Goal: Transaction & Acquisition: Purchase product/service

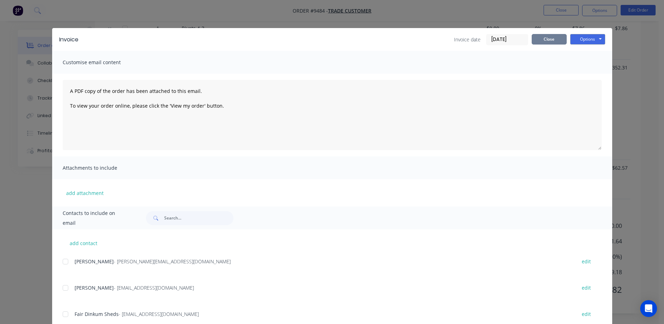
click at [538, 41] on button "Close" at bounding box center [549, 39] width 35 height 11
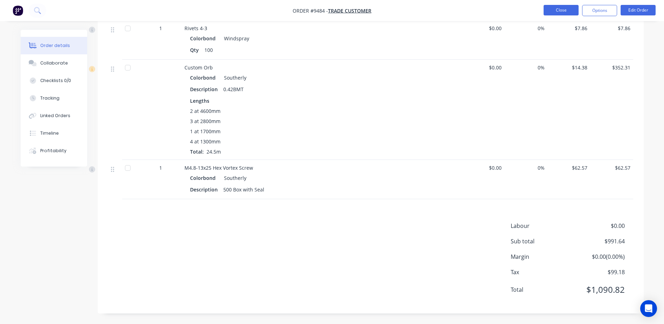
click at [560, 8] on button "Close" at bounding box center [561, 10] width 35 height 11
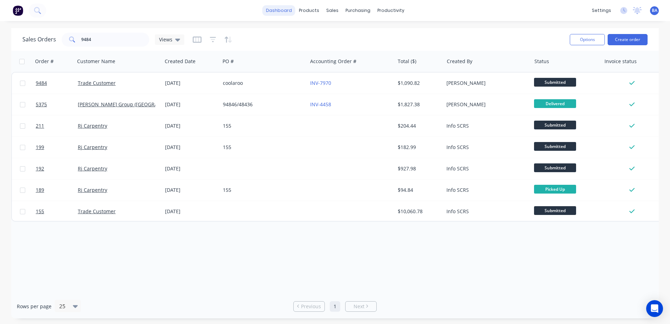
click at [287, 9] on link "dashboard" at bounding box center [278, 10] width 33 height 11
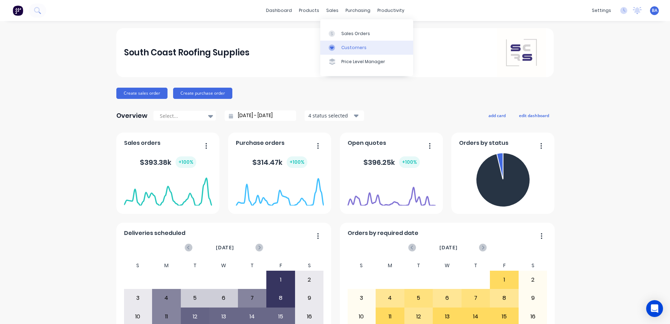
click at [331, 49] on icon at bounding box center [332, 47] width 4 height 3
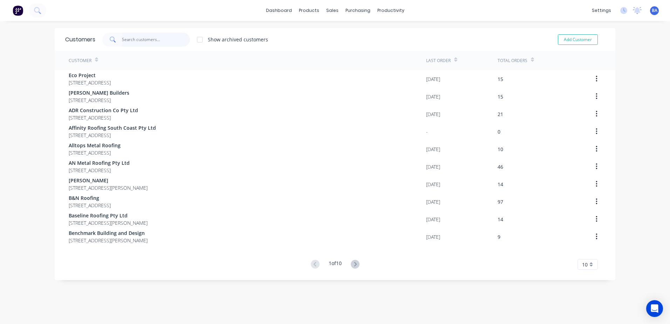
click at [165, 42] on input "text" at bounding box center [156, 40] width 68 height 14
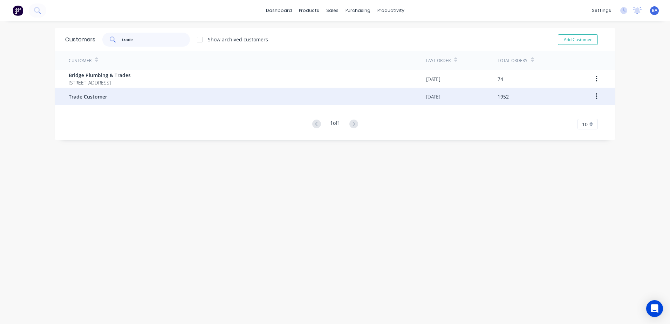
type input "trade"
click at [100, 98] on span "Trade Customer" at bounding box center [88, 96] width 39 height 7
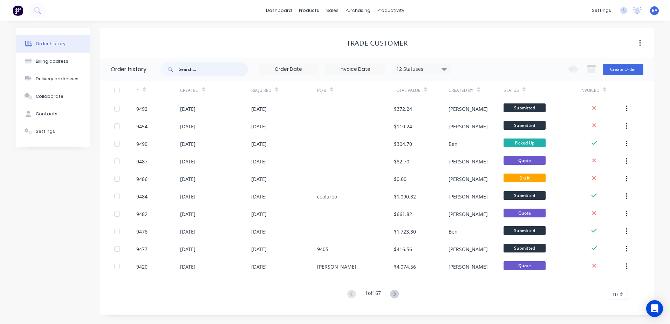
click at [228, 68] on input "text" at bounding box center [213, 69] width 69 height 14
type input "brad"
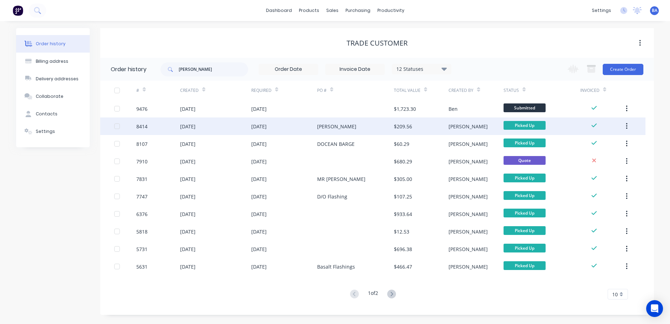
click at [330, 130] on div "Brad Griffiths" at bounding box center [336, 126] width 39 height 7
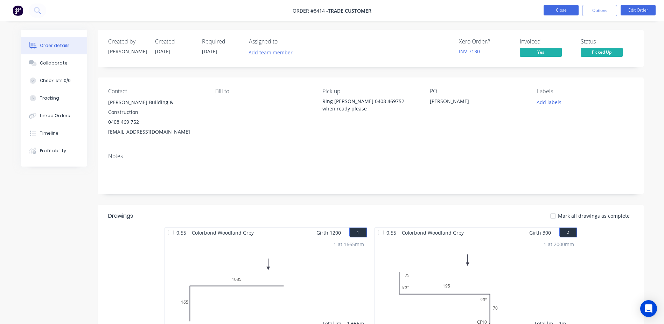
click at [558, 8] on button "Close" at bounding box center [561, 10] width 35 height 11
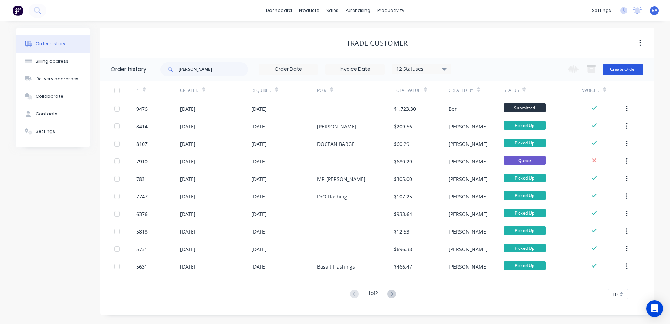
click at [621, 66] on button "Create Order" at bounding box center [622, 69] width 41 height 11
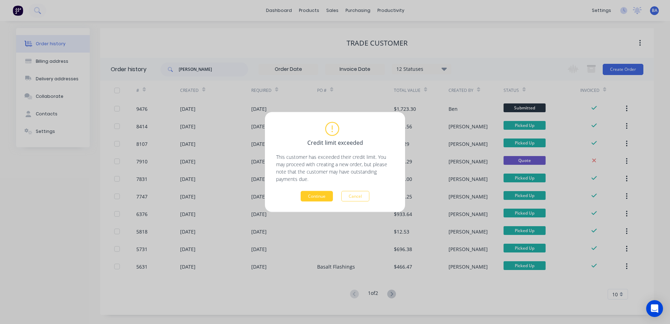
click at [310, 194] on button "Continue" at bounding box center [316, 196] width 32 height 11
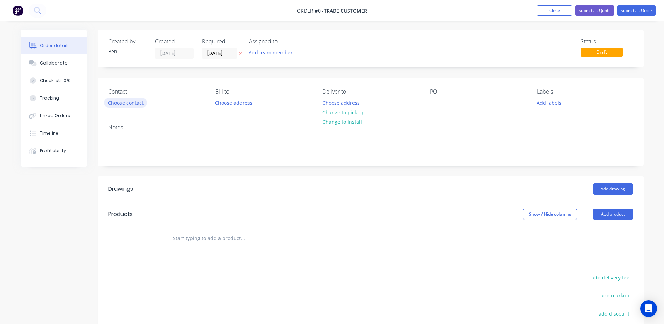
click at [137, 102] on button "Choose contact" at bounding box center [125, 102] width 43 height 9
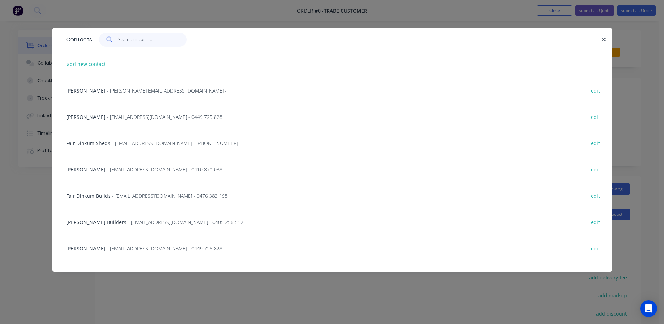
click at [122, 39] on input "text" at bounding box center [152, 40] width 68 height 14
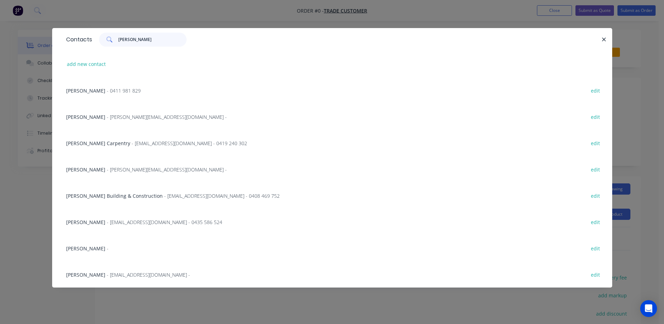
type input "brad"
click at [172, 196] on span "- bradbuilding@aapt.net.au - 0408 469 752" at bounding box center [222, 195] width 116 height 7
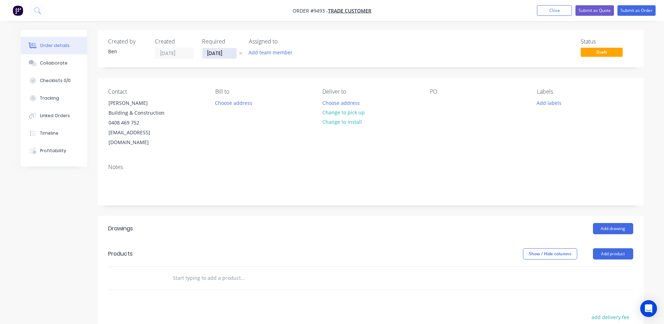
click at [212, 54] on input "[DATE]" at bounding box center [219, 53] width 34 height 11
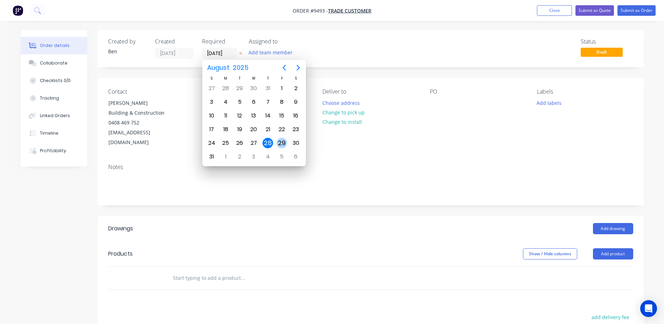
click at [285, 144] on div "29" at bounding box center [282, 143] width 11 height 11
type input "29/08/25"
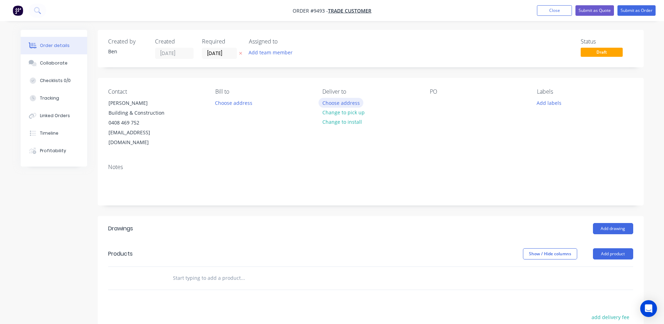
click at [345, 103] on button "Choose address" at bounding box center [341, 102] width 45 height 9
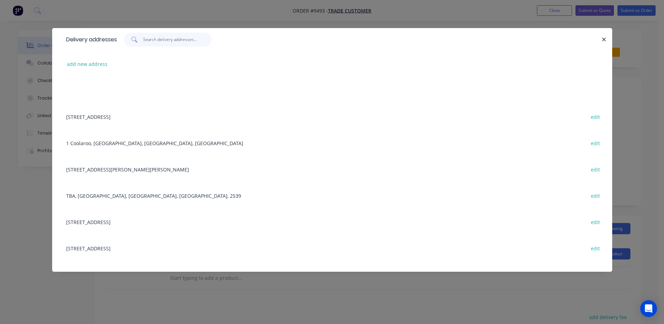
click at [165, 42] on input "text" at bounding box center [177, 40] width 68 height 14
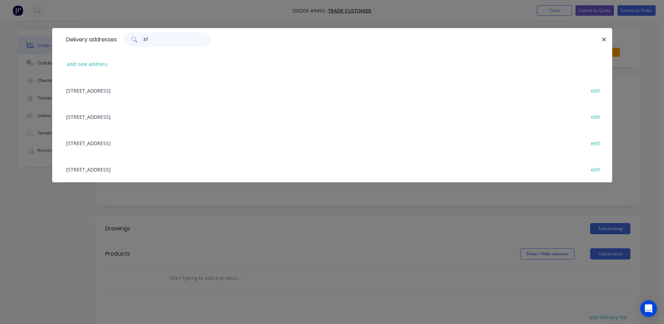
type input "37"
click at [140, 92] on div "37 VERGE RD, CALLALA BAY, New South Wales, Australia edit" at bounding box center [332, 90] width 539 height 26
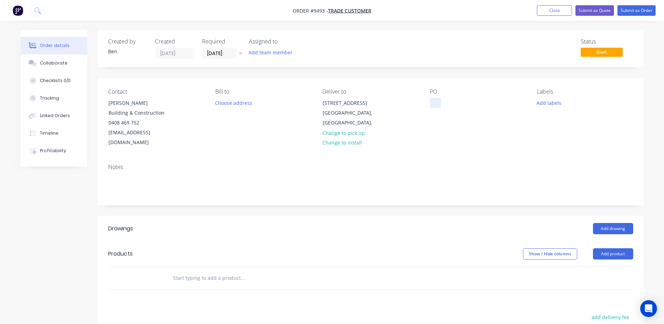
click at [436, 105] on div at bounding box center [435, 103] width 11 height 10
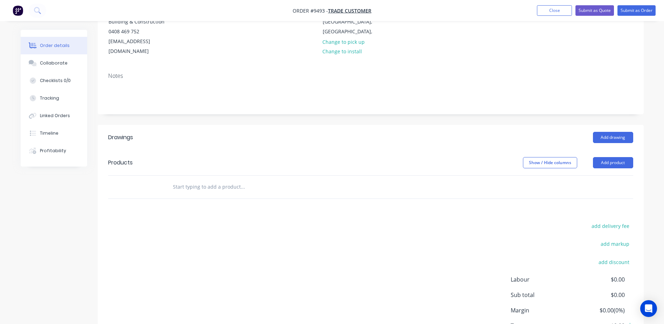
scroll to position [105, 0]
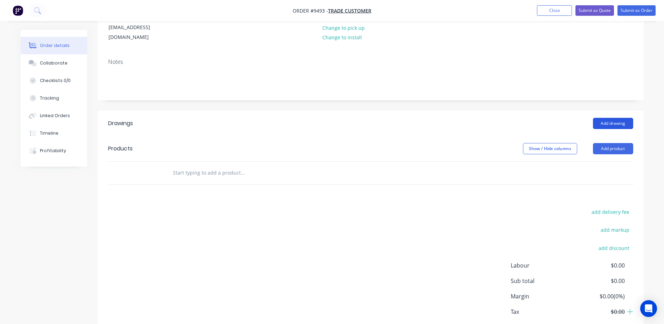
click at [605, 118] on button "Add drawing" at bounding box center [613, 123] width 40 height 11
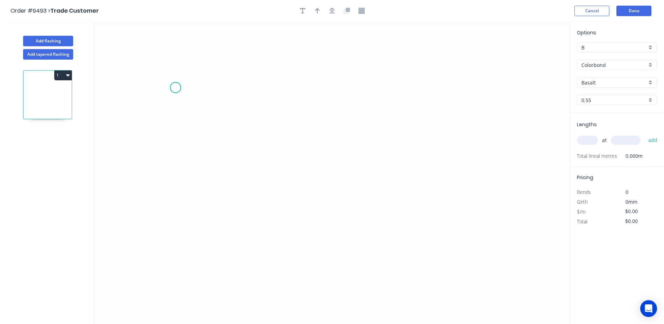
click at [175, 88] on icon "0" at bounding box center [332, 173] width 475 height 302
click at [183, 181] on icon "0" at bounding box center [332, 173] width 475 height 302
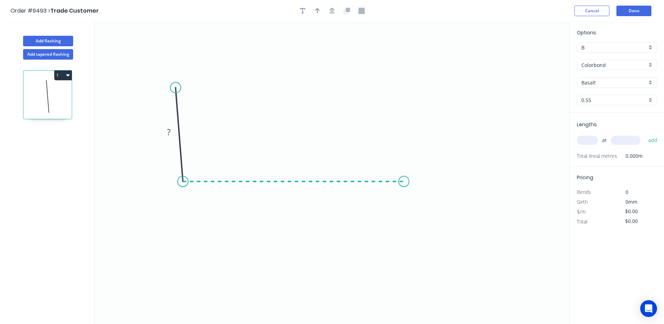
click at [404, 183] on icon "0 ?" at bounding box center [332, 173] width 475 height 302
click at [403, 206] on icon "0 ? ? ? º" at bounding box center [332, 173] width 475 height 302
click at [170, 136] on tspan "?" at bounding box center [169, 132] width 4 height 12
click at [325, 94] on icon "0 100 ? ? ? º" at bounding box center [332, 173] width 475 height 302
click at [196, 169] on tspan "º" at bounding box center [196, 168] width 3 height 12
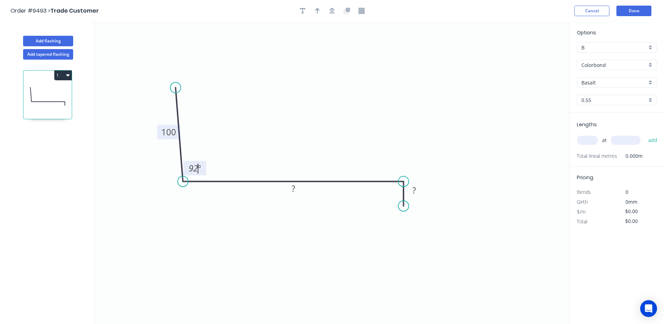
click at [280, 127] on icon "0 100 ? ? 92 º" at bounding box center [332, 173] width 475 height 302
click at [299, 192] on rect at bounding box center [293, 189] width 14 height 10
click at [465, 90] on icon "0 100 120 ? 92 º" at bounding box center [332, 173] width 475 height 302
click at [418, 193] on rect at bounding box center [414, 191] width 14 height 10
click at [484, 99] on icon "0 100 120 10 92 º" at bounding box center [332, 173] width 475 height 302
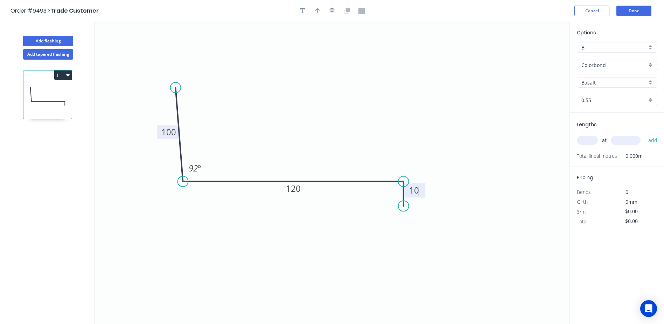
type input "$10.38"
click at [317, 10] on icon "button" at bounding box center [317, 11] width 5 height 6
drag, startPoint x: 533, startPoint y: 55, endPoint x: 293, endPoint y: 109, distance: 245.4
click at [293, 109] on icon at bounding box center [293, 101] width 6 height 22
click at [606, 81] on input "Basalt" at bounding box center [614, 82] width 65 height 7
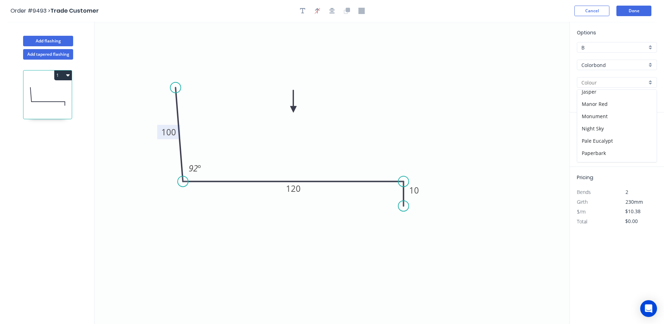
scroll to position [140, 0]
click at [604, 112] on div "Monument" at bounding box center [616, 115] width 79 height 12
type input "Monument"
click at [584, 139] on input "text" at bounding box center [587, 140] width 21 height 9
type input "1"
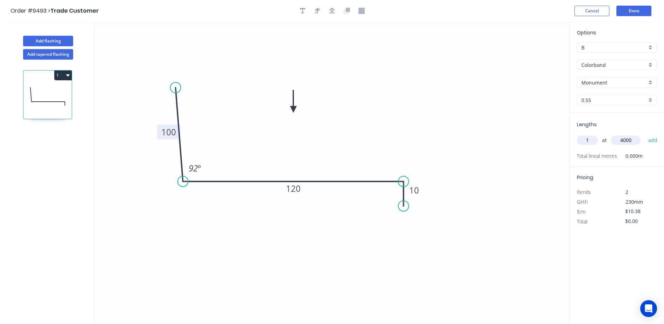
type input "4000"
click at [645, 134] on button "add" at bounding box center [653, 140] width 16 height 12
type input "$41.52"
click at [641, 10] on button "Done" at bounding box center [634, 11] width 35 height 11
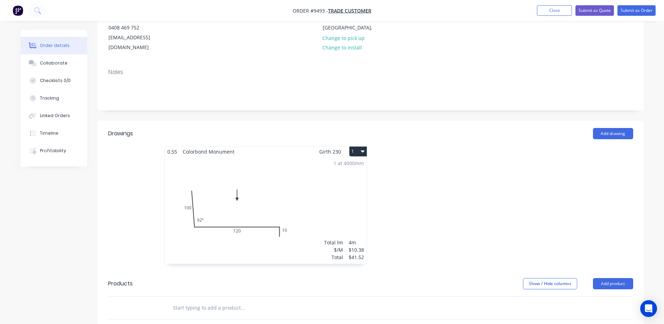
scroll to position [140, 0]
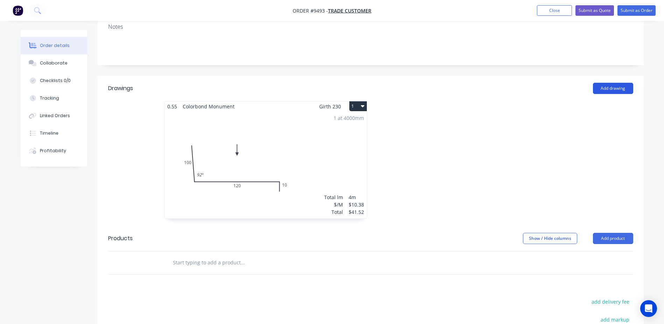
click at [628, 83] on button "Add drawing" at bounding box center [613, 88] width 40 height 11
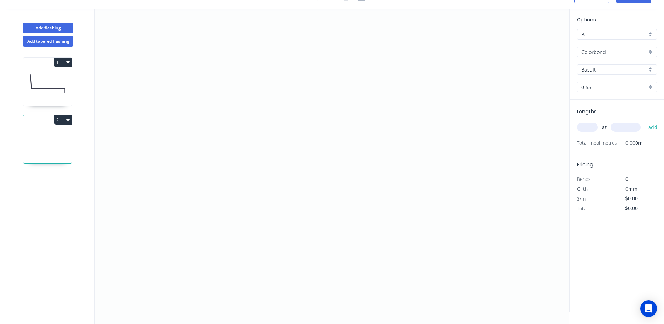
scroll to position [13, 0]
click at [70, 61] on button "1" at bounding box center [63, 62] width 18 height 10
click at [46, 81] on div "Duplicate" at bounding box center [39, 80] width 54 height 10
type input "Monument"
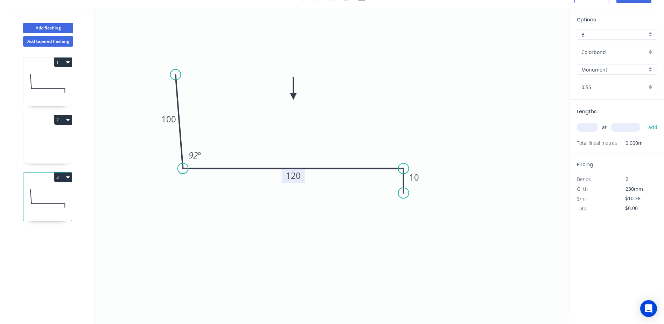
click at [300, 175] on tspan "120" at bounding box center [293, 176] width 15 height 12
click at [343, 138] on icon "0 100 33 10 92 º" at bounding box center [332, 160] width 475 height 302
type input "$7.57"
click at [585, 127] on input "text" at bounding box center [587, 127] width 21 height 9
type input "1"
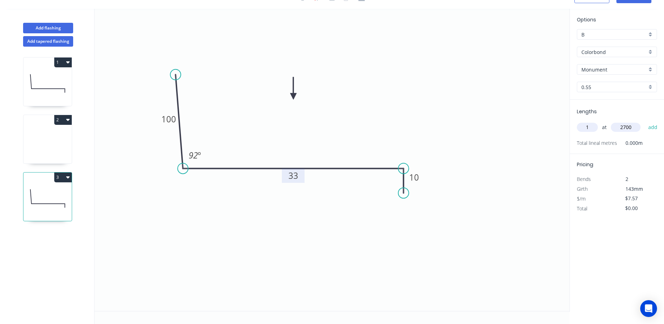
type input "2700"
click at [645, 121] on button "add" at bounding box center [653, 127] width 16 height 12
type input "$20.44"
type input "2"
type input "1500"
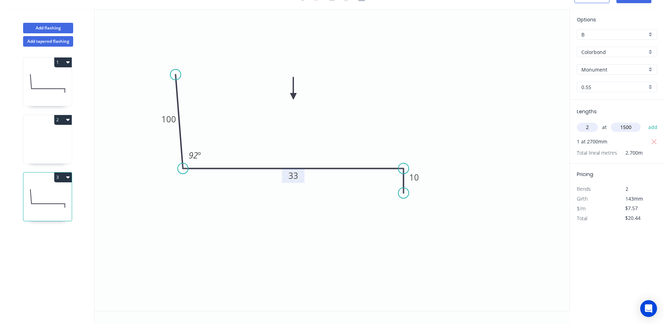
click at [645, 121] on button "add" at bounding box center [653, 127] width 16 height 12
type input "$43.15"
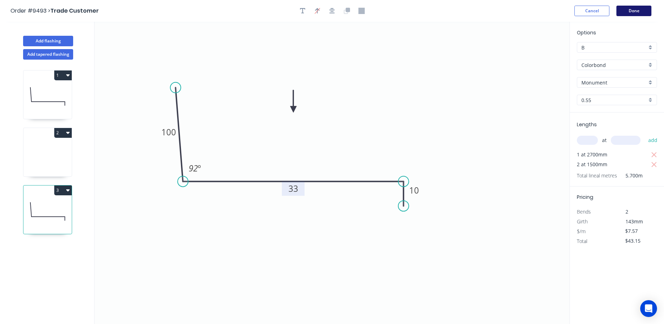
click at [634, 9] on button "Done" at bounding box center [634, 11] width 35 height 11
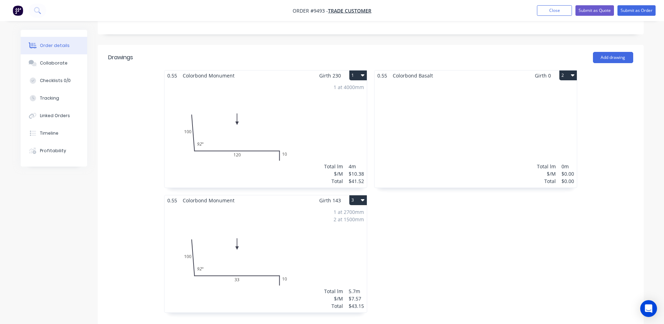
scroll to position [175, 0]
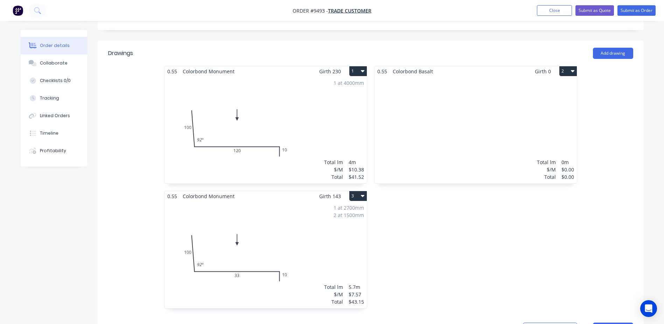
click at [570, 66] on button "2" at bounding box center [569, 71] width 18 height 10
click at [535, 111] on div "Delete" at bounding box center [544, 116] width 54 height 10
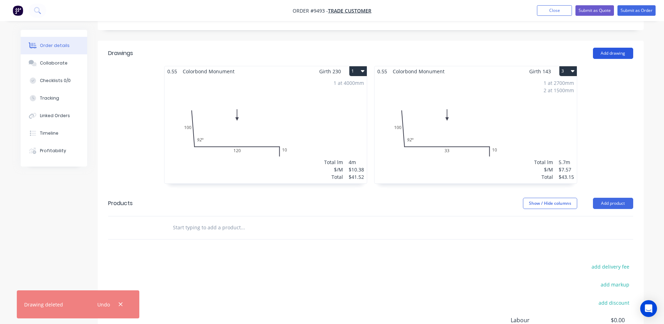
click at [611, 48] on button "Add drawing" at bounding box center [613, 53] width 40 height 11
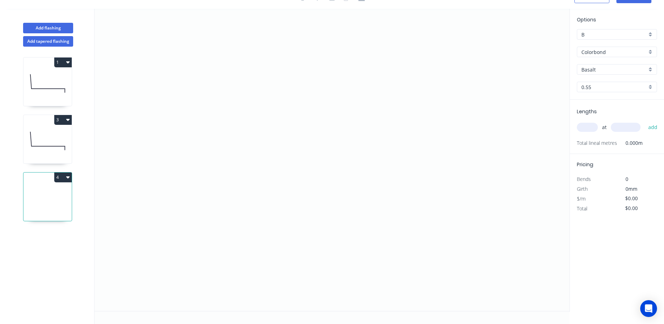
scroll to position [13, 0]
click at [196, 83] on icon "0" at bounding box center [332, 160] width 475 height 302
click at [194, 163] on icon "0" at bounding box center [332, 160] width 475 height 302
click at [388, 173] on icon "0 ?" at bounding box center [332, 160] width 475 height 302
click at [388, 185] on icon "0 ? ?" at bounding box center [332, 160] width 475 height 302
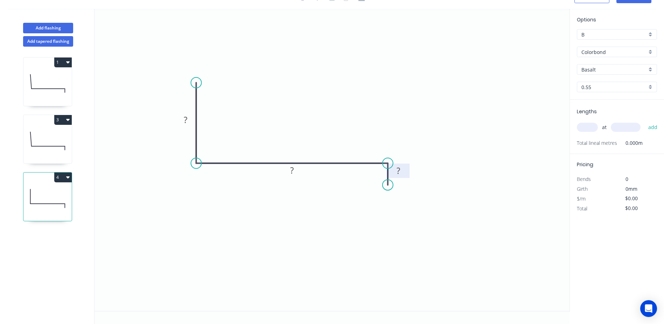
click at [402, 172] on rect at bounding box center [399, 171] width 14 height 10
click at [338, 190] on icon "0 ? ? 10" at bounding box center [332, 160] width 475 height 302
click at [294, 172] on rect at bounding box center [292, 171] width 14 height 10
click at [188, 118] on rect at bounding box center [186, 120] width 14 height 10
drag, startPoint x: 345, startPoint y: 101, endPoint x: 341, endPoint y: 101, distance: 4.3
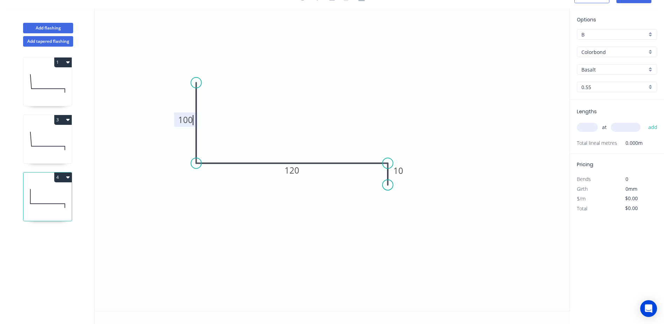
click at [344, 101] on icon "0 100 120 10" at bounding box center [332, 160] width 475 height 302
type input "$10.38"
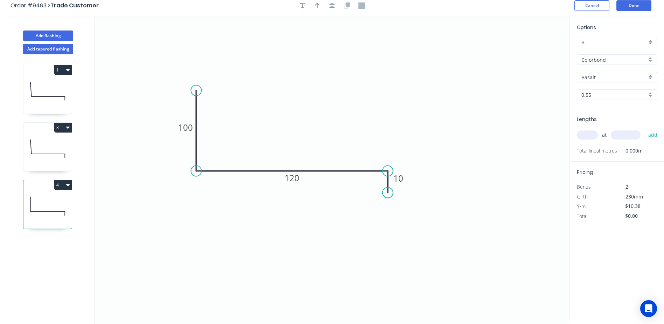
scroll to position [0, 0]
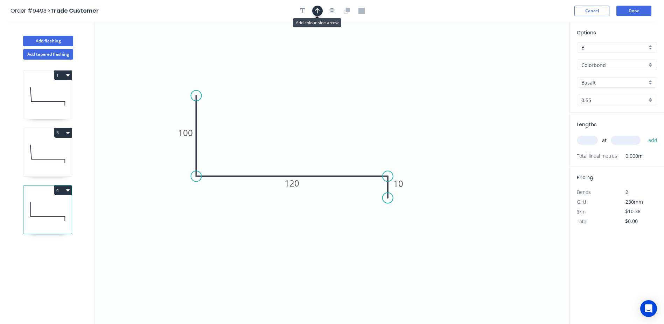
click at [320, 9] on icon "button" at bounding box center [317, 11] width 5 height 6
drag, startPoint x: 532, startPoint y: 55, endPoint x: 294, endPoint y: 119, distance: 247.1
click at [294, 119] on icon at bounding box center [294, 111] width 6 height 22
click at [601, 79] on input "Basalt" at bounding box center [614, 82] width 65 height 7
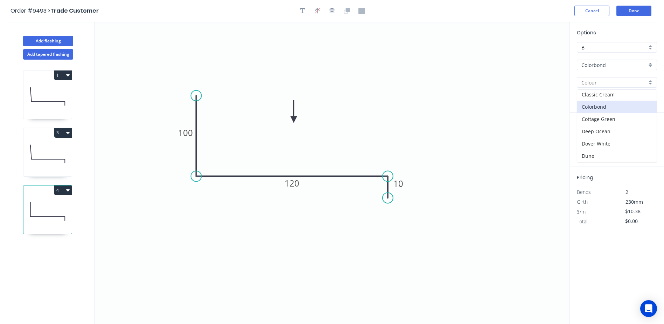
scroll to position [105, 0]
click at [594, 148] on div "Monument" at bounding box center [616, 150] width 79 height 12
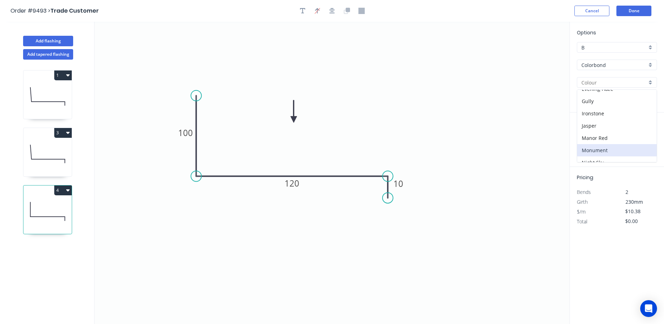
type input "Monument"
click at [592, 138] on input "text" at bounding box center [587, 140] width 21 height 9
type input "1"
type input "5400"
click at [645, 134] on button "add" at bounding box center [653, 140] width 16 height 12
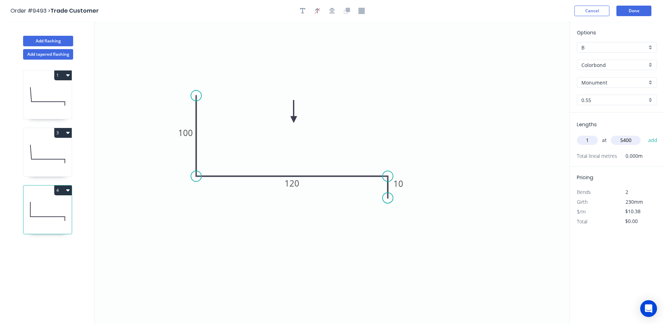
type input "$56.05"
type input "1"
type input "2100"
click at [645, 134] on button "add" at bounding box center [653, 140] width 16 height 12
type input "$77.85"
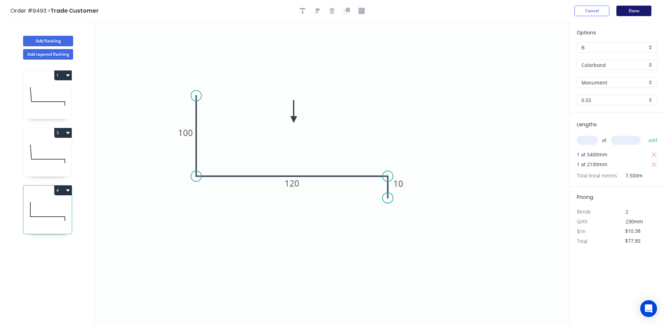
click at [623, 11] on button "Done" at bounding box center [634, 11] width 35 height 11
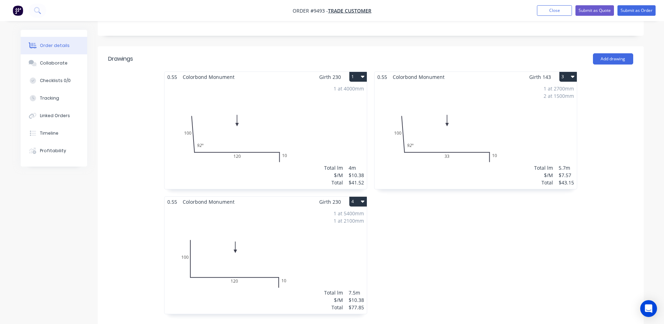
scroll to position [175, 0]
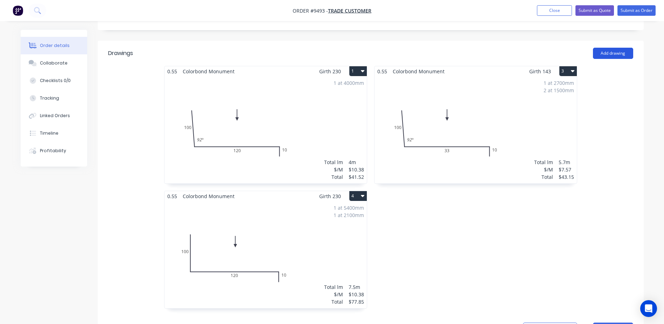
click at [617, 48] on button "Add drawing" at bounding box center [613, 53] width 40 height 11
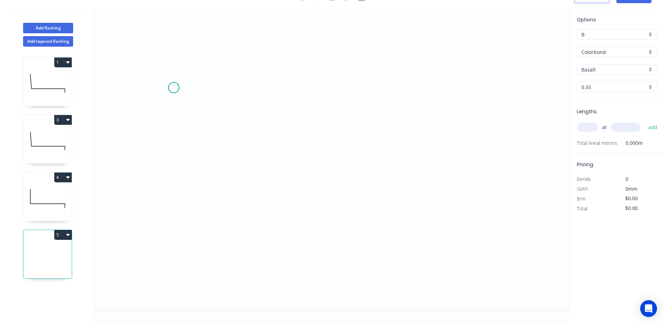
click at [174, 88] on icon "0" at bounding box center [332, 160] width 475 height 302
click at [169, 186] on icon "0" at bounding box center [332, 160] width 475 height 302
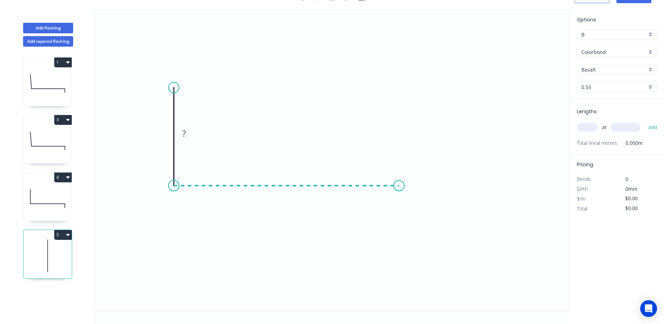
click at [399, 186] on icon "0 ?" at bounding box center [332, 160] width 475 height 302
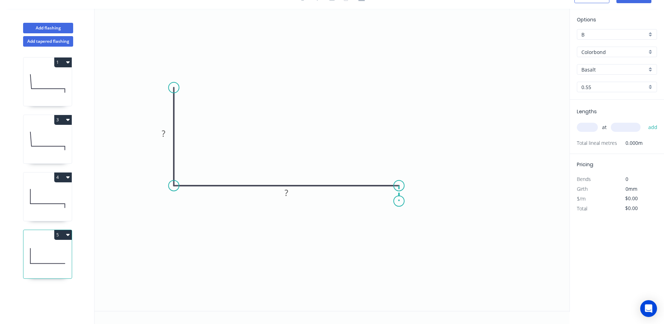
click at [400, 201] on icon "0 ? ?" at bounding box center [332, 160] width 475 height 302
click at [167, 135] on rect at bounding box center [164, 134] width 14 height 10
click at [210, 112] on icon "0 100 ? ?" at bounding box center [332, 160] width 475 height 302
click at [285, 192] on tspan "?" at bounding box center [287, 193] width 4 height 12
click at [369, 126] on icon "0 100 130 ?" at bounding box center [332, 160] width 475 height 302
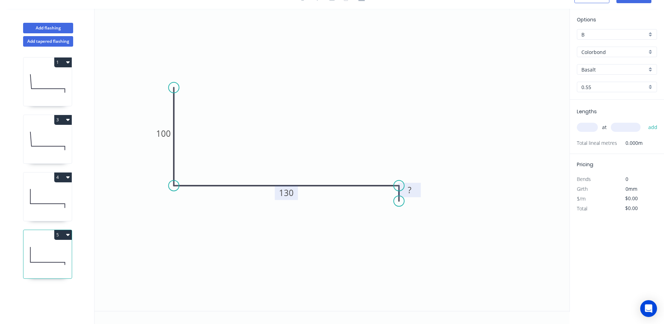
click at [414, 191] on rect at bounding box center [410, 190] width 14 height 10
click at [418, 144] on icon "0 100 130 25" at bounding box center [332, 160] width 475 height 302
type input "$12.24"
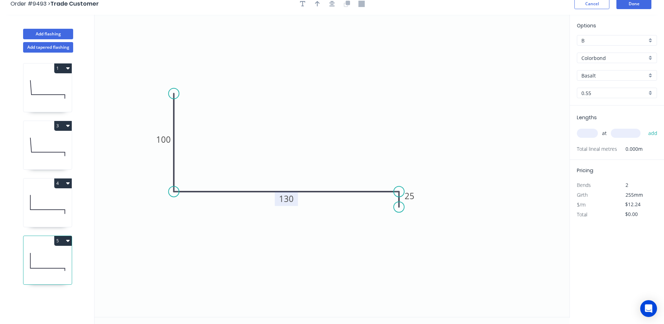
scroll to position [0, 0]
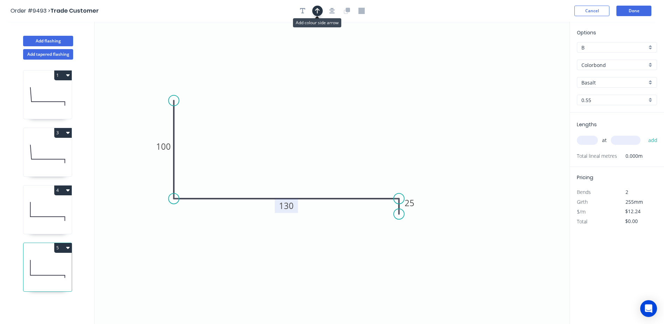
click at [317, 9] on icon "button" at bounding box center [317, 11] width 5 height 6
drag, startPoint x: 528, startPoint y: 57, endPoint x: 289, endPoint y: 134, distance: 252.1
click at [289, 134] on icon at bounding box center [288, 126] width 6 height 22
click at [586, 82] on input "Basalt" at bounding box center [614, 82] width 65 height 7
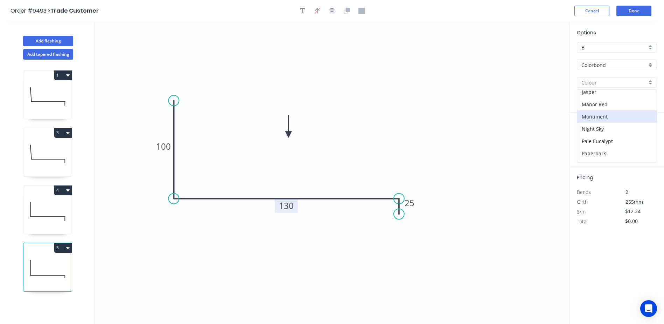
scroll to position [140, 0]
click at [601, 116] on div "Monument" at bounding box center [616, 115] width 79 height 12
type input "Monument"
click at [590, 141] on input "text" at bounding box center [587, 140] width 21 height 9
type input "1"
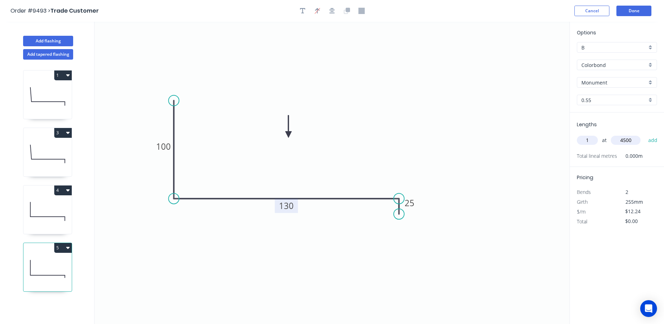
type input "4500"
click at [645, 134] on button "add" at bounding box center [653, 140] width 16 height 12
type input "$55.08"
click at [636, 10] on button "Done" at bounding box center [634, 11] width 35 height 11
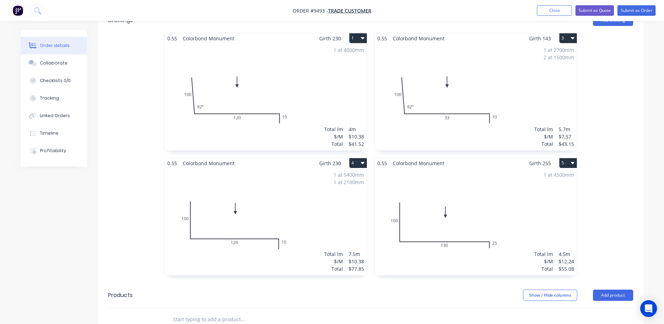
scroll to position [210, 0]
click at [258, 185] on div "1 at 5400mm 1 at 2100mm Total lm $/M Total 7.5m $10.38 $77.85" at bounding box center [266, 219] width 202 height 107
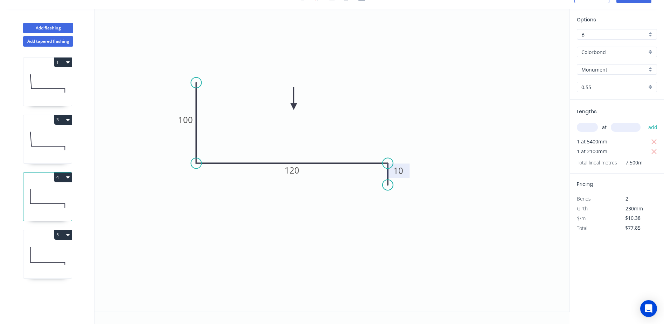
click at [403, 172] on rect at bounding box center [399, 171] width 14 height 10
drag, startPoint x: 566, startPoint y: 106, endPoint x: 534, endPoint y: 114, distance: 32.1
click at [559, 109] on icon "0 100 120 25" at bounding box center [332, 160] width 475 height 302
type input "$12.24"
type input "$91.80"
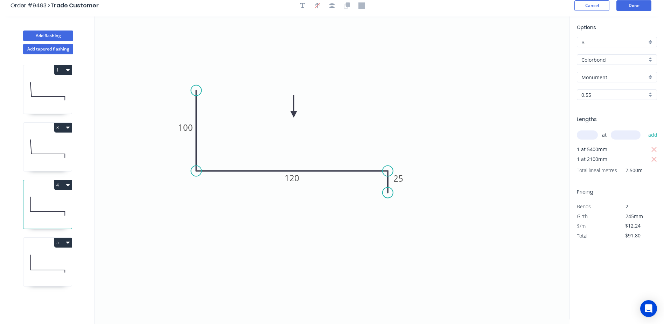
scroll to position [0, 0]
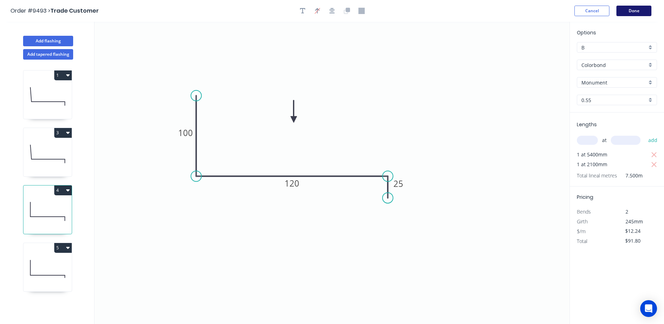
click at [634, 11] on button "Done" at bounding box center [634, 11] width 35 height 11
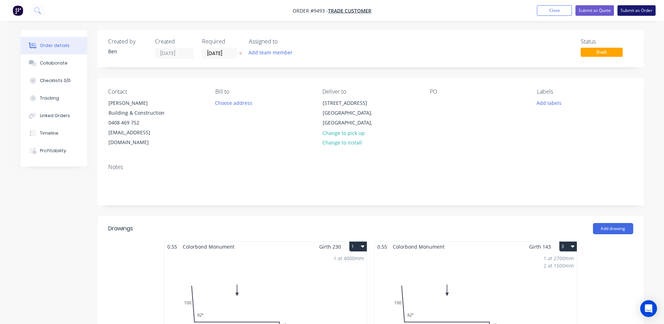
click at [632, 12] on button "Submit as Order" at bounding box center [637, 10] width 38 height 11
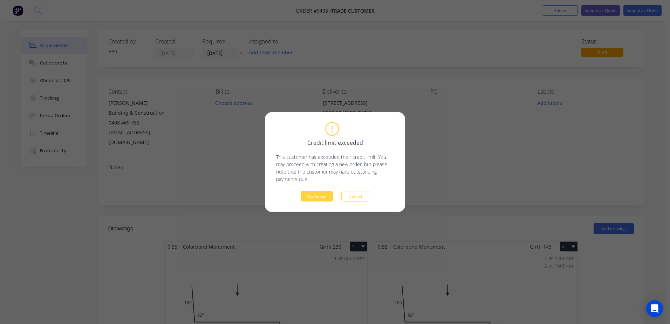
click at [317, 197] on button "Continue" at bounding box center [316, 196] width 32 height 11
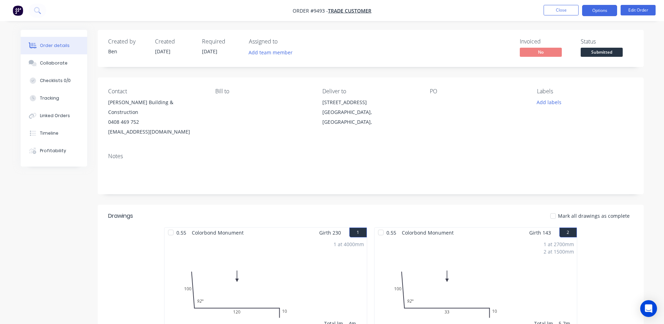
click at [590, 8] on button "Options" at bounding box center [599, 10] width 35 height 11
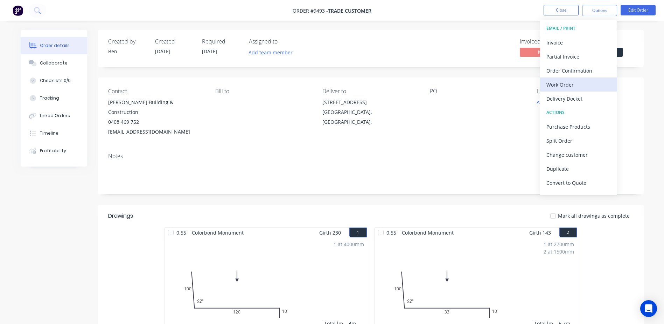
click at [582, 80] on div "Work Order" at bounding box center [579, 84] width 64 height 10
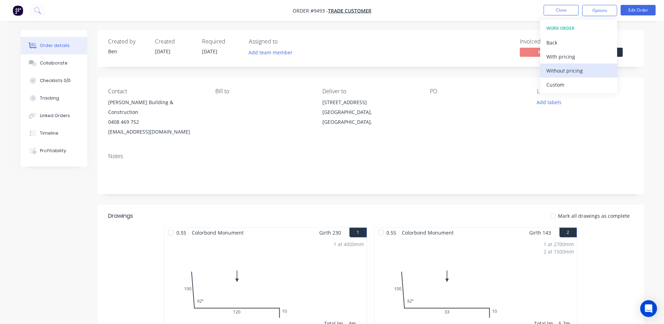
click at [584, 69] on div "Without pricing" at bounding box center [579, 70] width 64 height 10
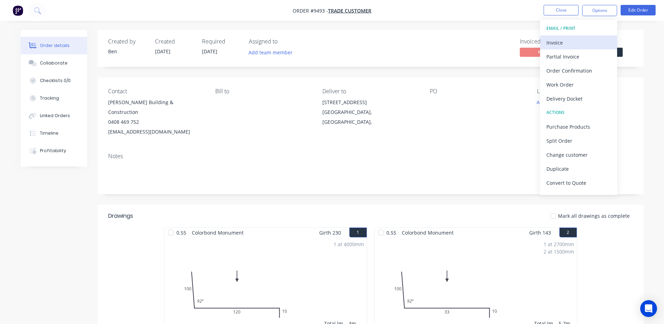
click at [561, 42] on div "Invoice" at bounding box center [579, 42] width 64 height 10
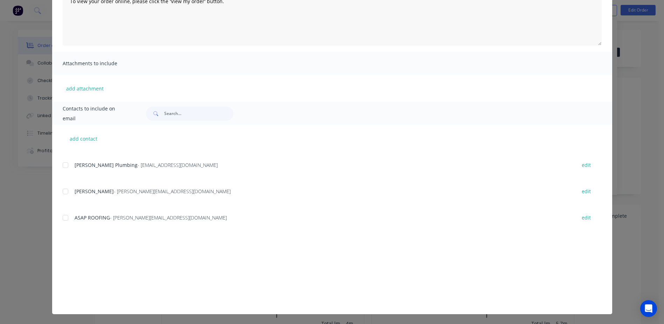
scroll to position [455, 0]
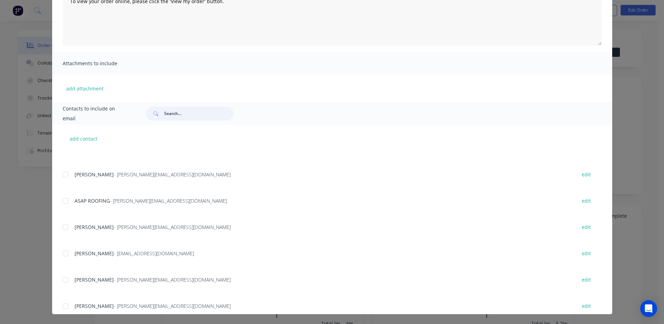
click at [178, 114] on input "text" at bounding box center [198, 113] width 69 height 14
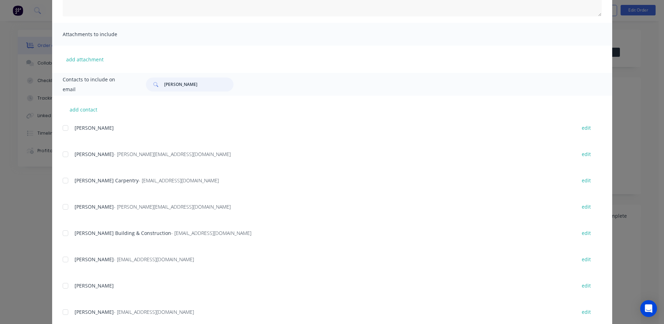
scroll to position [140, 0]
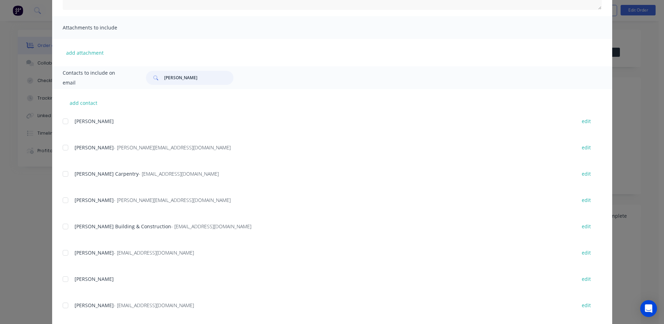
click at [63, 227] on div at bounding box center [65, 226] width 14 height 14
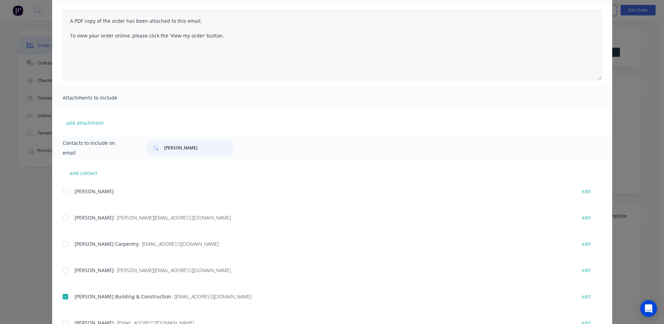
scroll to position [0, 0]
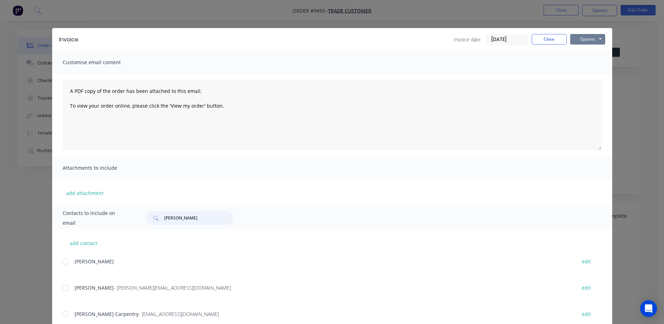
type input "brad"
click at [586, 41] on button "Options" at bounding box center [587, 39] width 35 height 11
click at [589, 71] on button "Email" at bounding box center [592, 75] width 45 height 12
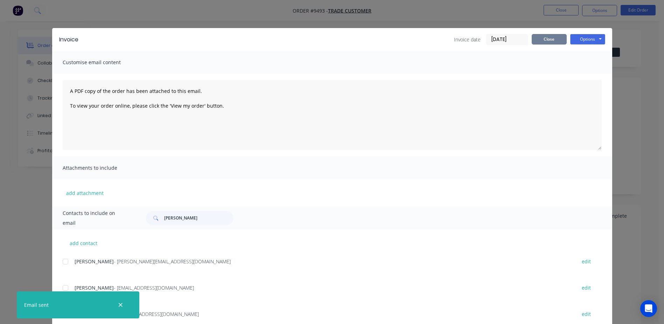
click at [545, 38] on button "Close" at bounding box center [549, 39] width 35 height 11
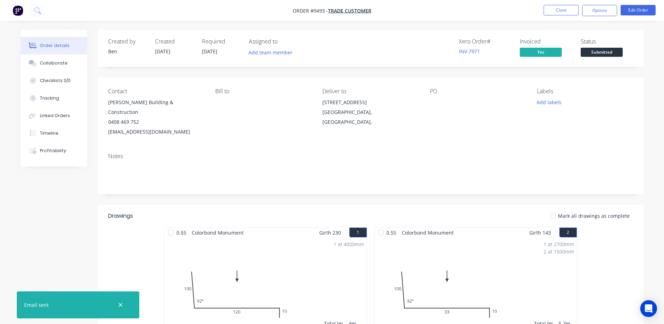
click at [566, 2] on nav "Order #9493 - Trade Customer Close Options Edit Order" at bounding box center [332, 10] width 664 height 21
click at [566, 12] on button "Close" at bounding box center [561, 10] width 35 height 11
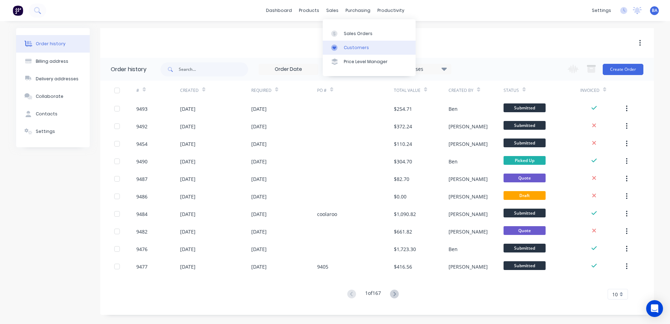
click at [339, 44] on div at bounding box center [336, 47] width 11 height 6
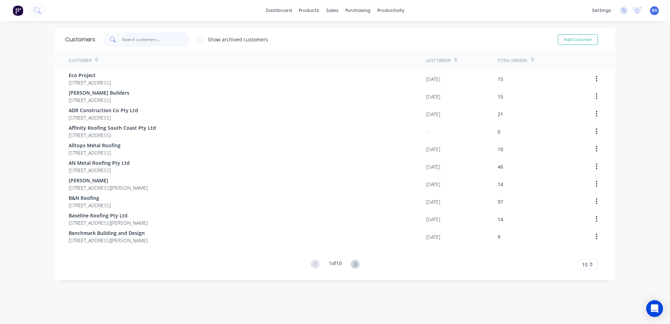
click at [162, 41] on input "text" at bounding box center [156, 40] width 68 height 14
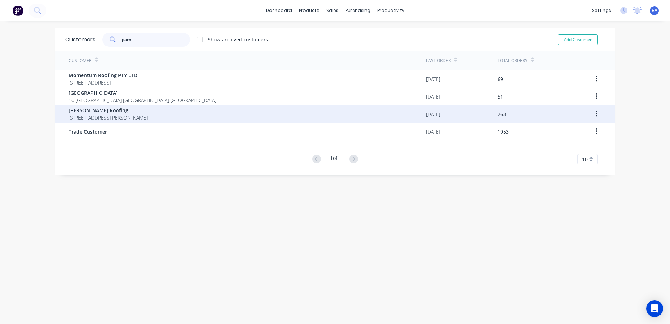
type input "parn"
click at [117, 108] on span "[PERSON_NAME] Roofing" at bounding box center [108, 109] width 79 height 7
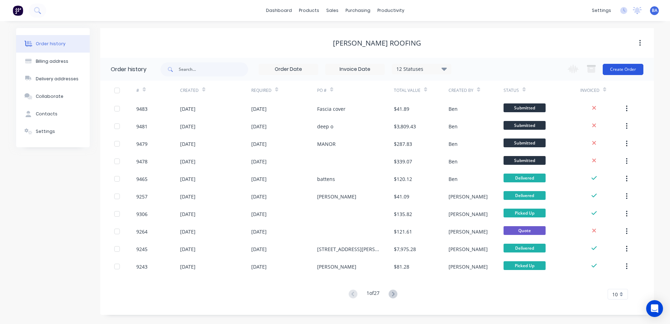
click at [626, 68] on button "Create Order" at bounding box center [622, 69] width 41 height 11
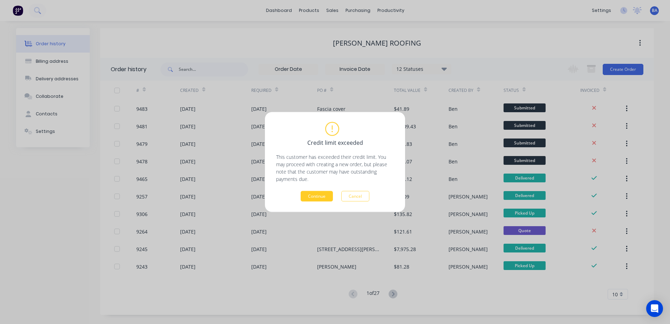
click at [319, 195] on button "Continue" at bounding box center [316, 196] width 32 height 11
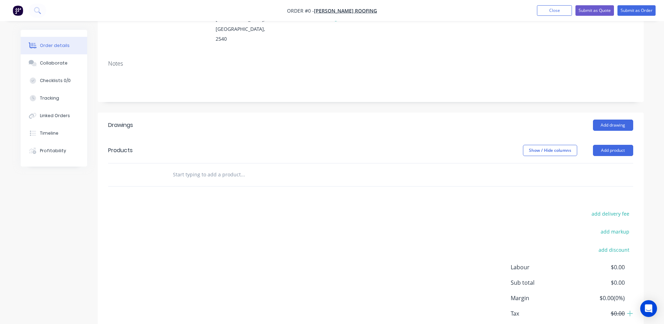
scroll to position [105, 0]
click at [609, 118] on button "Add drawing" at bounding box center [613, 123] width 40 height 11
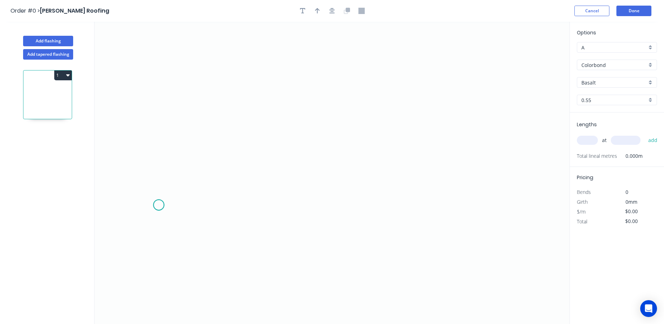
drag, startPoint x: 159, startPoint y: 205, endPoint x: 180, endPoint y: 193, distance: 24.8
click at [159, 205] on icon "0" at bounding box center [332, 173] width 475 height 302
click at [186, 191] on icon at bounding box center [173, 198] width 28 height 14
drag, startPoint x: 449, startPoint y: 189, endPoint x: 466, endPoint y: 194, distance: 17.4
click at [450, 189] on icon "0 ?" at bounding box center [332, 173] width 475 height 302
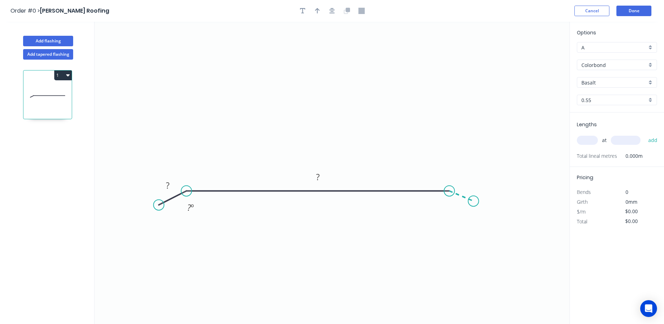
click at [474, 201] on icon "0 ? ? ? º" at bounding box center [332, 173] width 475 height 302
click at [317, 12] on icon "button" at bounding box center [317, 11] width 5 height 6
drag, startPoint x: 534, startPoint y: 54, endPoint x: 317, endPoint y: 97, distance: 220.7
click at [317, 97] on icon at bounding box center [317, 89] width 6 height 22
click at [316, 174] on tspan "?" at bounding box center [318, 177] width 4 height 12
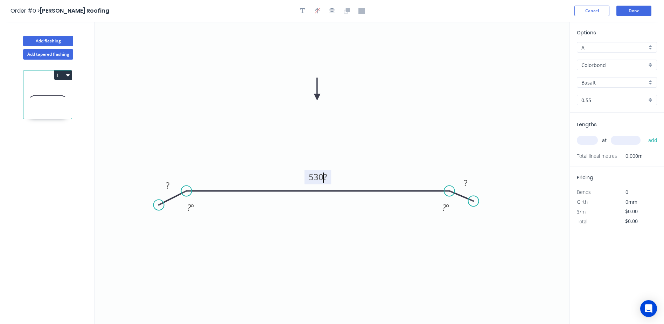
click at [399, 167] on icon "0 ? 530? ? ? º ? º" at bounding box center [332, 173] width 475 height 302
click at [320, 177] on tspan "?" at bounding box center [318, 177] width 4 height 12
click at [347, 150] on icon "0 ? 530 ? ? º ? º" at bounding box center [332, 173] width 475 height 302
click at [195, 207] on rect at bounding box center [191, 208] width 14 height 10
click at [235, 231] on icon "0 ? 530 ? 160 º ? º" at bounding box center [332, 173] width 475 height 302
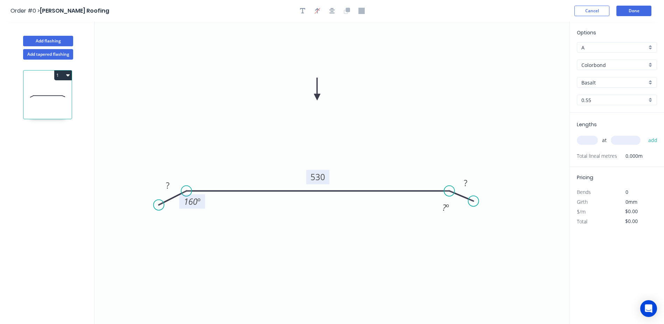
drag, startPoint x: 201, startPoint y: 205, endPoint x: 202, endPoint y: 199, distance: 6.2
click at [202, 199] on rect at bounding box center [192, 201] width 26 height 14
drag, startPoint x: 439, startPoint y: 204, endPoint x: 439, endPoint y: 198, distance: 6.0
click at [439, 198] on rect at bounding box center [446, 201] width 23 height 14
click at [444, 202] on tspan "?" at bounding box center [445, 201] width 4 height 12
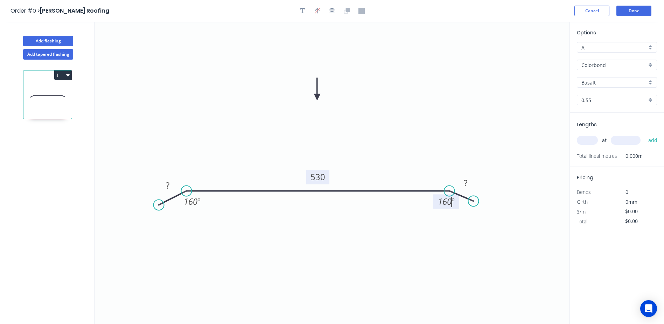
click at [443, 229] on icon "0 ? 530 ? 160 º 160 º" at bounding box center [332, 173] width 475 height 302
click at [465, 181] on tspan "?" at bounding box center [466, 183] width 4 height 12
click at [435, 117] on icon "0 ? 530 20 160 º 160 º" at bounding box center [332, 173] width 475 height 302
drag, startPoint x: 474, startPoint y: 186, endPoint x: 482, endPoint y: 192, distance: 9.8
click at [482, 192] on rect at bounding box center [473, 188] width 23 height 14
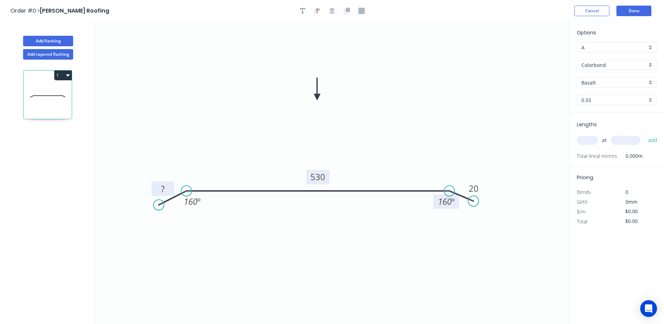
drag, startPoint x: 177, startPoint y: 188, endPoint x: 172, endPoint y: 192, distance: 6.0
click at [172, 192] on rect at bounding box center [163, 188] width 23 height 14
click at [165, 187] on rect at bounding box center [163, 189] width 14 height 10
click at [262, 140] on icon "0 20 530 20 160 º 160 º" at bounding box center [332, 173] width 475 height 302
type input "$15.52"
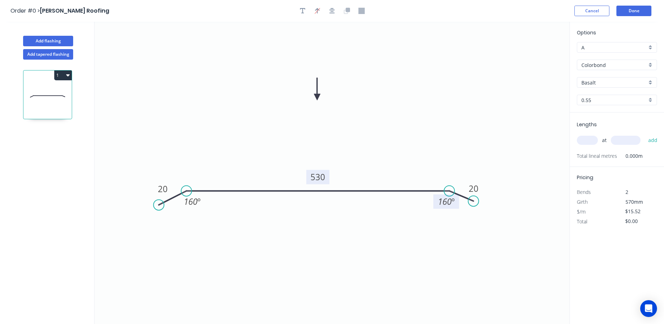
click at [594, 79] on input "Basalt" at bounding box center [614, 82] width 65 height 7
click at [601, 153] on div "Woodland Grey" at bounding box center [616, 156] width 79 height 12
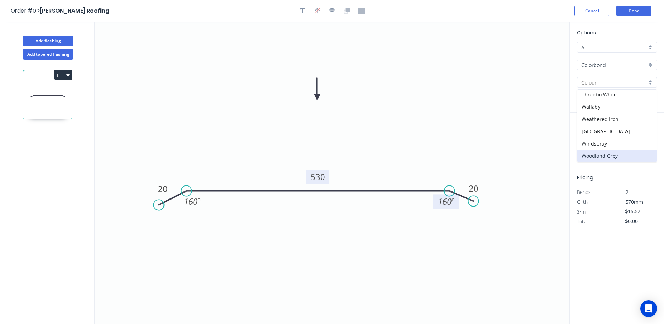
type input "Woodland Grey"
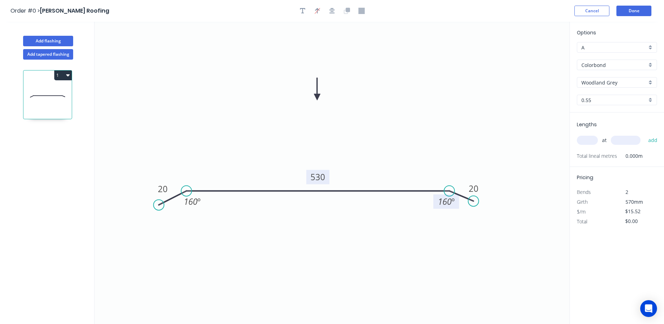
click at [586, 139] on input "text" at bounding box center [587, 140] width 21 height 9
type input "1"
type input "1000"
click at [645, 134] on button "add" at bounding box center [653, 140] width 16 height 12
type input "$15.52"
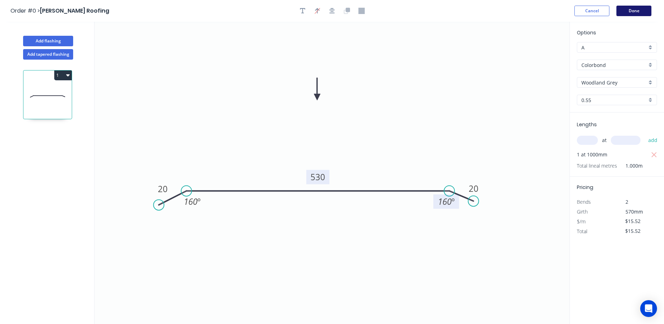
click at [637, 10] on button "Done" at bounding box center [634, 11] width 35 height 11
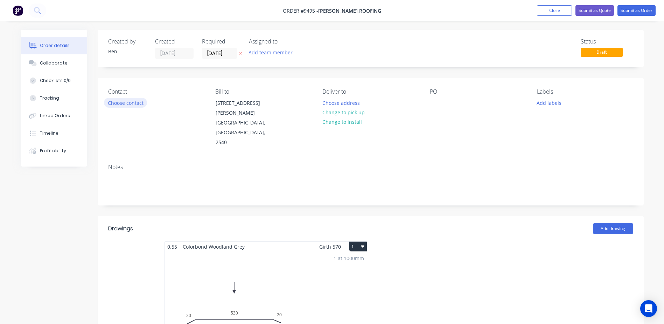
click at [123, 103] on button "Choose contact" at bounding box center [125, 102] width 43 height 9
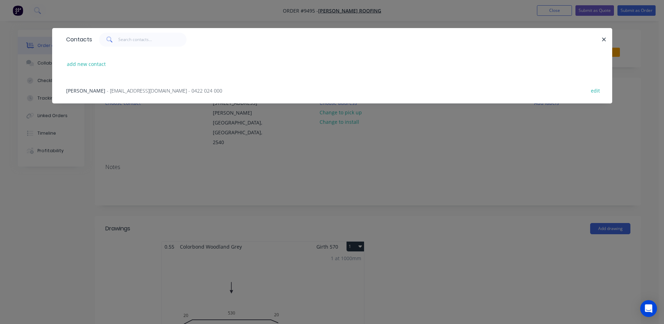
click at [120, 90] on span "- parny81@hotmail.com - 0422 024 000" at bounding box center [165, 90] width 116 height 7
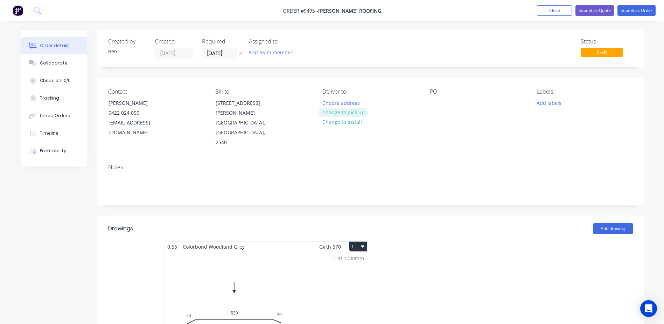
click at [355, 112] on button "Change to pick up" at bounding box center [344, 112] width 50 height 9
click at [628, 8] on button "Submit as Order" at bounding box center [637, 10] width 38 height 11
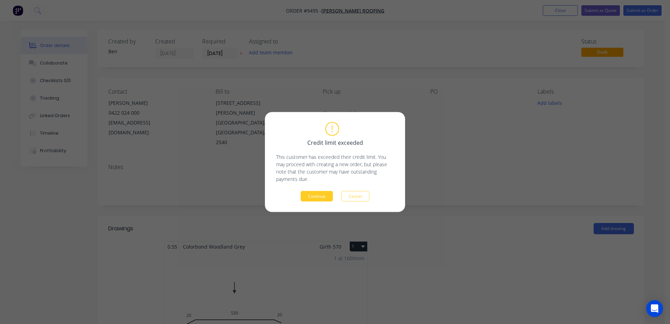
click at [316, 195] on button "Continue" at bounding box center [316, 196] width 32 height 11
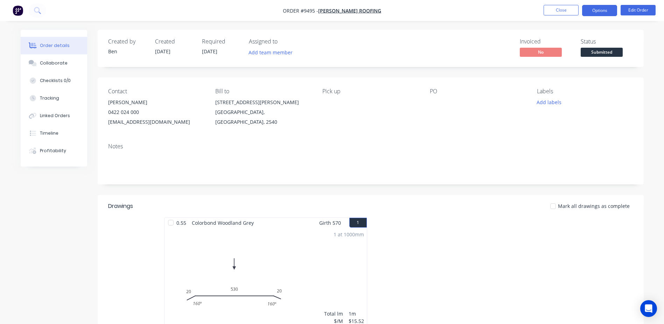
click at [597, 10] on button "Options" at bounding box center [599, 10] width 35 height 11
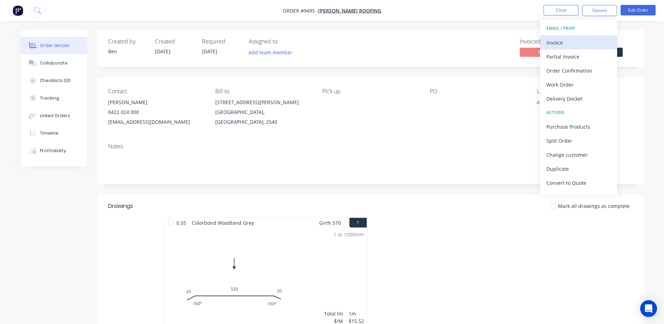
click at [574, 45] on div "Invoice" at bounding box center [579, 42] width 64 height 10
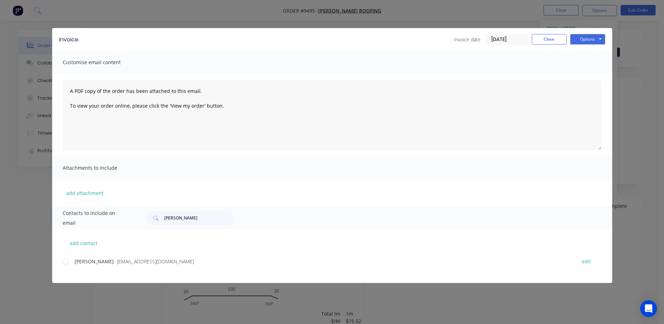
click at [65, 261] on div at bounding box center [65, 261] width 14 height 14
click at [576, 39] on button "Options" at bounding box center [587, 39] width 35 height 11
click at [592, 75] on button "Email" at bounding box center [592, 75] width 45 height 12
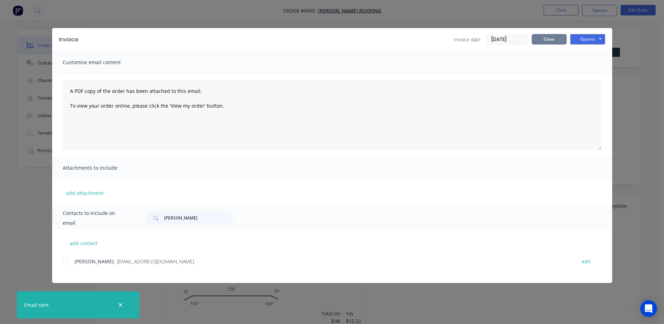
click at [545, 39] on button "Close" at bounding box center [549, 39] width 35 height 11
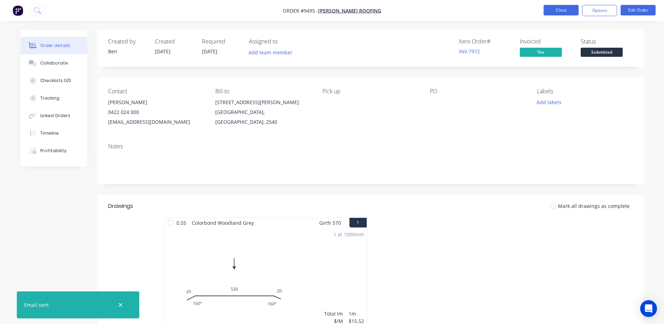
click at [553, 10] on button "Close" at bounding box center [561, 10] width 35 height 11
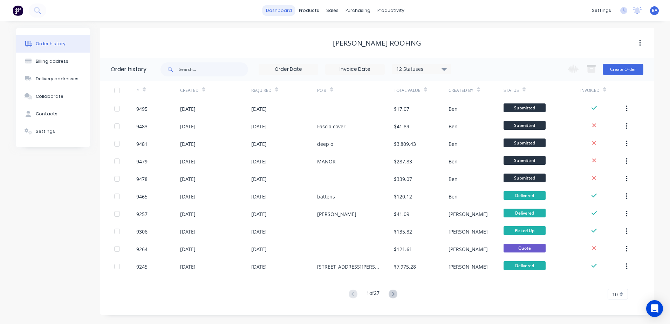
click at [288, 9] on link "dashboard" at bounding box center [278, 10] width 33 height 11
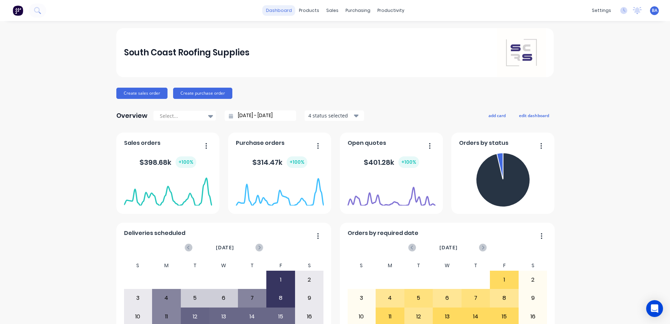
click at [276, 8] on link "dashboard" at bounding box center [278, 10] width 33 height 11
click at [323, 9] on div "sales" at bounding box center [332, 10] width 19 height 11
click at [334, 46] on icon at bounding box center [331, 47] width 6 height 6
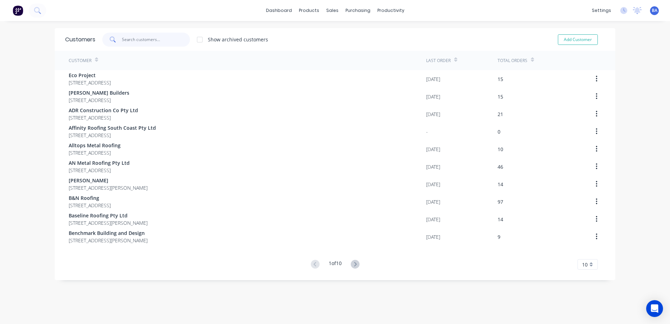
click at [174, 39] on input "text" at bounding box center [156, 40] width 68 height 14
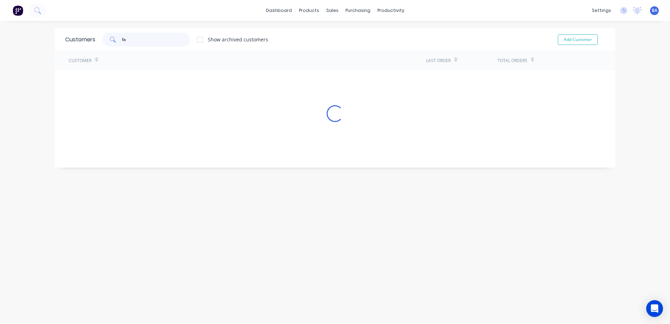
type input "f"
drag, startPoint x: 172, startPoint y: 41, endPoint x: 173, endPoint y: 37, distance: 3.8
type input "f"
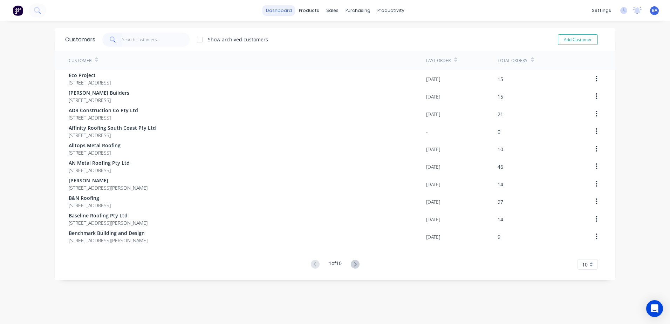
click at [278, 9] on link "dashboard" at bounding box center [278, 10] width 33 height 11
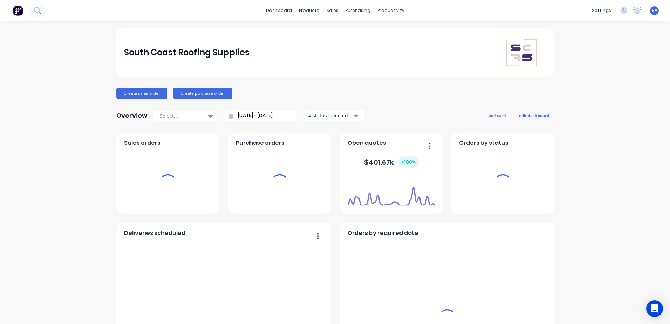
click at [38, 11] on icon at bounding box center [37, 10] width 7 height 7
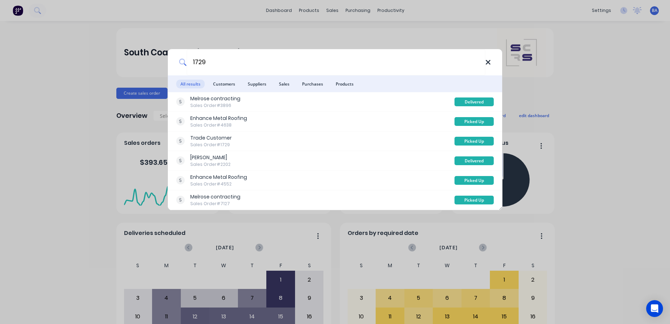
type input "1729"
click at [487, 63] on icon at bounding box center [487, 62] width 5 height 5
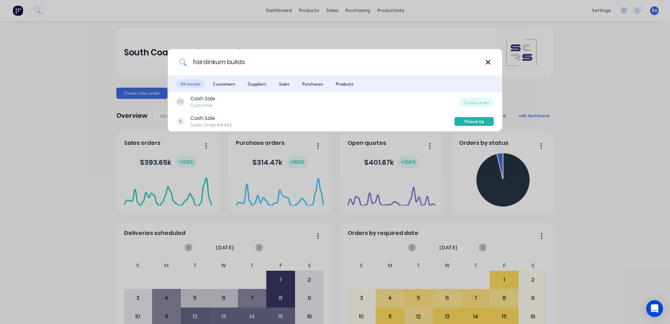
type input "fairdinkum builds"
click at [487, 62] on icon at bounding box center [488, 62] width 6 height 8
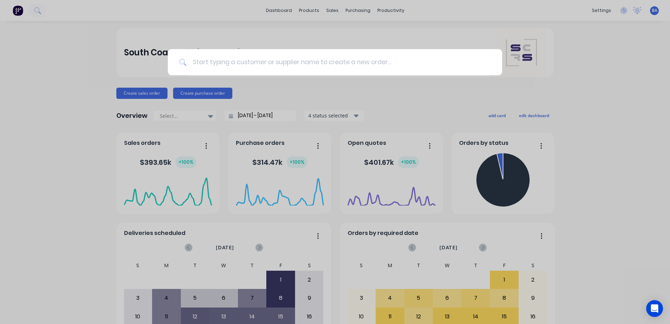
click at [327, 9] on div at bounding box center [335, 162] width 670 height 324
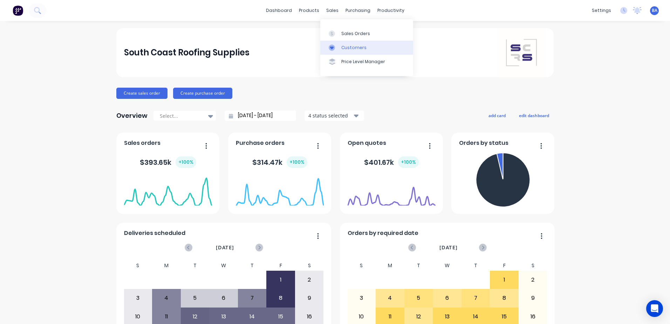
click at [351, 47] on div "Customers" at bounding box center [353, 47] width 25 height 6
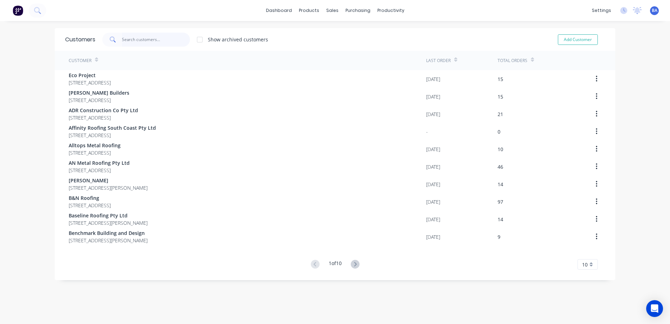
click at [149, 36] on input "text" at bounding box center [156, 40] width 68 height 14
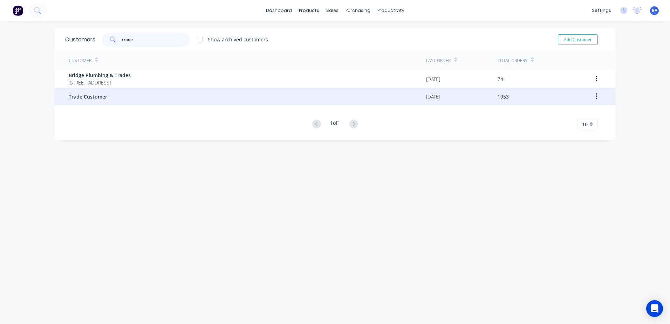
type input "trade"
click at [98, 93] on span "Trade Customer" at bounding box center [88, 96] width 39 height 7
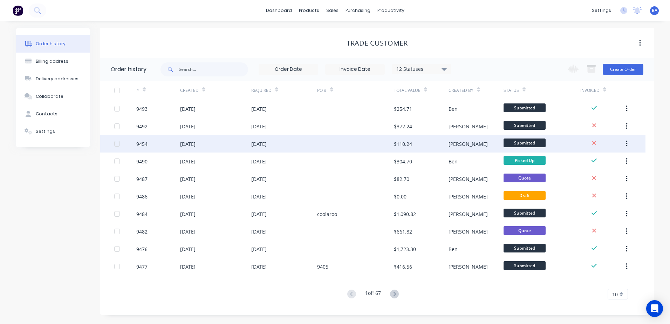
click at [387, 140] on div at bounding box center [355, 144] width 77 height 18
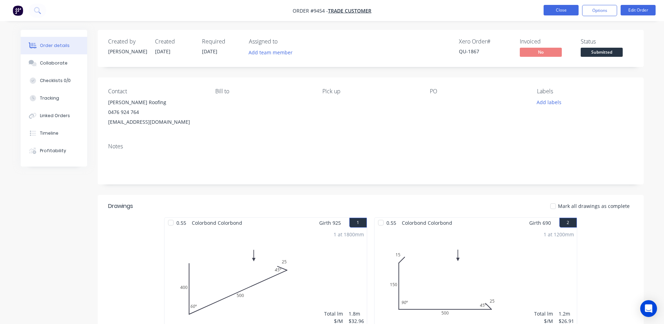
click at [565, 9] on button "Close" at bounding box center [561, 10] width 35 height 11
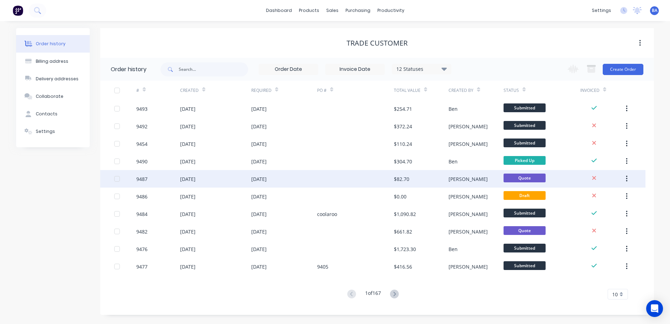
click at [368, 178] on div at bounding box center [355, 179] width 77 height 18
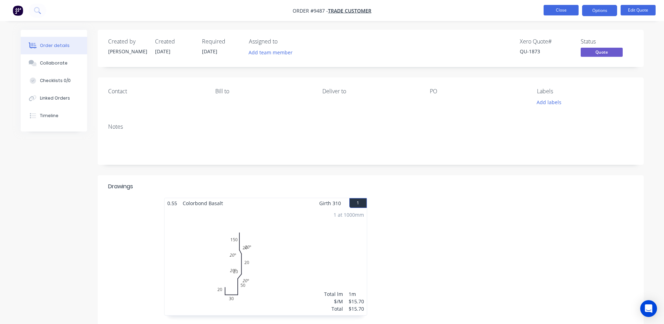
click at [554, 11] on button "Close" at bounding box center [561, 10] width 35 height 11
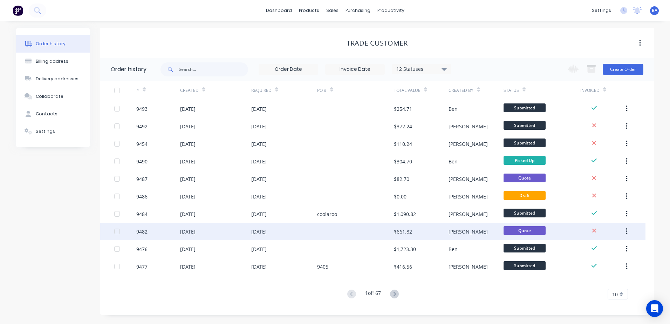
click at [372, 230] on div at bounding box center [355, 231] width 77 height 18
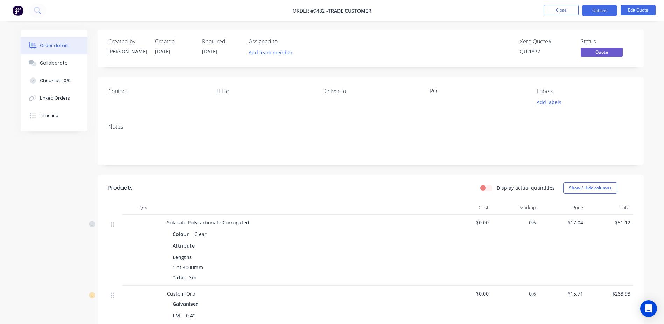
scroll to position [35, 0]
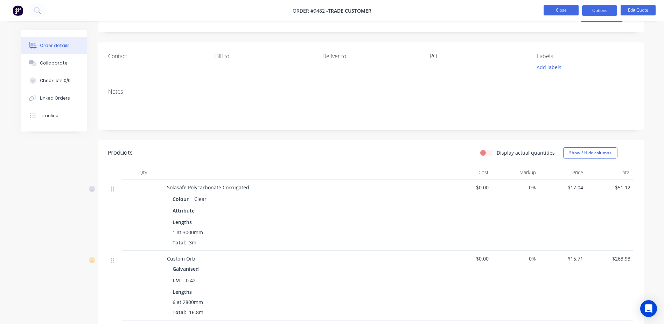
click at [558, 7] on button "Close" at bounding box center [561, 10] width 35 height 11
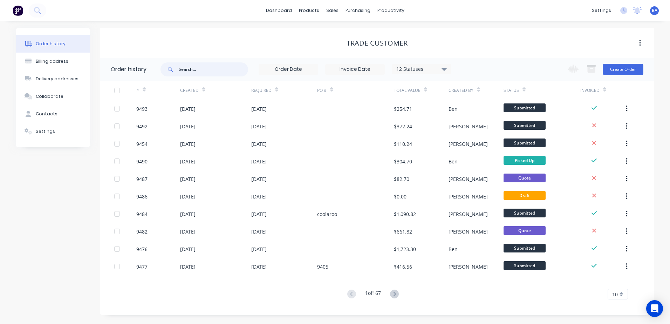
click at [210, 63] on input "text" at bounding box center [213, 69] width 69 height 14
type input "1729"
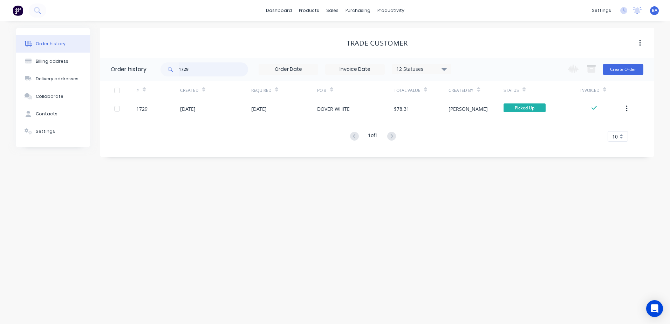
click at [222, 66] on input "1729" at bounding box center [213, 69] width 69 height 14
type input "1"
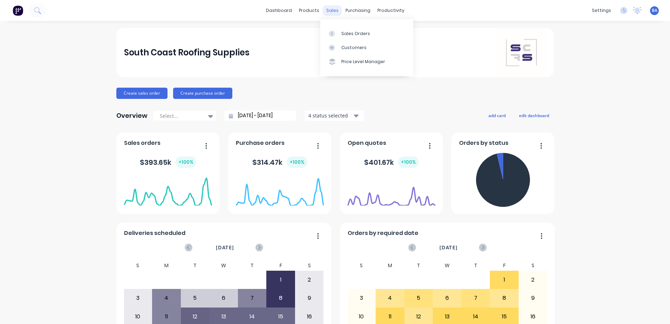
click at [332, 11] on div "sales" at bounding box center [332, 10] width 19 height 11
click at [331, 46] on icon at bounding box center [331, 47] width 6 height 6
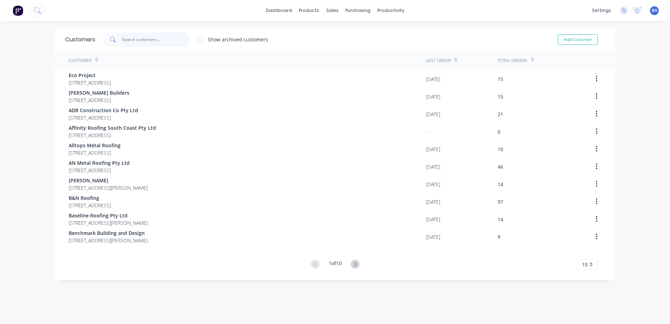
click at [130, 37] on input "text" at bounding box center [156, 40] width 68 height 14
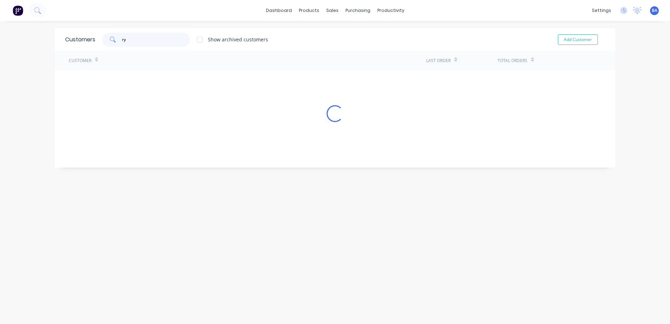
type input "r"
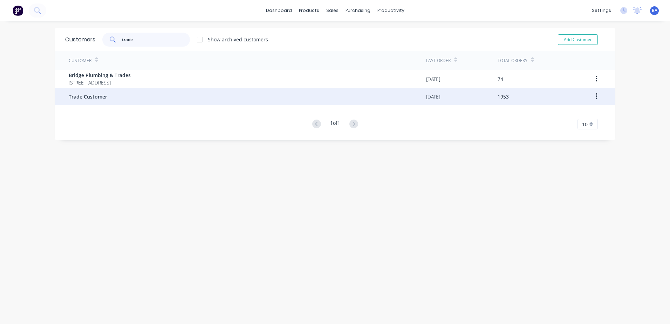
type input "trade"
click at [118, 97] on div "Trade Customer" at bounding box center [247, 97] width 357 height 18
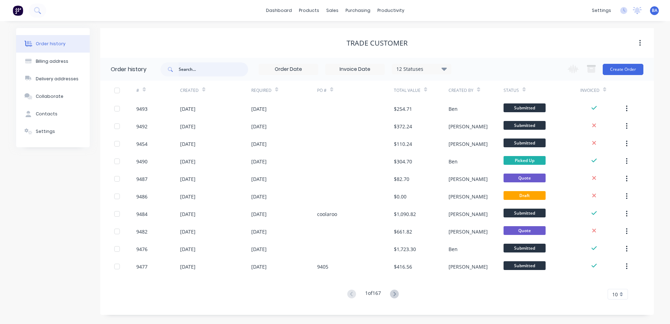
click at [205, 71] on input "text" at bounding box center [213, 69] width 69 height 14
type input "ryan"
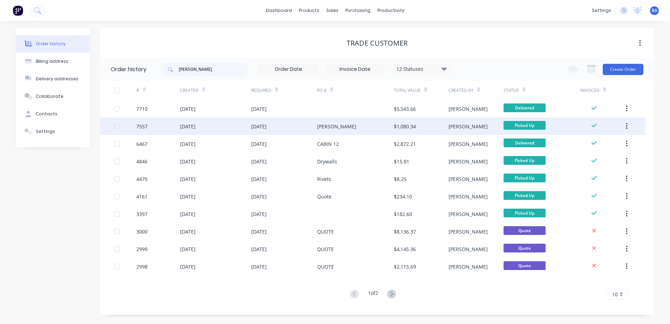
click at [347, 130] on div "Goodsell" at bounding box center [355, 126] width 77 height 18
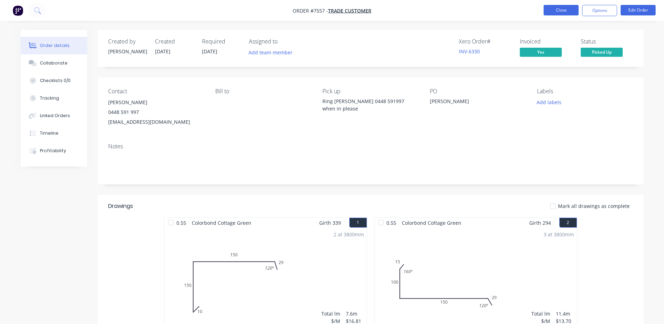
click at [548, 9] on button "Close" at bounding box center [561, 10] width 35 height 11
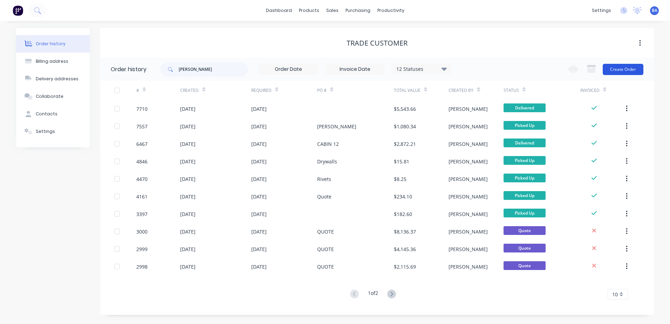
click at [621, 66] on button "Create Order" at bounding box center [622, 69] width 41 height 11
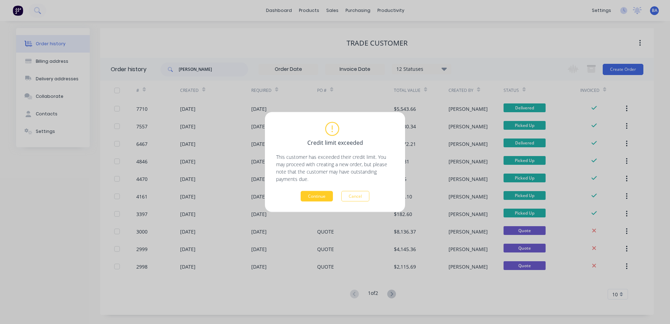
click at [325, 194] on button "Continue" at bounding box center [316, 196] width 32 height 11
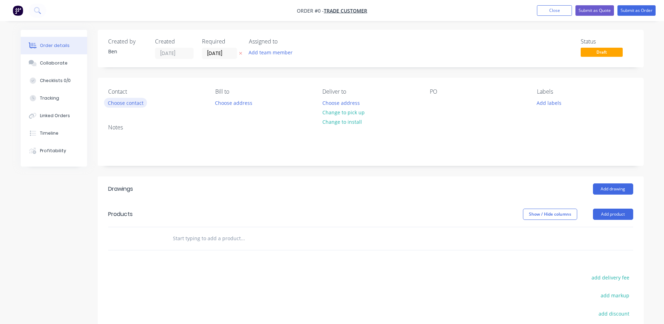
click at [130, 102] on button "Choose contact" at bounding box center [125, 102] width 43 height 9
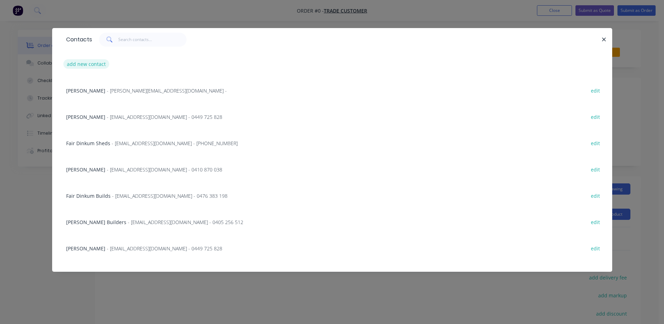
click at [96, 63] on button "add new contact" at bounding box center [86, 63] width 46 height 9
select select "AU"
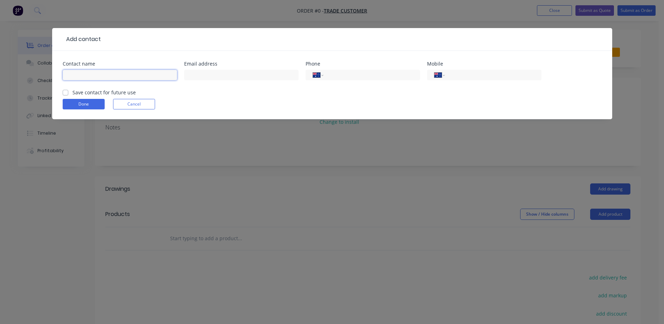
click at [105, 78] on input "text" at bounding box center [120, 75] width 115 height 11
type input "[PERSON_NAME]"
click at [206, 76] on input "text" at bounding box center [241, 75] width 115 height 11
type input "[PERSON_NAME][EMAIL_ADDRESS][DOMAIN_NAME]"
click at [455, 74] on input "tel" at bounding box center [492, 75] width 84 height 8
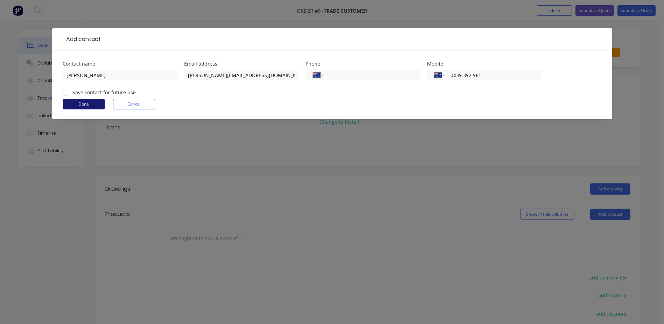
type input "0439 392 961"
click at [89, 103] on button "Done" at bounding box center [84, 104] width 42 height 11
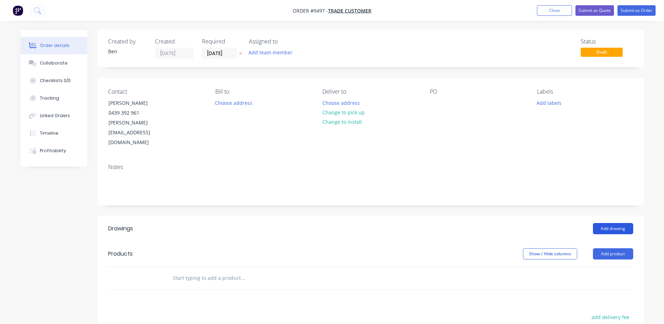
click at [605, 223] on button "Add drawing" at bounding box center [613, 228] width 40 height 11
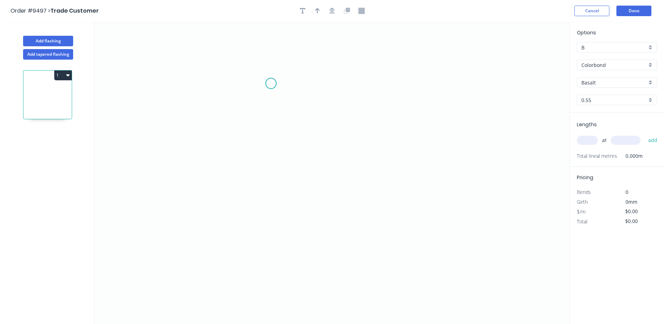
click at [271, 83] on icon "0" at bounding box center [332, 173] width 475 height 302
click at [256, 99] on icon "0" at bounding box center [332, 173] width 475 height 302
click at [258, 156] on icon "0 ?" at bounding box center [332, 173] width 475 height 302
click at [317, 175] on icon "0 ? ?" at bounding box center [332, 173] width 475 height 302
click at [316, 206] on icon "0 ? ? ? ? º" at bounding box center [332, 173] width 475 height 302
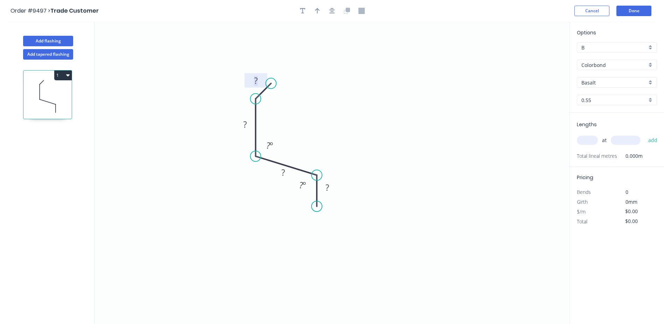
click at [255, 79] on tspan "?" at bounding box center [256, 81] width 4 height 12
click at [348, 83] on icon "0 10 ? ? ? ? º ? º" at bounding box center [332, 173] width 475 height 302
click at [269, 145] on tspan "?" at bounding box center [269, 145] width 4 height 12
click at [303, 129] on icon "0 10 ? ? ? 145 º ? º" at bounding box center [332, 173] width 475 height 302
click at [258, 98] on circle at bounding box center [255, 99] width 11 height 11
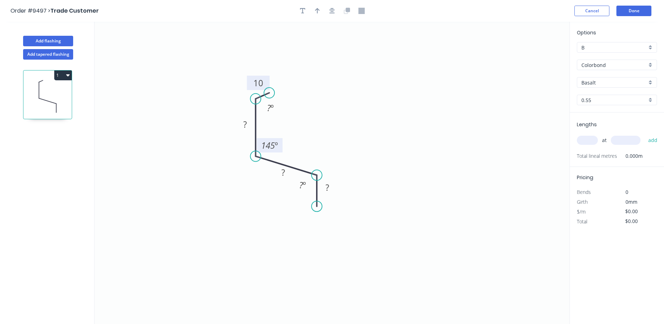
drag, startPoint x: 271, startPoint y: 83, endPoint x: 269, endPoint y: 93, distance: 10.3
click at [269, 93] on circle at bounding box center [269, 93] width 11 height 11
click at [271, 111] on tspan "º" at bounding box center [272, 108] width 3 height 12
click at [351, 102] on icon "0 10 ? ? ? 135 º 145 º ? º" at bounding box center [332, 173] width 475 height 302
click at [244, 126] on tspan "?" at bounding box center [245, 124] width 4 height 12
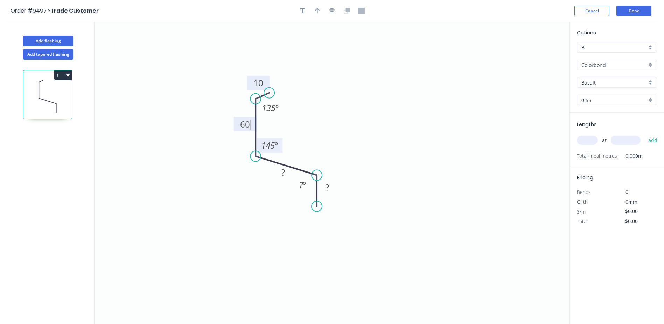
click at [398, 94] on icon "0 10 60 ? ? 135 º 145 º ? º" at bounding box center [332, 173] width 475 height 302
click at [282, 175] on tspan "?" at bounding box center [284, 172] width 4 height 12
click at [325, 143] on icon "0 10 60 70 ? 135 º 145 º ? º" at bounding box center [332, 173] width 475 height 302
click at [306, 187] on tspan "º" at bounding box center [304, 185] width 3 height 12
click at [339, 84] on icon "0 10 60 70 ? 135 º 145 º 145 º" at bounding box center [332, 173] width 475 height 302
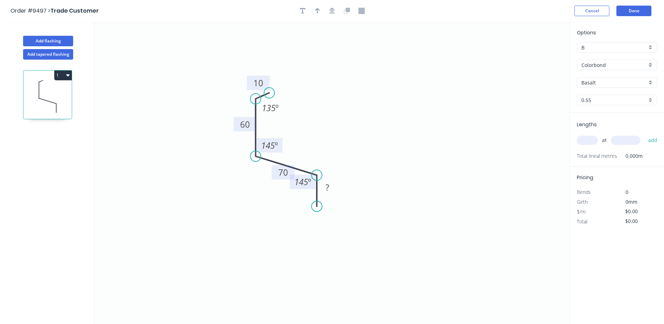
click at [313, 186] on rect at bounding box center [303, 181] width 26 height 14
click at [324, 186] on rect at bounding box center [327, 188] width 14 height 10
click at [397, 112] on icon "0 10 60 70 80 135 º 145 º 145 º" at bounding box center [332, 173] width 475 height 302
type input "$11.84"
click at [318, 11] on icon "button" at bounding box center [317, 11] width 5 height 6
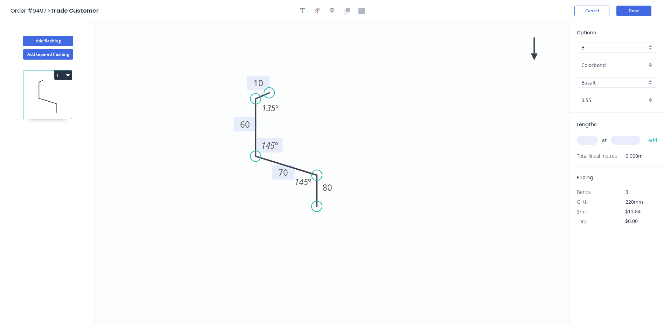
click at [534, 51] on icon "0 10 60 70 80 135 º 145 º 145 º" at bounding box center [332, 173] width 475 height 302
click at [532, 57] on icon "0 10 60 70 80 135 º 145 º 145 º" at bounding box center [332, 173] width 475 height 302
click at [519, 62] on icon "0 10 60 70 80 135 º 145 º 145 º" at bounding box center [332, 173] width 475 height 302
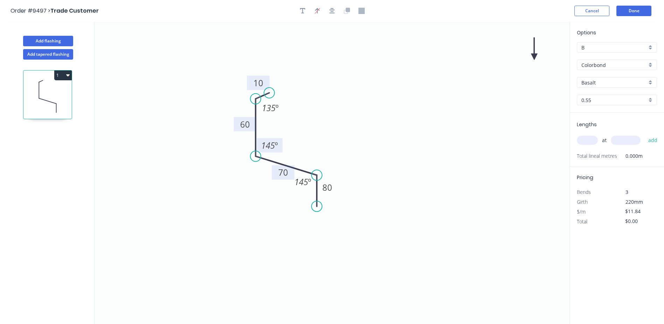
click at [536, 61] on icon "0 10 60 70 80 135 º 145 º 145 º" at bounding box center [332, 173] width 475 height 302
drag, startPoint x: 536, startPoint y: 61, endPoint x: 532, endPoint y: 58, distance: 4.8
click at [535, 61] on icon "0 10 60 70 80 135 º 145 º 145 º" at bounding box center [332, 173] width 475 height 302
click at [532, 58] on icon "0 10 60 70 80 135 º 145 º 145 º" at bounding box center [332, 173] width 475 height 302
click at [534, 56] on icon at bounding box center [534, 48] width 6 height 22
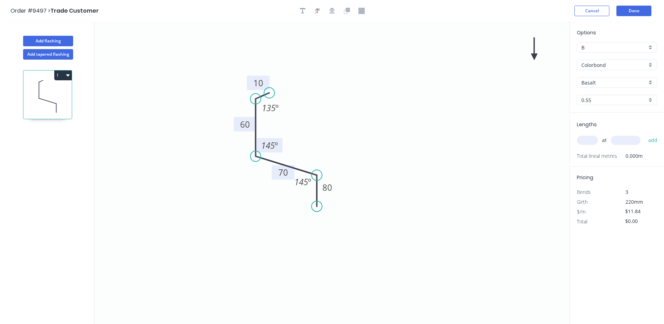
click at [534, 59] on icon at bounding box center [534, 48] width 6 height 22
click at [533, 57] on icon at bounding box center [539, 53] width 20 height 20
drag, startPoint x: 533, startPoint y: 57, endPoint x: 508, endPoint y: 67, distance: 26.2
click at [503, 78] on icon "0 10 60 70 80 135 º 145 º 145 º" at bounding box center [332, 173] width 475 height 302
drag, startPoint x: 531, startPoint y: 60, endPoint x: 345, endPoint y: 138, distance: 201.8
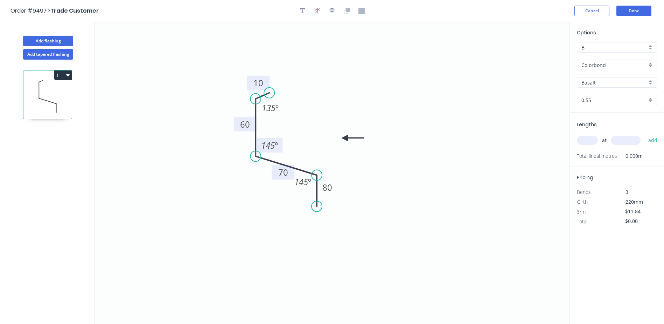
click at [345, 138] on icon at bounding box center [353, 138] width 22 height 6
click at [587, 82] on input "Basalt" at bounding box center [614, 82] width 65 height 7
click at [652, 63] on div "Colorbond" at bounding box center [617, 65] width 80 height 11
click at [613, 126] on div "Zincalume" at bounding box center [616, 127] width 79 height 12
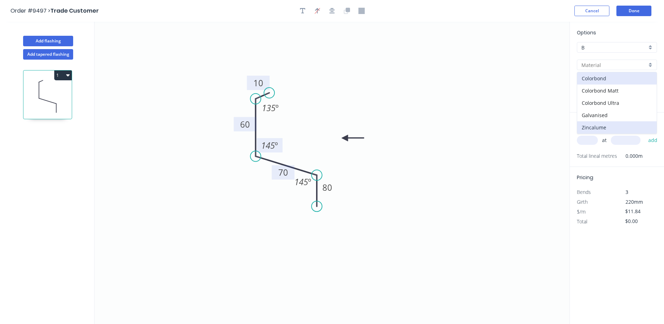
type input "Zincalume"
type input "Unpainted"
type input "$12.44"
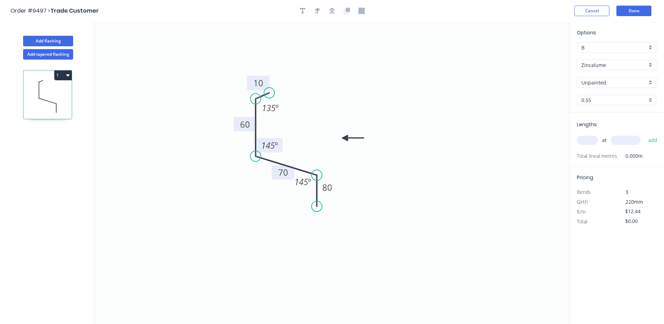
click at [587, 141] on input "text" at bounding box center [587, 140] width 21 height 9
type input "8"
type input "1000"
click at [645, 134] on button "add" at bounding box center [653, 140] width 16 height 12
type input "$99.52"
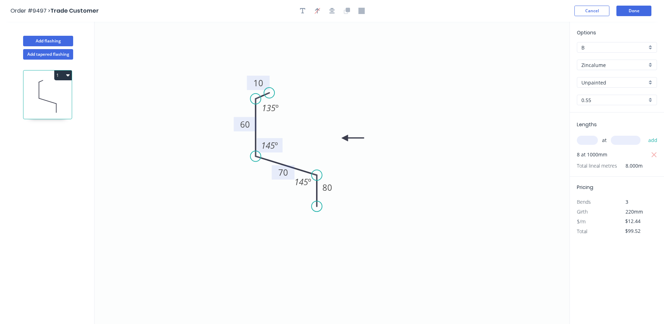
click at [650, 66] on div "Zincalume" at bounding box center [617, 65] width 80 height 11
click at [613, 114] on div "Galvanised" at bounding box center [616, 115] width 79 height 12
type input "Galvanised"
type input "$12.60"
type input "$100.80"
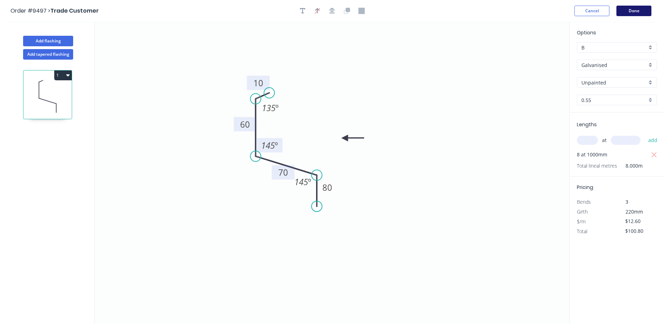
click at [632, 7] on button "Done" at bounding box center [634, 11] width 35 height 11
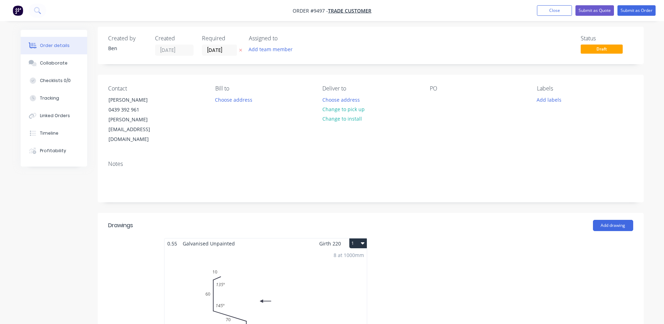
scroll to position [105, 0]
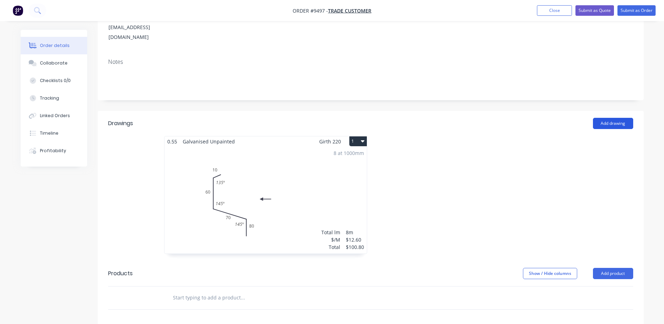
click at [613, 118] on button "Add drawing" at bounding box center [613, 123] width 40 height 11
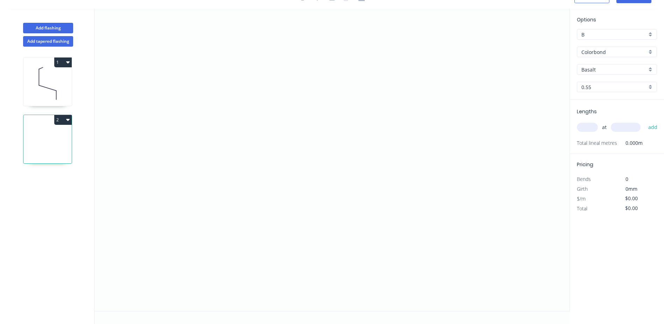
scroll to position [13, 0]
click at [205, 72] on icon "0" at bounding box center [332, 160] width 475 height 302
click at [200, 160] on icon "0" at bounding box center [332, 160] width 475 height 302
drag, startPoint x: 361, startPoint y: 164, endPoint x: 356, endPoint y: 141, distance: 23.2
click at [361, 164] on icon "0 ?" at bounding box center [332, 160] width 475 height 302
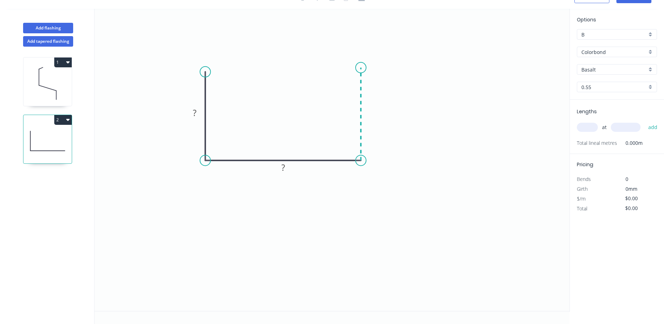
click at [358, 68] on icon "0 ? ?" at bounding box center [332, 160] width 475 height 302
click at [193, 111] on tspan "?" at bounding box center [195, 113] width 4 height 12
drag, startPoint x: 426, startPoint y: 43, endPoint x: 421, endPoint y: 40, distance: 5.8
click at [425, 43] on icon "0 150 215 150" at bounding box center [332, 160] width 475 height 302
type input "$20.95"
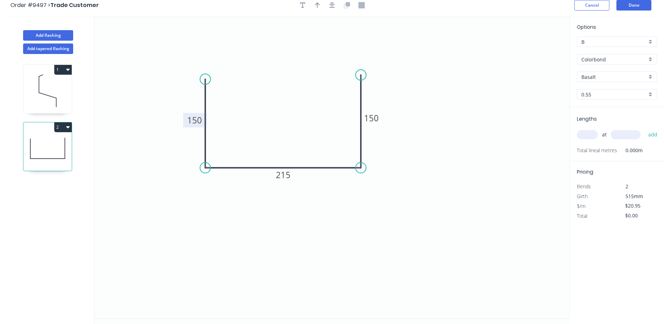
scroll to position [0, 0]
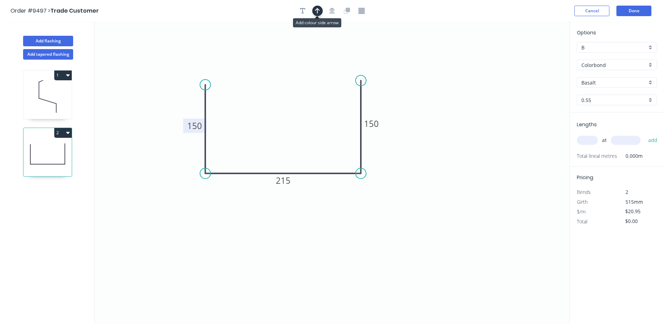
click at [318, 12] on icon "button" at bounding box center [317, 11] width 5 height 6
drag, startPoint x: 535, startPoint y: 55, endPoint x: 281, endPoint y: 71, distance: 254.1
click at [281, 71] on icon at bounding box center [281, 62] width 6 height 22
click at [588, 140] on input "text" at bounding box center [587, 140] width 21 height 9
type input "1"
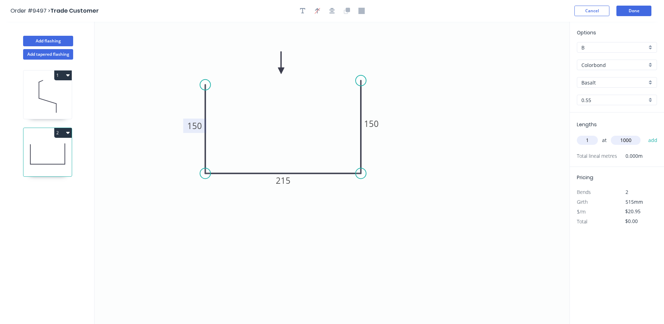
type input "1000"
click at [645, 134] on button "add" at bounding box center [653, 140] width 16 height 12
type input "$20.95"
click at [652, 82] on div "Basalt" at bounding box center [617, 82] width 80 height 11
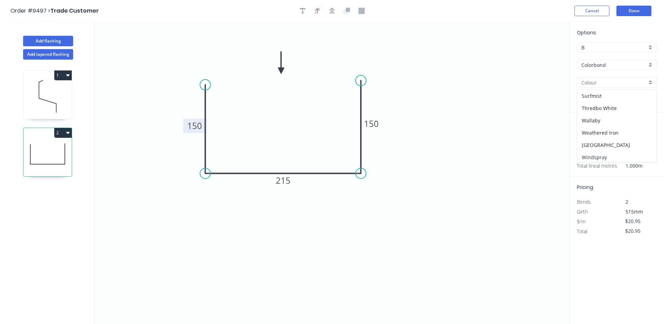
click at [614, 152] on div "Windspray" at bounding box center [616, 157] width 79 height 12
type input "Windspray"
click at [635, 9] on button "Done" at bounding box center [634, 11] width 35 height 11
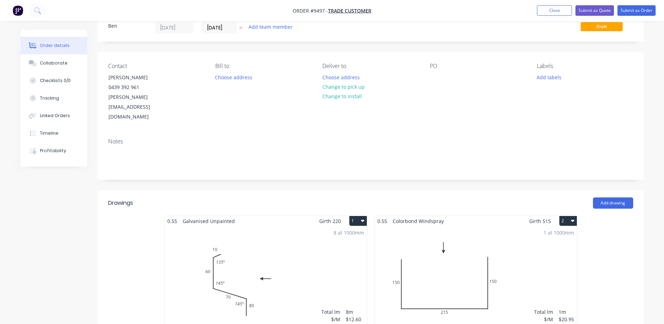
scroll to position [140, 0]
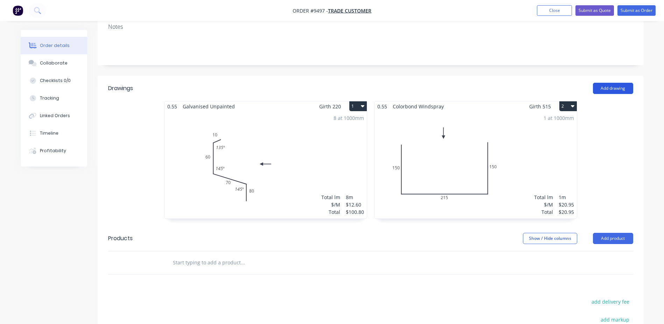
click at [615, 83] on button "Add drawing" at bounding box center [613, 88] width 40 height 11
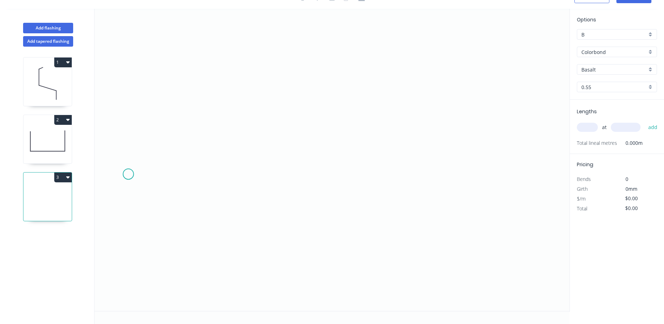
click at [130, 174] on icon "0" at bounding box center [332, 160] width 475 height 302
click at [166, 161] on icon "0" at bounding box center [332, 160] width 475 height 302
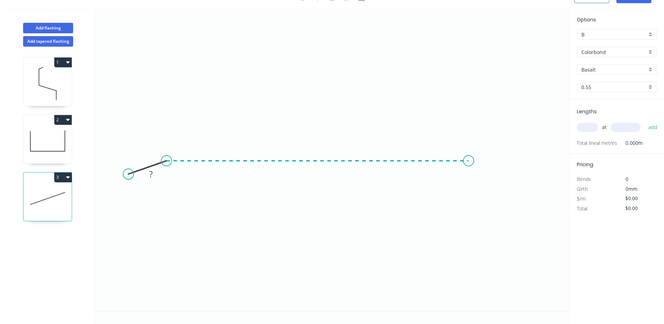
click at [469, 158] on icon "0 ?" at bounding box center [332, 160] width 475 height 302
click at [498, 170] on icon "0 ? ? ? º" at bounding box center [332, 160] width 475 height 302
drag, startPoint x: 496, startPoint y: 170, endPoint x: 501, endPoint y: 172, distance: 5.3
click at [501, 172] on circle at bounding box center [500, 171] width 11 height 11
click at [170, 175] on tspan "º" at bounding box center [171, 178] width 3 height 12
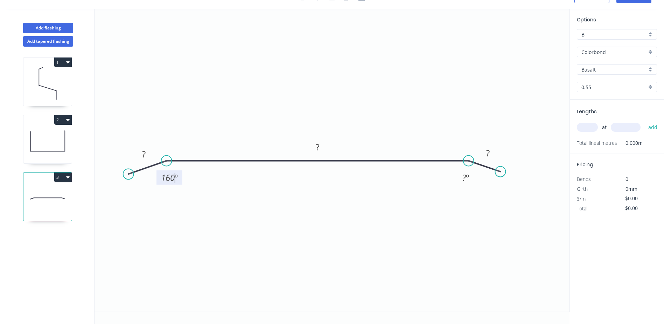
drag, startPoint x: 170, startPoint y: 260, endPoint x: 181, endPoint y: 230, distance: 31.8
click at [173, 253] on icon "0 ? ? ? 160 º ? º" at bounding box center [332, 160] width 475 height 302
click at [465, 174] on tspan "?" at bounding box center [465, 178] width 4 height 12
click at [468, 138] on icon "0 ? ? ? 160 º 160 º" at bounding box center [332, 160] width 475 height 302
click at [490, 153] on rect at bounding box center [488, 153] width 14 height 10
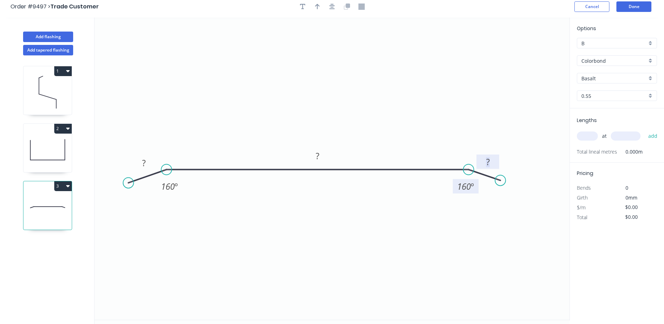
scroll to position [0, 0]
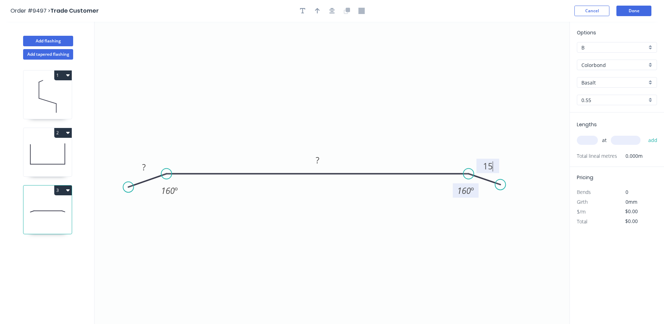
click at [426, 134] on icon "0 ? ? 15 160 º 160 º" at bounding box center [332, 173] width 475 height 302
drag, startPoint x: 495, startPoint y: 171, endPoint x: 504, endPoint y: 175, distance: 9.6
click at [504, 175] on rect at bounding box center [496, 169] width 23 height 14
click at [151, 171] on rect at bounding box center [144, 167] width 14 height 10
click at [152, 173] on rect at bounding box center [142, 169] width 23 height 14
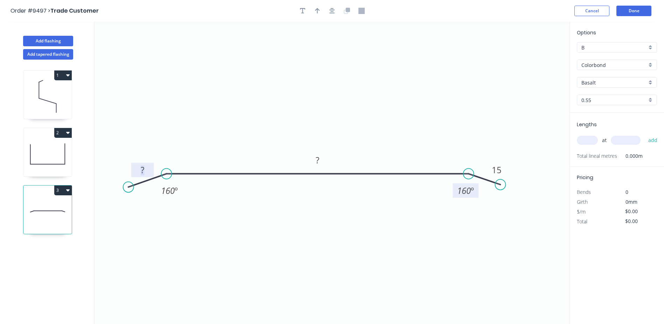
click at [145, 169] on rect at bounding box center [143, 170] width 14 height 10
click at [208, 115] on icon "0 15 ? 15 160 º 160 º" at bounding box center [332, 173] width 475 height 302
click at [323, 158] on rect at bounding box center [318, 160] width 14 height 10
click at [348, 119] on icon "0 15 710 15 160 º 160 º" at bounding box center [332, 173] width 475 height 302
type input "$25.46"
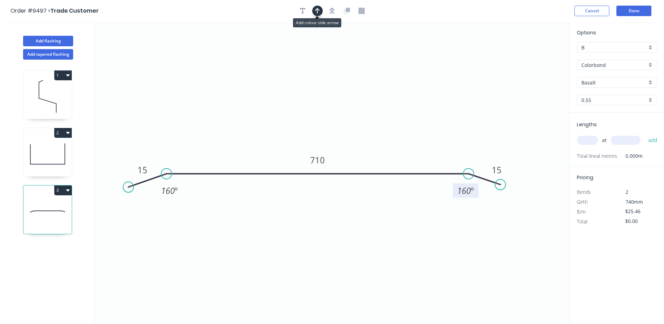
click at [317, 14] on icon "button" at bounding box center [317, 11] width 5 height 6
drag, startPoint x: 532, startPoint y: 54, endPoint x: 317, endPoint y: 94, distance: 219.4
click at [317, 94] on icon at bounding box center [316, 85] width 6 height 22
click at [615, 84] on input "Basalt" at bounding box center [614, 82] width 65 height 7
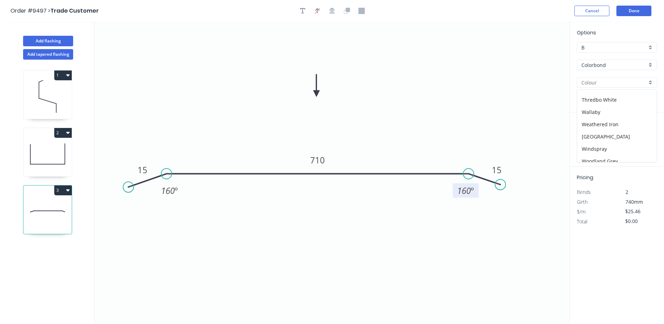
scroll to position [259, 0]
click at [614, 142] on div "Windspray" at bounding box center [616, 143] width 79 height 12
type input "Windspray"
click at [580, 138] on input "text" at bounding box center [587, 140] width 21 height 9
type input "1"
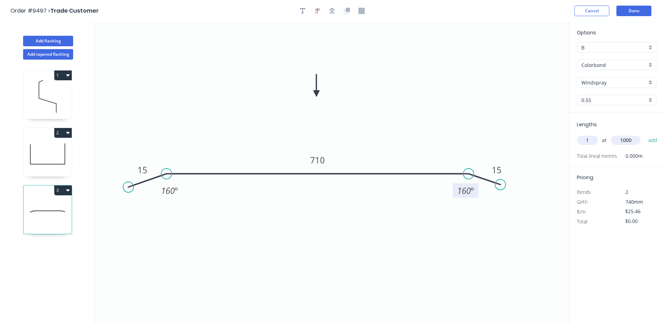
type input "1000"
click at [645, 134] on button "add" at bounding box center [653, 140] width 16 height 12
type input "$25.46"
click at [637, 11] on button "Done" at bounding box center [634, 11] width 35 height 11
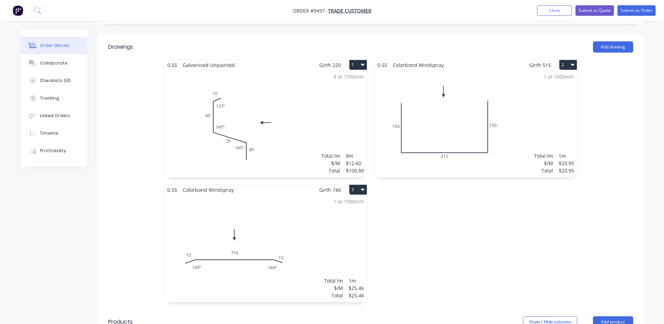
scroll to position [140, 0]
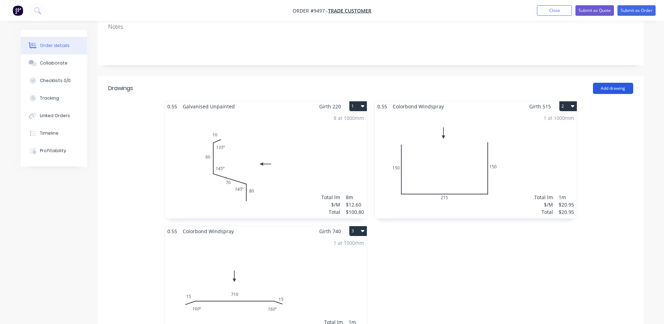
click at [621, 83] on button "Add drawing" at bounding box center [613, 88] width 40 height 11
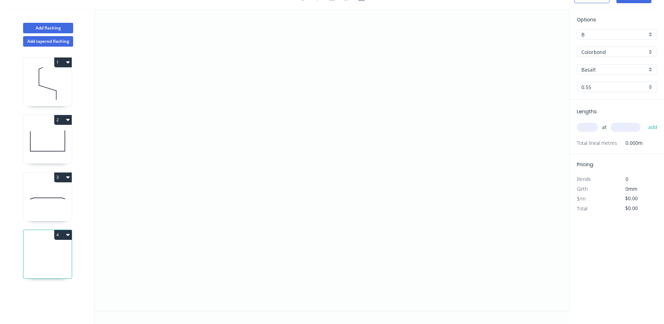
scroll to position [13, 0]
click at [60, 178] on button "3" at bounding box center [63, 177] width 18 height 10
click at [59, 193] on div "Duplicate" at bounding box center [39, 194] width 54 height 10
type input "Windspray"
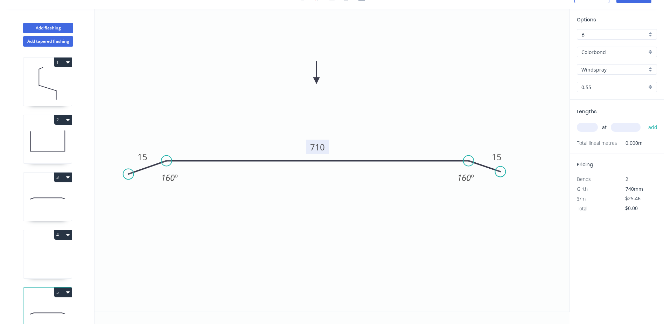
click at [322, 149] on tspan "710" at bounding box center [317, 147] width 15 height 12
click at [397, 74] on icon "0 15 970 15 160 º 160 º" at bounding box center [332, 160] width 475 height 302
type input "$32.96"
click at [587, 127] on input "text" at bounding box center [587, 127] width 21 height 9
type input "1"
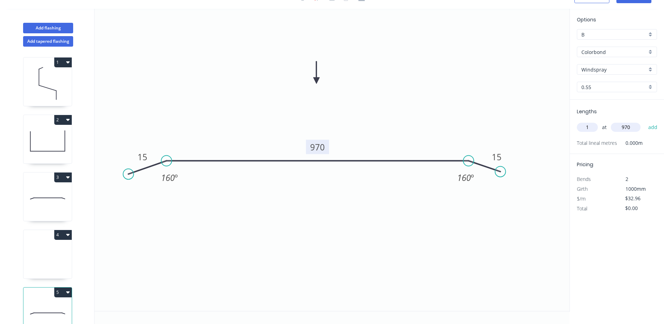
type input "970"
click at [645, 121] on button "add" at bounding box center [653, 127] width 16 height 12
type input "$32.96"
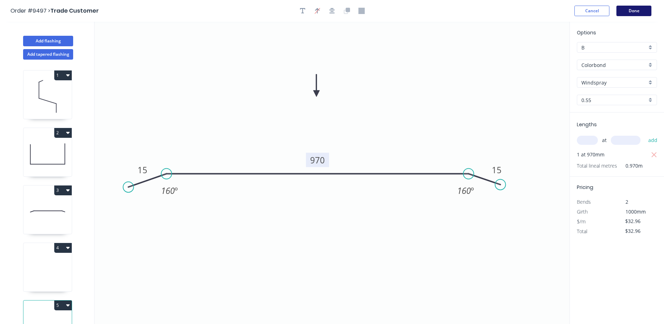
click at [638, 11] on button "Done" at bounding box center [634, 11] width 35 height 11
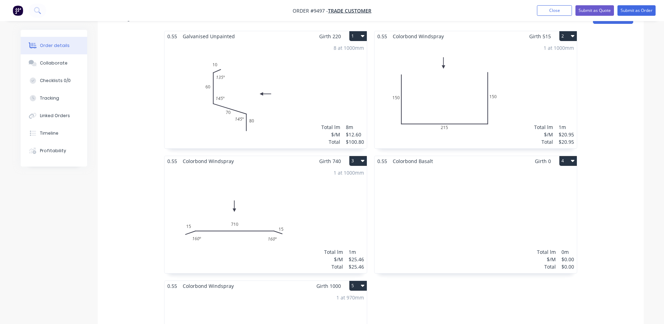
scroll to position [315, 0]
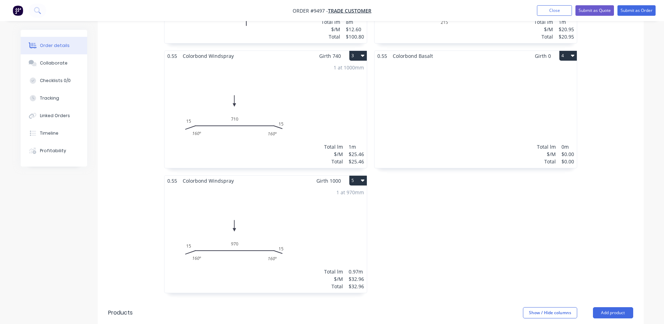
click at [566, 51] on button "4" at bounding box center [569, 56] width 18 height 10
click at [527, 96] on div "Delete" at bounding box center [544, 101] width 54 height 10
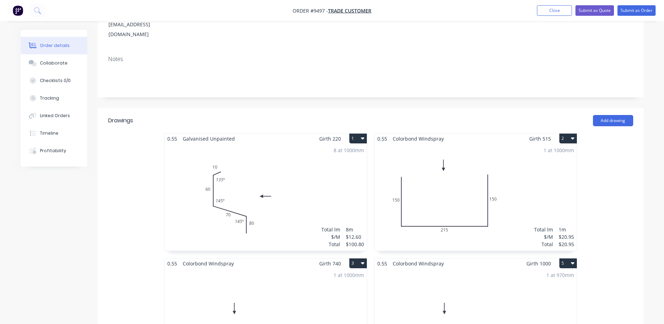
scroll to position [105, 0]
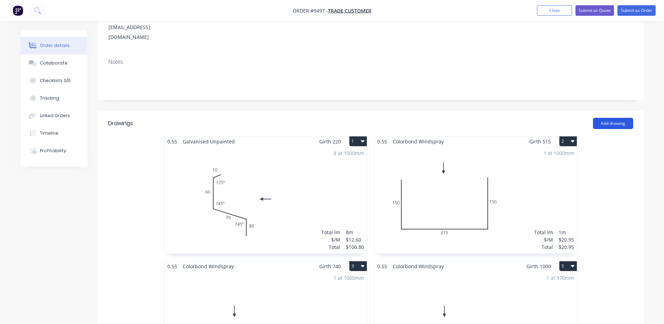
click at [610, 118] on button "Add drawing" at bounding box center [613, 123] width 40 height 11
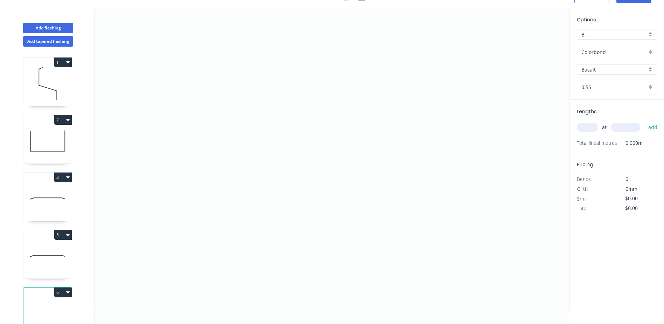
scroll to position [13, 0]
click at [65, 235] on button "5" at bounding box center [63, 235] width 18 height 10
click at [59, 250] on div "Duplicate" at bounding box center [39, 252] width 54 height 10
type input "Windspray"
type input "$32.96"
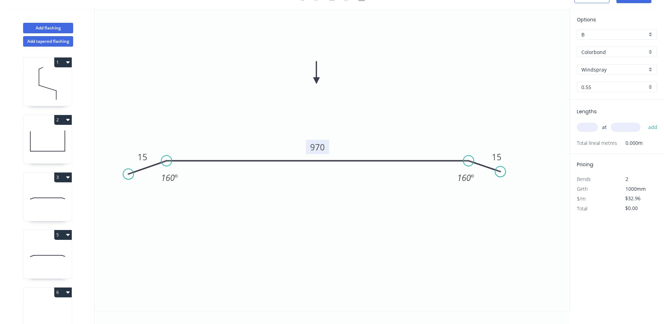
click at [325, 149] on rect at bounding box center [317, 147] width 23 height 14
click at [325, 147] on tspan "970" at bounding box center [317, 147] width 15 height 12
click at [369, 127] on icon "0 15 890 15 160 º 160 º" at bounding box center [332, 160] width 475 height 302
click at [585, 127] on input "text" at bounding box center [587, 127] width 21 height 9
type input "2"
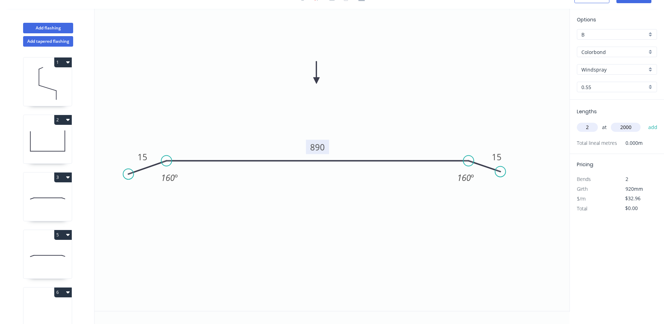
type input "2000"
click at [645, 121] on button "add" at bounding box center [653, 127] width 16 height 12
type input "$131.84"
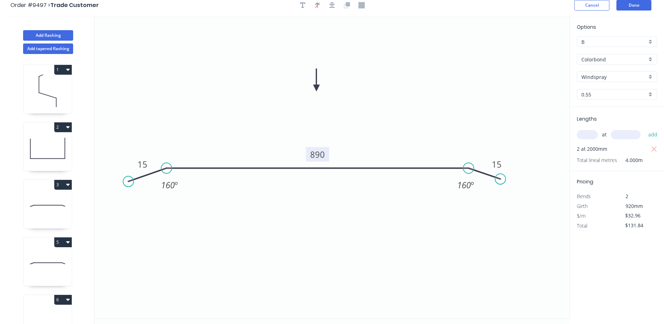
scroll to position [0, 0]
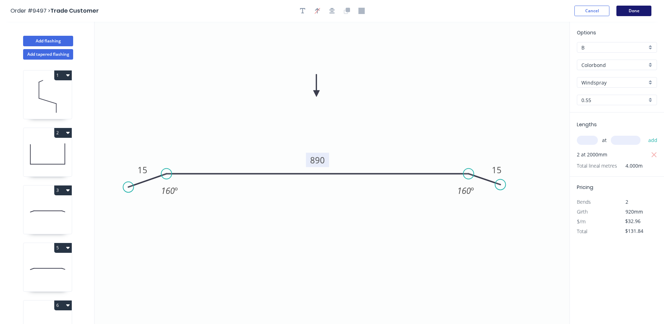
click at [634, 10] on button "Done" at bounding box center [634, 11] width 35 height 11
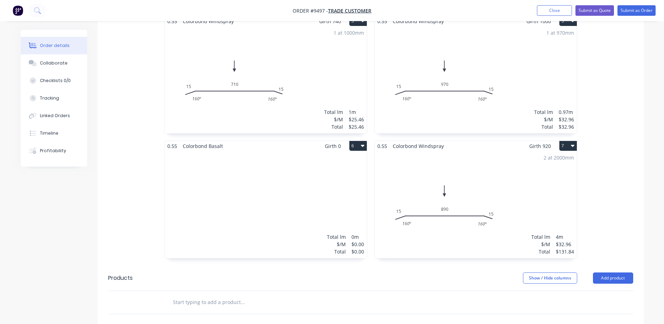
scroll to position [350, 0]
click at [358, 140] on button "6" at bounding box center [359, 145] width 18 height 10
click at [343, 185] on div "Delete" at bounding box center [334, 190] width 54 height 10
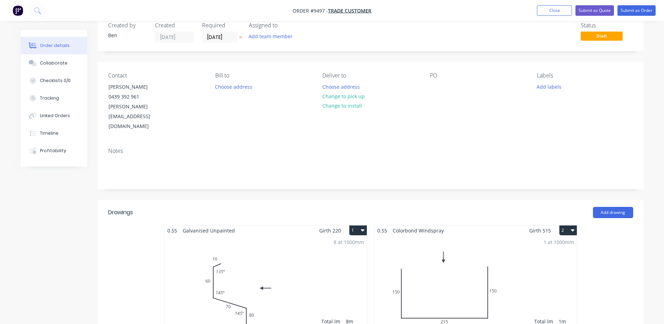
scroll to position [0, 0]
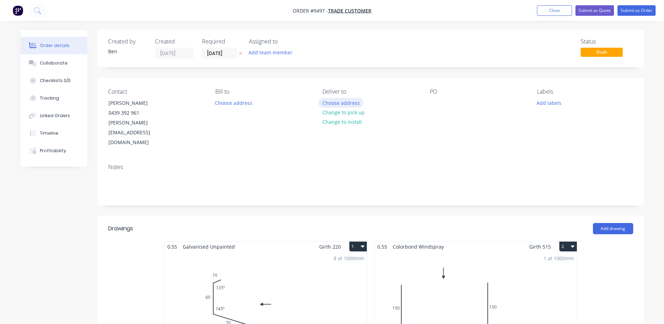
click at [354, 103] on button "Choose address" at bounding box center [341, 102] width 45 height 9
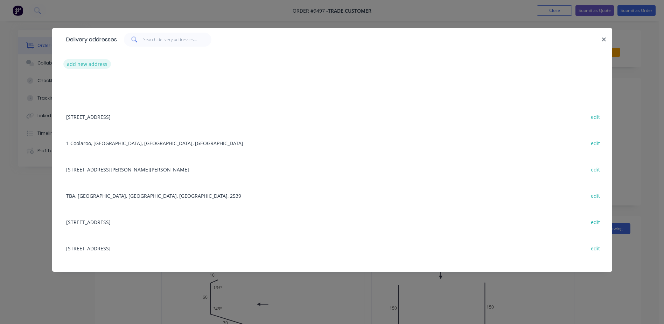
click at [98, 64] on button "add new address" at bounding box center [87, 63] width 48 height 9
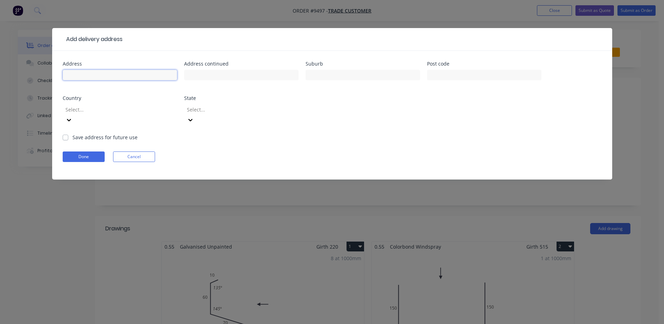
click at [106, 74] on input "text" at bounding box center [120, 75] width 115 height 11
type input "[STREET_ADDRESS][PERSON_NAME]"
click at [343, 78] on input "text" at bounding box center [363, 75] width 115 height 11
type input "Nowra"
click at [444, 76] on input "text" at bounding box center [484, 75] width 115 height 11
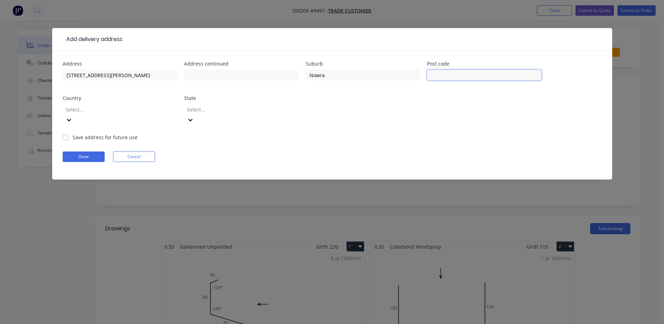
type input "2541"
click at [108, 112] on div at bounding box center [115, 109] width 101 height 9
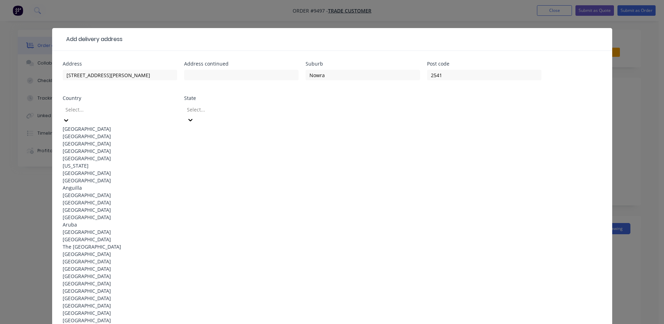
click at [108, 125] on div "[GEOGRAPHIC_DATA]" at bounding box center [120, 128] width 115 height 7
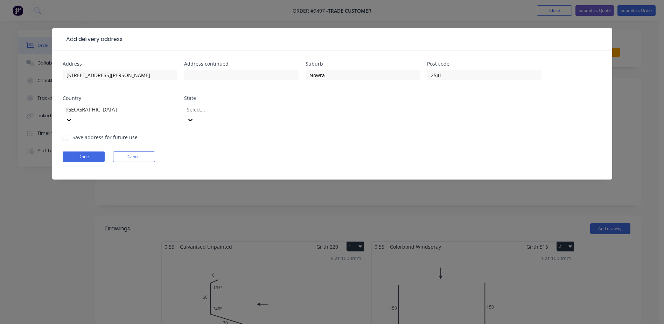
click at [210, 110] on div at bounding box center [236, 109] width 101 height 9
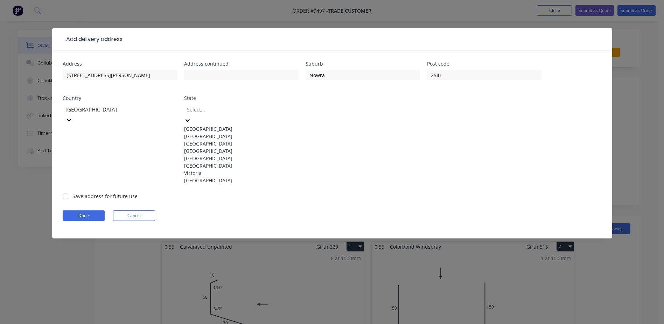
click at [214, 138] on div "New South Wales" at bounding box center [241, 135] width 115 height 7
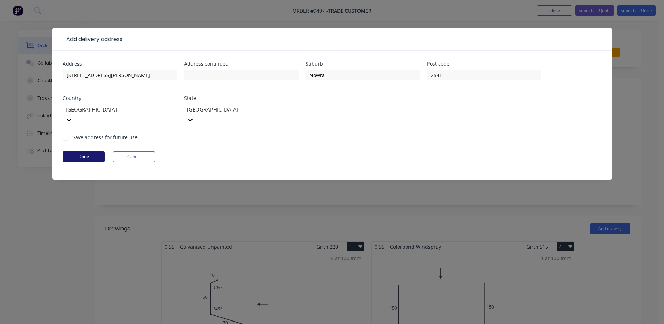
click at [99, 151] on button "Done" at bounding box center [84, 156] width 42 height 11
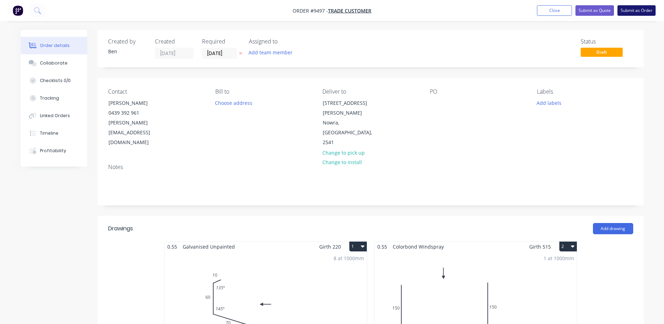
click at [631, 8] on button "Submit as Order" at bounding box center [637, 10] width 38 height 11
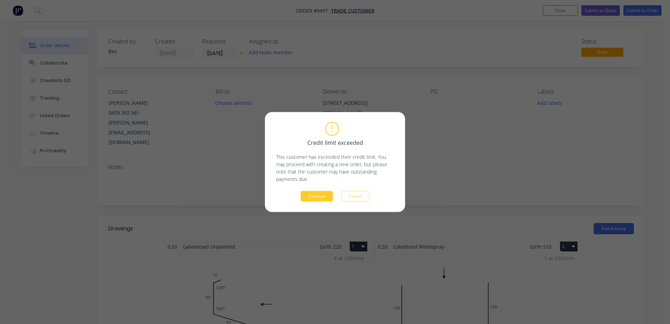
click at [308, 193] on button "Continue" at bounding box center [316, 196] width 32 height 11
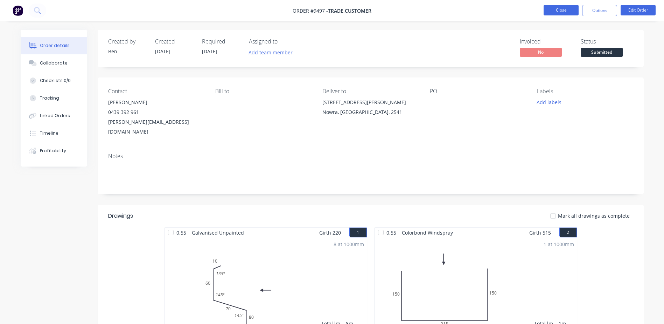
click at [560, 9] on button "Close" at bounding box center [561, 10] width 35 height 11
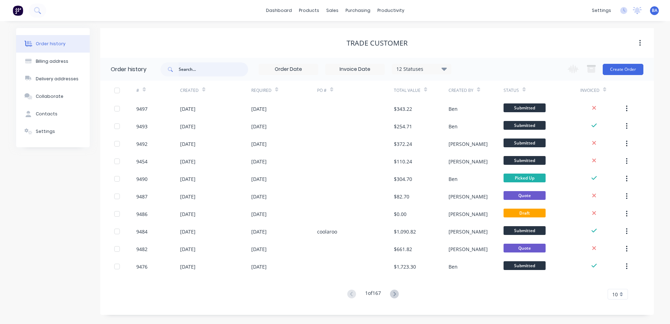
click at [191, 68] on input "text" at bounding box center [213, 69] width 69 height 14
type input "fairdinkun"
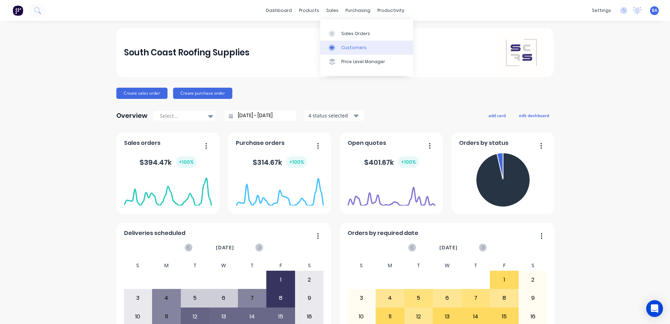
click at [341, 48] on div "Customers" at bounding box center [353, 47] width 25 height 6
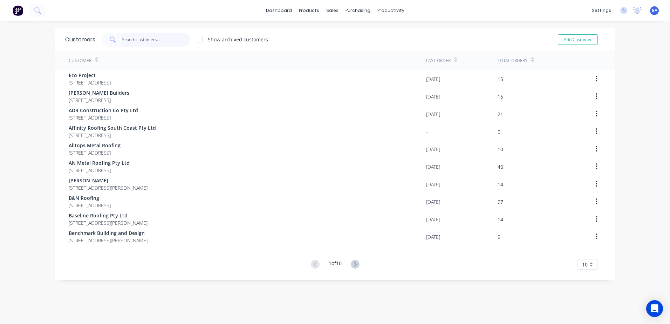
click at [165, 37] on input "text" at bounding box center [156, 40] width 68 height 14
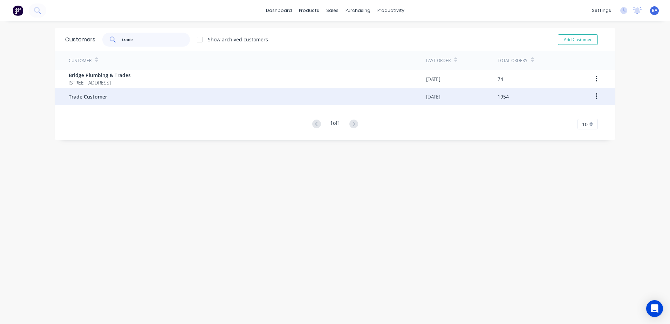
type input "trade"
click at [152, 94] on div "Trade Customer" at bounding box center [247, 97] width 357 height 18
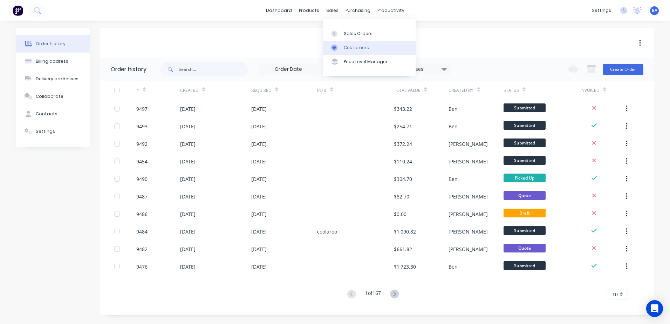
click at [342, 46] on link "Customers" at bounding box center [369, 48] width 93 height 14
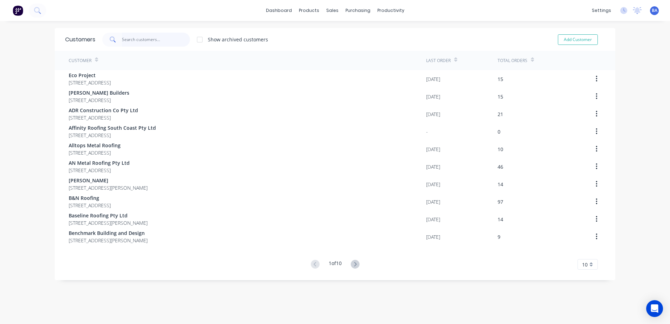
click at [148, 39] on input "text" at bounding box center [156, 40] width 68 height 14
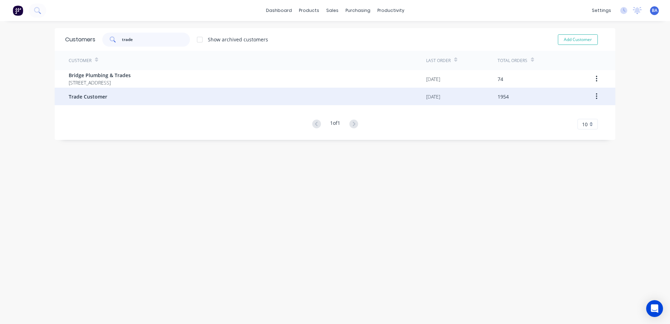
type input "trade"
click at [105, 100] on div "Trade Customer" at bounding box center [247, 97] width 357 height 18
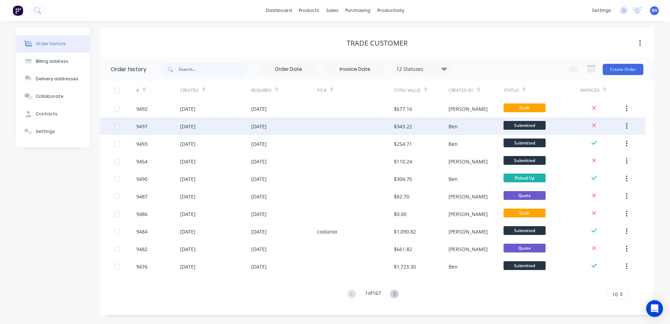
click at [332, 126] on div at bounding box center [355, 126] width 77 height 18
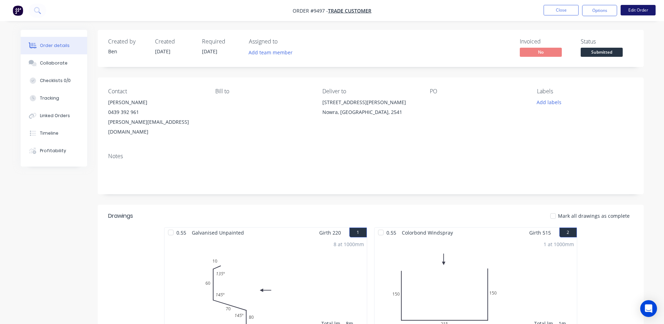
click at [638, 9] on button "Edit Order" at bounding box center [638, 10] width 35 height 11
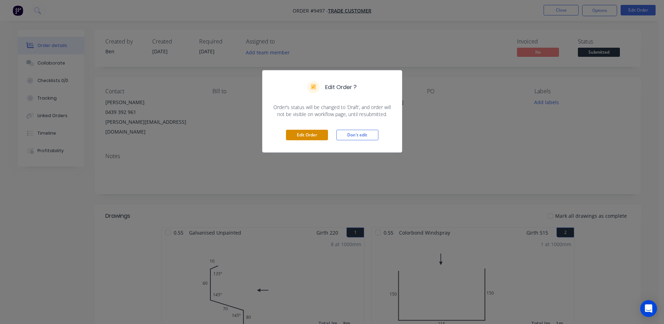
click at [311, 132] on button "Edit Order" at bounding box center [307, 135] width 42 height 11
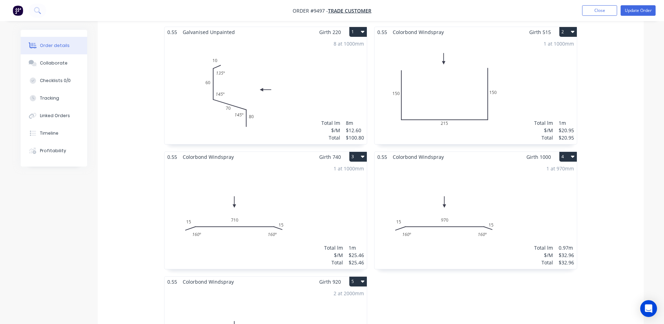
scroll to position [315, 0]
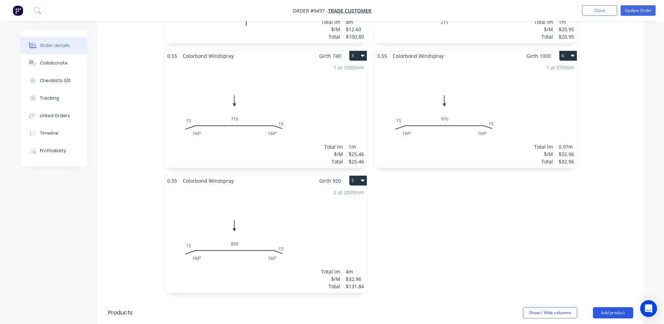
click at [606, 307] on button "Add product" at bounding box center [613, 312] width 40 height 11
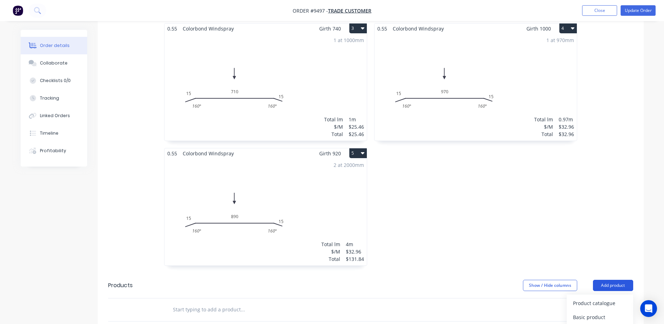
scroll to position [385, 0]
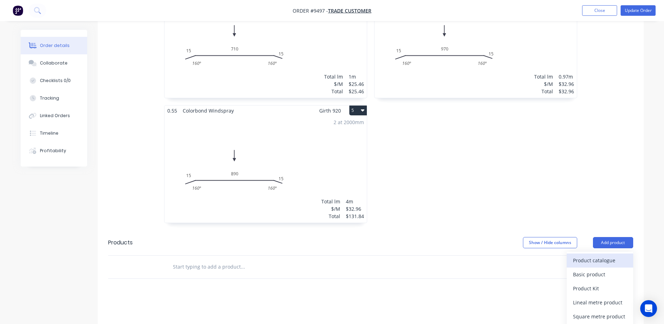
click at [596, 255] on div "Product catalogue" at bounding box center [600, 260] width 54 height 10
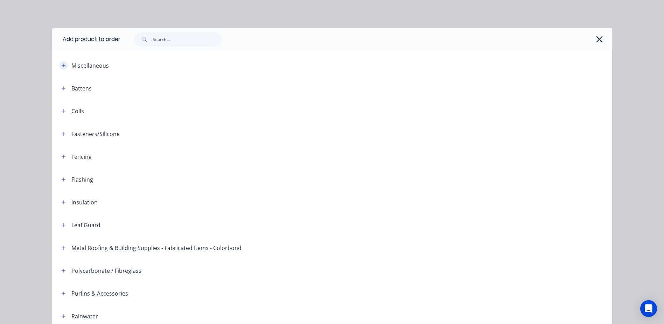
click at [62, 64] on icon "button" at bounding box center [63, 65] width 4 height 5
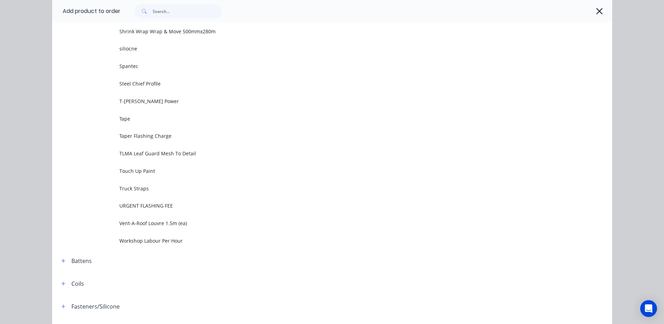
scroll to position [779, 0]
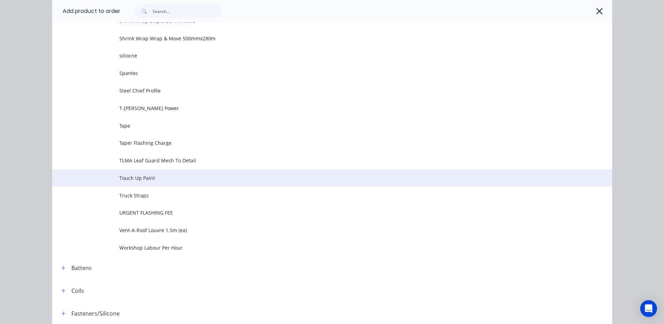
click at [147, 174] on span "Touch Up Paint" at bounding box center [316, 177] width 394 height 7
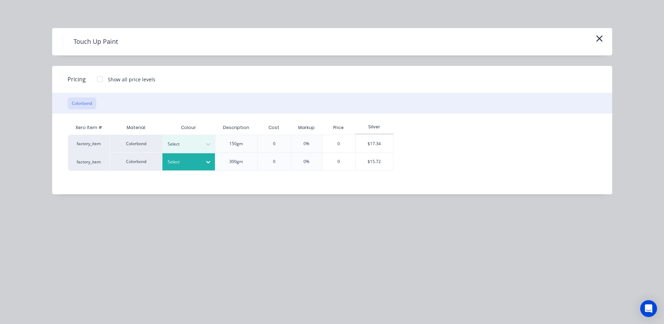
click at [208, 160] on icon at bounding box center [208, 161] width 7 height 7
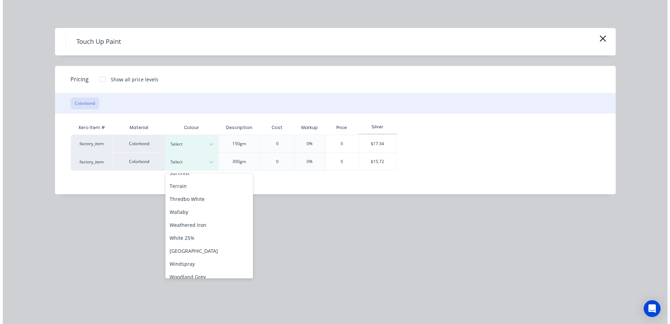
scroll to position [286, 0]
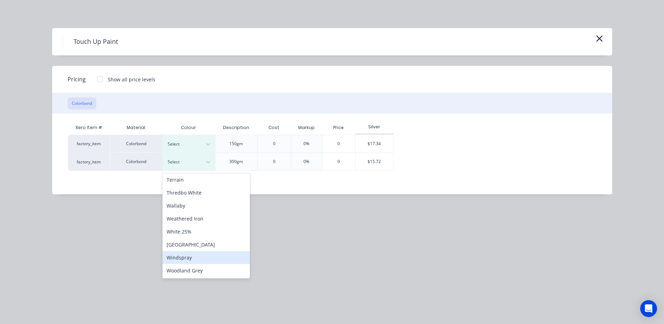
click at [198, 257] on div "Windspray" at bounding box center [206, 257] width 88 height 13
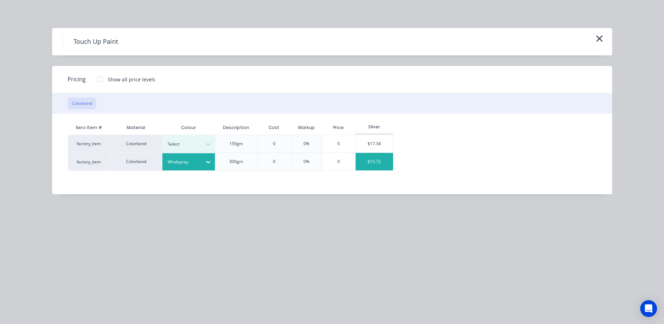
click at [367, 161] on div "$15.72" at bounding box center [374, 162] width 37 height 18
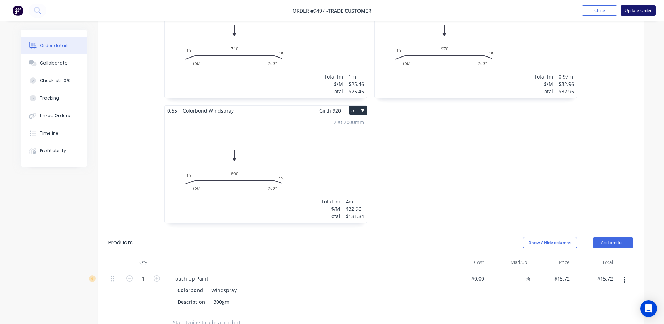
click at [639, 10] on button "Update Order" at bounding box center [638, 10] width 35 height 11
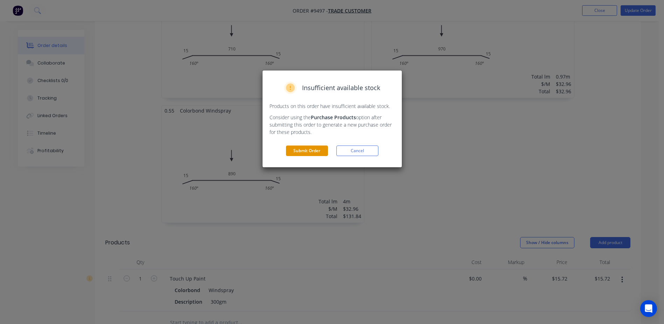
click at [310, 147] on button "Submit Order" at bounding box center [307, 150] width 42 height 11
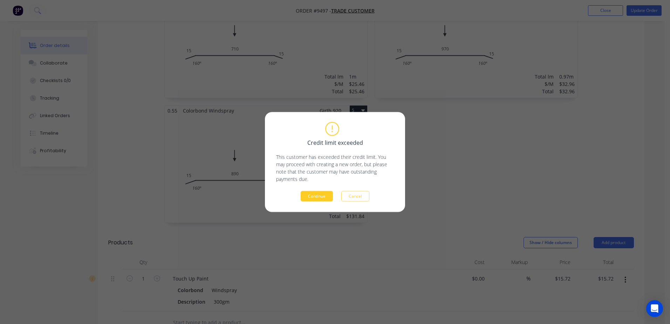
click at [315, 196] on button "Continue" at bounding box center [316, 196] width 32 height 11
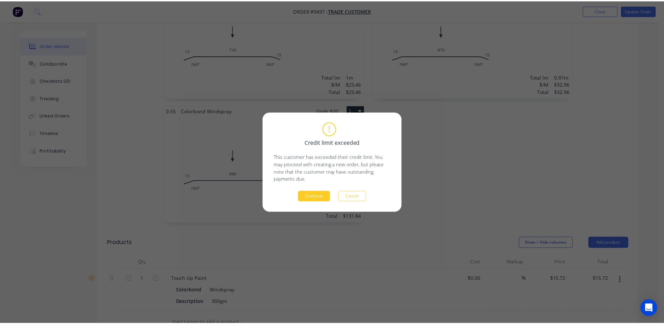
scroll to position [0, 0]
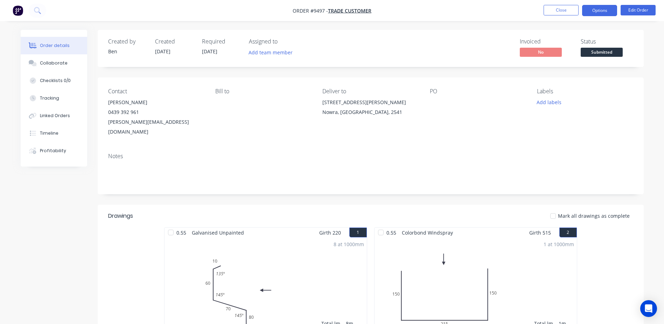
click at [601, 9] on button "Options" at bounding box center [599, 10] width 35 height 11
click at [644, 8] on button "Edit Order" at bounding box center [638, 10] width 35 height 11
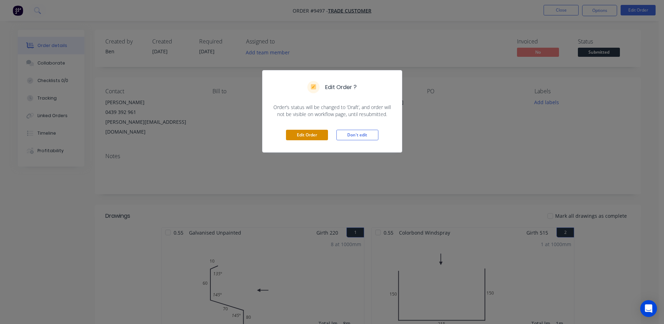
click at [315, 134] on button "Edit Order" at bounding box center [307, 135] width 42 height 11
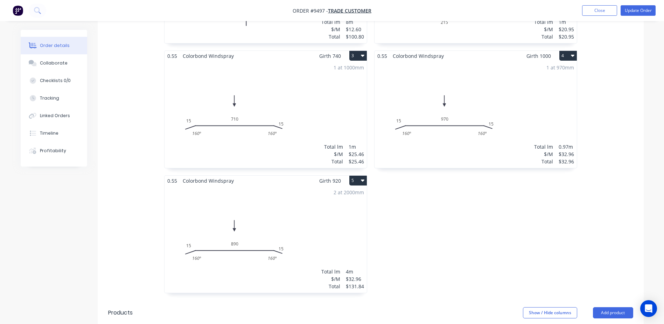
scroll to position [420, 0]
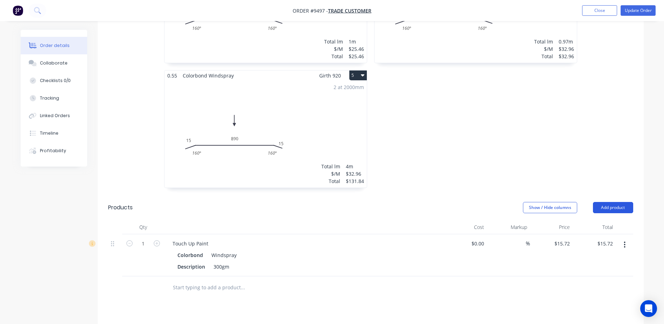
click at [607, 202] on button "Add product" at bounding box center [613, 207] width 40 height 11
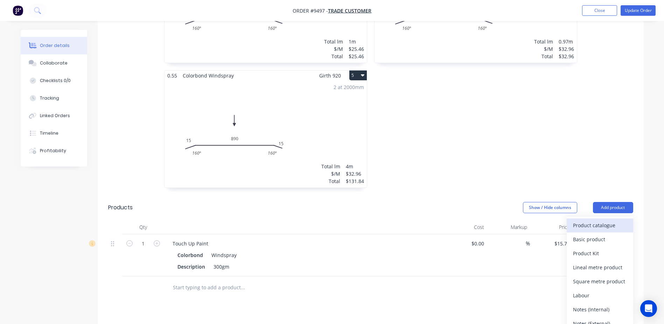
click at [596, 220] on div "Product catalogue" at bounding box center [600, 225] width 54 height 10
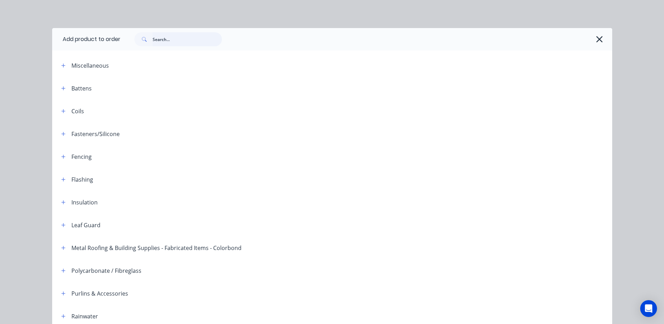
click at [157, 37] on input "text" at bounding box center [187, 39] width 69 height 14
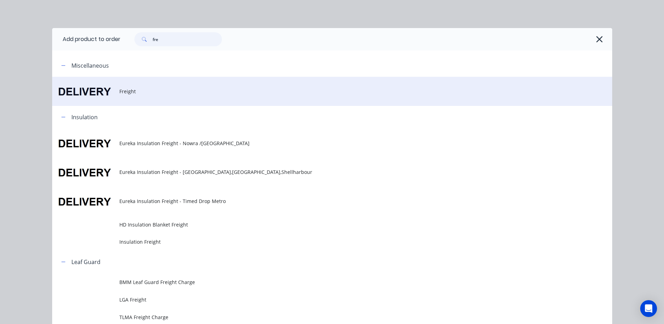
type input "fre"
click at [129, 88] on span "Freight" at bounding box center [316, 91] width 394 height 7
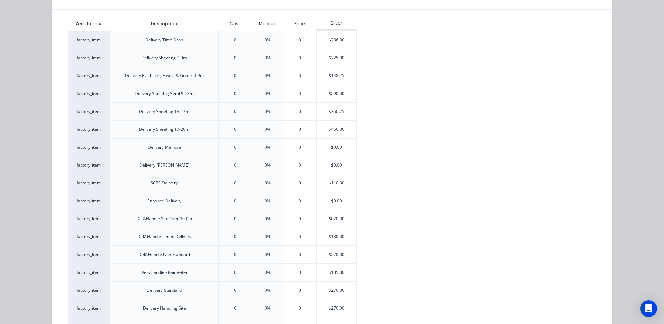
scroll to position [140, 0]
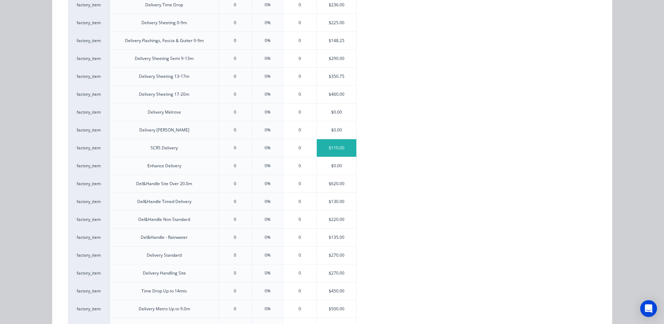
click at [335, 149] on div "$110.00" at bounding box center [337, 148] width 40 height 18
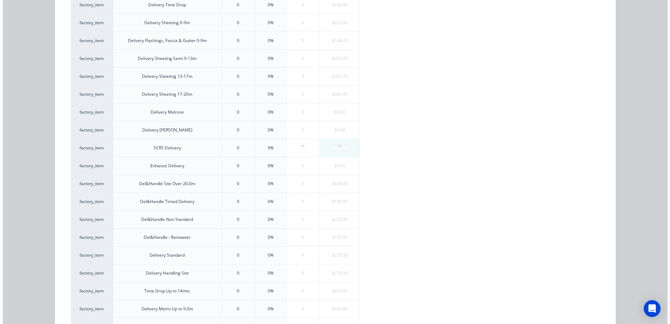
scroll to position [0, 0]
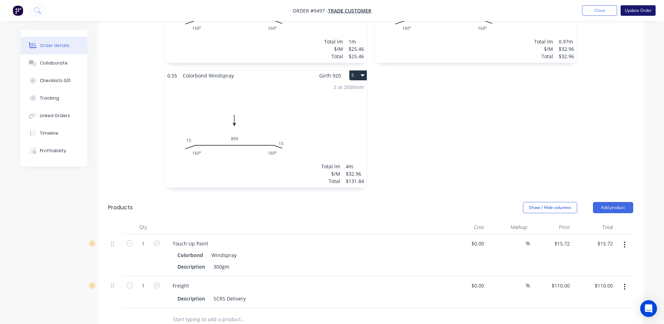
click at [631, 10] on button "Update Order" at bounding box center [638, 10] width 35 height 11
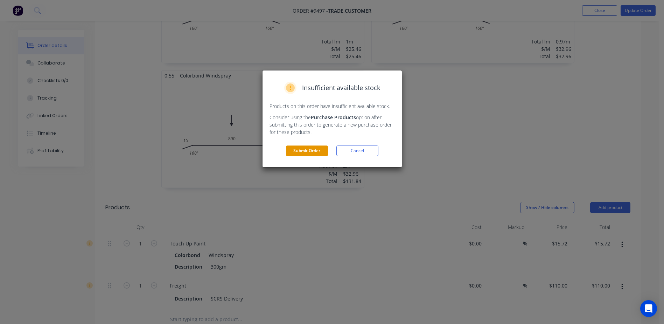
click at [295, 148] on button "Submit Order" at bounding box center [307, 150] width 42 height 11
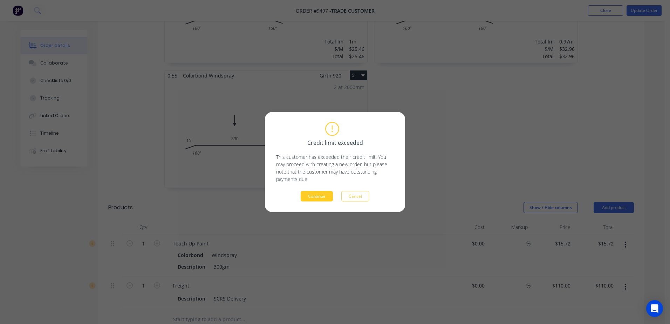
click at [314, 196] on button "Continue" at bounding box center [316, 196] width 32 height 11
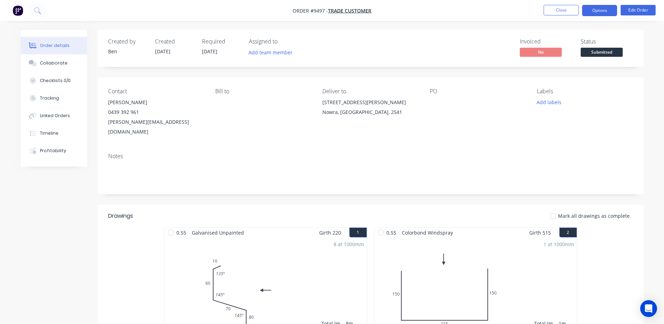
click at [592, 11] on button "Options" at bounding box center [599, 10] width 35 height 11
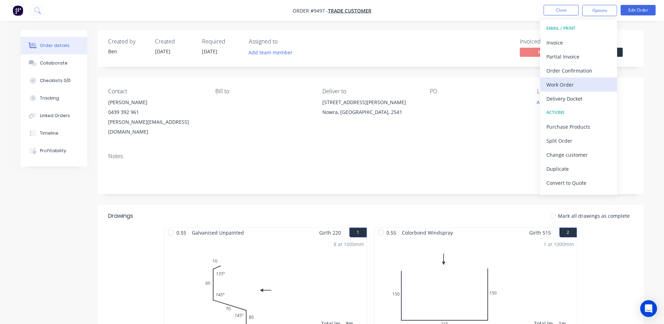
click at [568, 83] on div "Work Order" at bounding box center [579, 84] width 64 height 10
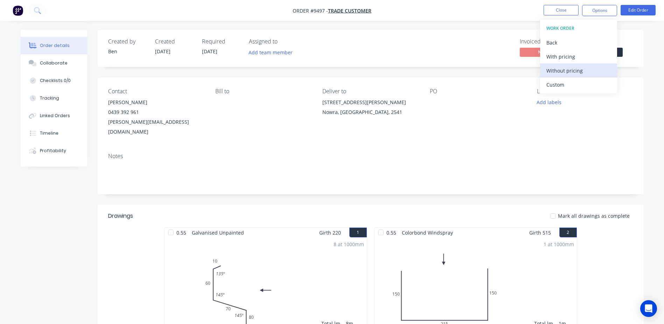
click at [578, 69] on div "Without pricing" at bounding box center [579, 70] width 64 height 10
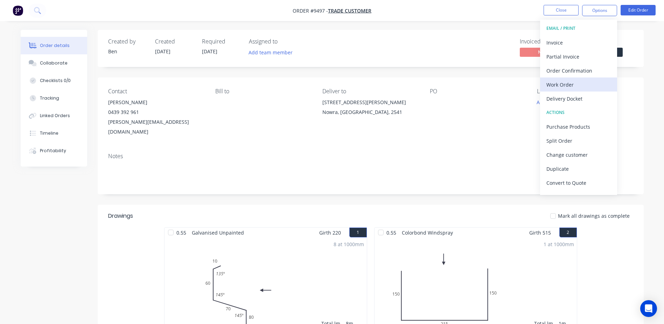
click at [574, 84] on div "Work Order" at bounding box center [579, 84] width 64 height 10
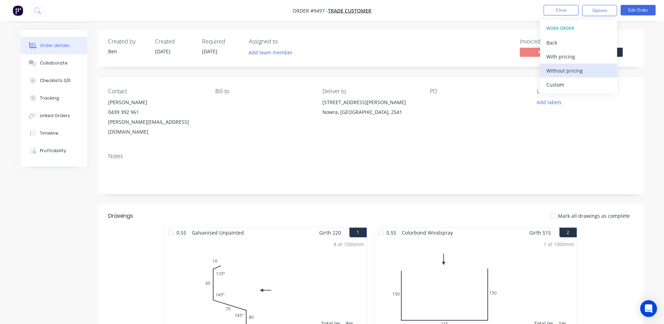
click at [575, 71] on div "Without pricing" at bounding box center [579, 70] width 64 height 10
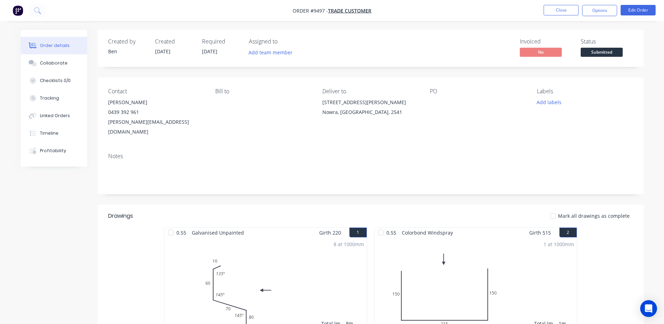
click at [427, 147] on div "Notes" at bounding box center [371, 170] width 546 height 47
click at [563, 9] on button "Close" at bounding box center [561, 10] width 35 height 11
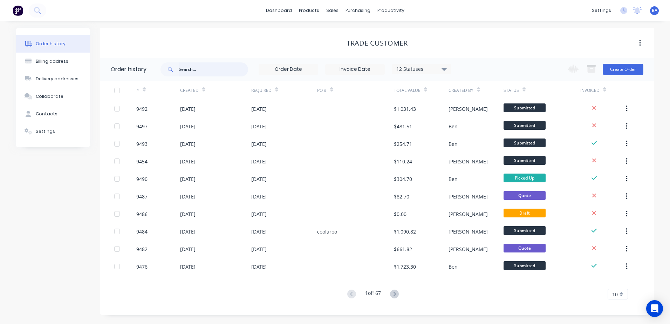
click at [197, 68] on input "text" at bounding box center [213, 69] width 69 height 14
type input "88"
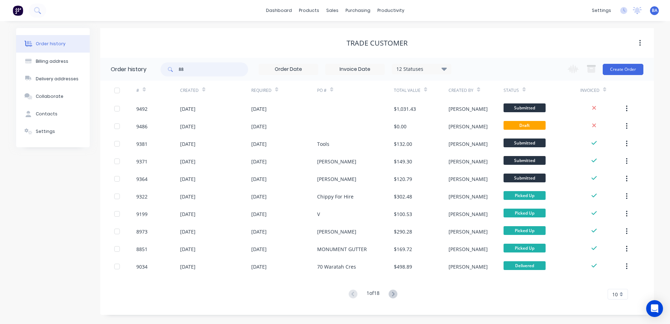
click at [197, 68] on input "88" at bounding box center [213, 69] width 69 height 14
type input "8818"
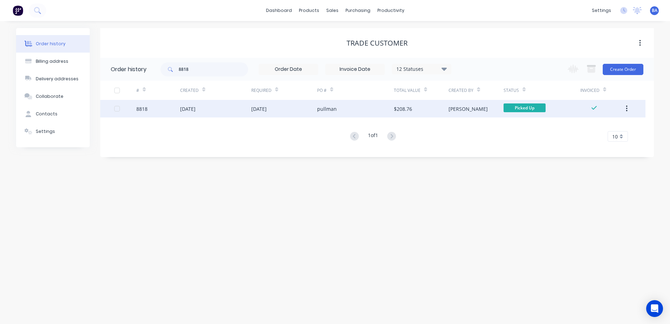
click at [367, 109] on div "pullman" at bounding box center [355, 109] width 77 height 18
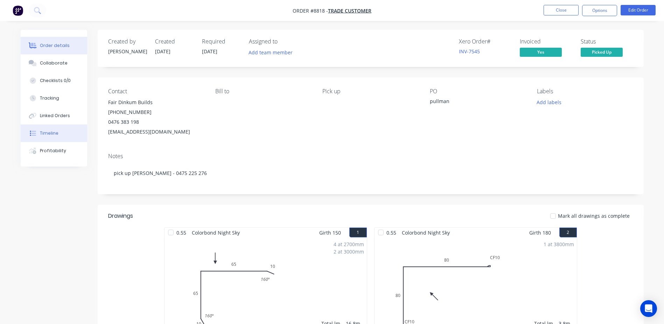
click at [73, 131] on button "Timeline" at bounding box center [54, 133] width 67 height 18
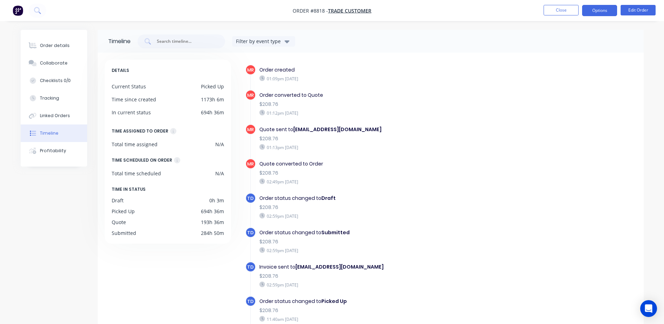
click at [592, 9] on button "Options" at bounding box center [599, 10] width 35 height 11
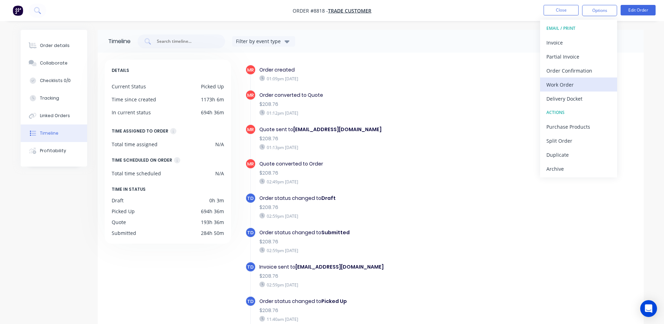
click at [564, 87] on div "Work Order" at bounding box center [579, 84] width 64 height 10
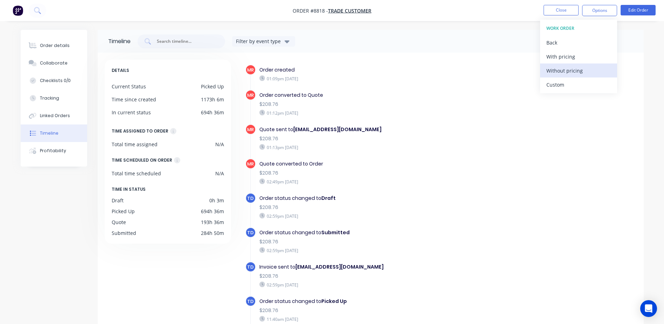
click at [567, 67] on div "Without pricing" at bounding box center [579, 70] width 64 height 10
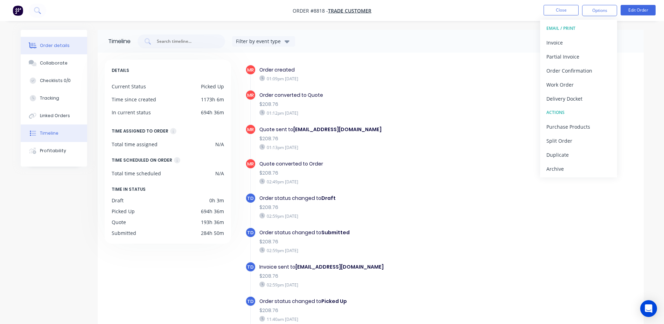
click at [61, 47] on div "Order details" at bounding box center [55, 45] width 30 height 6
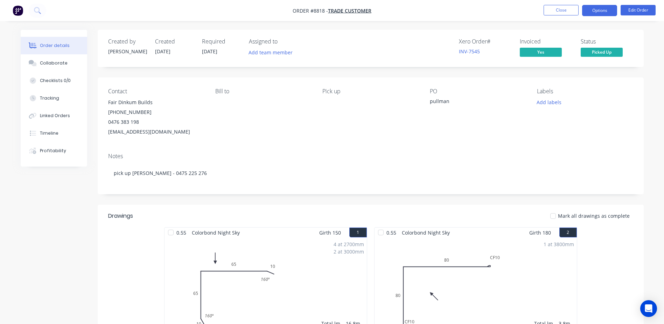
click at [602, 12] on button "Options" at bounding box center [599, 10] width 35 height 11
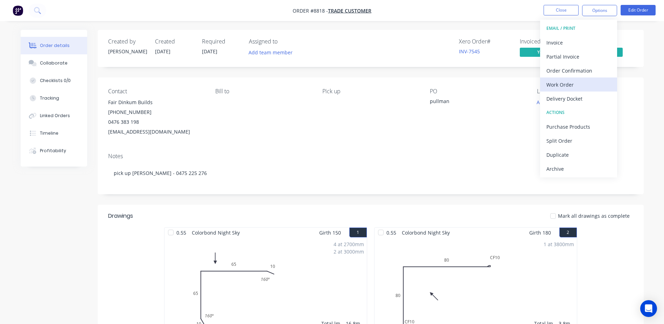
click at [576, 83] on div "Work Order" at bounding box center [579, 84] width 64 height 10
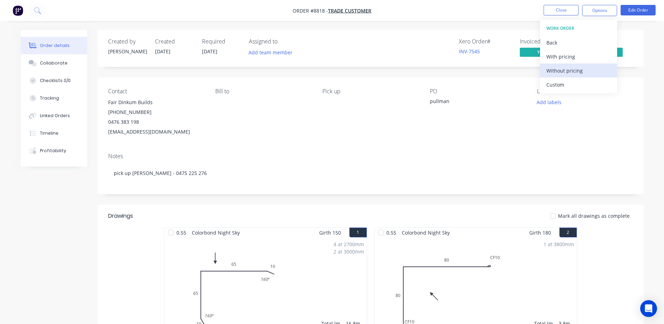
click at [571, 72] on div "Without pricing" at bounding box center [579, 70] width 64 height 10
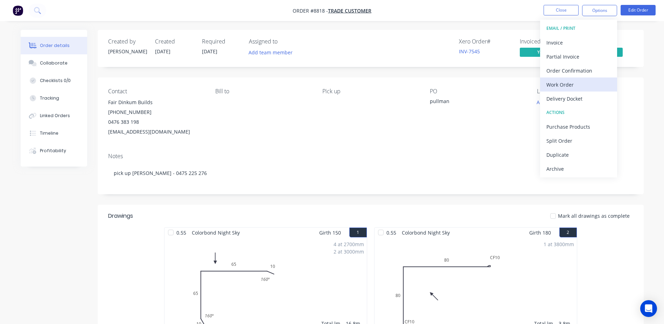
click at [572, 80] on div "Work Order" at bounding box center [579, 84] width 64 height 10
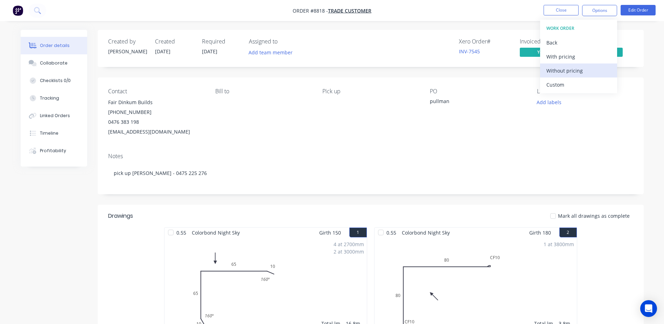
click at [574, 71] on div "Without pricing" at bounding box center [579, 70] width 64 height 10
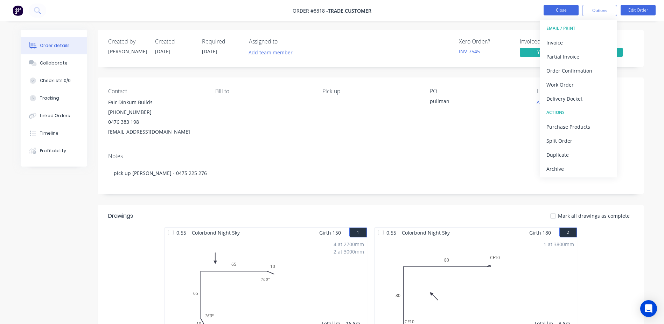
click at [565, 13] on button "Close" at bounding box center [561, 10] width 35 height 11
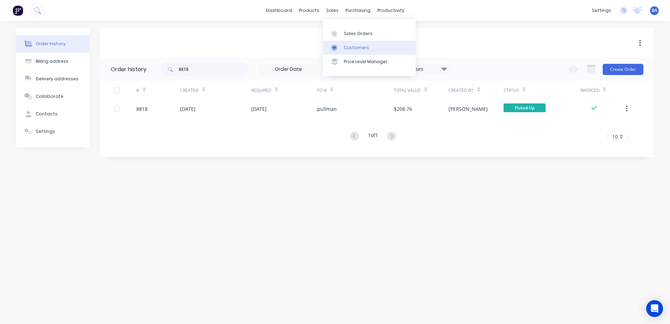
click at [340, 49] on div at bounding box center [336, 47] width 11 height 6
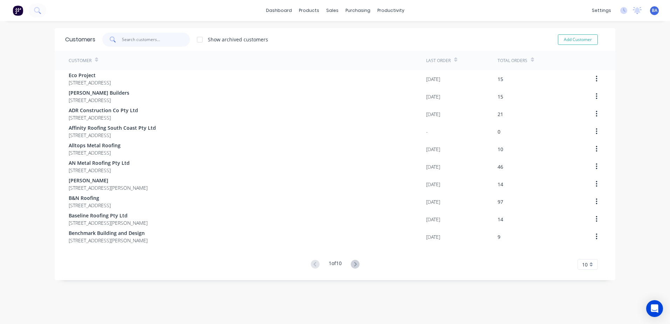
click at [148, 39] on input "text" at bounding box center [156, 40] width 68 height 14
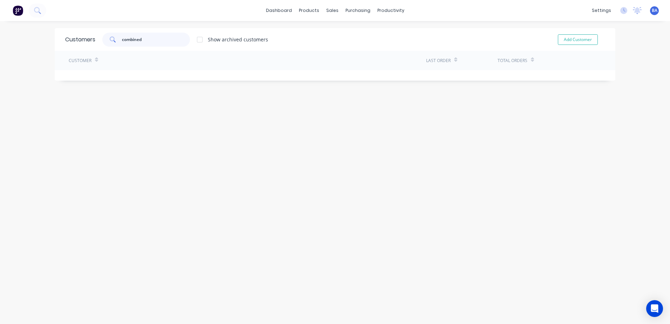
type input "combined"
click at [333, 30] on icon at bounding box center [331, 33] width 6 height 6
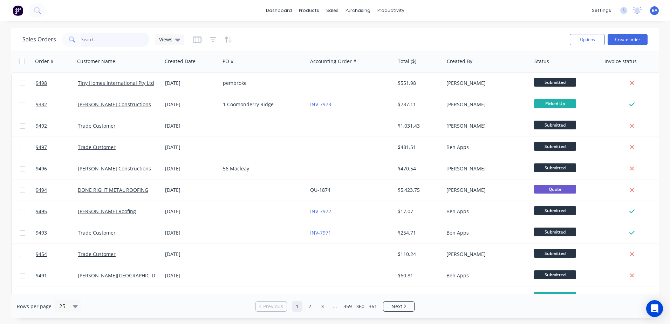
click at [103, 37] on input "text" at bounding box center [115, 40] width 68 height 14
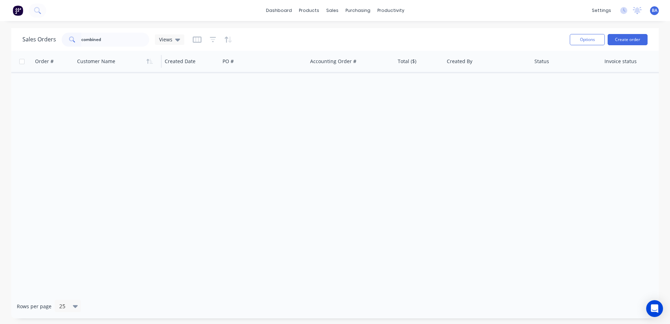
drag, startPoint x: 124, startPoint y: 63, endPoint x: 122, endPoint y: 60, distance: 3.7
click at [124, 63] on div at bounding box center [116, 61] width 78 height 14
click at [120, 62] on div at bounding box center [116, 61] width 78 height 14
click at [118, 39] on input "combined" at bounding box center [115, 40] width 68 height 14
type input "c"
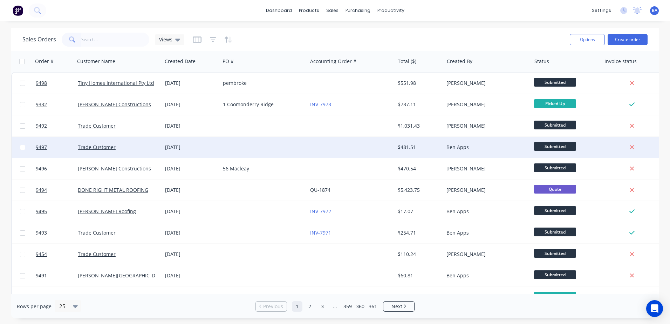
click at [298, 143] on div at bounding box center [263, 147] width 87 height 21
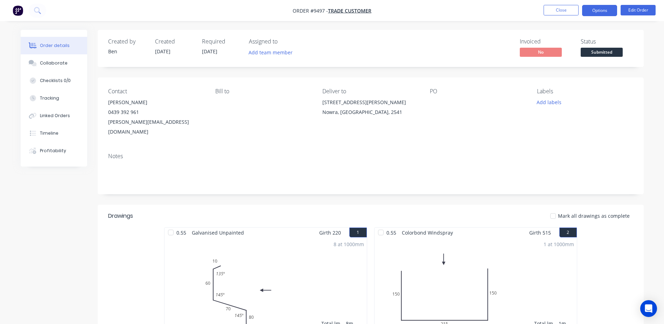
click at [601, 12] on button "Options" at bounding box center [599, 10] width 35 height 11
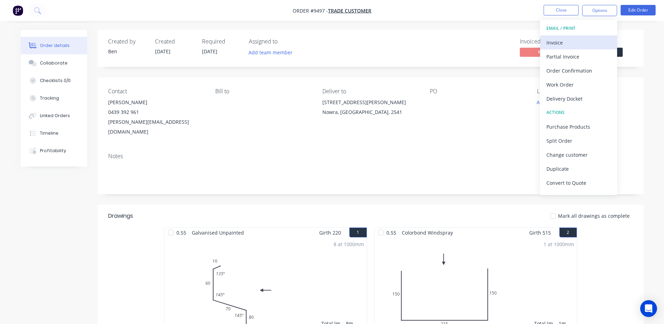
click at [569, 42] on div "Invoice" at bounding box center [579, 42] width 64 height 10
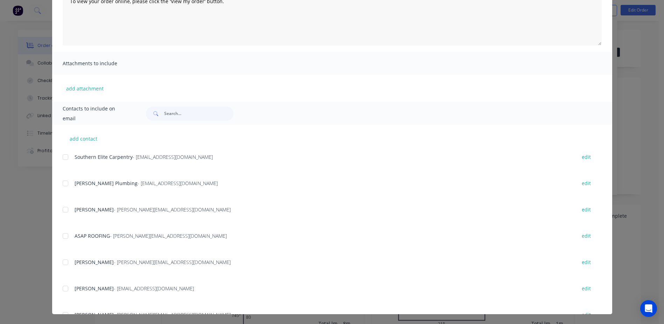
scroll to position [175, 0]
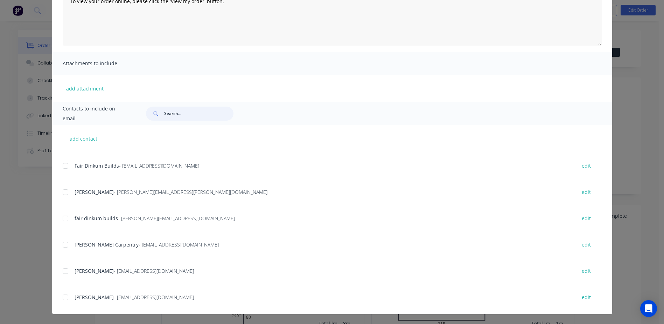
click at [164, 113] on input "text" at bounding box center [198, 113] width 69 height 14
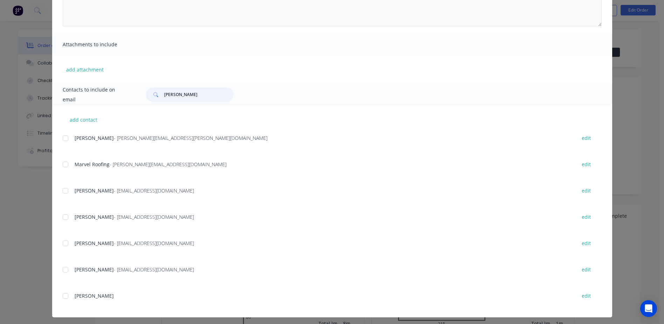
scroll to position [126, 0]
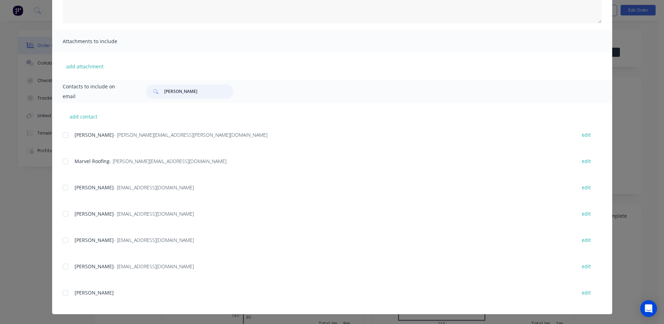
click at [62, 267] on div at bounding box center [65, 266] width 14 height 14
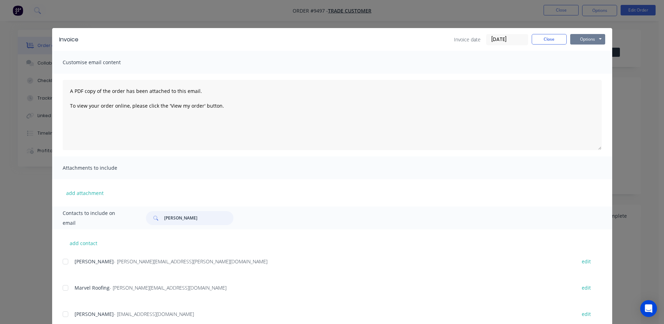
type input "steve"
click at [579, 40] on button "Options" at bounding box center [587, 39] width 35 height 11
click at [582, 76] on button "Email" at bounding box center [592, 75] width 45 height 12
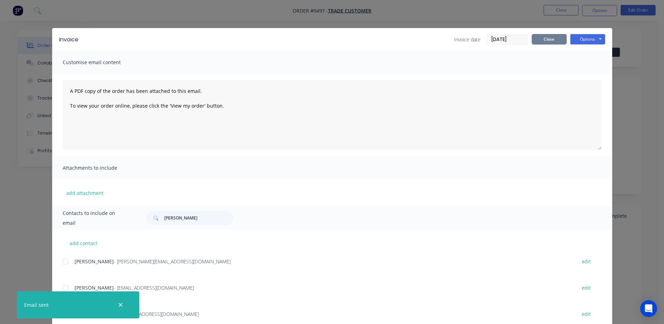
click at [553, 39] on button "Close" at bounding box center [549, 39] width 35 height 11
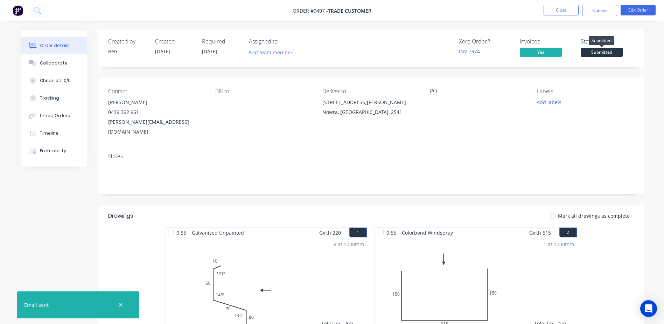
click at [600, 53] on span "Submitted" at bounding box center [602, 52] width 42 height 9
click at [410, 34] on div "Created by Ben Created 28/08/25 Required 28/08/25 Assigned to Add team member X…" at bounding box center [371, 48] width 546 height 37
click at [548, 10] on button "Close" at bounding box center [561, 10] width 35 height 11
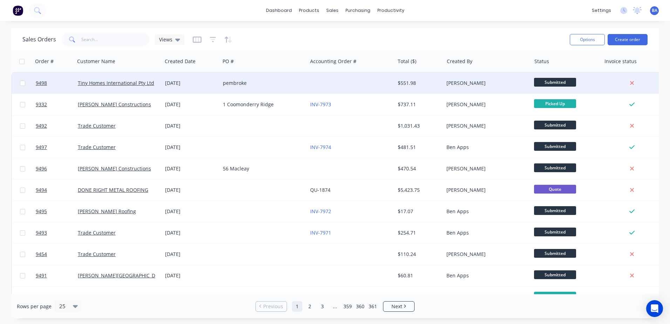
click at [283, 85] on div "pembroke" at bounding box center [262, 82] width 78 height 7
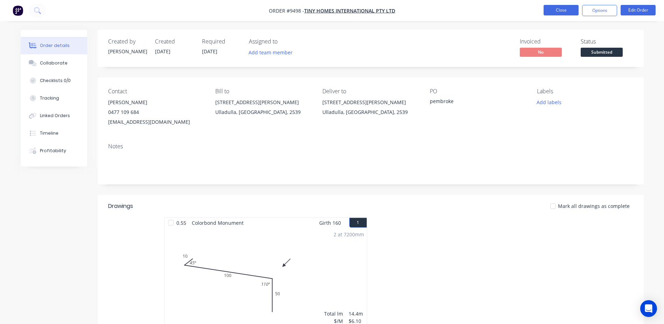
click at [552, 9] on button "Close" at bounding box center [561, 10] width 35 height 11
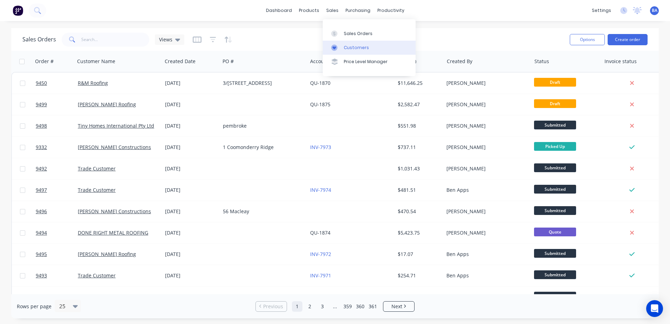
click at [329, 41] on link "Customers" at bounding box center [369, 48] width 93 height 14
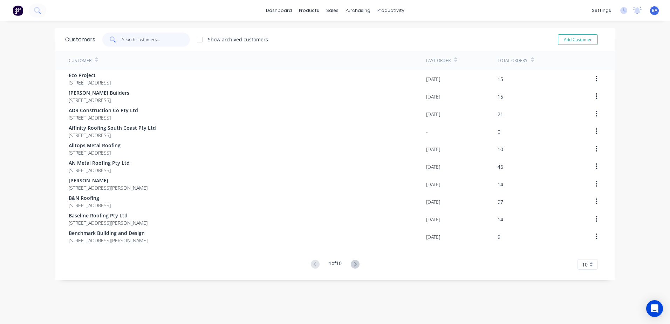
click at [156, 37] on input "text" at bounding box center [156, 40] width 68 height 14
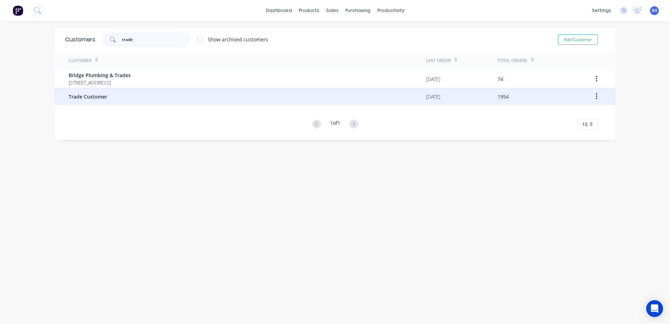
type input "trade"
click at [104, 94] on div "Trade Customer" at bounding box center [247, 97] width 357 height 18
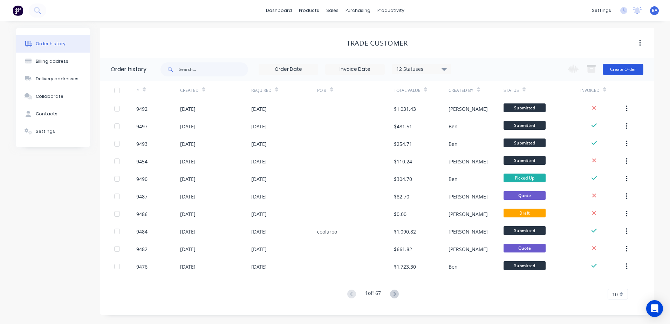
click at [630, 65] on button "Create Order" at bounding box center [622, 69] width 41 height 11
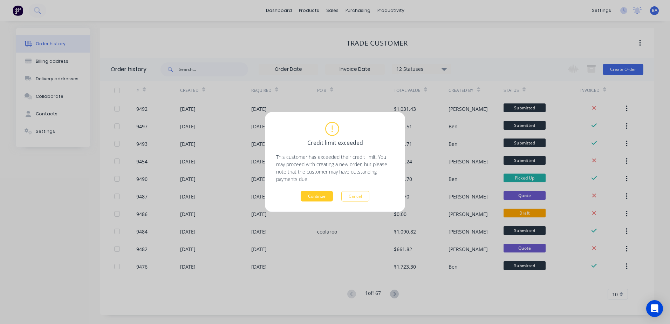
click at [322, 194] on button "Continue" at bounding box center [316, 196] width 32 height 11
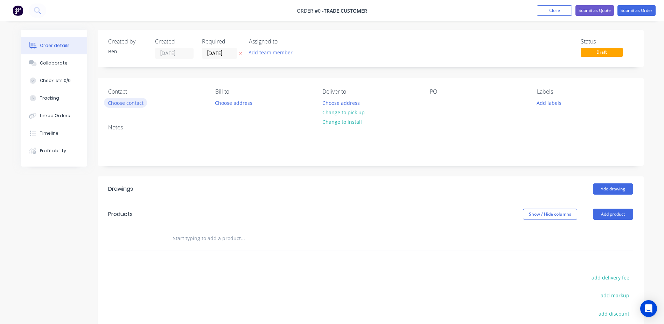
click at [129, 104] on button "Choose contact" at bounding box center [125, 102] width 43 height 9
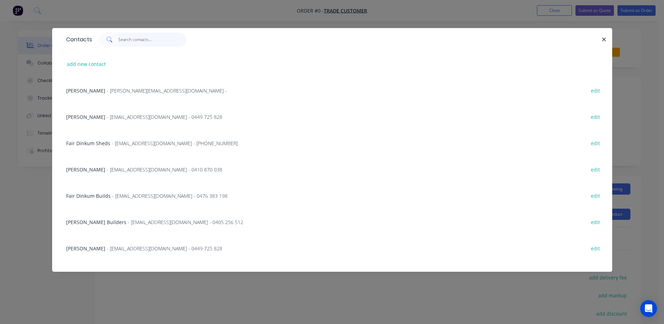
click at [125, 41] on input "text" at bounding box center [152, 40] width 68 height 14
type input "t"
click at [112, 194] on span "- [EMAIL_ADDRESS][DOMAIN_NAME] - 0476 383 198" at bounding box center [170, 195] width 116 height 7
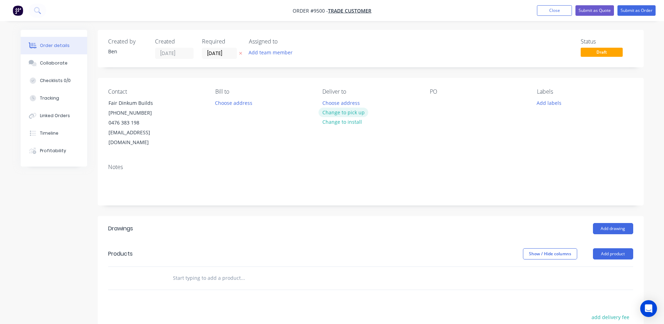
click at [345, 112] on button "Change to pick up" at bounding box center [344, 112] width 50 height 9
click at [630, 8] on button "Submit as Order" at bounding box center [637, 10] width 38 height 11
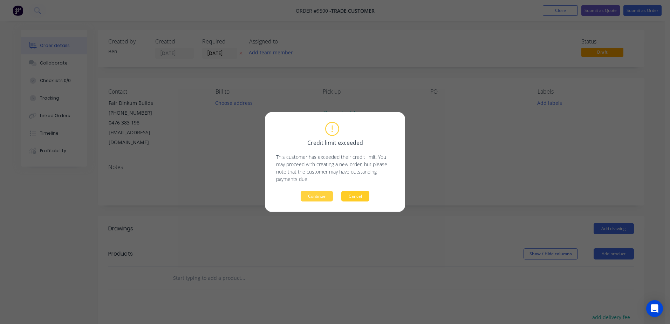
click at [354, 196] on button "Cancel" at bounding box center [355, 196] width 28 height 11
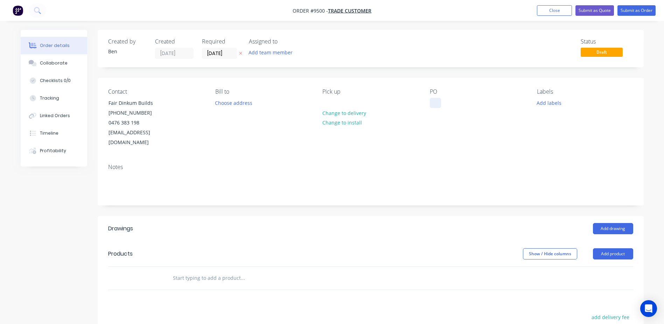
click at [440, 98] on div at bounding box center [435, 103] width 11 height 10
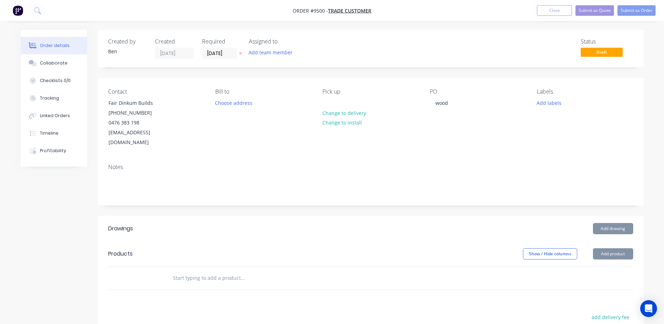
click at [441, 116] on div "PO wood" at bounding box center [478, 117] width 96 height 59
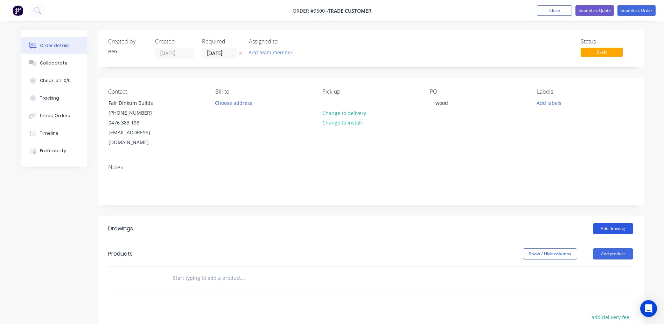
click at [622, 223] on button "Add drawing" at bounding box center [613, 228] width 40 height 11
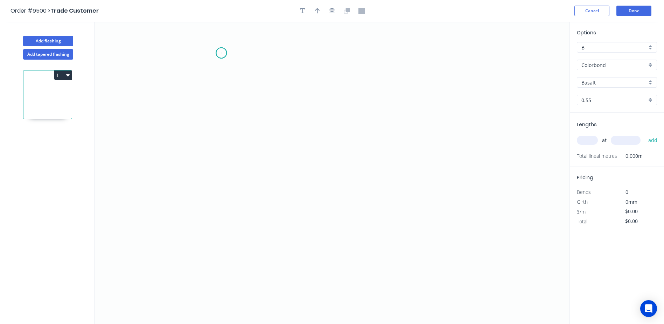
click at [221, 53] on icon "0" at bounding box center [332, 173] width 475 height 302
click at [206, 74] on icon "0" at bounding box center [332, 173] width 475 height 302
click at [203, 241] on icon "0 ?" at bounding box center [332, 173] width 475 height 302
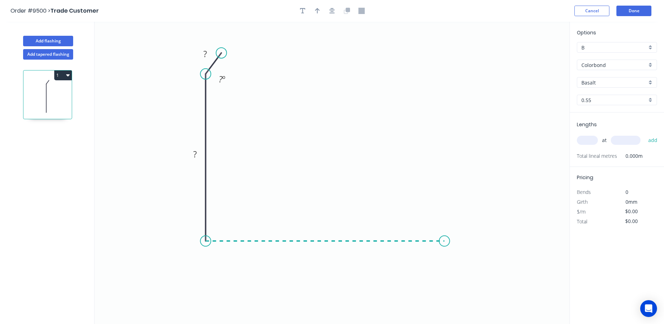
click at [445, 243] on icon "0 ? ? ? º" at bounding box center [332, 173] width 475 height 302
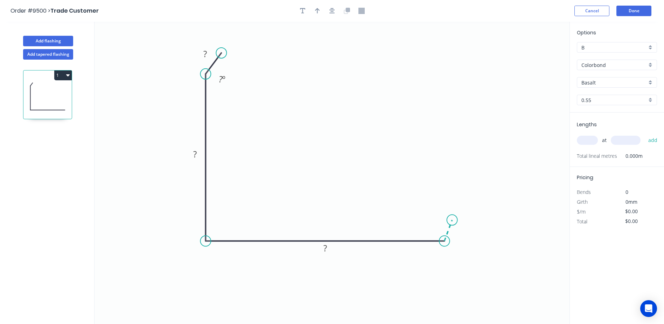
click at [452, 220] on icon at bounding box center [449, 230] width 8 height 21
click at [319, 9] on icon "button" at bounding box center [317, 11] width 5 height 6
click at [534, 54] on icon at bounding box center [534, 48] width 6 height 22
click at [534, 54] on icon at bounding box center [540, 51] width 20 height 20
click at [534, 54] on icon "0 ? ? ? ? ? º ? º" at bounding box center [332, 173] width 475 height 302
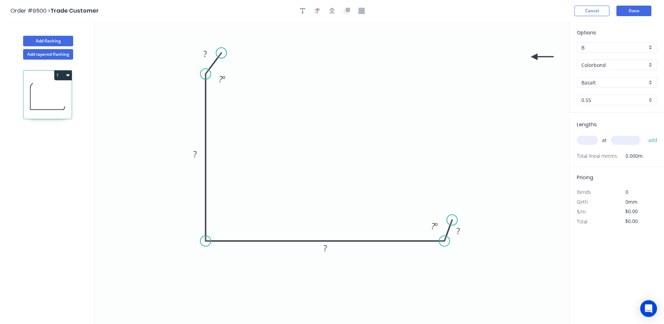
click at [534, 54] on icon "0 ? ? ? ? ? º ? º" at bounding box center [332, 173] width 475 height 302
click at [534, 56] on icon at bounding box center [542, 57] width 22 height 6
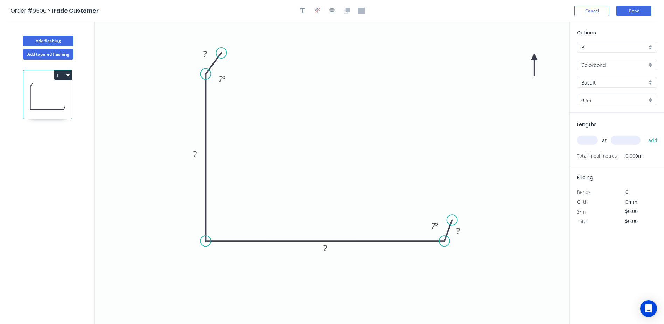
click at [529, 54] on icon "0 ? ? ? ? ? º ? º" at bounding box center [332, 173] width 475 height 302
click at [532, 54] on icon "0 ? ? ? ? ? º ? º" at bounding box center [332, 173] width 475 height 302
click at [534, 55] on icon "0 ? ? ? ? ? º ? º" at bounding box center [332, 173] width 475 height 302
click at [535, 55] on icon at bounding box center [529, 62] width 20 height 20
click at [534, 56] on icon at bounding box center [526, 57] width 22 height 6
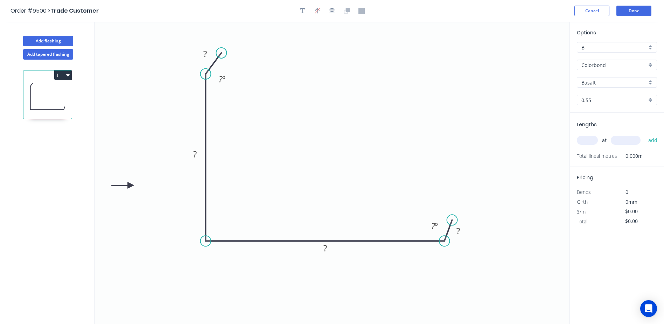
drag, startPoint x: 531, startPoint y: 56, endPoint x: 133, endPoint y: 184, distance: 418.5
click at [131, 185] on icon at bounding box center [123, 185] width 22 height 6
click at [206, 52] on tspan "?" at bounding box center [205, 54] width 4 height 12
click at [294, 120] on icon "0 10 ? ? ? 160 º ? º" at bounding box center [332, 173] width 475 height 302
click at [193, 154] on rect at bounding box center [195, 155] width 14 height 10
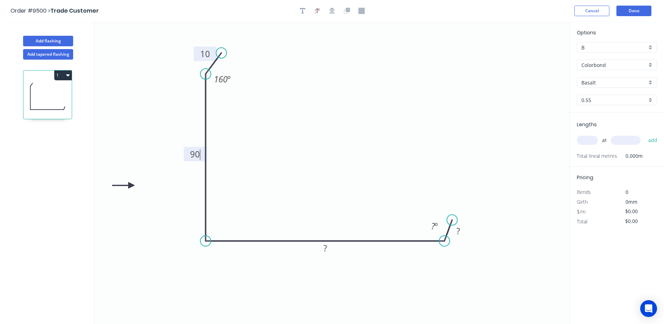
click at [411, 118] on icon "0 10 90 ? ? 160 º ? º" at bounding box center [332, 173] width 475 height 302
click at [330, 251] on rect at bounding box center [325, 248] width 14 height 10
click at [405, 74] on icon "0 10 90 90 ? 160 º ? º" at bounding box center [332, 173] width 475 height 302
click at [437, 224] on tspan "º" at bounding box center [436, 226] width 3 height 12
click at [483, 156] on icon "0 10 90 90 ? 160 º 160 º" at bounding box center [332, 173] width 475 height 302
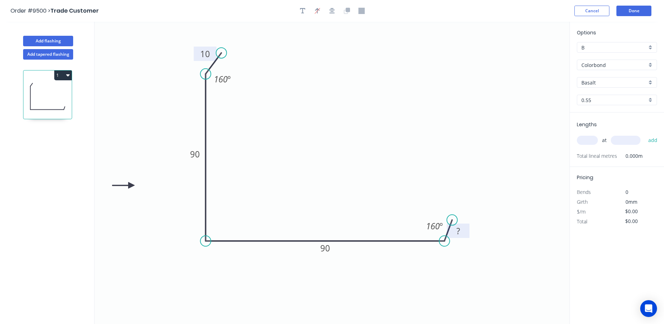
click at [463, 231] on rect at bounding box center [458, 231] width 14 height 10
click at [462, 170] on icon "0 10 90 90 10 160 º 160 º" at bounding box center [332, 173] width 475 height 302
type input "$10.61"
drag, startPoint x: 454, startPoint y: 219, endPoint x: 459, endPoint y: 222, distance: 6.6
click at [459, 222] on circle at bounding box center [459, 221] width 11 height 11
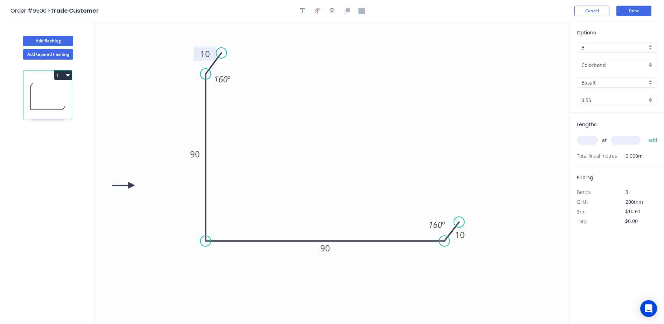
click at [607, 82] on input "Basalt" at bounding box center [614, 82] width 65 height 7
click at [651, 65] on div "Colorbond" at bounding box center [617, 65] width 80 height 11
click at [623, 93] on div "Colorbond Matt" at bounding box center [616, 90] width 79 height 12
type input "Colorbond Matt"
type input "Bluegum Matt"
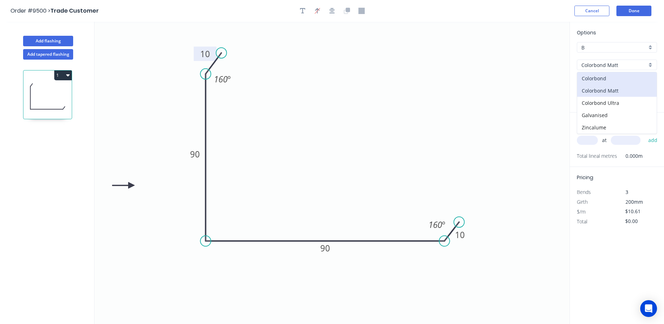
type input "$11.66"
click at [622, 84] on input "Bluegum Matt" at bounding box center [614, 82] width 65 height 7
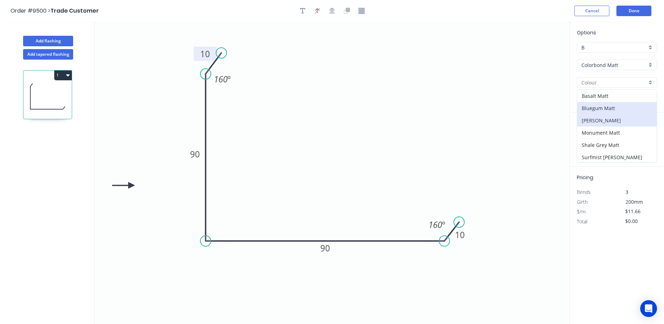
scroll to position [1, 0]
click at [622, 133] on div "Monument Matt" at bounding box center [616, 131] width 79 height 12
type input "Monument Matt"
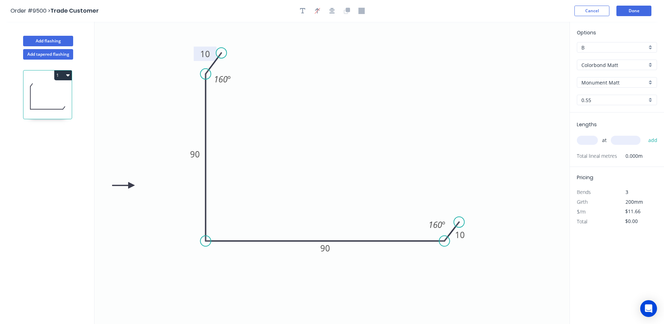
click at [581, 140] on input "text" at bounding box center [587, 140] width 21 height 9
type input "1"
type input "2630"
click at [645, 134] on button "add" at bounding box center [653, 140] width 16 height 12
type input "$30.67"
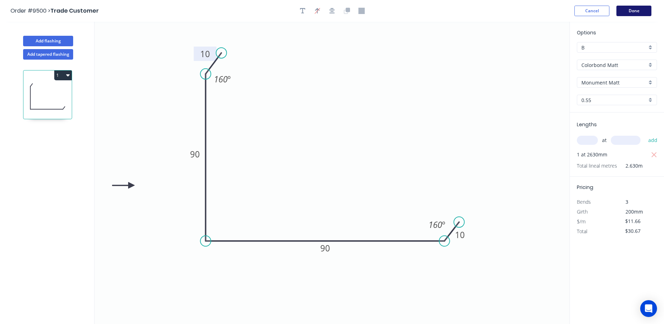
click at [629, 8] on button "Done" at bounding box center [634, 11] width 35 height 11
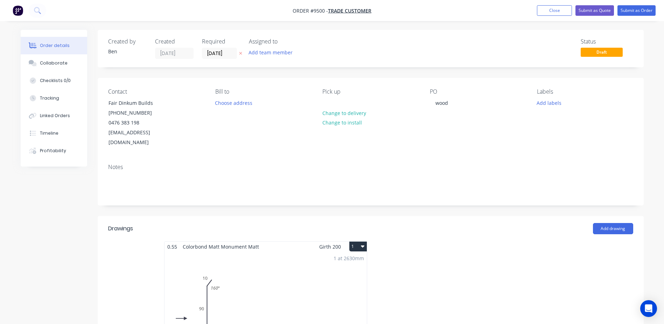
scroll to position [175, 0]
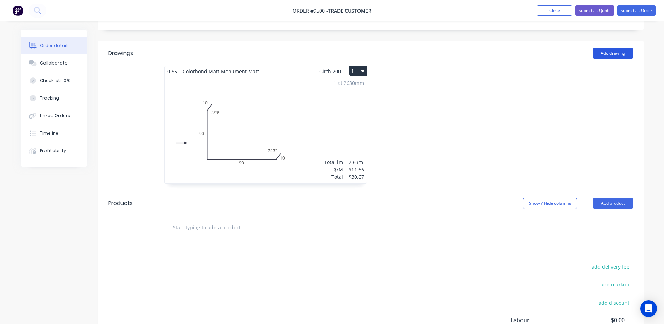
click at [621, 48] on button "Add drawing" at bounding box center [613, 53] width 40 height 11
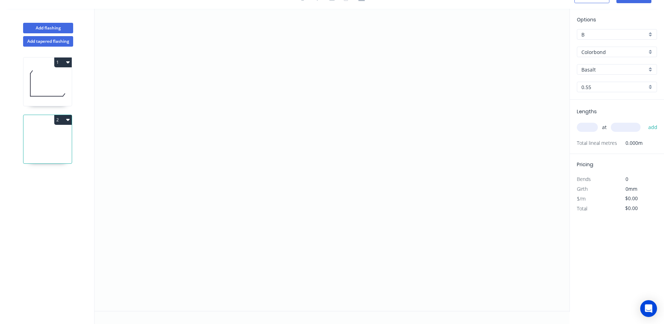
scroll to position [13, 0]
click at [60, 62] on button "1" at bounding box center [63, 62] width 18 height 10
click at [44, 76] on div "Duplicate" at bounding box center [39, 80] width 54 height 10
type input "Colorbond Matt"
type input "Monument Matt"
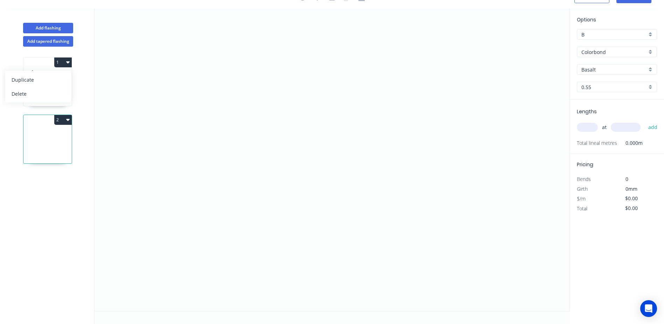
type input "$11.66"
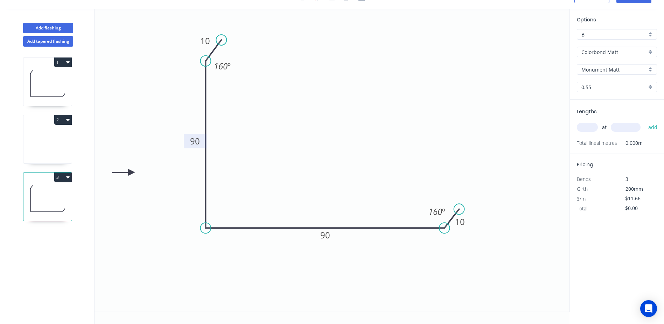
click at [190, 141] on tspan "90" at bounding box center [195, 141] width 10 height 12
click at [195, 139] on tspan "90" at bounding box center [195, 141] width 10 height 12
click at [237, 111] on icon "0 10 50 90 10 160 º 160 º" at bounding box center [332, 160] width 475 height 302
click at [588, 126] on input "text" at bounding box center [587, 127] width 21 height 9
type input "1"
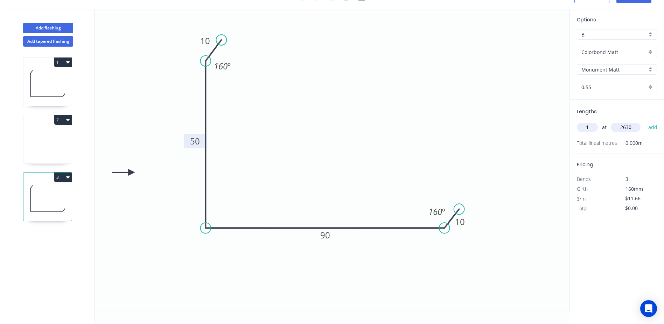
type input "2630"
click at [645, 121] on button "add" at bounding box center [653, 127] width 16 height 12
type input "$30.67"
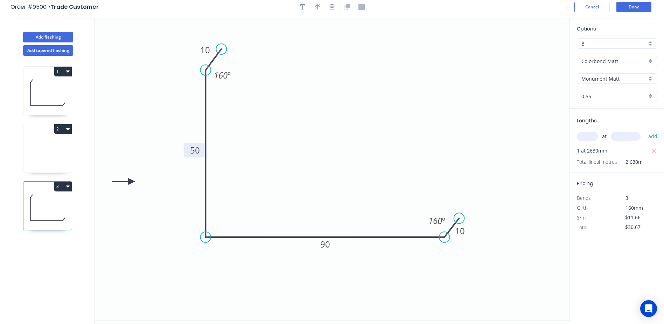
scroll to position [0, 0]
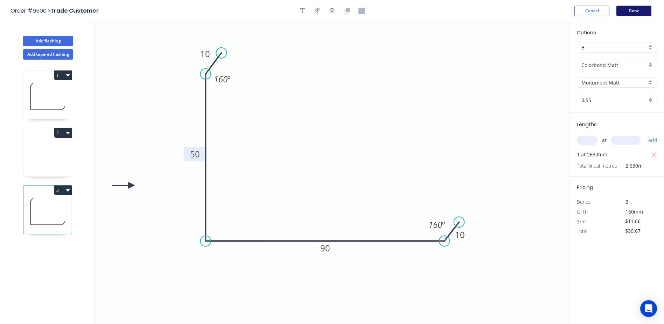
click at [635, 10] on button "Done" at bounding box center [634, 11] width 35 height 11
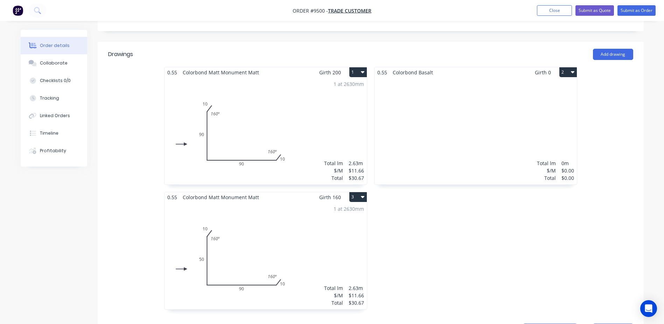
scroll to position [175, 0]
click at [568, 66] on button "2" at bounding box center [569, 71] width 18 height 10
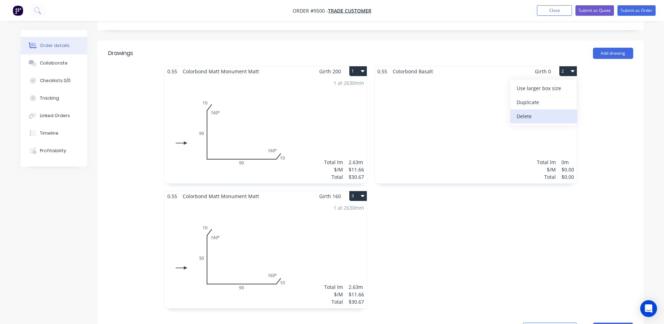
click at [534, 111] on div "Delete" at bounding box center [544, 116] width 54 height 10
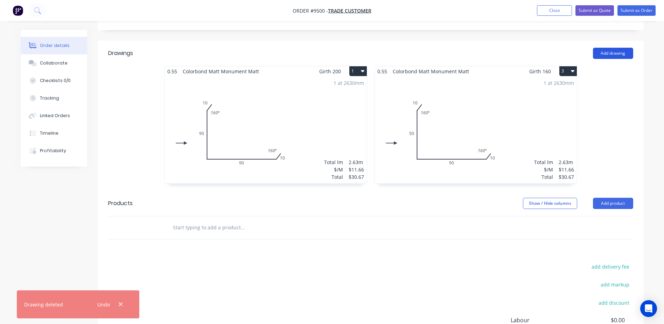
click at [620, 48] on button "Add drawing" at bounding box center [613, 53] width 40 height 11
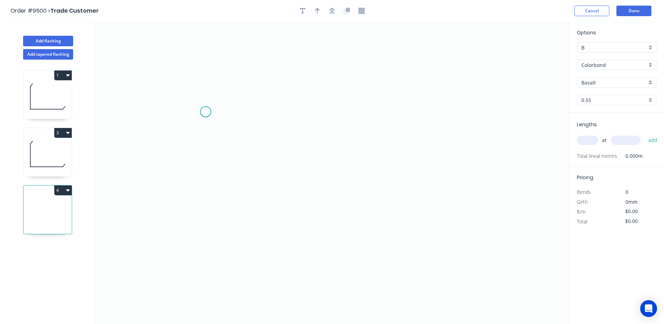
click at [206, 112] on icon "0" at bounding box center [332, 173] width 475 height 302
click at [208, 213] on icon "0" at bounding box center [332, 173] width 475 height 302
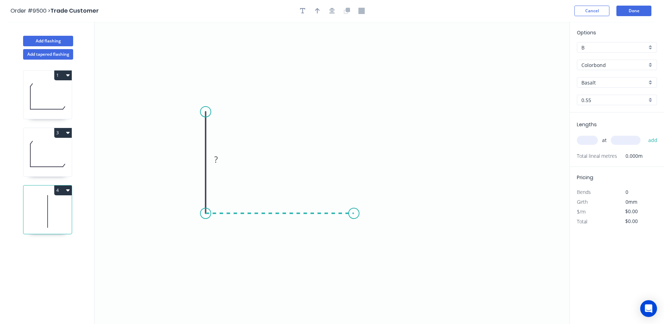
click at [354, 215] on icon "0 ?" at bounding box center [332, 173] width 475 height 302
click at [193, 157] on rect at bounding box center [195, 160] width 14 height 10
click at [349, 136] on icon "0 65 ?" at bounding box center [332, 173] width 475 height 302
click at [285, 220] on rect at bounding box center [280, 221] width 14 height 10
click at [355, 145] on icon "0 65 250" at bounding box center [332, 173] width 475 height 302
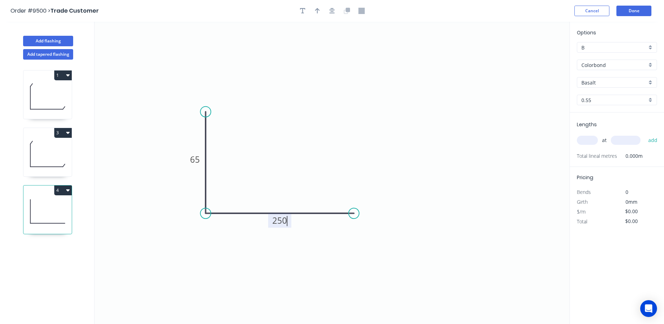
type input "$13.89"
click at [316, 9] on icon "button" at bounding box center [317, 11] width 5 height 6
click at [531, 56] on icon "0 65 250" at bounding box center [332, 173] width 475 height 302
click at [533, 56] on icon at bounding box center [534, 48] width 6 height 22
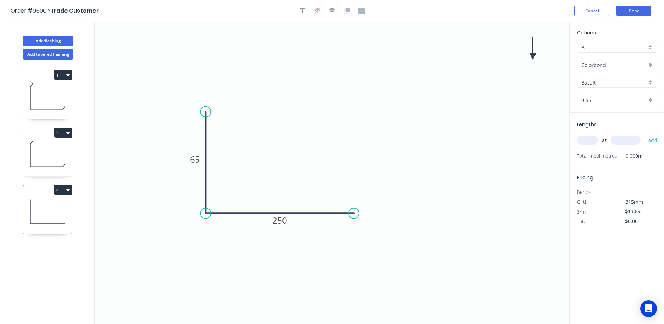
click at [533, 56] on icon at bounding box center [533, 48] width 6 height 22
click at [533, 56] on icon at bounding box center [539, 51] width 20 height 20
click at [533, 56] on icon at bounding box center [539, 62] width 20 height 20
drag, startPoint x: 533, startPoint y: 56, endPoint x: 284, endPoint y: 261, distance: 322.5
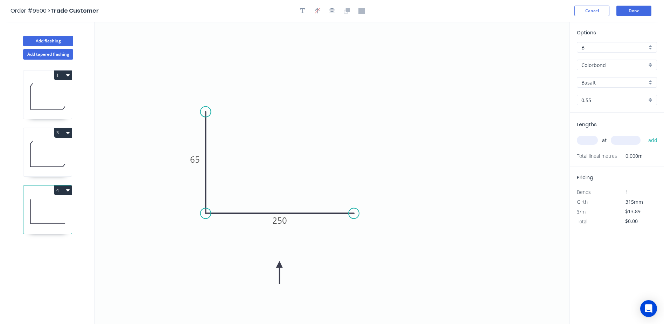
click at [280, 264] on icon at bounding box center [279, 272] width 6 height 22
click at [652, 64] on div "Colorbond" at bounding box center [617, 65] width 80 height 11
click at [624, 90] on div "Colorbond Matt" at bounding box center [616, 90] width 79 height 12
type input "Colorbond Matt"
type input "Bluegum Matt"
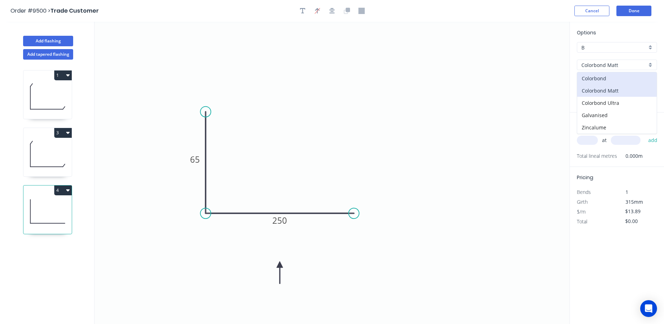
type input "$15.28"
click at [651, 82] on div "Bluegum Matt" at bounding box center [617, 82] width 80 height 11
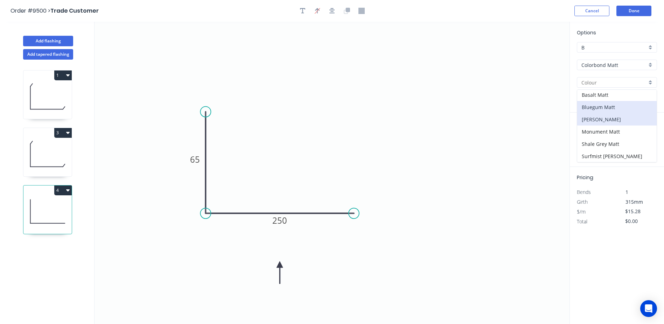
scroll to position [1, 0]
click at [617, 130] on div "Monument Matt" at bounding box center [616, 131] width 79 height 12
type input "Monument Matt"
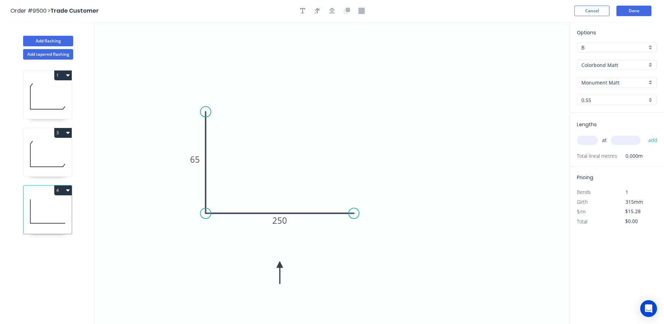
click at [584, 140] on input "text" at bounding box center [587, 140] width 21 height 9
type input "2"
type input "1100"
click at [645, 134] on button "add" at bounding box center [653, 140] width 16 height 12
type input "$33.62"
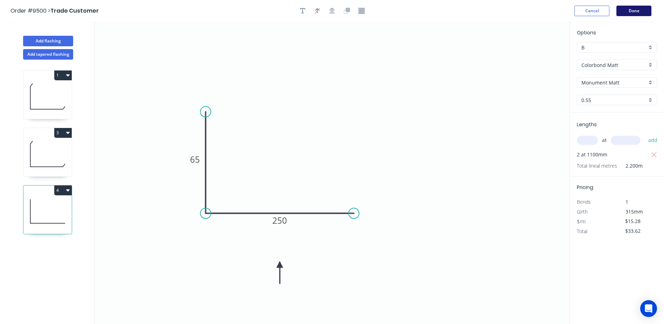
click at [628, 8] on button "Done" at bounding box center [634, 11] width 35 height 11
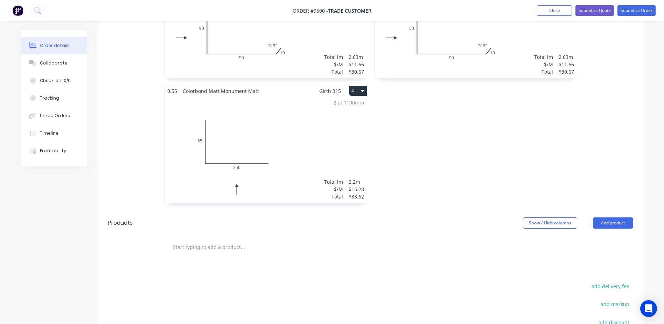
scroll to position [140, 0]
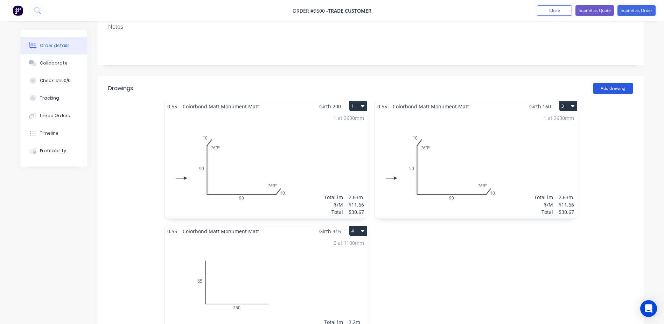
click at [601, 83] on button "Add drawing" at bounding box center [613, 88] width 40 height 11
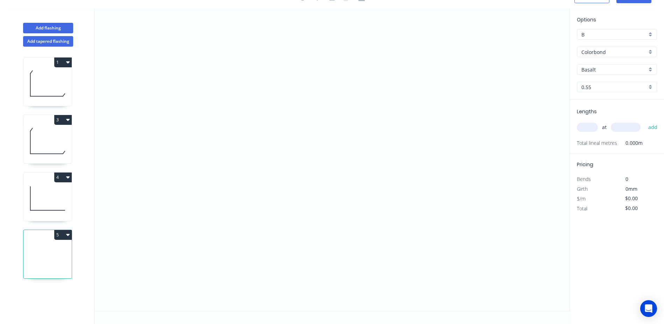
click at [68, 176] on icon "button" at bounding box center [68, 177] width 4 height 2
click at [53, 193] on div "Duplicate" at bounding box center [39, 194] width 54 height 10
type input "Colorbond Matt"
type input "Monument Matt"
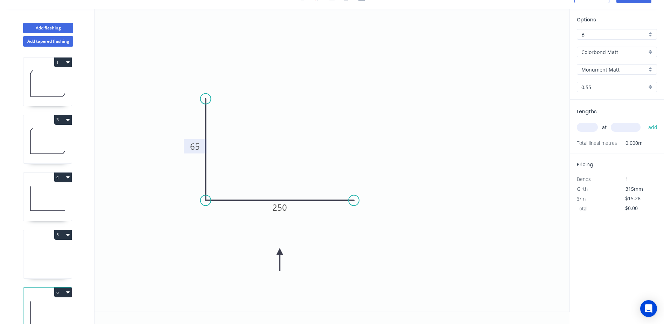
click at [191, 147] on tspan "65" at bounding box center [195, 146] width 10 height 12
click at [200, 147] on tspan "65" at bounding box center [195, 146] width 10 height 12
click at [201, 144] on rect at bounding box center [195, 147] width 14 height 10
click at [268, 72] on icon "0 220 250" at bounding box center [332, 160] width 475 height 302
click at [288, 209] on rect at bounding box center [279, 207] width 23 height 14
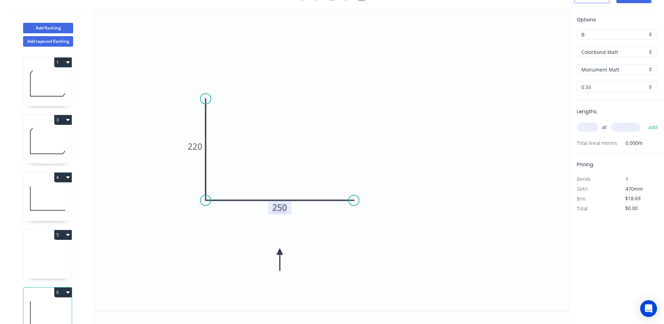
click at [286, 208] on tspan "250" at bounding box center [279, 207] width 15 height 12
click at [335, 56] on icon "0 220 65" at bounding box center [332, 160] width 475 height 302
type input "$11.86"
click at [586, 126] on input "text" at bounding box center [587, 127] width 21 height 9
type input "1"
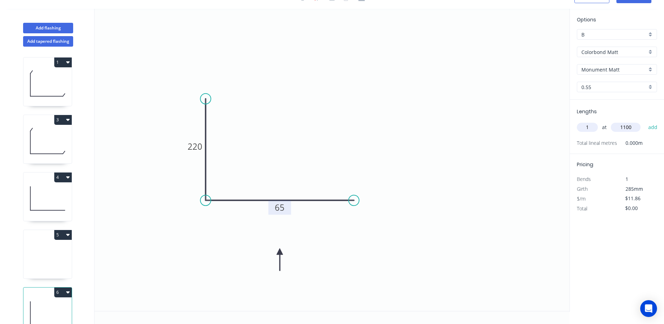
type input "1100"
click at [645, 121] on button "add" at bounding box center [653, 127] width 16 height 12
type input "$13.05"
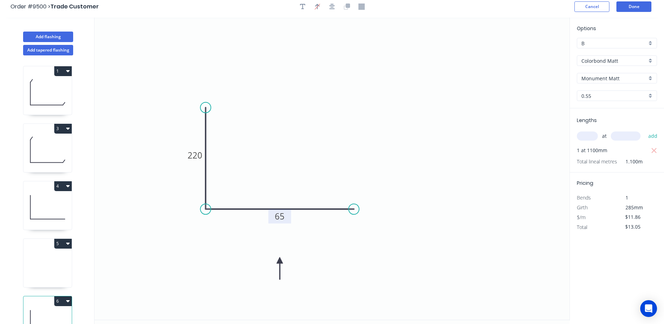
scroll to position [0, 0]
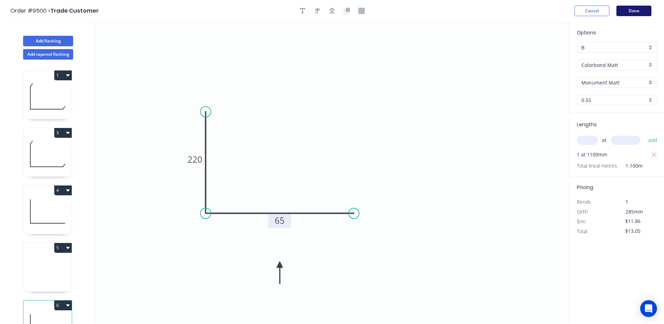
click at [634, 10] on button "Done" at bounding box center [634, 11] width 35 height 11
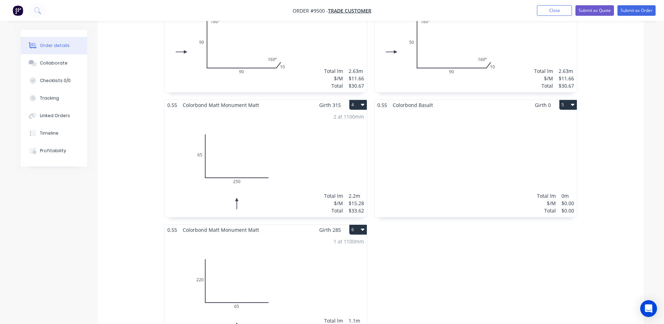
scroll to position [280, 0]
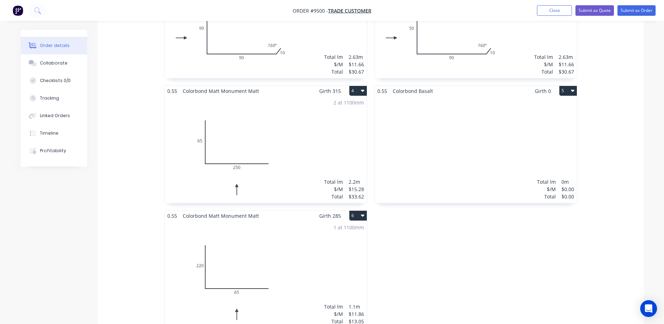
click at [563, 86] on button "5" at bounding box center [569, 91] width 18 height 10
click at [547, 131] on div "Delete" at bounding box center [544, 136] width 54 height 10
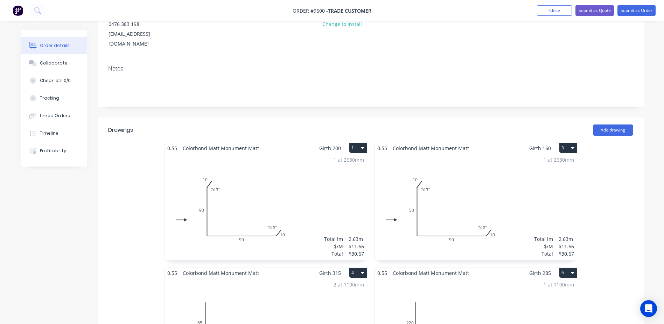
scroll to position [0, 0]
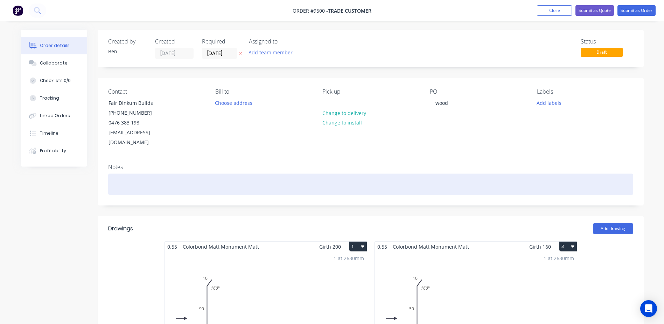
click at [143, 173] on div at bounding box center [370, 183] width 525 height 21
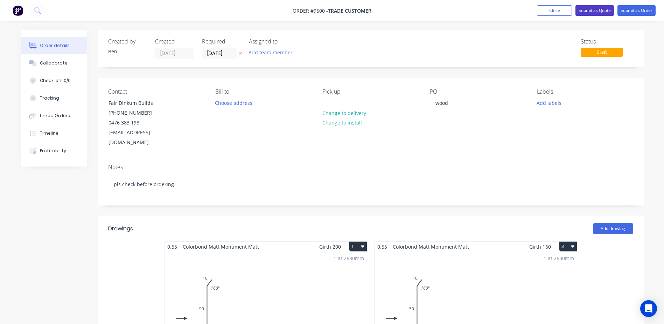
click at [591, 9] on button "Submit as Quote" at bounding box center [595, 10] width 39 height 11
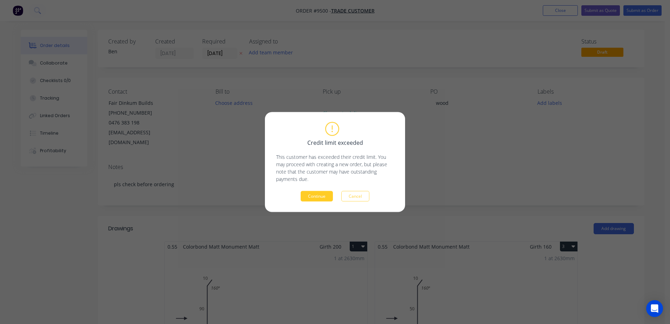
click at [322, 194] on button "Continue" at bounding box center [316, 196] width 32 height 11
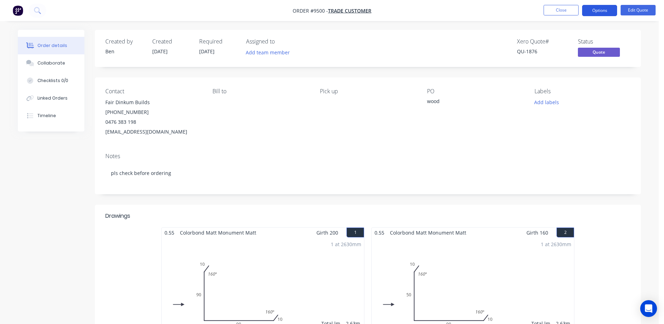
click at [601, 8] on button "Options" at bounding box center [599, 10] width 35 height 11
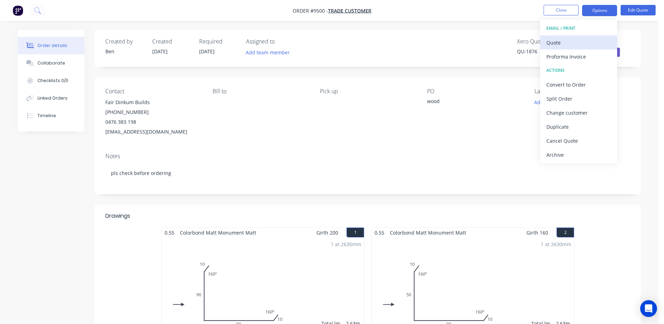
click at [566, 43] on div "Quote" at bounding box center [579, 42] width 64 height 10
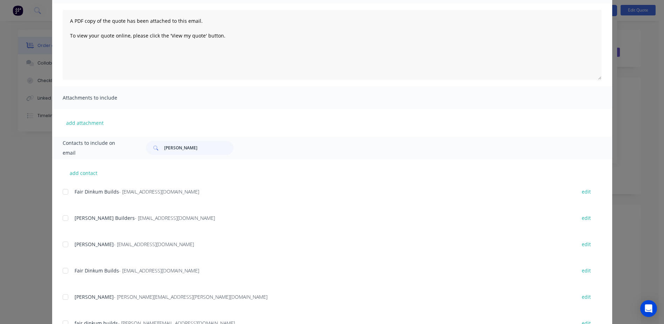
scroll to position [105, 0]
click at [62, 190] on div at bounding box center [65, 191] width 14 height 14
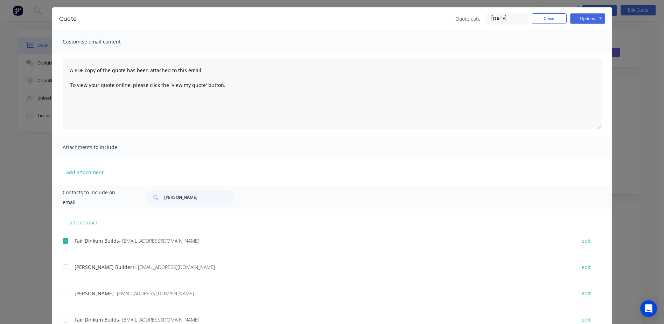
scroll to position [0, 0]
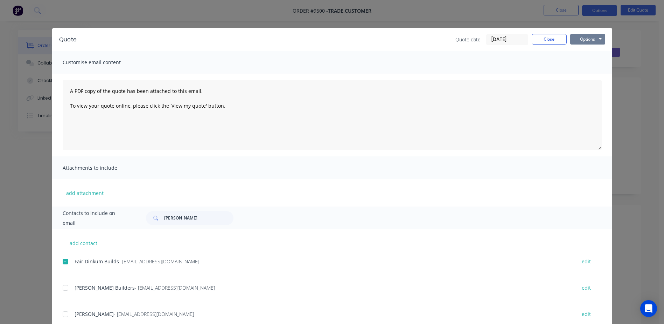
click at [578, 38] on button "Options" at bounding box center [587, 39] width 35 height 11
click at [583, 73] on button "Email" at bounding box center [592, 75] width 45 height 12
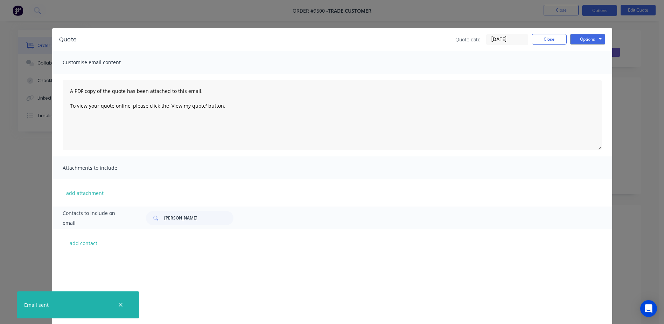
scroll to position [105, 0]
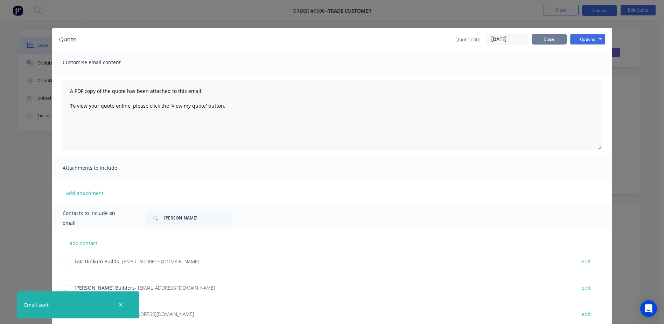
click at [547, 41] on button "Close" at bounding box center [549, 39] width 35 height 11
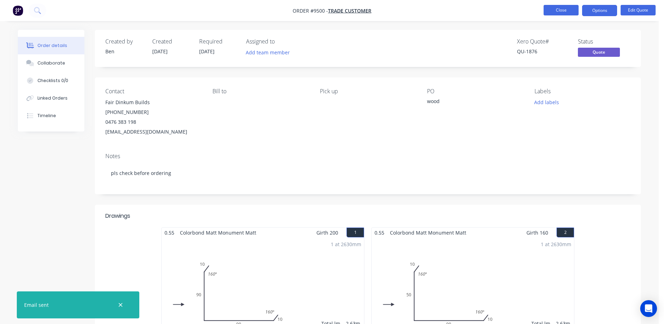
click at [567, 8] on button "Close" at bounding box center [561, 10] width 35 height 11
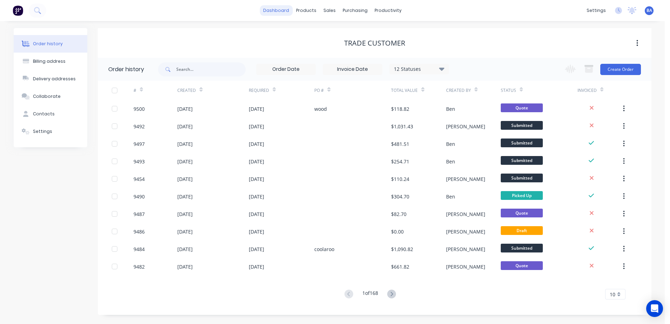
click at [290, 14] on link "dashboard" at bounding box center [276, 10] width 33 height 11
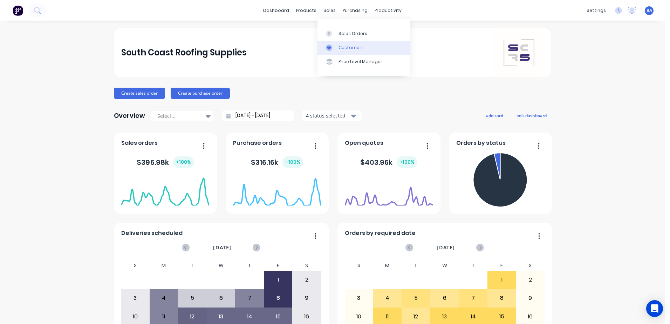
click at [333, 46] on div at bounding box center [331, 47] width 11 height 6
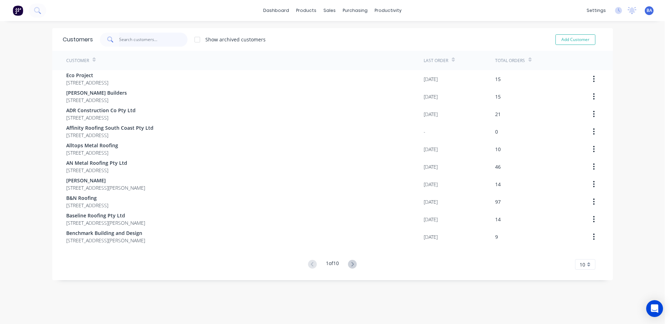
click at [129, 40] on input "text" at bounding box center [153, 40] width 68 height 14
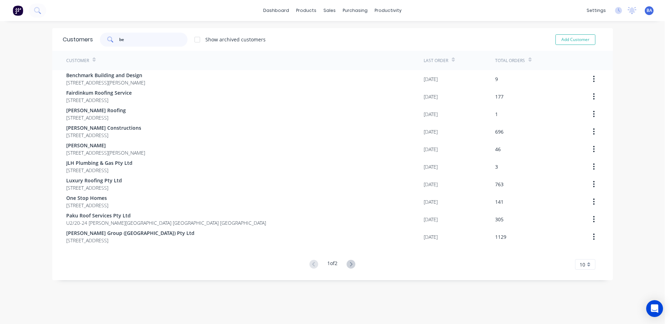
type input "b"
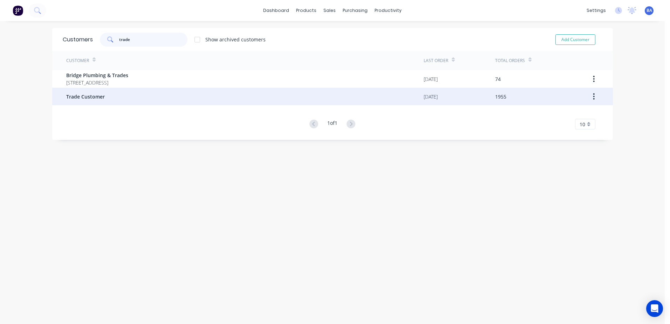
type input "trade"
click at [111, 97] on div "Trade Customer" at bounding box center [244, 97] width 357 height 18
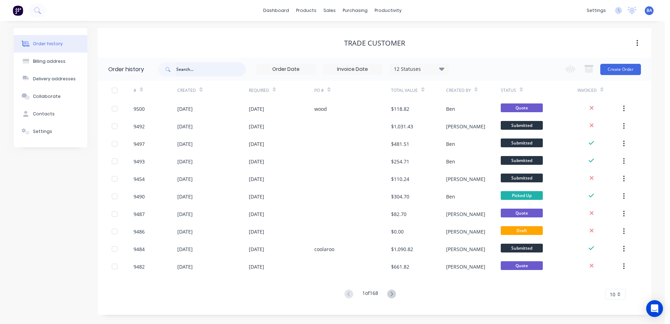
click at [187, 69] on input "text" at bounding box center [210, 69] width 69 height 14
type input "ben"
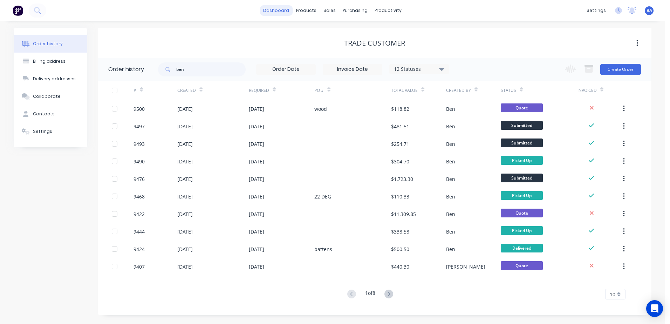
click at [275, 8] on link "dashboard" at bounding box center [276, 10] width 33 height 11
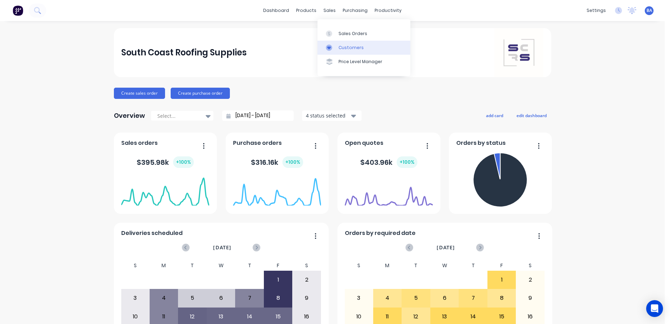
click at [332, 45] on icon at bounding box center [329, 47] width 6 height 6
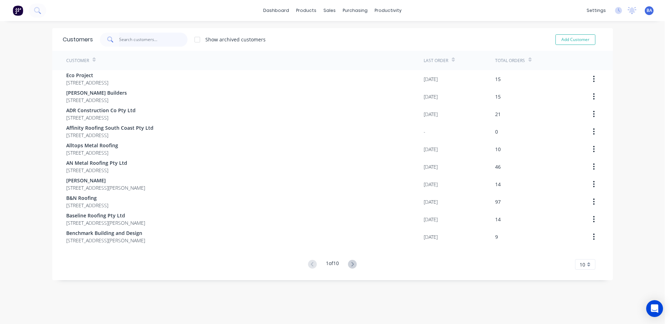
click at [170, 38] on input "text" at bounding box center [153, 40] width 68 height 14
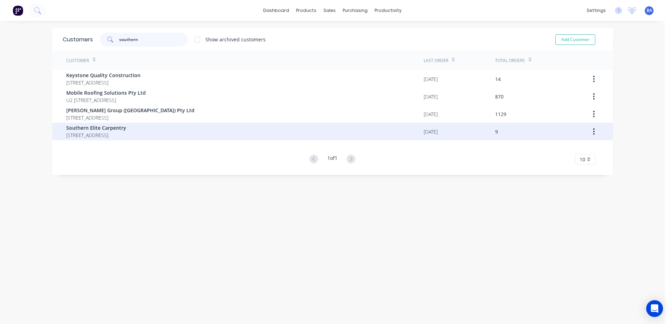
type input "southern"
click at [114, 130] on span "Southern Elite Carpentry" at bounding box center [96, 127] width 60 height 7
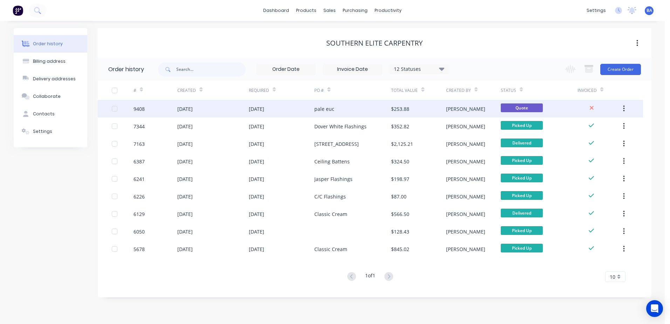
click at [341, 108] on div "pale euc" at bounding box center [352, 109] width 77 height 18
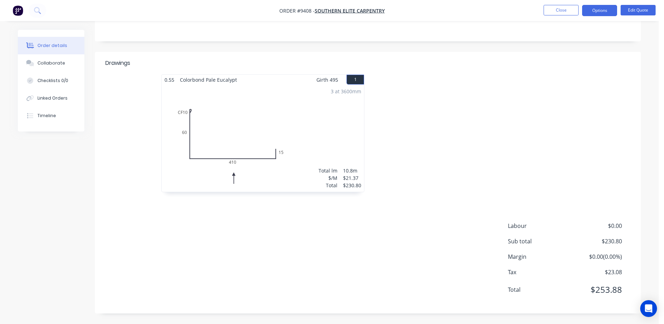
scroll to position [108, 0]
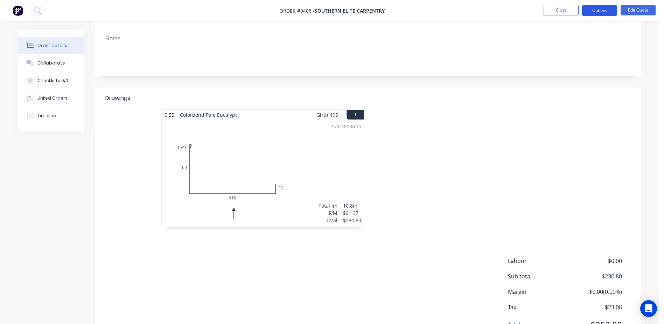
click at [605, 11] on button "Options" at bounding box center [599, 10] width 35 height 11
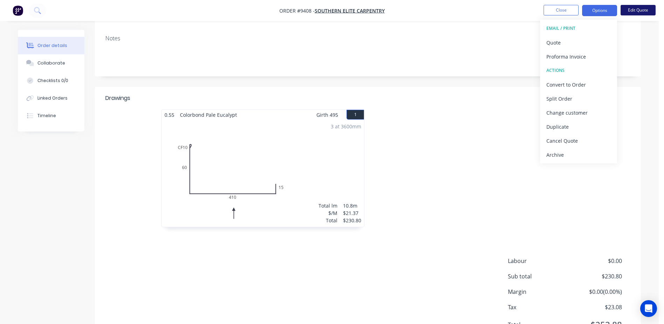
click at [634, 8] on button "Edit Quote" at bounding box center [638, 10] width 35 height 11
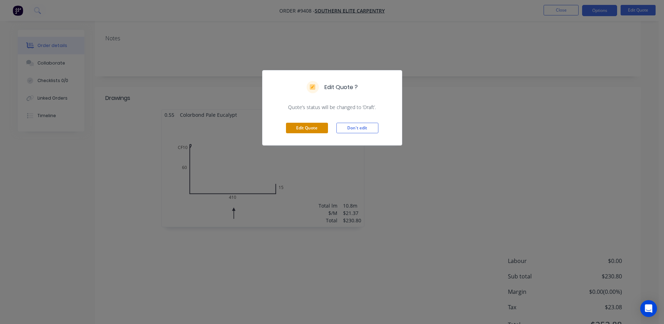
click at [312, 126] on button "Edit Quote" at bounding box center [307, 128] width 42 height 11
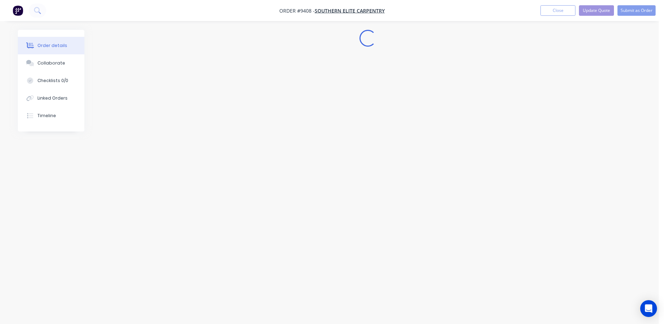
scroll to position [0, 0]
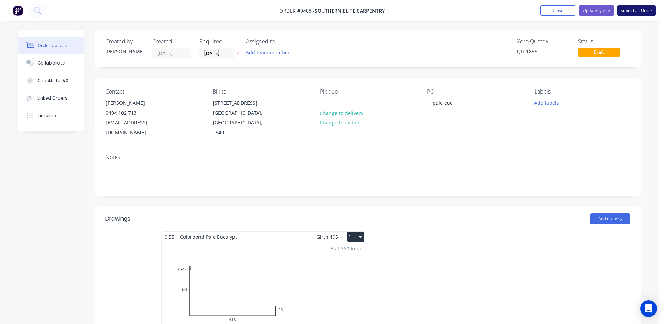
click at [637, 9] on button "Submit as Order" at bounding box center [637, 10] width 38 height 11
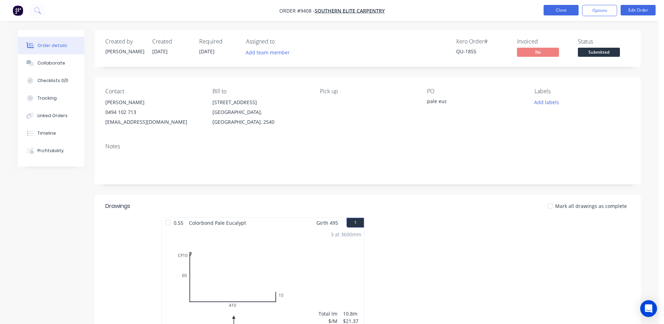
click at [549, 11] on button "Close" at bounding box center [561, 10] width 35 height 11
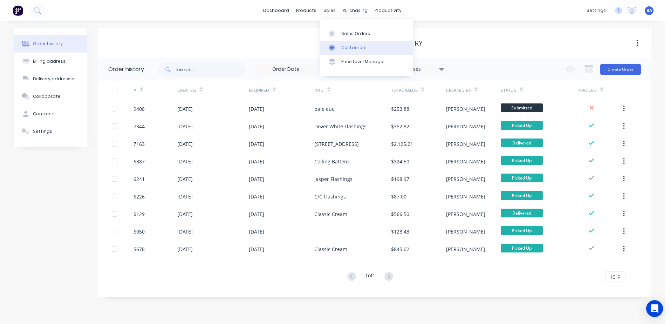
click at [341, 46] on div "Customers" at bounding box center [353, 47] width 25 height 6
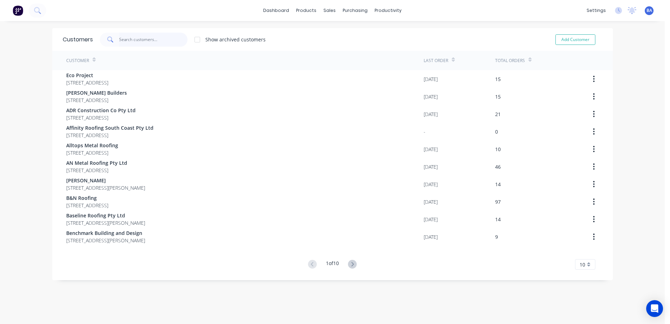
click at [150, 37] on input "text" at bounding box center [153, 40] width 68 height 14
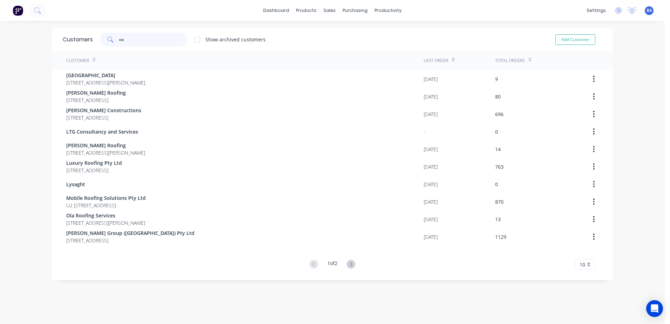
type input "c"
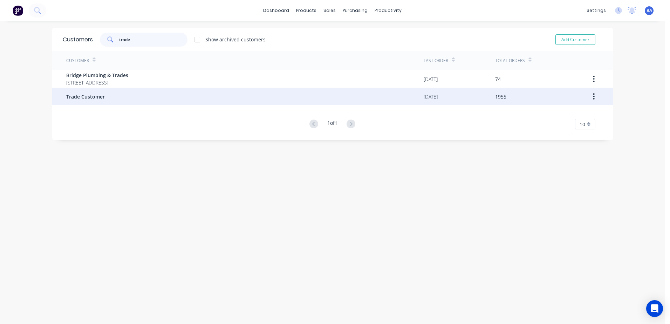
type input "trade"
click at [98, 98] on span "Trade Customer" at bounding box center [85, 96] width 39 height 7
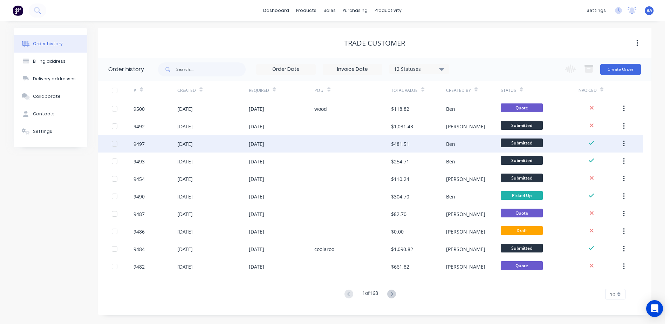
click at [355, 143] on div at bounding box center [352, 144] width 77 height 18
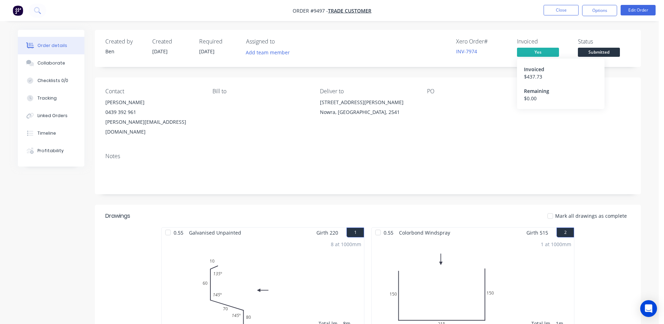
click at [537, 50] on span "Yes" at bounding box center [538, 52] width 42 height 9
click at [591, 13] on button "Options" at bounding box center [599, 10] width 35 height 11
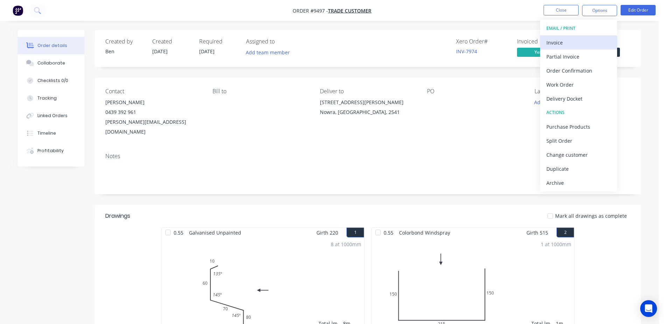
click at [574, 40] on div "Invoice" at bounding box center [579, 42] width 64 height 10
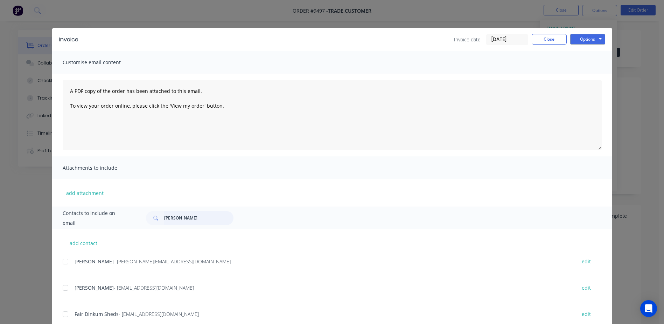
click at [172, 217] on input "steve" at bounding box center [198, 218] width 69 height 14
type input "s"
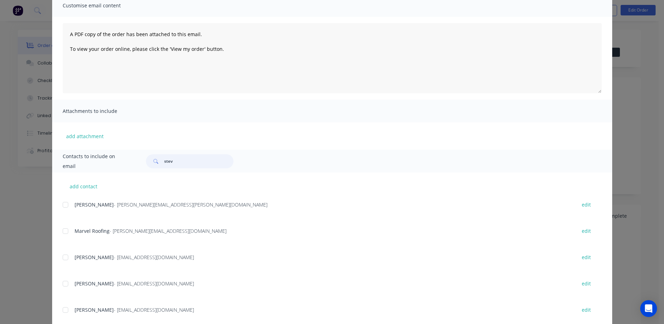
scroll to position [56, 0]
type input "s"
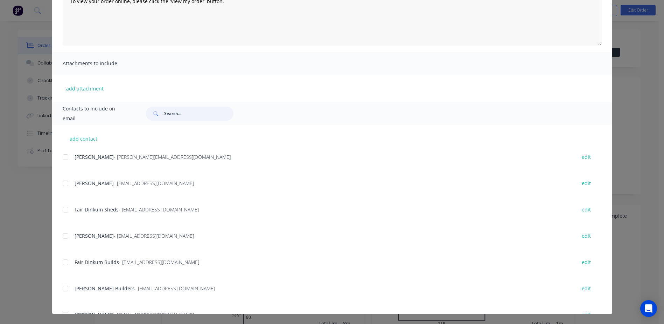
scroll to position [0, 0]
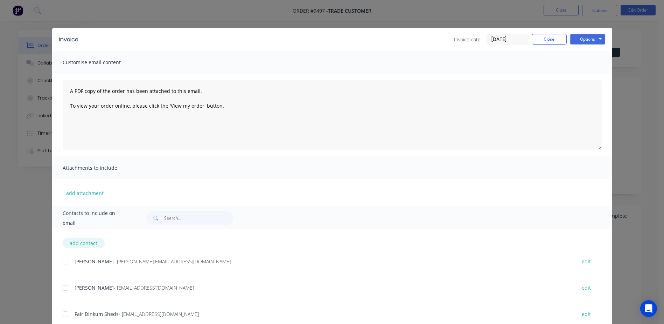
click at [83, 243] on button "add contact" at bounding box center [84, 242] width 42 height 11
select select "AU"
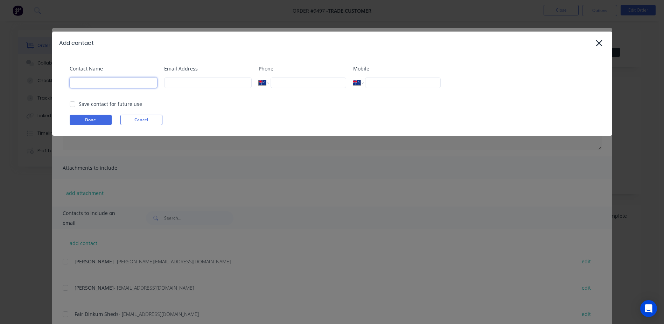
click at [102, 81] on input at bounding box center [114, 82] width 88 height 11
click at [112, 83] on input at bounding box center [114, 82] width 88 height 11
type input "steve Billingham"
click at [168, 82] on input at bounding box center [208, 82] width 88 height 11
type input "steve@roofingsolutions.com.au"
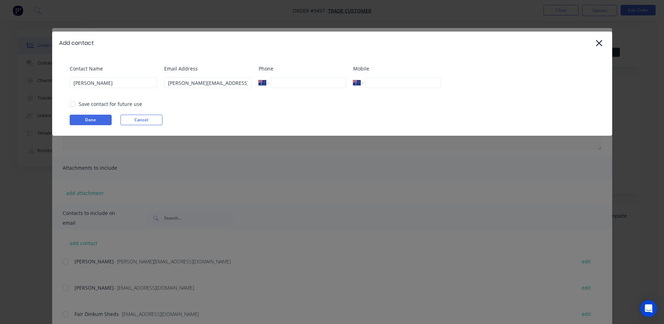
click at [371, 82] on input "tel" at bounding box center [402, 82] width 75 height 11
type input "+61 439 392 961"
click at [85, 118] on button "Done" at bounding box center [91, 120] width 42 height 11
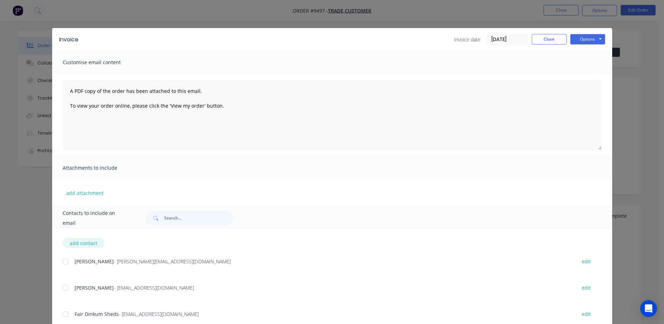
click at [70, 243] on button "add contact" at bounding box center [84, 242] width 42 height 11
select select "AU"
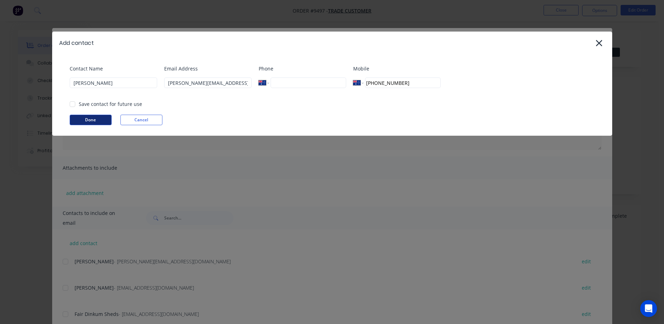
click at [99, 118] on button "Done" at bounding box center [91, 120] width 42 height 11
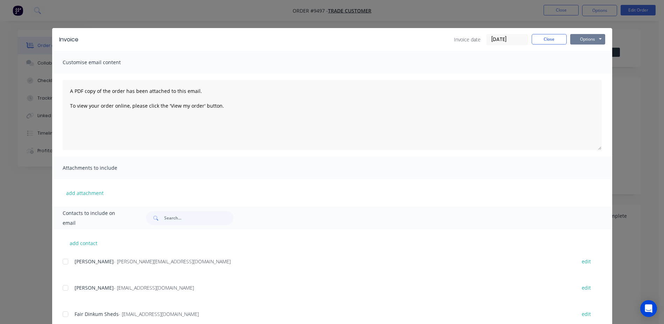
click at [572, 38] on button "Options" at bounding box center [587, 39] width 35 height 11
click at [581, 72] on button "Email" at bounding box center [592, 75] width 45 height 12
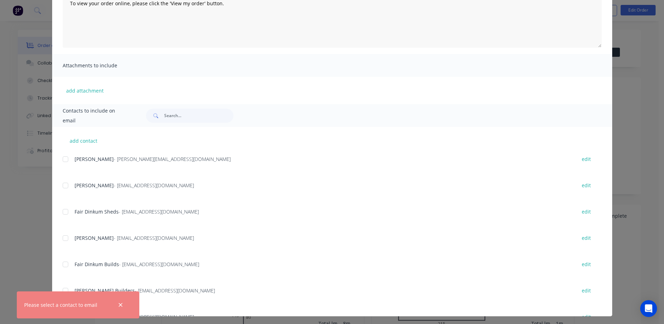
scroll to position [104, 0]
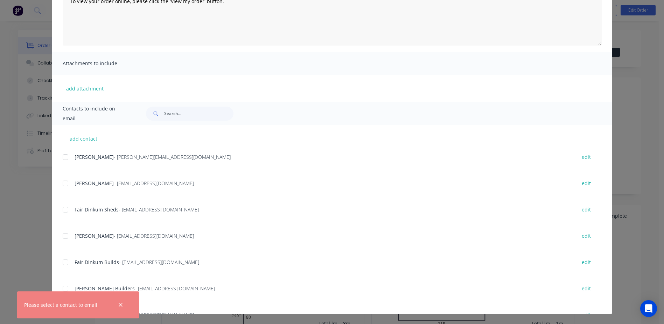
click at [161, 112] on span at bounding box center [155, 113] width 18 height 14
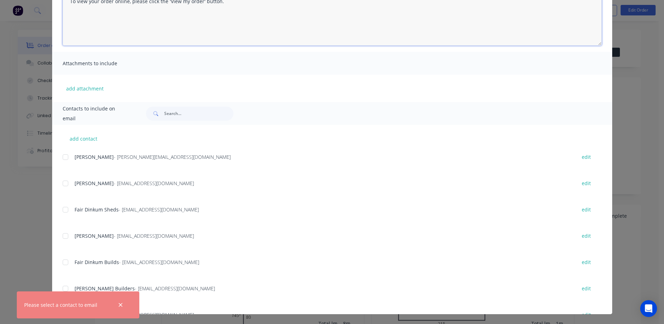
scroll to position [0, 0]
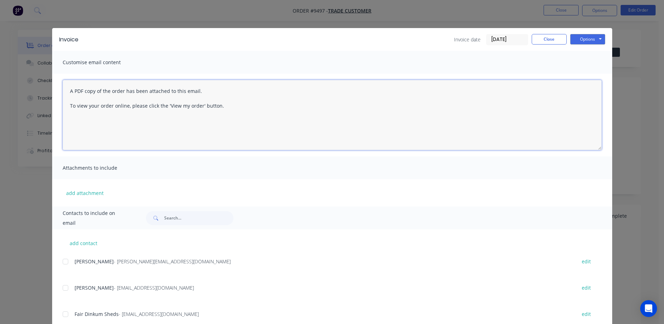
click at [165, 112] on textarea "A PDF copy of the order has been attached to this email. To view your order onl…" at bounding box center [332, 115] width 539 height 70
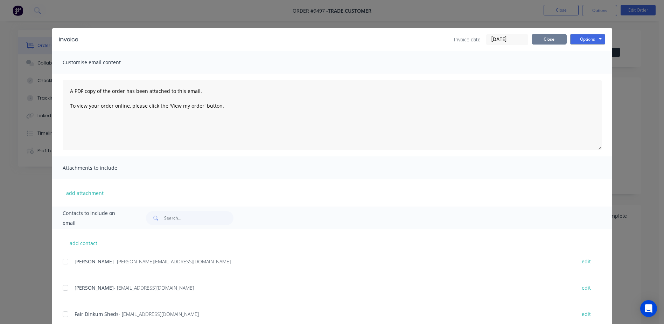
click at [545, 39] on button "Close" at bounding box center [549, 39] width 35 height 11
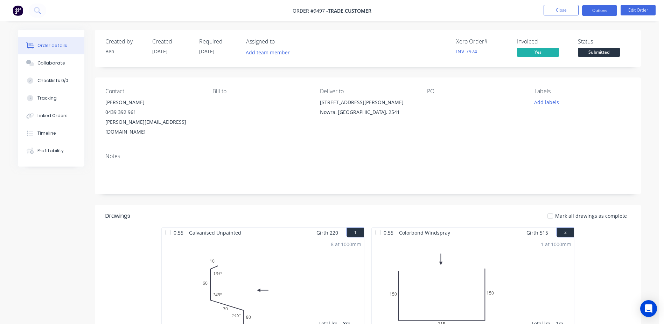
click at [594, 12] on button "Options" at bounding box center [599, 10] width 35 height 11
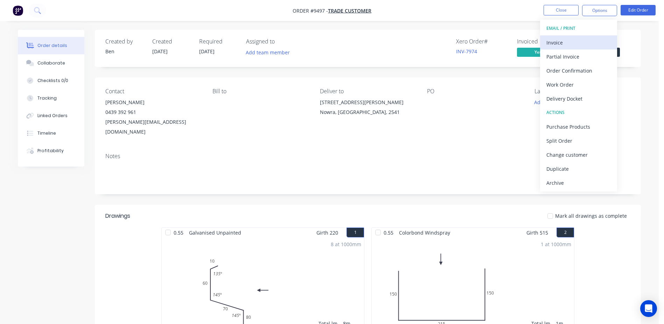
click at [567, 41] on div "Invoice" at bounding box center [579, 42] width 64 height 10
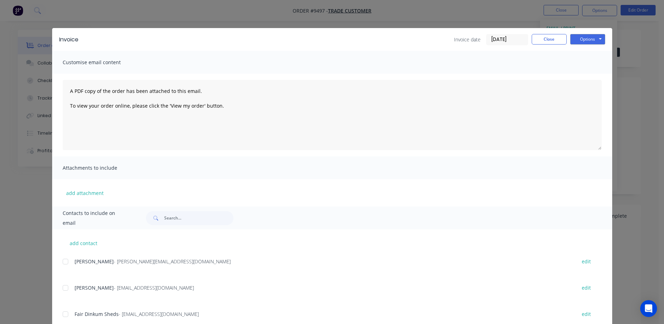
click at [160, 215] on span at bounding box center [155, 218] width 18 height 14
click at [164, 218] on input "text" at bounding box center [198, 218] width 69 height 14
type input "steve"
click at [84, 243] on button "add contact" at bounding box center [84, 242] width 42 height 11
select select "AU"
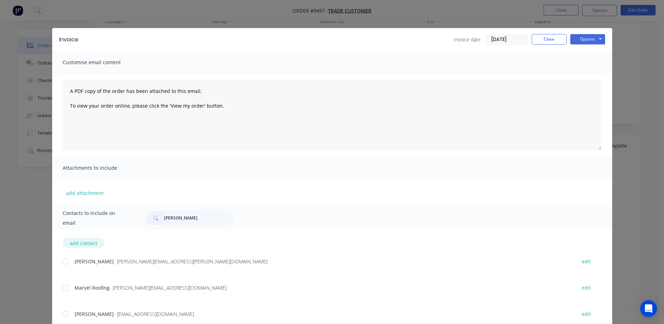
select select "AU"
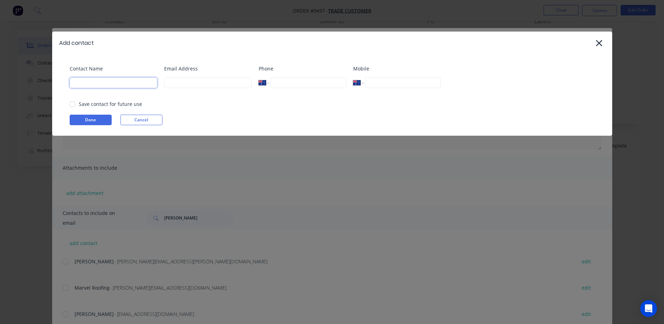
click at [121, 82] on input at bounding box center [114, 82] width 88 height 11
type input "steve Billingham"
type input "steve@roofingsolutions.com.au"
type input "+61 439 392 961"
click at [92, 120] on button "Done" at bounding box center [91, 120] width 42 height 11
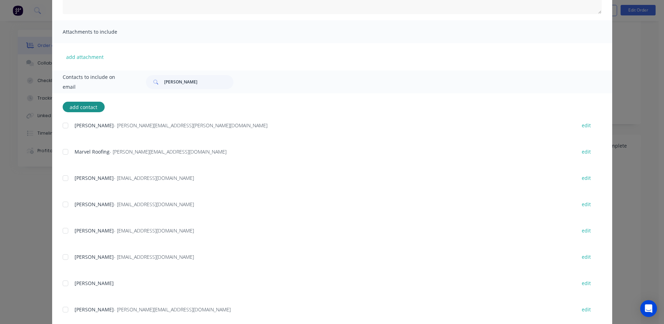
scroll to position [140, 0]
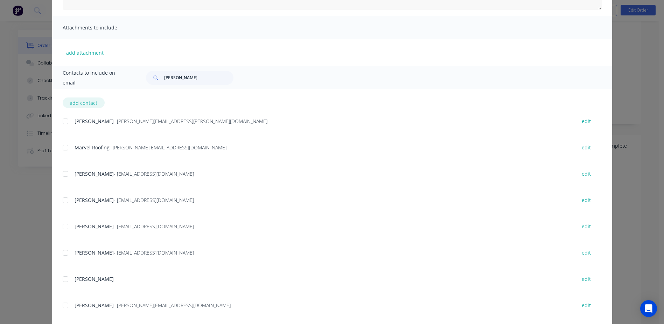
click at [86, 100] on button "add contact" at bounding box center [84, 102] width 42 height 11
select select "AU"
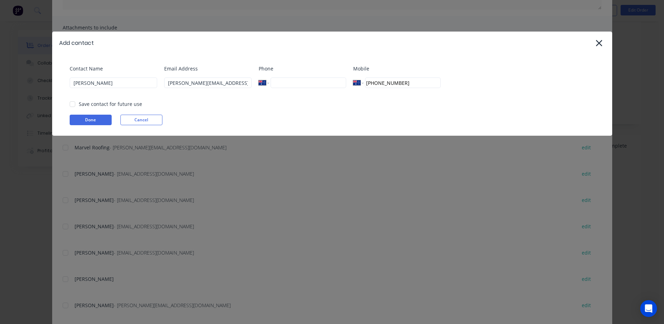
click at [72, 103] on div at bounding box center [72, 104] width 14 height 14
click at [82, 118] on button "Done" at bounding box center [91, 120] width 42 height 11
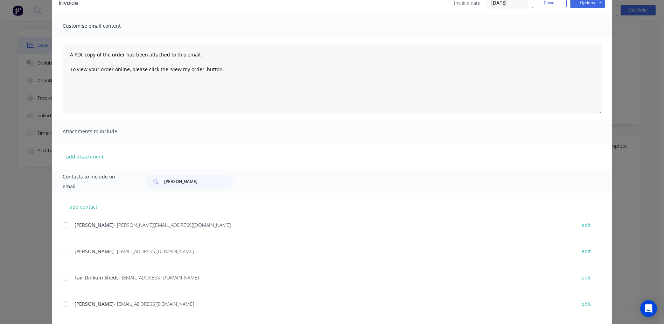
scroll to position [0, 0]
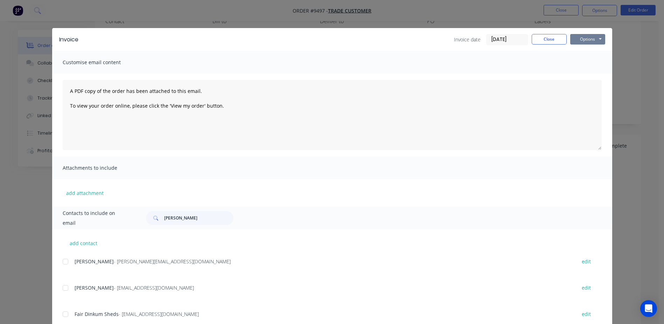
click at [582, 36] on button "Options" at bounding box center [587, 39] width 35 height 11
click at [584, 74] on button "Email" at bounding box center [592, 75] width 45 height 12
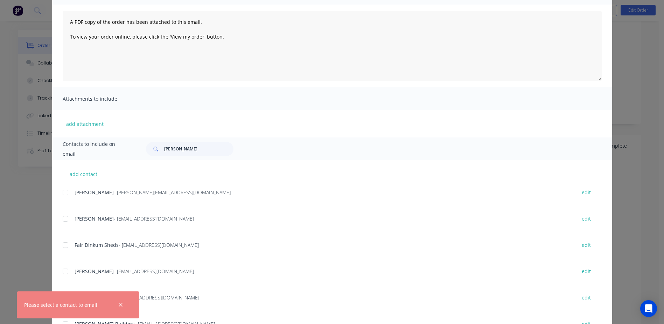
scroll to position [70, 0]
click at [173, 148] on input "steve" at bounding box center [198, 148] width 69 height 14
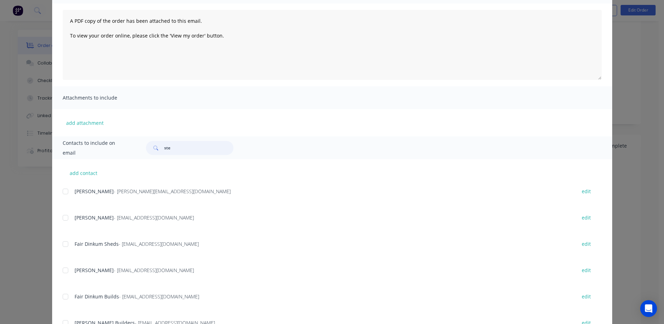
scroll to position [0, 0]
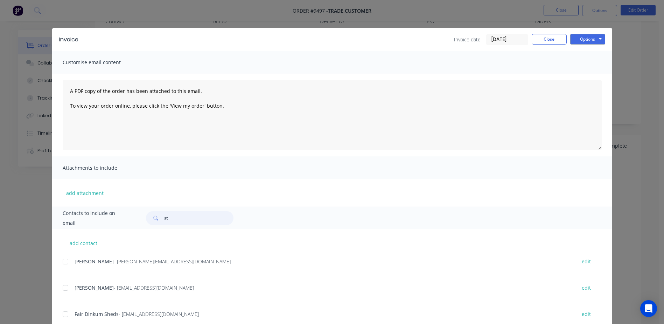
type input "s"
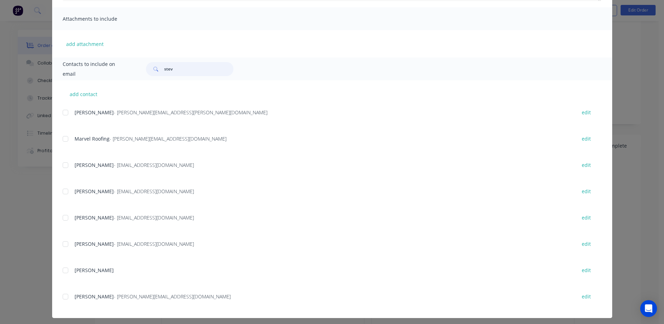
scroll to position [153, 0]
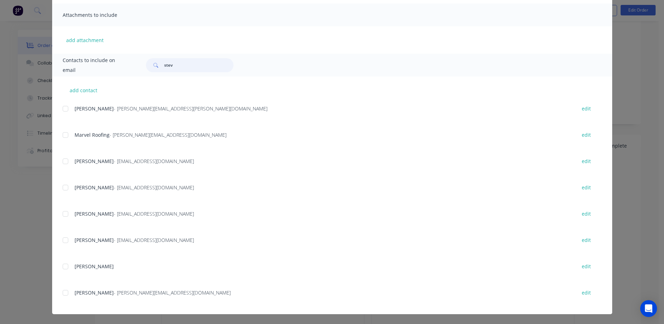
click at [62, 294] on div at bounding box center [65, 292] width 14 height 14
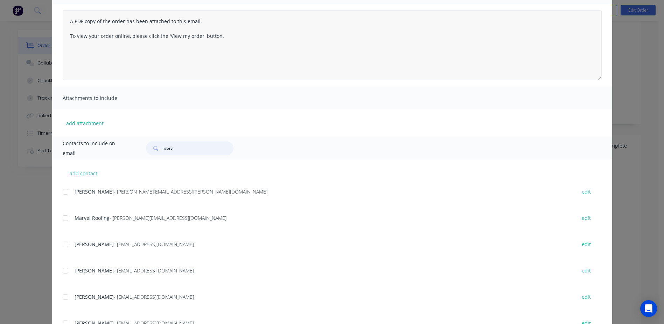
scroll to position [0, 0]
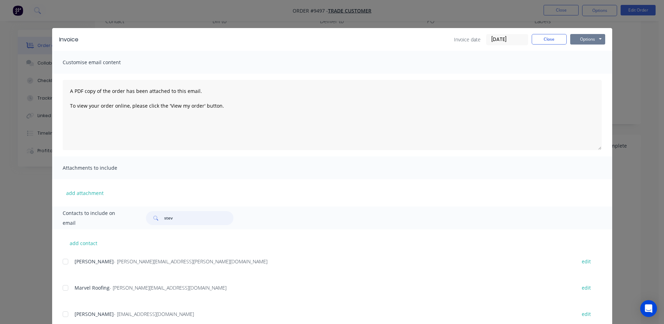
type input "stev"
click at [583, 39] on button "Options" at bounding box center [587, 39] width 35 height 11
click at [586, 72] on button "Email" at bounding box center [592, 75] width 45 height 12
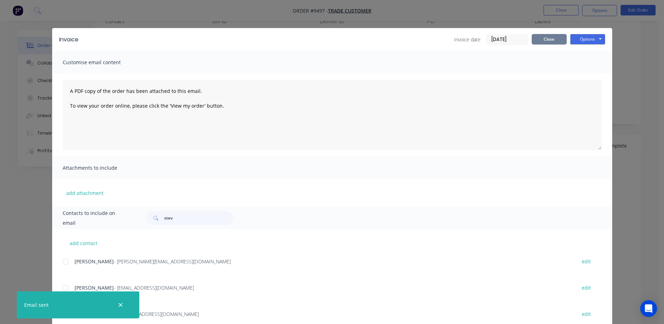
click at [532, 39] on button "Close" at bounding box center [549, 39] width 35 height 11
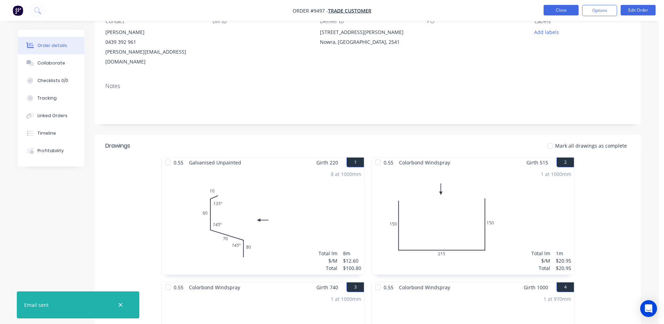
click at [564, 10] on button "Close" at bounding box center [561, 10] width 35 height 11
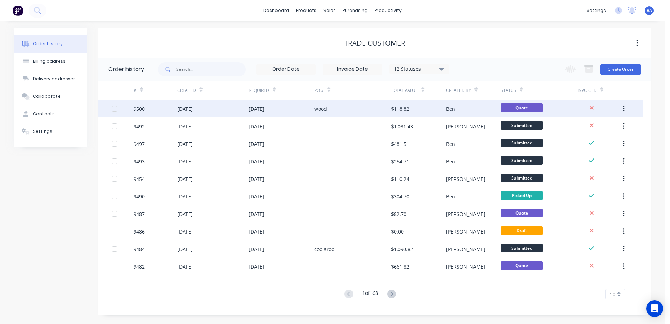
click at [338, 108] on div "wood" at bounding box center [352, 109] width 77 height 18
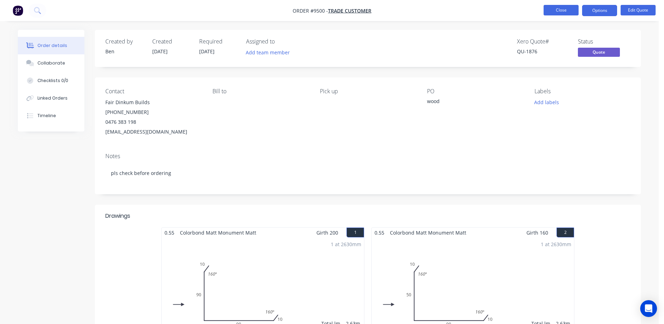
click at [559, 9] on button "Close" at bounding box center [561, 10] width 35 height 11
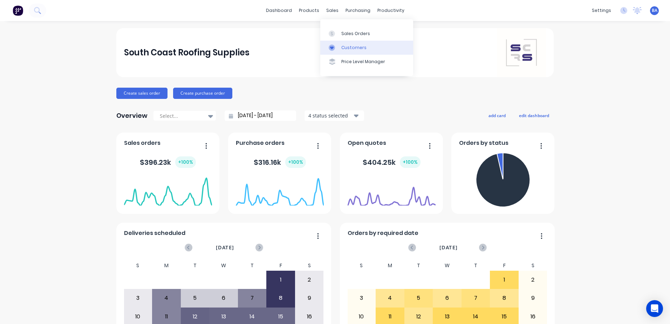
click at [336, 48] on div at bounding box center [333, 47] width 11 height 6
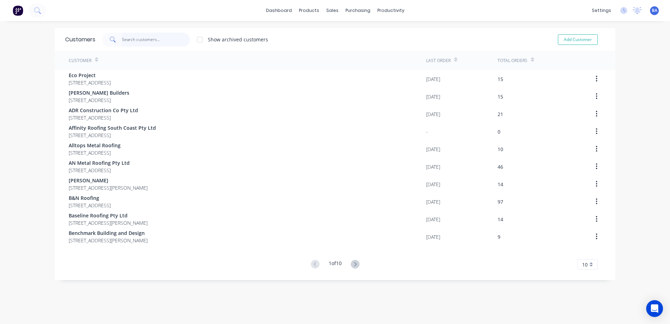
click at [138, 40] on input "text" at bounding box center [156, 40] width 68 height 14
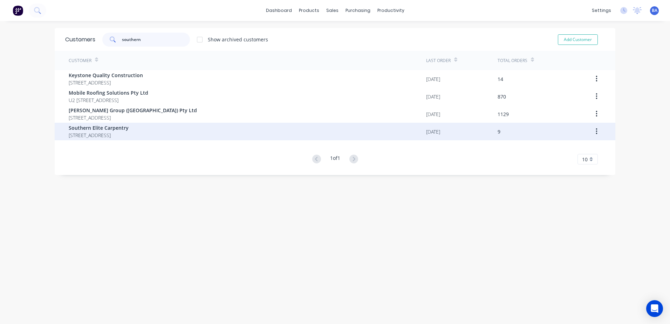
type input "southern"
click at [124, 135] on span "[STREET_ADDRESS]" at bounding box center [99, 134] width 60 height 7
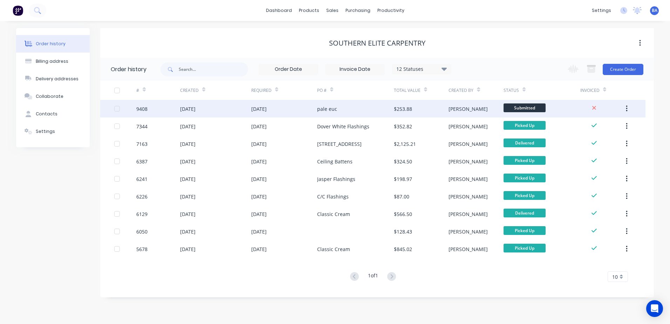
click at [341, 106] on div "pale euc" at bounding box center [355, 109] width 77 height 18
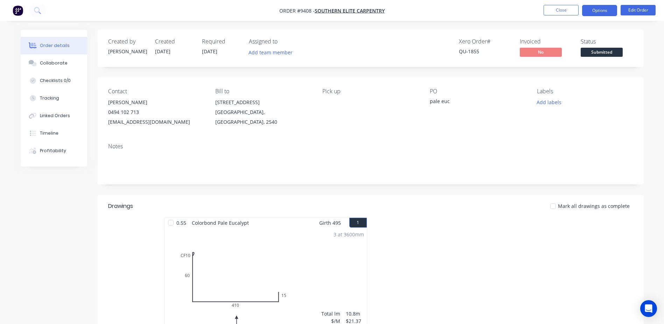
click at [609, 10] on button "Options" at bounding box center [599, 10] width 35 height 11
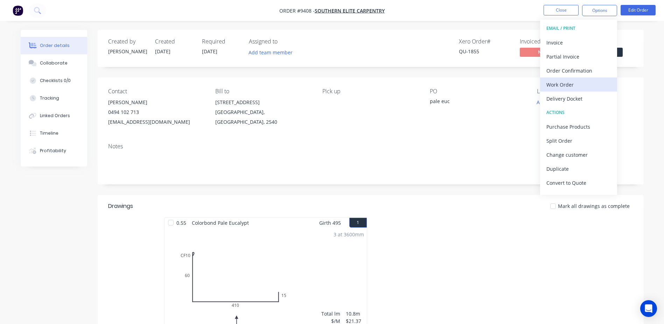
click at [572, 80] on div "Work Order" at bounding box center [579, 84] width 64 height 10
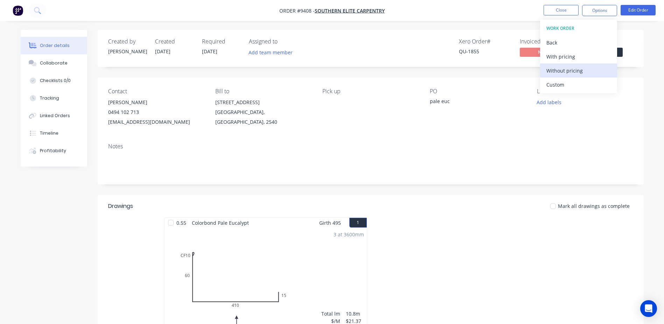
click at [570, 69] on div "Without pricing" at bounding box center [579, 70] width 64 height 10
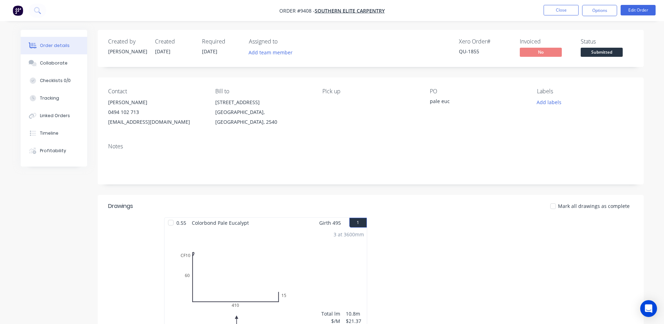
click at [429, 29] on div "Order details Collaborate Checklists 0/0 Tracking Linked Orders Timeline Profit…" at bounding box center [332, 233] width 664 height 466
click at [589, 11] on button "Options" at bounding box center [599, 10] width 35 height 11
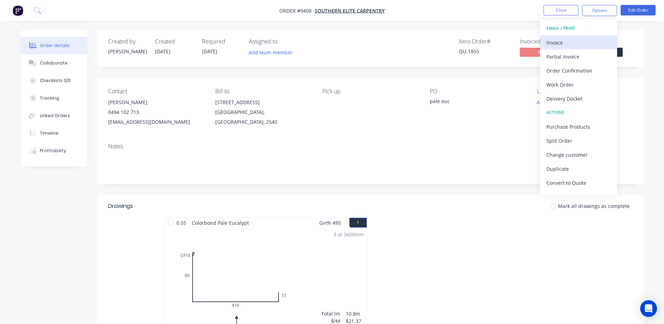
click at [573, 42] on div "Invoice" at bounding box center [579, 42] width 64 height 10
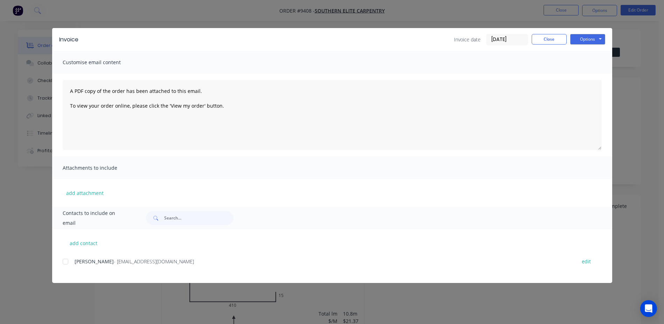
click at [66, 261] on div at bounding box center [65, 261] width 14 height 14
click at [588, 40] on button "Options" at bounding box center [587, 39] width 35 height 11
click at [584, 76] on button "Email" at bounding box center [592, 75] width 45 height 12
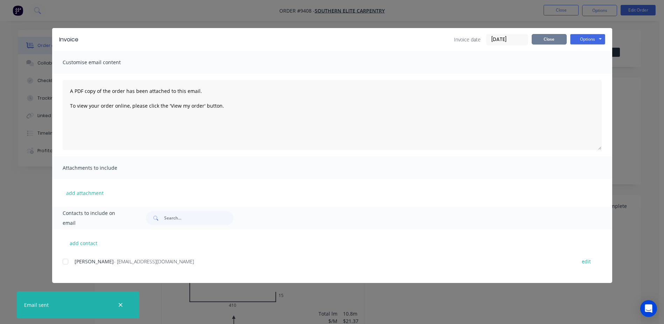
click at [547, 38] on button "Close" at bounding box center [549, 39] width 35 height 11
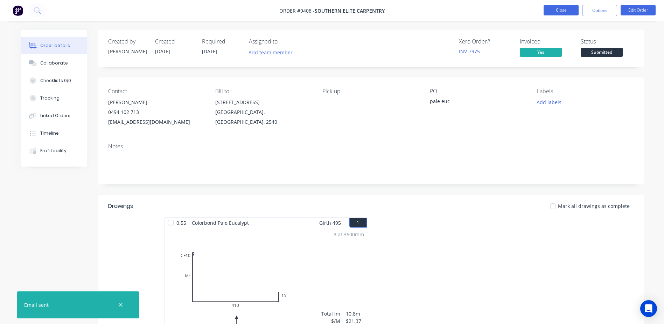
click at [555, 10] on button "Close" at bounding box center [561, 10] width 35 height 11
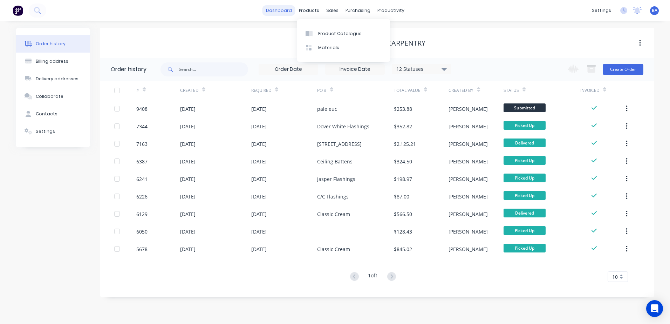
click at [272, 10] on link "dashboard" at bounding box center [278, 10] width 33 height 11
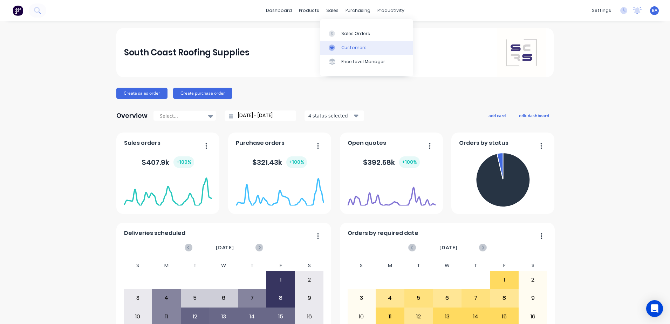
click at [329, 46] on icon at bounding box center [331, 47] width 6 height 6
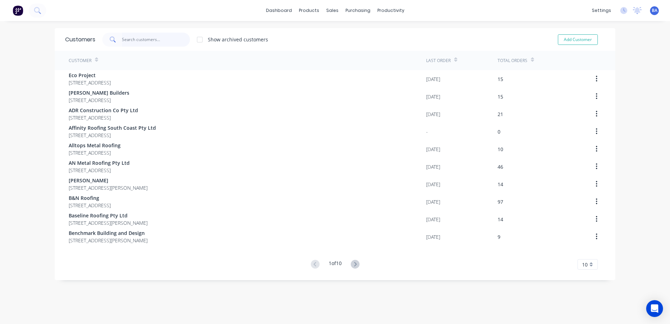
click at [123, 40] on input "text" at bounding box center [156, 40] width 68 height 14
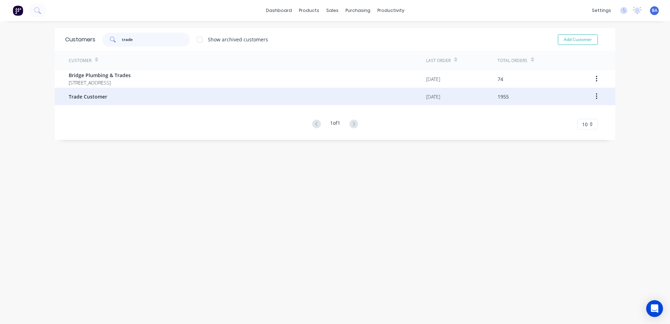
type input "trade"
click at [94, 94] on span "Trade Customer" at bounding box center [88, 96] width 39 height 7
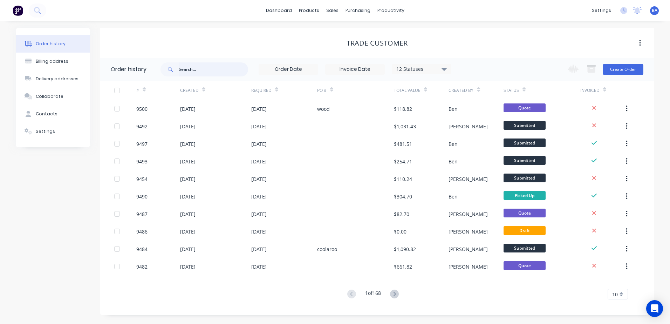
click at [226, 70] on input "text" at bounding box center [213, 69] width 69 height 14
click at [612, 69] on button "Create Order" at bounding box center [622, 69] width 41 height 11
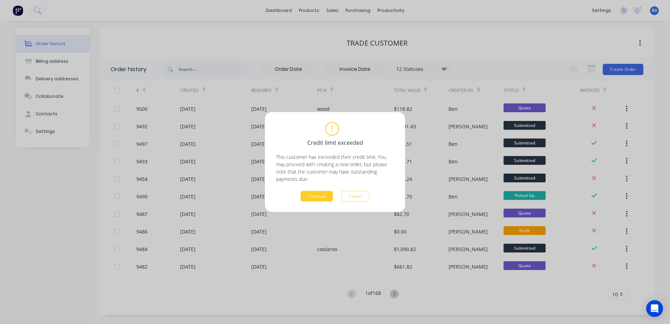
click at [314, 194] on button "Continue" at bounding box center [316, 196] width 32 height 11
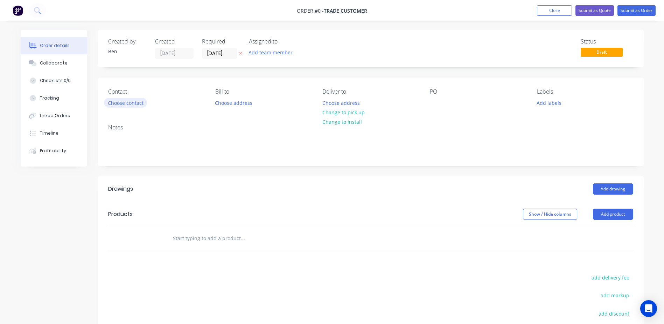
click at [135, 101] on button "Choose contact" at bounding box center [125, 102] width 43 height 9
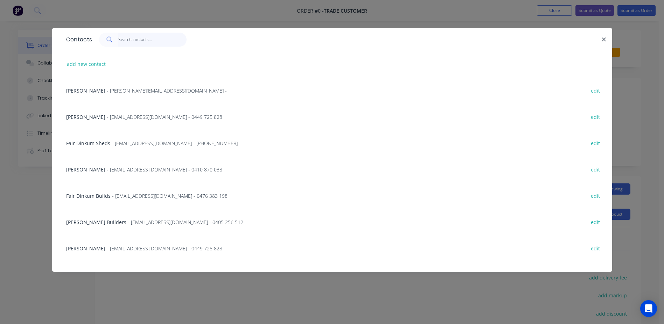
click at [124, 41] on input "text" at bounding box center [152, 40] width 68 height 14
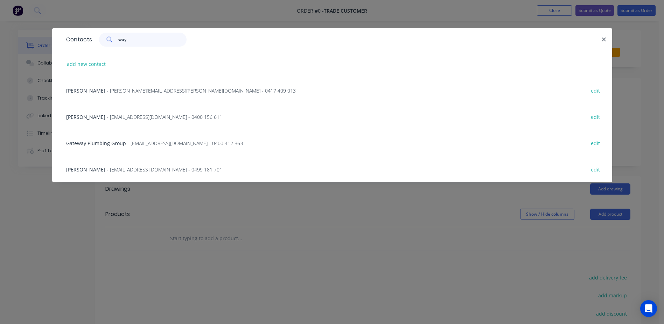
type input "way"
click at [127, 169] on span "- info@22degrees.au - 0499 181 701" at bounding box center [165, 169] width 116 height 7
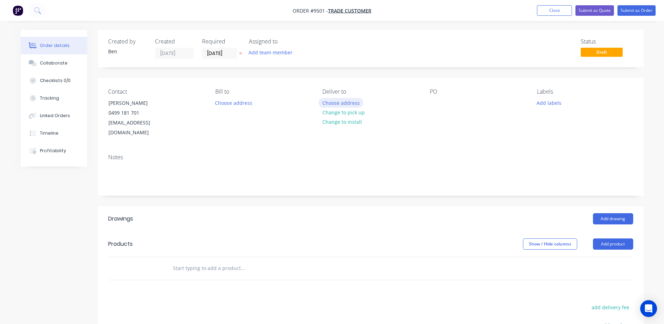
click at [339, 101] on button "Choose address" at bounding box center [341, 102] width 45 height 9
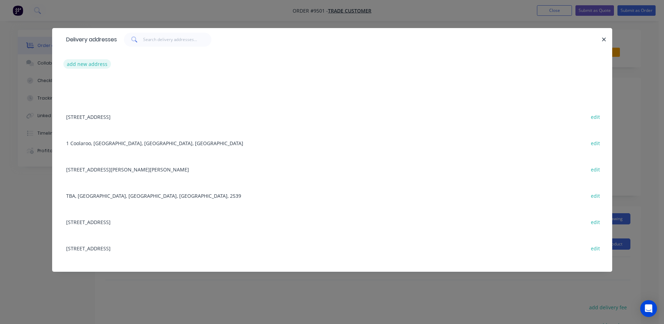
click at [76, 63] on button "add new address" at bounding box center [87, 63] width 48 height 9
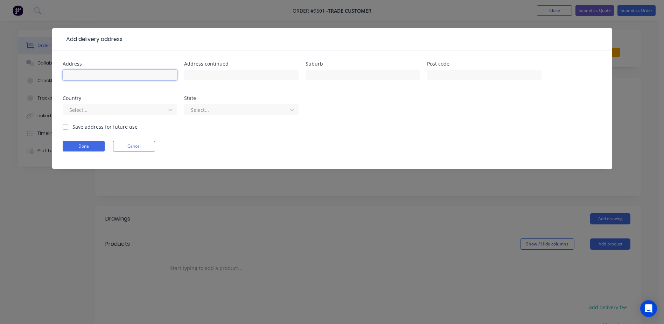
click at [122, 71] on input "text" at bounding box center [120, 75] width 115 height 11
type input "56 Sunset strip"
click at [323, 70] on input "text" at bounding box center [363, 75] width 115 height 11
type input "Manyana"
click at [431, 75] on input "text" at bounding box center [484, 75] width 115 height 11
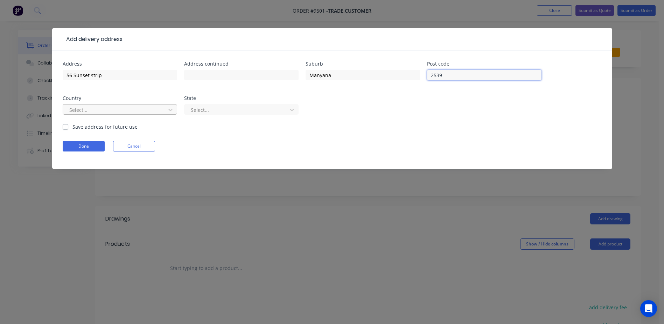
type input "2539"
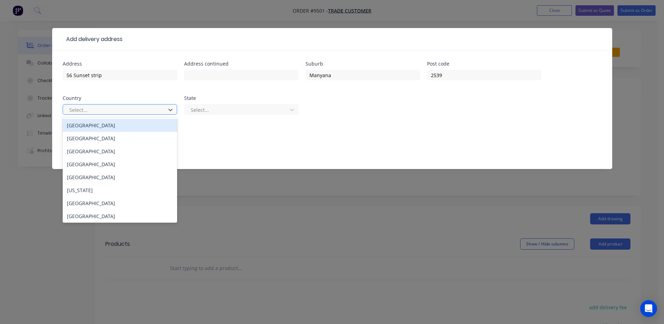
click at [129, 110] on div at bounding box center [116, 109] width 94 height 9
click at [112, 124] on div "[GEOGRAPHIC_DATA]" at bounding box center [120, 125] width 115 height 13
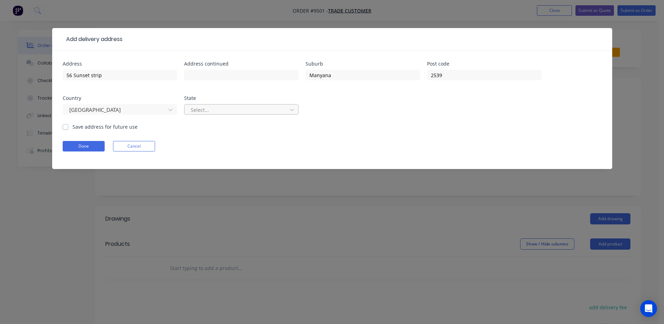
click at [208, 110] on div at bounding box center [237, 109] width 94 height 9
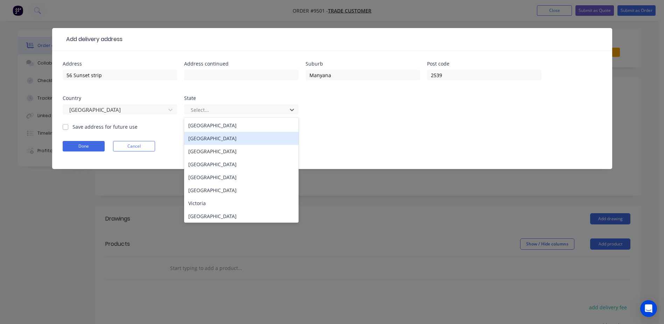
click at [210, 139] on div "New South Wales" at bounding box center [241, 138] width 115 height 13
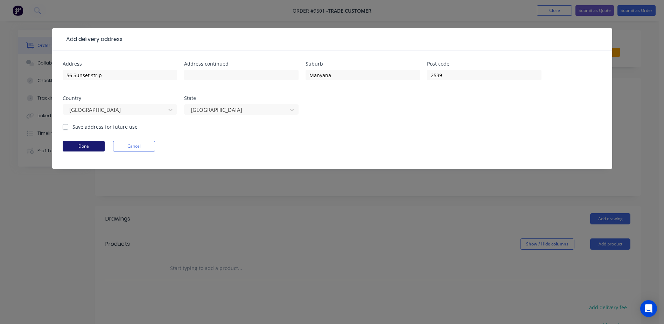
click at [96, 144] on button "Done" at bounding box center [84, 146] width 42 height 11
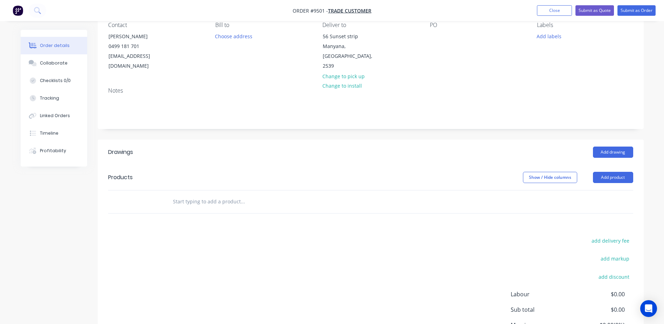
scroll to position [70, 0]
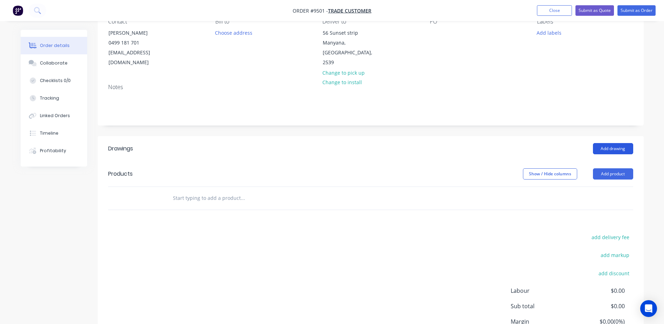
click at [597, 143] on button "Add drawing" at bounding box center [613, 148] width 40 height 11
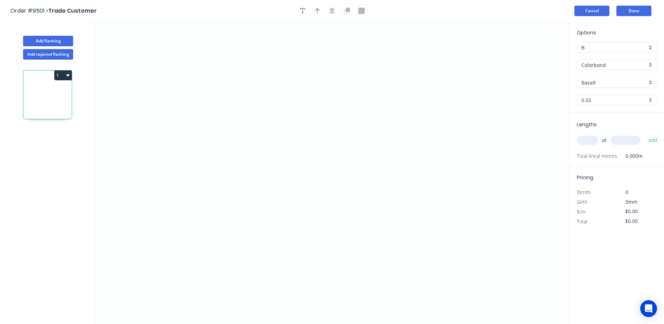
click at [595, 9] on button "Cancel" at bounding box center [592, 11] width 35 height 11
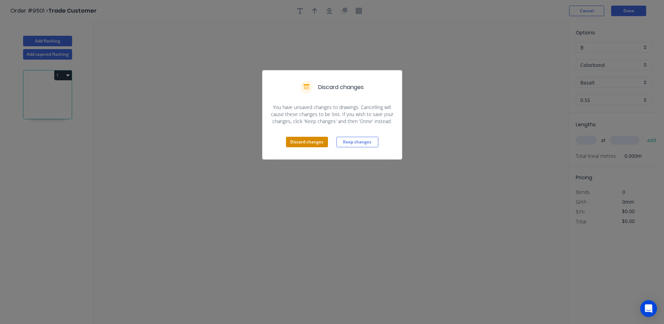
click at [310, 139] on button "Discard changes" at bounding box center [307, 142] width 42 height 11
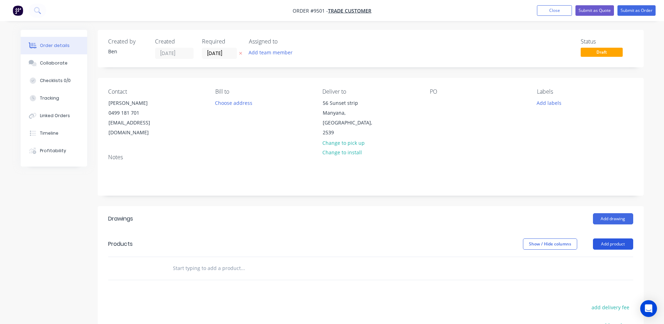
click at [620, 238] on button "Add product" at bounding box center [613, 243] width 40 height 11
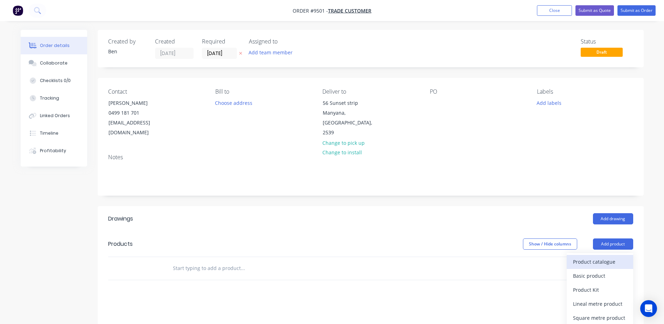
click at [600, 256] on div "Product catalogue" at bounding box center [600, 261] width 54 height 10
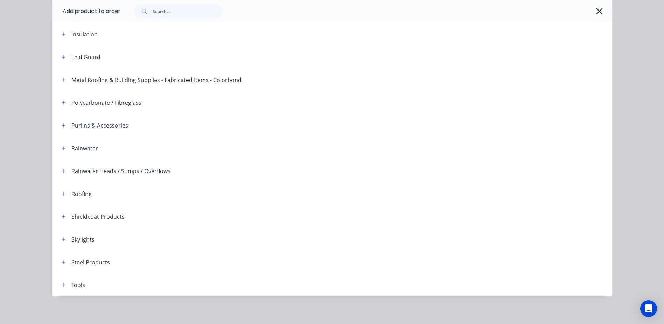
scroll to position [171, 0]
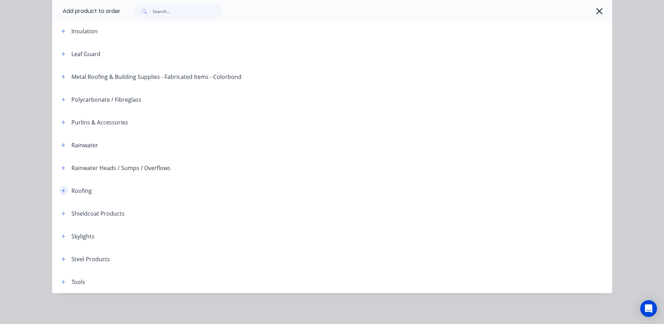
click at [61, 190] on icon "button" at bounding box center [63, 190] width 4 height 4
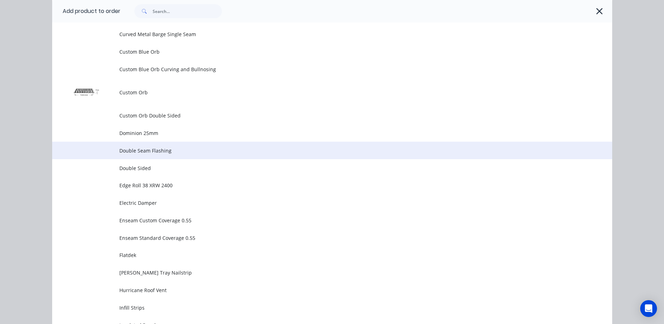
scroll to position [451, 0]
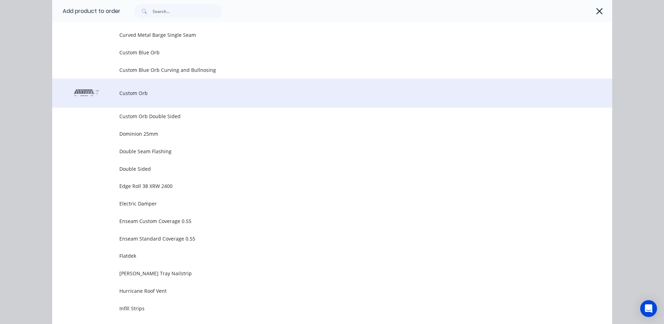
click at [142, 95] on span "Custom Orb" at bounding box center [316, 92] width 394 height 7
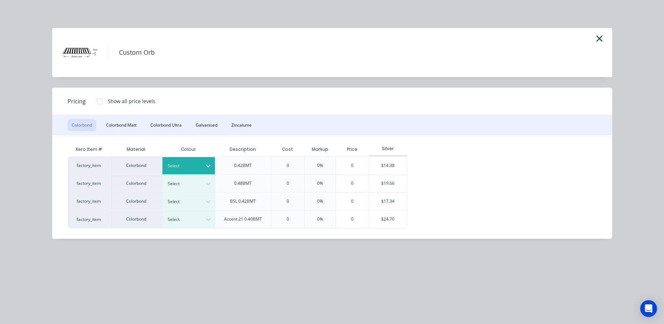
click at [205, 164] on icon at bounding box center [208, 165] width 7 height 7
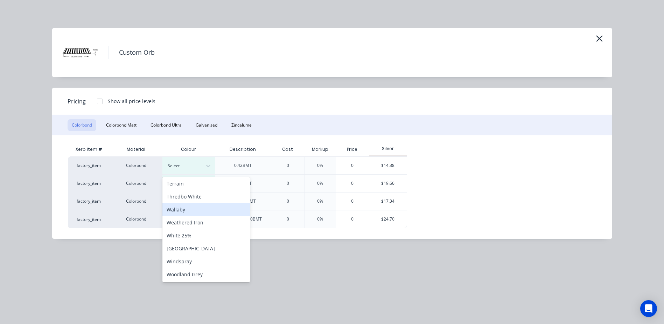
scroll to position [251, 0]
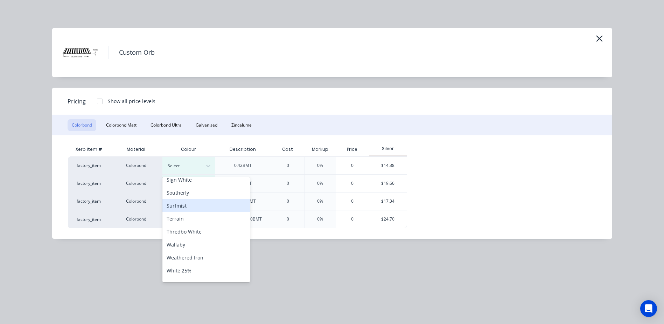
click at [199, 207] on div "Surfmist" at bounding box center [206, 205] width 88 height 13
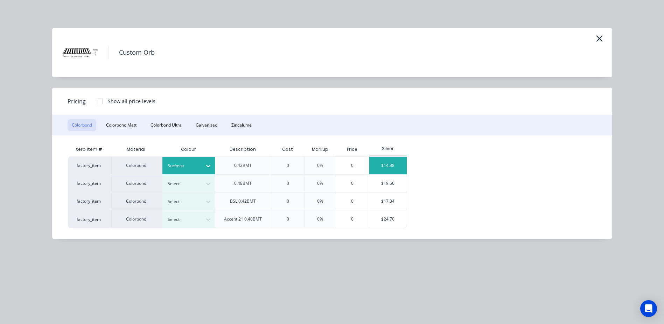
click at [379, 163] on div "$14.38" at bounding box center [387, 166] width 37 height 18
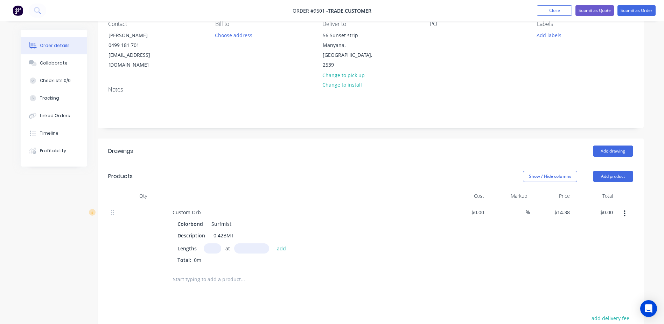
scroll to position [70, 0]
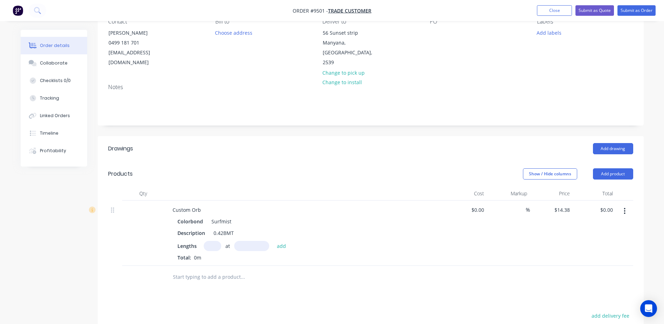
click at [208, 241] on input "text" at bounding box center [213, 246] width 18 height 10
type input "3"
type input "1"
type input "5000"
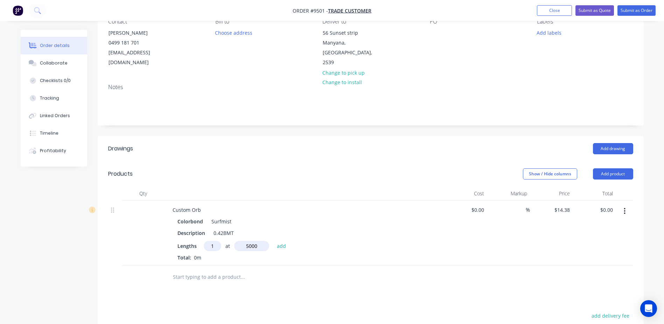
click at [274, 241] on button "add" at bounding box center [282, 245] width 16 height 9
type input "$71.90"
type input "12"
click at [217, 255] on icon "button" at bounding box center [217, 258] width 5 height 6
type input "$0.00"
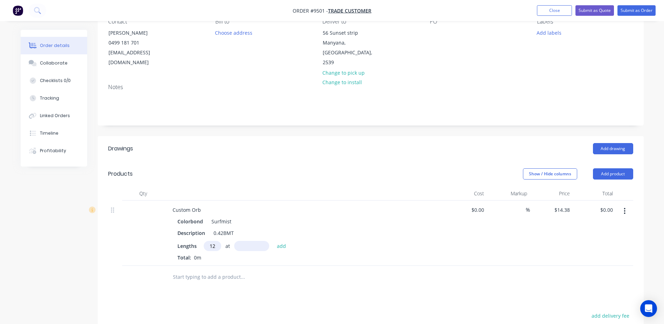
click at [237, 241] on input "text" at bounding box center [251, 246] width 35 height 10
type input "2100"
click at [274, 241] on button "add" at bounding box center [282, 245] width 16 height 9
type input "$362.38"
type input "30"
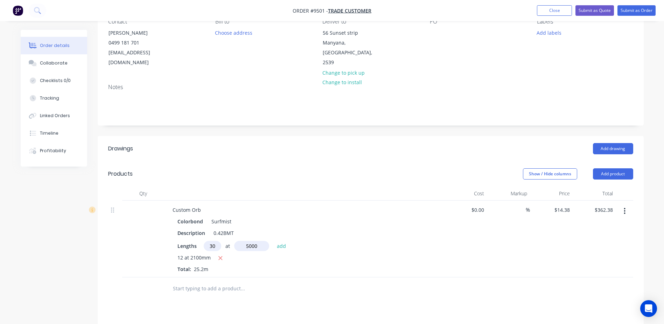
type input "5000"
click at [274, 241] on button "add" at bounding box center [282, 245] width 16 height 9
type input "$2,519.38"
click at [609, 168] on button "Add product" at bounding box center [613, 173] width 40 height 11
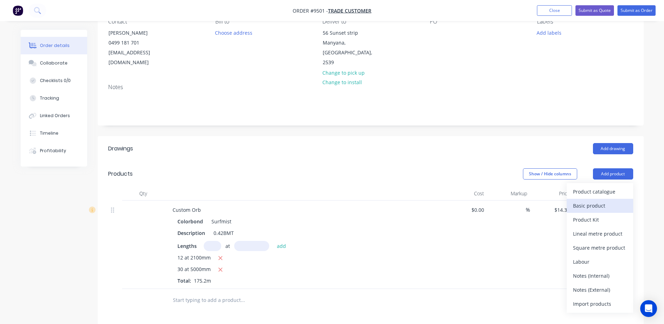
click at [593, 200] on div "Basic product" at bounding box center [600, 205] width 54 height 10
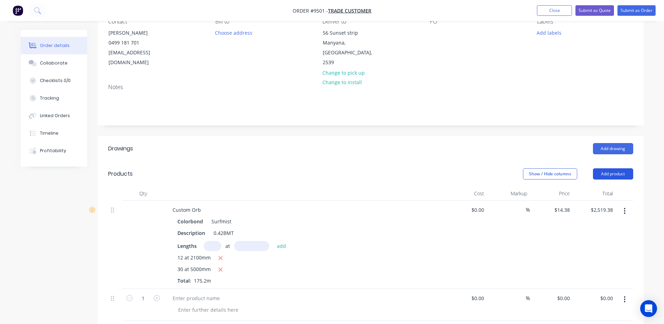
click at [606, 168] on button "Add product" at bounding box center [613, 173] width 40 height 11
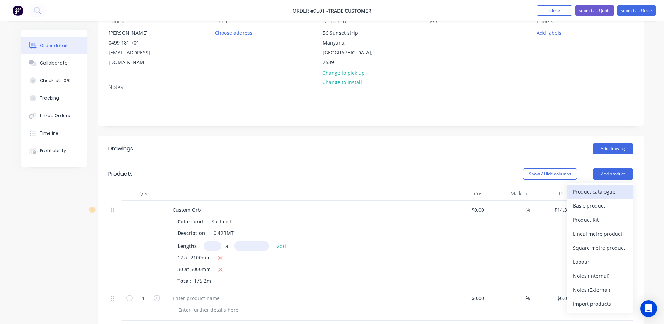
click at [596, 186] on div "Product catalogue" at bounding box center [600, 191] width 54 height 10
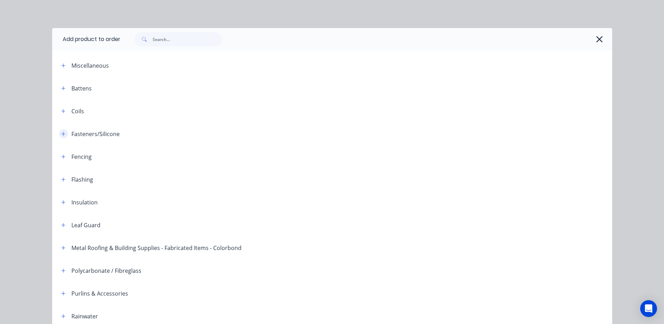
click at [61, 133] on icon "button" at bounding box center [63, 134] width 4 height 4
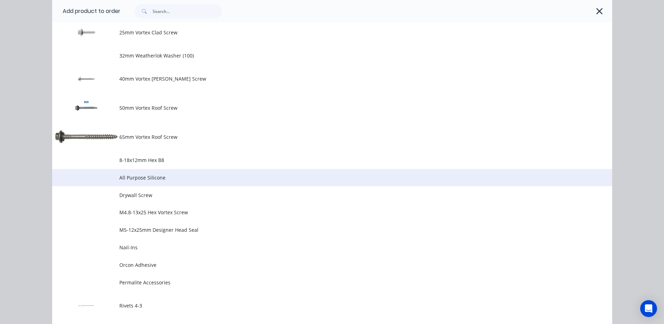
scroll to position [315, 0]
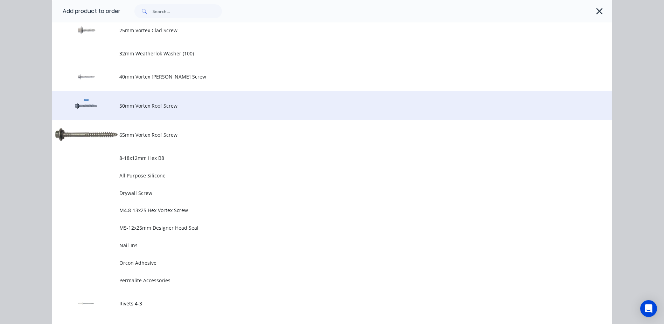
click at [151, 110] on td "50mm Vortex Roof Screw" at bounding box center [365, 105] width 493 height 29
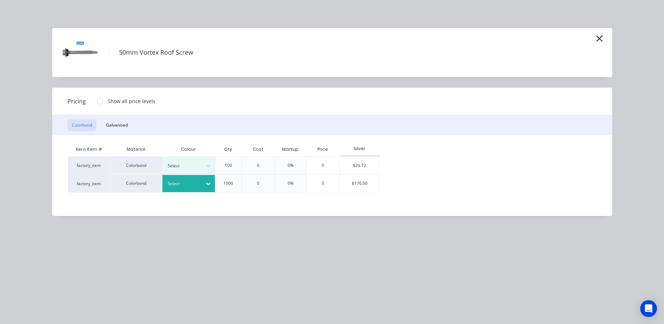
click at [207, 179] on div at bounding box center [208, 183] width 13 height 11
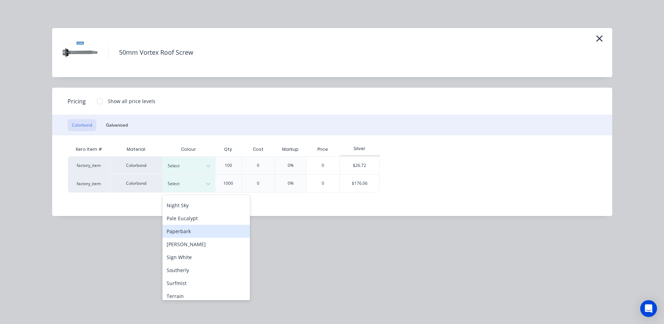
scroll to position [210, 0]
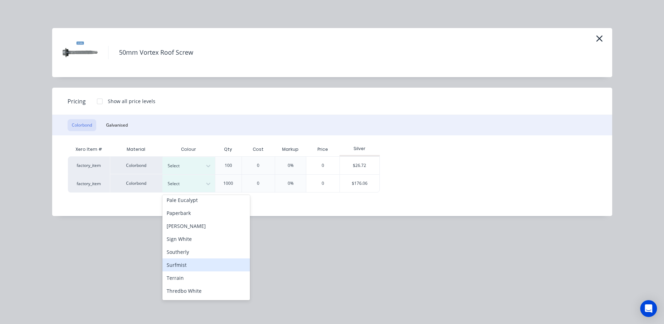
click at [195, 263] on div "Surfmist" at bounding box center [206, 264] width 88 height 13
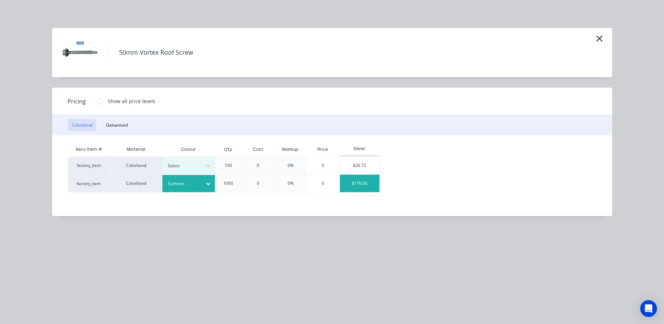
click at [353, 182] on div "$176.06" at bounding box center [360, 183] width 40 height 18
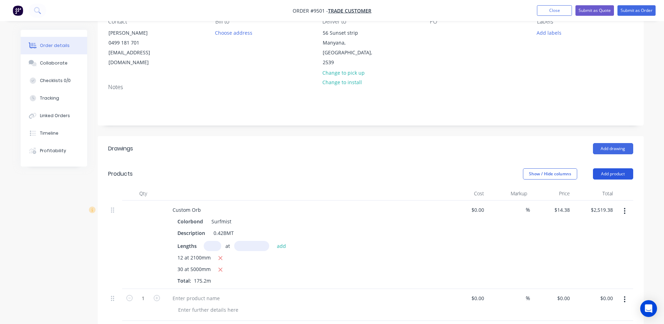
click at [613, 168] on button "Add product" at bounding box center [613, 173] width 40 height 11
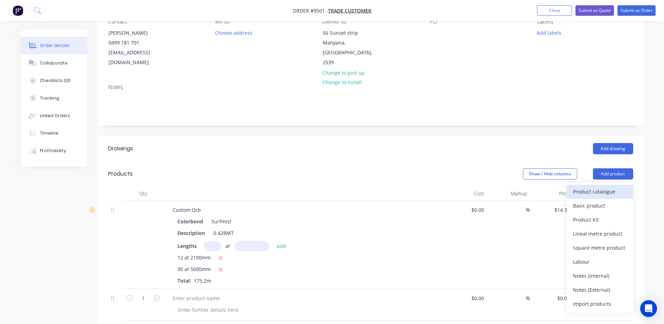
click at [602, 186] on div "Product catalogue" at bounding box center [600, 191] width 54 height 10
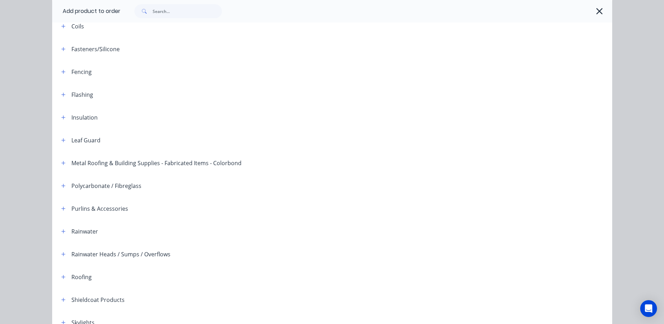
scroll to position [66, 0]
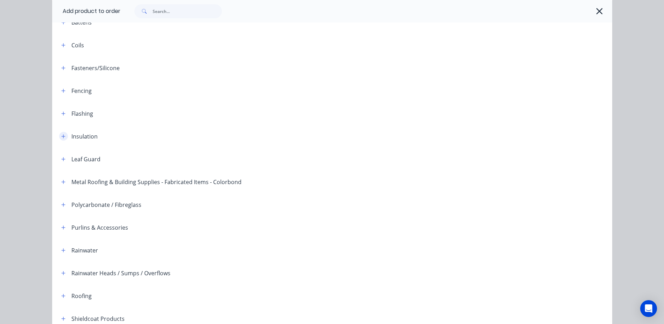
click at [61, 136] on icon "button" at bounding box center [63, 136] width 4 height 5
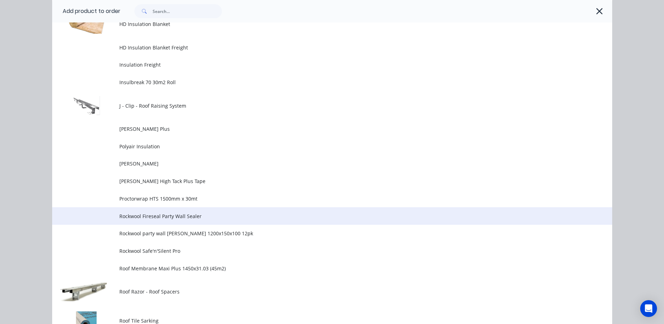
scroll to position [521, 0]
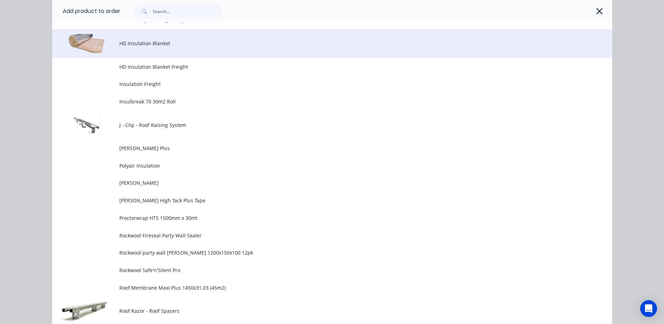
click at [150, 48] on td "HD Insulation Blanket" at bounding box center [365, 43] width 493 height 29
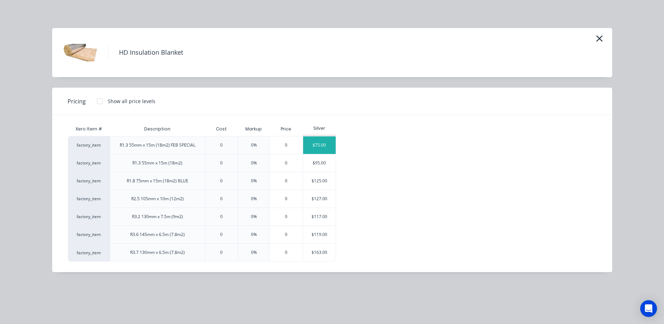
click at [311, 140] on div "$75.00" at bounding box center [319, 145] width 33 height 18
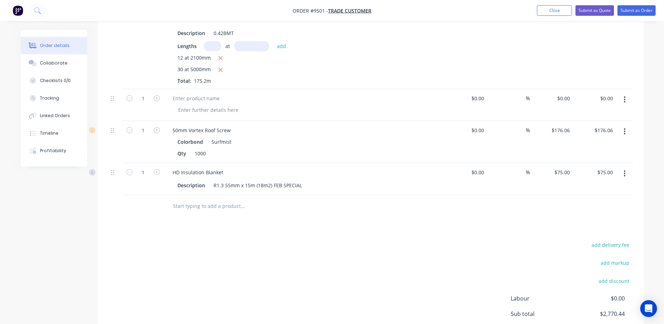
scroll to position [280, 0]
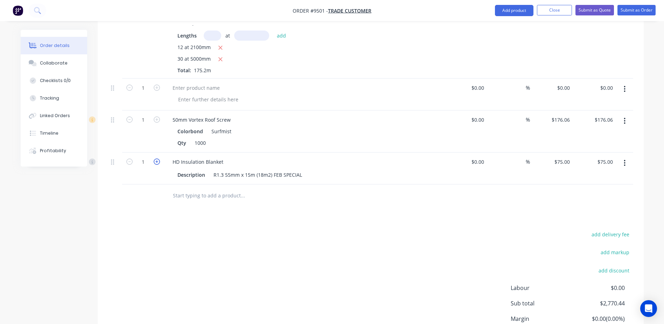
click at [157, 158] on icon "button" at bounding box center [157, 161] width 6 height 6
type input "2"
type input "$150.00"
click at [157, 158] on icon "button" at bounding box center [157, 161] width 6 height 6
type input "3"
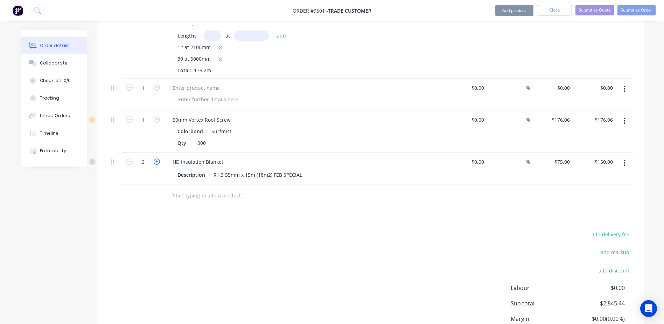
type input "$225.00"
click at [157, 158] on icon "button" at bounding box center [157, 161] width 6 height 6
type input "4"
type input "$300.00"
click at [157, 158] on icon "button" at bounding box center [157, 161] width 6 height 6
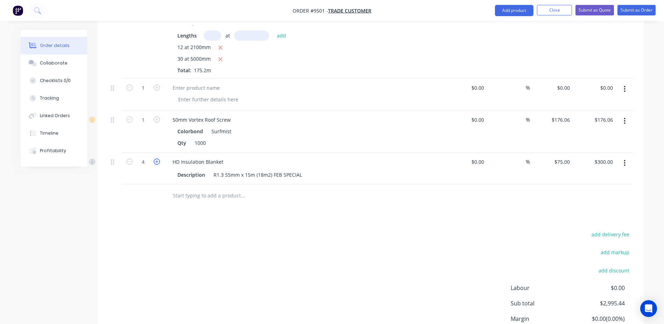
type input "5"
type input "$375.00"
click at [157, 158] on icon "button" at bounding box center [157, 161] width 6 height 6
type input "6"
type input "$450.00"
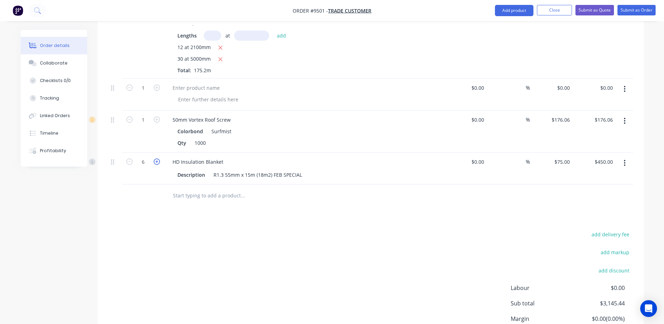
click at [157, 158] on icon "button" at bounding box center [157, 161] width 6 height 6
type input "7"
type input "$525.00"
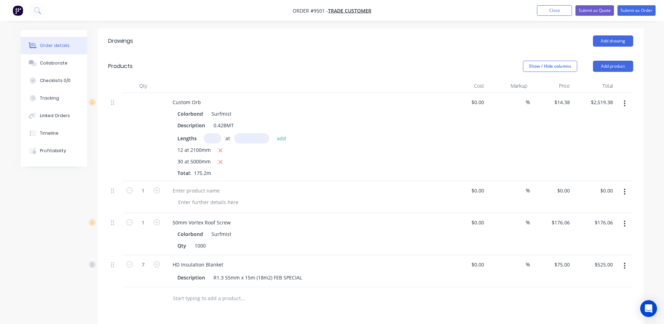
scroll to position [70, 0]
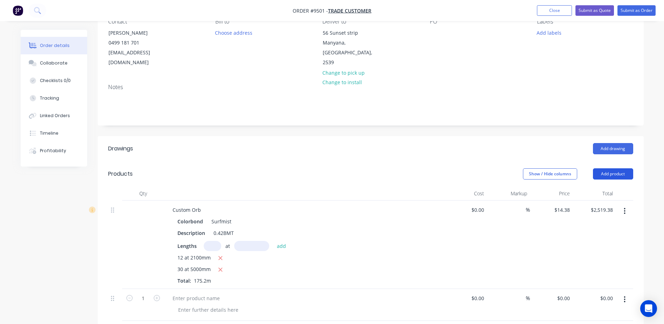
click at [599, 168] on button "Add product" at bounding box center [613, 173] width 40 height 11
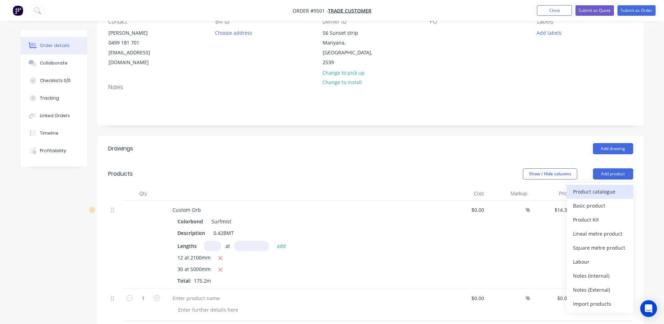
click at [594, 186] on div "Product catalogue" at bounding box center [600, 191] width 54 height 10
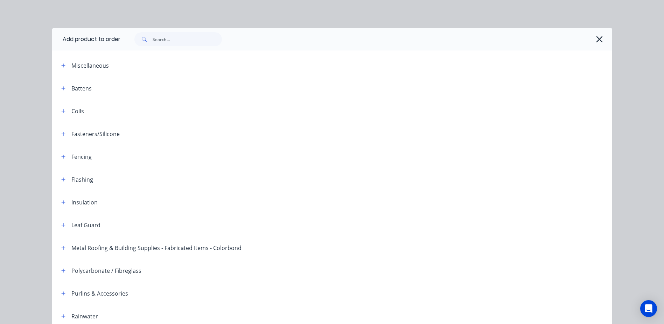
scroll to position [171, 0]
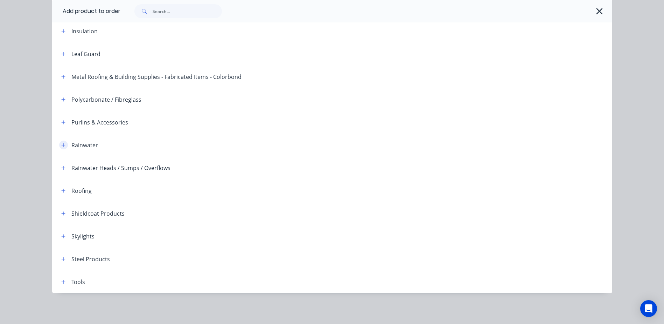
click at [62, 144] on icon "button" at bounding box center [63, 145] width 4 height 5
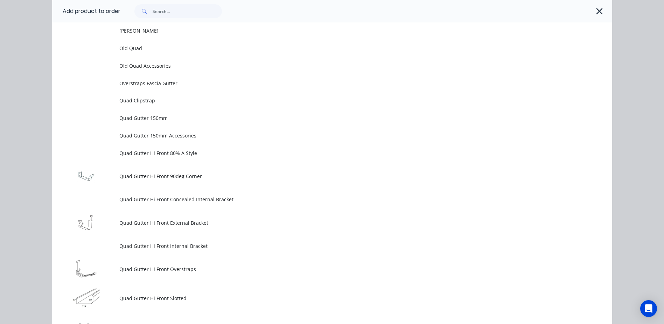
scroll to position [1817, 0]
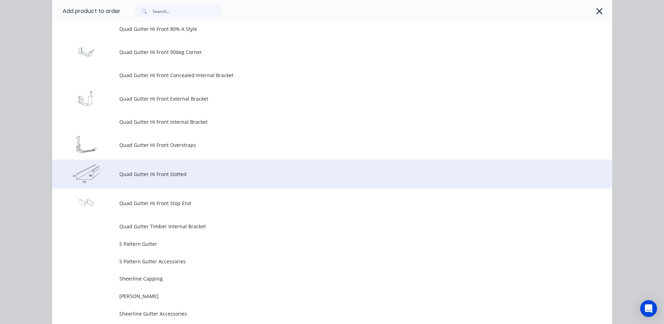
click at [192, 172] on span "Quad Gutter Hi Front Slotted" at bounding box center [316, 173] width 394 height 7
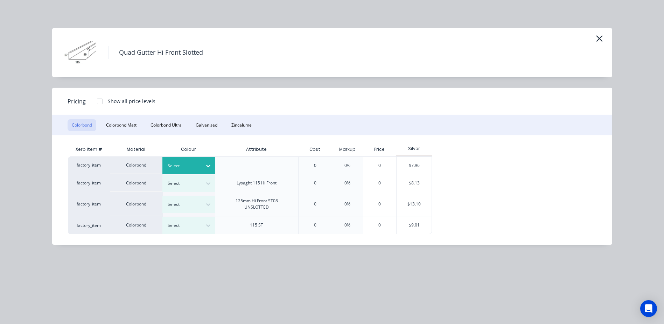
click at [208, 163] on icon at bounding box center [208, 165] width 7 height 7
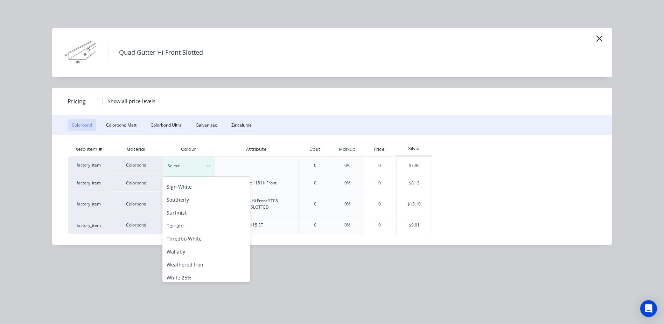
scroll to position [245, 0]
click at [200, 211] on div "Surfmist" at bounding box center [206, 211] width 88 height 13
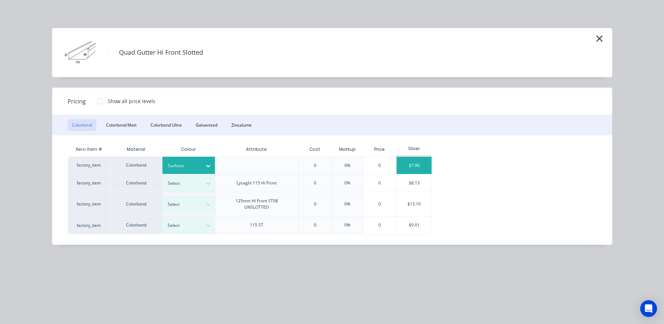
click at [414, 166] on div "$7.96" at bounding box center [414, 165] width 35 height 17
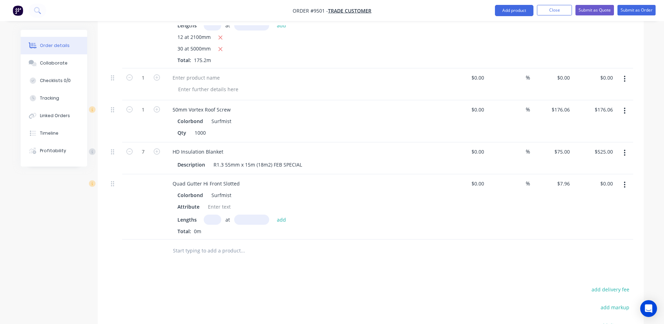
scroll to position [385, 0]
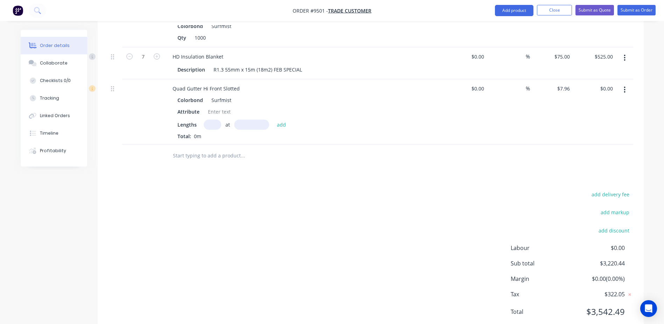
click at [212, 119] on input "text" at bounding box center [213, 124] width 18 height 10
type input "2"
type input "6000"
click at [274, 119] on button "add" at bounding box center [282, 123] width 16 height 9
type input "$95.52"
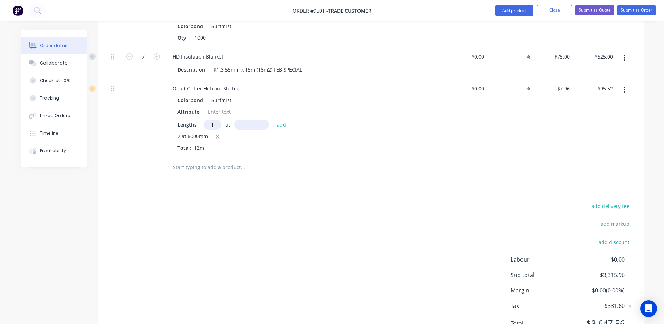
type input "1"
type input "6700"
click at [274, 119] on button "add" at bounding box center [282, 123] width 16 height 9
type input "$148.85"
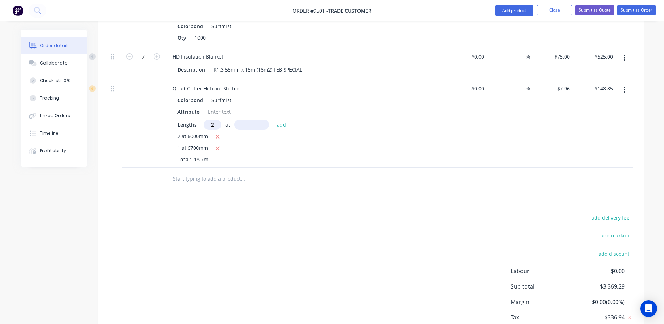
type input "2"
type input "2000"
click at [274, 119] on button "add" at bounding box center [282, 123] width 16 height 9
type input "$180.69"
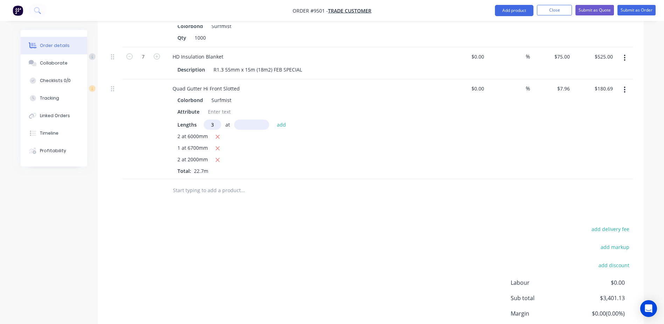
type input "3"
type input "2500"
click at [274, 119] on button "add" at bounding box center [282, 123] width 16 height 9
type input "$240.39"
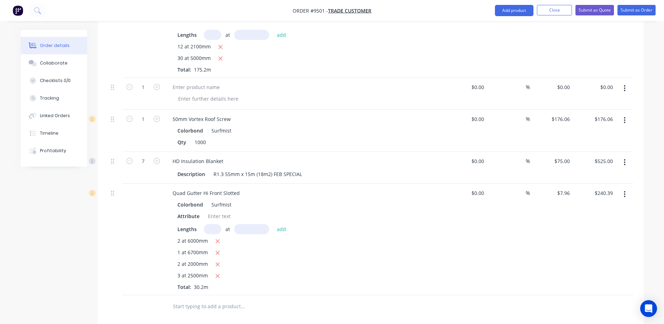
scroll to position [140, 0]
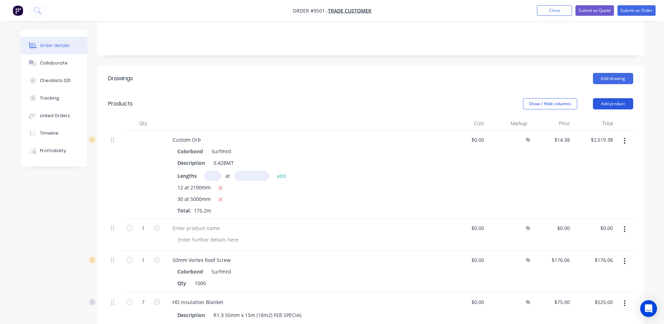
click at [605, 98] on button "Add product" at bounding box center [613, 103] width 40 height 11
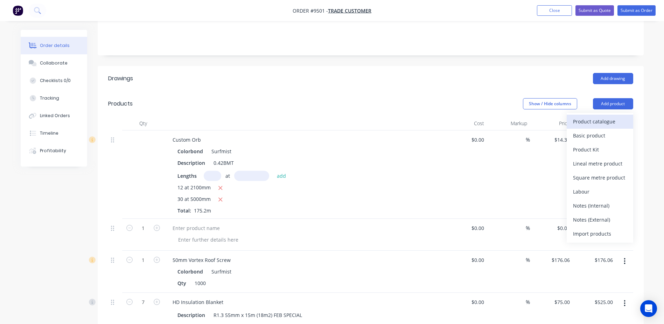
click at [602, 116] on div "Product catalogue" at bounding box center [600, 121] width 54 height 10
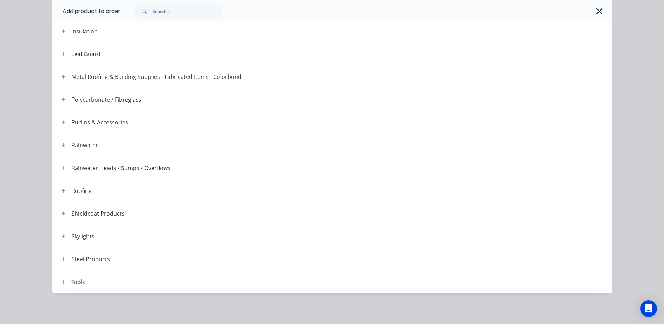
scroll to position [385, 0]
click at [61, 144] on icon "button" at bounding box center [63, 145] width 4 height 5
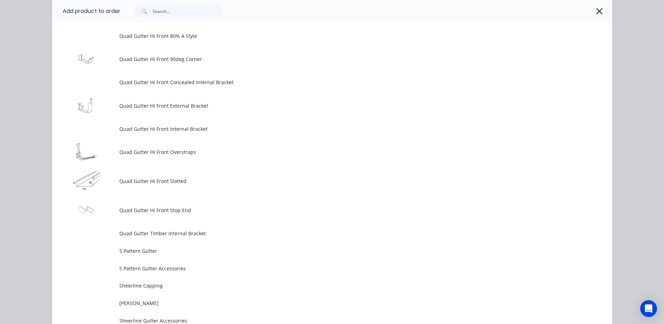
scroll to position [1817, 0]
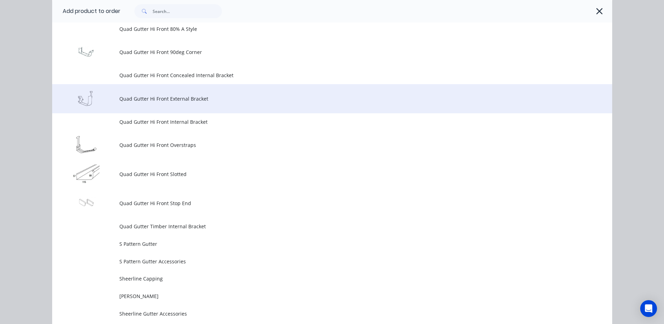
click at [214, 97] on span "Quad Gutter Hi Front External Bracket" at bounding box center [316, 98] width 394 height 7
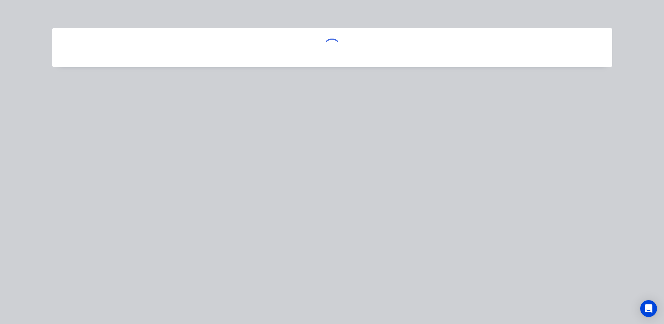
scroll to position [0, 0]
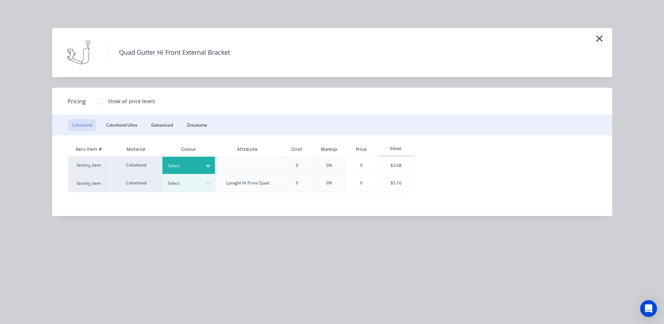
click at [205, 165] on div at bounding box center [208, 165] width 13 height 11
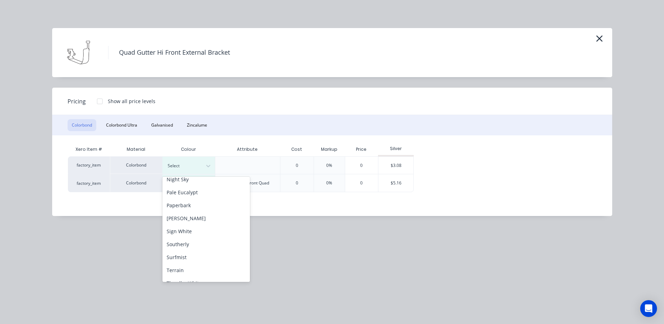
scroll to position [210, 0]
click at [198, 242] on div "Surfmist" at bounding box center [206, 246] width 88 height 13
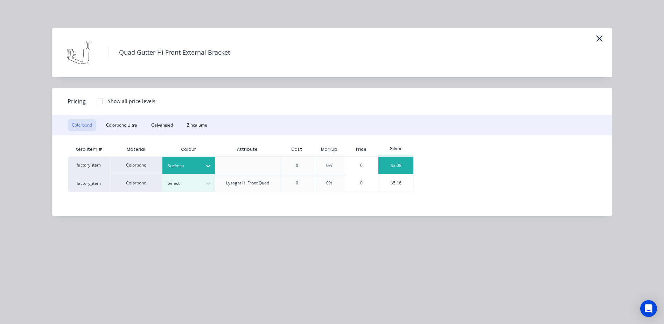
click at [385, 161] on div "$3.08" at bounding box center [396, 165] width 35 height 17
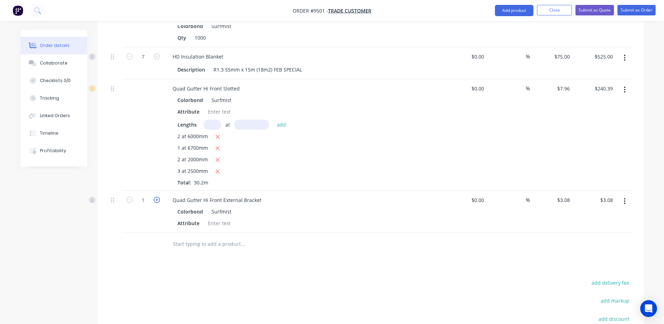
click at [156, 196] on icon "button" at bounding box center [157, 199] width 6 height 6
type input "2"
type input "$6.16"
click at [156, 196] on icon "button" at bounding box center [157, 199] width 6 height 6
type input "3"
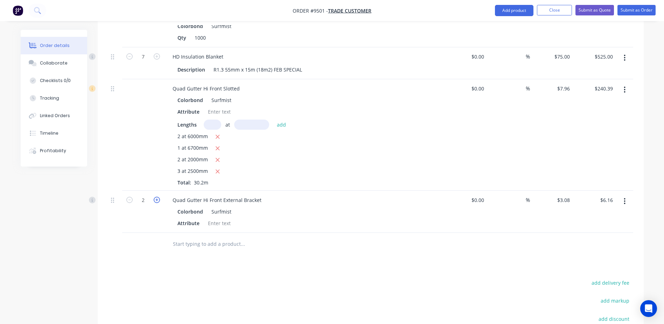
type input "$9.24"
click at [156, 196] on icon "button" at bounding box center [157, 199] width 6 height 6
type input "4"
type input "$12.32"
click at [156, 196] on icon "button" at bounding box center [157, 199] width 6 height 6
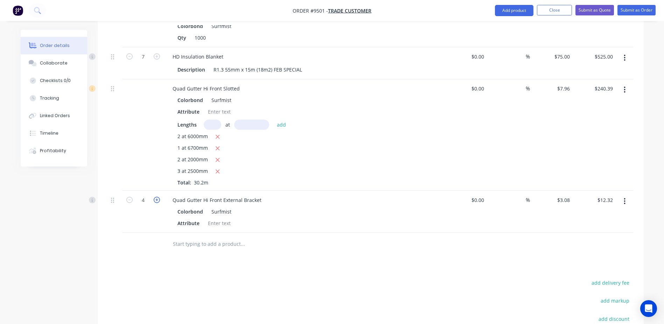
type input "5"
type input "$15.40"
click at [156, 196] on icon "button" at bounding box center [157, 199] width 6 height 6
type input "6"
type input "$18.48"
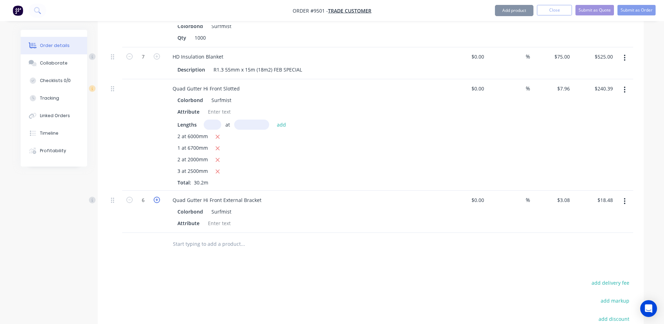
click at [156, 196] on icon "button" at bounding box center [157, 199] width 6 height 6
type input "7"
type input "$21.56"
click at [156, 196] on icon "button" at bounding box center [157, 199] width 6 height 6
type input "8"
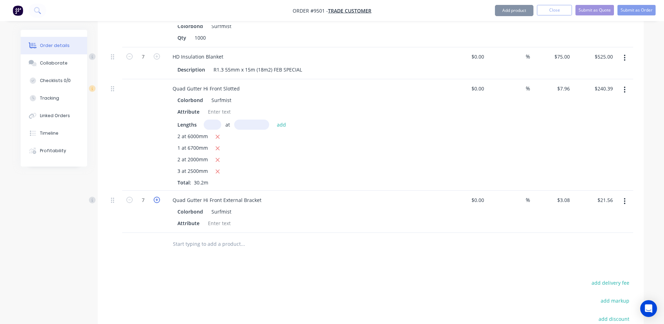
type input "$24.64"
click at [156, 196] on icon "button" at bounding box center [157, 199] width 6 height 6
type input "9"
type input "$27.72"
click at [156, 196] on icon "button" at bounding box center [157, 199] width 6 height 6
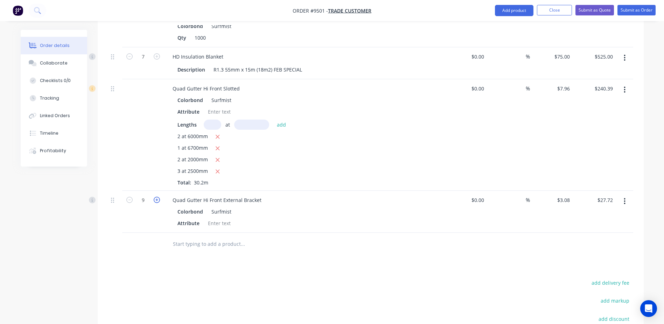
type input "10"
type input "$30.80"
click at [156, 196] on icon "button" at bounding box center [157, 199] width 6 height 6
type input "11"
type input "$33.88"
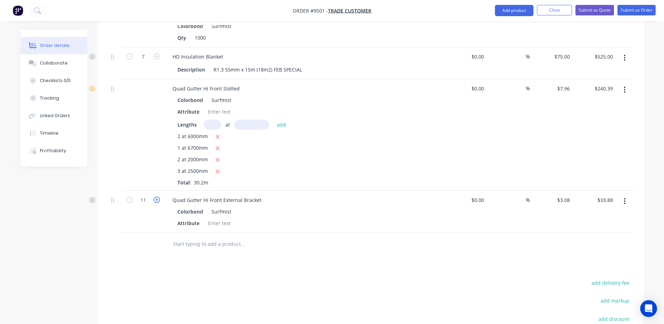
click at [156, 196] on icon "button" at bounding box center [157, 199] width 6 height 6
type input "12"
type input "$36.96"
click at [156, 196] on icon "button" at bounding box center [157, 199] width 6 height 6
type input "13"
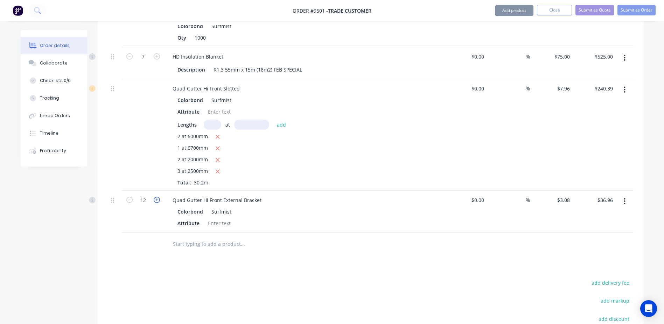
type input "$40.04"
click at [156, 196] on icon "button" at bounding box center [157, 199] width 6 height 6
type input "14"
type input "$43.12"
click at [156, 196] on icon "button" at bounding box center [157, 199] width 6 height 6
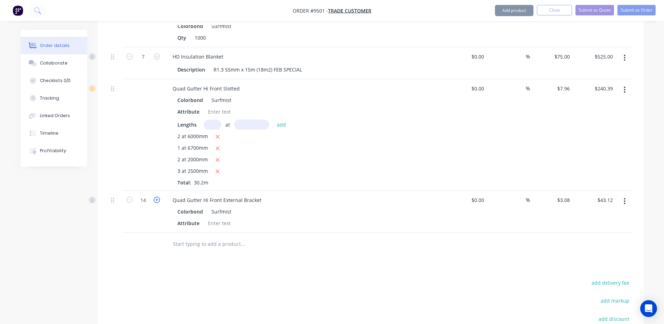
type input "15"
type input "$46.20"
click at [156, 196] on icon "button" at bounding box center [157, 199] width 6 height 6
type input "16"
type input "$49.28"
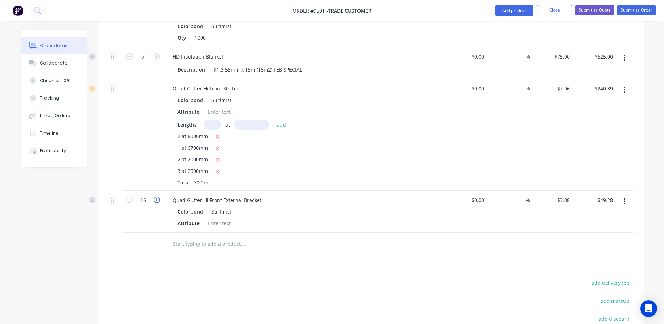
click at [156, 196] on icon "button" at bounding box center [157, 199] width 6 height 6
type input "17"
type input "$52.36"
click at [156, 196] on icon "button" at bounding box center [157, 199] width 6 height 6
type input "18"
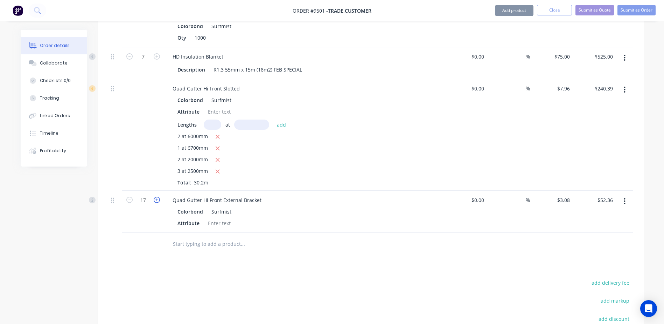
type input "$55.44"
click at [156, 196] on icon "button" at bounding box center [157, 199] width 6 height 6
type input "19"
type input "$58.52"
click at [156, 196] on icon "button" at bounding box center [157, 199] width 6 height 6
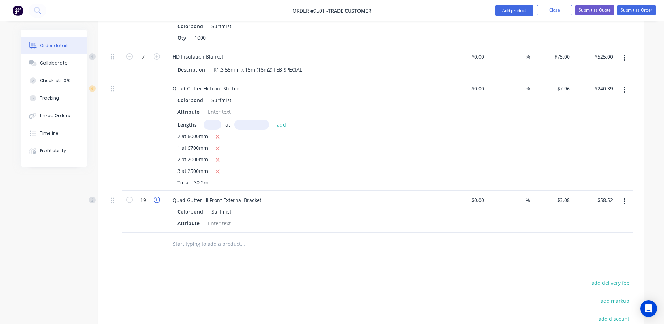
type input "20"
type input "$61.60"
click at [156, 196] on icon "button" at bounding box center [157, 199] width 6 height 6
type input "21"
type input "$64.68"
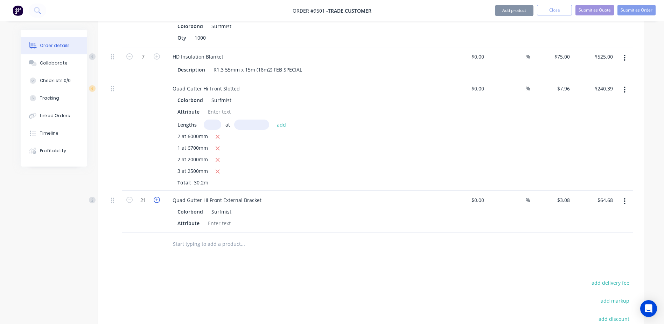
click at [156, 196] on icon "button" at bounding box center [157, 199] width 6 height 6
type input "22"
type input "$67.76"
click at [156, 196] on icon "button" at bounding box center [157, 199] width 6 height 6
type input "23"
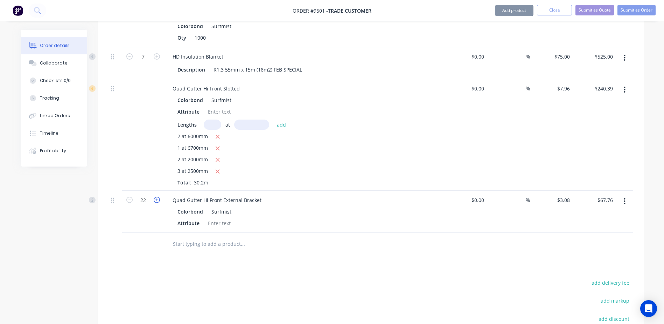
type input "$70.84"
click at [156, 196] on icon "button" at bounding box center [157, 199] width 6 height 6
type input "24"
type input "$73.92"
click at [156, 196] on icon "button" at bounding box center [157, 199] width 6 height 6
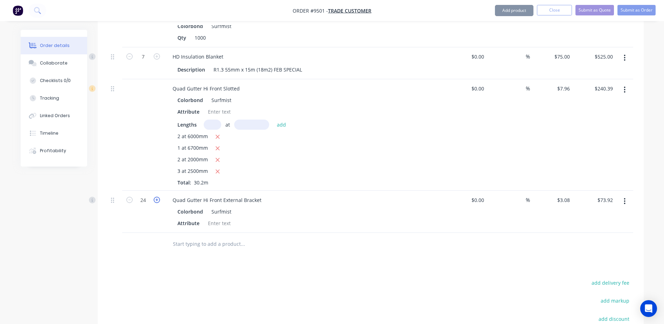
type input "25"
type input "$77.00"
click at [156, 196] on icon "button" at bounding box center [157, 199] width 6 height 6
type input "26"
type input "$80.08"
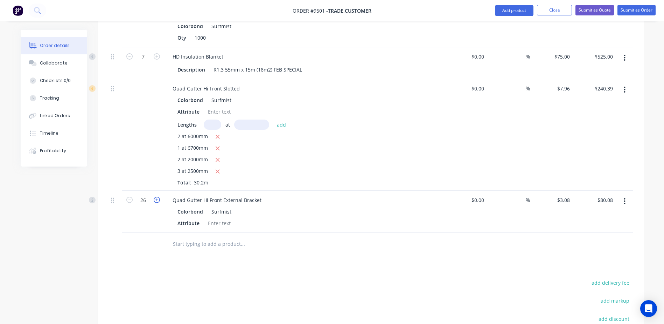
click at [156, 196] on icon "button" at bounding box center [157, 199] width 6 height 6
type input "27"
type input "$83.16"
click at [156, 196] on icon "button" at bounding box center [157, 199] width 6 height 6
type input "28"
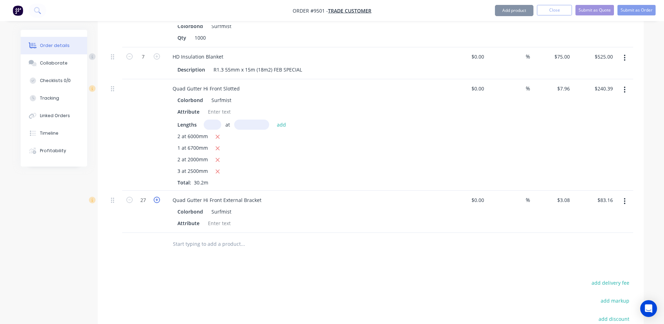
type input "$86.24"
click at [156, 196] on icon "button" at bounding box center [157, 199] width 6 height 6
type input "29"
type input "$89.32"
click at [156, 196] on icon "button" at bounding box center [157, 199] width 6 height 6
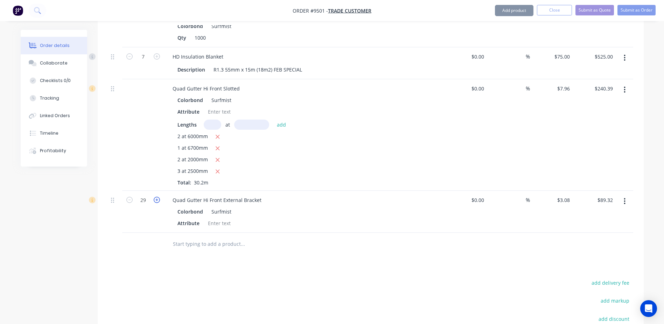
type input "30"
type input "$92.40"
click at [156, 196] on icon "button" at bounding box center [157, 199] width 6 height 6
type input "31"
type input "$95.48"
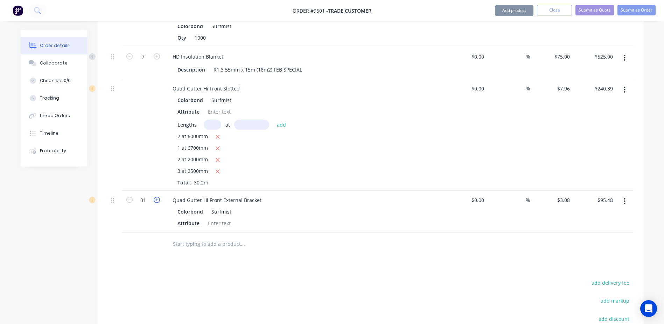
click at [156, 196] on icon "button" at bounding box center [157, 199] width 6 height 6
type input "32"
type input "$98.56"
click at [156, 196] on icon "button" at bounding box center [157, 199] width 6 height 6
type input "33"
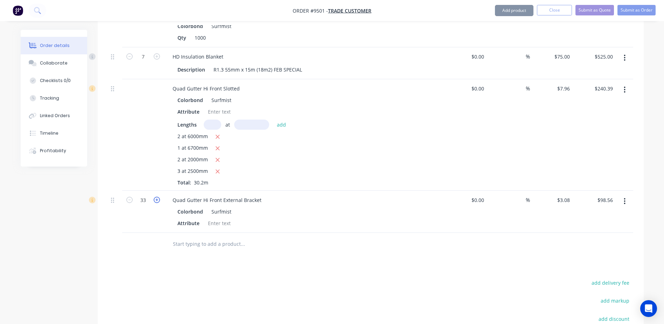
type input "$101.64"
click at [156, 196] on icon "button" at bounding box center [157, 199] width 6 height 6
type input "34"
type input "$104.72"
click at [156, 196] on icon "button" at bounding box center [157, 199] width 6 height 6
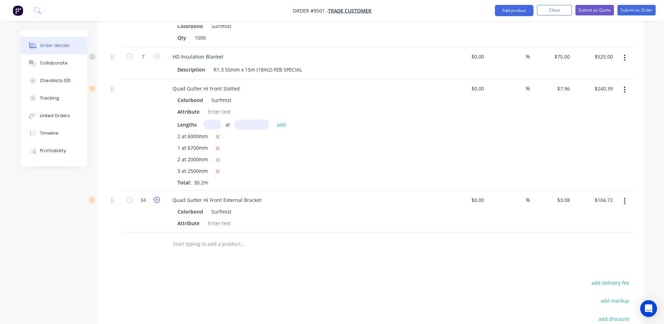
type input "35"
type input "$107.80"
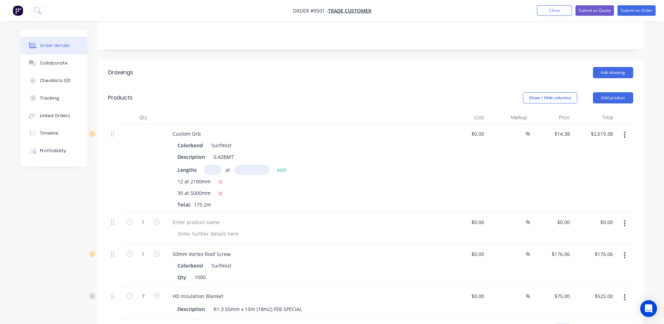
scroll to position [140, 0]
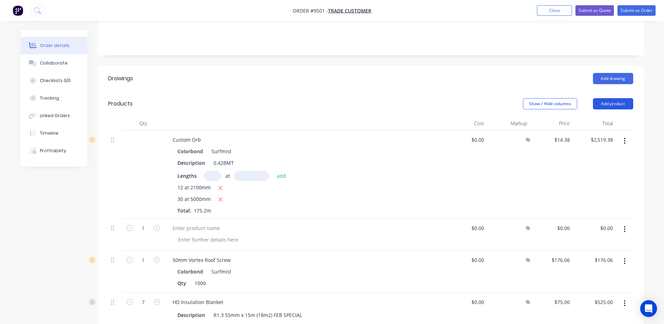
click at [611, 98] on button "Add product" at bounding box center [613, 103] width 40 height 11
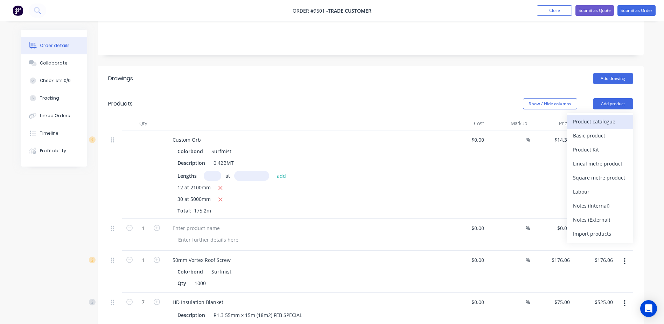
click at [601, 116] on div "Product catalogue" at bounding box center [600, 121] width 54 height 10
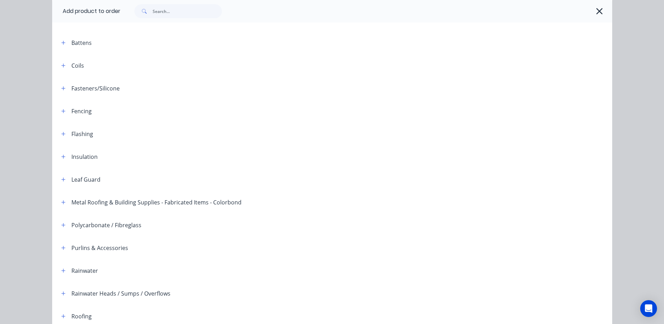
scroll to position [171, 0]
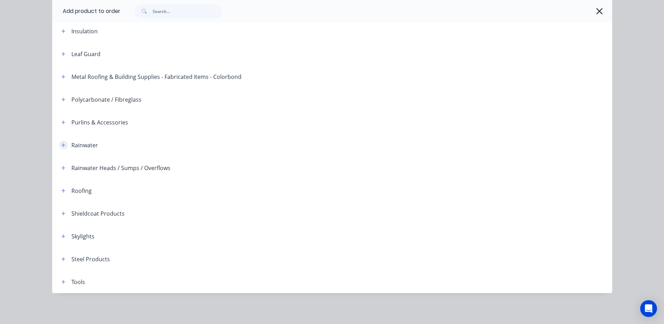
click at [61, 143] on icon "button" at bounding box center [63, 145] width 4 height 5
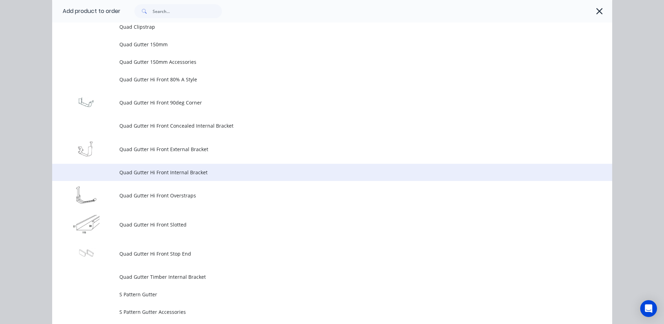
scroll to position [1782, 0]
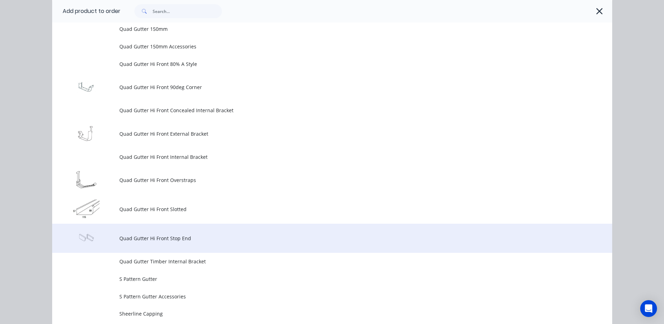
click at [166, 237] on span "Quad Gutter Hi Front Stop End" at bounding box center [316, 237] width 394 height 7
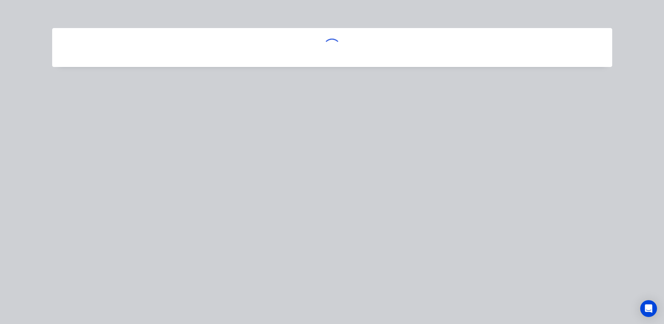
scroll to position [0, 0]
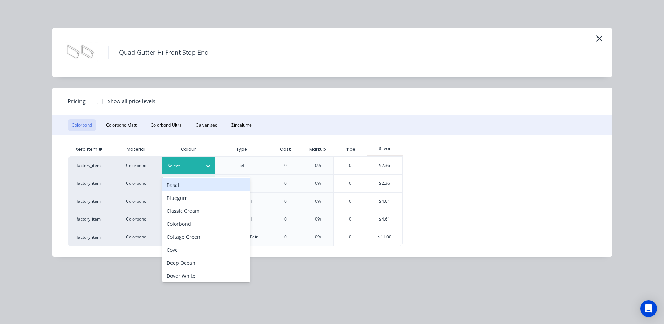
click at [210, 166] on icon at bounding box center [208, 166] width 4 height 2
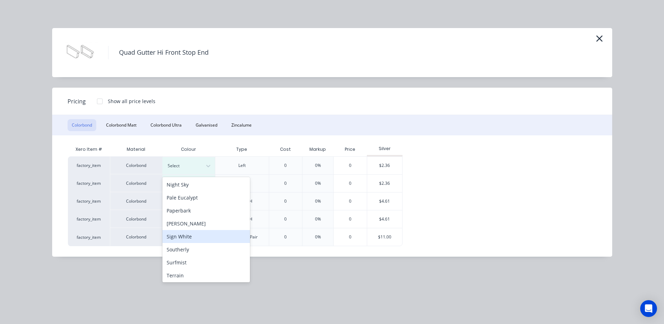
scroll to position [210, 0]
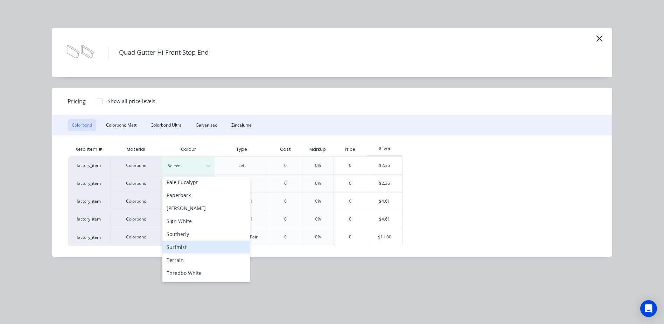
click at [202, 248] on div "Surfmist" at bounding box center [206, 246] width 88 height 13
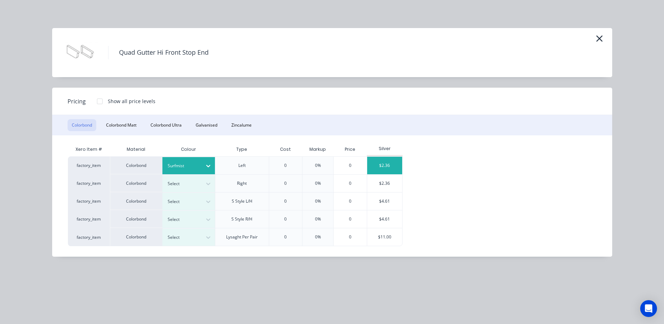
click at [373, 161] on div "$2.36" at bounding box center [384, 166] width 35 height 18
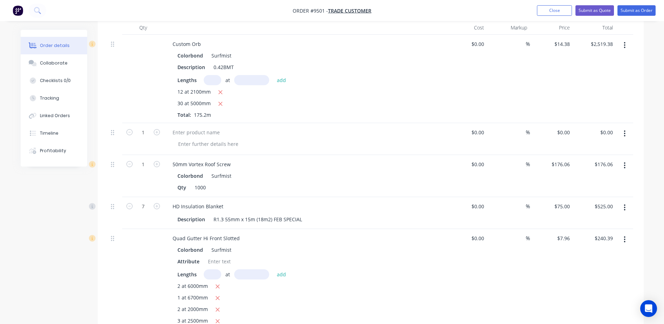
scroll to position [143, 0]
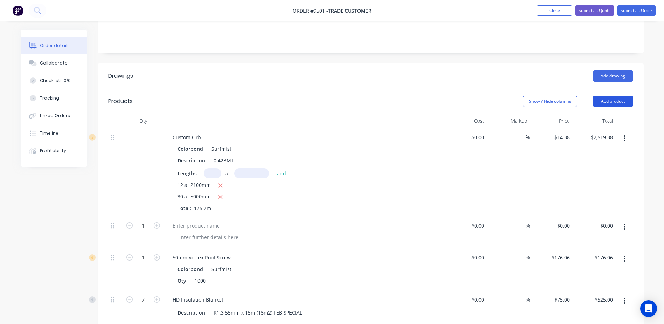
click at [613, 96] on button "Add product" at bounding box center [613, 101] width 40 height 11
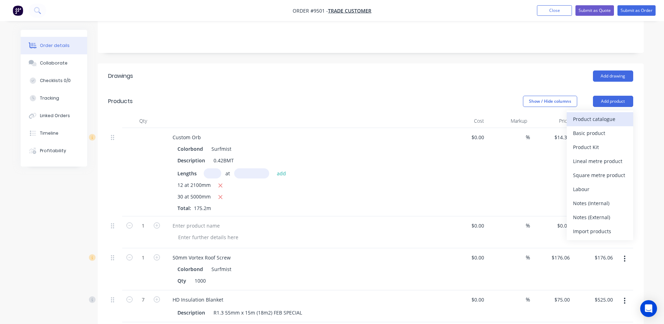
click at [602, 114] on div "Product catalogue" at bounding box center [600, 119] width 54 height 10
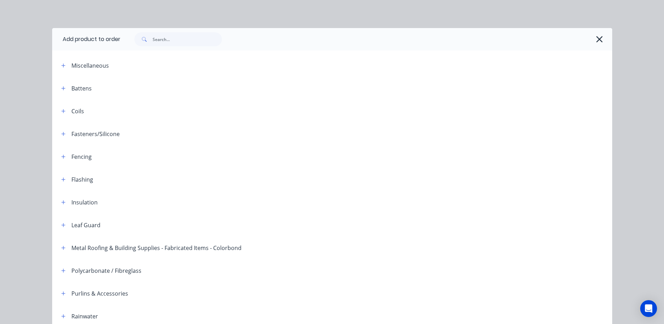
scroll to position [70, 0]
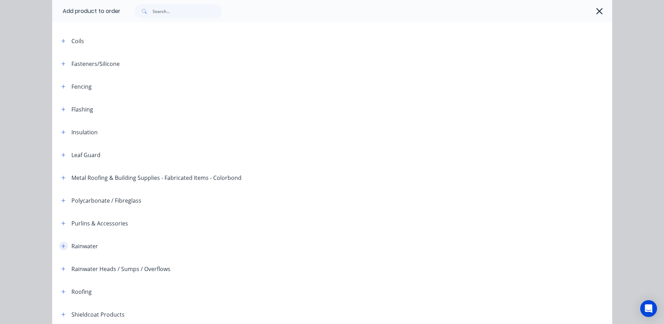
click at [62, 245] on icon "button" at bounding box center [63, 246] width 4 height 4
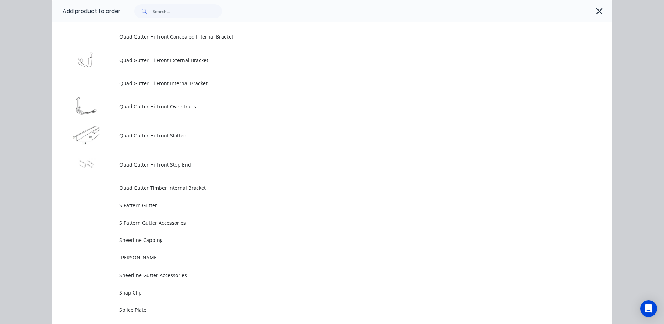
scroll to position [1856, 0]
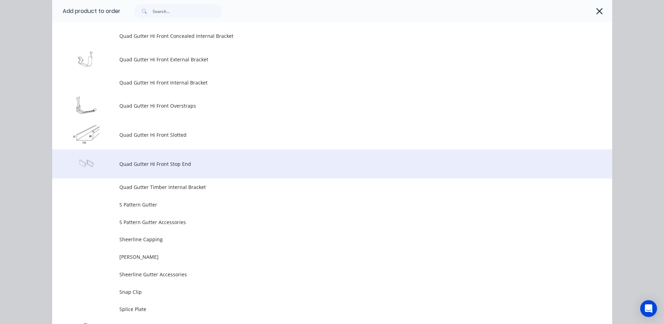
click at [159, 162] on span "Quad Gutter Hi Front Stop End" at bounding box center [316, 163] width 394 height 7
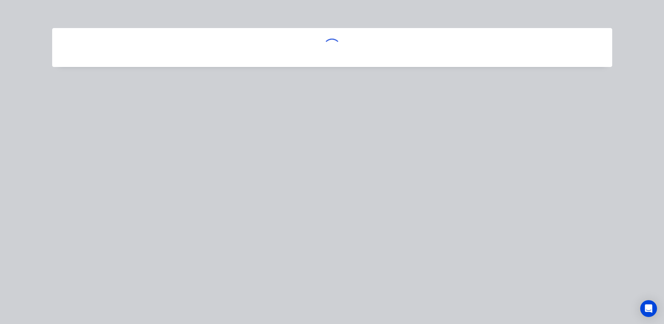
scroll to position [0, 0]
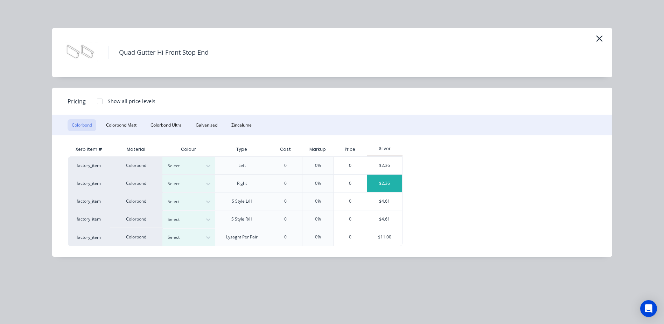
click at [377, 180] on div "$2.36" at bounding box center [384, 183] width 35 height 18
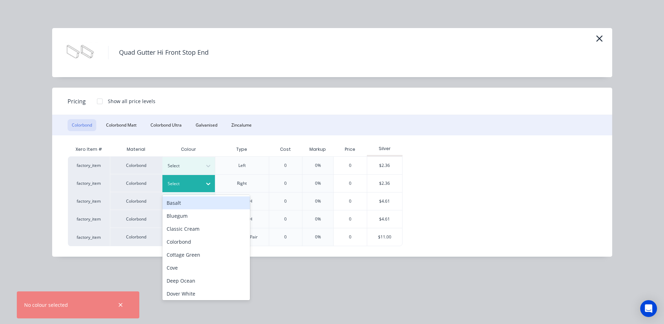
click at [206, 182] on icon at bounding box center [208, 183] width 7 height 7
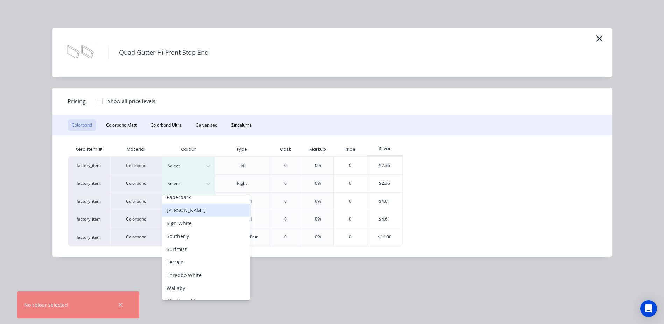
scroll to position [245, 0]
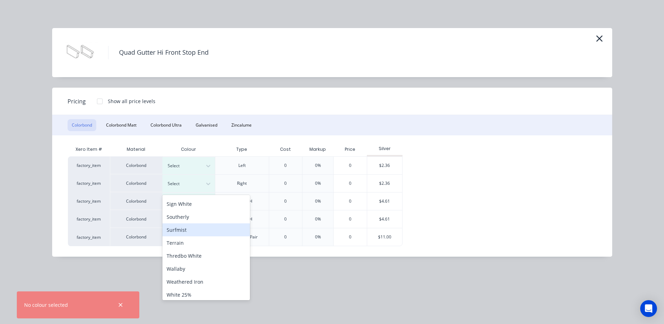
click at [207, 228] on div "Surfmist" at bounding box center [206, 229] width 88 height 13
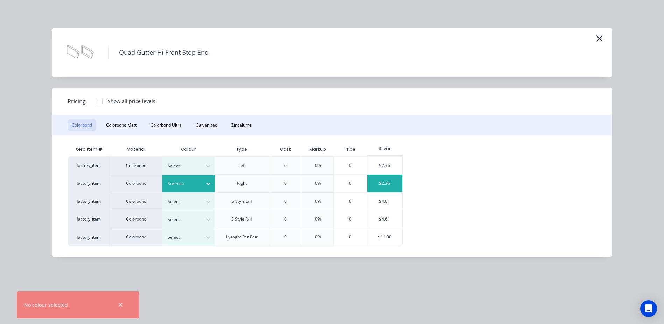
click at [374, 179] on div "$2.36" at bounding box center [384, 183] width 35 height 18
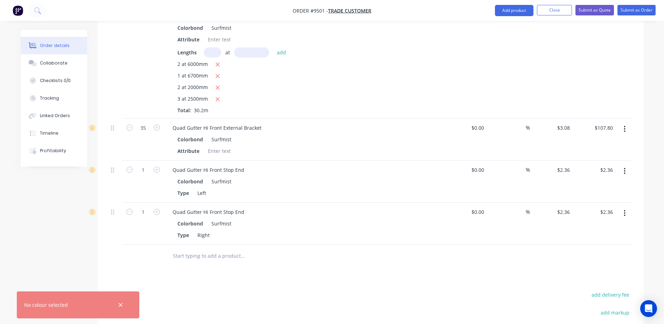
scroll to position [458, 0]
click at [155, 166] on icon "button" at bounding box center [157, 169] width 6 height 6
type input "2"
type input "$4.72"
click at [157, 208] on icon "button" at bounding box center [157, 211] width 6 height 6
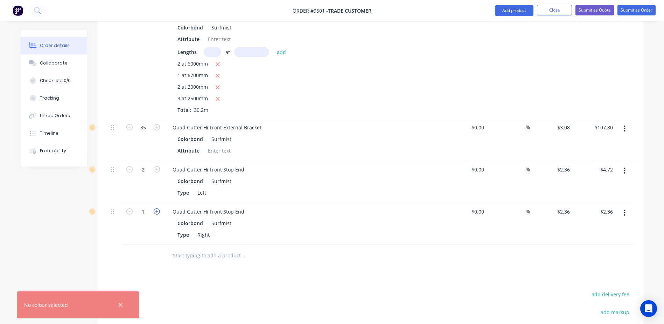
type input "2"
type input "$4.72"
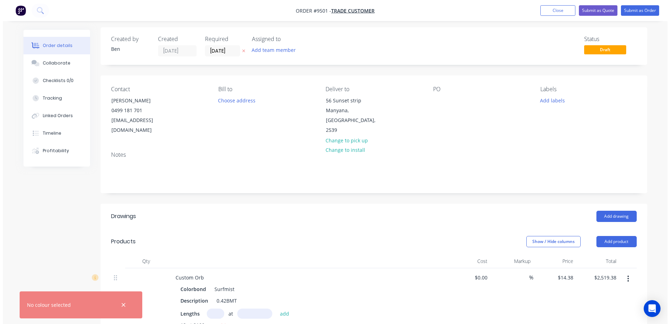
scroll to position [0, 0]
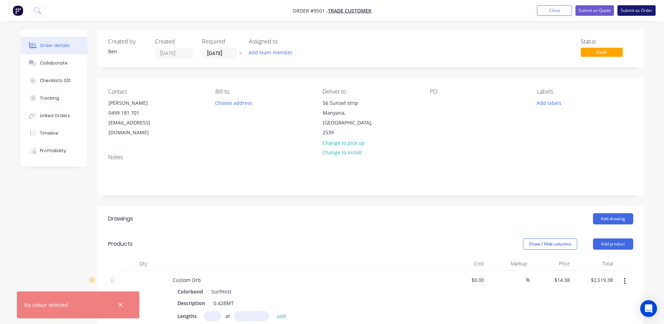
click at [633, 8] on button "Submit as Order" at bounding box center [637, 10] width 38 height 11
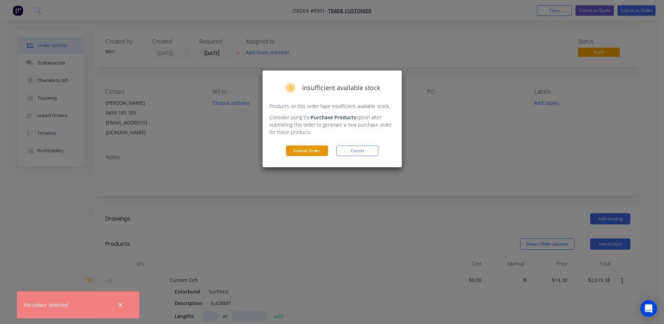
click at [308, 148] on button "Submit Order" at bounding box center [307, 150] width 42 height 11
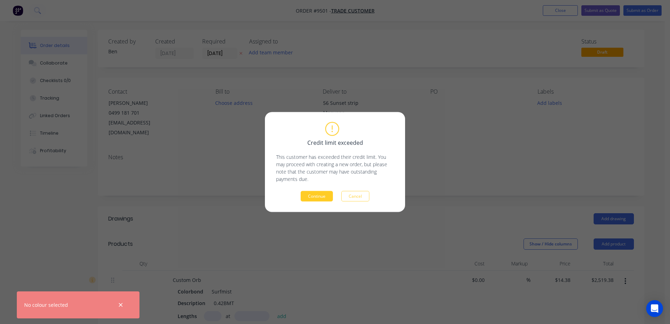
click at [310, 195] on button "Continue" at bounding box center [316, 196] width 32 height 11
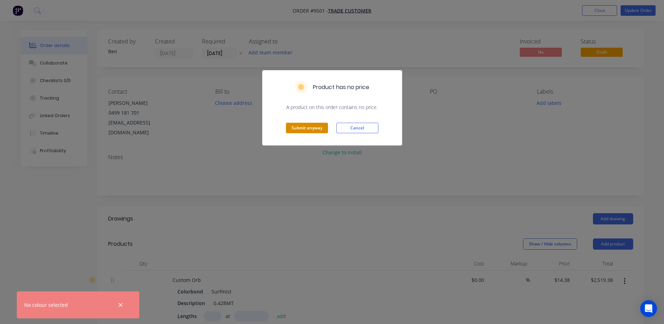
click at [323, 128] on button "Submit anyway" at bounding box center [307, 128] width 42 height 11
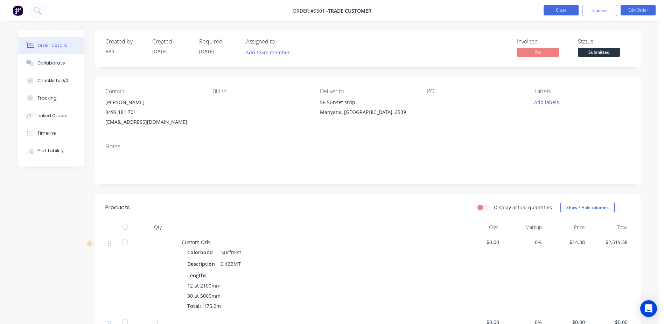
click at [560, 6] on button "Close" at bounding box center [561, 10] width 35 height 11
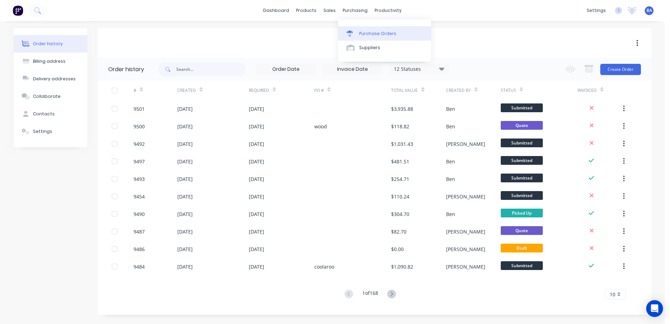
click at [353, 34] on div at bounding box center [351, 33] width 11 height 6
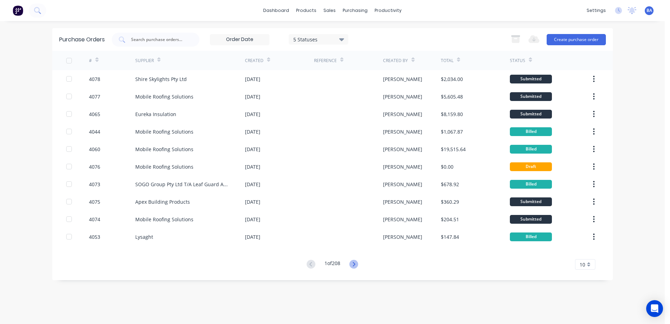
click at [353, 263] on icon at bounding box center [353, 264] width 9 height 9
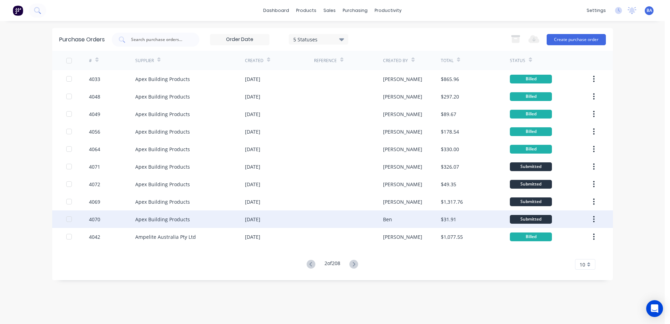
click at [350, 220] on div at bounding box center [348, 219] width 69 height 18
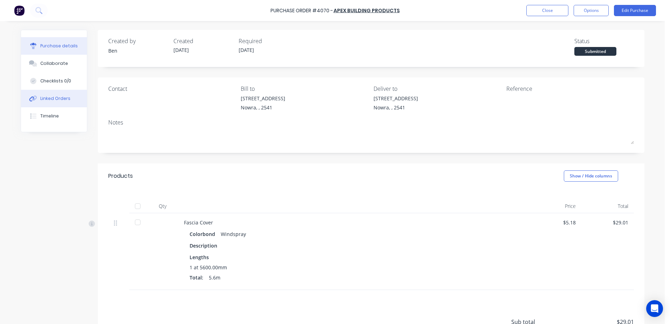
click at [61, 96] on div "Linked Orders" at bounding box center [55, 98] width 30 height 6
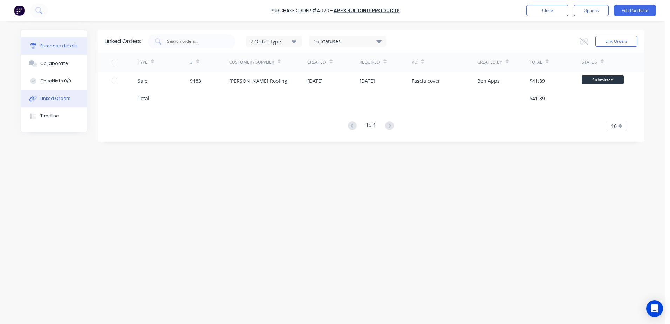
click at [67, 46] on div "Purchase details" at bounding box center [58, 46] width 37 height 6
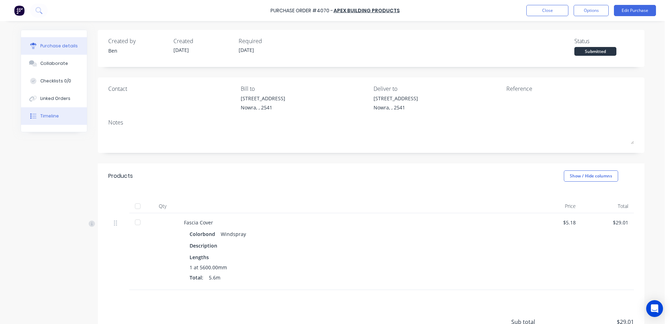
click at [49, 117] on div "Timeline" at bounding box center [49, 116] width 19 height 6
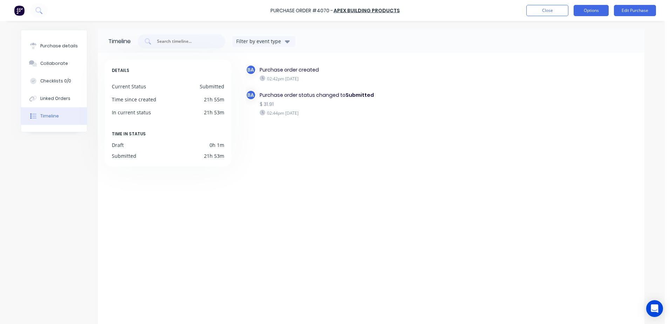
click at [583, 8] on button "Options" at bounding box center [590, 10] width 35 height 11
click at [443, 95] on div "BA Purchase order created 02:42pm Wednesday 27/08/25 BA Purchase order status c…" at bounding box center [441, 102] width 392 height 77
click at [48, 97] on div "Linked Orders" at bounding box center [55, 98] width 30 height 6
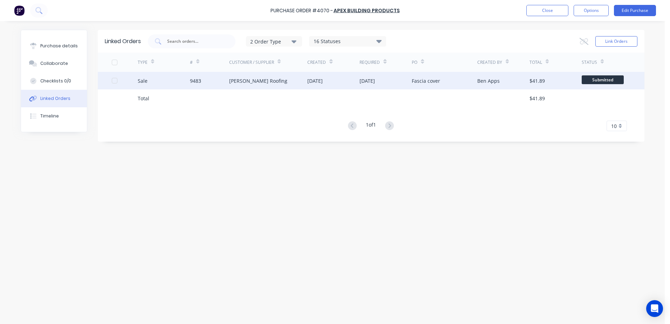
click at [300, 81] on div "[PERSON_NAME] Roofing" at bounding box center [268, 81] width 78 height 18
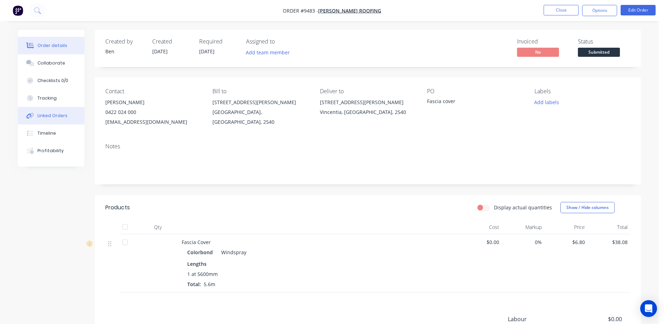
click at [64, 111] on button "Linked Orders" at bounding box center [51, 116] width 67 height 18
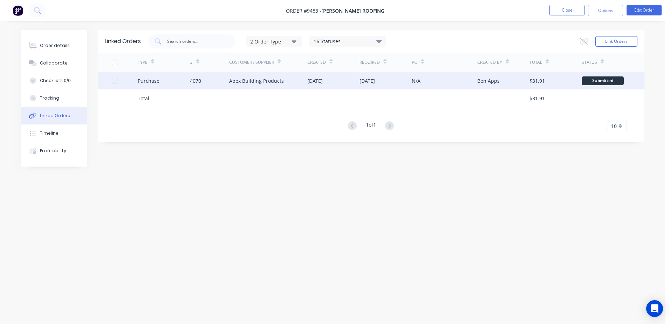
click at [286, 82] on div "Apex Building Products" at bounding box center [268, 81] width 78 height 18
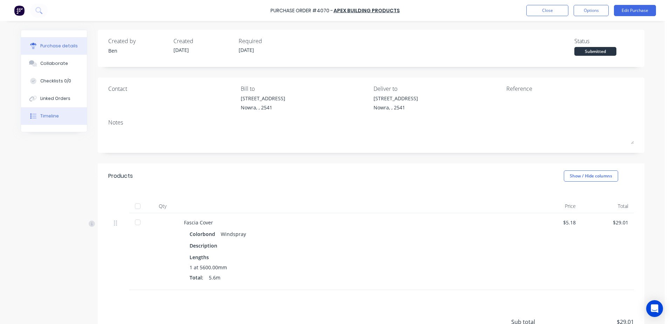
click at [48, 112] on button "Timeline" at bounding box center [54, 116] width 66 height 18
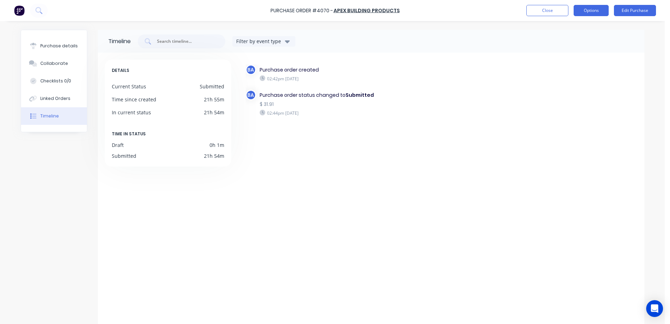
click at [587, 11] on button "Options" at bounding box center [590, 10] width 35 height 11
click at [465, 91] on div "BA Purchase order created 02:42pm Wednesday 27/08/25 BA Purchase order status c…" at bounding box center [441, 102] width 392 height 77
click at [75, 47] on button "Purchase details" at bounding box center [54, 46] width 66 height 18
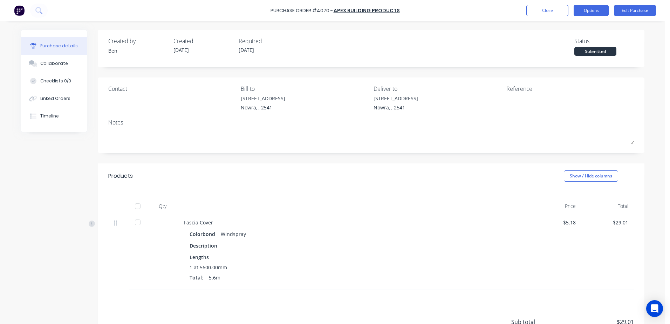
click at [593, 11] on button "Options" at bounding box center [590, 10] width 35 height 11
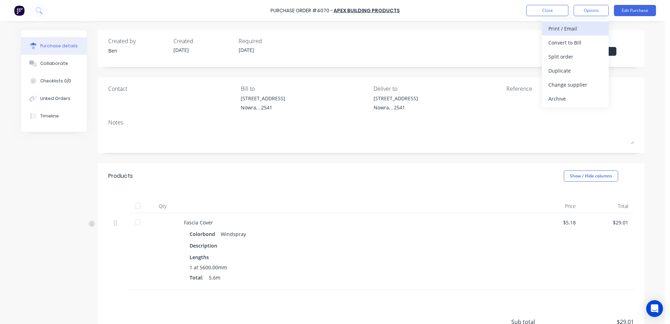
click at [580, 28] on div "Print / Email" at bounding box center [575, 28] width 54 height 10
click at [570, 41] on div "With pricing" at bounding box center [575, 42] width 54 height 10
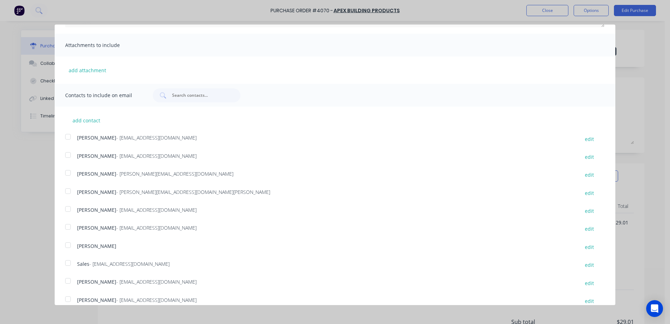
scroll to position [128, 0]
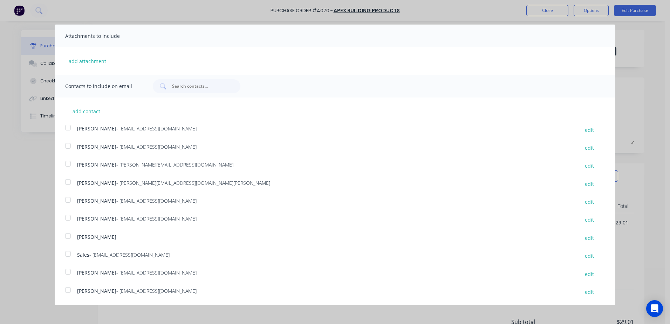
click at [69, 252] on div at bounding box center [68, 254] width 14 height 14
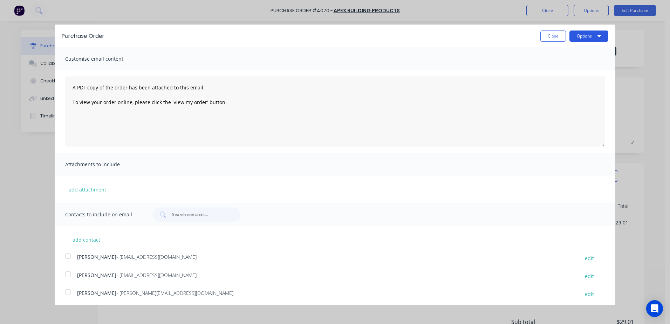
click at [587, 36] on button "Options" at bounding box center [588, 35] width 39 height 11
click at [561, 64] on div "Email" at bounding box center [575, 68] width 54 height 10
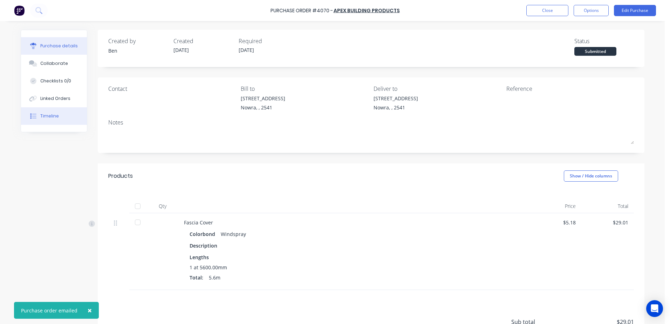
click at [43, 115] on div "Timeline" at bounding box center [49, 116] width 19 height 6
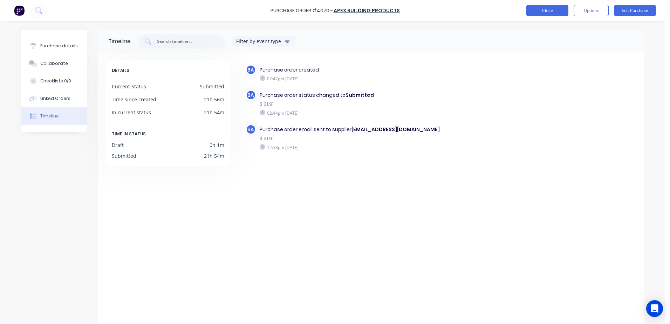
click at [549, 7] on button "Close" at bounding box center [547, 10] width 42 height 11
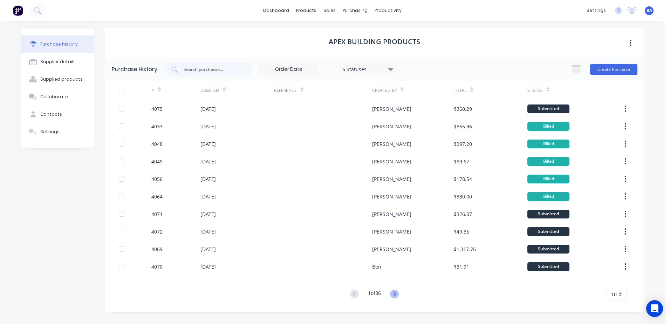
click at [397, 292] on icon at bounding box center [394, 293] width 9 height 9
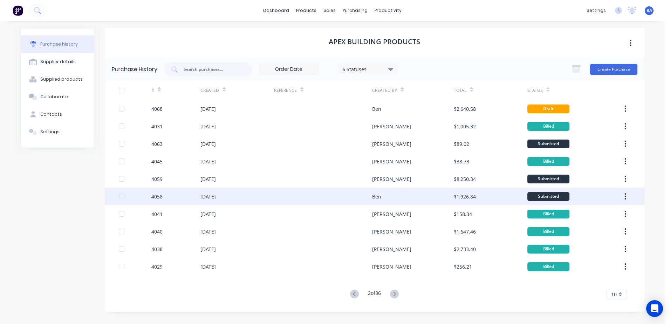
click at [343, 193] on div at bounding box center [323, 196] width 98 height 18
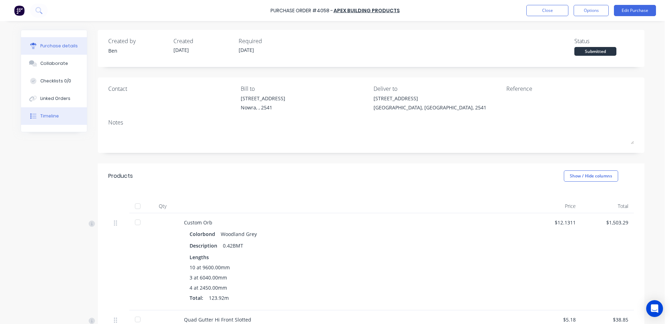
click at [45, 116] on div "Timeline" at bounding box center [49, 116] width 19 height 6
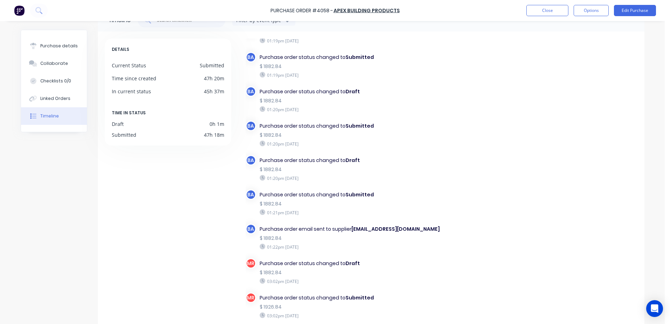
scroll to position [61, 0]
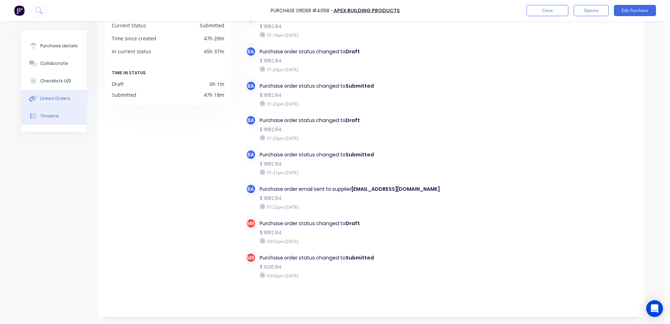
click at [51, 96] on div "Linked Orders" at bounding box center [55, 98] width 30 height 6
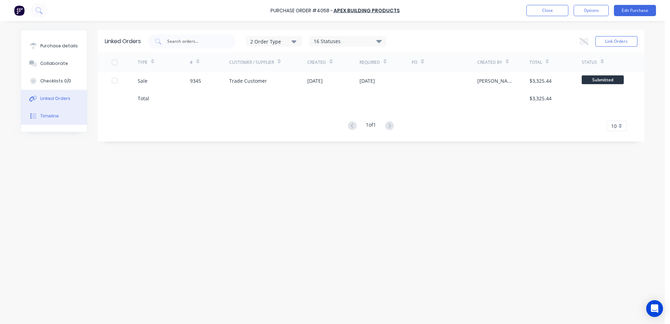
click at [56, 116] on div "Timeline" at bounding box center [49, 116] width 19 height 6
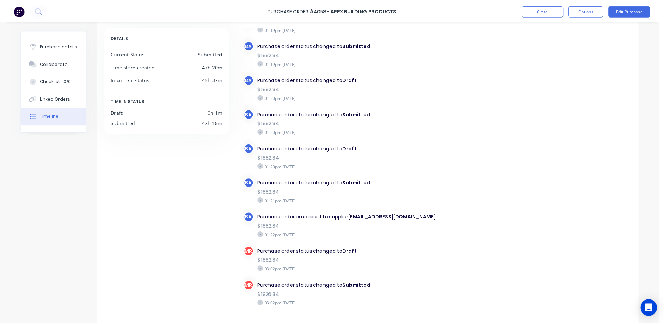
scroll to position [61, 0]
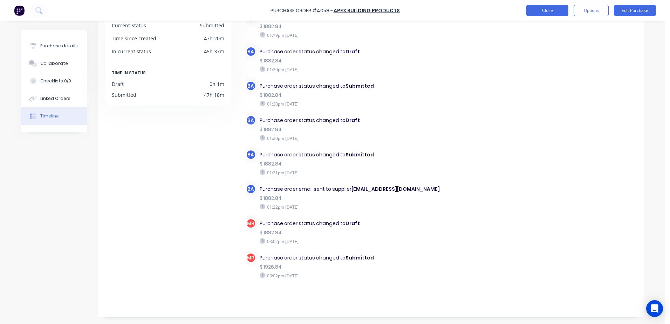
click at [554, 11] on button "Close" at bounding box center [547, 10] width 42 height 11
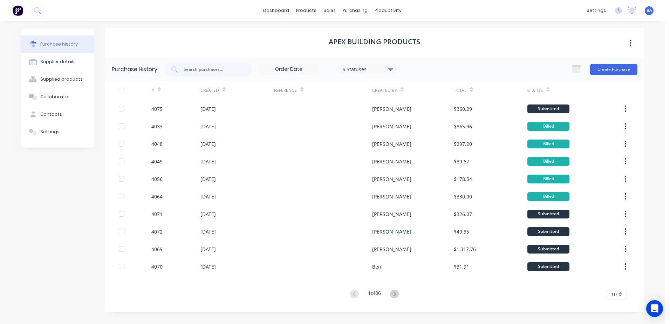
click at [398, 292] on icon at bounding box center [394, 293] width 9 height 9
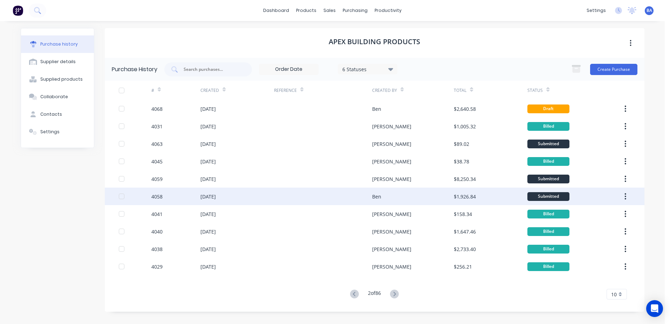
click at [392, 195] on div "Ben" at bounding box center [413, 196] width 82 height 18
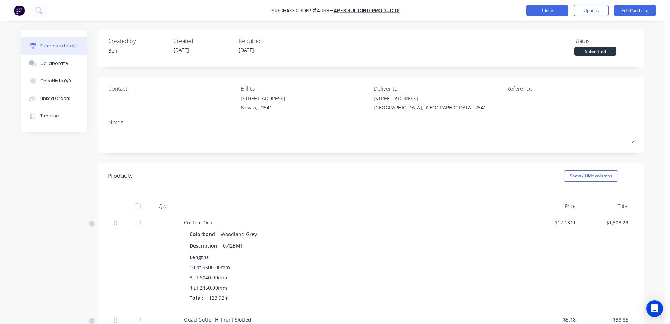
click at [533, 9] on button "Close" at bounding box center [547, 10] width 42 height 11
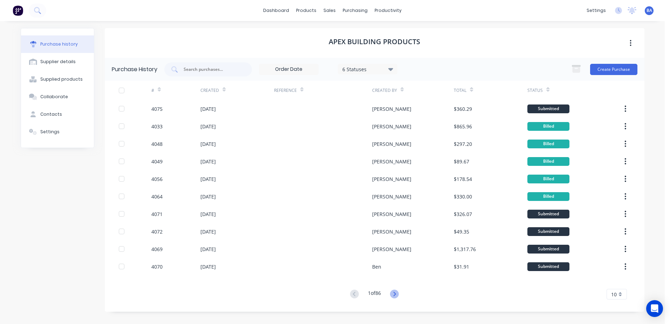
click at [396, 292] on icon at bounding box center [394, 293] width 9 height 9
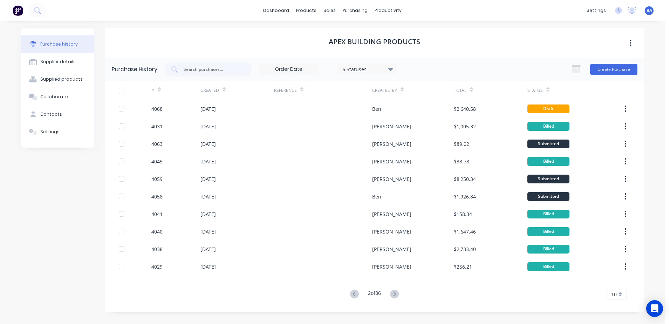
click at [396, 292] on icon at bounding box center [394, 293] width 9 height 9
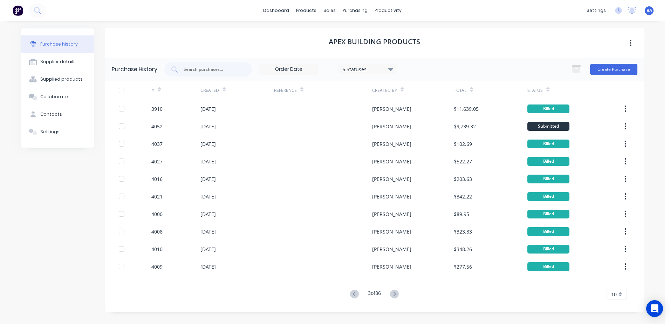
click at [396, 292] on icon at bounding box center [394, 293] width 9 height 9
click at [354, 292] on icon at bounding box center [354, 293] width 9 height 9
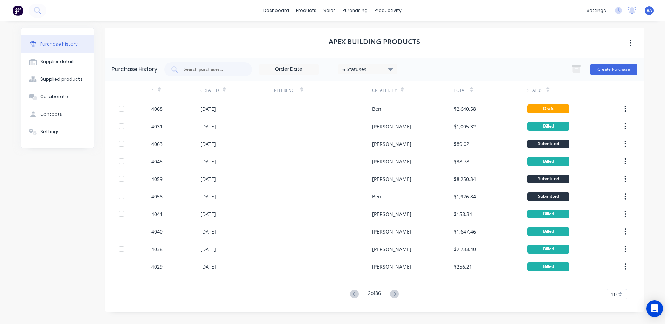
click at [354, 292] on icon at bounding box center [354, 293] width 9 height 9
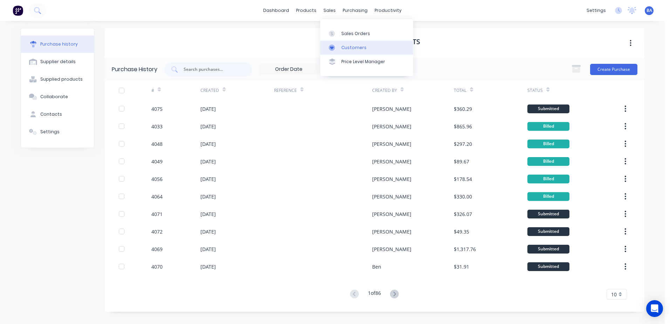
click at [326, 47] on link "Customers" at bounding box center [366, 48] width 93 height 14
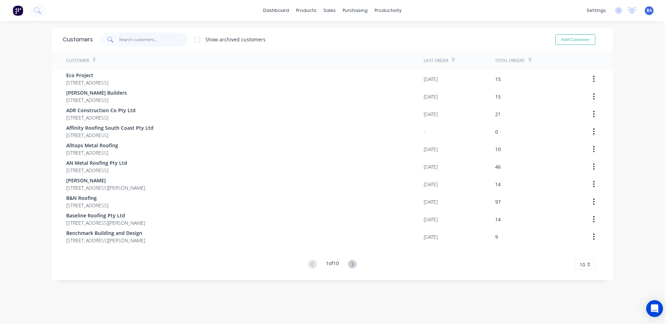
click at [147, 39] on input "text" at bounding box center [153, 40] width 68 height 14
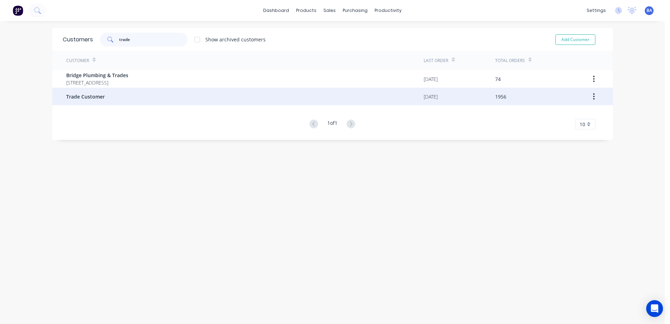
type input "trade"
click at [104, 99] on div "Trade Customer" at bounding box center [244, 97] width 357 height 18
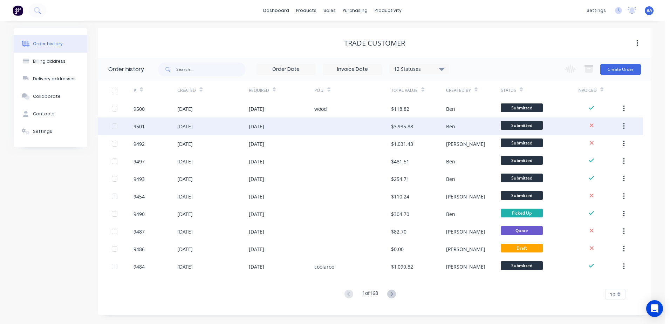
click at [342, 124] on div at bounding box center [352, 126] width 77 height 18
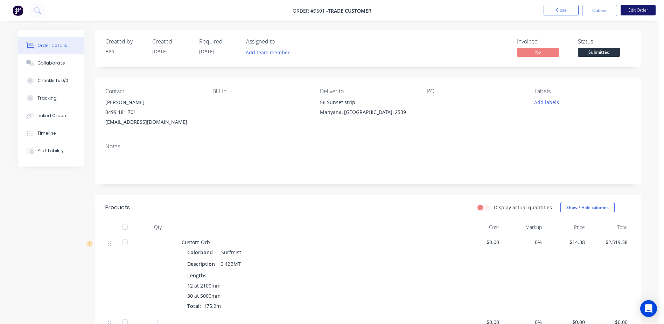
click at [632, 11] on button "Edit Order" at bounding box center [638, 10] width 35 height 11
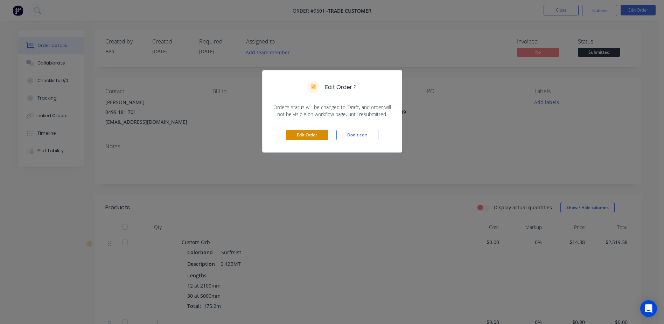
click at [299, 136] on button "Edit Order" at bounding box center [307, 135] width 42 height 11
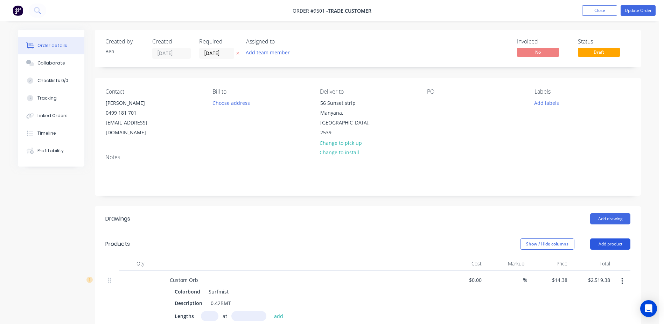
click at [593, 238] on button "Add product" at bounding box center [610, 243] width 40 height 11
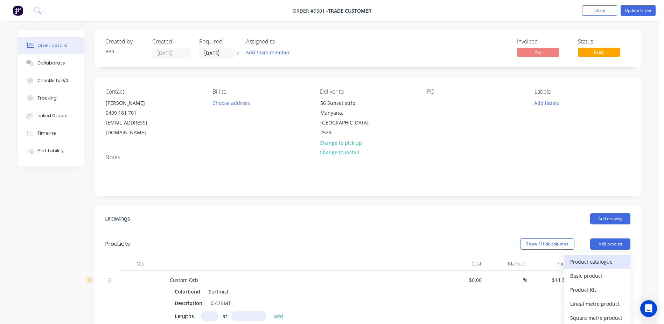
click at [581, 256] on div "Product catalogue" at bounding box center [597, 261] width 54 height 10
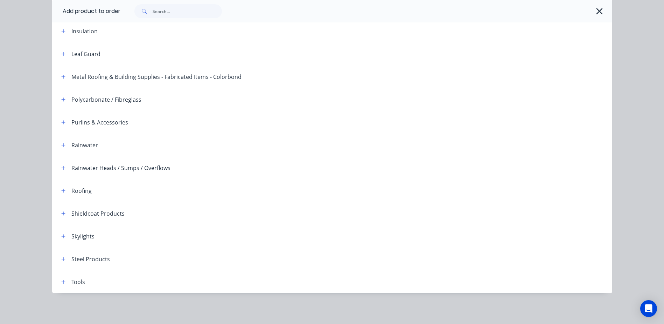
scroll to position [105, 0]
click at [61, 192] on icon "button" at bounding box center [63, 190] width 4 height 5
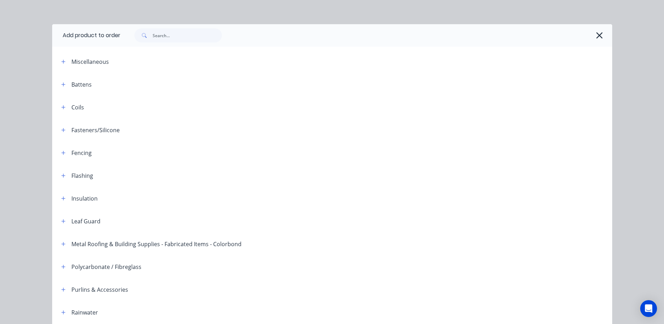
scroll to position [0, 0]
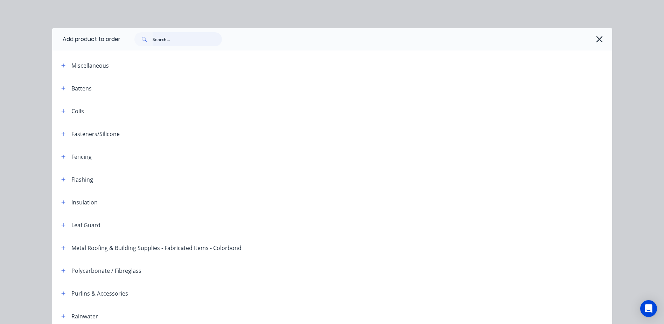
click at [177, 37] on input "text" at bounding box center [187, 39] width 69 height 14
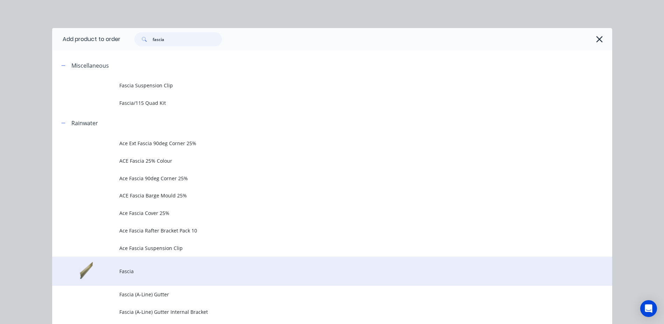
type input "fascia"
click at [123, 268] on span "Fascia" at bounding box center [316, 270] width 394 height 7
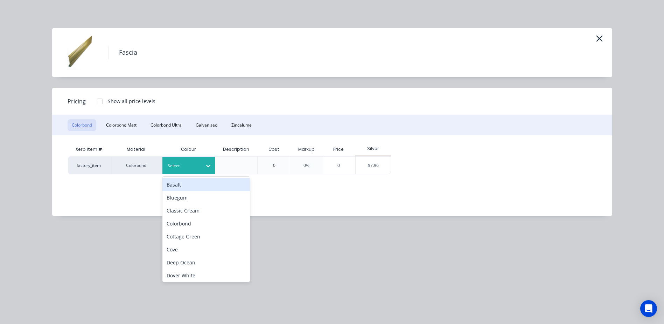
click at [178, 167] on div at bounding box center [184, 166] width 32 height 8
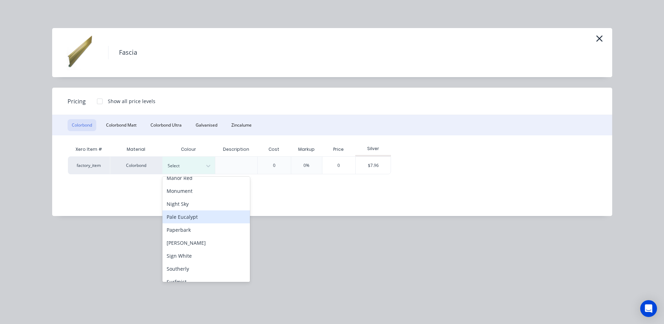
scroll to position [210, 0]
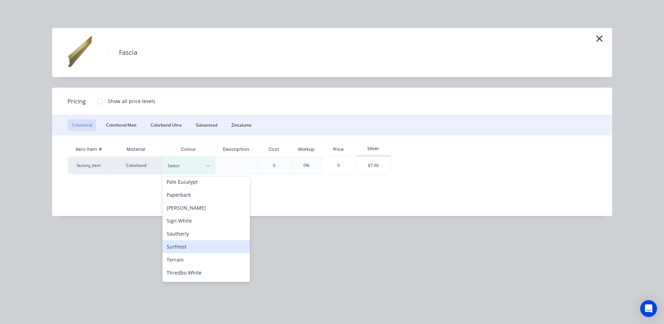
click at [194, 246] on div "Surfmist" at bounding box center [206, 246] width 88 height 13
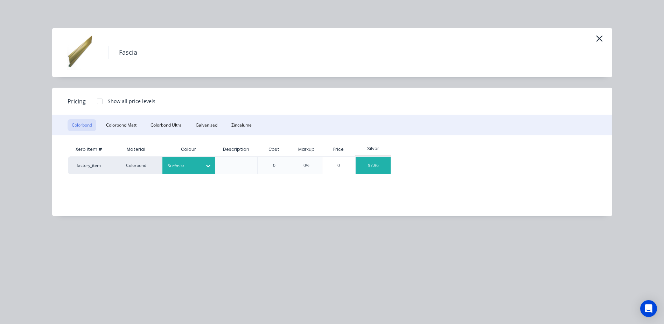
click at [375, 164] on div "$7.96" at bounding box center [373, 165] width 35 height 17
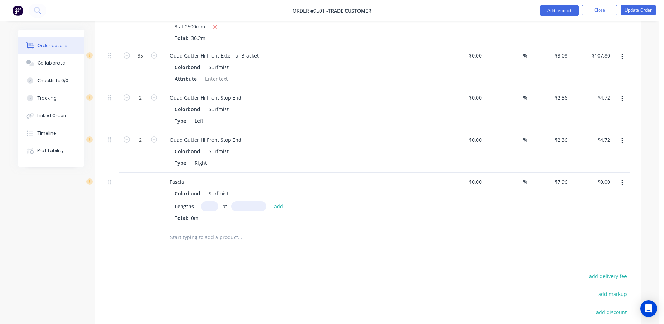
scroll to position [623, 0]
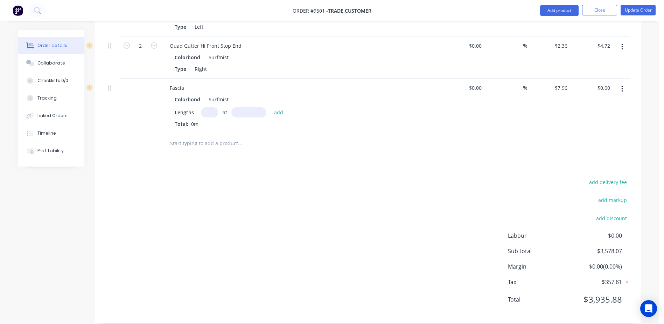
click at [211, 107] on input "text" at bounding box center [210, 112] width 18 height 10
type input "2"
click at [622, 85] on icon "button" at bounding box center [623, 89] width 2 height 8
click at [576, 144] on div "Delete" at bounding box center [597, 149] width 54 height 10
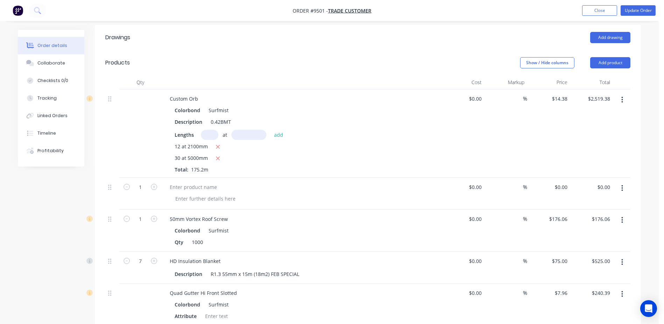
scroll to position [79, 0]
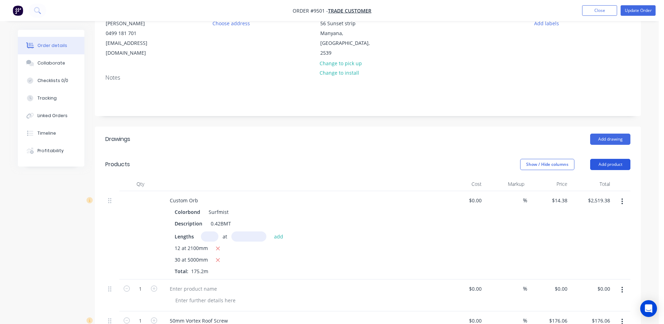
click at [602, 159] on button "Add product" at bounding box center [610, 164] width 40 height 11
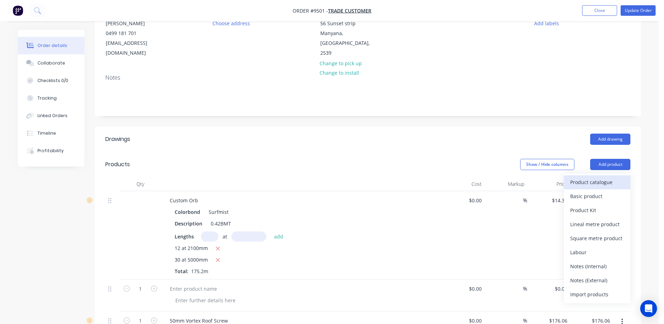
click at [599, 177] on div "Product catalogue" at bounding box center [597, 182] width 54 height 10
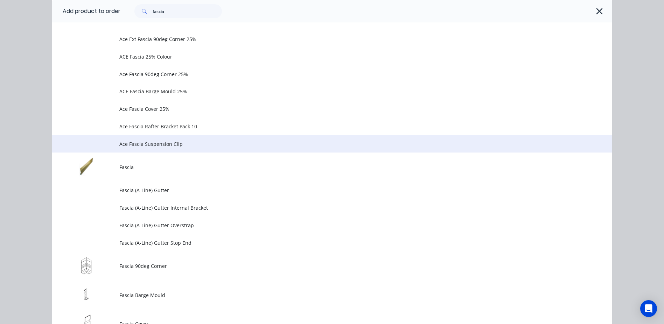
scroll to position [210, 0]
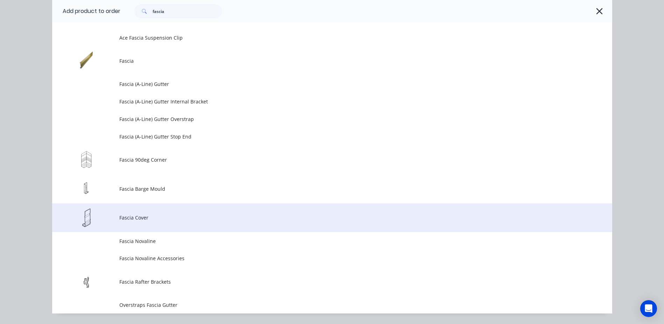
click at [124, 219] on span "Fascia Cover" at bounding box center [316, 217] width 394 height 7
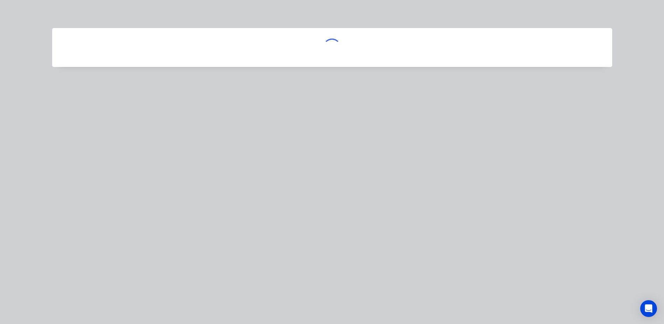
scroll to position [0, 0]
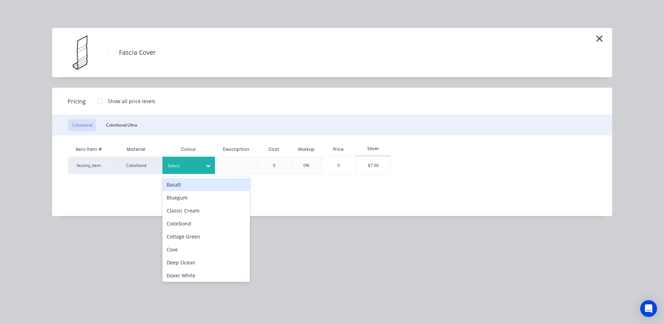
click at [208, 161] on div at bounding box center [208, 165] width 13 height 11
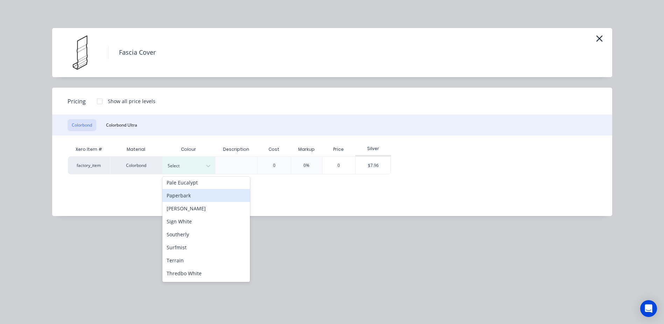
scroll to position [210, 0]
click at [203, 243] on div "Surfmist" at bounding box center [206, 246] width 88 height 13
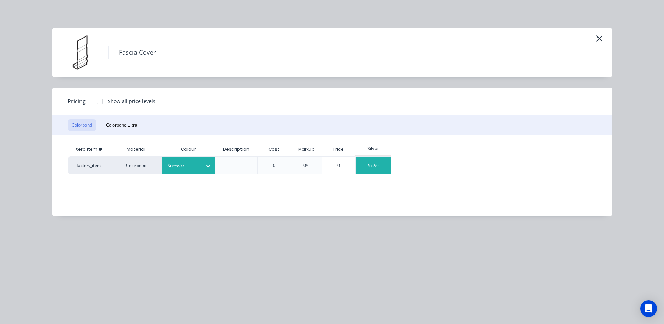
click at [366, 165] on div "$7.96" at bounding box center [373, 165] width 35 height 17
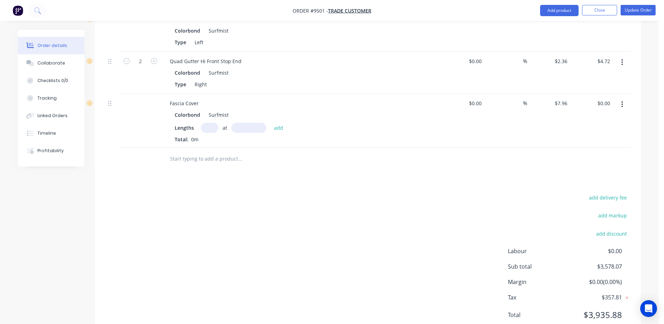
scroll to position [588, 0]
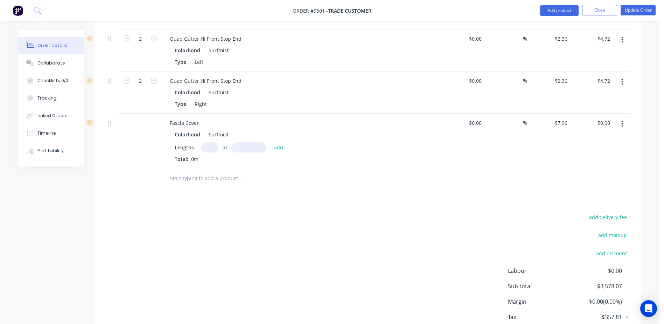
click at [212, 142] on input "text" at bounding box center [210, 147] width 18 height 10
type input "2"
type input "6000"
click at [271, 142] on button "add" at bounding box center [279, 146] width 16 height 9
type input "$95.52"
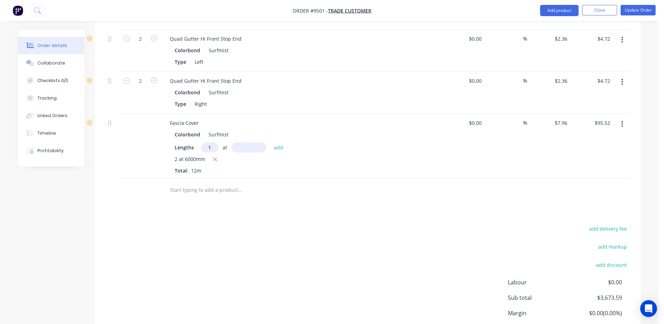
type input "1"
type input "6700"
click at [271, 142] on button "add" at bounding box center [279, 146] width 16 height 9
type input "$148.85"
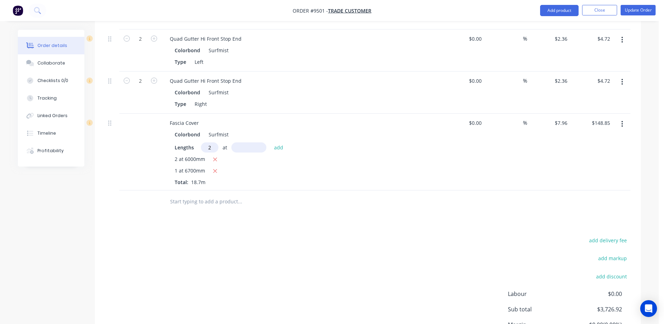
type input "2"
type input "2000"
click at [271, 142] on button "add" at bounding box center [279, 146] width 16 height 9
type input "$180.69"
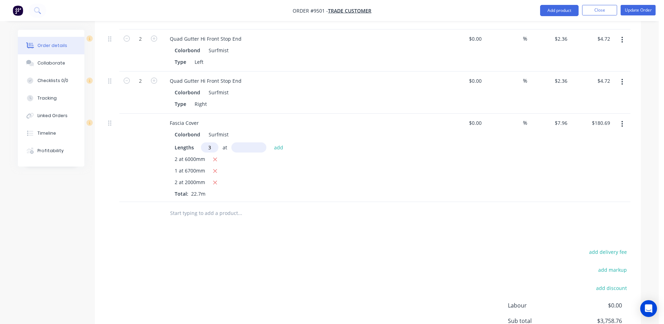
type input "3"
type input "2200"
click at [271, 142] on button "add" at bounding box center [279, 146] width 16 height 9
type input "$233.23"
type input "4"
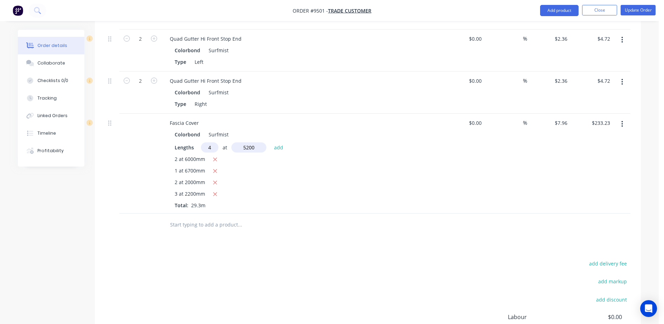
type input "5200"
click at [271, 142] on button "add" at bounding box center [279, 146] width 16 height 9
type input "$398.80"
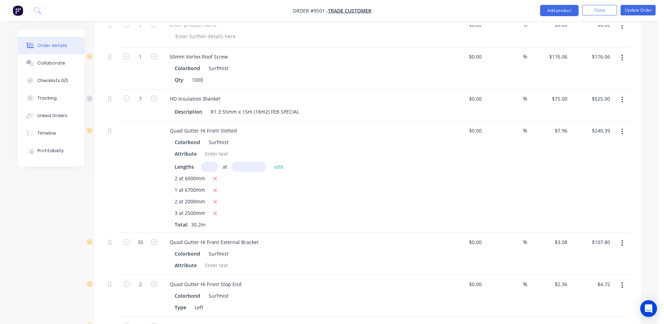
scroll to position [168, 0]
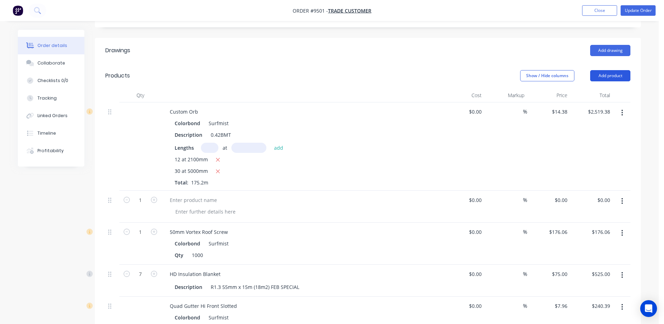
click at [614, 70] on button "Add product" at bounding box center [610, 75] width 40 height 11
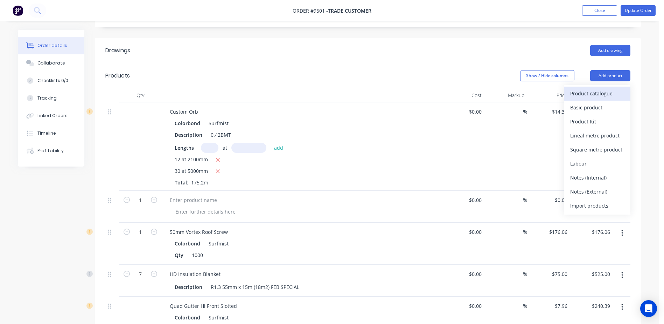
click at [607, 88] on div "Product catalogue" at bounding box center [597, 93] width 54 height 10
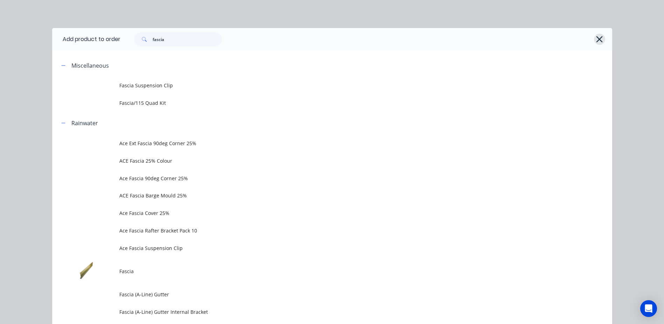
click at [599, 39] on icon "button" at bounding box center [599, 39] width 7 height 10
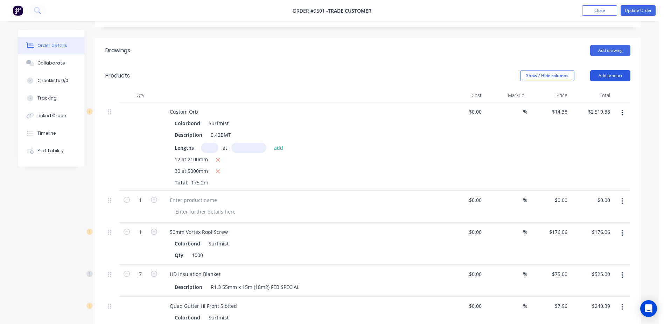
click at [598, 70] on button "Add product" at bounding box center [610, 75] width 40 height 11
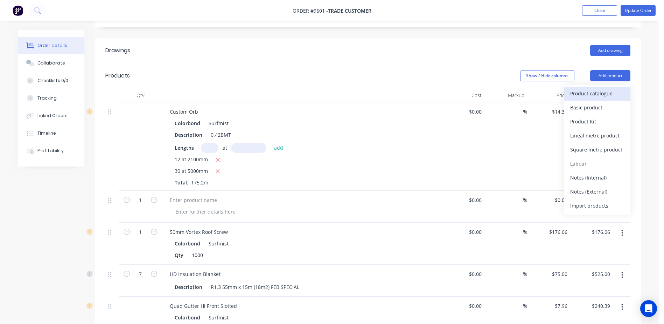
click at [591, 88] on div "Product catalogue" at bounding box center [597, 93] width 54 height 10
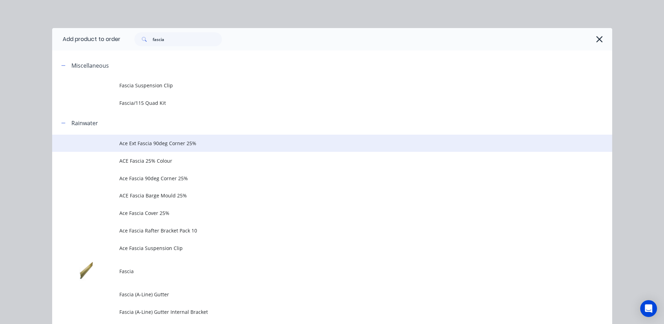
scroll to position [98, 0]
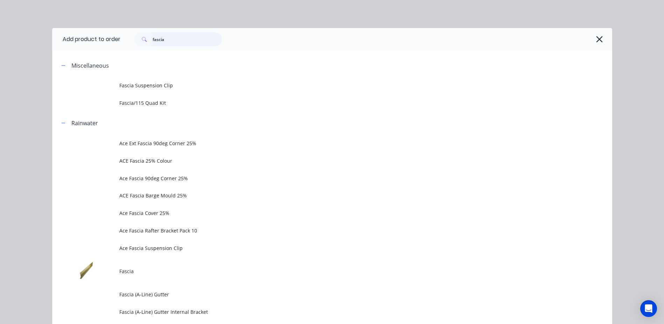
click at [163, 41] on input "fascia" at bounding box center [187, 39] width 69 height 14
type input "f"
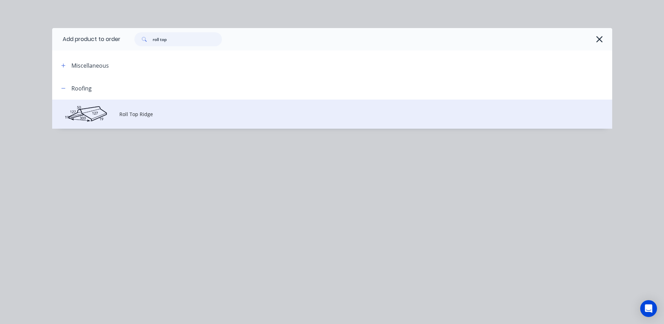
type input "roll top"
click at [150, 116] on span "Roll Top Ridge" at bounding box center [316, 113] width 394 height 7
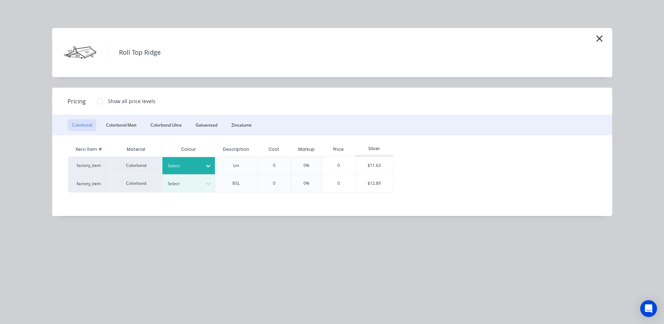
click at [207, 166] on icon at bounding box center [208, 166] width 4 height 2
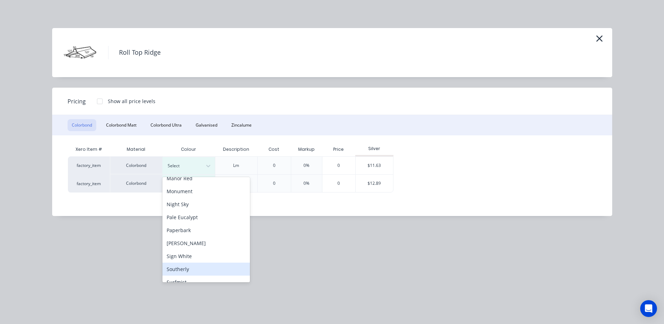
scroll to position [210, 0]
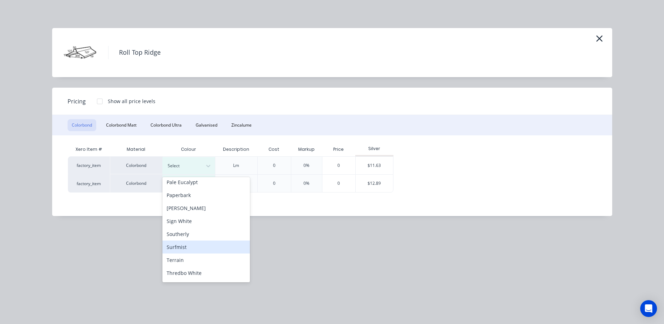
click at [186, 247] on div "Surfmist" at bounding box center [206, 246] width 88 height 13
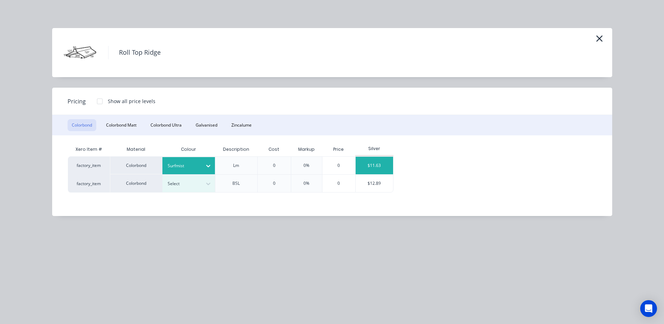
click at [368, 167] on div "$11.63" at bounding box center [374, 166] width 37 height 18
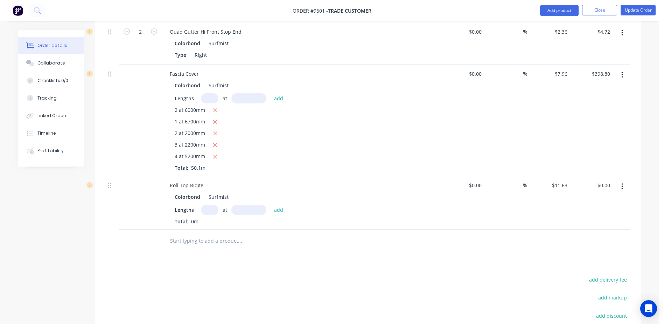
scroll to position [693, 0]
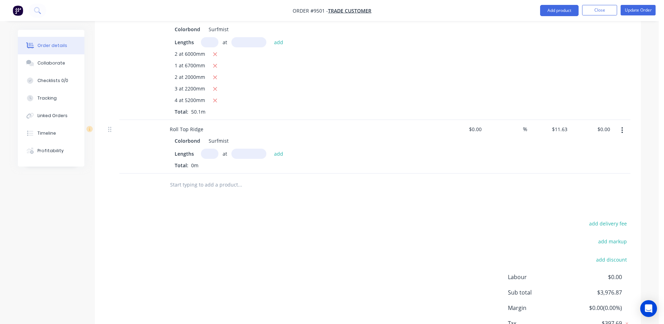
click at [209, 148] on input "text" at bounding box center [210, 153] width 18 height 10
type input "2"
type input "6000"
click at [271, 148] on button "add" at bounding box center [279, 152] width 16 height 9
type input "$139.56"
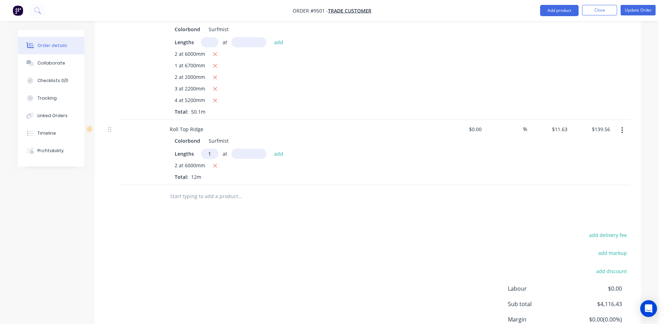
type input "1"
type input "5000"
click at [271, 148] on button "add" at bounding box center [279, 152] width 16 height 9
type input "$197.71"
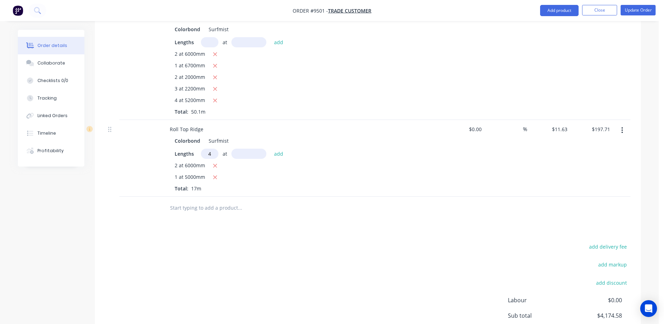
type input "4"
type input "3000"
click at [271, 148] on button "add" at bounding box center [279, 152] width 16 height 9
type input "$337.27"
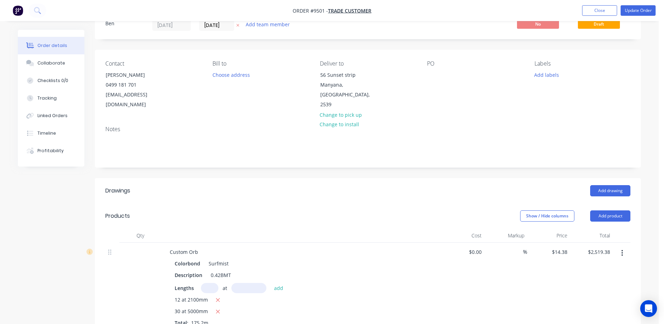
scroll to position [0, 0]
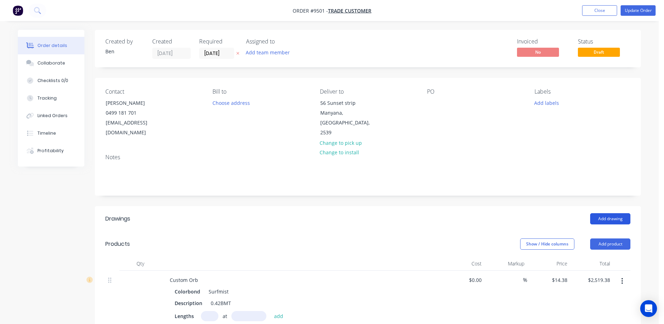
click at [610, 213] on button "Add drawing" at bounding box center [610, 218] width 40 height 11
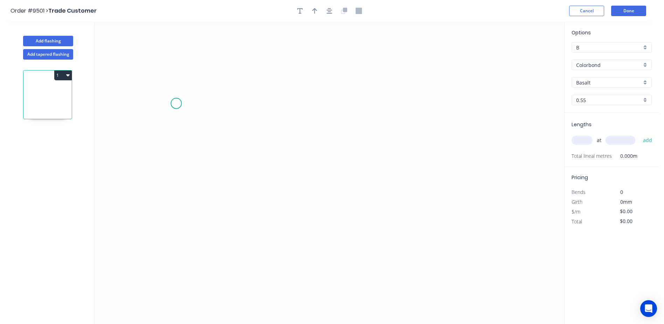
click at [176, 103] on icon "0" at bounding box center [330, 173] width 470 height 302
click at [149, 117] on icon "0" at bounding box center [330, 173] width 470 height 302
click at [335, 167] on icon "0 ?" at bounding box center [330, 173] width 470 height 302
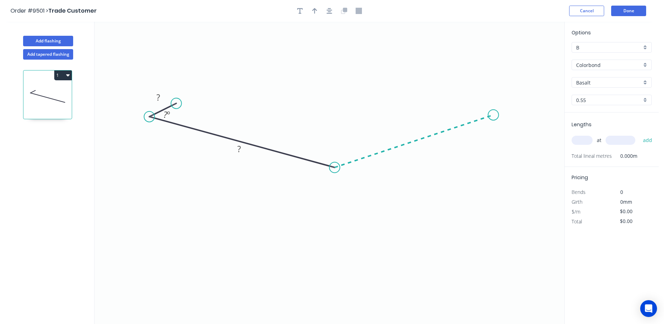
click at [494, 115] on icon "0 ? ? ? º" at bounding box center [330, 173] width 470 height 302
click at [460, 107] on icon "0 ? ? ? ? º ? º" at bounding box center [330, 173] width 470 height 302
click at [327, 150] on rect at bounding box center [334, 150] width 14 height 10
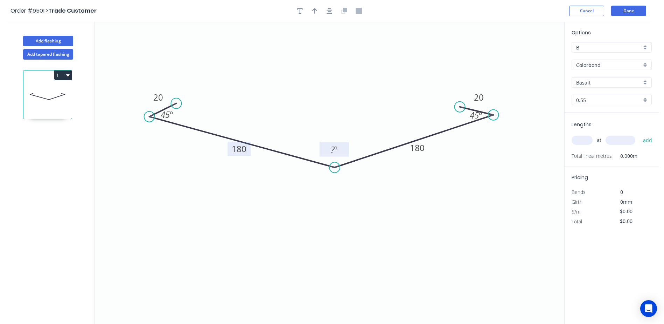
click at [351, 129] on icon "0 20 180 180 20 45 º ? º 45 º" at bounding box center [330, 173] width 470 height 302
type input "$16.81"
click at [336, 150] on tspan "º" at bounding box center [335, 150] width 3 height 12
click at [334, 85] on icon "0 20 180 180 20 45 º 150 º 45 º" at bounding box center [330, 173] width 470 height 302
click at [313, 11] on icon "button" at bounding box center [314, 11] width 5 height 6
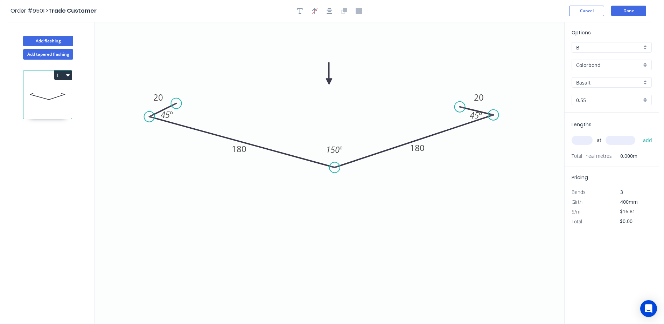
drag, startPoint x: 530, startPoint y: 55, endPoint x: 331, endPoint y: 82, distance: 201.3
click at [331, 82] on icon at bounding box center [329, 73] width 6 height 22
click at [592, 81] on input "Basalt" at bounding box center [608, 82] width 65 height 7
click at [599, 116] on div "Surfmist" at bounding box center [611, 117] width 79 height 12
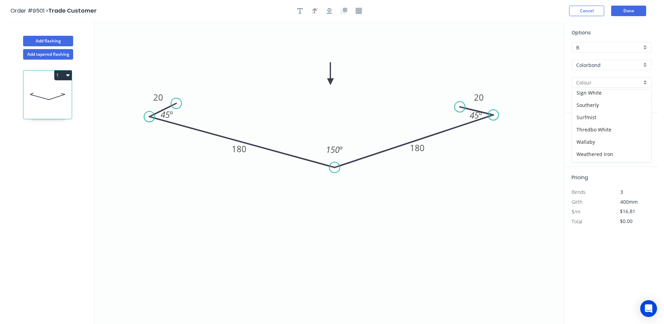
type input "Surfmist"
click at [584, 138] on input "text" at bounding box center [582, 140] width 21 height 9
type input "2"
type input "5000"
click at [640, 134] on button "add" at bounding box center [648, 140] width 16 height 12
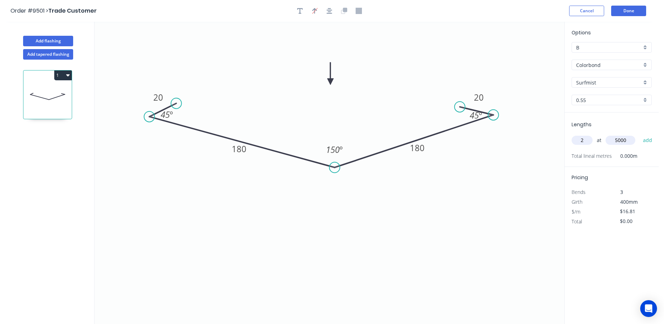
type input "$168.10"
click at [634, 9] on button "Done" at bounding box center [628, 11] width 35 height 11
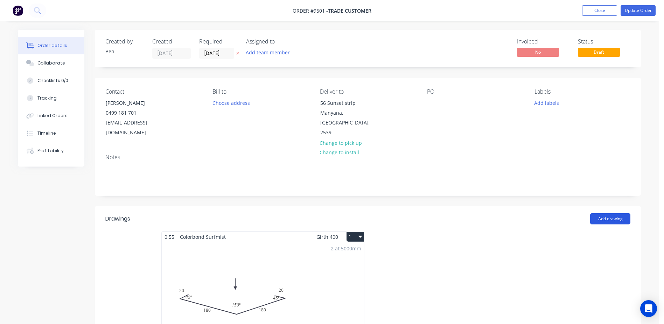
click at [620, 213] on button "Add drawing" at bounding box center [610, 218] width 40 height 11
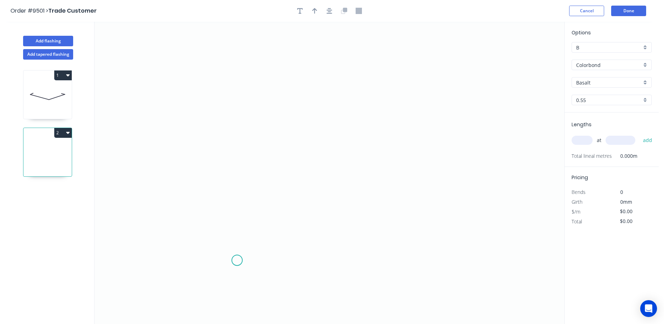
click at [237, 260] on icon "0" at bounding box center [330, 173] width 470 height 302
click at [223, 272] on icon "0" at bounding box center [330, 173] width 470 height 302
click at [223, 125] on icon at bounding box center [223, 199] width 0 height 149
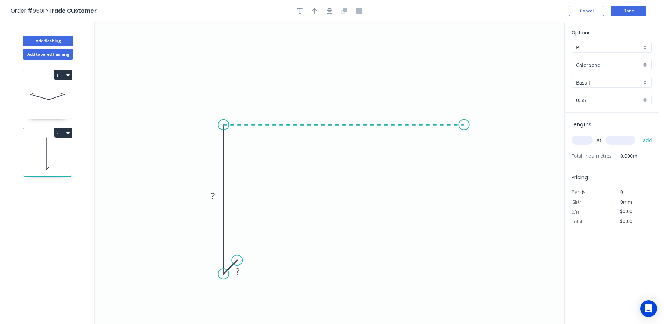
click at [465, 137] on icon "0 ? ?" at bounding box center [330, 173] width 470 height 302
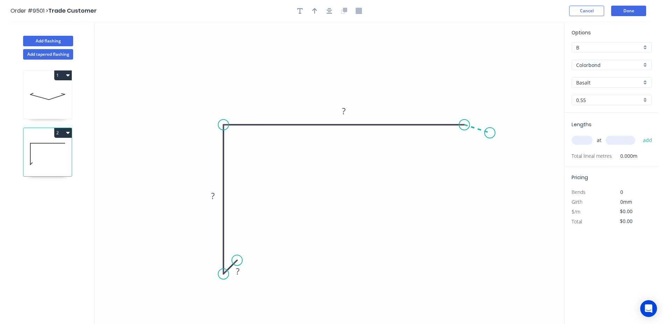
click at [490, 133] on icon "0 ? ? ?" at bounding box center [330, 173] width 470 height 302
click at [237, 272] on tspan "?" at bounding box center [238, 271] width 4 height 12
click at [364, 54] on icon "0 10 90 180 20 45 º" at bounding box center [330, 173] width 470 height 302
type input "$13.70"
click at [315, 11] on icon "button" at bounding box center [314, 11] width 5 height 6
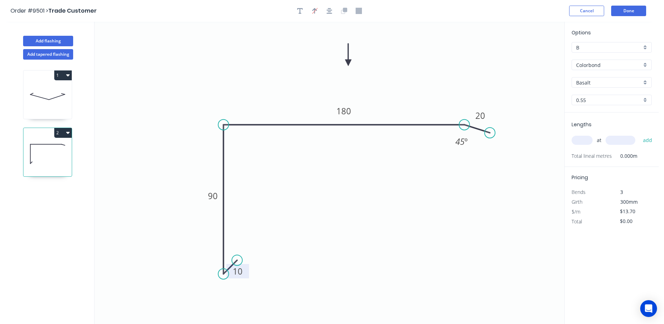
drag, startPoint x: 530, startPoint y: 55, endPoint x: 348, endPoint y: 63, distance: 181.6
click at [348, 63] on icon at bounding box center [348, 54] width 6 height 22
drag, startPoint x: 237, startPoint y: 260, endPoint x: 258, endPoint y: 257, distance: 21.2
click at [258, 257] on circle at bounding box center [258, 256] width 11 height 11
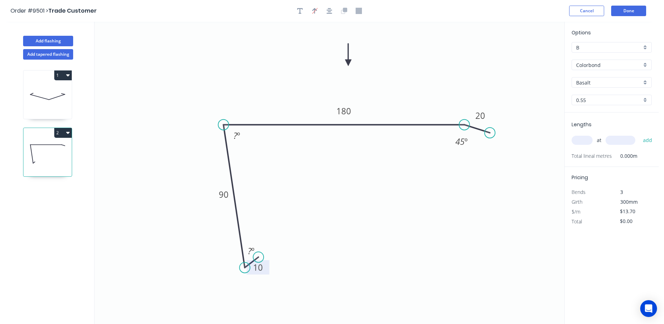
drag, startPoint x: 224, startPoint y: 271, endPoint x: 245, endPoint y: 268, distance: 20.7
click at [245, 268] on circle at bounding box center [245, 267] width 11 height 11
click at [242, 136] on rect at bounding box center [237, 136] width 14 height 10
click at [287, 161] on icon "0 10 90 180 20 ? º 87 º 45 º" at bounding box center [330, 173] width 470 height 302
click at [589, 142] on input "text" at bounding box center [582, 140] width 21 height 9
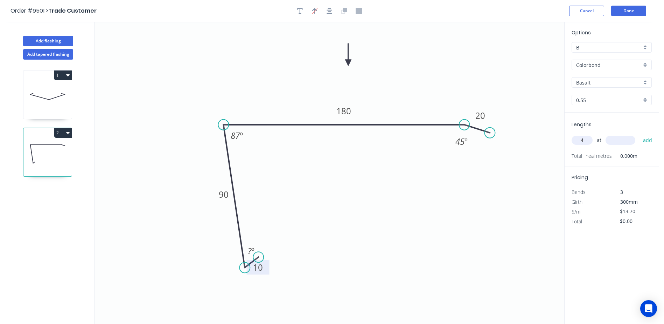
type input "4"
type input "5500"
click at [640, 134] on button "add" at bounding box center [648, 140] width 16 height 12
type input "$301.40"
click at [586, 80] on input "Basalt" at bounding box center [608, 82] width 65 height 7
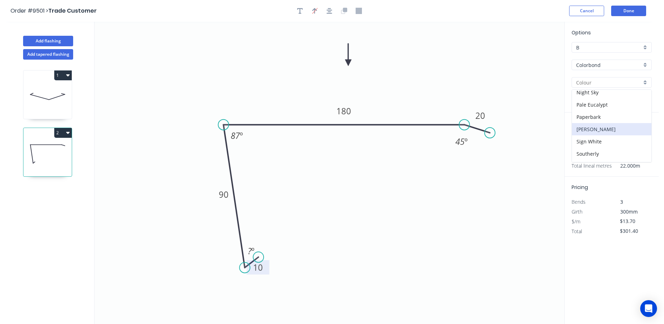
scroll to position [210, 0]
click at [600, 129] on div "Surfmist" at bounding box center [611, 131] width 79 height 12
type input "Surfmist"
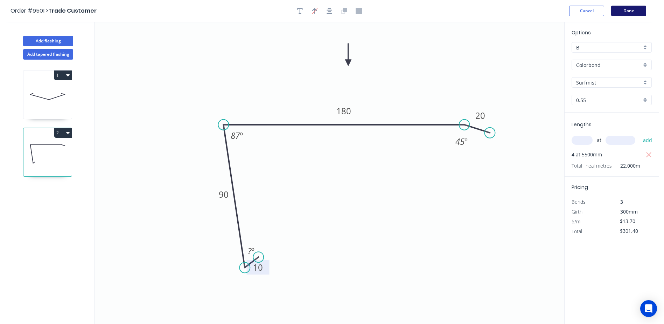
click at [627, 9] on button "Done" at bounding box center [628, 11] width 35 height 11
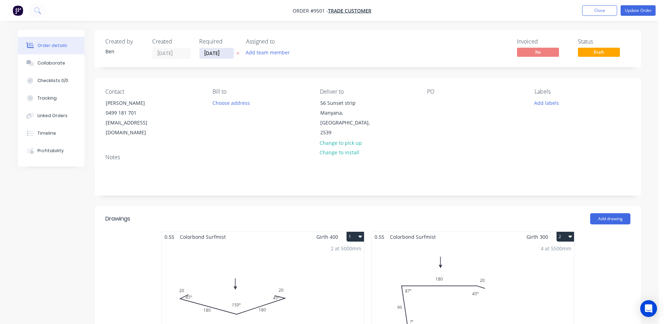
click at [209, 53] on input "[DATE]" at bounding box center [217, 53] width 34 height 11
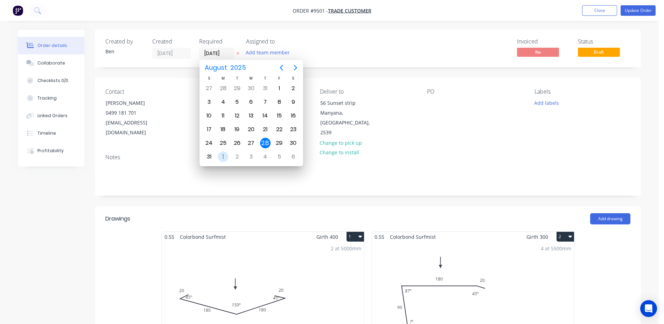
click at [223, 154] on div "1" at bounding box center [223, 156] width 11 height 11
type input "[DATE]"
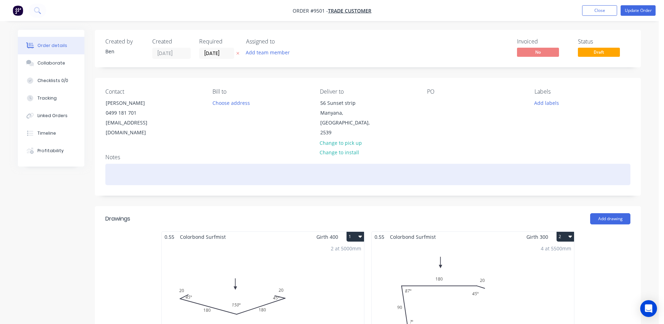
click at [221, 167] on div at bounding box center [367, 174] width 525 height 21
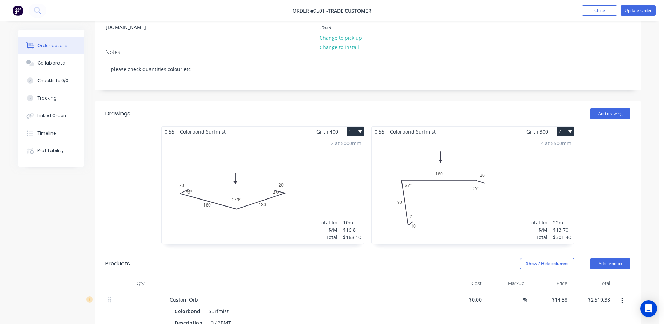
scroll to position [245, 0]
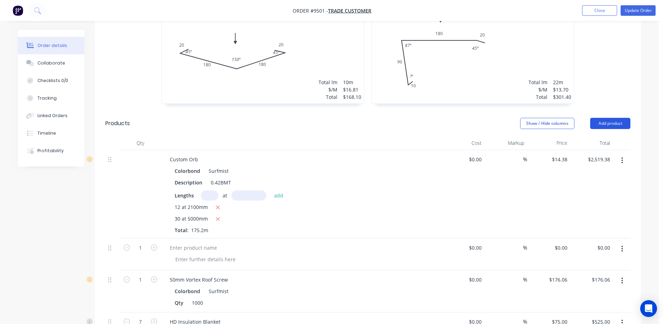
click at [607, 118] on button "Add product" at bounding box center [610, 123] width 40 height 11
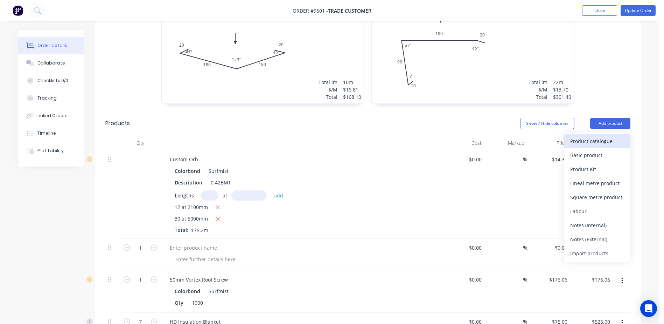
click at [596, 136] on div "Product catalogue" at bounding box center [597, 141] width 54 height 10
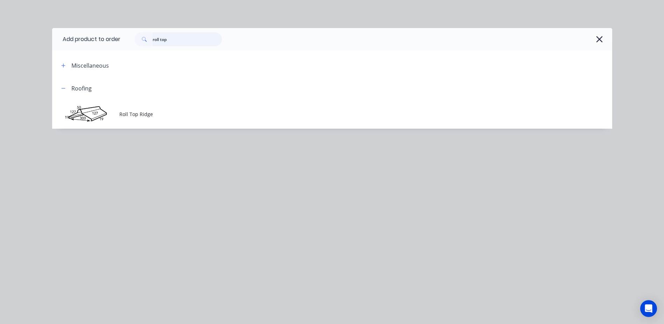
click at [171, 39] on input "roll top" at bounding box center [187, 39] width 69 height 14
type input "r"
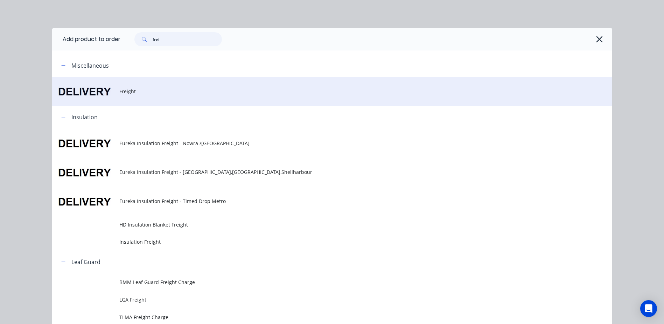
type input "frei"
click at [129, 92] on span "Freight" at bounding box center [316, 91] width 394 height 7
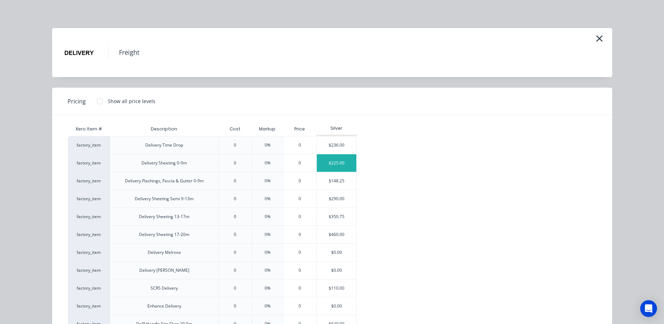
click at [336, 162] on div "$225.00" at bounding box center [337, 163] width 40 height 18
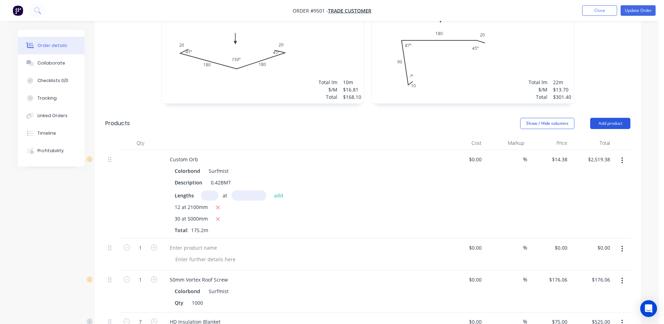
click at [600, 118] on button "Add product" at bounding box center [610, 123] width 40 height 11
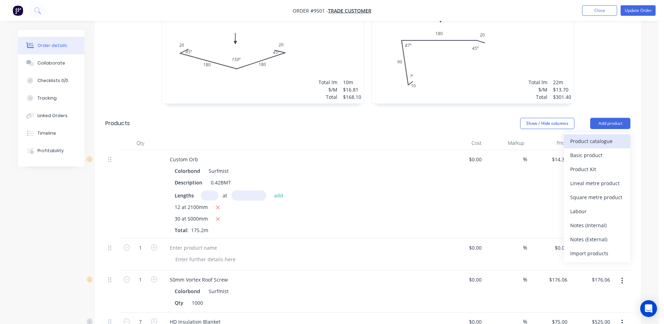
click at [596, 136] on div "Product catalogue" at bounding box center [597, 141] width 54 height 10
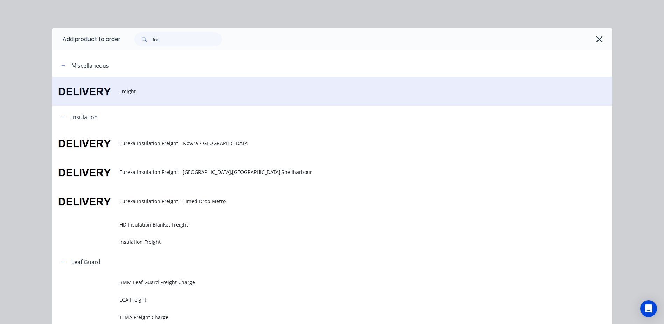
click at [126, 93] on span "Freight" at bounding box center [316, 91] width 394 height 7
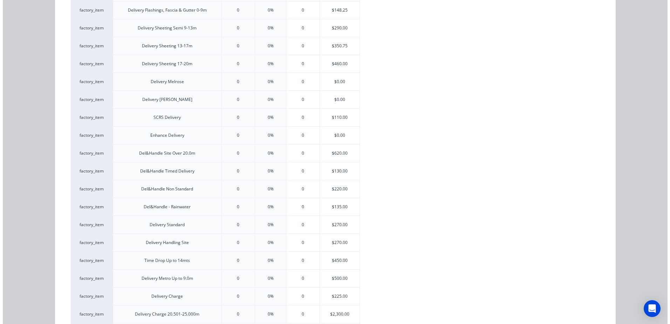
scroll to position [175, 0]
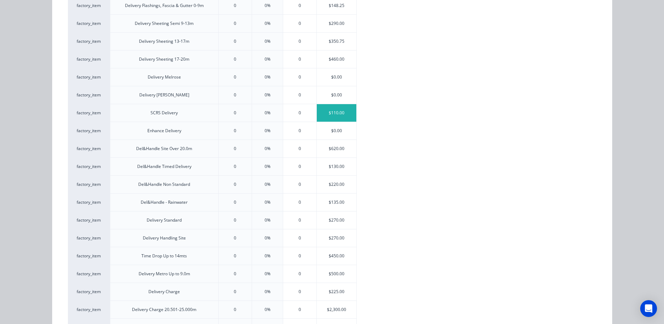
click at [330, 107] on div "$110.00" at bounding box center [337, 113] width 40 height 18
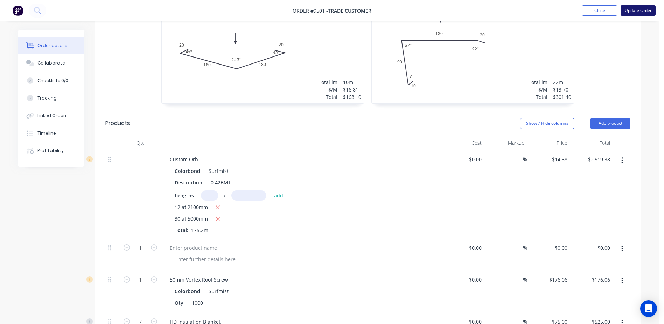
click at [638, 9] on button "Update Order" at bounding box center [638, 10] width 35 height 11
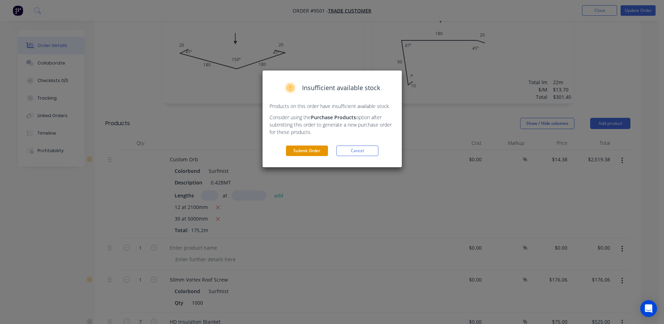
click at [295, 150] on button "Submit Order" at bounding box center [307, 150] width 42 height 11
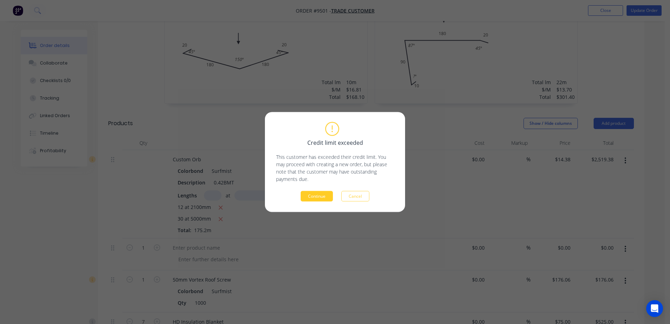
click at [321, 194] on button "Continue" at bounding box center [316, 196] width 32 height 11
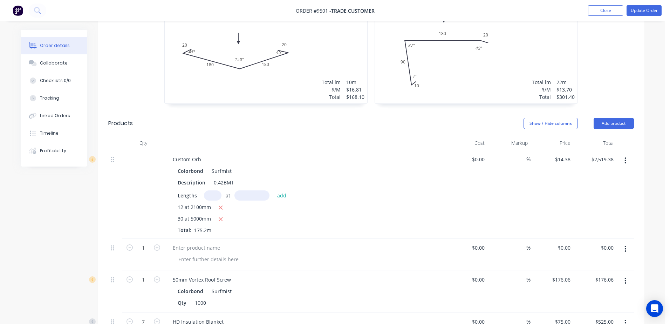
scroll to position [0, 0]
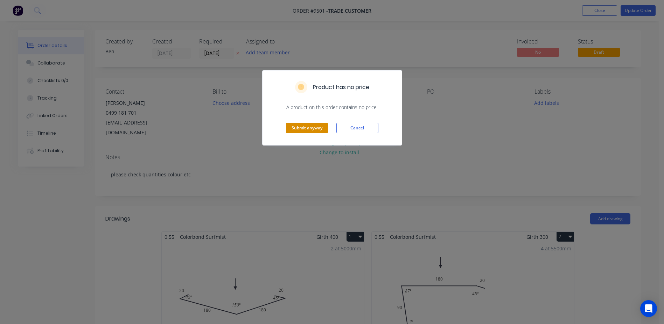
click at [316, 126] on button "Submit anyway" at bounding box center [307, 128] width 42 height 11
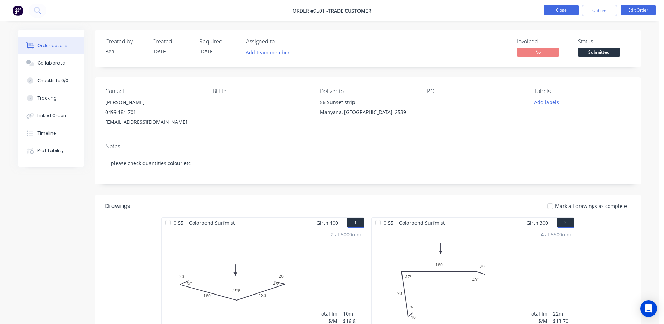
click at [566, 7] on button "Close" at bounding box center [561, 10] width 35 height 11
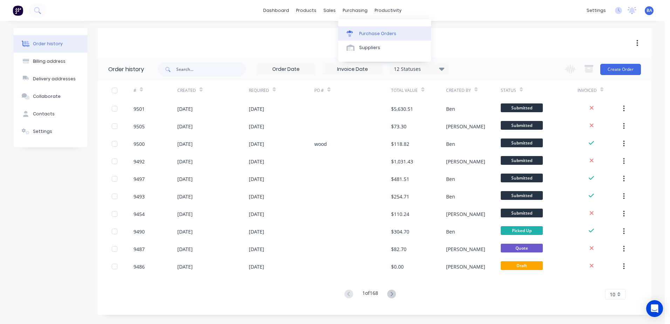
click at [356, 31] on div at bounding box center [351, 33] width 11 height 6
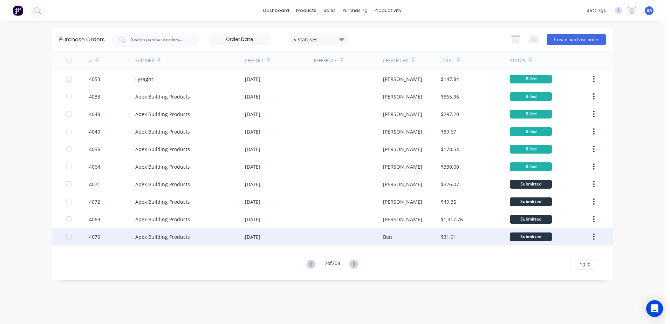
click at [327, 236] on div at bounding box center [348, 237] width 69 height 18
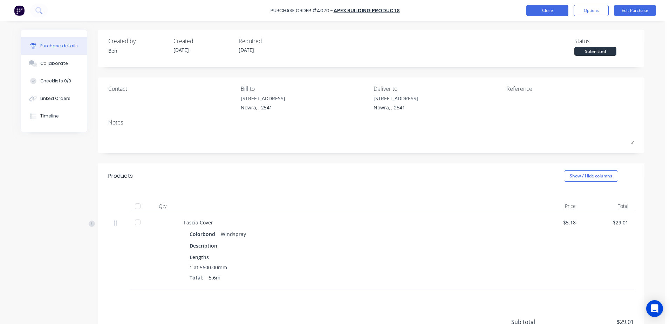
click at [551, 8] on button "Close" at bounding box center [547, 10] width 42 height 11
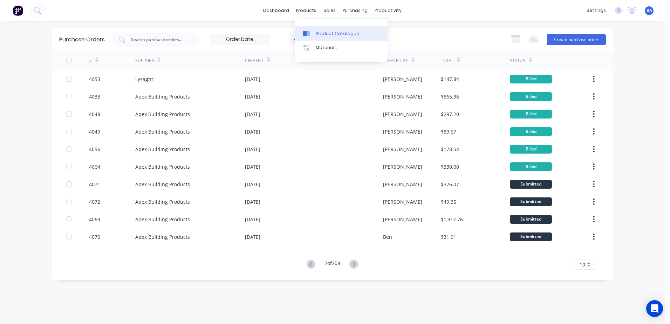
click at [319, 36] on div "Product Catalogue" at bounding box center [337, 33] width 43 height 6
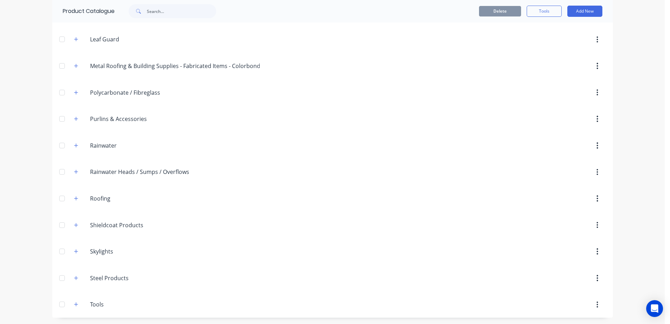
scroll to position [229, 0]
click at [74, 199] on icon "button" at bounding box center [76, 197] width 4 height 5
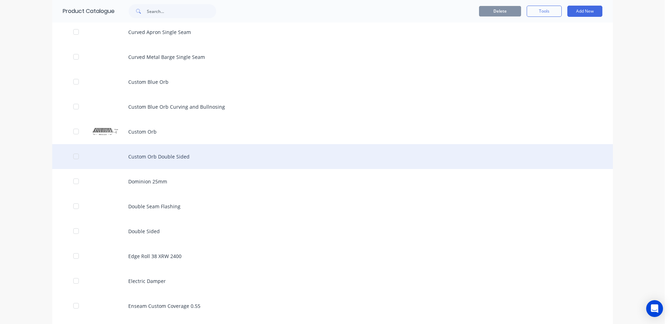
scroll to position [545, 0]
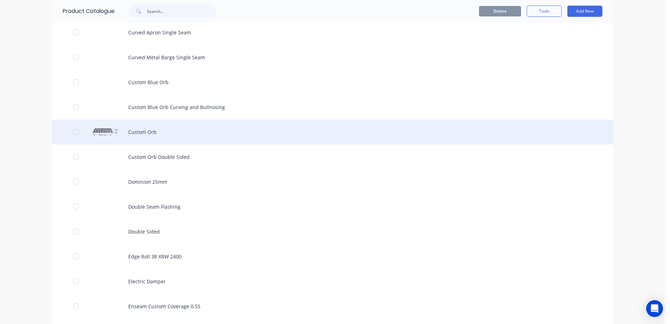
click at [145, 130] on div "Custom Orb" at bounding box center [332, 131] width 560 height 25
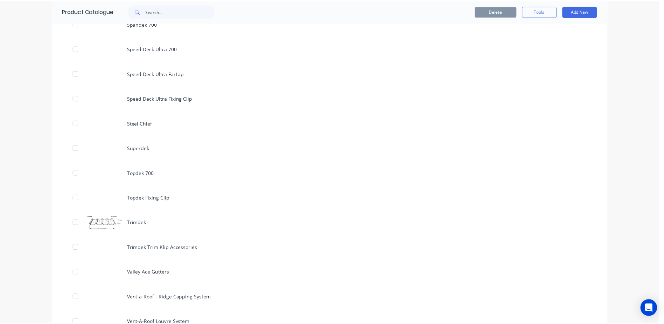
scroll to position [1961, 0]
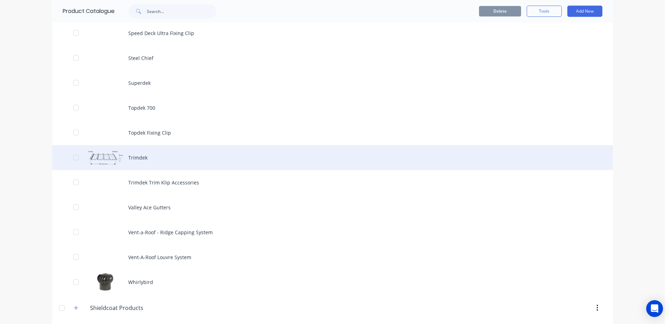
click at [110, 153] on div "Trimdek" at bounding box center [332, 157] width 560 height 25
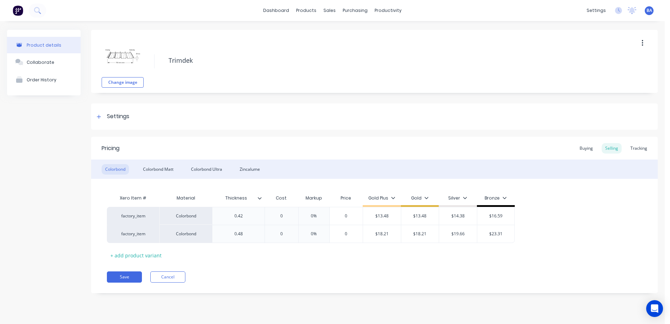
type textarea "x"
click at [289, 11] on link "dashboard" at bounding box center [276, 10] width 33 height 11
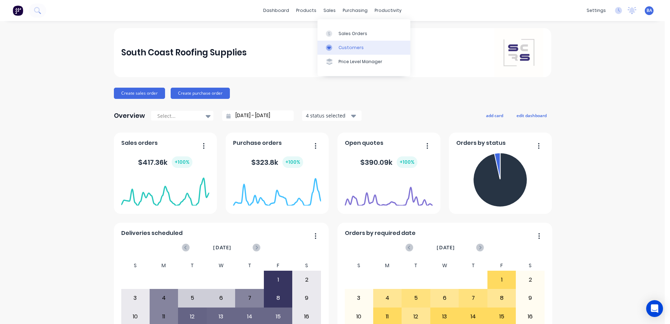
click at [333, 47] on div at bounding box center [331, 47] width 11 height 6
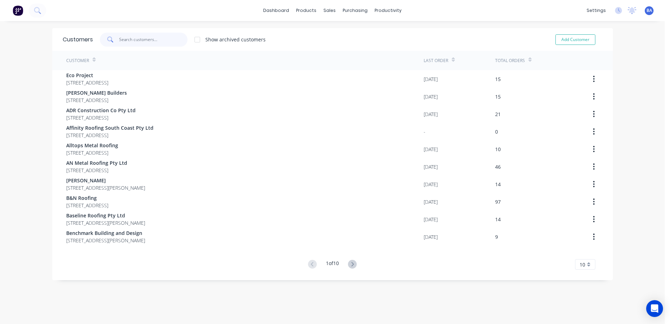
click at [161, 41] on input "text" at bounding box center [153, 40] width 68 height 14
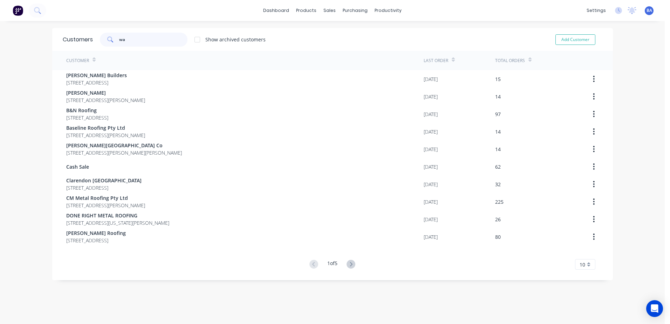
type input "w"
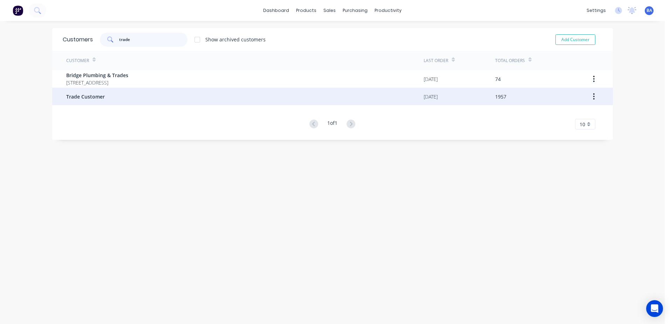
type input "trade"
click at [120, 95] on div "Trade Customer" at bounding box center [244, 97] width 357 height 18
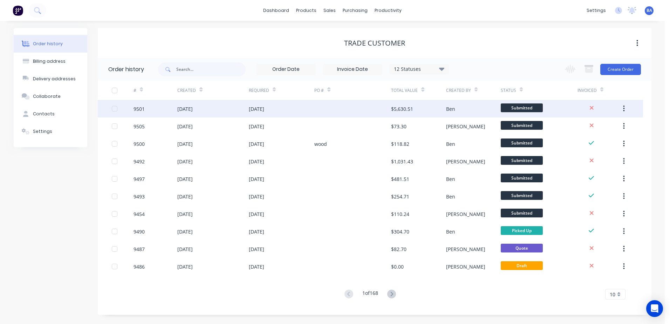
click at [346, 110] on div at bounding box center [352, 109] width 77 height 18
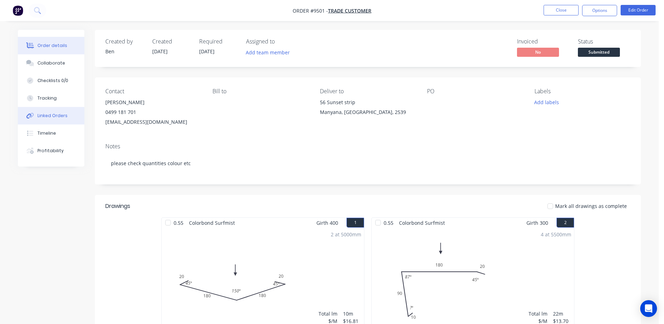
click at [57, 115] on div "Linked Orders" at bounding box center [52, 115] width 30 height 6
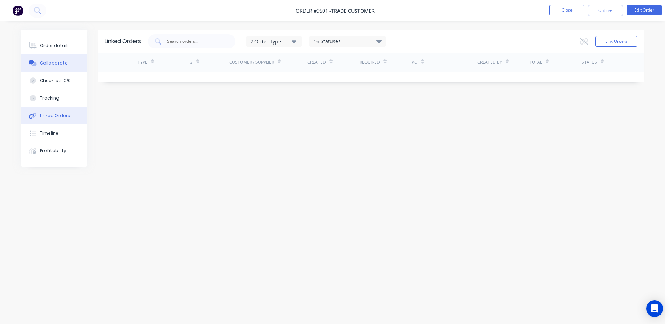
click at [60, 63] on div "Collaborate" at bounding box center [54, 63] width 28 height 6
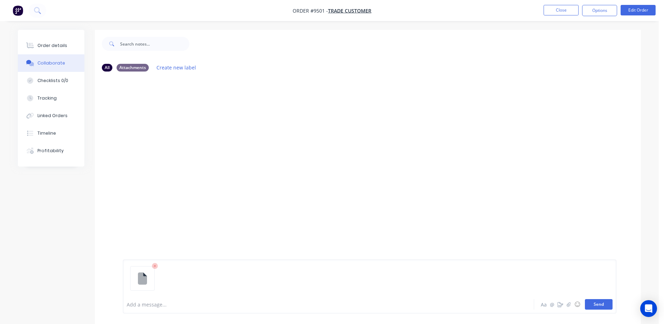
click at [606, 303] on button "Send" at bounding box center [599, 304] width 28 height 11
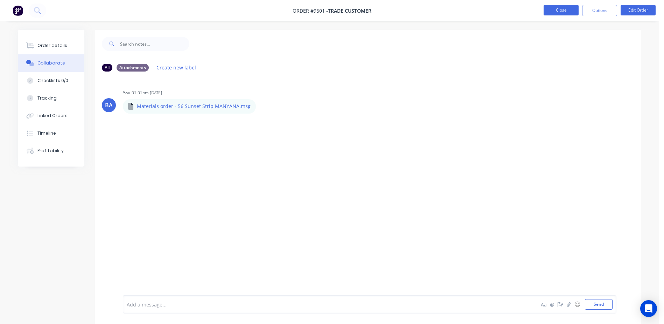
click at [555, 10] on button "Close" at bounding box center [561, 10] width 35 height 11
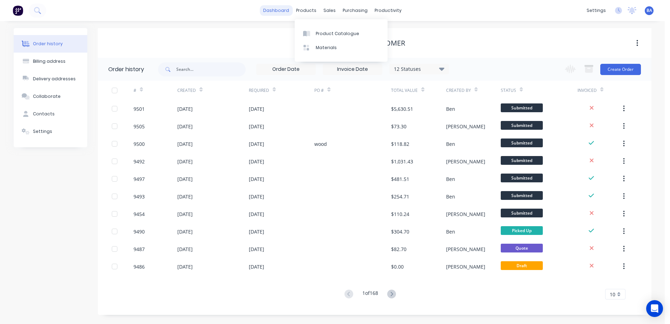
click at [278, 11] on link "dashboard" at bounding box center [276, 10] width 33 height 11
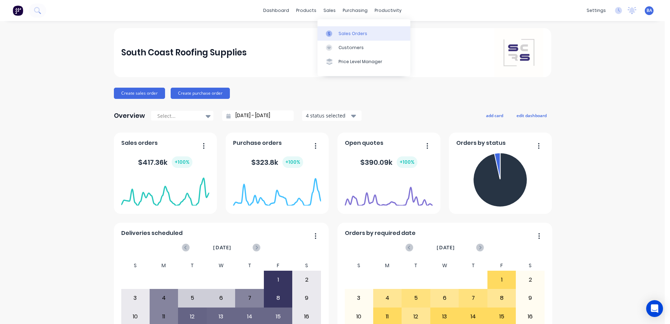
click at [332, 33] on div at bounding box center [331, 33] width 11 height 6
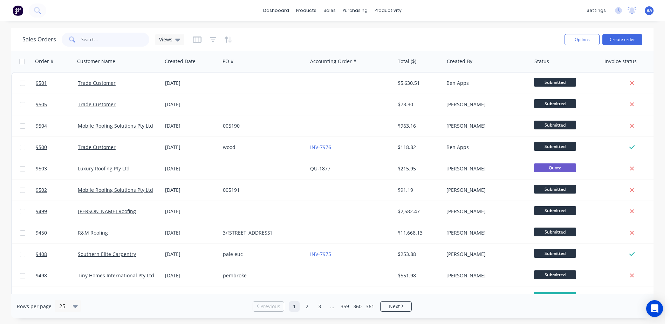
click at [102, 41] on input "text" at bounding box center [115, 40] width 68 height 14
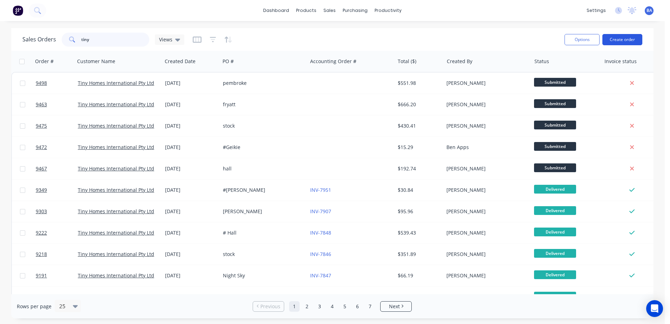
type input "tiny"
click at [607, 37] on button "Create order" at bounding box center [622, 39] width 40 height 11
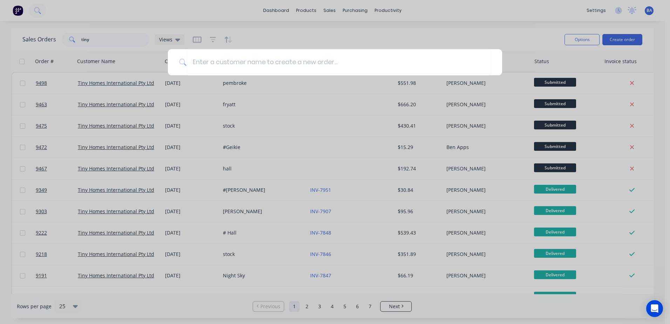
click at [265, 41] on div at bounding box center [335, 162] width 670 height 324
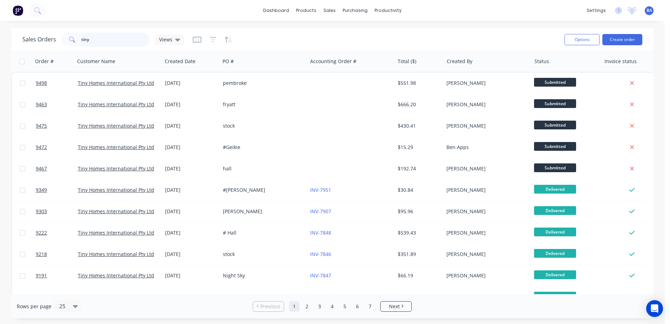
click at [101, 39] on input "tiny" at bounding box center [115, 40] width 68 height 14
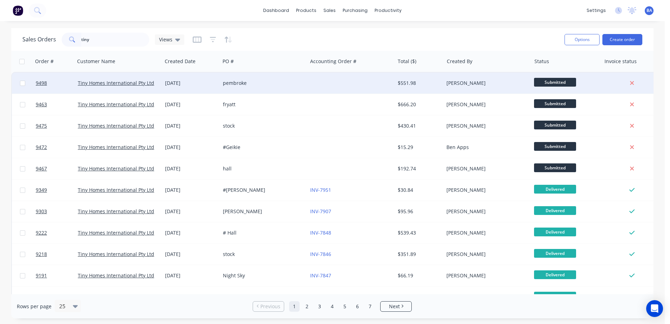
click at [141, 86] on div "Tiny Homes International Pty Ltd" at bounding box center [117, 82] width 78 height 7
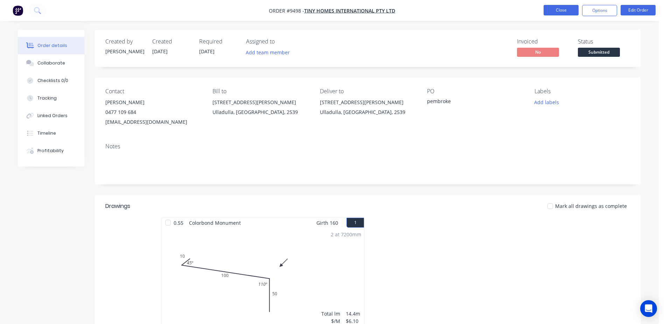
click at [568, 12] on button "Close" at bounding box center [561, 10] width 35 height 11
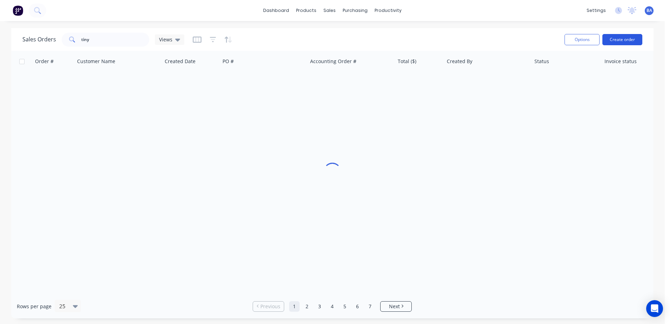
click at [612, 35] on button "Create order" at bounding box center [622, 39] width 40 height 11
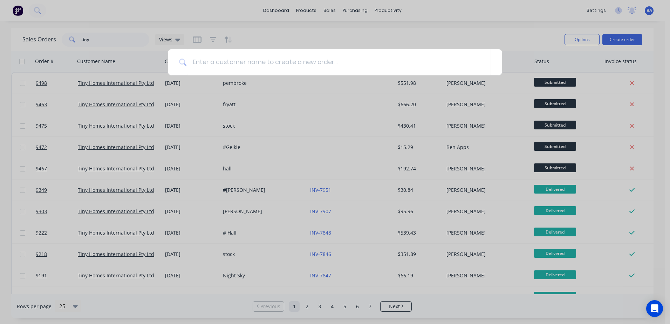
click at [628, 38] on div at bounding box center [335, 162] width 670 height 324
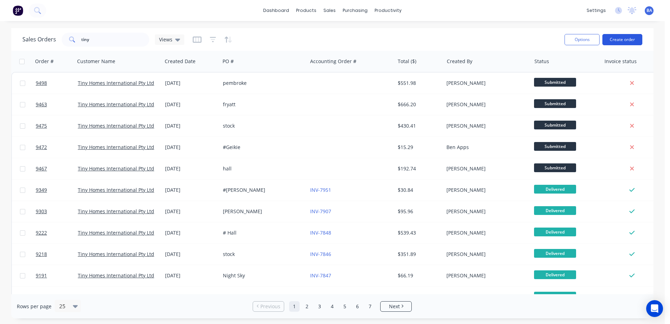
click at [620, 37] on button "Create order" at bounding box center [622, 39] width 40 height 11
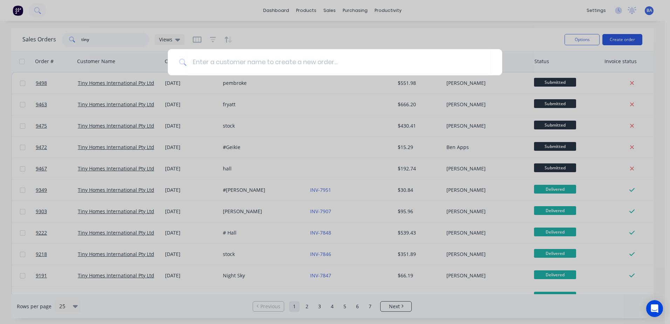
click at [620, 37] on div at bounding box center [335, 162] width 670 height 324
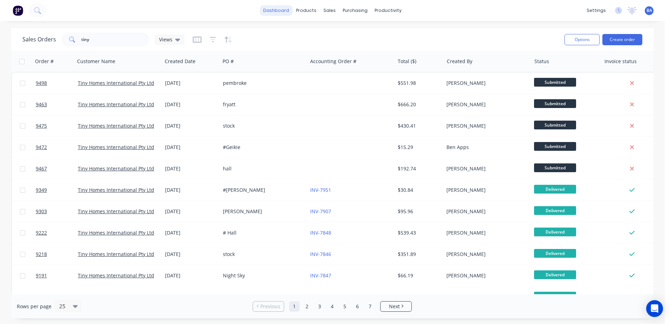
click at [286, 11] on link "dashboard" at bounding box center [276, 10] width 33 height 11
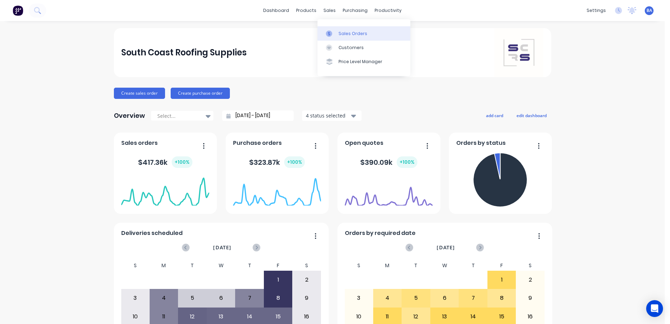
click at [334, 33] on div at bounding box center [331, 33] width 11 height 6
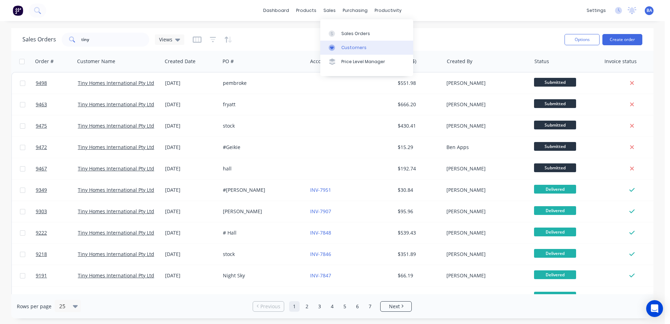
click at [332, 47] on icon at bounding box center [331, 47] width 6 height 6
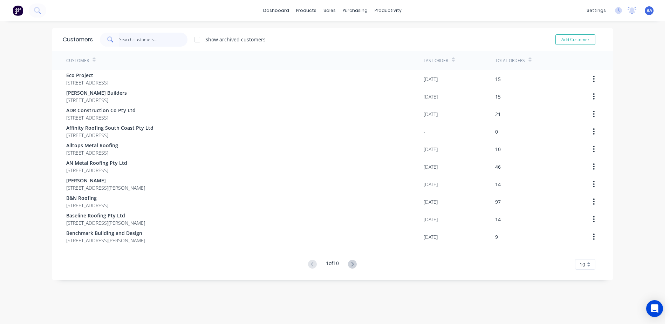
click at [168, 38] on input "text" at bounding box center [153, 40] width 68 height 14
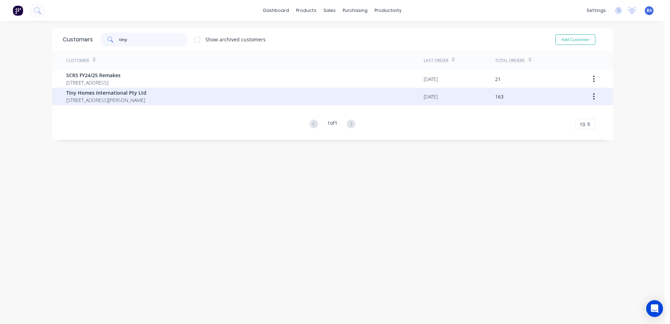
type input "tiny"
click at [182, 97] on div "Tiny Homes International Pty Ltd 24 Blackburn Road Ulladulla New South Wales 25…" at bounding box center [244, 97] width 357 height 18
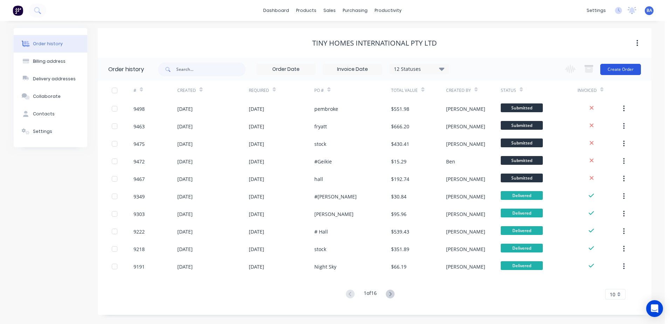
click at [618, 70] on button "Create Order" at bounding box center [620, 69] width 41 height 11
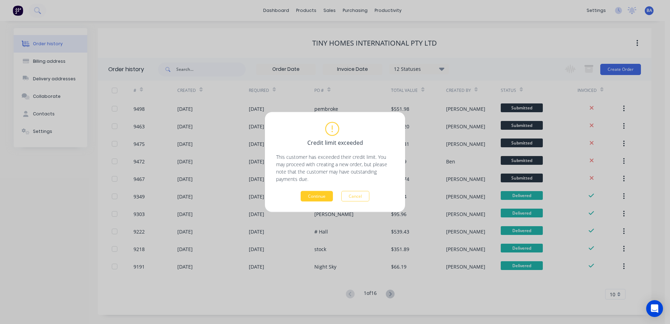
click at [316, 195] on button "Continue" at bounding box center [316, 196] width 32 height 11
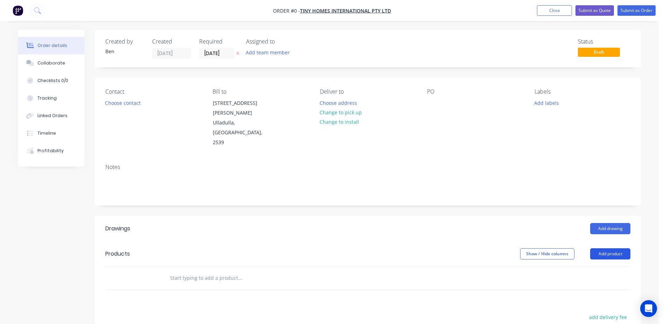
click at [607, 248] on button "Add product" at bounding box center [610, 253] width 40 height 11
click at [607, 266] on div "Product catalogue" at bounding box center [597, 271] width 54 height 10
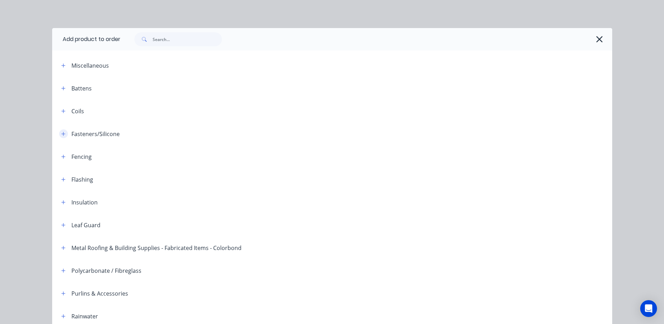
click at [61, 133] on icon "button" at bounding box center [63, 133] width 4 height 5
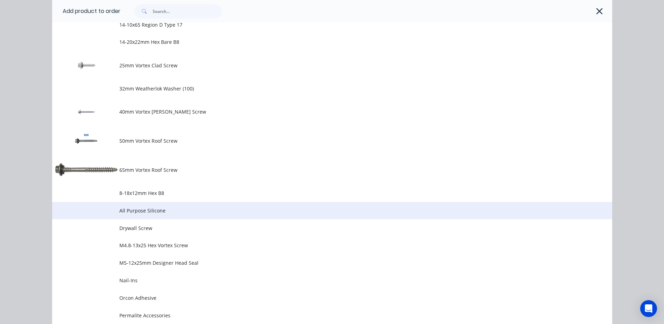
scroll to position [385, 0]
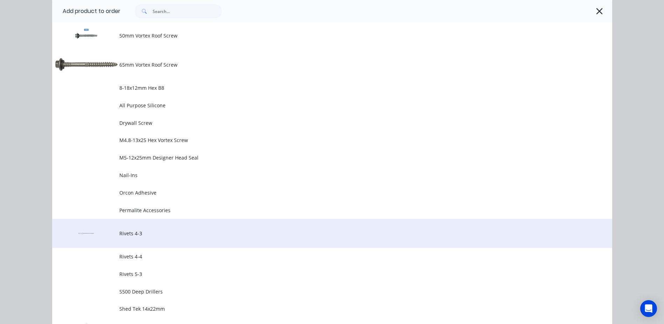
click at [120, 228] on td "Rivets 4-3" at bounding box center [365, 233] width 493 height 29
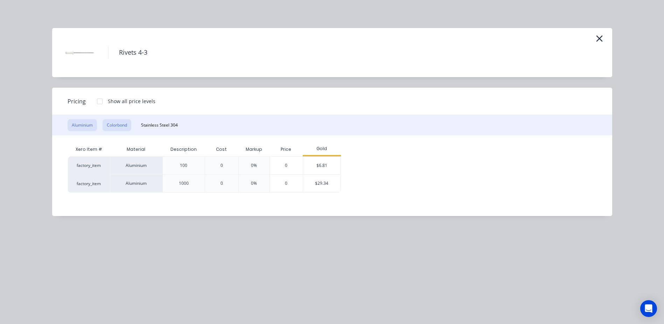
click at [122, 124] on button "Colorbond" at bounding box center [117, 125] width 29 height 12
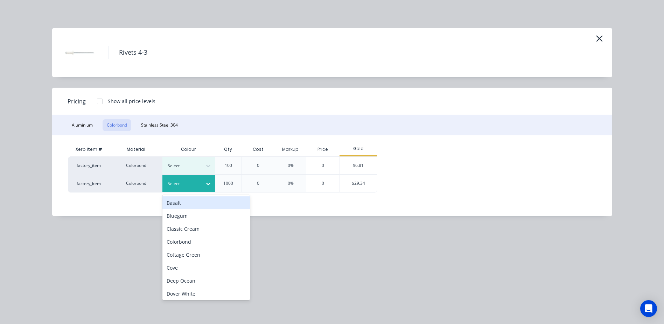
click at [207, 182] on icon at bounding box center [208, 183] width 7 height 7
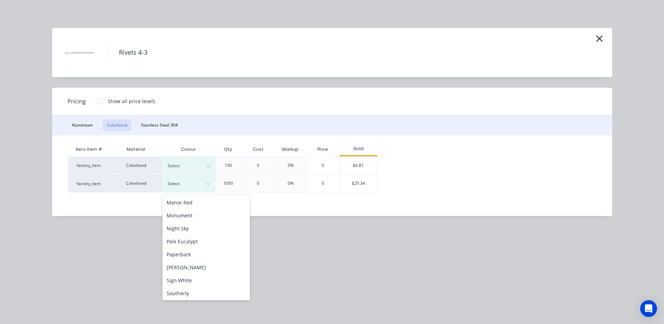
scroll to position [175, 0]
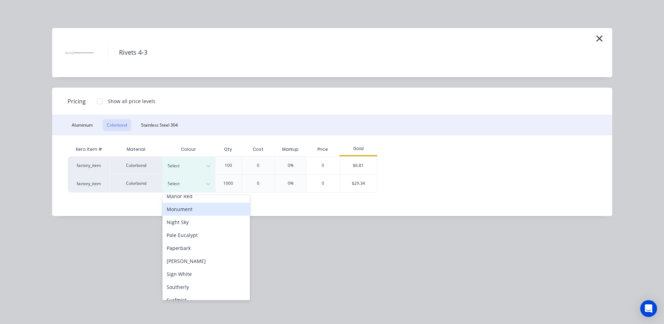
click at [204, 210] on div "Monument" at bounding box center [206, 208] width 88 height 13
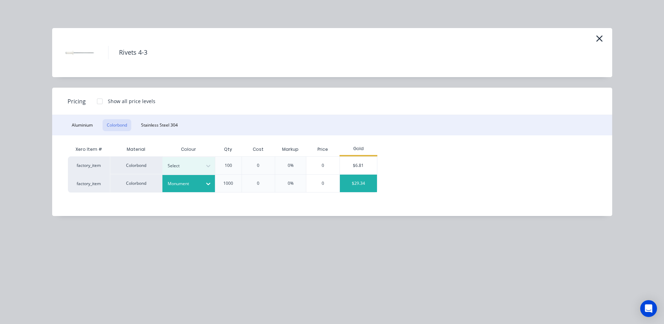
click at [359, 184] on div "$29.34" at bounding box center [358, 183] width 37 height 18
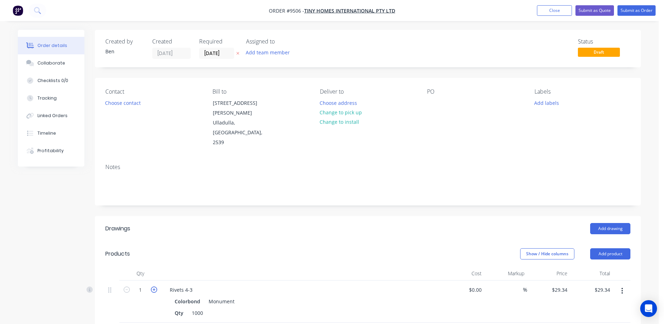
click at [154, 286] on icon "button" at bounding box center [154, 289] width 6 height 6
type input "2"
type input "$58.68"
click at [112, 100] on button "Choose contact" at bounding box center [123, 102] width 43 height 9
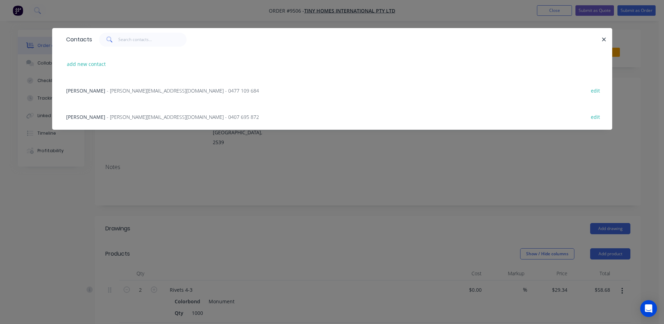
click at [96, 90] on span "Tommy Kacsof" at bounding box center [85, 90] width 39 height 7
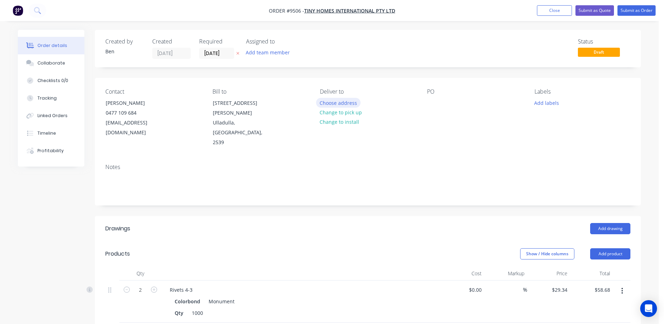
click at [347, 103] on button "Choose address" at bounding box center [338, 102] width 45 height 9
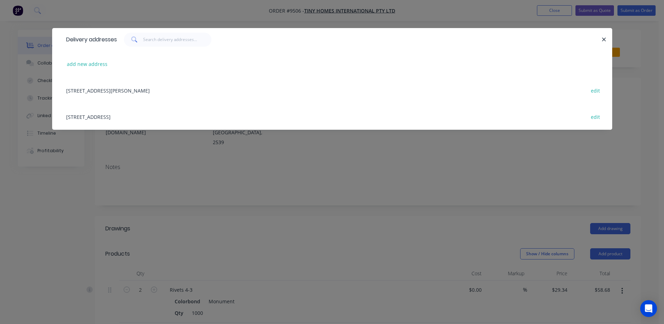
click at [139, 87] on div "24 Blackburn Road, Ulladulla, New South Wales, Australia, 2539 edit" at bounding box center [332, 90] width 539 height 26
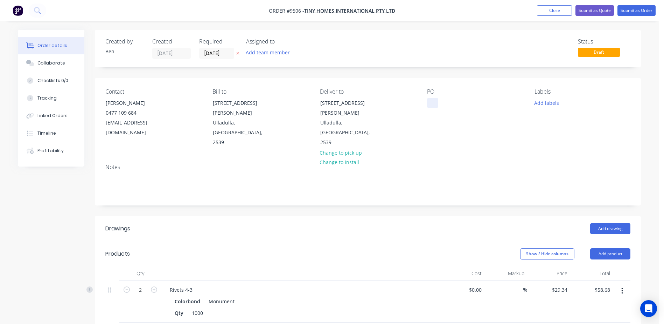
click at [432, 103] on div at bounding box center [432, 103] width 11 height 10
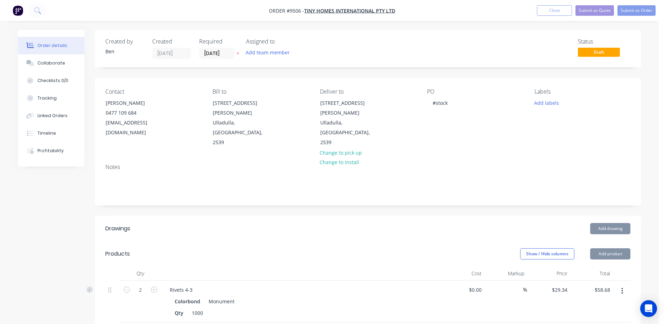
click at [433, 121] on div "PO #stock" at bounding box center [475, 117] width 96 height 59
click at [634, 8] on button "Submit as Order" at bounding box center [637, 10] width 38 height 11
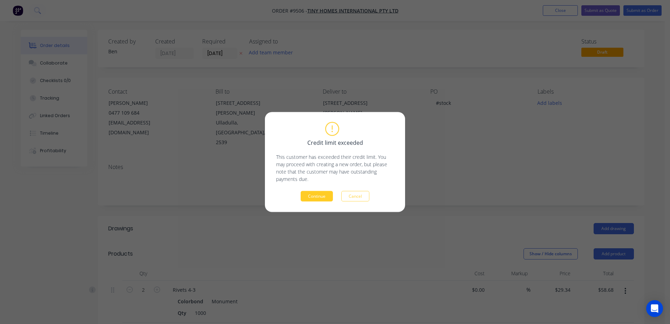
click at [321, 193] on button "Continue" at bounding box center [316, 196] width 32 height 11
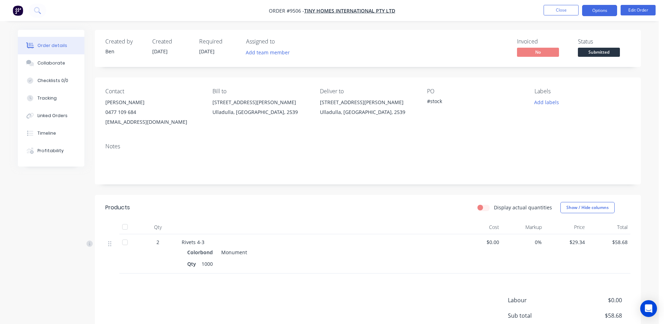
click at [604, 9] on button "Options" at bounding box center [599, 10] width 35 height 11
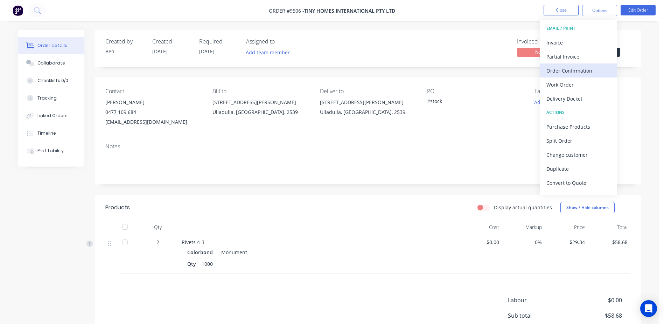
click at [577, 70] on div "Order Confirmation" at bounding box center [579, 70] width 64 height 10
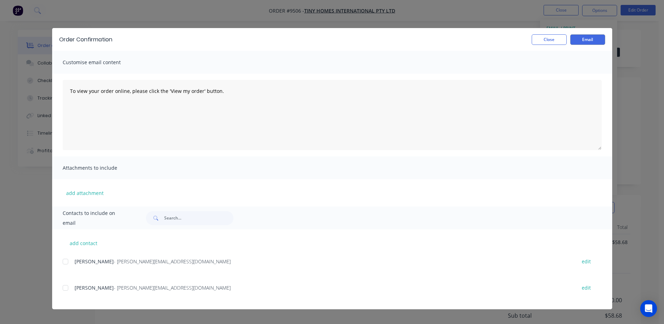
click at [66, 262] on div at bounding box center [65, 261] width 14 height 14
click at [594, 40] on button "Email" at bounding box center [587, 39] width 35 height 11
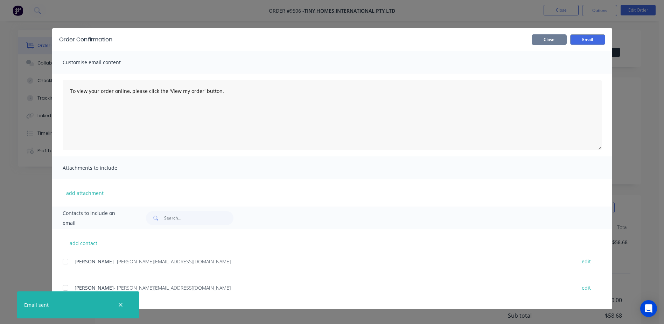
click at [543, 39] on button "Close" at bounding box center [549, 39] width 35 height 11
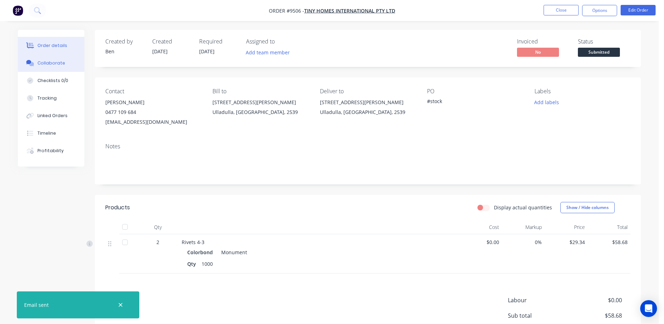
click at [43, 64] on div "Collaborate" at bounding box center [51, 63] width 28 height 6
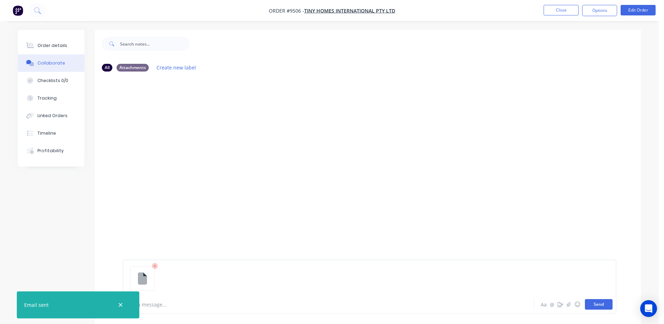
click at [595, 300] on button "Send" at bounding box center [599, 304] width 28 height 11
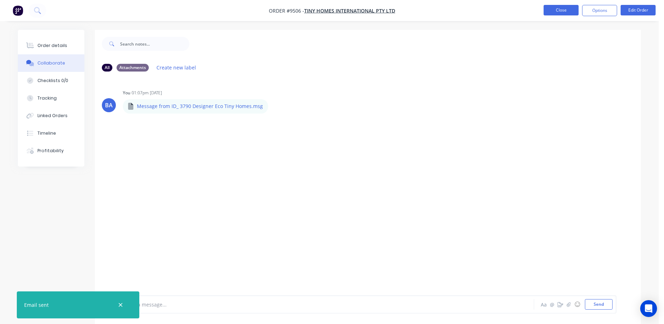
click at [558, 9] on button "Close" at bounding box center [561, 10] width 35 height 11
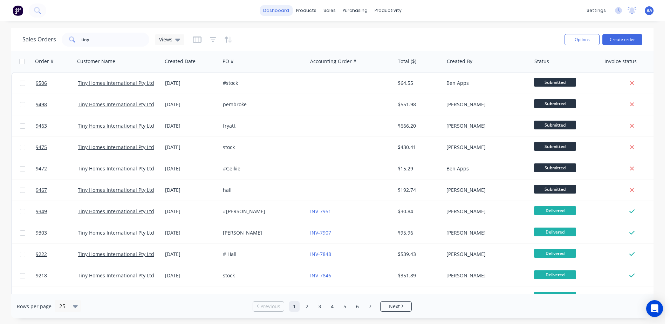
click at [278, 11] on link "dashboard" at bounding box center [276, 10] width 33 height 11
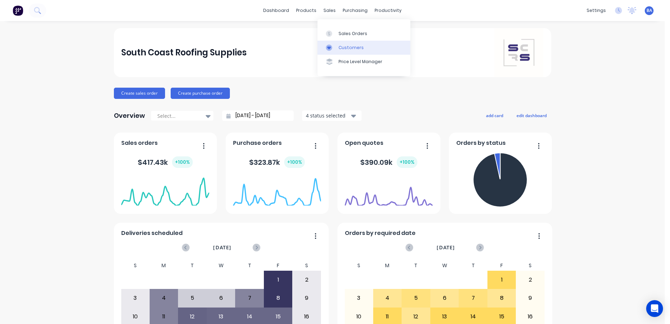
click at [337, 49] on link "Customers" at bounding box center [363, 48] width 93 height 14
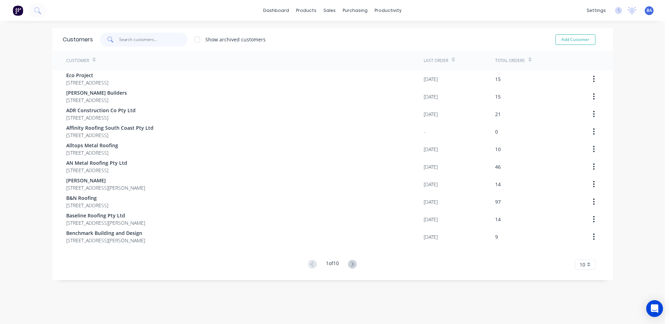
click at [165, 41] on input "text" at bounding box center [153, 40] width 68 height 14
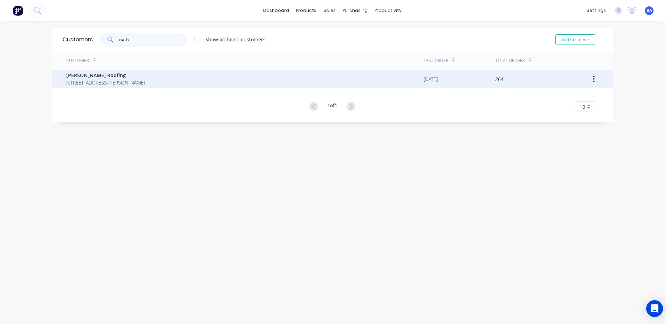
type input "nath"
click at [145, 78] on span "[PERSON_NAME] Roofing" at bounding box center [105, 74] width 79 height 7
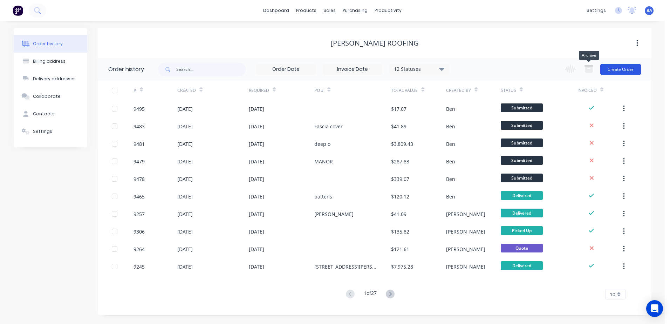
click at [609, 70] on button "Create Order" at bounding box center [620, 69] width 41 height 11
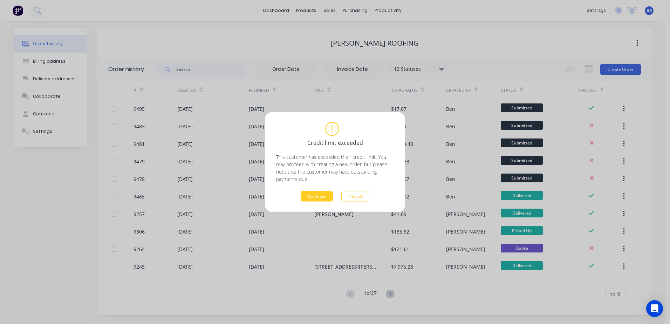
click at [317, 192] on button "Continue" at bounding box center [316, 196] width 32 height 11
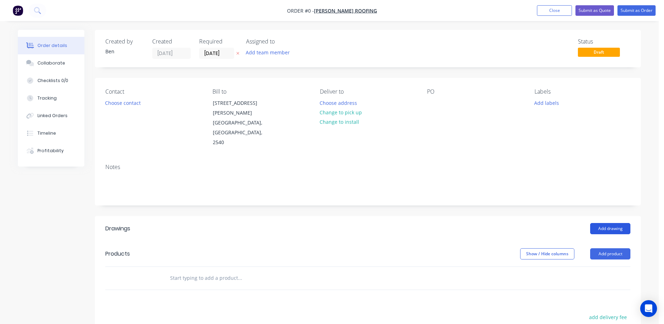
click at [615, 223] on button "Add drawing" at bounding box center [610, 228] width 40 height 11
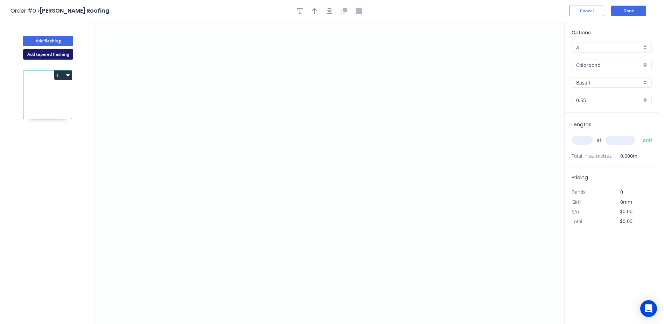
click at [44, 54] on button "Add tapered flashing" at bounding box center [48, 54] width 50 height 11
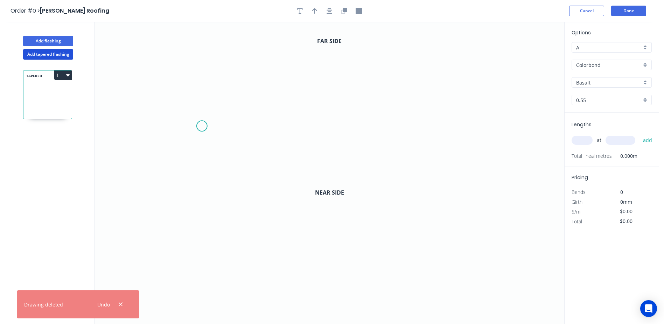
click at [201, 126] on icon "0" at bounding box center [330, 97] width 470 height 151
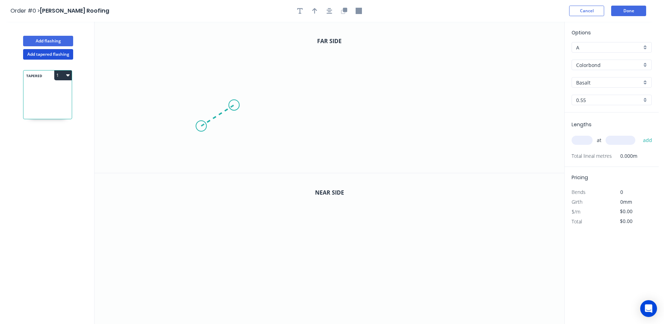
click at [234, 105] on icon "0" at bounding box center [330, 97] width 470 height 151
click at [410, 102] on icon "0 ?" at bounding box center [330, 97] width 470 height 151
click at [408, 164] on icon "0 ? ? ? º" at bounding box center [330, 97] width 470 height 151
click at [396, 153] on icon "0 ? ? ? ? º" at bounding box center [330, 97] width 470 height 151
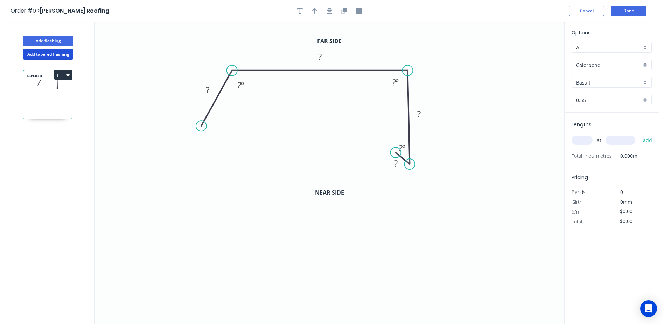
drag, startPoint x: 321, startPoint y: 105, endPoint x: 319, endPoint y: 70, distance: 35.4
click at [319, 70] on icon at bounding box center [320, 70] width 176 height 0
drag, startPoint x: 205, startPoint y: 108, endPoint x: 206, endPoint y: 87, distance: 21.4
click at [206, 87] on circle at bounding box center [206, 87] width 11 height 11
click at [195, 260] on icon "0" at bounding box center [330, 248] width 470 height 151
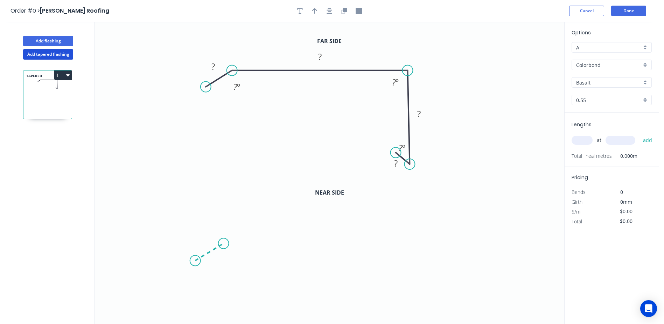
click at [224, 243] on icon "0" at bounding box center [330, 248] width 470 height 151
click at [411, 237] on icon "0 ?" at bounding box center [330, 248] width 470 height 151
click at [413, 314] on icon "0 ? ? ? º" at bounding box center [330, 248] width 470 height 151
click at [400, 303] on icon at bounding box center [405, 308] width 11 height 11
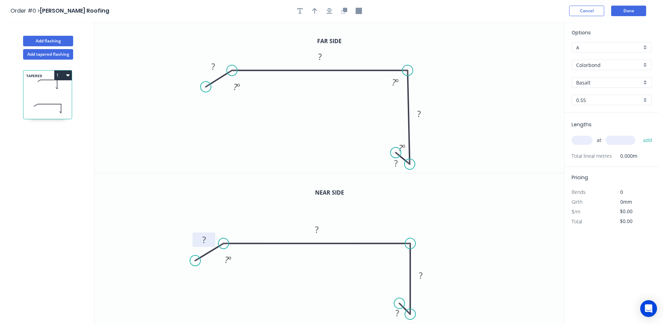
click at [203, 237] on tspan "?" at bounding box center [204, 240] width 4 height 12
click at [486, 200] on icon "0 20 265 110 10 160 º" at bounding box center [330, 248] width 470 height 151
drag, startPoint x: 399, startPoint y: 303, endPoint x: 385, endPoint y: 303, distance: 14.4
click at [385, 303] on circle at bounding box center [385, 303] width 11 height 11
drag, startPoint x: 413, startPoint y: 313, endPoint x: 395, endPoint y: 312, distance: 17.2
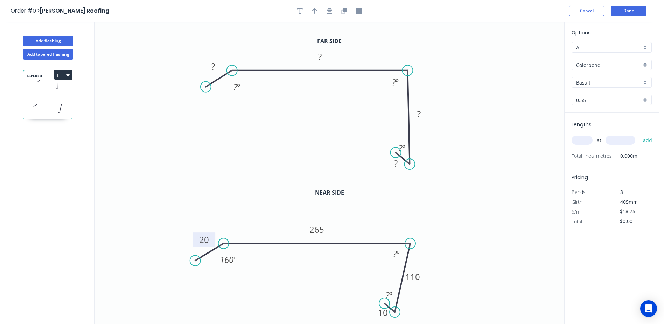
click at [395, 312] on circle at bounding box center [395, 311] width 11 height 11
click at [393, 296] on rect at bounding box center [390, 295] width 14 height 10
click at [498, 233] on icon "0 20 265 110 10 160 º ? º 45 º" at bounding box center [330, 248] width 470 height 151
click at [397, 254] on tspan "º" at bounding box center [398, 254] width 3 height 12
click at [500, 222] on icon "0 20 265 110 10 160 º 83 º 45 º" at bounding box center [330, 248] width 470 height 151
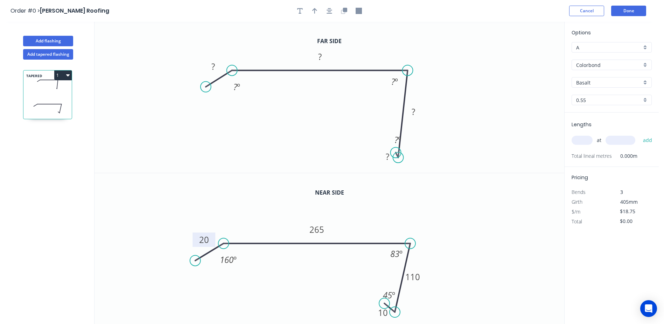
drag, startPoint x: 410, startPoint y: 160, endPoint x: 399, endPoint y: 158, distance: 11.5
click at [399, 158] on circle at bounding box center [398, 157] width 11 height 11
drag, startPoint x: 394, startPoint y: 148, endPoint x: 387, endPoint y: 148, distance: 6.7
click at [387, 148] on circle at bounding box center [387, 148] width 11 height 11
click at [395, 155] on circle at bounding box center [395, 156] width 11 height 11
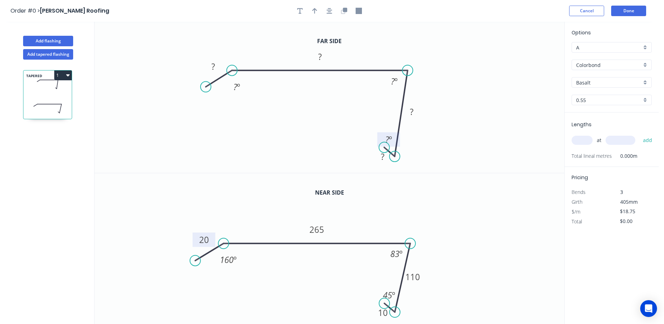
drag, startPoint x: 386, startPoint y: 148, endPoint x: 382, endPoint y: 138, distance: 10.3
click at [385, 147] on circle at bounding box center [384, 147] width 11 height 11
click at [392, 83] on tspan "?" at bounding box center [393, 81] width 4 height 12
click at [451, 94] on icon "0 ? ? ? ? ? º 83? º ? º" at bounding box center [330, 97] width 470 height 151
click at [394, 83] on tspan "?" at bounding box center [393, 81] width 4 height 12
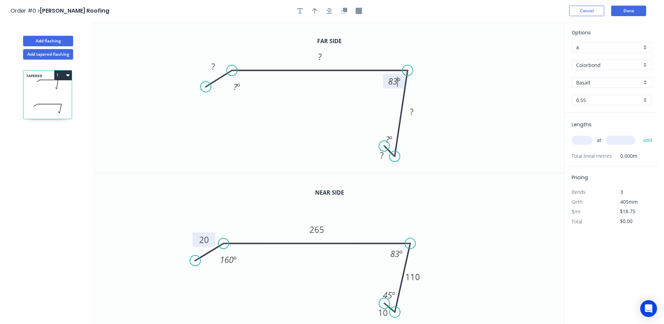
click at [454, 49] on icon "0 ? ? ? ? ? º 83 º ? º" at bounding box center [330, 97] width 470 height 151
click at [411, 112] on tspan "?" at bounding box center [412, 112] width 4 height 12
click at [458, 113] on icon "0 ? ? 110 ? ? º 83 º ? º" at bounding box center [330, 97] width 470 height 151
click at [381, 157] on tspan "?" at bounding box center [382, 155] width 4 height 12
click at [427, 135] on icon "0 ? ? 110 10 ? º 83 º ? º" at bounding box center [330, 97] width 470 height 151
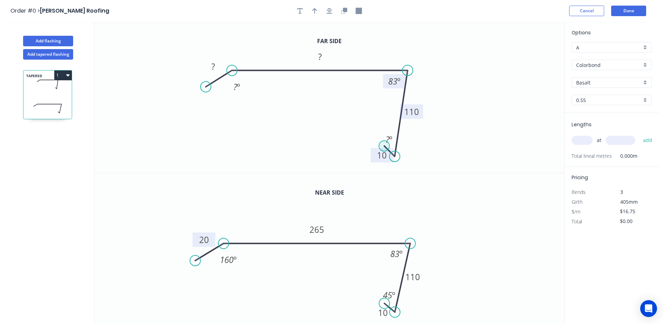
click at [388, 143] on circle at bounding box center [384, 145] width 11 height 11
click at [389, 140] on tspan "?" at bounding box center [388, 139] width 4 height 12
click at [400, 149] on div "Delete point" at bounding box center [423, 149] width 70 height 14
click at [390, 139] on tspan "º" at bounding box center [390, 139] width 3 height 12
click at [527, 170] on icon "0 ? ? 110 10 ? º 83 º 45 º" at bounding box center [330, 97] width 470 height 151
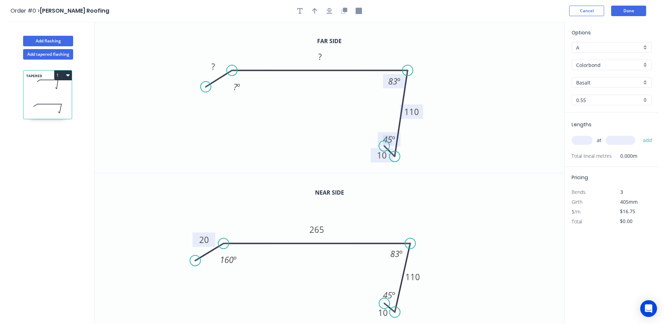
drag, startPoint x: 395, startPoint y: 138, endPoint x: 392, endPoint y: 133, distance: 6.4
click at [392, 133] on g "45 º" at bounding box center [389, 139] width 23 height 14
drag, startPoint x: 389, startPoint y: 140, endPoint x: 389, endPoint y: 134, distance: 5.3
click at [389, 134] on tspan "45" at bounding box center [387, 139] width 9 height 12
drag, startPoint x: 382, startPoint y: 134, endPoint x: 381, endPoint y: 130, distance: 4.3
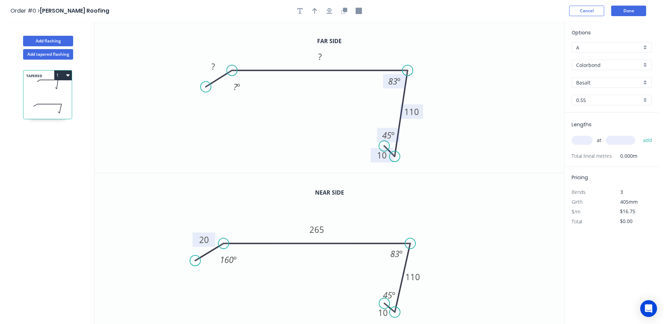
click at [381, 130] on rect at bounding box center [388, 135] width 23 height 14
drag, startPoint x: 382, startPoint y: 292, endPoint x: 383, endPoint y: 288, distance: 3.7
click at [383, 288] on rect at bounding box center [390, 291] width 23 height 14
click at [318, 58] on tspan "?" at bounding box center [320, 57] width 4 height 12
drag, startPoint x: 350, startPoint y: 120, endPoint x: 338, endPoint y: 120, distance: 12.3
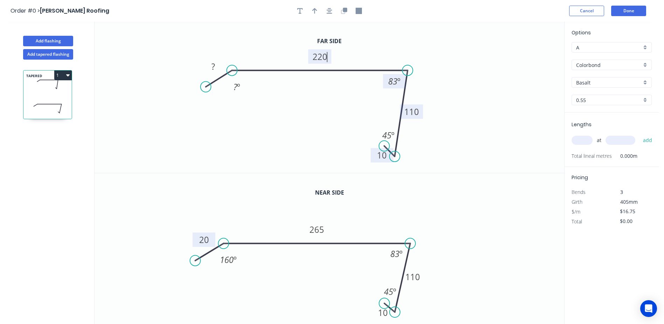
click at [350, 120] on icon "0 ? 220 110 10 ? º 83 º 45 º" at bounding box center [330, 97] width 470 height 151
drag, startPoint x: 214, startPoint y: 68, endPoint x: 210, endPoint y: 69, distance: 4.2
click at [214, 68] on tspan "?" at bounding box center [214, 67] width 4 height 12
click at [259, 110] on icon "0 20 220 110 10 ? º 83 º 45 º" at bounding box center [330, 97] width 470 height 151
type input "$15.75"
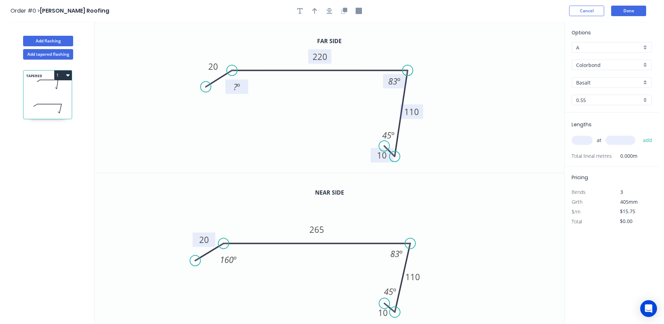
click at [235, 82] on tspan "?" at bounding box center [236, 87] width 4 height 12
click at [472, 66] on icon "0 20 220 110 10 160 º 83 º 45 º" at bounding box center [330, 97] width 470 height 151
click at [597, 84] on input "Basalt" at bounding box center [608, 82] width 65 height 7
click at [600, 128] on div "Surfmist" at bounding box center [611, 131] width 79 height 12
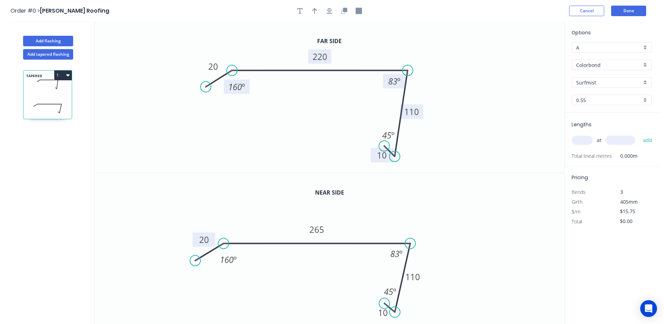
click at [582, 141] on input "text" at bounding box center [582, 140] width 21 height 9
click at [640, 134] on button "add" at bounding box center [648, 140] width 16 height 12
click at [599, 83] on input "Surfmist" at bounding box center [608, 82] width 65 height 7
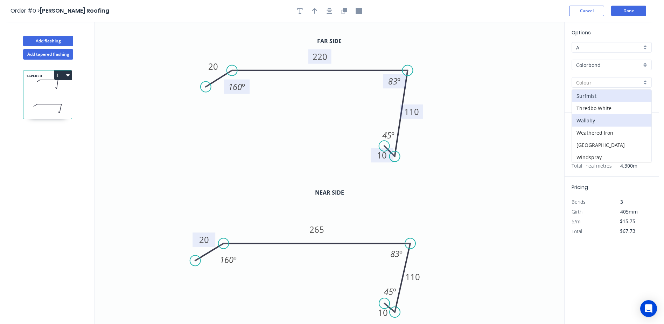
scroll to position [259, 0]
click at [611, 140] on div "Windspray" at bounding box center [611, 143] width 79 height 12
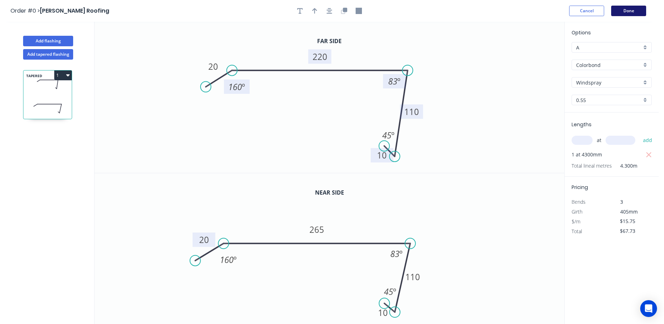
click at [626, 8] on button "Done" at bounding box center [628, 11] width 35 height 11
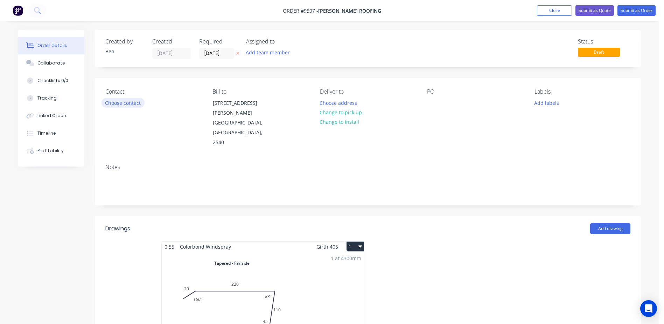
click at [122, 103] on button "Choose contact" at bounding box center [123, 102] width 43 height 9
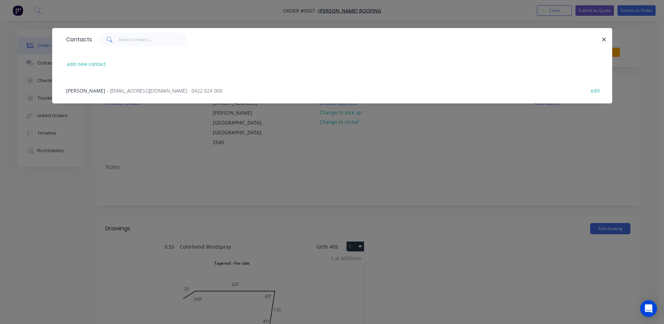
click at [107, 90] on span "- parny81@hotmail.com - 0422 024 000" at bounding box center [165, 90] width 116 height 7
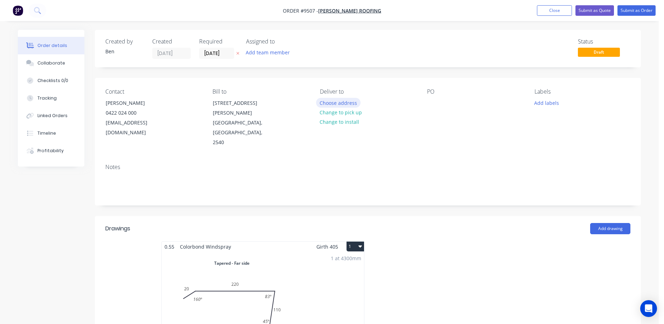
click at [344, 102] on button "Choose address" at bounding box center [338, 102] width 45 height 9
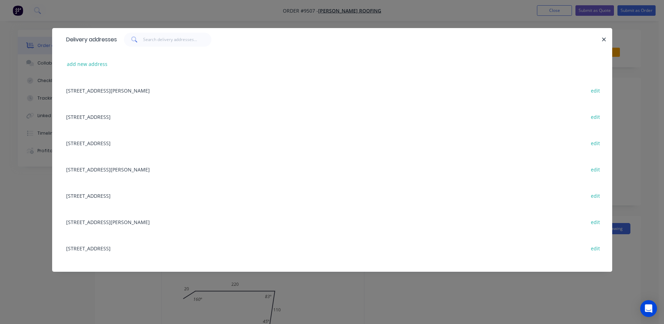
click at [123, 90] on div "23 McGowan Street , Old Erowal Bay, New South Wales, Australia, 2540 edit" at bounding box center [332, 90] width 539 height 26
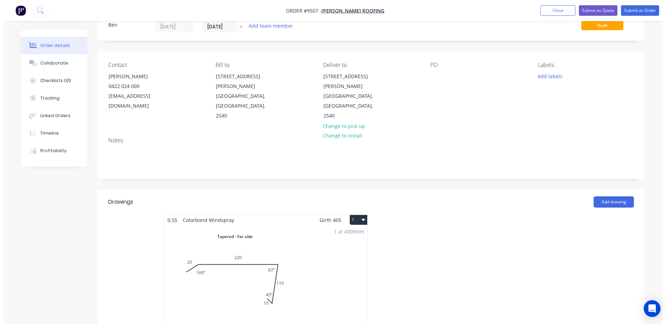
scroll to position [140, 0]
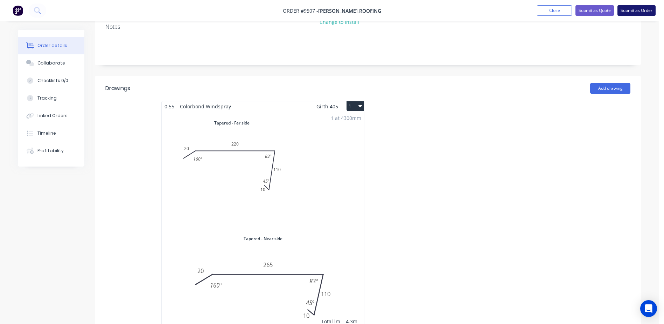
click at [635, 8] on button "Submit as Order" at bounding box center [637, 10] width 38 height 11
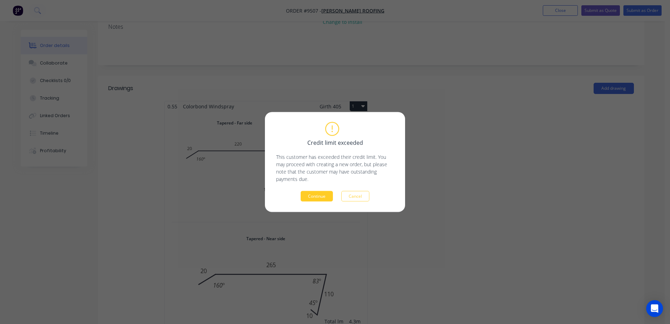
click at [311, 194] on button "Continue" at bounding box center [316, 196] width 32 height 11
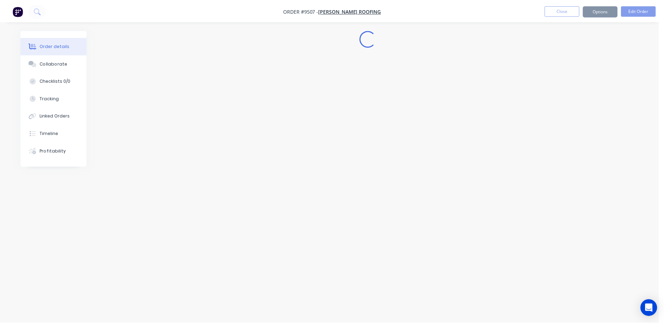
scroll to position [0, 0]
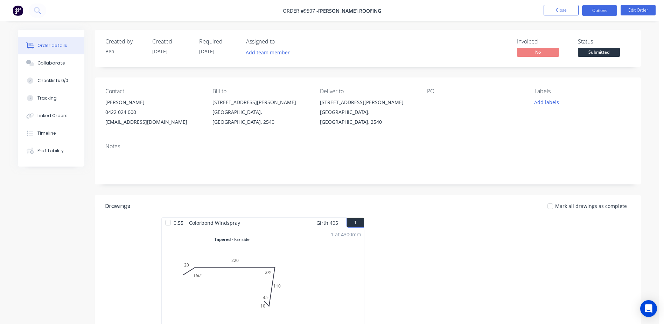
click at [588, 8] on button "Options" at bounding box center [599, 10] width 35 height 11
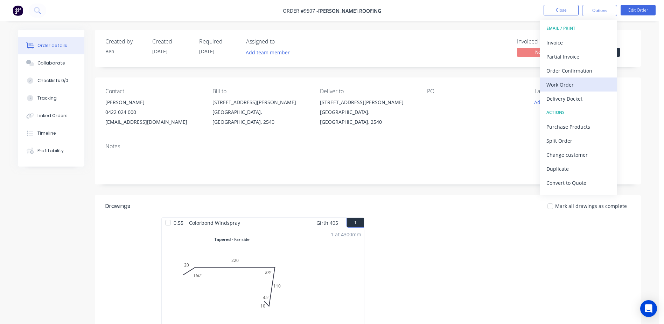
click at [565, 85] on div "Work Order" at bounding box center [579, 84] width 64 height 10
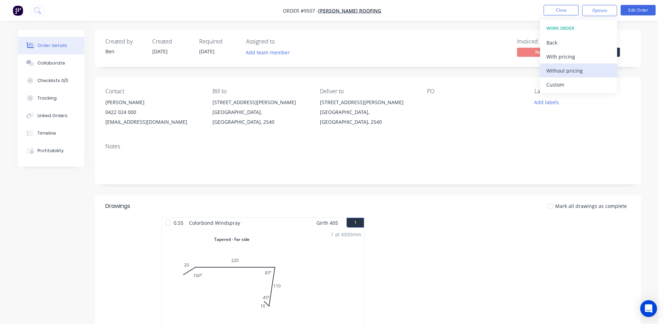
click at [570, 69] on div "Without pricing" at bounding box center [579, 70] width 64 height 10
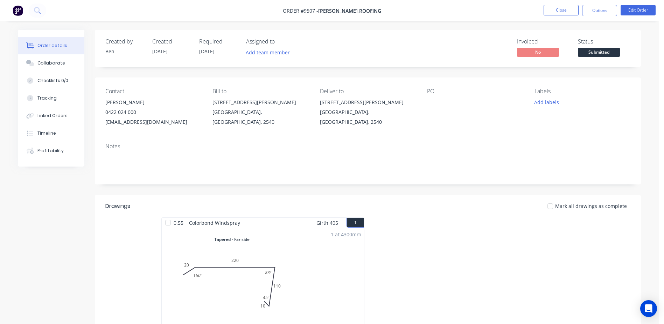
click at [431, 151] on div "Notes" at bounding box center [368, 160] width 546 height 47
click at [593, 10] on button "Options" at bounding box center [599, 10] width 35 height 11
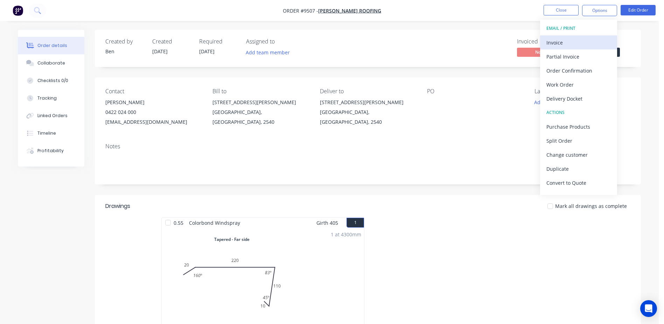
click at [572, 42] on div "Invoice" at bounding box center [579, 42] width 64 height 10
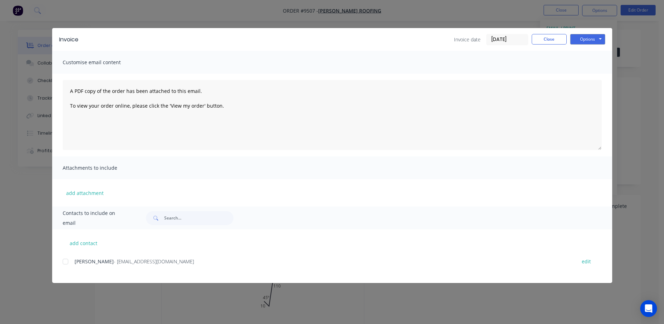
click at [64, 263] on div at bounding box center [65, 261] width 14 height 14
click at [595, 39] on button "Options" at bounding box center [587, 39] width 35 height 11
click at [588, 72] on button "Email" at bounding box center [592, 75] width 45 height 12
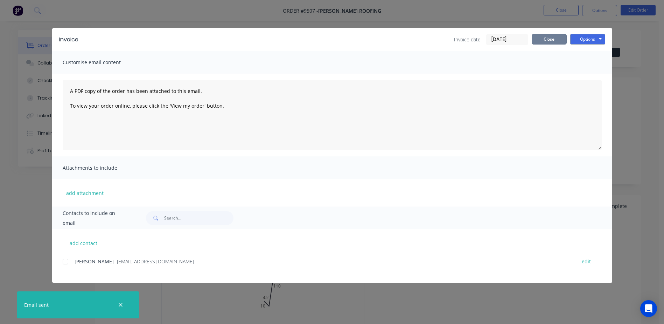
click at [540, 37] on button "Close" at bounding box center [549, 39] width 35 height 11
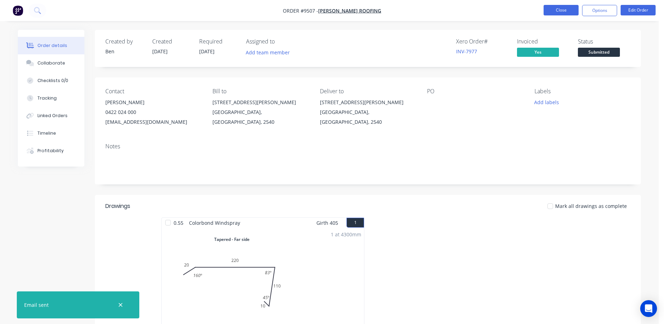
click at [555, 10] on button "Close" at bounding box center [561, 10] width 35 height 11
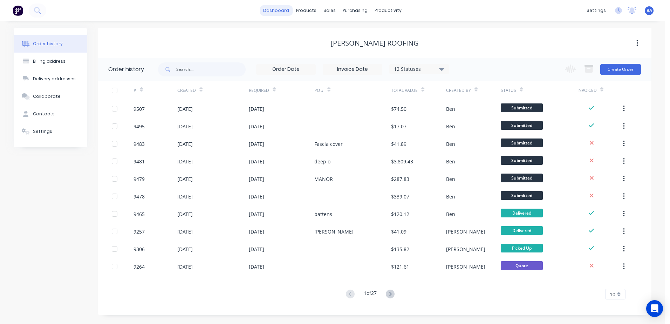
click at [278, 11] on link "dashboard" at bounding box center [276, 10] width 33 height 11
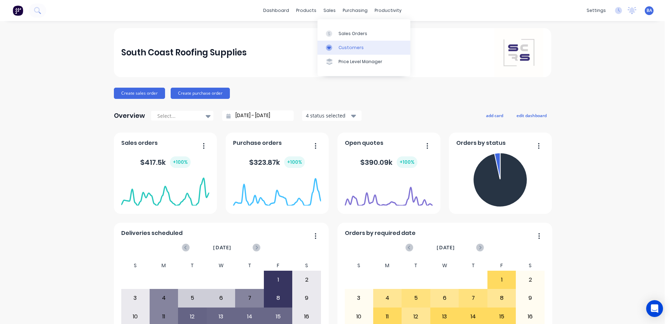
click at [331, 47] on icon at bounding box center [329, 47] width 6 height 6
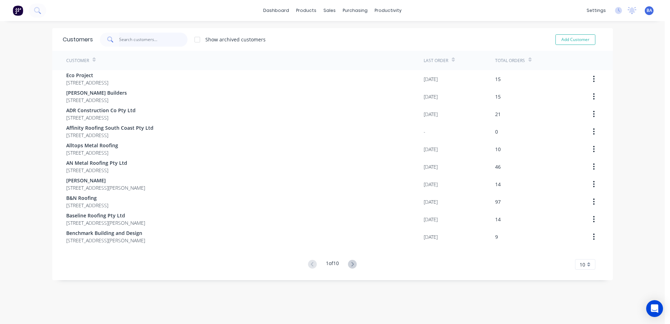
click at [149, 38] on input "text" at bounding box center [153, 40] width 68 height 14
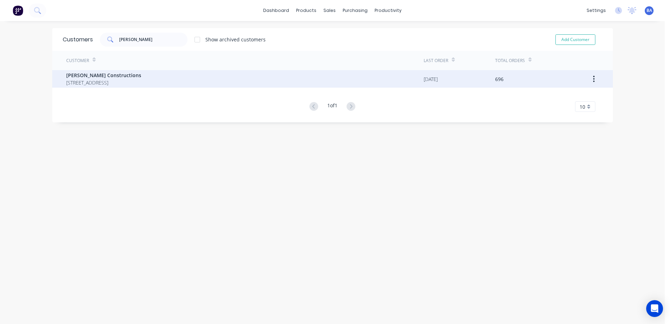
click at [106, 81] on span "12 Park Road St Georges Basin New South Wales 2540" at bounding box center [103, 82] width 75 height 7
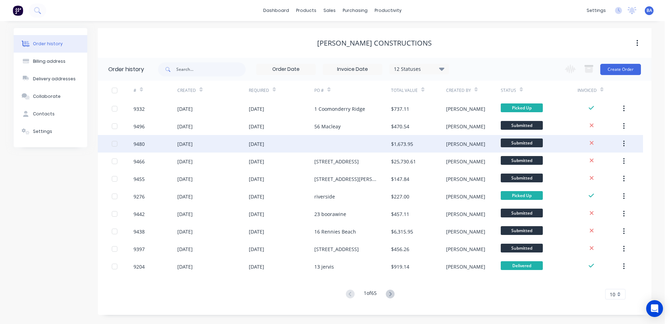
click at [355, 141] on div at bounding box center [352, 144] width 77 height 18
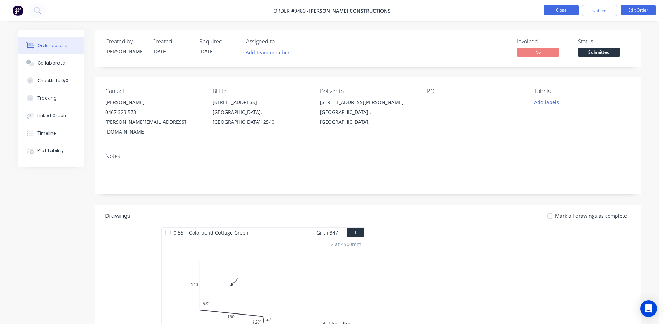
click at [551, 8] on button "Close" at bounding box center [561, 10] width 35 height 11
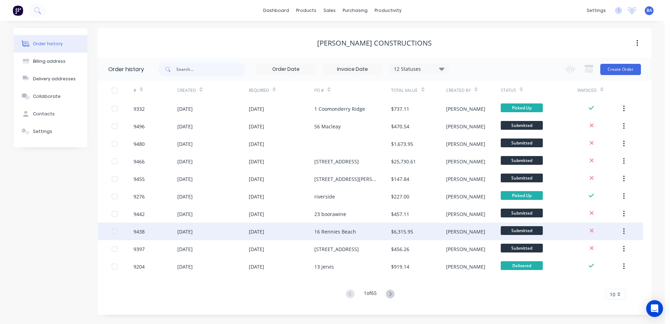
click at [352, 230] on div "16 Rennies Beach" at bounding box center [335, 231] width 42 height 7
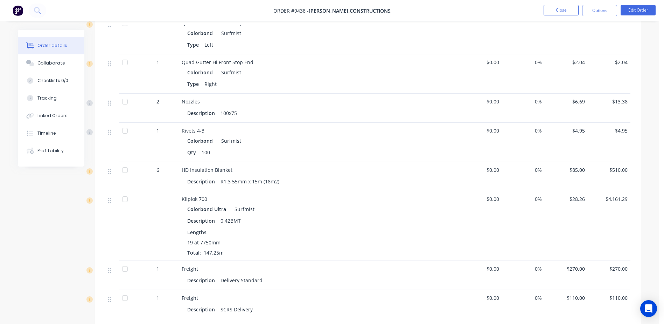
scroll to position [560, 0]
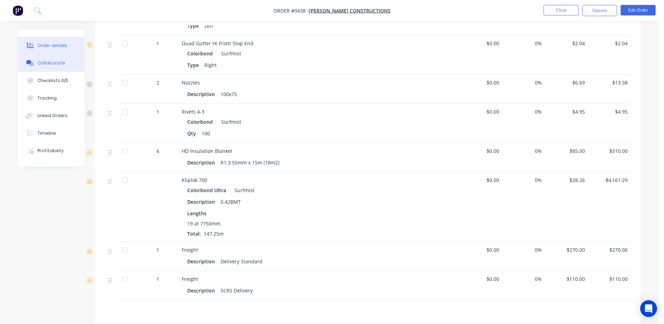
click at [40, 62] on div "Collaborate" at bounding box center [51, 63] width 28 height 6
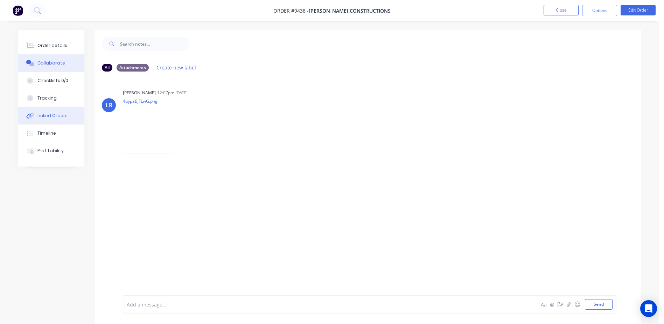
click at [62, 115] on div "Linked Orders" at bounding box center [52, 115] width 30 height 6
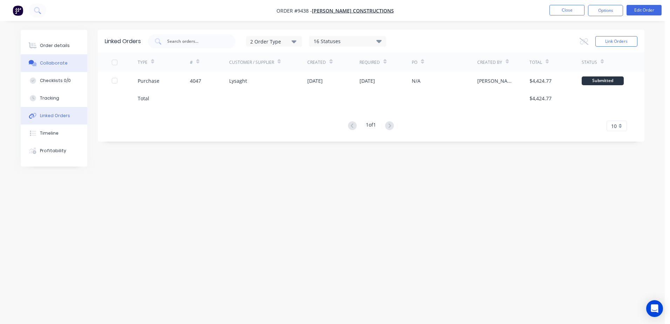
click at [65, 66] on div "Collaborate" at bounding box center [54, 63] width 28 height 6
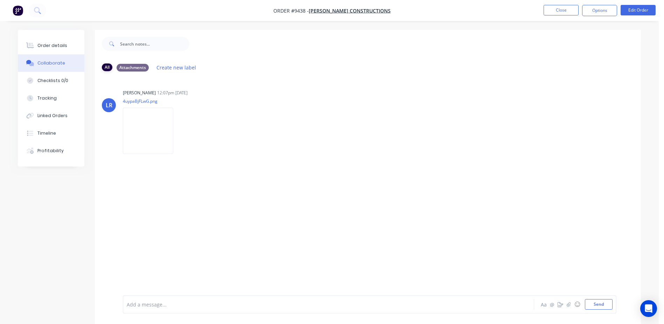
click at [111, 65] on div "All" at bounding box center [107, 67] width 11 height 8
click at [556, 11] on button "Close" at bounding box center [561, 10] width 35 height 11
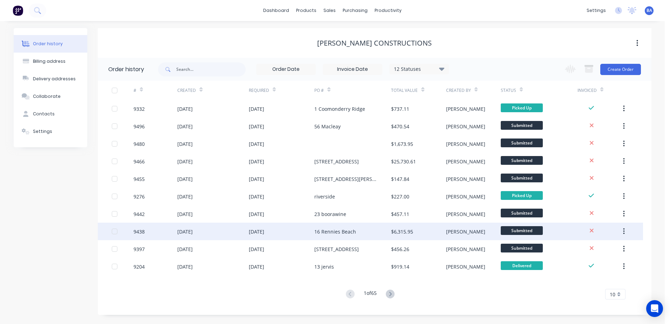
click at [319, 226] on div "16 Rennies Beach" at bounding box center [352, 231] width 77 height 18
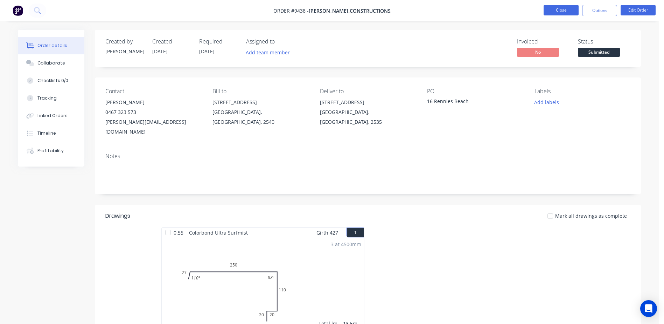
click at [568, 9] on button "Close" at bounding box center [561, 10] width 35 height 11
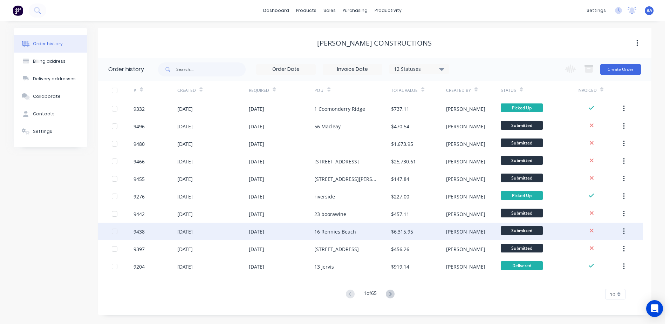
click at [373, 235] on div "16 Rennies Beach" at bounding box center [352, 231] width 77 height 18
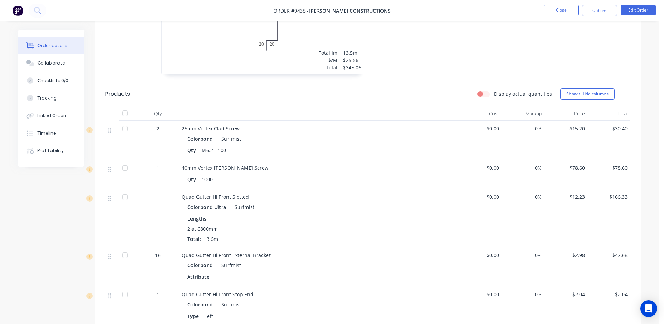
scroll to position [266, 0]
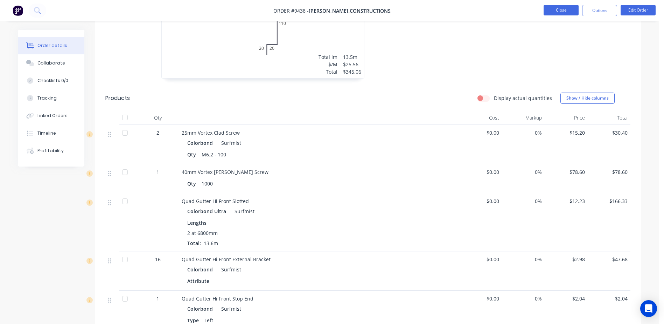
click at [554, 12] on button "Close" at bounding box center [561, 10] width 35 height 11
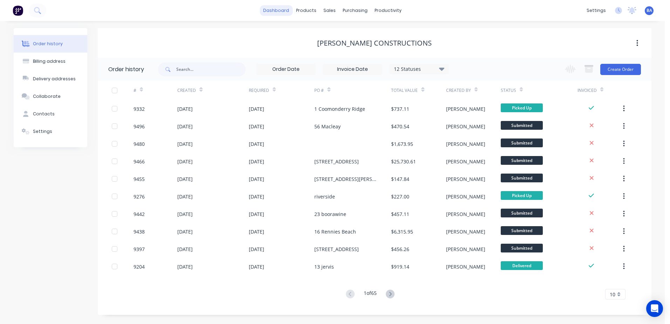
click at [288, 11] on link "dashboard" at bounding box center [276, 10] width 33 height 11
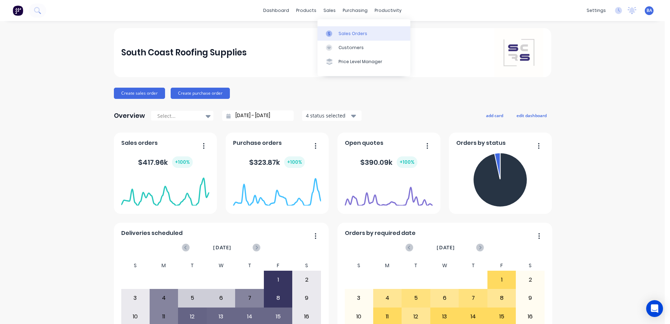
click at [333, 32] on div at bounding box center [331, 33] width 11 height 6
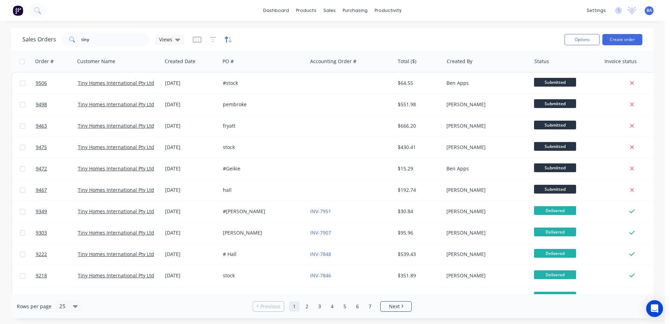
click at [224, 41] on icon "button" at bounding box center [228, 39] width 8 height 7
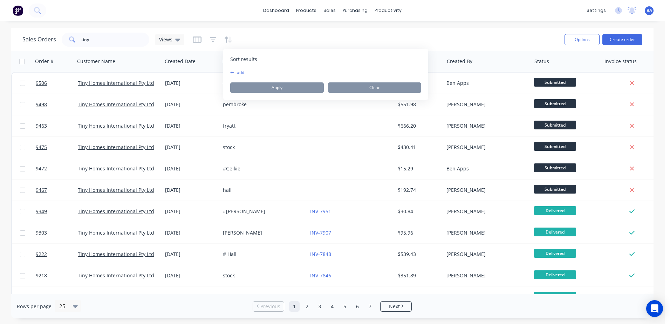
click at [239, 36] on div "Sales Orders tiny Views" at bounding box center [290, 39] width 536 height 17
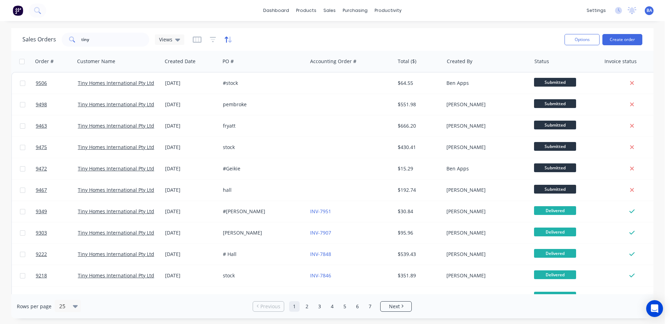
click at [226, 40] on icon "button" at bounding box center [228, 39] width 8 height 7
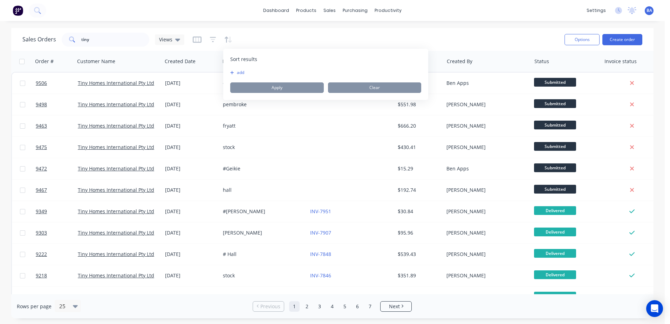
click at [235, 71] on button "add" at bounding box center [234, 73] width 9 height 6
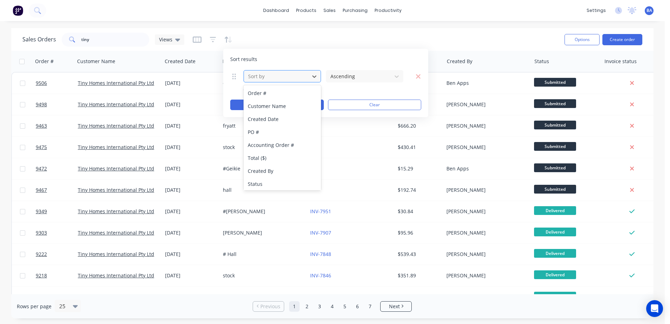
click at [275, 76] on div at bounding box center [276, 76] width 58 height 9
click at [418, 75] on icon "button" at bounding box center [417, 76] width 5 height 7
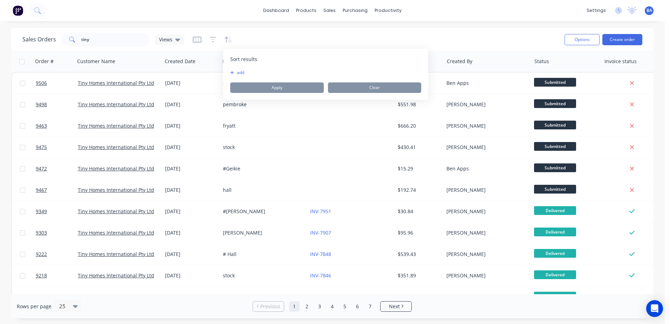
click at [338, 39] on div "Sales Orders tiny Views" at bounding box center [290, 39] width 536 height 17
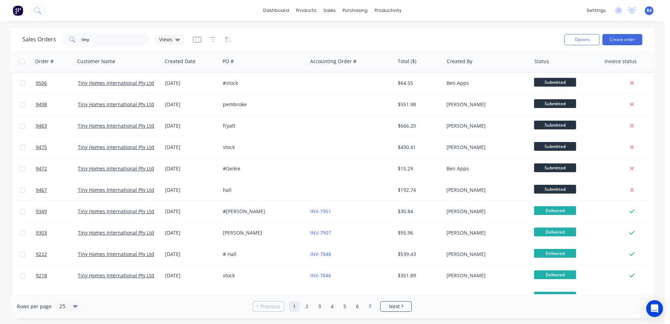
click at [210, 43] on button "button" at bounding box center [213, 39] width 6 height 11
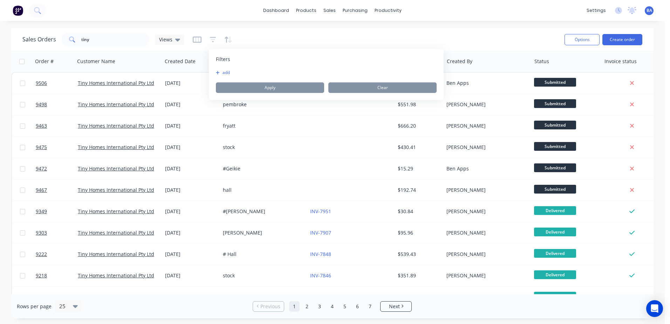
click at [222, 71] on button "add" at bounding box center [225, 73] width 18 height 6
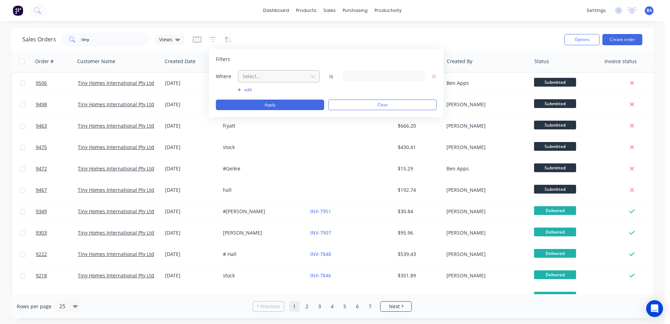
click at [272, 78] on div at bounding box center [273, 76] width 63 height 9
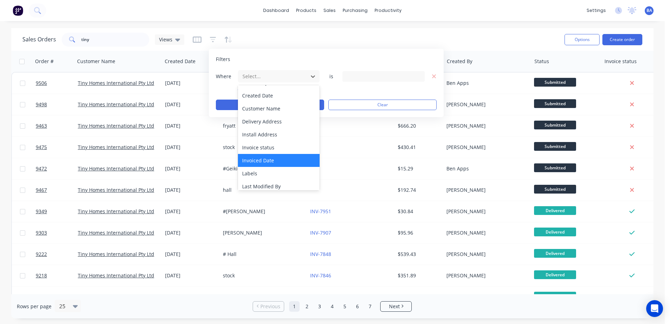
scroll to position [170, 0]
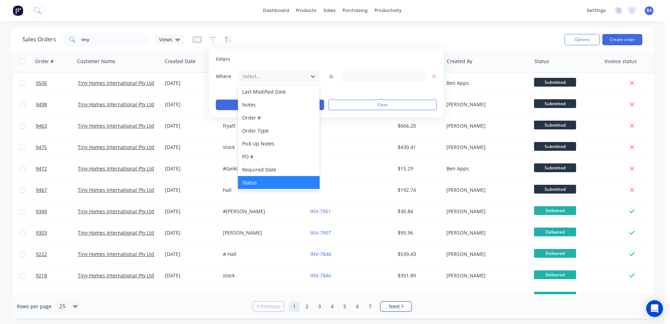
click at [266, 184] on div "Status" at bounding box center [279, 182] width 82 height 13
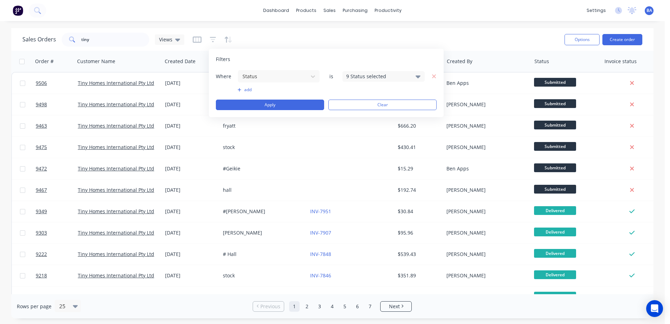
click at [357, 83] on div "Where Status is 9 Status selected add Apply Clear" at bounding box center [326, 90] width 221 height 40
click at [360, 76] on div "9 Status selected" at bounding box center [377, 75] width 63 height 7
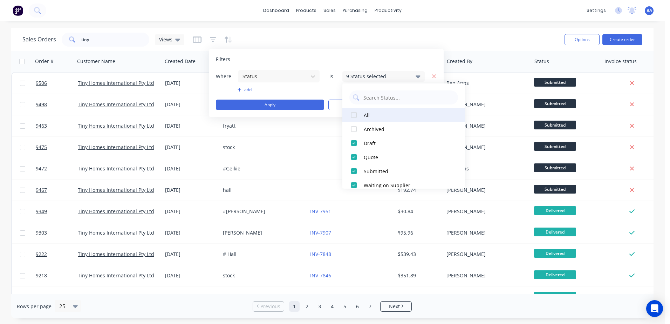
click at [350, 112] on div at bounding box center [354, 115] width 14 height 14
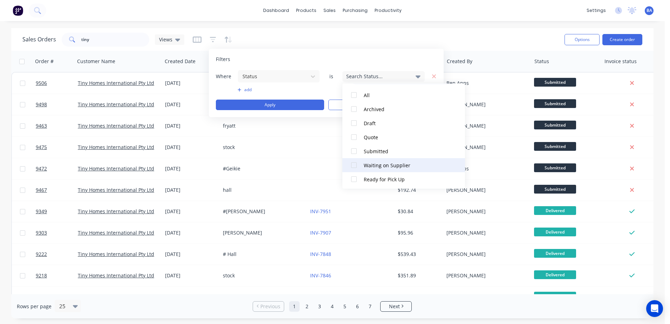
scroll to position [35, 0]
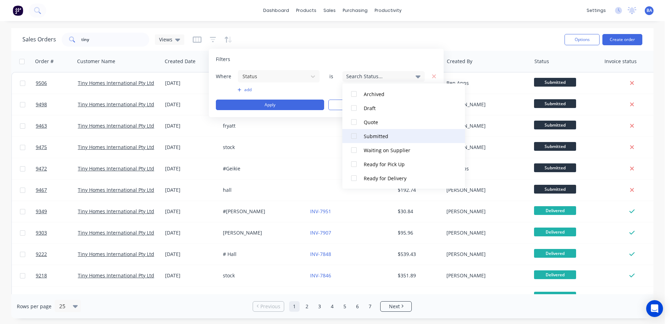
click at [352, 137] on div at bounding box center [354, 136] width 14 height 14
click at [353, 147] on div at bounding box center [354, 150] width 14 height 14
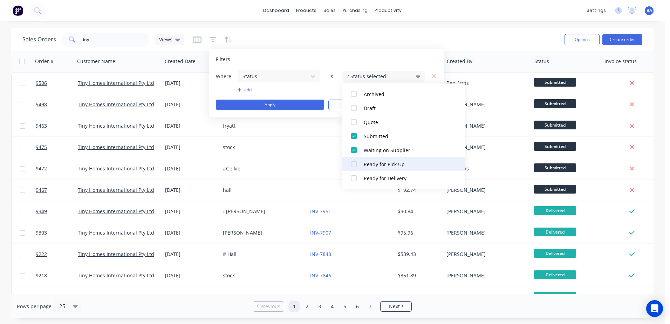
click at [353, 161] on div at bounding box center [354, 164] width 14 height 14
click at [352, 178] on div at bounding box center [354, 178] width 14 height 14
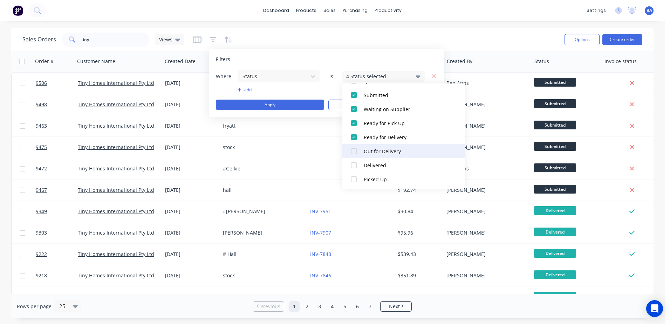
scroll to position [77, 0]
click at [355, 149] on div at bounding box center [354, 150] width 14 height 14
drag, startPoint x: 352, startPoint y: 180, endPoint x: 354, endPoint y: 170, distance: 10.3
click at [352, 179] on div at bounding box center [354, 178] width 14 height 14
click at [355, 164] on div at bounding box center [354, 164] width 14 height 14
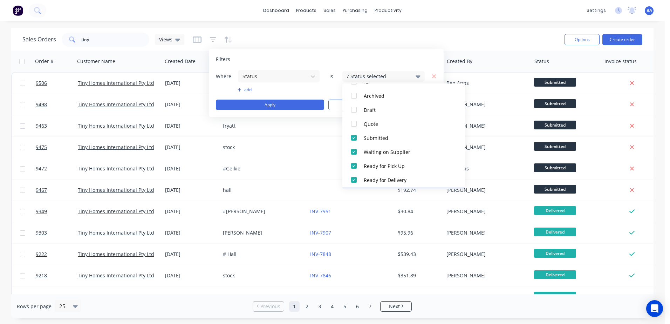
scroll to position [0, 0]
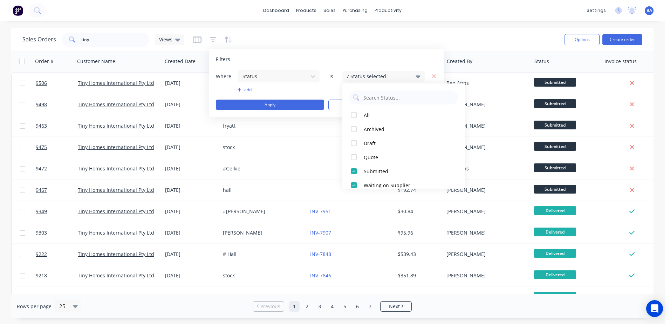
click at [421, 59] on div "Filters" at bounding box center [326, 59] width 221 height 7
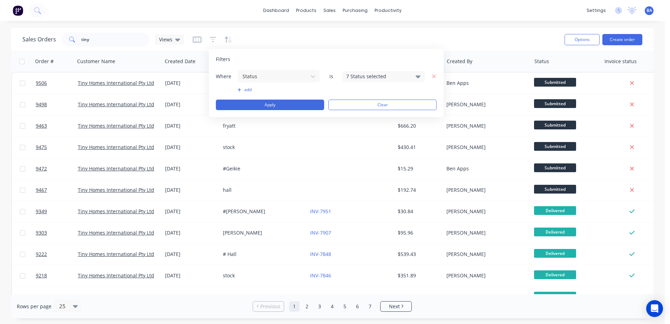
click at [246, 90] on button "add" at bounding box center [278, 90] width 82 height 6
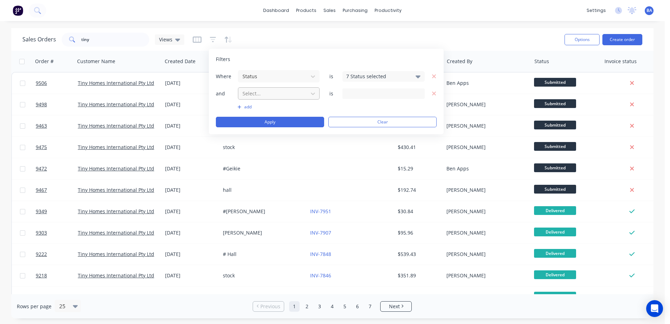
click at [297, 94] on div at bounding box center [273, 93] width 63 height 9
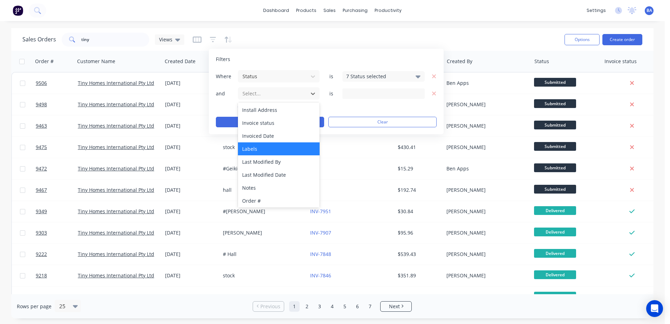
scroll to position [105, 0]
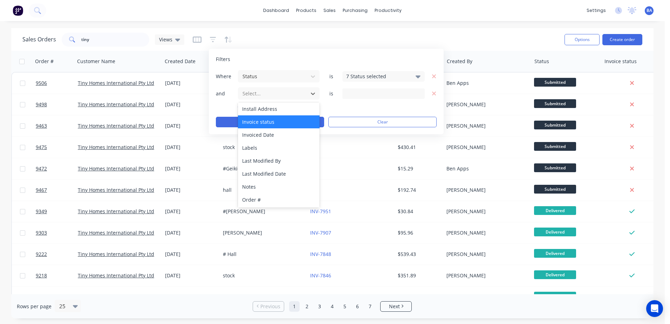
click at [283, 127] on div "Invoice status" at bounding box center [279, 121] width 82 height 13
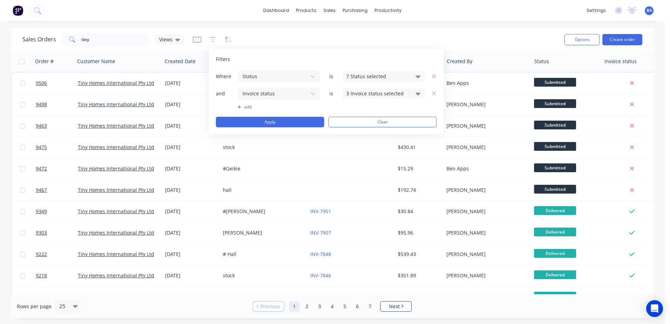
click at [410, 97] on div "3 Invoice status selected" at bounding box center [383, 93] width 82 height 11
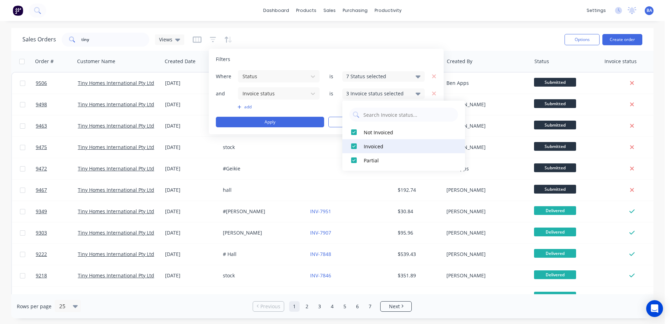
click at [350, 147] on div at bounding box center [354, 146] width 14 height 14
click at [351, 162] on div at bounding box center [354, 160] width 14 height 14
click at [317, 107] on button "add" at bounding box center [278, 107] width 82 height 6
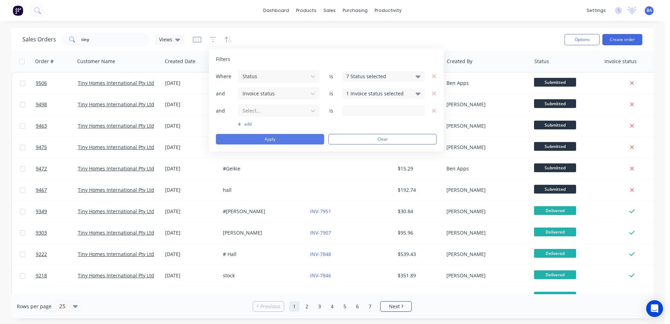
click at [282, 139] on button "Apply" at bounding box center [270, 139] width 108 height 11
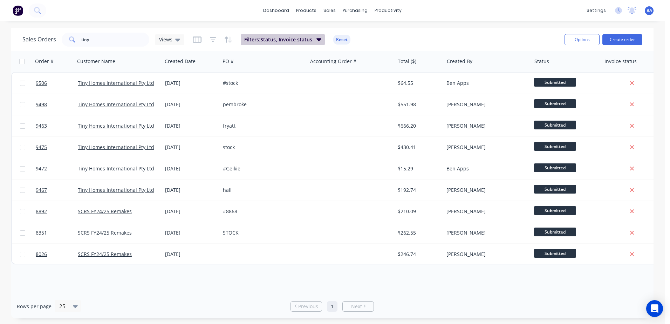
click at [316, 40] on icon "button" at bounding box center [318, 39] width 5 height 8
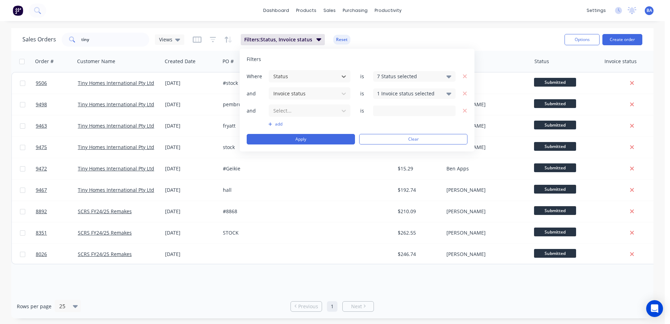
click at [435, 79] on div "7 Status selected" at bounding box center [408, 75] width 63 height 7
click at [357, 63] on div "Filters Where Status is 7 Status selected and Invoice status is 1 Invoice statu…" at bounding box center [357, 100] width 235 height 103
click at [411, 94] on div "1 Invoice status selected" at bounding box center [408, 93] width 63 height 7
click at [392, 52] on div "Filters Where Status is 7 Status selected and Invoice status is 1 Invoice statu…" at bounding box center [357, 100] width 235 height 103
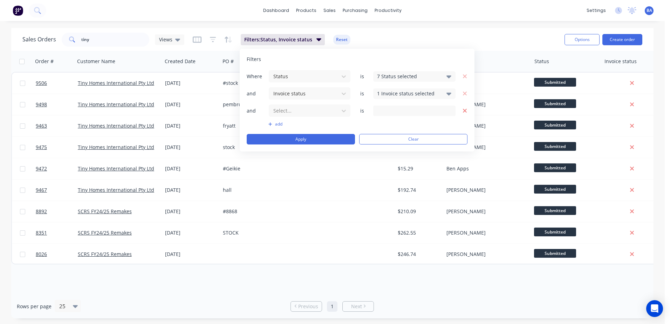
click at [463, 114] on button "button" at bounding box center [462, 110] width 7 height 9
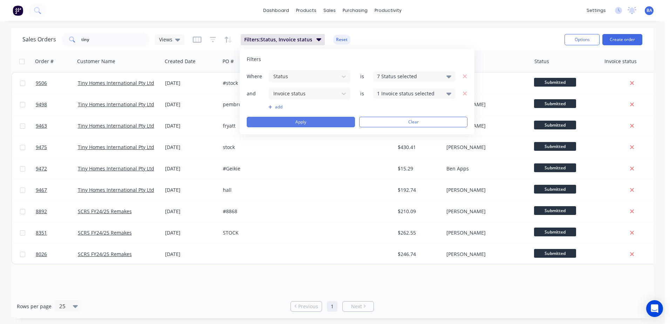
click at [315, 121] on button "Apply" at bounding box center [301, 122] width 108 height 11
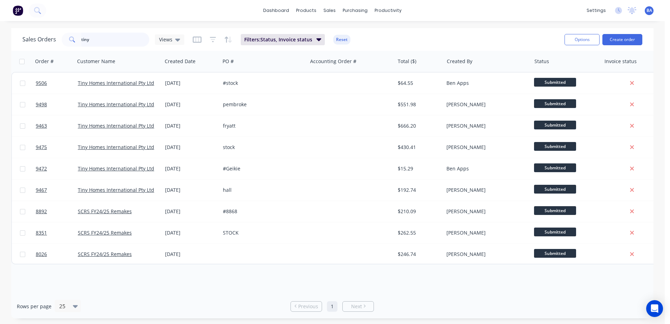
click at [99, 41] on input "tiny" at bounding box center [115, 40] width 68 height 14
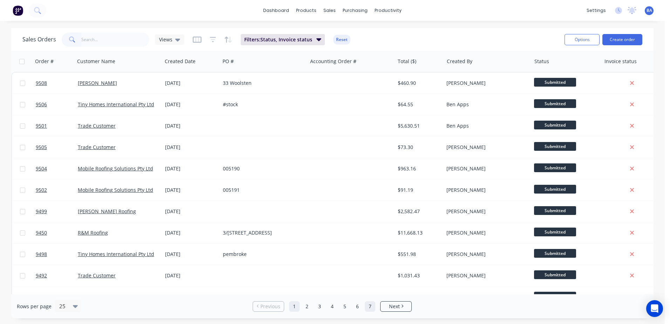
click at [367, 303] on link "7" at bounding box center [370, 306] width 11 height 11
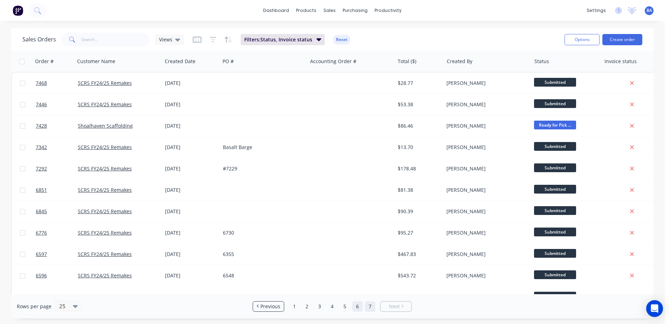
click at [357, 307] on link "6" at bounding box center [357, 306] width 11 height 11
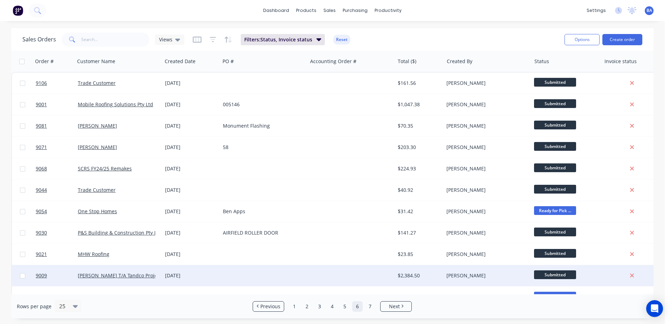
click at [219, 272] on div "25 Jul 2025" at bounding box center [191, 275] width 58 height 21
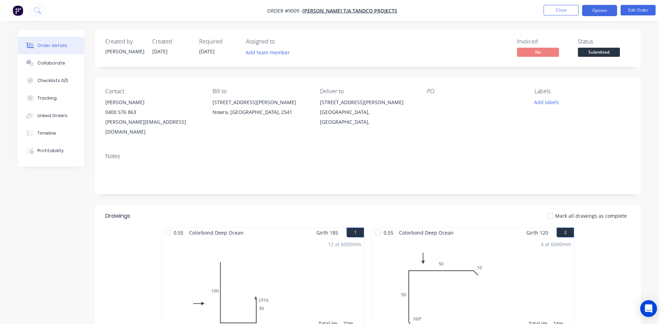
click at [598, 16] on button "Options" at bounding box center [599, 10] width 35 height 11
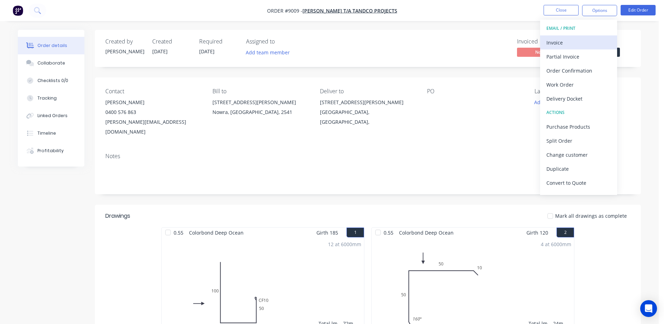
click at [568, 41] on div "Invoice" at bounding box center [579, 42] width 64 height 10
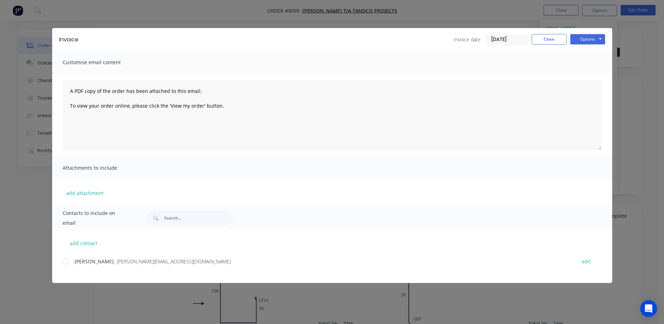
click at [64, 260] on div at bounding box center [65, 261] width 14 height 14
click at [580, 41] on button "Options" at bounding box center [587, 39] width 35 height 11
click at [578, 74] on button "Email" at bounding box center [592, 75] width 45 height 12
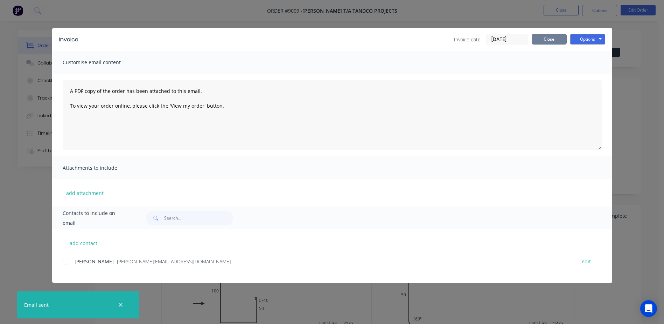
click at [560, 39] on button "Close" at bounding box center [549, 39] width 35 height 11
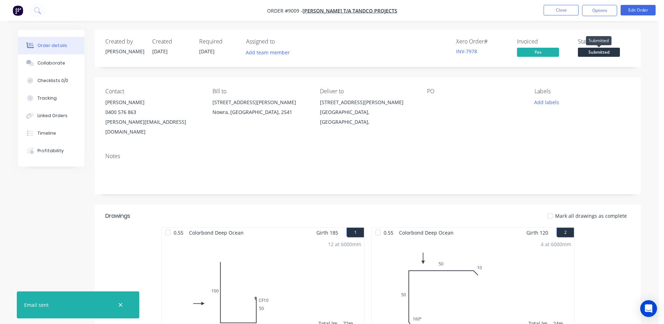
click at [599, 49] on span "Submitted" at bounding box center [599, 52] width 42 height 9
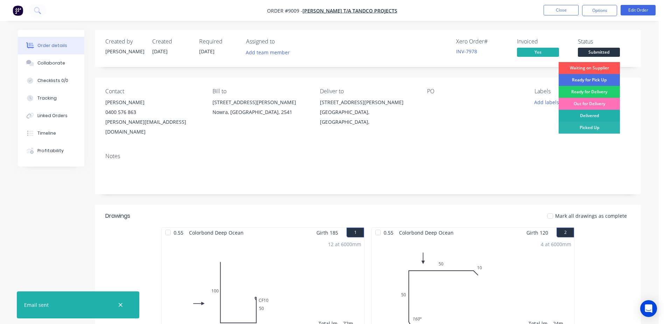
click at [588, 117] on div "Delivered" at bounding box center [589, 116] width 61 height 12
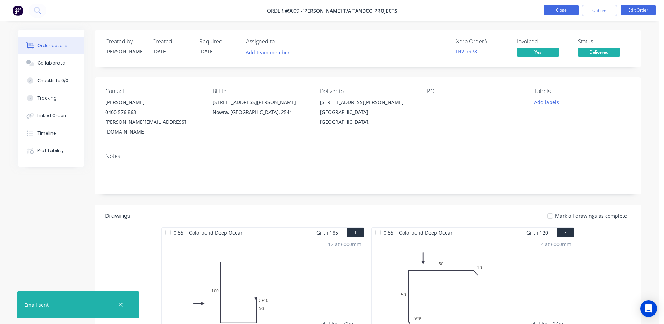
click at [566, 11] on button "Close" at bounding box center [561, 10] width 35 height 11
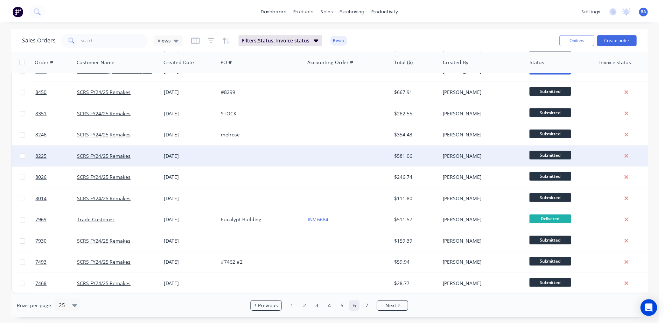
scroll to position [316, 0]
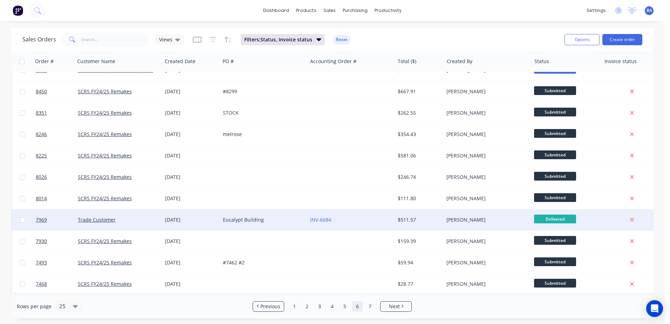
click at [295, 216] on div "Eucalypt Building" at bounding box center [262, 219] width 78 height 7
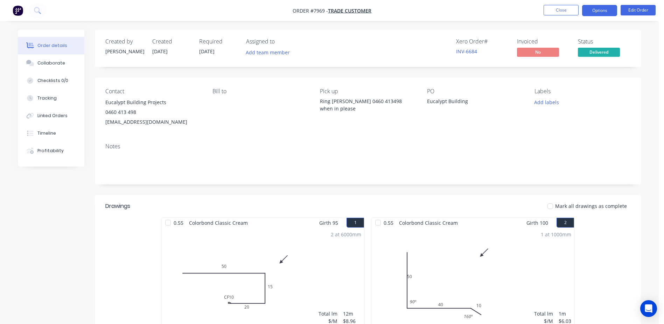
click at [596, 8] on button "Options" at bounding box center [599, 10] width 35 height 11
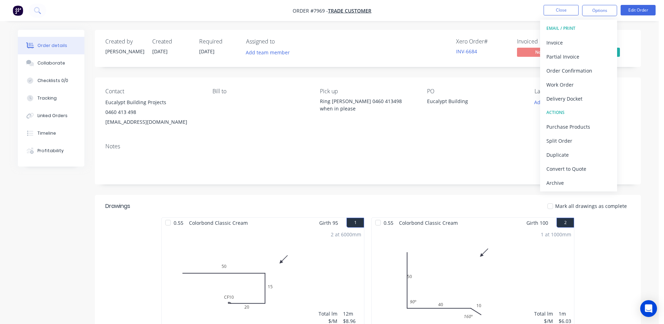
click at [434, 149] on div "Notes" at bounding box center [367, 146] width 525 height 7
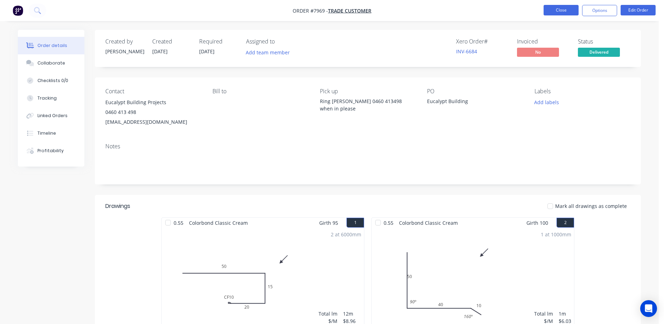
click at [555, 13] on button "Close" at bounding box center [561, 10] width 35 height 11
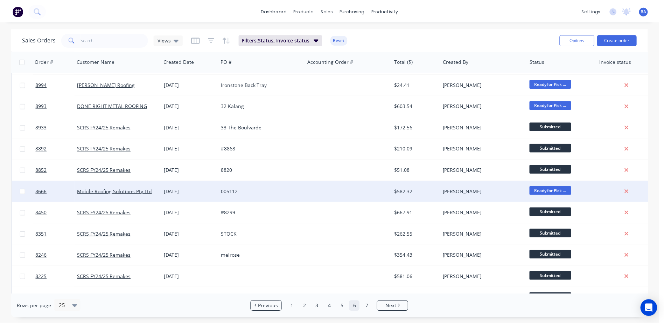
scroll to position [175, 0]
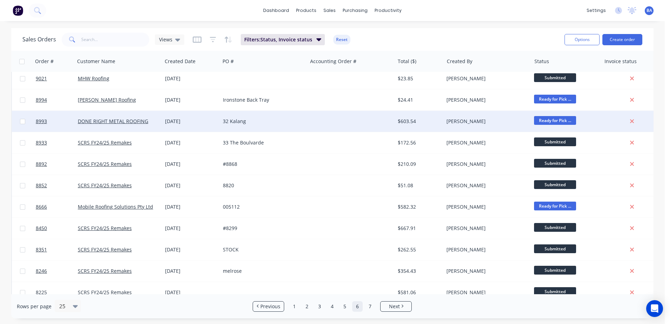
click at [326, 120] on div at bounding box center [350, 121] width 87 height 21
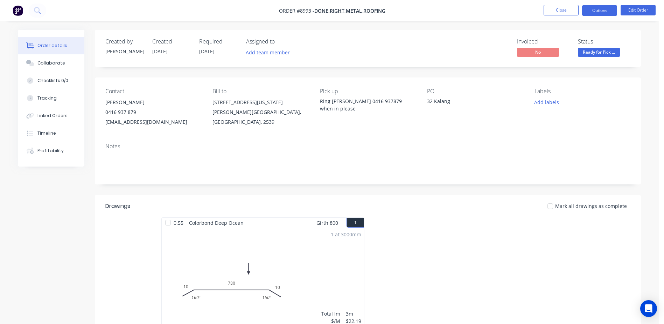
click at [599, 9] on button "Options" at bounding box center [599, 10] width 35 height 11
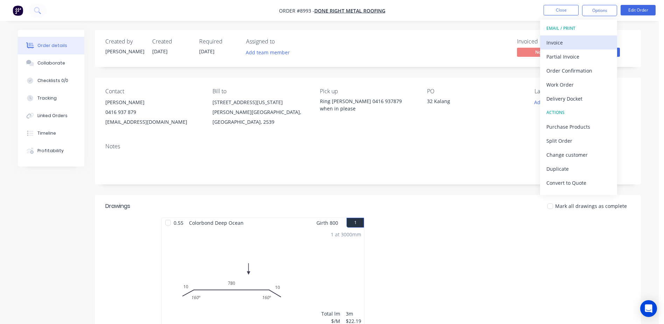
click at [567, 39] on div "Invoice" at bounding box center [579, 42] width 64 height 10
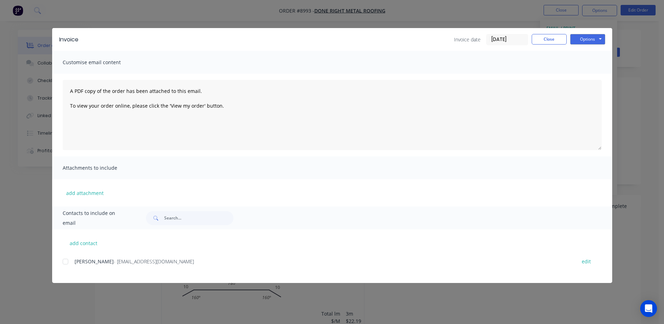
click at [65, 261] on div at bounding box center [65, 261] width 14 height 14
click at [574, 37] on button "Options" at bounding box center [587, 39] width 35 height 11
click at [582, 72] on button "Email" at bounding box center [592, 75] width 45 height 12
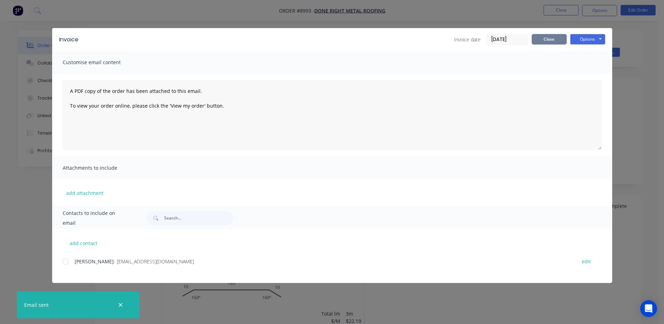
click at [555, 36] on button "Close" at bounding box center [549, 39] width 35 height 11
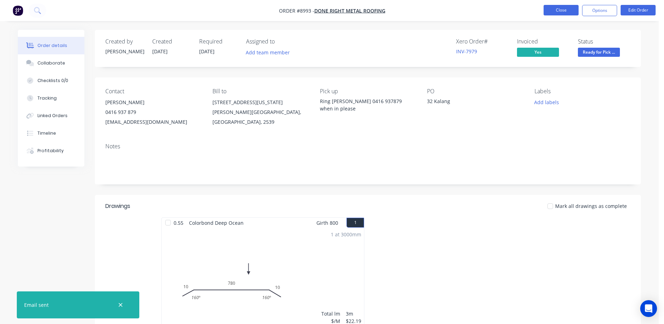
click at [564, 8] on button "Close" at bounding box center [561, 10] width 35 height 11
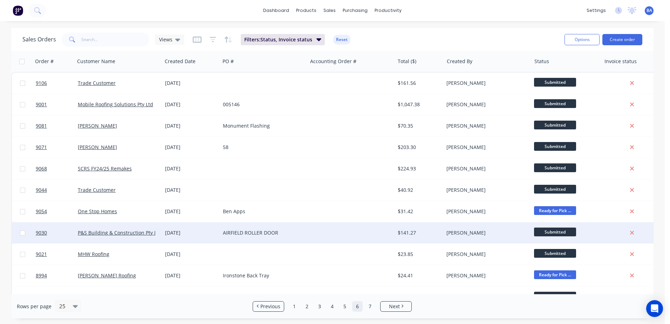
click at [313, 232] on div at bounding box center [350, 232] width 87 height 21
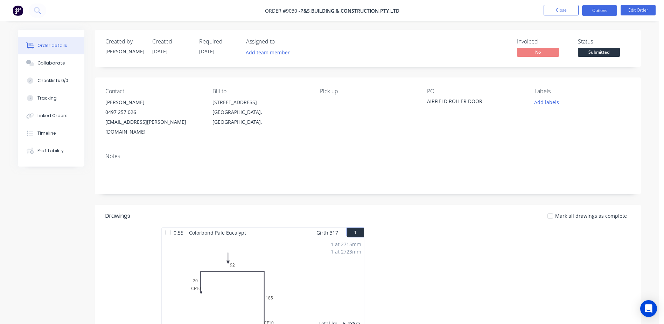
click at [589, 9] on button "Options" at bounding box center [599, 10] width 35 height 11
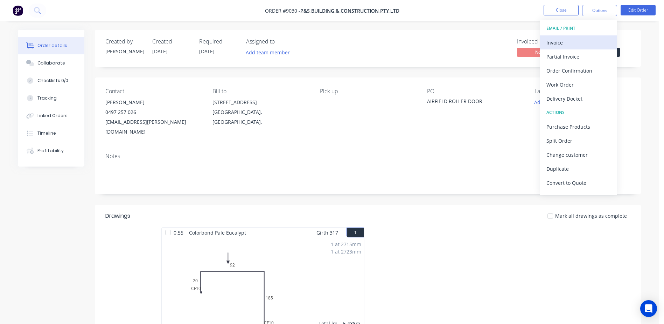
click at [564, 42] on div "Invoice" at bounding box center [579, 42] width 64 height 10
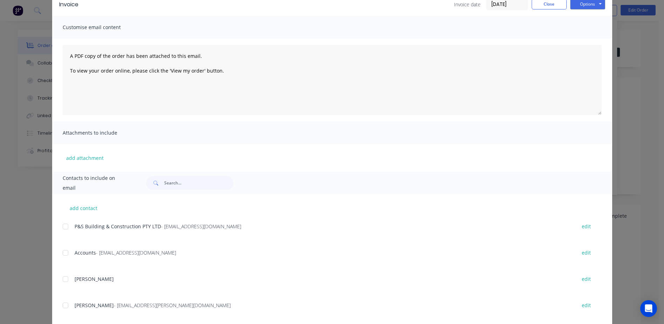
scroll to position [70, 0]
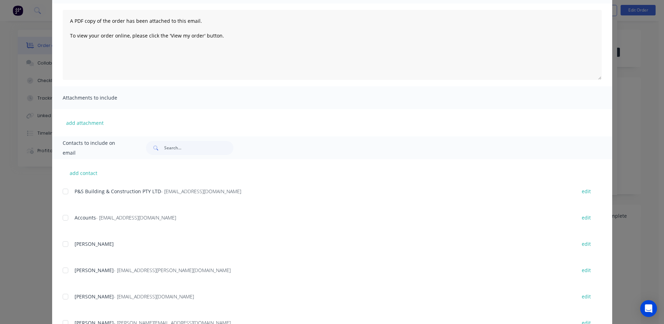
click at [62, 219] on div at bounding box center [65, 217] width 14 height 14
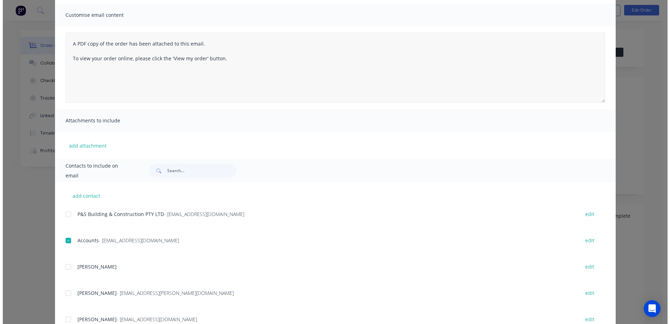
scroll to position [0, 0]
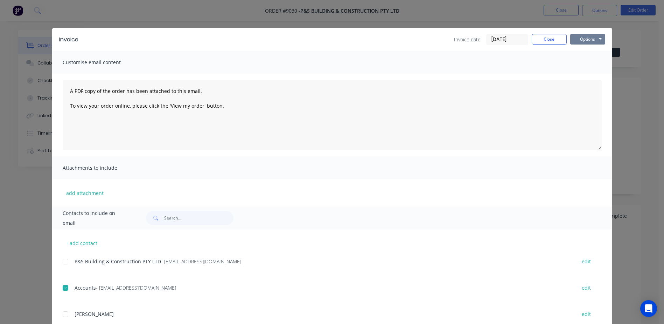
click at [575, 38] on button "Options" at bounding box center [587, 39] width 35 height 11
click at [579, 72] on button "Email" at bounding box center [592, 75] width 45 height 12
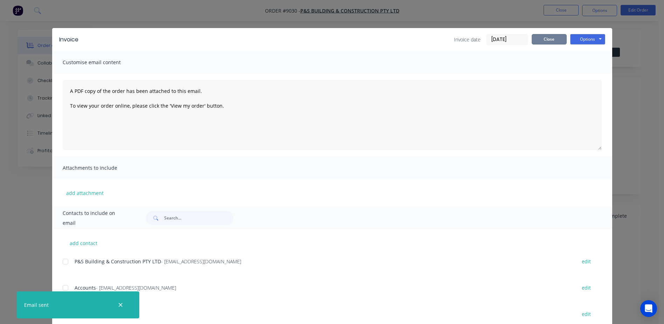
click at [551, 39] on button "Close" at bounding box center [549, 39] width 35 height 11
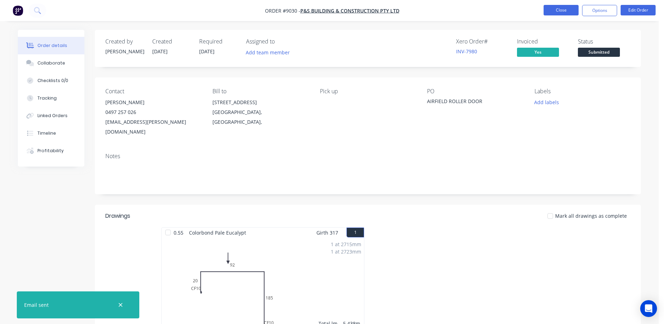
click at [559, 10] on button "Close" at bounding box center [561, 10] width 35 height 11
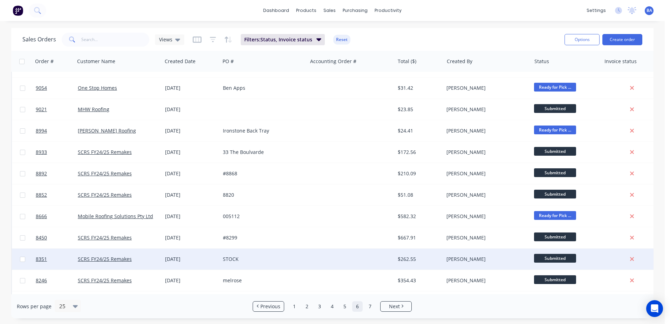
scroll to position [105, 0]
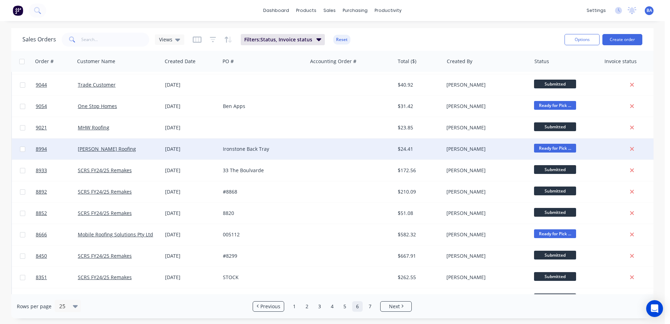
click at [318, 150] on div at bounding box center [350, 148] width 87 height 21
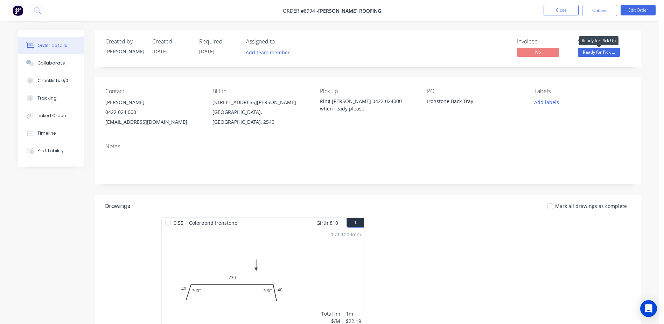
click at [601, 49] on span "Ready for Pick ..." at bounding box center [599, 52] width 42 height 9
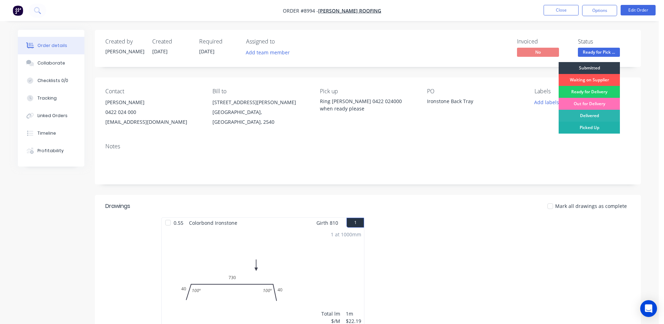
click at [592, 123] on div "Picked Up" at bounding box center [589, 128] width 61 height 12
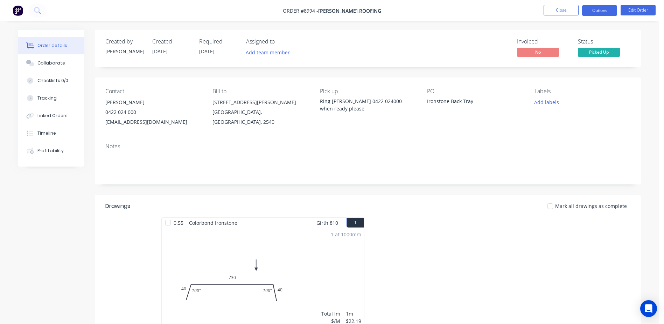
click at [599, 8] on button "Options" at bounding box center [599, 10] width 35 height 11
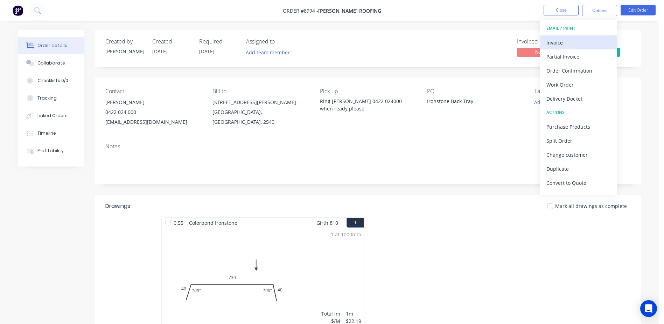
click at [563, 41] on div "Invoice" at bounding box center [579, 42] width 64 height 10
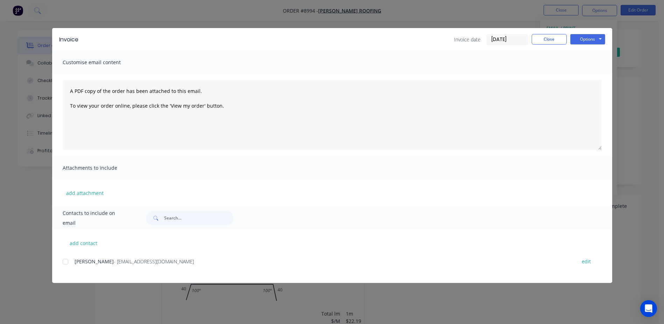
click at [66, 261] on div at bounding box center [65, 261] width 14 height 14
click at [581, 39] on button "Options" at bounding box center [587, 39] width 35 height 11
click at [583, 74] on button "Email" at bounding box center [592, 75] width 45 height 12
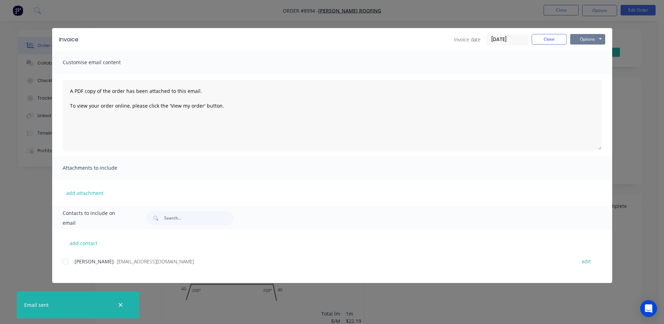
click at [584, 39] on button "Options" at bounding box center [587, 39] width 35 height 11
click at [586, 61] on button "Print" at bounding box center [592, 63] width 45 height 12
click at [542, 40] on button "Close" at bounding box center [549, 39] width 35 height 11
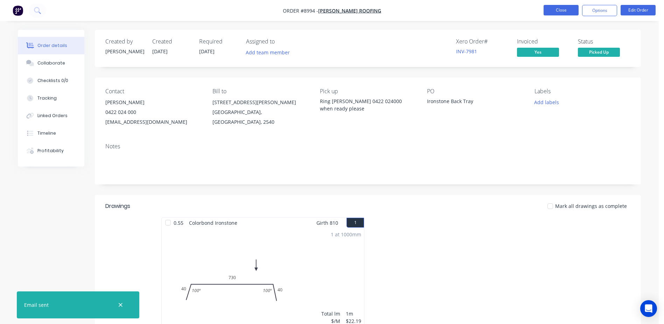
click at [563, 11] on button "Close" at bounding box center [561, 10] width 35 height 11
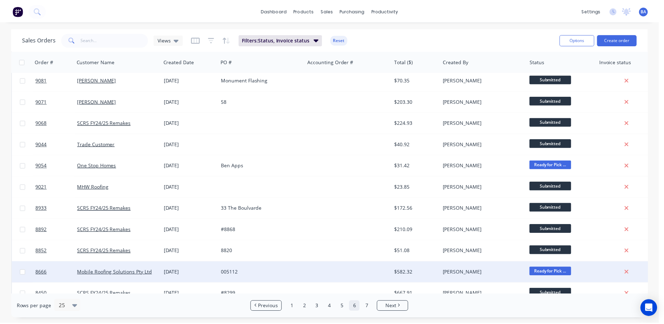
scroll to position [105, 0]
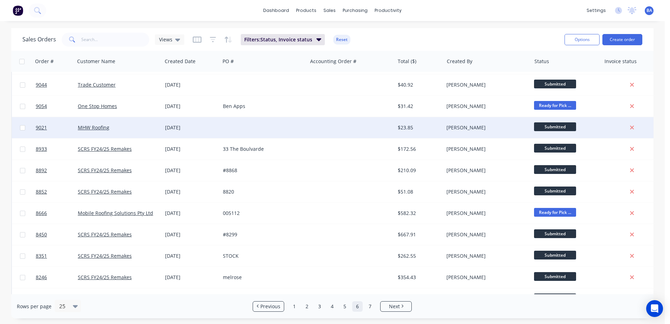
click at [304, 129] on div at bounding box center [263, 127] width 87 height 21
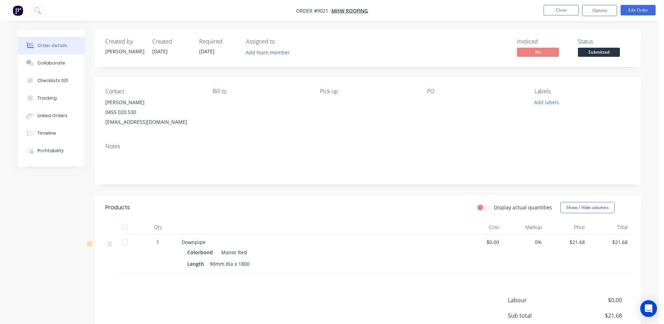
click at [603, 53] on span "Submitted" at bounding box center [599, 52] width 42 height 9
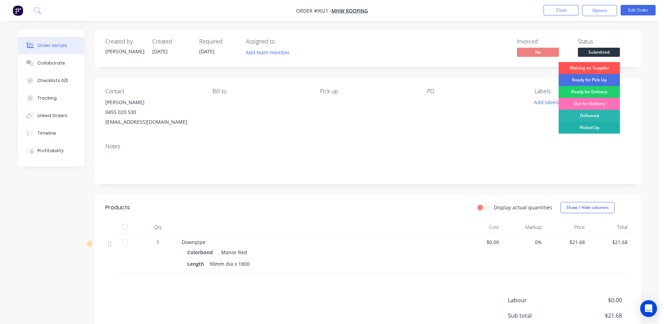
click at [589, 124] on div "Picked Up" at bounding box center [589, 128] width 61 height 12
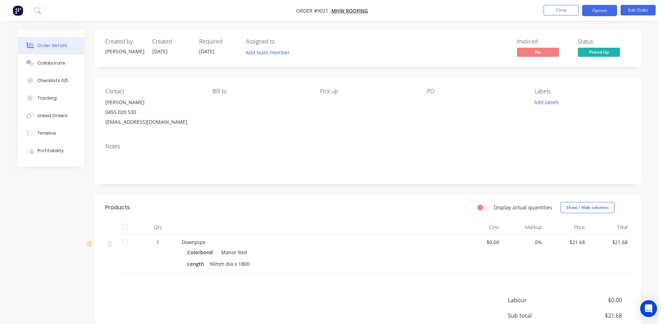
click at [590, 9] on button "Options" at bounding box center [599, 10] width 35 height 11
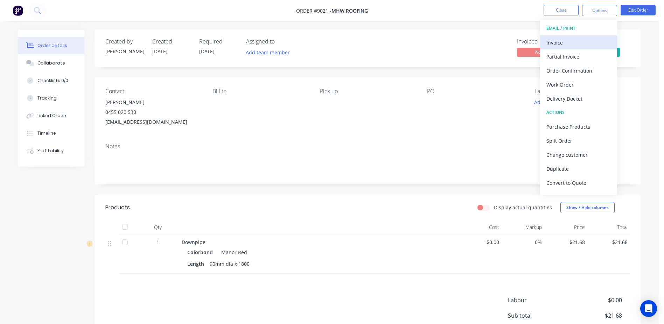
click at [566, 42] on div "Invoice" at bounding box center [579, 42] width 64 height 10
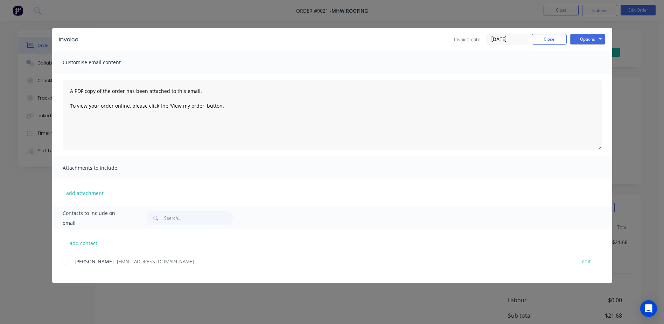
click at [63, 262] on div at bounding box center [65, 261] width 14 height 14
click at [593, 36] on button "Options" at bounding box center [587, 39] width 35 height 11
click at [593, 72] on button "Email" at bounding box center [592, 75] width 45 height 12
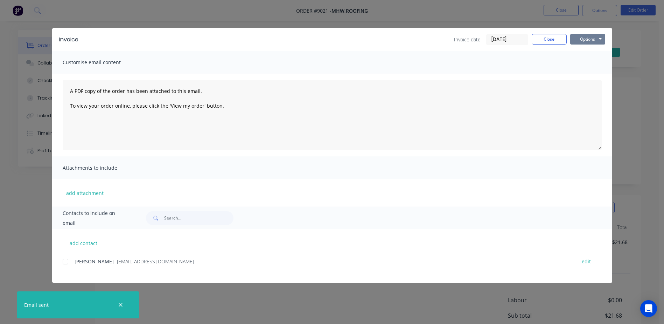
click at [587, 38] on button "Options" at bounding box center [587, 39] width 35 height 11
click at [593, 62] on button "Print" at bounding box center [592, 63] width 45 height 12
click at [553, 40] on button "Close" at bounding box center [549, 39] width 35 height 11
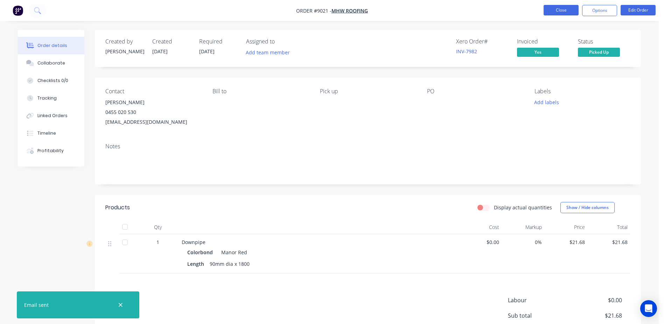
click at [565, 8] on button "Close" at bounding box center [561, 10] width 35 height 11
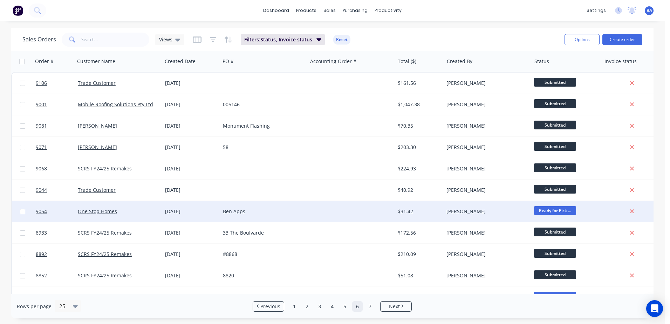
click at [311, 212] on div at bounding box center [350, 211] width 87 height 21
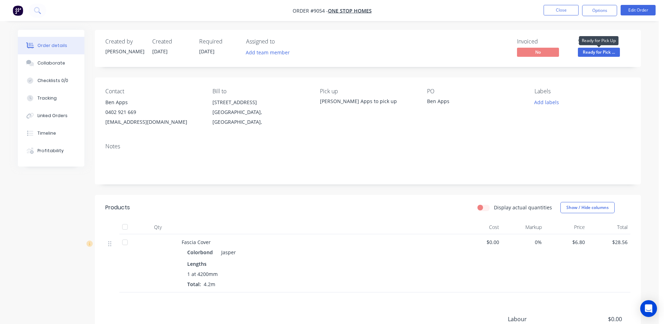
click at [597, 53] on span "Ready for Pick ..." at bounding box center [599, 52] width 42 height 9
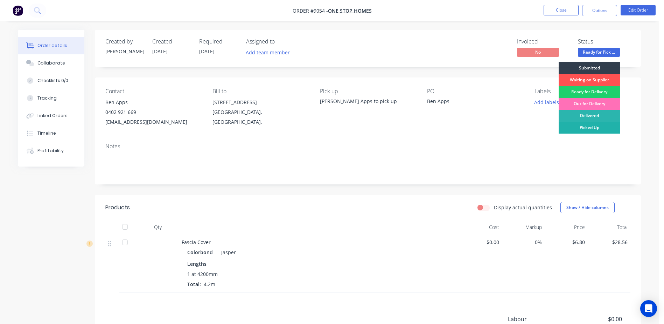
click at [586, 126] on div "Picked Up" at bounding box center [589, 128] width 61 height 12
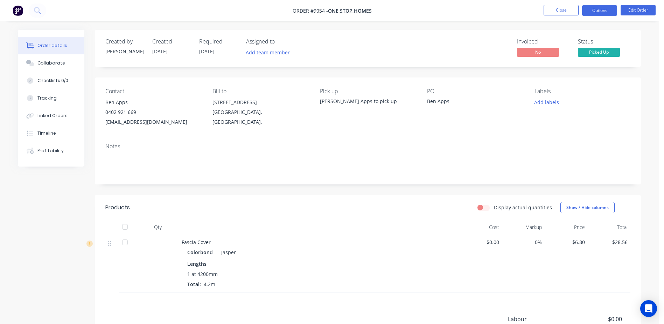
click at [600, 8] on button "Options" at bounding box center [599, 10] width 35 height 11
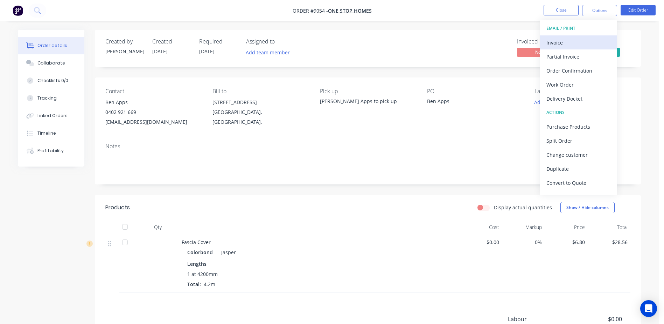
click at [568, 40] on div "Invoice" at bounding box center [579, 42] width 64 height 10
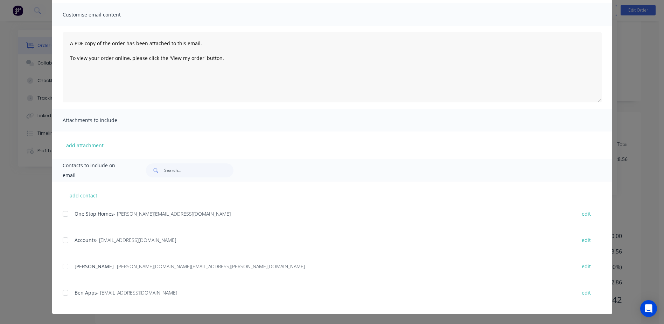
scroll to position [93, 0]
click at [62, 293] on div at bounding box center [65, 292] width 14 height 14
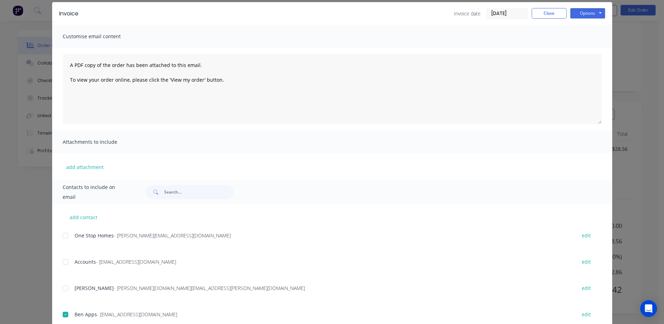
scroll to position [0, 0]
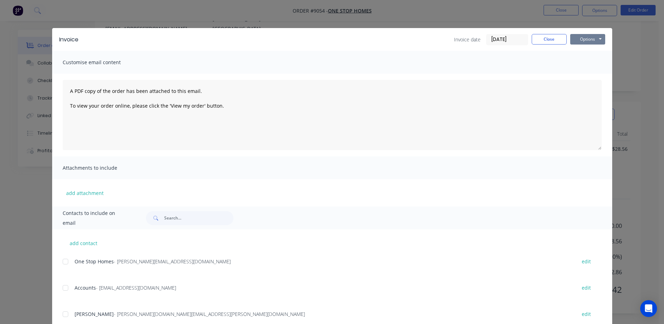
click at [581, 39] on button "Options" at bounding box center [587, 39] width 35 height 11
click at [583, 74] on button "Email" at bounding box center [592, 75] width 45 height 12
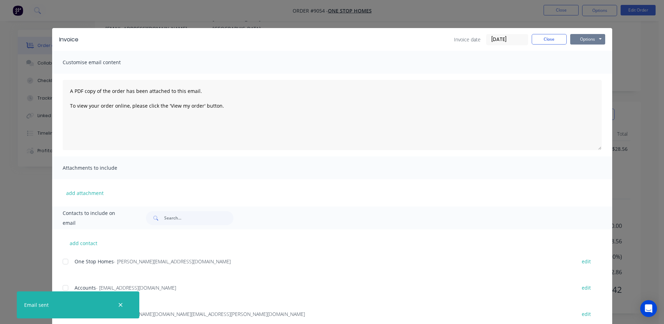
click at [587, 39] on button "Options" at bounding box center [587, 39] width 35 height 11
click at [584, 62] on button "Print" at bounding box center [592, 63] width 45 height 12
click at [549, 38] on button "Close" at bounding box center [549, 39] width 35 height 11
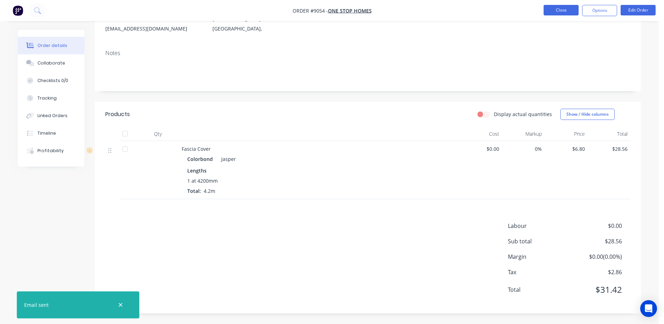
click at [567, 9] on button "Close" at bounding box center [561, 10] width 35 height 11
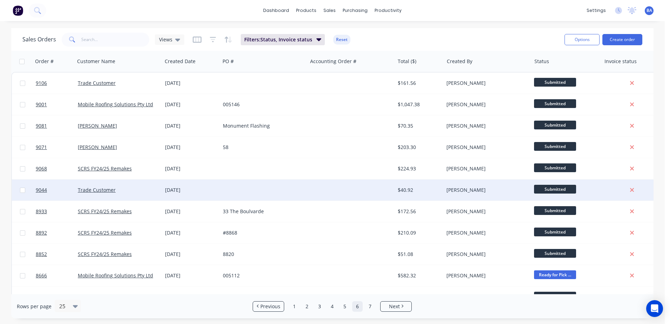
click at [356, 187] on div at bounding box center [350, 189] width 87 height 21
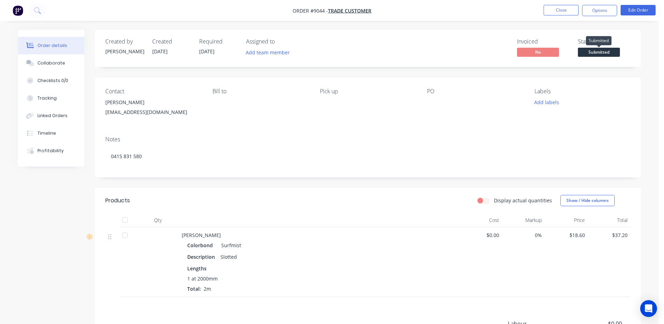
click at [590, 52] on span "Submitted" at bounding box center [599, 52] width 42 height 9
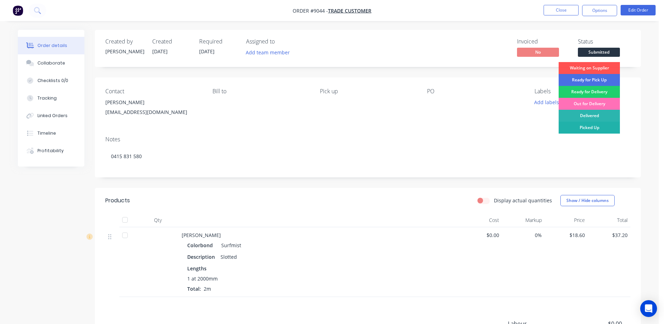
click at [581, 124] on div "Picked Up" at bounding box center [589, 128] width 61 height 12
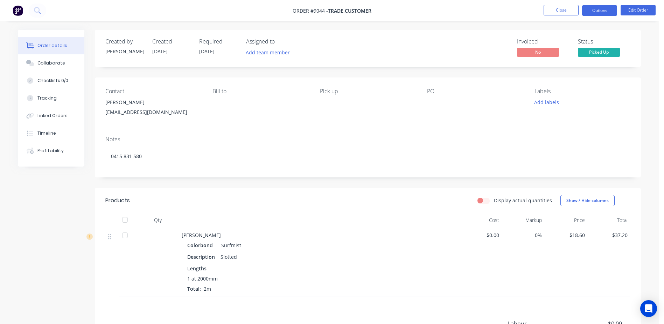
click at [597, 11] on button "Options" at bounding box center [599, 10] width 35 height 11
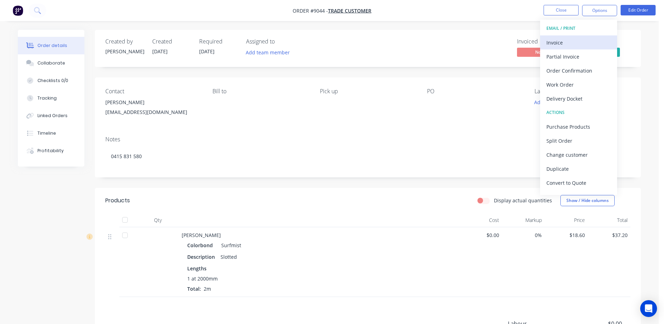
click at [568, 39] on div "Invoice" at bounding box center [579, 42] width 64 height 10
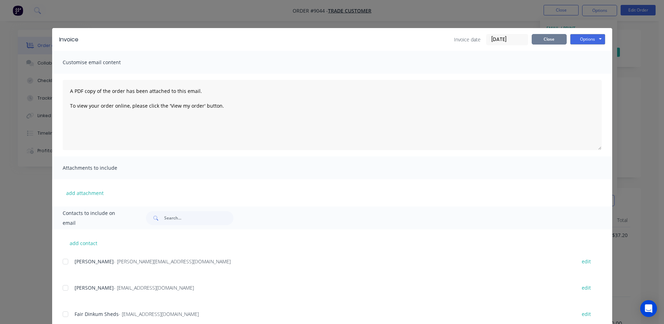
click at [538, 36] on button "Close" at bounding box center [549, 39] width 35 height 11
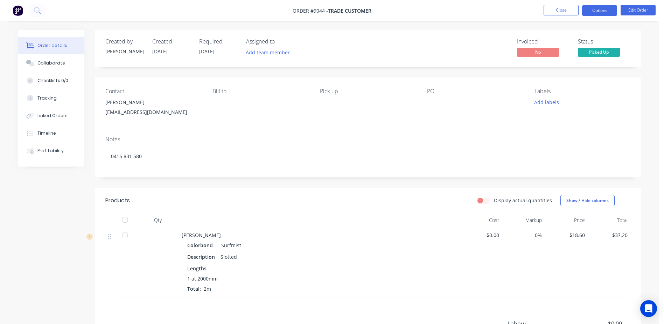
click at [586, 11] on button "Options" at bounding box center [599, 10] width 35 height 11
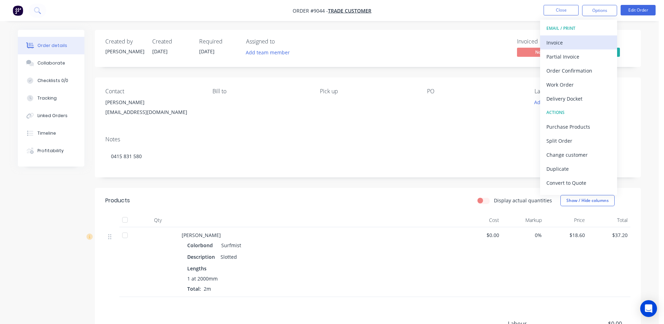
click at [565, 40] on div "Invoice" at bounding box center [579, 42] width 64 height 10
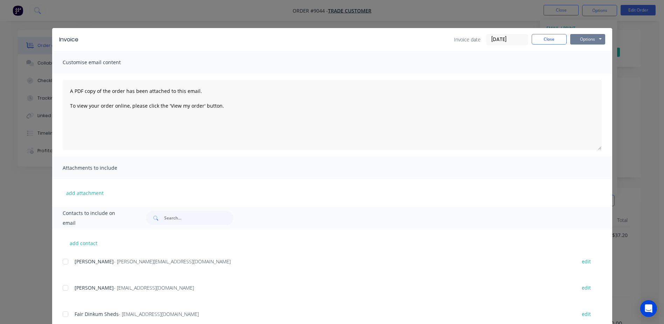
click at [583, 38] on button "Options" at bounding box center [587, 39] width 35 height 11
click at [581, 61] on button "Print" at bounding box center [592, 63] width 45 height 12
click at [84, 242] on button "add contact" at bounding box center [84, 242] width 42 height 11
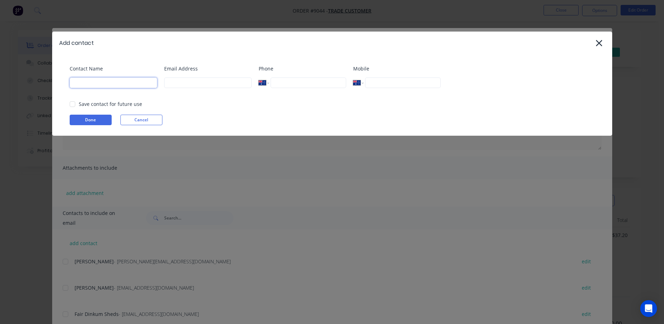
drag, startPoint x: 88, startPoint y: 82, endPoint x: 85, endPoint y: 79, distance: 4.5
click at [88, 82] on input at bounding box center [114, 82] width 88 height 11
click at [181, 79] on input at bounding box center [208, 82] width 88 height 11
click at [89, 119] on button "Done" at bounding box center [91, 120] width 42 height 11
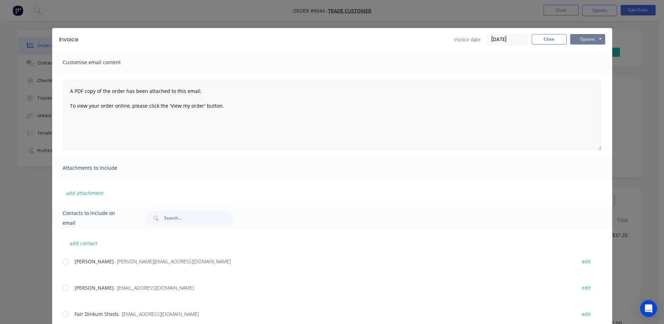
click at [582, 39] on button "Options" at bounding box center [587, 39] width 35 height 11
click at [584, 71] on button "Email" at bounding box center [592, 75] width 45 height 12
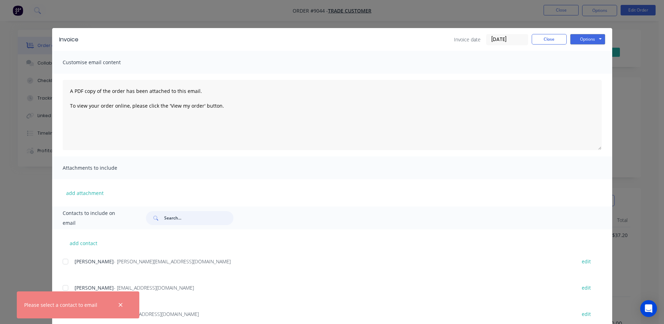
click at [169, 219] on input "text" at bounding box center [198, 218] width 69 height 14
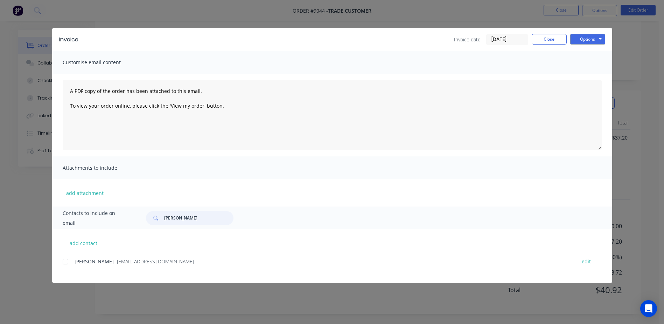
scroll to position [98, 0]
click at [65, 261] on div at bounding box center [65, 261] width 14 height 14
click at [587, 39] on button "Options" at bounding box center [587, 39] width 35 height 11
click at [587, 71] on button "Email" at bounding box center [592, 75] width 45 height 12
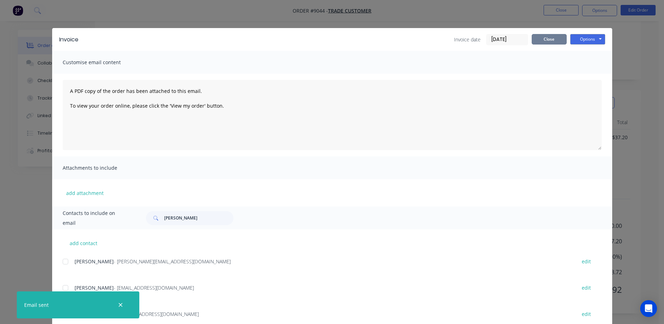
click at [535, 39] on button "Close" at bounding box center [549, 39] width 35 height 11
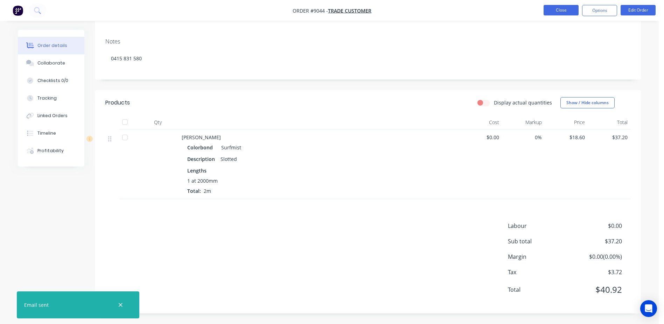
click at [557, 8] on button "Close" at bounding box center [561, 10] width 35 height 11
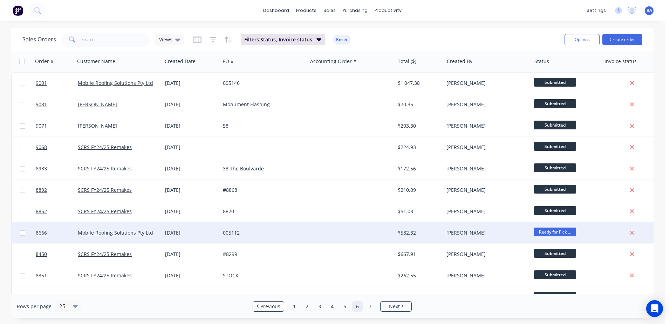
click at [333, 229] on div at bounding box center [350, 232] width 87 height 21
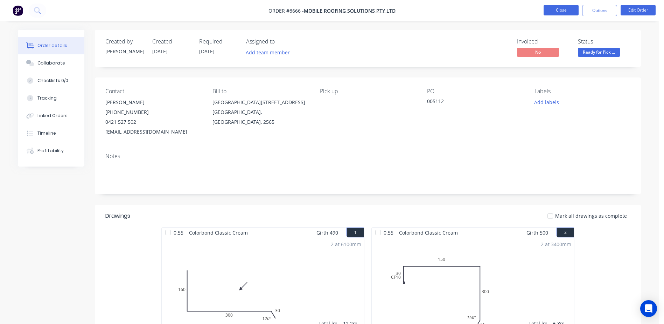
click at [551, 11] on button "Close" at bounding box center [561, 10] width 35 height 11
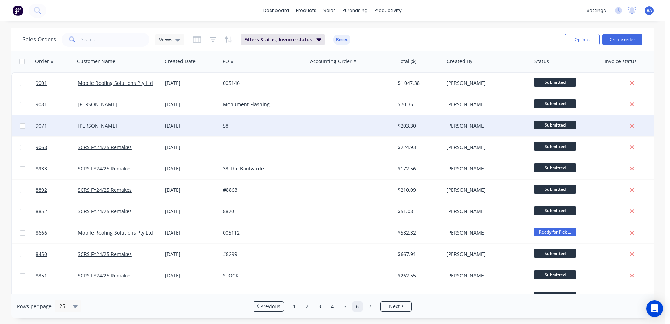
click at [313, 126] on div at bounding box center [350, 125] width 87 height 21
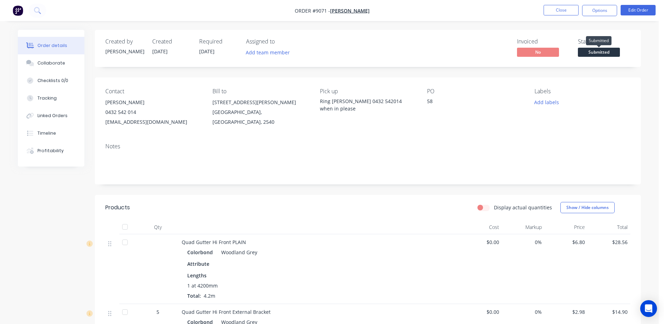
click at [606, 52] on span "Submitted" at bounding box center [599, 52] width 42 height 9
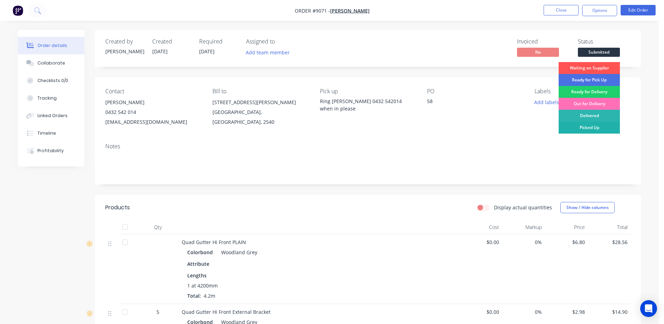
click at [583, 125] on div "Picked Up" at bounding box center [589, 128] width 61 height 12
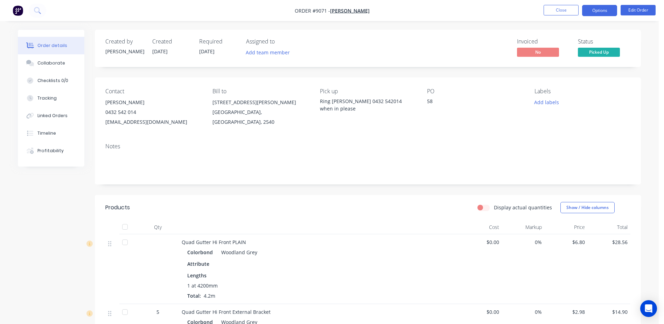
click at [589, 11] on button "Options" at bounding box center [599, 10] width 35 height 11
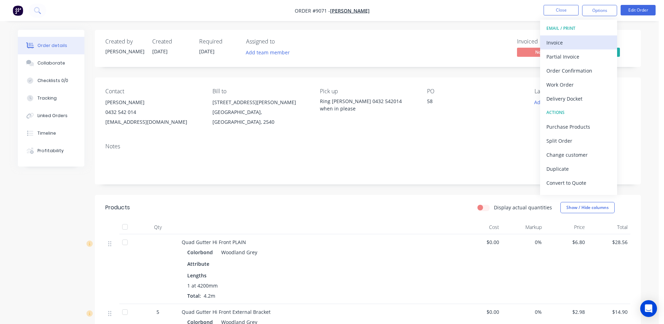
click at [563, 42] on div "Invoice" at bounding box center [579, 42] width 64 height 10
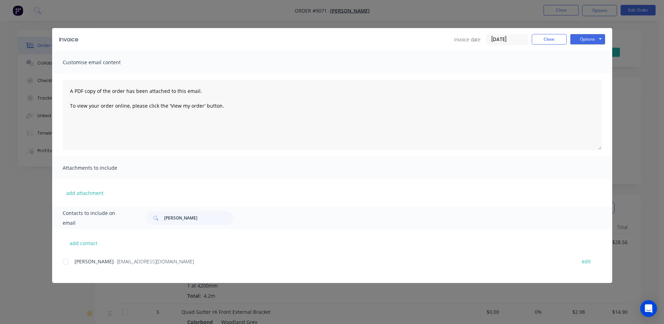
click at [67, 262] on div at bounding box center [65, 261] width 14 height 14
click at [584, 40] on button "Options" at bounding box center [587, 39] width 35 height 11
click at [587, 70] on button "Email" at bounding box center [592, 75] width 45 height 12
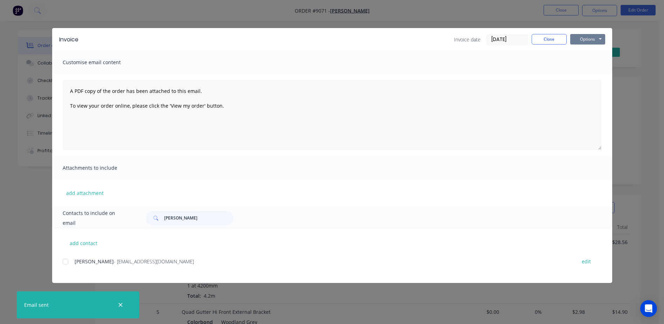
click at [592, 37] on button "Options" at bounding box center [587, 39] width 35 height 11
click at [587, 60] on button "Print" at bounding box center [592, 63] width 45 height 12
click at [553, 35] on button "Close" at bounding box center [549, 39] width 35 height 11
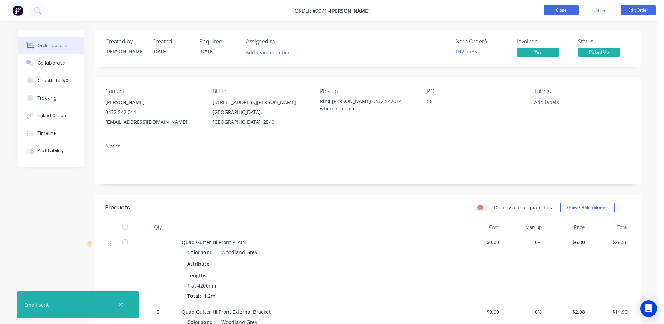
click at [567, 10] on button "Close" at bounding box center [561, 10] width 35 height 11
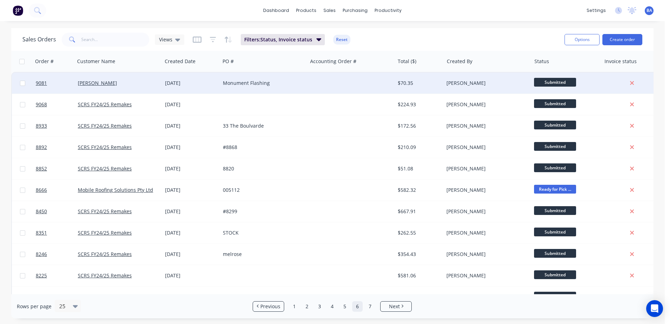
click at [340, 85] on div at bounding box center [350, 82] width 87 height 21
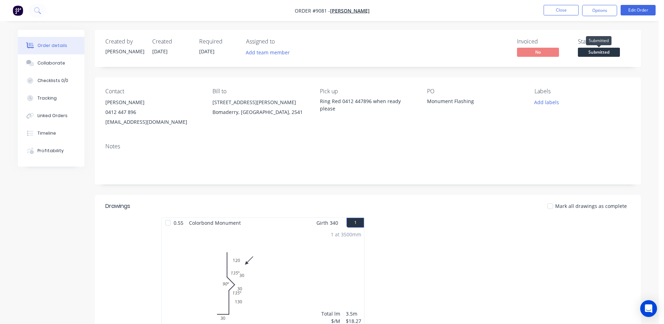
click at [597, 51] on span "Submitted" at bounding box center [599, 52] width 42 height 9
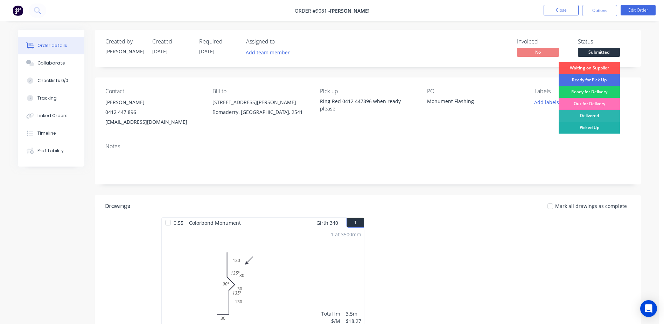
click at [590, 125] on div "Picked Up" at bounding box center [589, 128] width 61 height 12
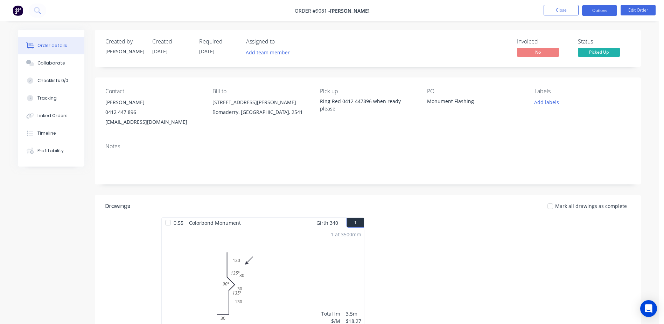
click at [591, 11] on button "Options" at bounding box center [599, 10] width 35 height 11
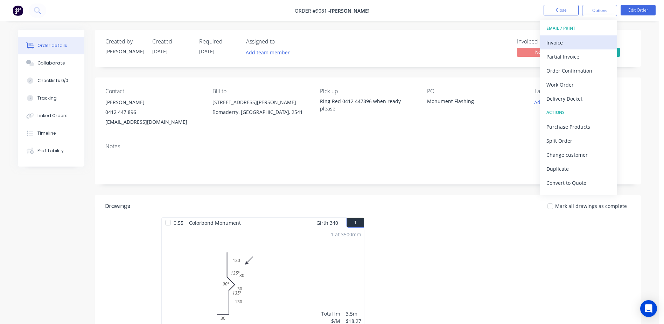
click at [569, 42] on div "Invoice" at bounding box center [579, 42] width 64 height 10
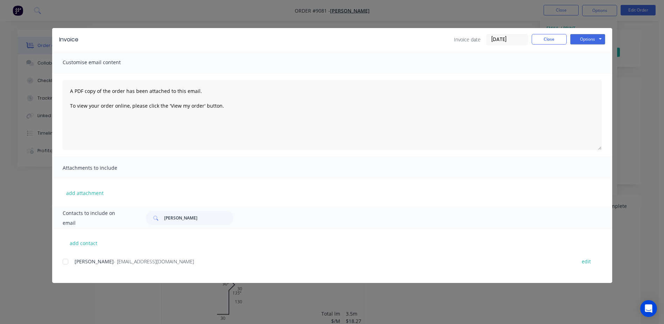
click at [64, 261] on div at bounding box center [65, 261] width 14 height 14
click at [581, 39] on button "Options" at bounding box center [587, 39] width 35 height 11
click at [580, 74] on button "Email" at bounding box center [592, 75] width 45 height 12
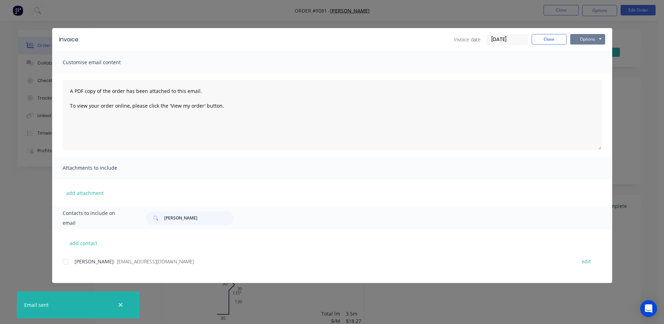
click at [588, 39] on button "Options" at bounding box center [587, 39] width 35 height 11
click at [589, 58] on button "Print" at bounding box center [592, 63] width 45 height 12
click at [545, 38] on button "Close" at bounding box center [549, 39] width 35 height 11
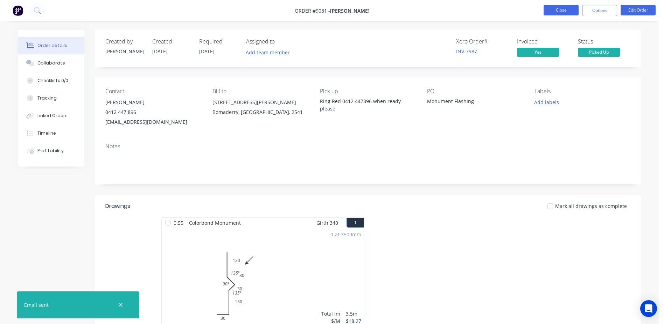
click at [555, 8] on button "Close" at bounding box center [561, 10] width 35 height 11
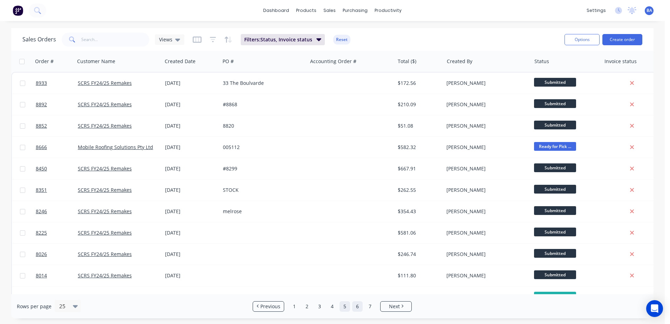
click at [346, 305] on link "5" at bounding box center [344, 306] width 11 height 11
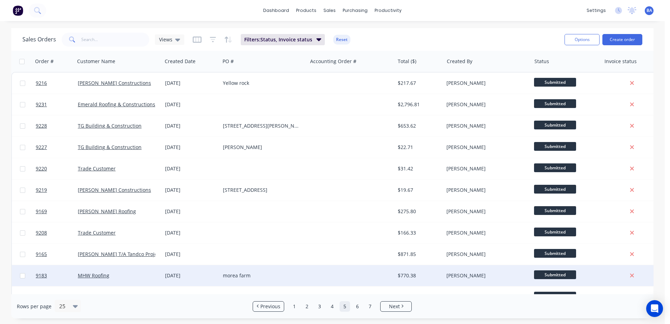
click at [332, 270] on div at bounding box center [350, 275] width 87 height 21
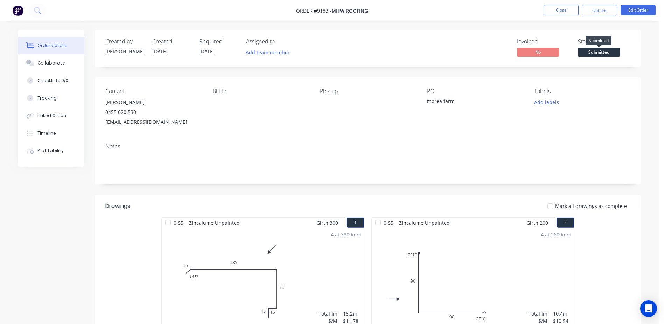
click at [598, 53] on span "Submitted" at bounding box center [599, 52] width 42 height 9
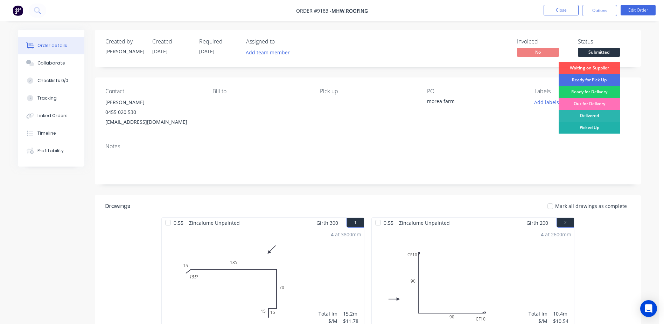
click at [590, 125] on div "Picked Up" at bounding box center [589, 128] width 61 height 12
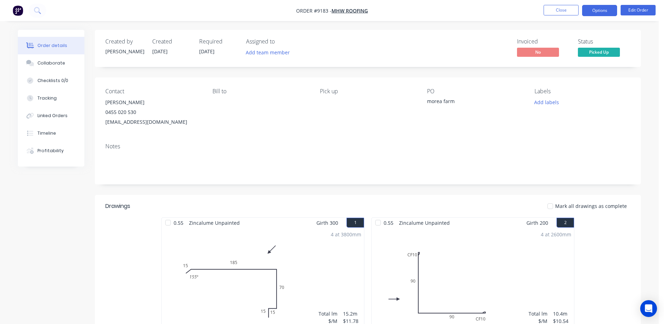
click at [603, 10] on button "Options" at bounding box center [599, 10] width 35 height 11
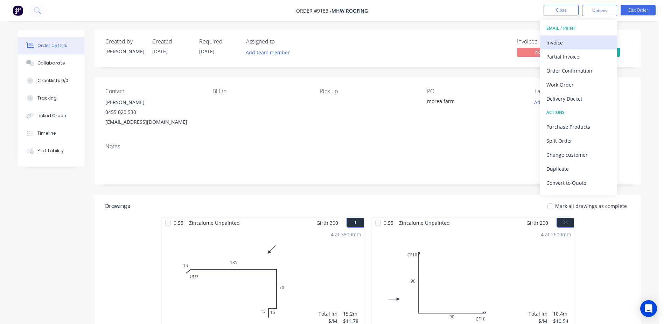
click at [562, 41] on div "Invoice" at bounding box center [579, 42] width 64 height 10
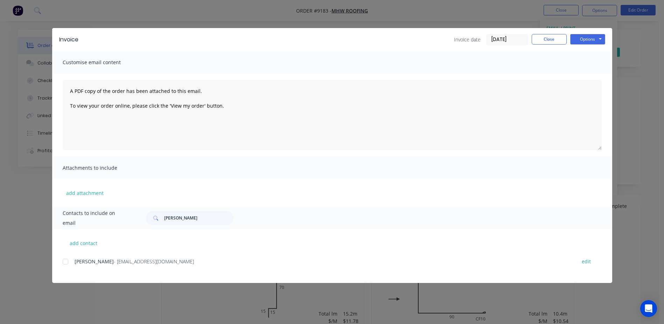
click at [65, 260] on div at bounding box center [65, 261] width 14 height 14
click at [589, 39] on button "Options" at bounding box center [587, 39] width 35 height 11
click at [589, 74] on button "Email" at bounding box center [592, 75] width 45 height 12
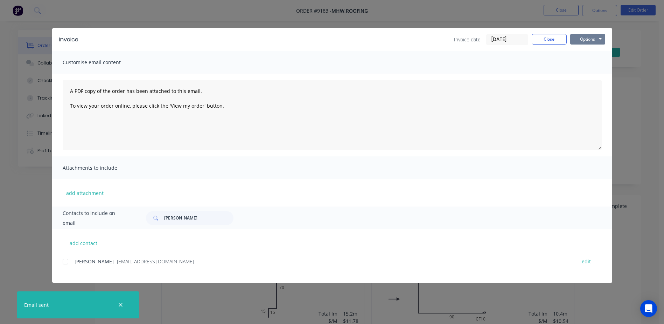
click at [588, 39] on button "Options" at bounding box center [587, 39] width 35 height 11
click at [586, 65] on button "Print" at bounding box center [592, 63] width 45 height 12
click at [559, 37] on button "Close" at bounding box center [549, 39] width 35 height 11
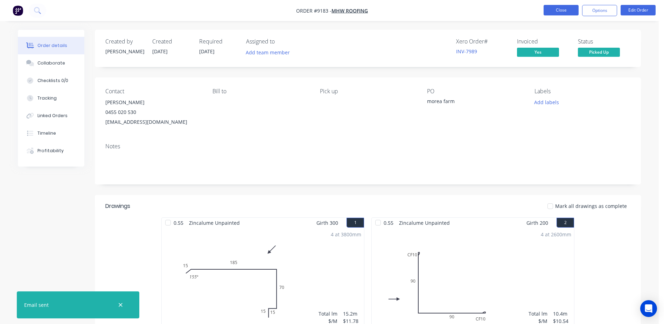
click at [562, 10] on button "Close" at bounding box center [561, 10] width 35 height 11
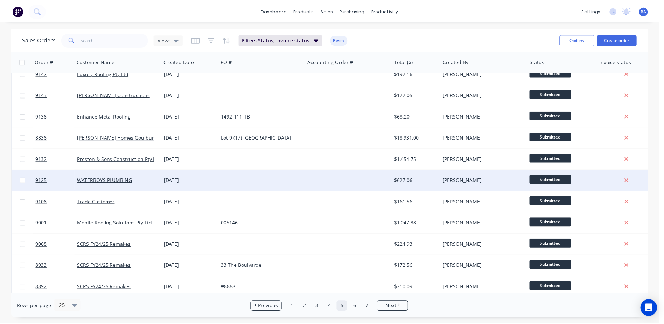
scroll to position [316, 0]
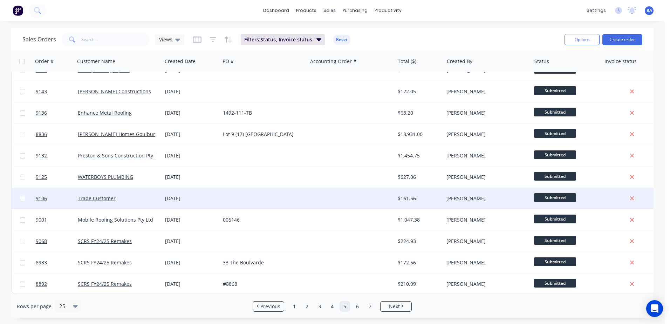
click at [304, 196] on div at bounding box center [263, 198] width 87 height 21
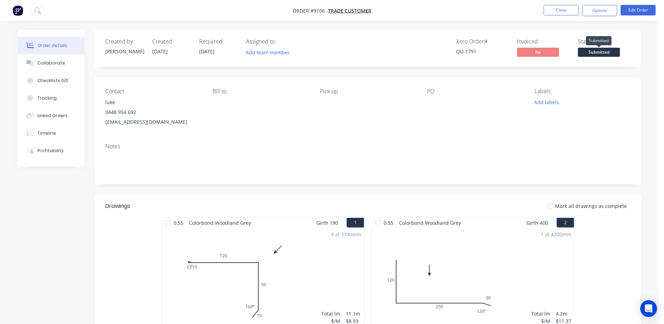
click at [588, 51] on span "Submitted" at bounding box center [599, 52] width 42 height 9
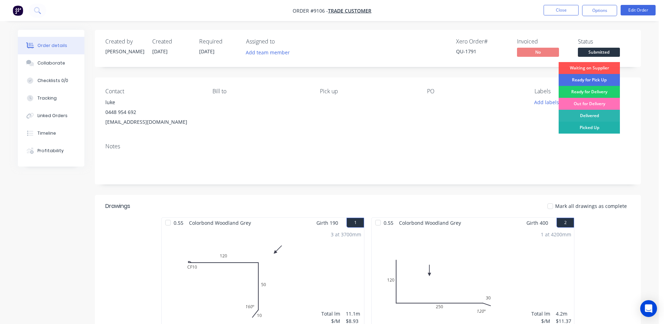
click at [577, 123] on div "Picked Up" at bounding box center [589, 128] width 61 height 12
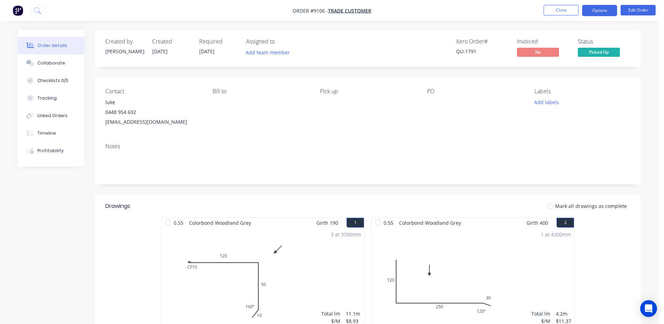
click at [597, 9] on button "Options" at bounding box center [599, 10] width 35 height 11
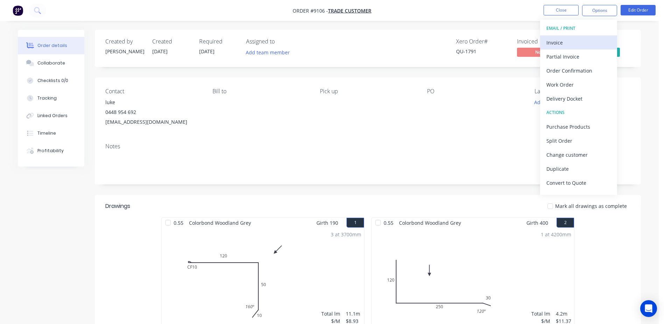
click at [579, 41] on div "Invoice" at bounding box center [579, 42] width 64 height 10
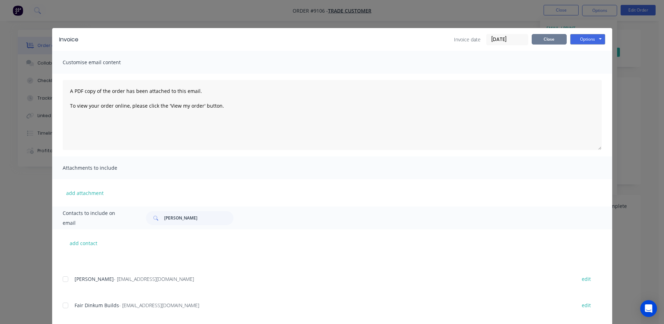
click at [543, 35] on button "Close" at bounding box center [549, 39] width 35 height 11
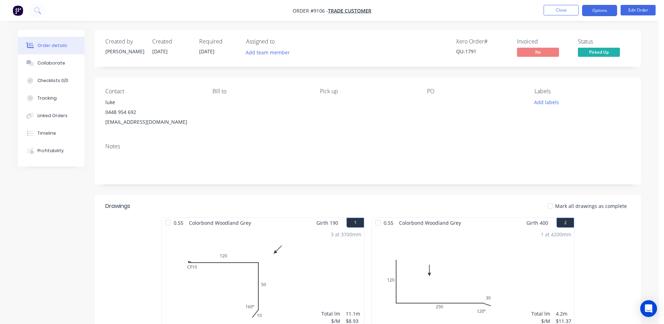
click at [600, 12] on button "Options" at bounding box center [599, 10] width 35 height 11
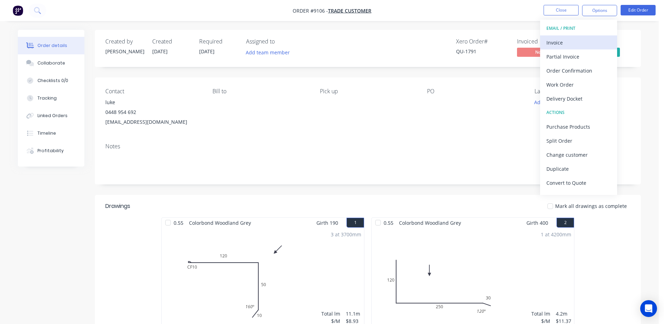
click at [574, 42] on div "Invoice" at bounding box center [579, 42] width 64 height 10
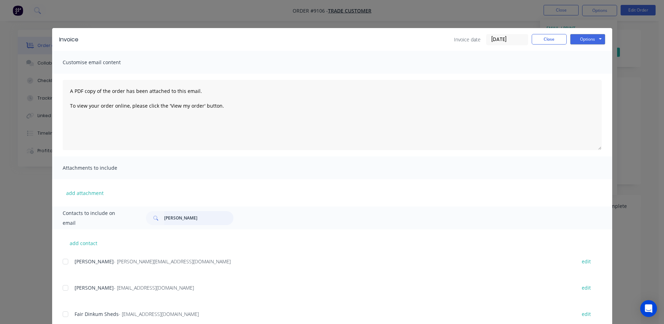
click at [177, 217] on input "rusty" at bounding box center [198, 218] width 69 height 14
click at [549, 37] on button "Close" at bounding box center [549, 39] width 35 height 11
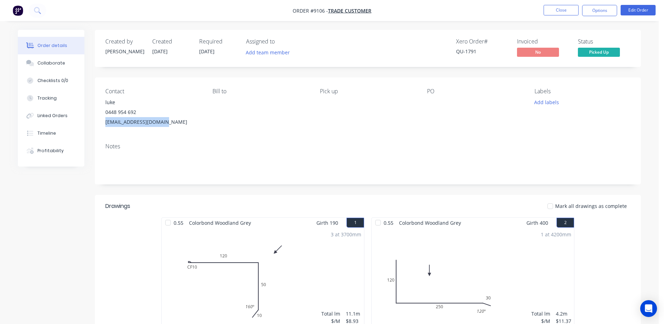
drag, startPoint x: 160, startPoint y: 119, endPoint x: 105, endPoint y: 120, distance: 55.7
click at [105, 120] on div "Contact luke 0448 954 692 ljmbuilding1@gmail.com Bill to Pick up PO Labels Add …" at bounding box center [368, 107] width 546 height 60
drag, startPoint x: 105, startPoint y: 120, endPoint x: 130, endPoint y: 120, distance: 24.9
copy div "[EMAIL_ADDRESS][DOMAIN_NAME]"
click at [594, 9] on button "Options" at bounding box center [599, 10] width 35 height 11
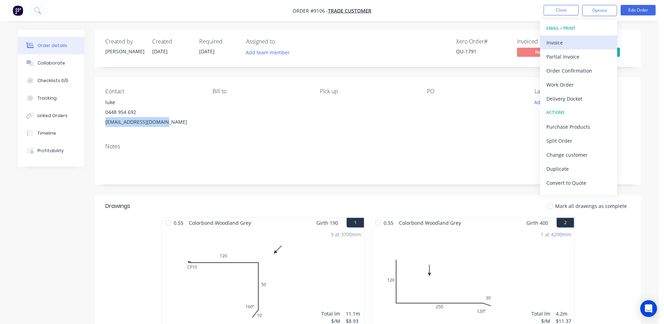
click at [565, 44] on div "Invoice" at bounding box center [579, 42] width 64 height 10
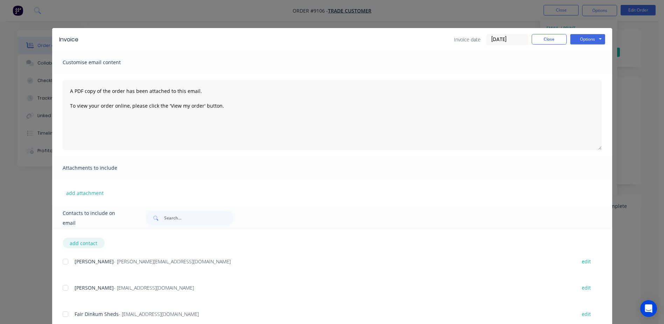
click at [82, 244] on button "add contact" at bounding box center [84, 242] width 42 height 11
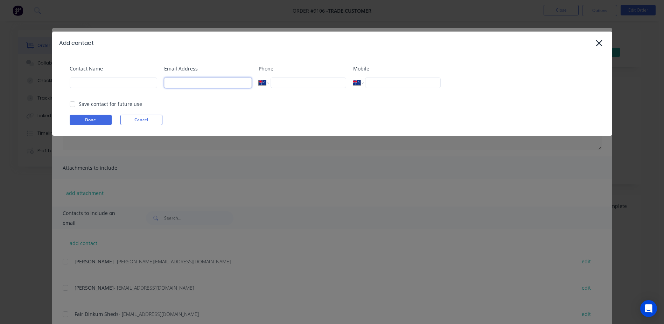
paste input "[EMAIL_ADDRESS][DOMAIN_NAME]"
click at [118, 82] on input at bounding box center [114, 82] width 88 height 11
click at [98, 119] on button "Done" at bounding box center [91, 120] width 42 height 11
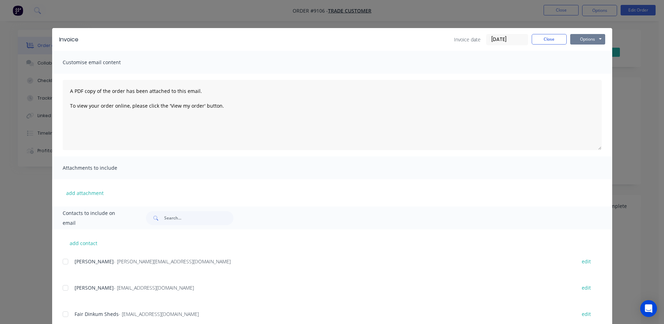
click at [579, 37] on button "Options" at bounding box center [587, 39] width 35 height 11
click at [578, 39] on button "Options" at bounding box center [587, 39] width 35 height 11
click at [168, 217] on input "text" at bounding box center [198, 218] width 69 height 14
paste input "[EMAIL_ADDRESS][DOMAIN_NAME]"
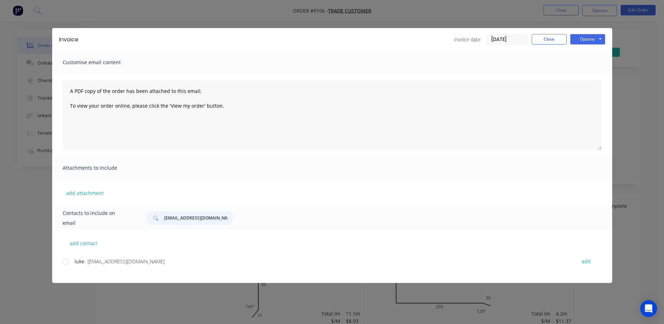
click at [66, 262] on div at bounding box center [65, 261] width 14 height 14
click at [589, 39] on button "Options" at bounding box center [587, 39] width 35 height 11
click at [593, 70] on button "Email" at bounding box center [592, 75] width 45 height 12
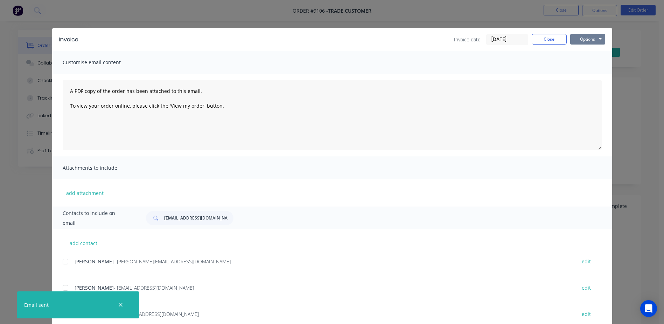
click at [577, 39] on button "Options" at bounding box center [587, 39] width 35 height 11
click at [579, 60] on button "Print" at bounding box center [592, 63] width 45 height 12
click at [543, 37] on button "Close" at bounding box center [549, 39] width 35 height 11
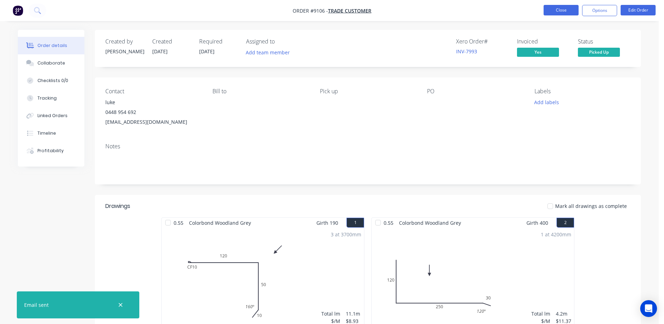
click at [553, 12] on button "Close" at bounding box center [561, 10] width 35 height 11
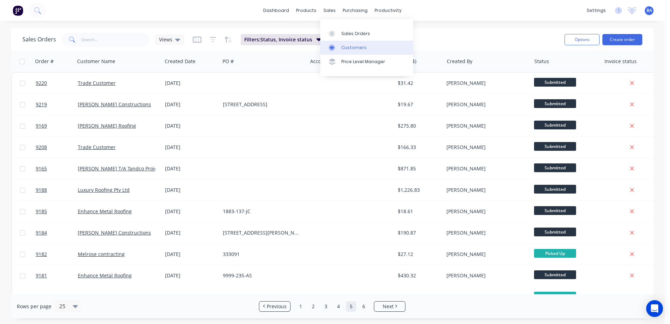
click at [341, 45] on div "Customers" at bounding box center [353, 47] width 25 height 6
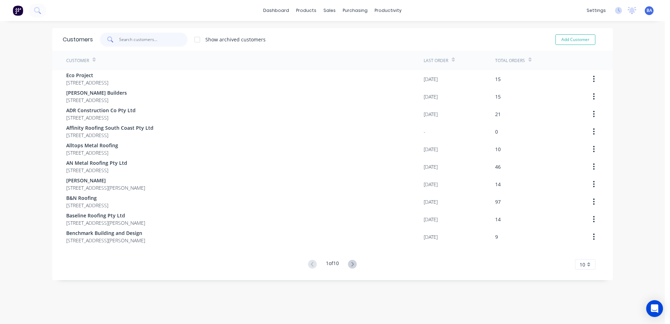
click at [137, 39] on input "text" at bounding box center [153, 40] width 68 height 14
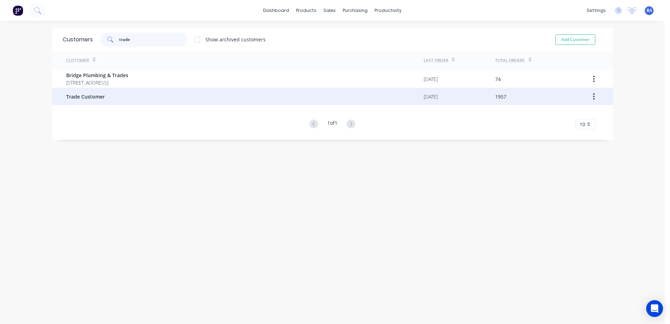
type input "trade"
click at [101, 98] on span "Trade Customer" at bounding box center [85, 96] width 39 height 7
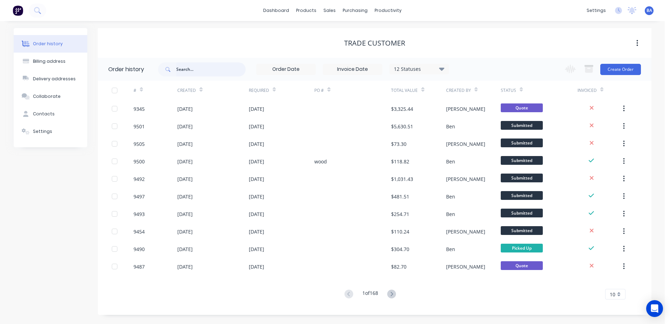
click at [211, 70] on input "text" at bounding box center [210, 69] width 69 height 14
type input "[PERSON_NAME]"
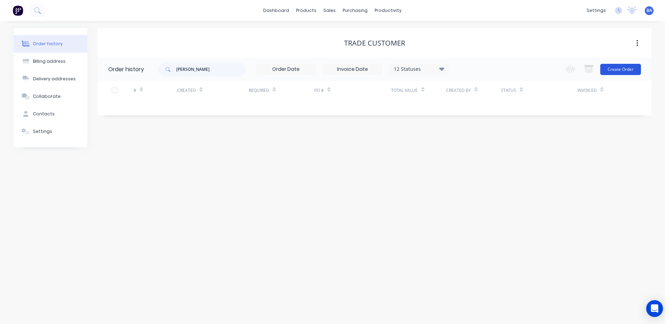
click at [624, 67] on button "Create Order" at bounding box center [620, 69] width 41 height 11
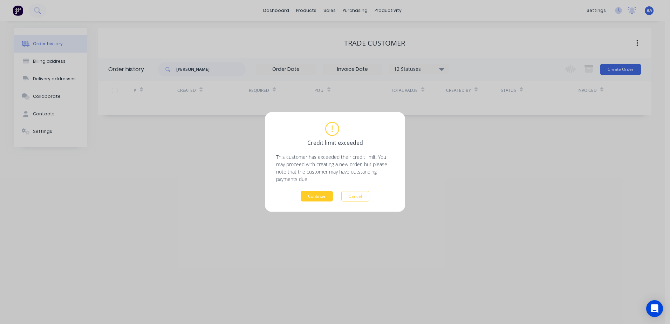
click at [305, 194] on button "Continue" at bounding box center [316, 196] width 32 height 11
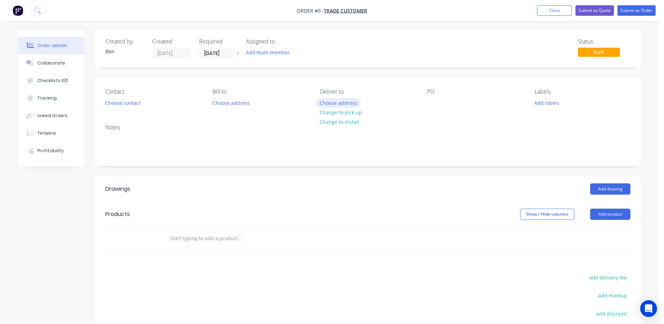
click at [341, 102] on button "Choose address" at bounding box center [338, 102] width 45 height 9
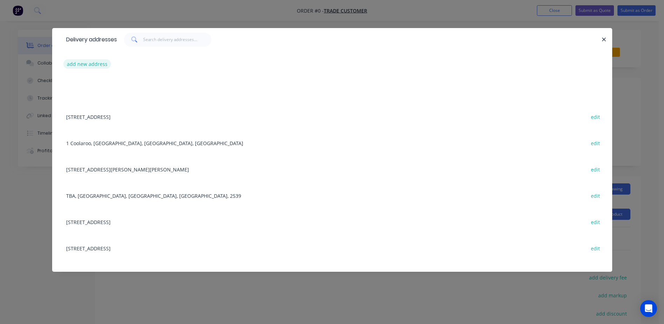
click at [99, 63] on button "add new address" at bounding box center [87, 63] width 48 height 9
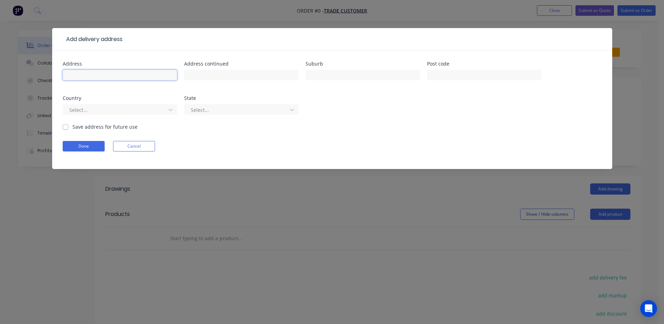
click at [108, 76] on input "text" at bounding box center [120, 75] width 115 height 11
type input "[STREET_ADDRESS][PERSON_NAME]"
click at [320, 74] on input "text" at bounding box center [363, 75] width 115 height 11
type input "[GEOGRAPHIC_DATA]"
click at [448, 77] on input "text" at bounding box center [484, 75] width 115 height 11
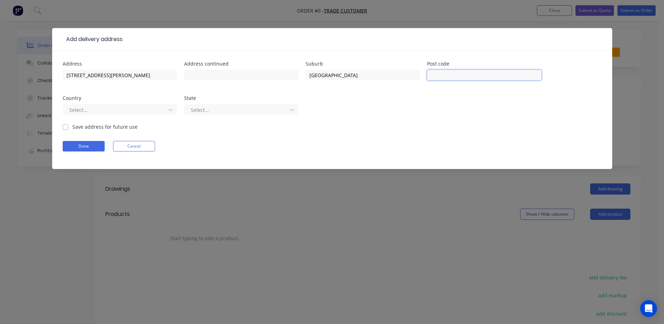
type input "2540"
click at [141, 107] on div at bounding box center [116, 109] width 94 height 9
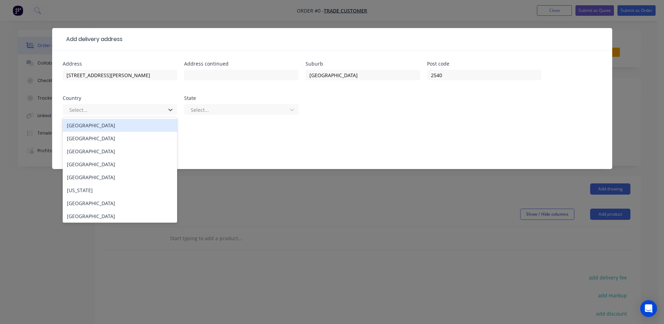
click at [109, 122] on div "[GEOGRAPHIC_DATA]" at bounding box center [120, 125] width 115 height 13
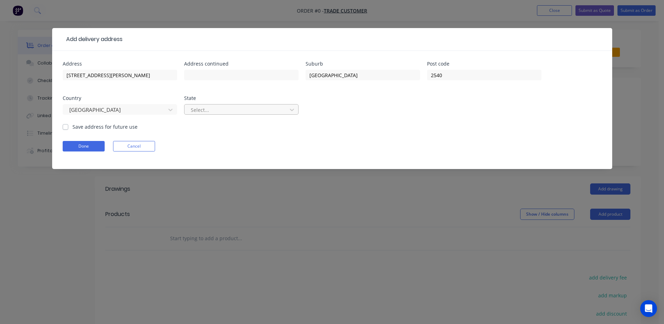
click at [211, 112] on div at bounding box center [237, 109] width 94 height 9
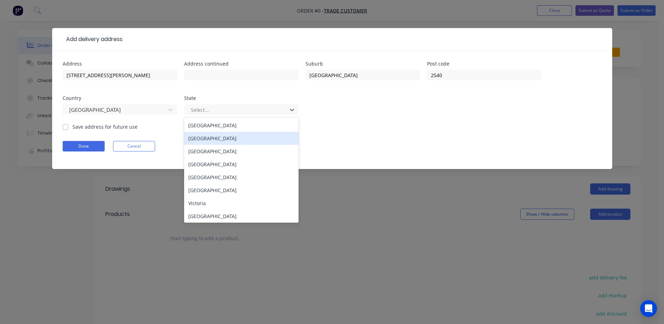
click at [210, 135] on div "[GEOGRAPHIC_DATA]" at bounding box center [241, 138] width 115 height 13
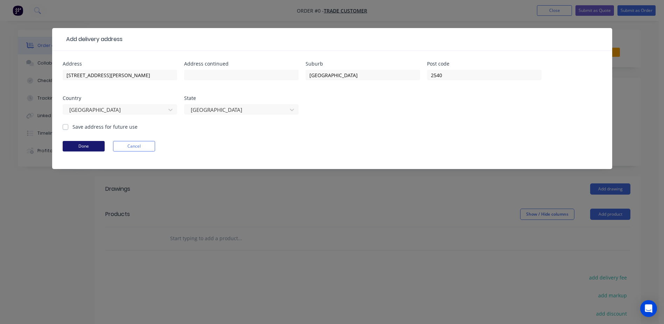
click at [90, 144] on button "Done" at bounding box center [84, 146] width 42 height 11
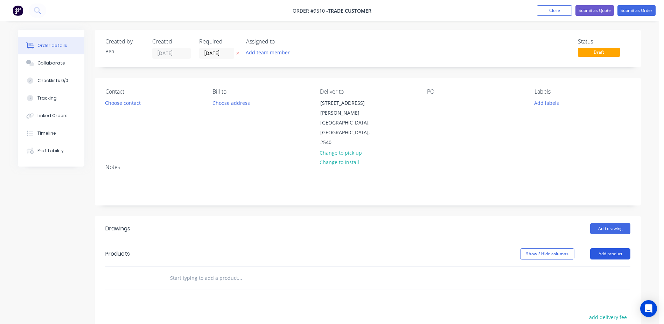
click at [602, 248] on button "Add product" at bounding box center [610, 253] width 40 height 11
click at [587, 266] on div "Product catalogue" at bounding box center [597, 271] width 54 height 10
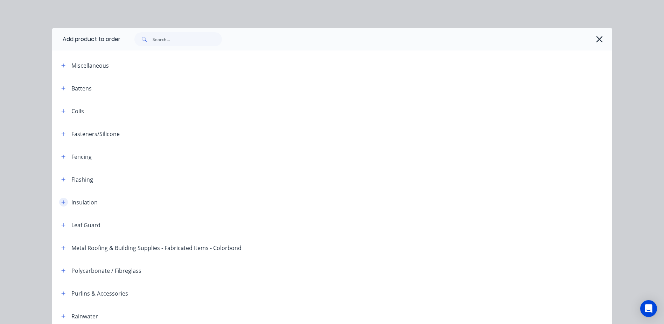
click at [61, 203] on icon "button" at bounding box center [63, 202] width 4 height 5
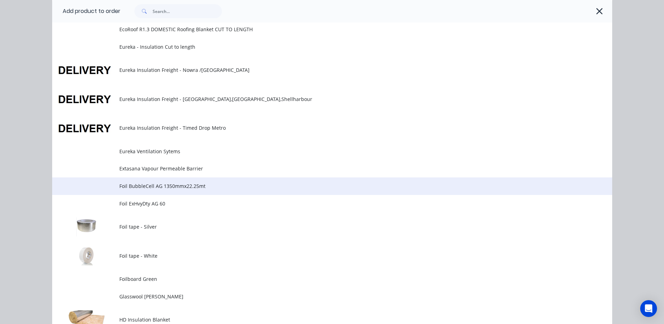
scroll to position [385, 0]
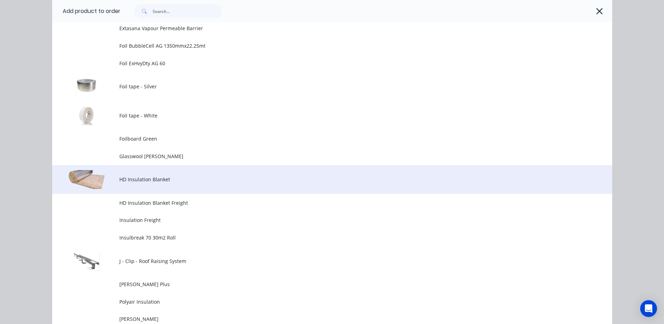
click at [141, 181] on span "HD Insulation Blanket" at bounding box center [316, 178] width 394 height 7
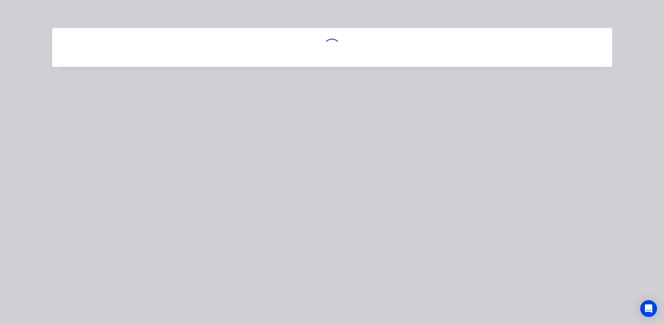
scroll to position [0, 0]
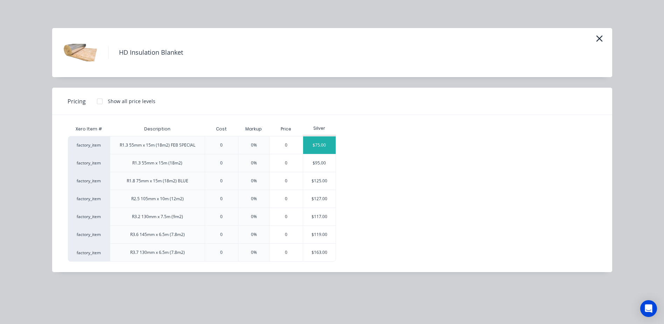
click at [319, 144] on div "$75.00" at bounding box center [319, 145] width 33 height 18
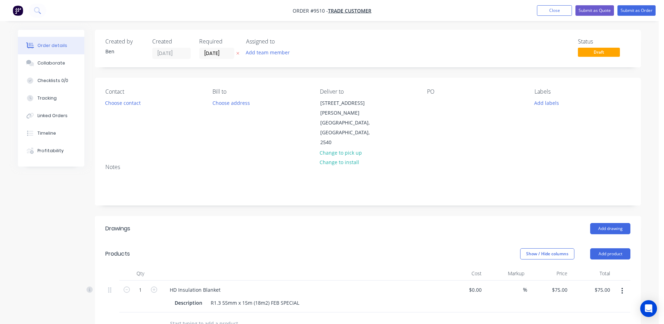
click at [622, 287] on icon "button" at bounding box center [623, 291] width 2 height 8
click at [592, 304] on div "Edit" at bounding box center [597, 309] width 54 height 10
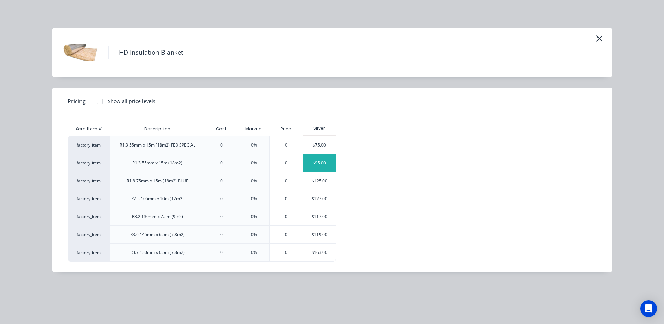
click at [323, 162] on div "$95.00" at bounding box center [319, 163] width 33 height 18
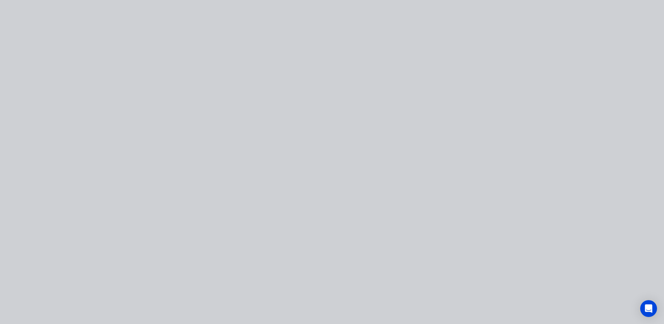
type input "$95.00"
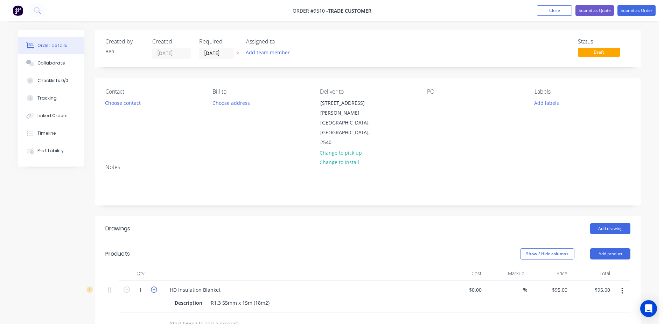
click at [153, 286] on icon "button" at bounding box center [154, 289] width 6 height 6
type input "2"
type input "$190.00"
click at [153, 286] on icon "button" at bounding box center [154, 289] width 6 height 6
type input "3"
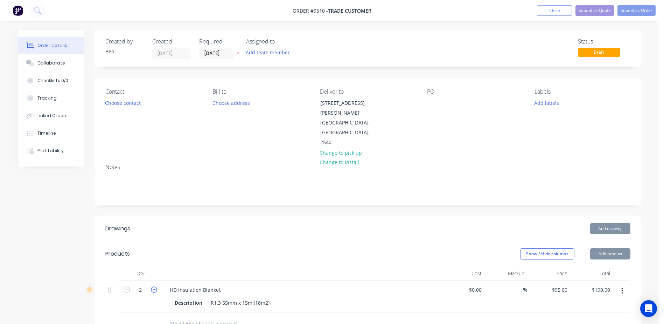
type input "$285.00"
click at [153, 286] on icon "button" at bounding box center [154, 289] width 6 height 6
type input "4"
type input "$380.00"
click at [153, 286] on icon "button" at bounding box center [154, 289] width 6 height 6
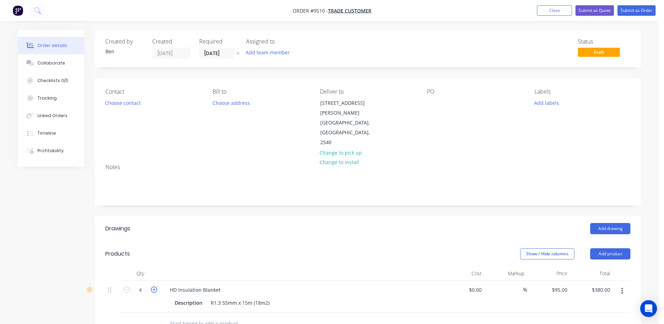
type input "5"
type input "$475.00"
click at [153, 286] on icon "button" at bounding box center [154, 289] width 6 height 6
type input "6"
type input "$570.00"
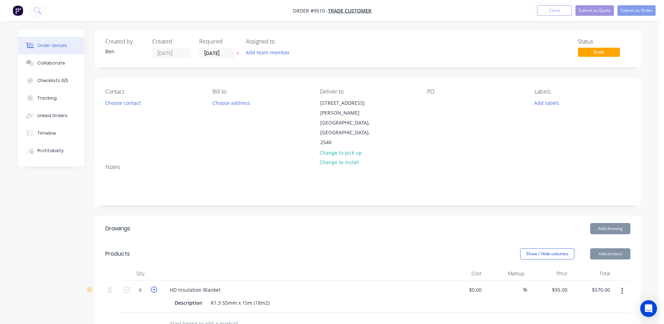
click at [153, 286] on icon "button" at bounding box center [154, 289] width 6 height 6
type input "7"
type input "$665.00"
click at [153, 286] on icon "button" at bounding box center [154, 289] width 6 height 6
type input "8"
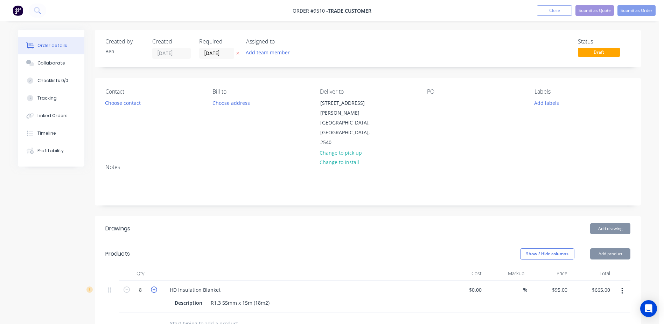
type input "$760.00"
click at [154, 286] on icon "button" at bounding box center [154, 289] width 6 height 6
type input "9"
type input "$855.00"
click at [154, 286] on icon "button" at bounding box center [154, 289] width 6 height 6
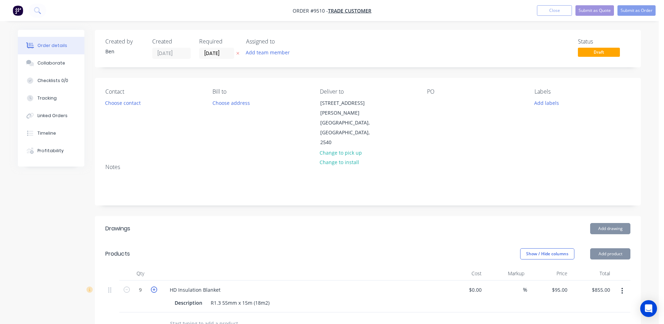
type input "10"
type input "$950.00"
click at [154, 286] on icon "button" at bounding box center [154, 289] width 6 height 6
type input "11"
type input "$1,045.00"
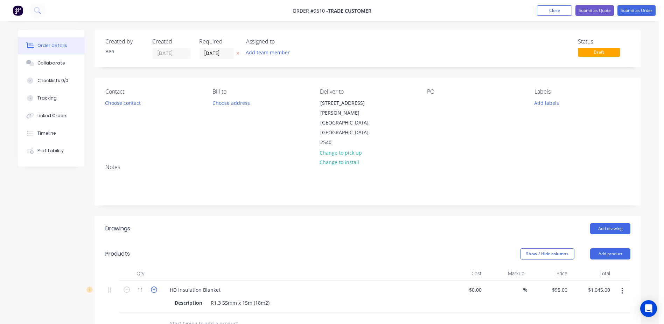
click at [154, 286] on icon "button" at bounding box center [154, 289] width 6 height 6
type input "12"
type input "$1,140.00"
click at [154, 286] on icon "button" at bounding box center [154, 289] width 6 height 6
type input "13"
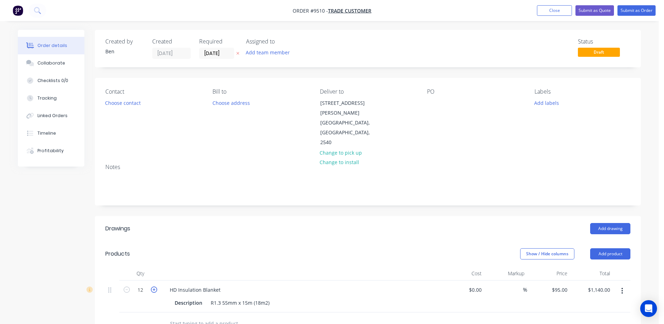
type input "$1,235.00"
click at [154, 286] on icon "button" at bounding box center [154, 289] width 6 height 6
type input "14"
type input "$1,330.00"
click at [154, 286] on icon "button" at bounding box center [154, 289] width 6 height 6
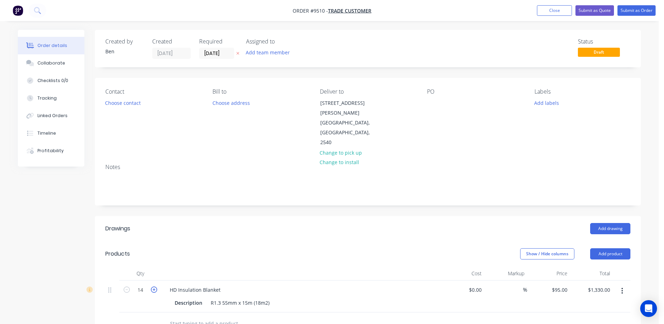
type input "15"
type input "$1,425.00"
click at [124, 102] on button "Choose contact" at bounding box center [123, 102] width 43 height 9
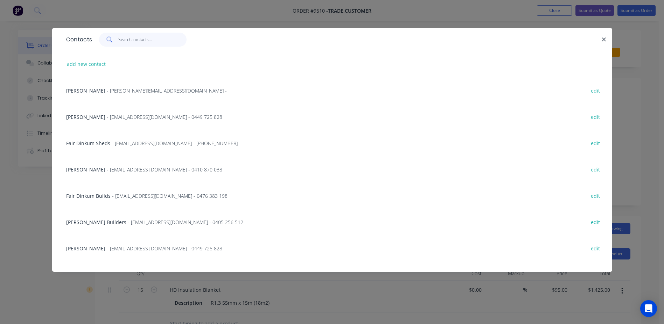
click at [123, 41] on input "text" at bounding box center [152, 40] width 68 height 14
type input "d"
click at [98, 66] on button "add new contact" at bounding box center [86, 63] width 46 height 9
select select "AU"
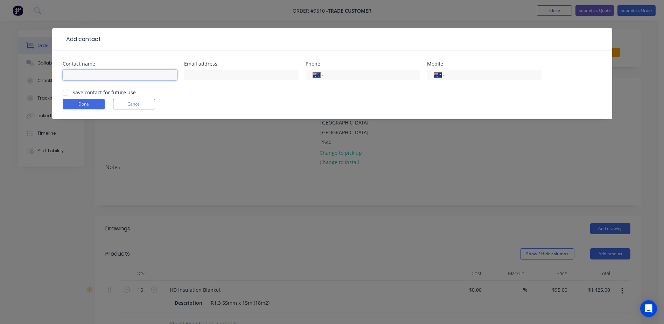
click at [88, 75] on input "text" at bounding box center [120, 75] width 115 height 11
type input "[PERSON_NAME]"
drag, startPoint x: 208, startPoint y: 71, endPoint x: 207, endPoint y: 77, distance: 5.7
click at [208, 72] on input "text" at bounding box center [241, 75] width 115 height 11
type input "[EMAIL_ADDRESS][DOMAIN_NAME]"
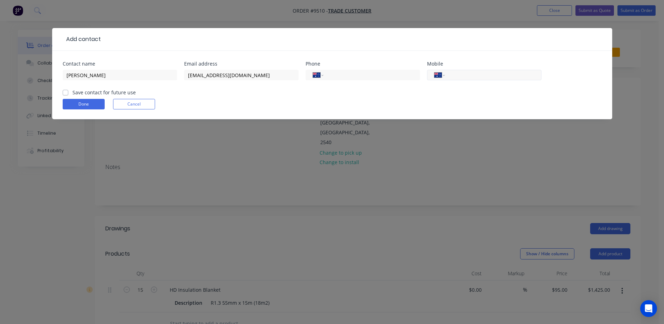
click at [455, 73] on input "tel" at bounding box center [492, 75] width 84 height 8
type input "0411 054 590"
click at [72, 93] on label "Save contact for future use" at bounding box center [103, 92] width 63 height 7
click at [65, 93] on input "Save contact for future use" at bounding box center [66, 92] width 6 height 7
checkbox input "true"
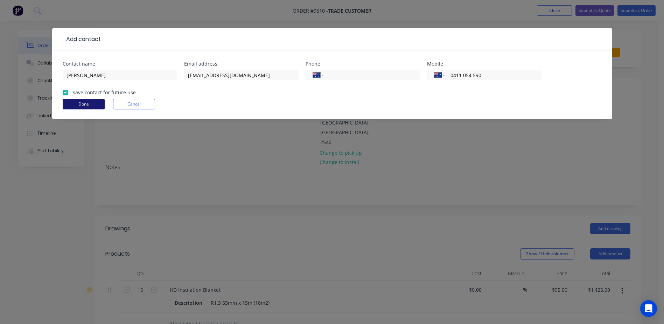
click at [68, 102] on button "Done" at bounding box center [84, 104] width 42 height 11
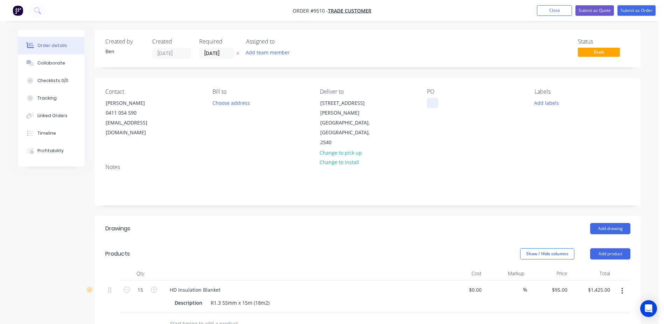
click at [433, 102] on div at bounding box center [432, 103] width 11 height 10
click at [212, 53] on input "[DATE]" at bounding box center [217, 53] width 34 height 11
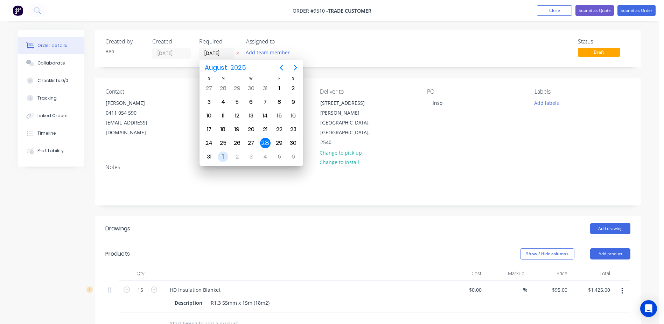
click at [224, 154] on div "1" at bounding box center [223, 156] width 11 height 11
type input "[DATE]"
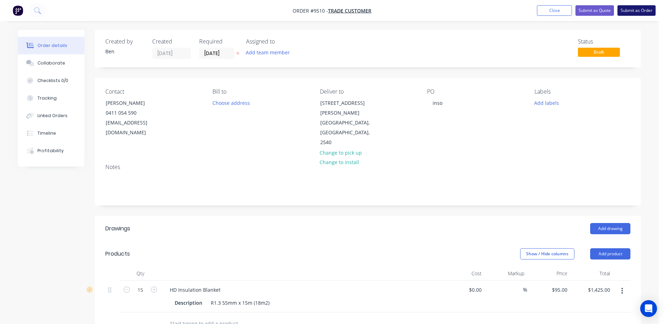
click at [641, 8] on button "Submit as Order" at bounding box center [637, 10] width 38 height 11
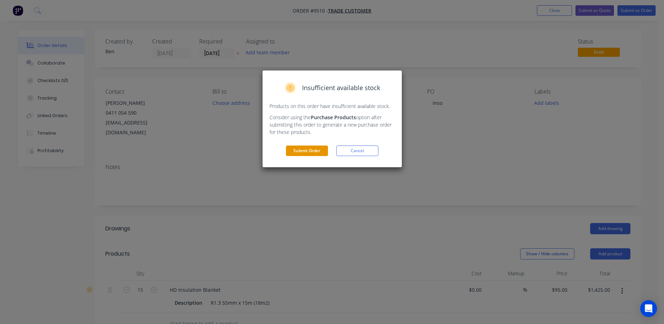
click at [299, 152] on button "Submit Order" at bounding box center [307, 150] width 42 height 11
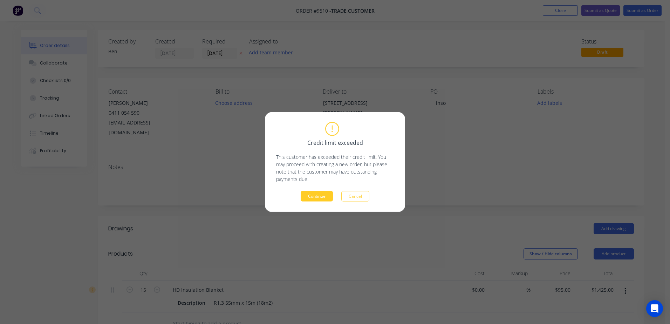
click at [311, 193] on button "Continue" at bounding box center [316, 196] width 32 height 11
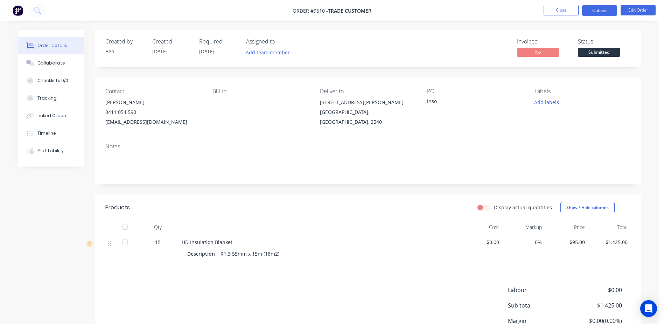
click at [598, 7] on button "Options" at bounding box center [599, 10] width 35 height 11
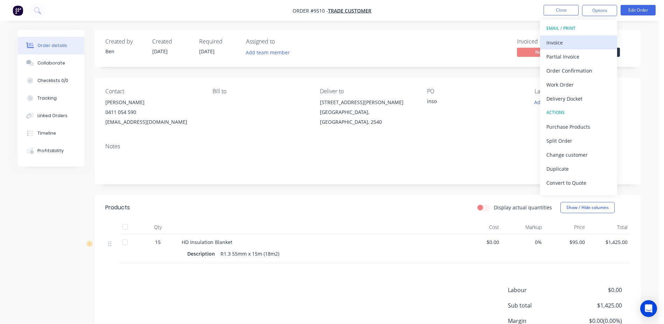
click at [568, 46] on div "Invoice" at bounding box center [579, 42] width 64 height 10
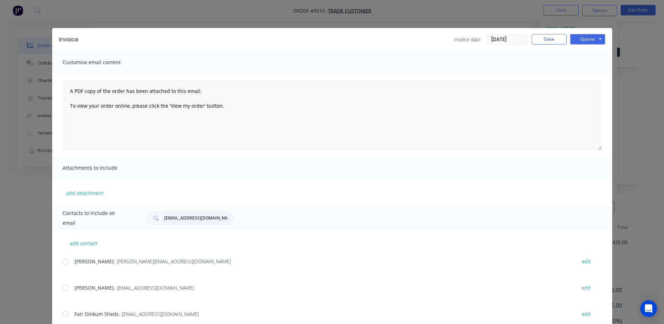
click at [211, 219] on input "[EMAIL_ADDRESS][DOMAIN_NAME]" at bounding box center [198, 218] width 69 height 14
type input "l"
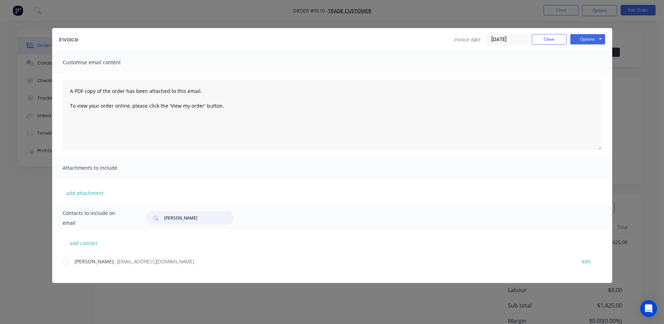
click at [64, 261] on div at bounding box center [65, 261] width 14 height 14
type input "[PERSON_NAME]"
click at [580, 37] on button "Options" at bounding box center [587, 39] width 35 height 11
click at [583, 71] on button "Email" at bounding box center [592, 75] width 45 height 12
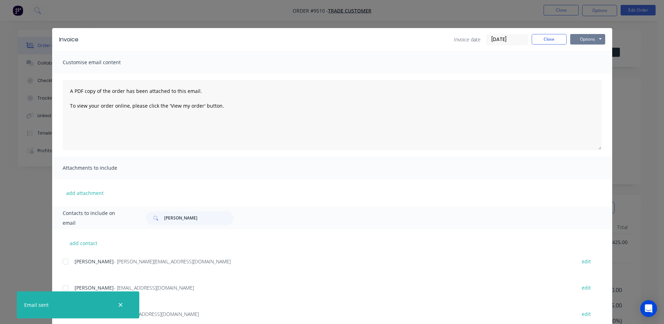
click at [588, 40] on button "Options" at bounding box center [587, 39] width 35 height 11
click at [588, 61] on button "Print" at bounding box center [592, 63] width 45 height 12
click at [532, 41] on button "Close" at bounding box center [549, 39] width 35 height 11
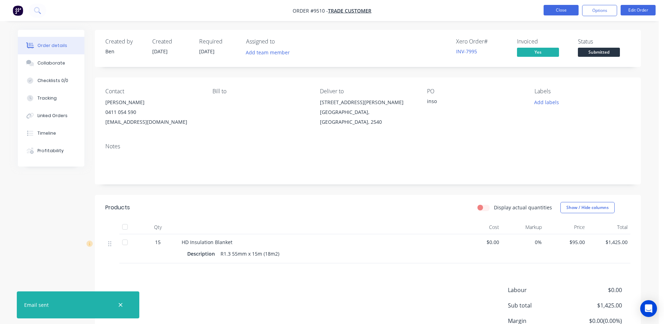
click at [549, 11] on button "Close" at bounding box center [561, 10] width 35 height 11
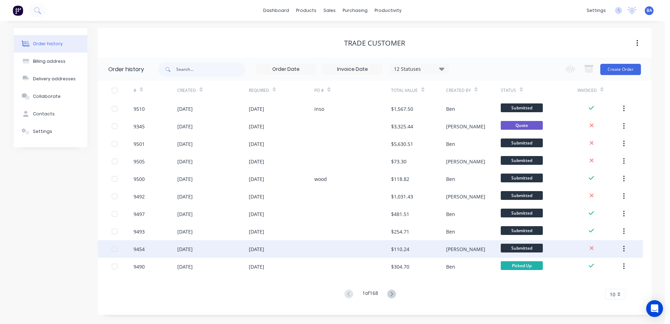
click at [380, 251] on div at bounding box center [352, 249] width 77 height 18
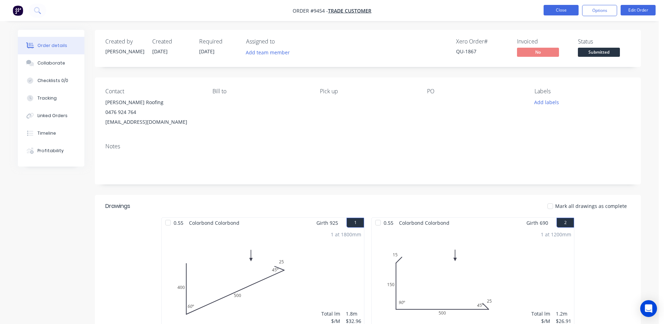
click at [563, 10] on button "Close" at bounding box center [561, 10] width 35 height 11
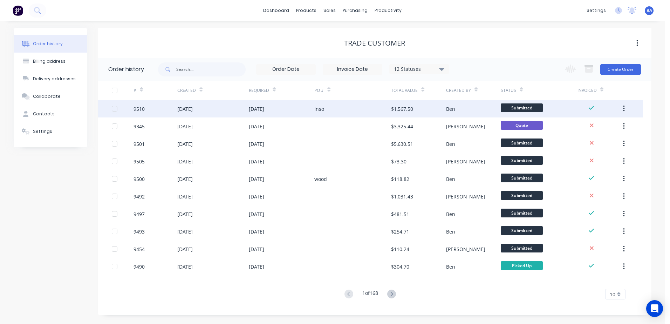
click at [353, 111] on div "inso" at bounding box center [352, 109] width 77 height 18
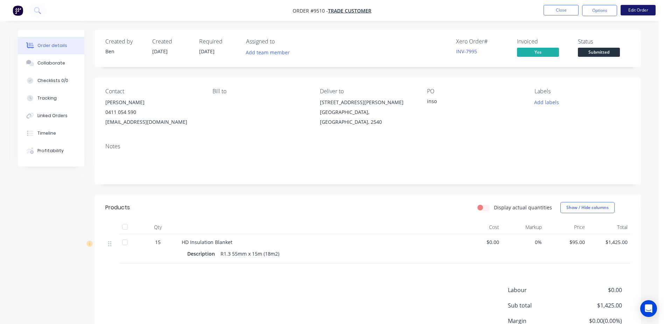
click at [636, 8] on button "Edit Order" at bounding box center [638, 10] width 35 height 11
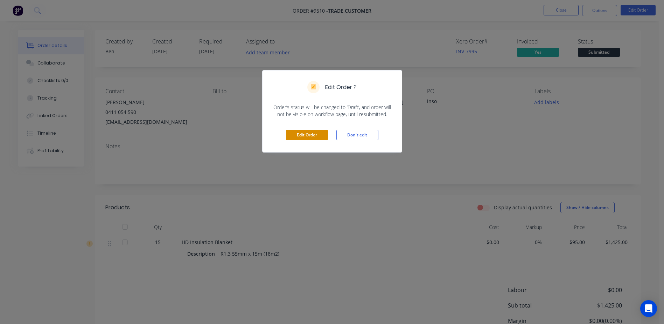
click at [314, 137] on button "Edit Order" at bounding box center [307, 135] width 42 height 11
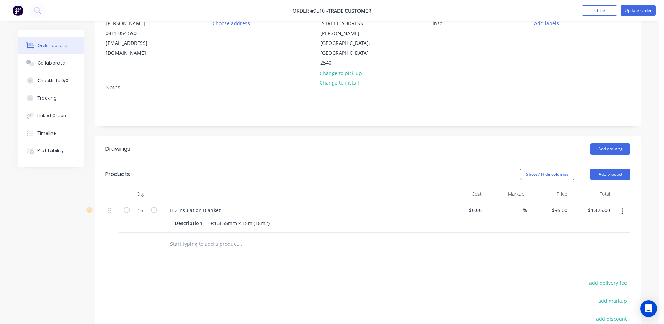
scroll to position [30, 0]
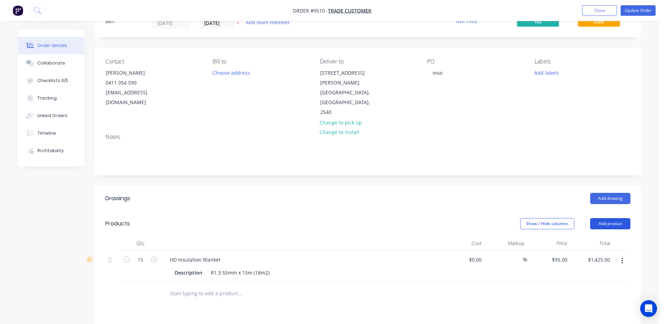
click at [614, 218] on button "Add product" at bounding box center [610, 223] width 40 height 11
click at [597, 236] on div "Product catalogue" at bounding box center [597, 241] width 54 height 10
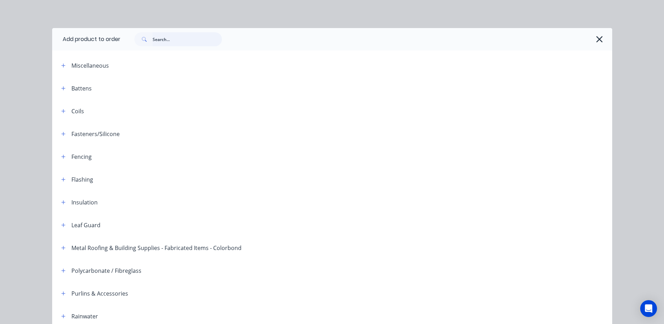
click at [161, 38] on input "text" at bounding box center [187, 39] width 69 height 14
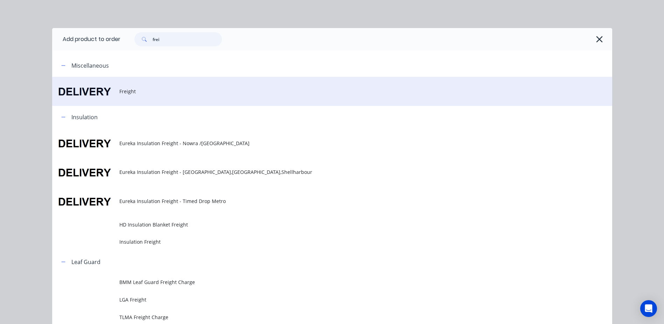
type input "frei"
click at [125, 91] on span "Freight" at bounding box center [316, 91] width 394 height 7
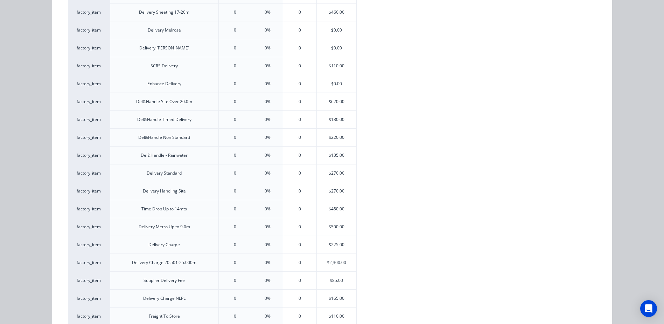
scroll to position [210, 0]
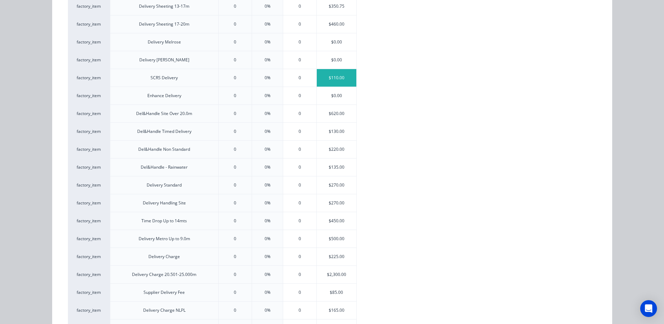
click at [339, 77] on div "$110.00" at bounding box center [337, 78] width 40 height 18
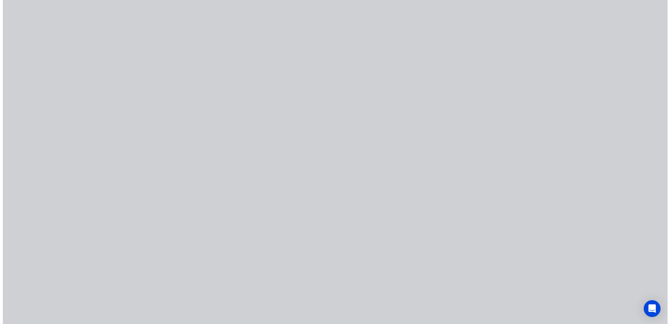
scroll to position [0, 0]
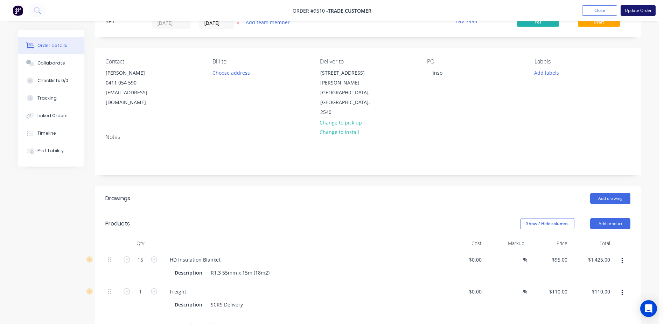
click at [637, 10] on button "Update Order" at bounding box center [638, 10] width 35 height 11
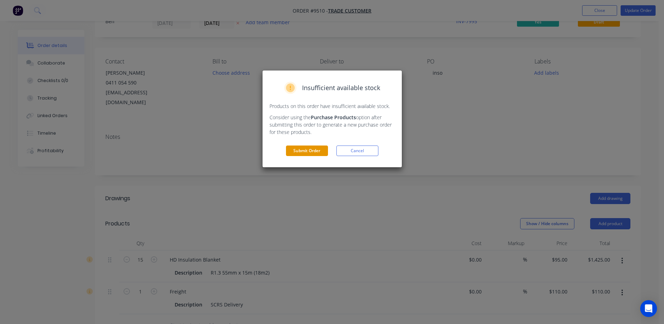
click at [318, 150] on button "Submit Order" at bounding box center [307, 150] width 42 height 11
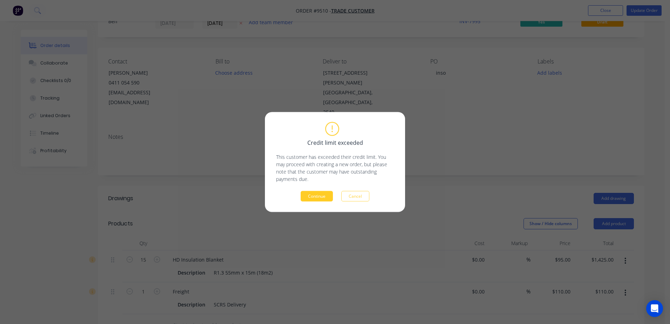
click at [315, 192] on button "Continue" at bounding box center [316, 196] width 32 height 11
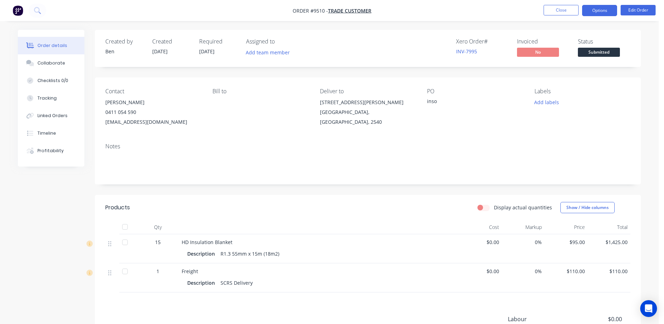
click at [595, 11] on button "Options" at bounding box center [599, 10] width 35 height 11
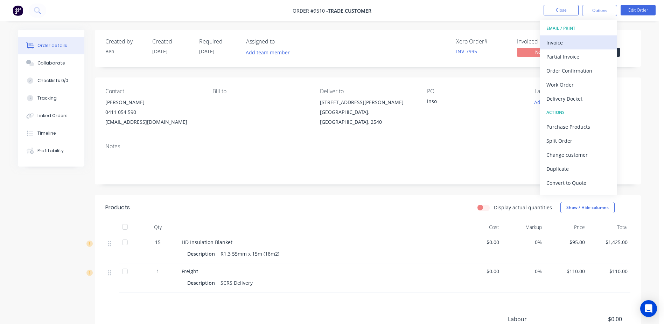
click at [561, 46] on div "Invoice" at bounding box center [579, 42] width 64 height 10
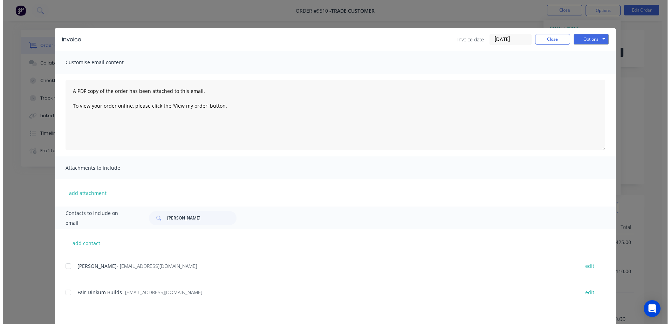
scroll to position [175, 0]
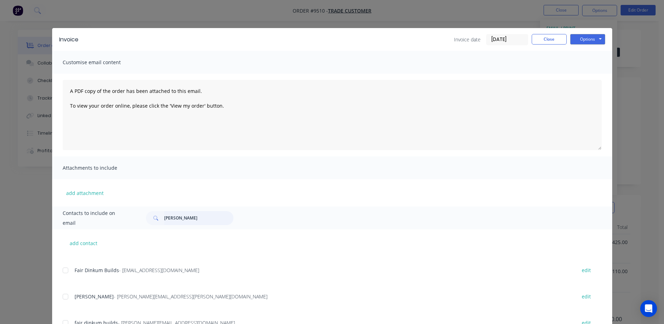
click at [190, 218] on input "[PERSON_NAME]" at bounding box center [198, 218] width 69 height 14
type input "d"
type input "[PERSON_NAME]"
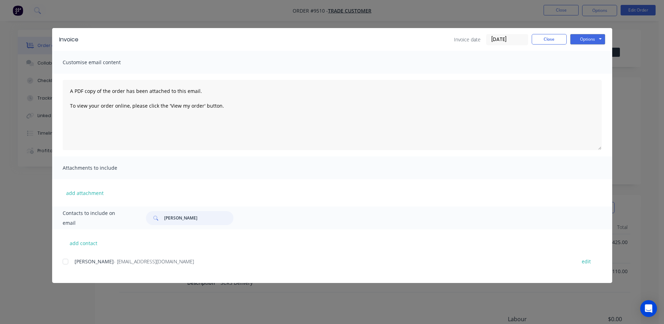
click at [64, 261] on div at bounding box center [65, 261] width 14 height 14
click at [586, 40] on button "Options" at bounding box center [587, 39] width 35 height 11
click at [589, 71] on button "Email" at bounding box center [592, 75] width 45 height 12
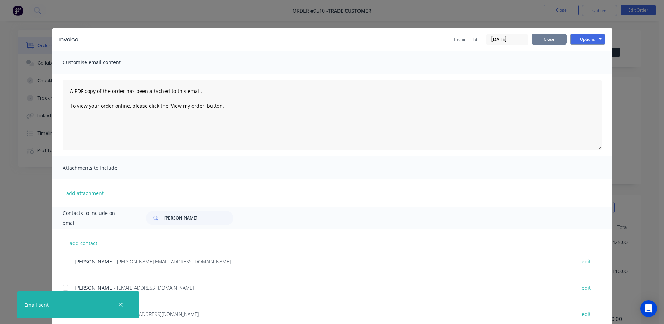
click at [549, 42] on button "Close" at bounding box center [549, 39] width 35 height 11
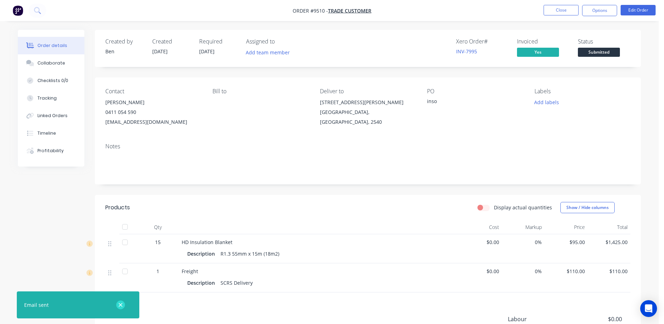
click at [120, 304] on icon "button" at bounding box center [121, 305] width 4 height 4
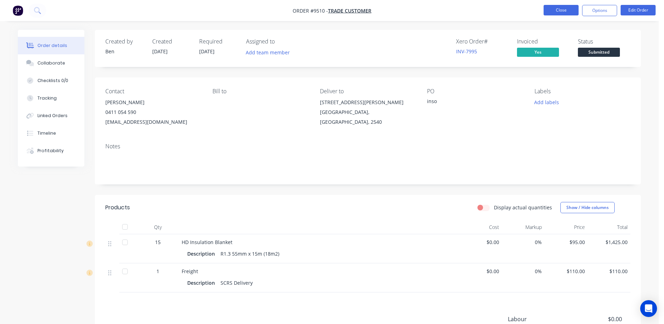
click at [563, 9] on button "Close" at bounding box center [561, 10] width 35 height 11
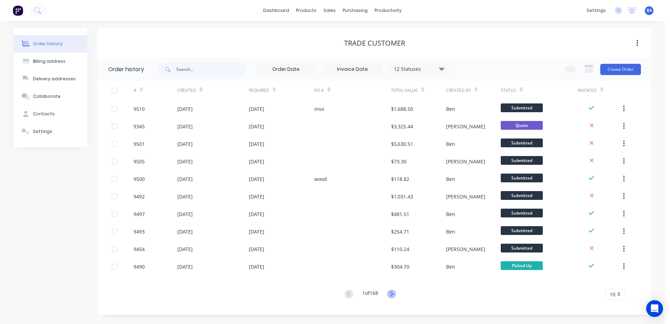
click at [394, 292] on icon at bounding box center [391, 293] width 9 height 9
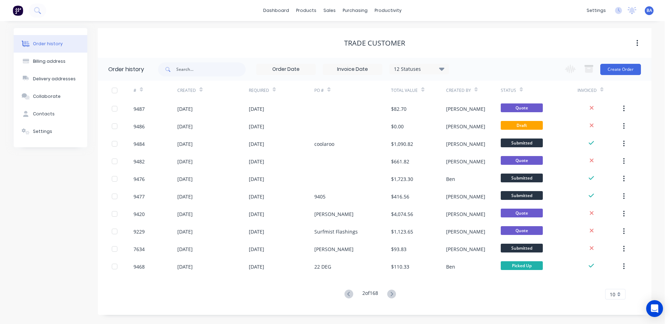
click at [393, 292] on icon at bounding box center [391, 293] width 2 height 4
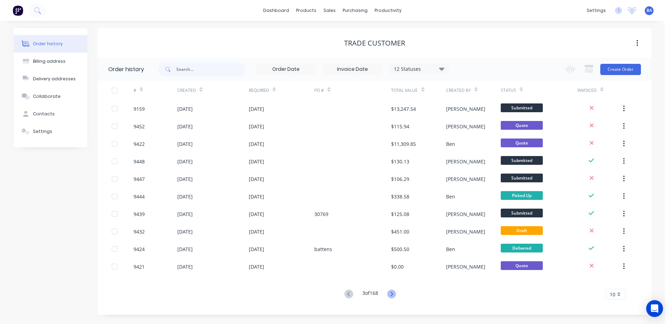
click at [393, 293] on icon at bounding box center [391, 293] width 2 height 4
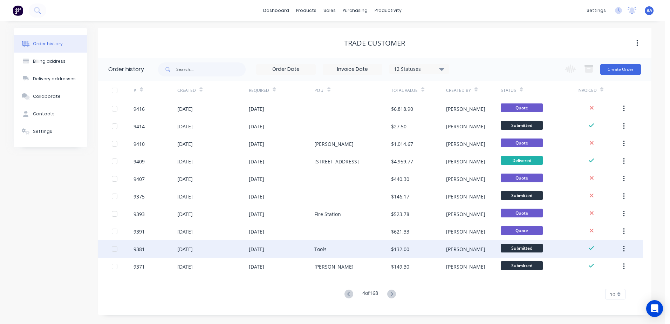
click at [366, 248] on div "Tools" at bounding box center [352, 249] width 77 height 18
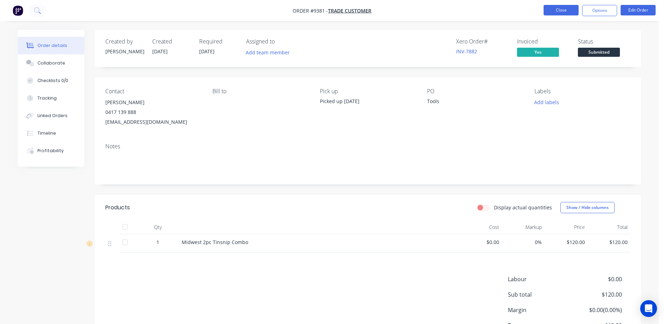
click at [567, 10] on button "Close" at bounding box center [561, 10] width 35 height 11
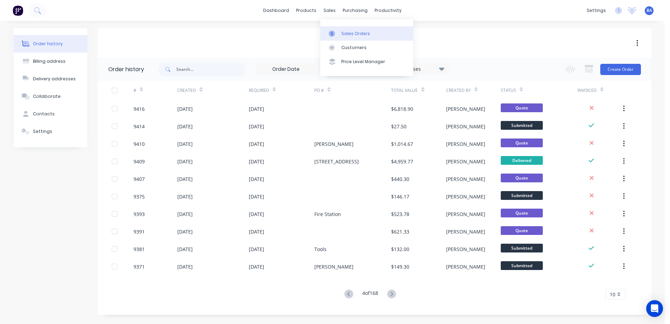
click at [335, 33] on div at bounding box center [333, 33] width 11 height 6
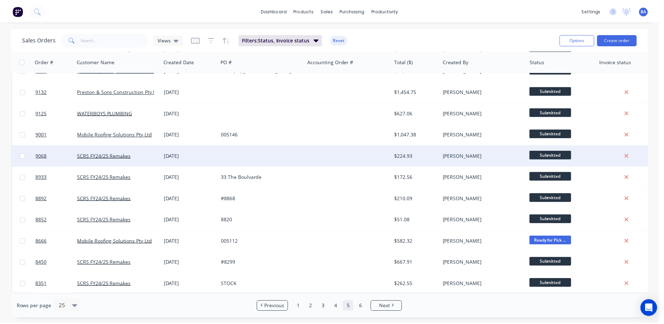
scroll to position [316, 0]
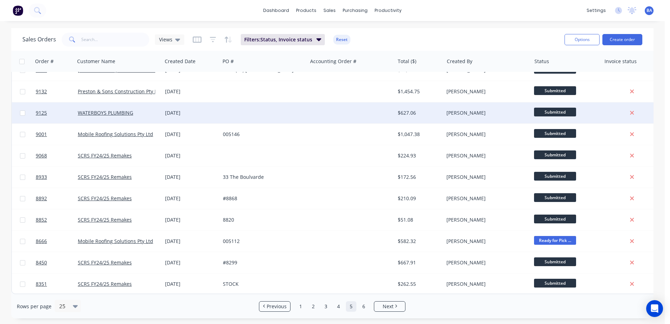
click at [310, 109] on div at bounding box center [350, 112] width 87 height 21
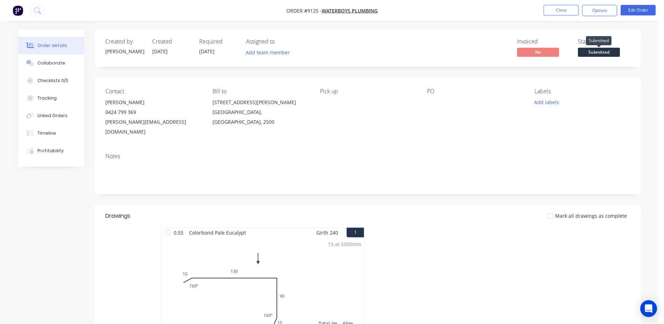
click at [581, 52] on span "Submitted" at bounding box center [599, 52] width 42 height 9
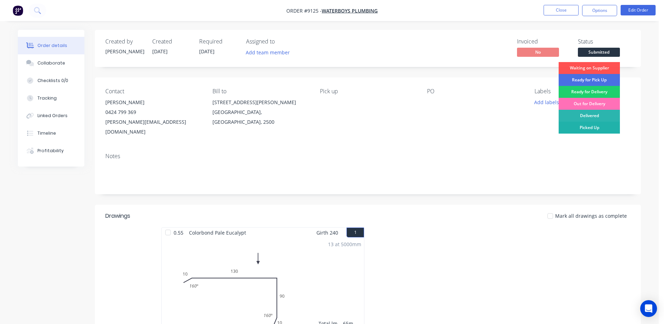
click at [586, 125] on div "Picked Up" at bounding box center [589, 128] width 61 height 12
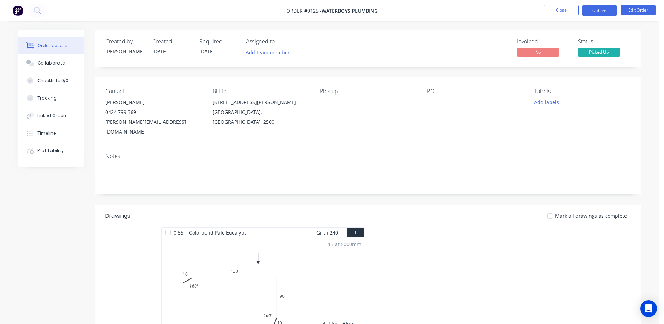
click at [594, 12] on button "Options" at bounding box center [599, 10] width 35 height 11
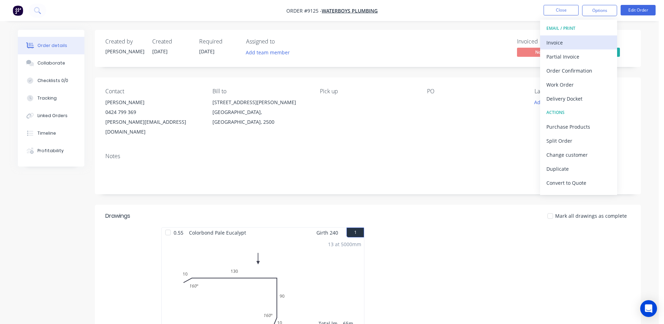
click at [562, 47] on div "Invoice" at bounding box center [579, 42] width 64 height 10
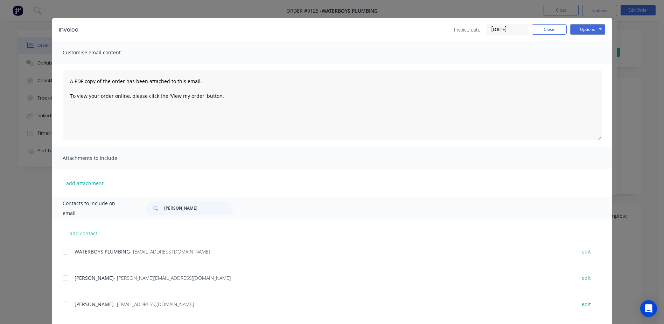
scroll to position [21, 0]
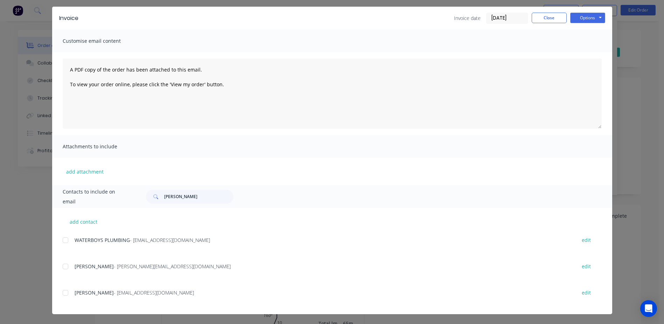
click at [62, 240] on div at bounding box center [65, 240] width 14 height 14
click at [589, 16] on button "Options" at bounding box center [587, 18] width 35 height 11
click at [586, 50] on button "Email" at bounding box center [592, 54] width 45 height 12
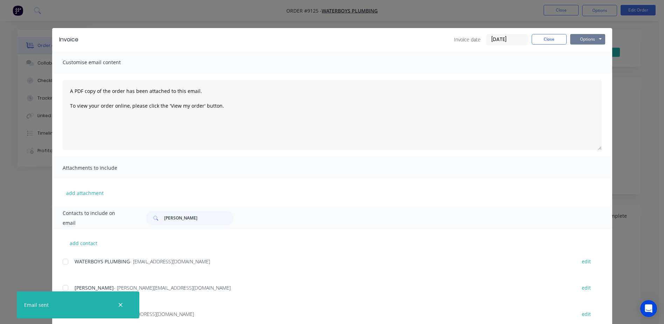
click at [572, 37] on button "Options" at bounding box center [587, 39] width 35 height 11
click at [582, 63] on button "Print" at bounding box center [592, 63] width 45 height 12
click at [550, 37] on button "Close" at bounding box center [549, 39] width 35 height 11
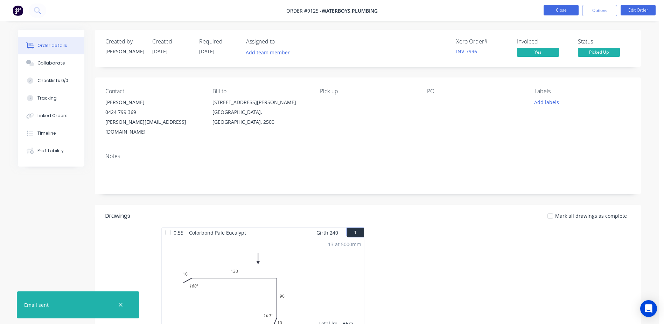
click at [555, 8] on button "Close" at bounding box center [561, 10] width 35 height 11
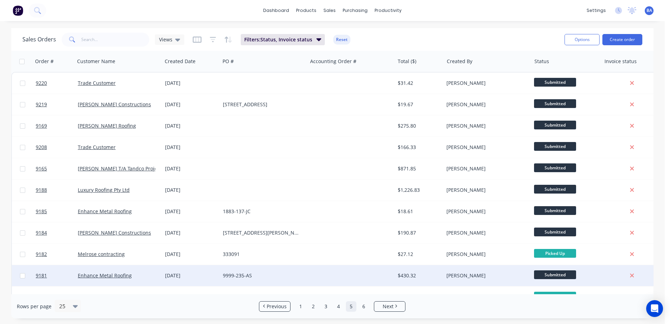
click at [332, 271] on div at bounding box center [350, 275] width 87 height 21
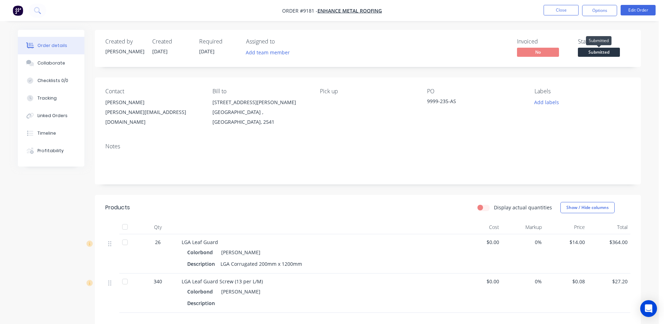
click at [597, 52] on span "Submitted" at bounding box center [599, 52] width 42 height 9
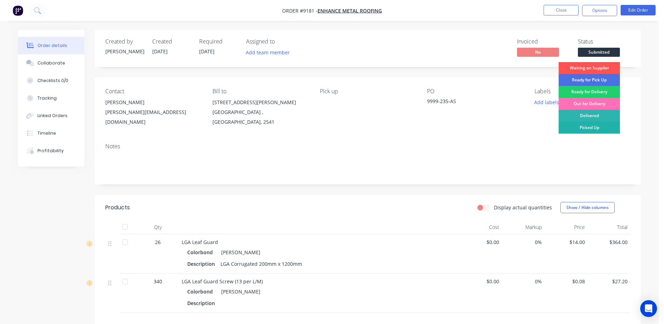
click at [582, 128] on div "Picked Up" at bounding box center [589, 128] width 61 height 12
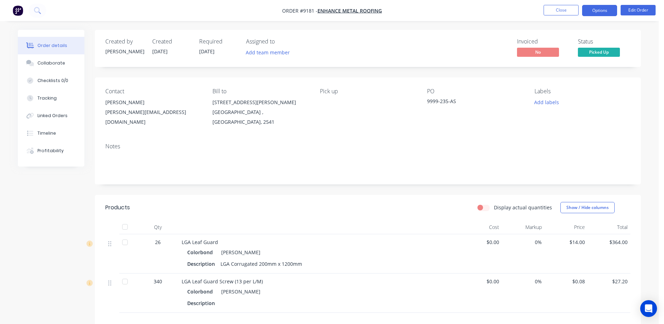
click at [594, 11] on button "Options" at bounding box center [599, 10] width 35 height 11
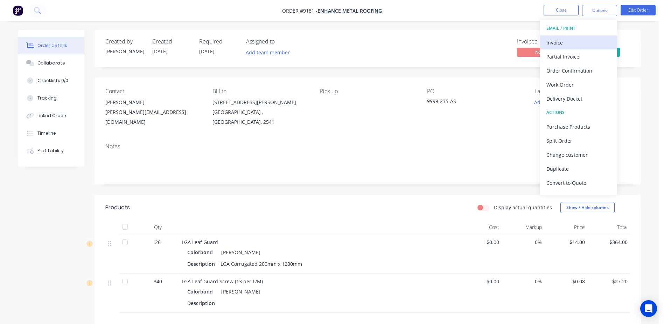
click at [568, 41] on div "Invoice" at bounding box center [579, 42] width 64 height 10
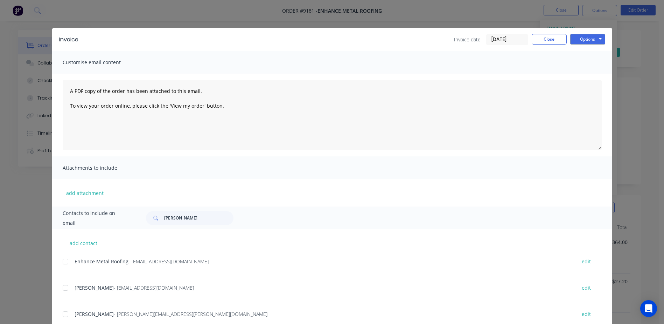
click at [63, 262] on div at bounding box center [65, 261] width 14 height 14
click at [575, 39] on button "Options" at bounding box center [587, 39] width 35 height 11
click at [580, 72] on button "Email" at bounding box center [592, 75] width 45 height 12
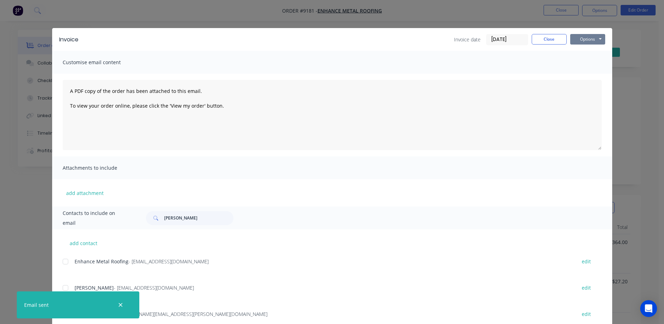
click at [590, 35] on button "Options" at bounding box center [587, 39] width 35 height 11
click at [589, 60] on button "Print" at bounding box center [592, 63] width 45 height 12
click at [552, 39] on button "Close" at bounding box center [549, 39] width 35 height 11
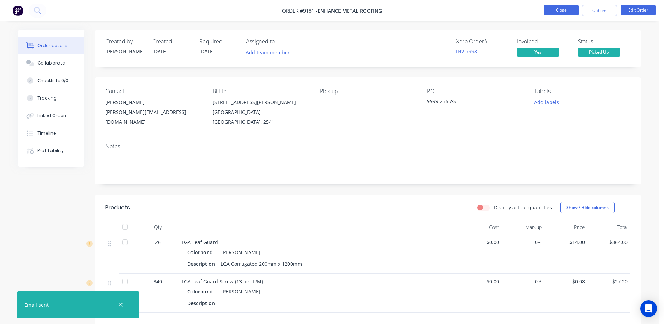
click at [556, 8] on button "Close" at bounding box center [561, 10] width 35 height 11
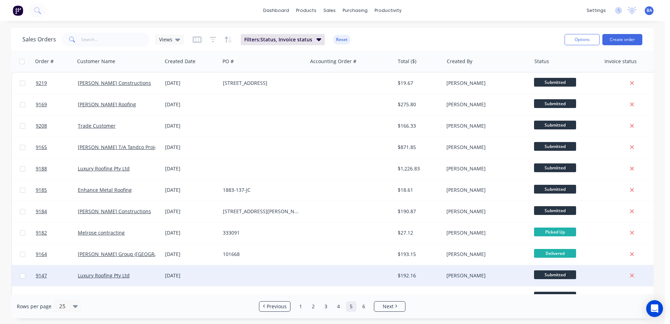
click at [353, 274] on div at bounding box center [350, 275] width 87 height 21
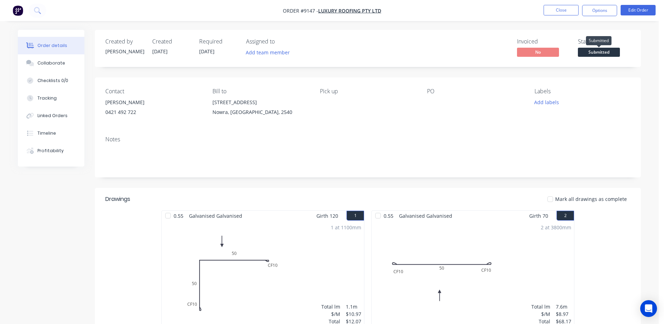
click at [582, 49] on span "Submitted" at bounding box center [599, 52] width 42 height 9
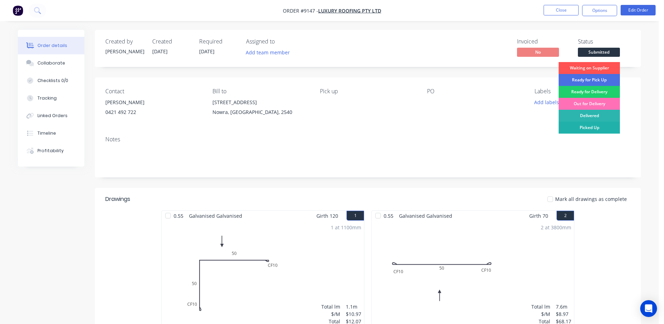
click at [580, 123] on div "Picked Up" at bounding box center [589, 128] width 61 height 12
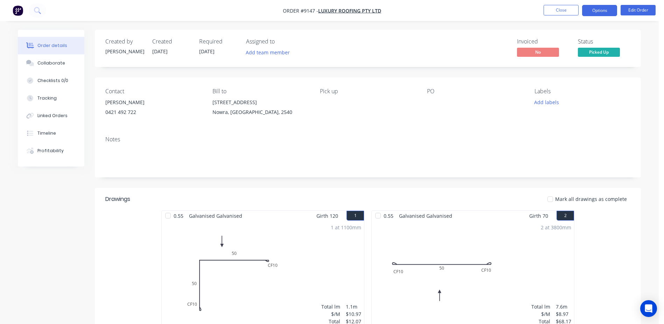
click at [592, 8] on button "Options" at bounding box center [599, 10] width 35 height 11
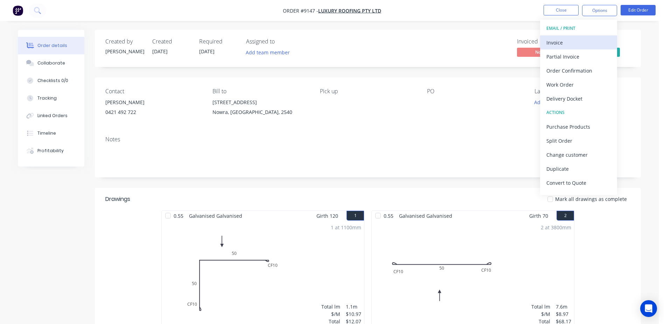
click at [571, 40] on div "Invoice" at bounding box center [579, 42] width 64 height 10
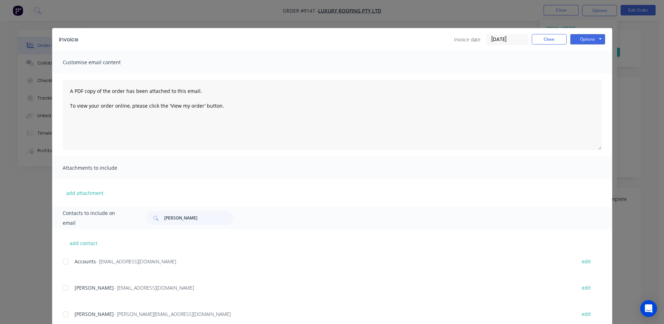
click at [61, 260] on div at bounding box center [65, 261] width 14 height 14
click at [584, 39] on button "Options" at bounding box center [587, 39] width 35 height 11
click at [583, 72] on button "Email" at bounding box center [592, 75] width 45 height 12
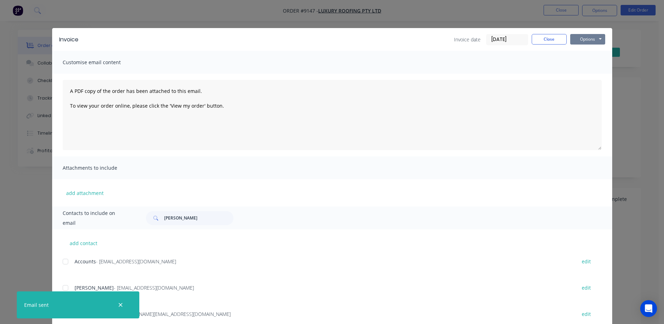
click at [581, 39] on button "Options" at bounding box center [587, 39] width 35 height 11
click at [580, 61] on button "Print" at bounding box center [592, 63] width 45 height 12
click at [536, 36] on button "Close" at bounding box center [549, 39] width 35 height 11
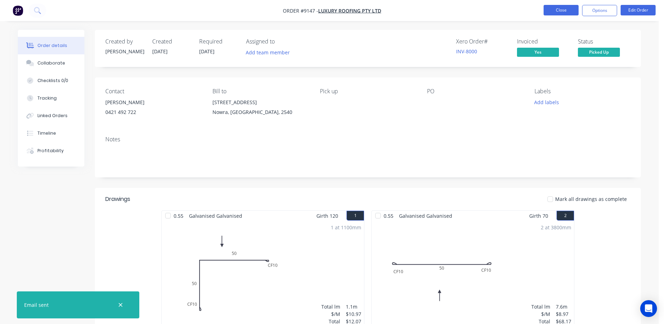
click at [558, 9] on button "Close" at bounding box center [561, 10] width 35 height 11
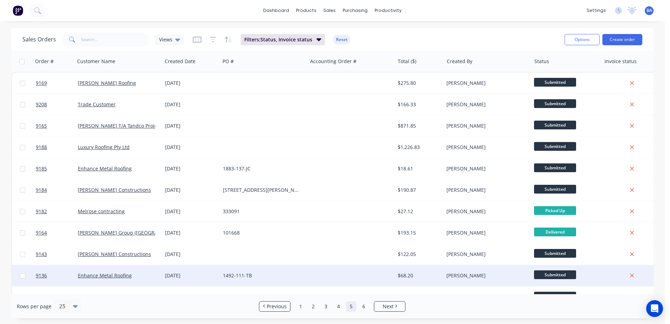
click at [343, 270] on div at bounding box center [350, 275] width 87 height 21
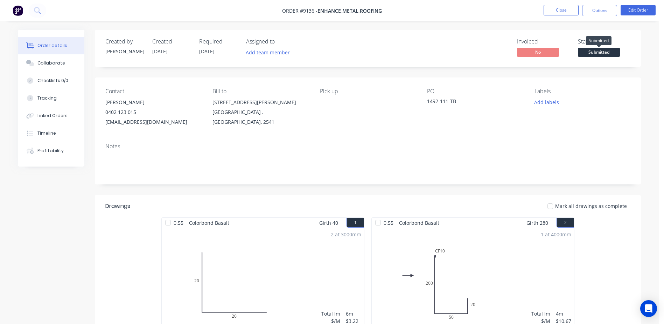
click at [583, 50] on span "Submitted" at bounding box center [599, 52] width 42 height 9
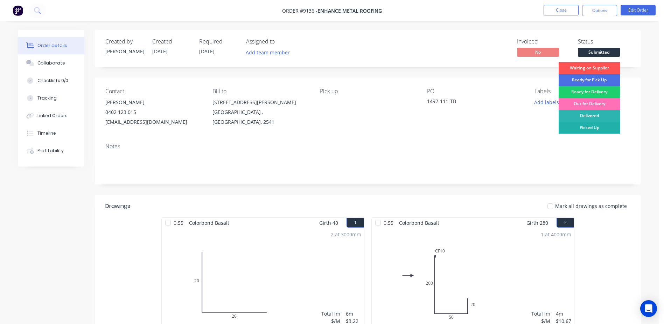
click at [582, 124] on div "Picked Up" at bounding box center [589, 128] width 61 height 12
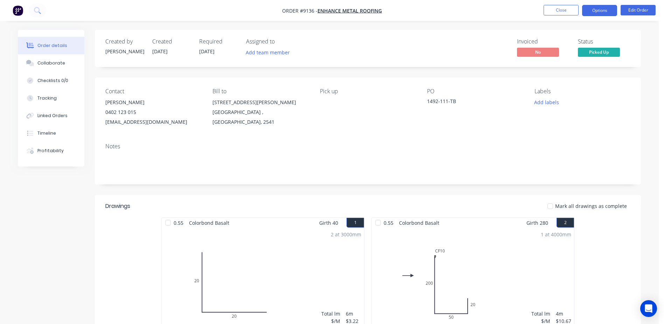
click at [600, 8] on button "Options" at bounding box center [599, 10] width 35 height 11
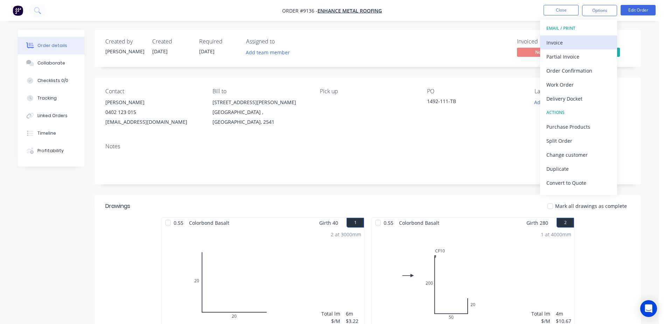
click at [568, 40] on div "Invoice" at bounding box center [579, 42] width 64 height 10
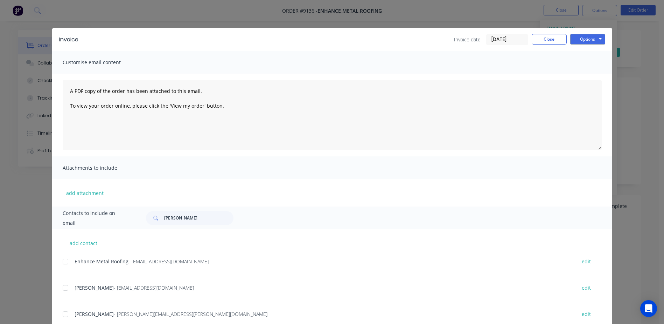
click at [62, 261] on div at bounding box center [65, 261] width 14 height 14
click at [576, 38] on button "Options" at bounding box center [587, 39] width 35 height 11
click at [582, 73] on button "Email" at bounding box center [592, 75] width 45 height 12
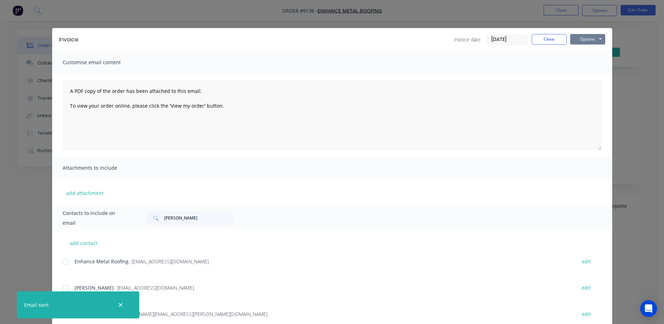
click at [583, 37] on button "Options" at bounding box center [587, 39] width 35 height 11
click at [589, 62] on button "Print" at bounding box center [592, 63] width 45 height 12
click at [588, 37] on button "Options" at bounding box center [587, 39] width 35 height 11
click at [544, 38] on button "Close" at bounding box center [549, 39] width 35 height 11
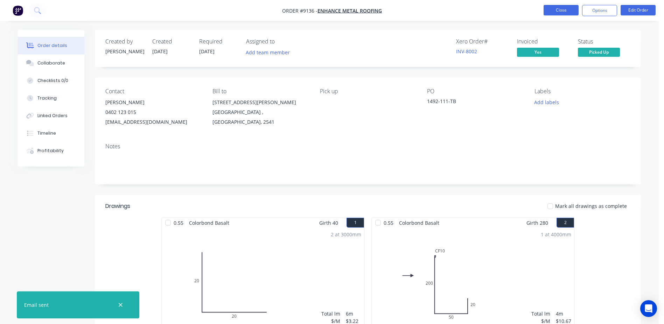
click at [557, 9] on button "Close" at bounding box center [561, 10] width 35 height 11
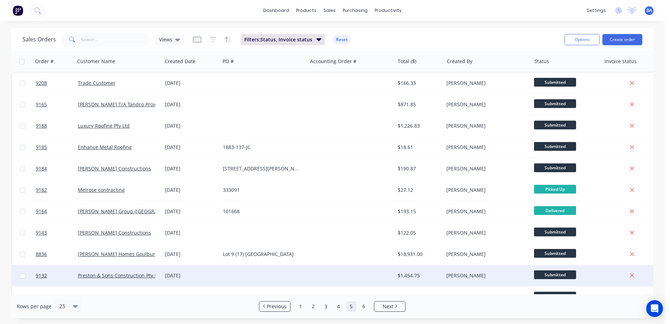
click at [328, 274] on div at bounding box center [350, 275] width 87 height 21
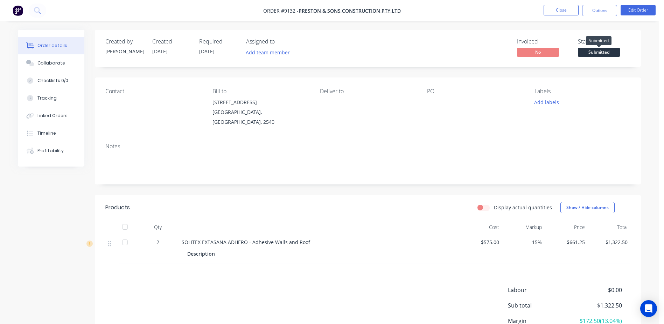
click at [604, 50] on span "Submitted" at bounding box center [599, 52] width 42 height 9
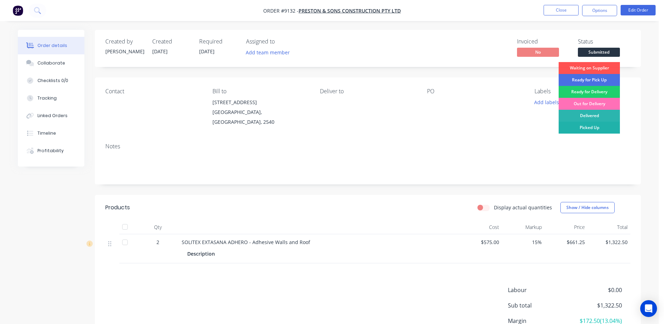
click at [588, 126] on div "Picked Up" at bounding box center [589, 128] width 61 height 12
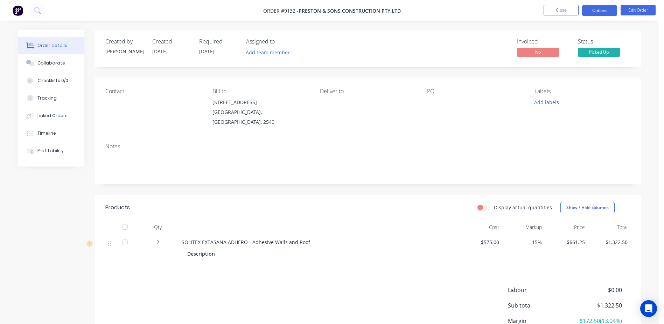
click at [596, 11] on button "Options" at bounding box center [599, 10] width 35 height 11
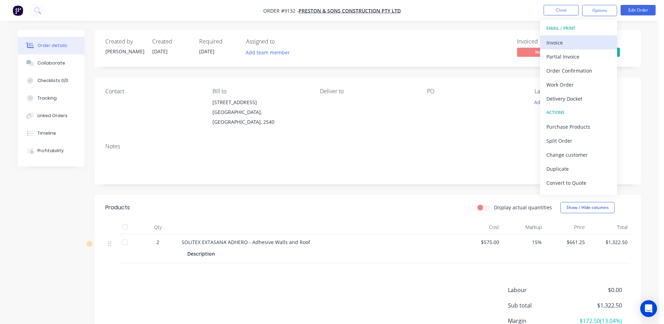
click at [578, 43] on div "Invoice" at bounding box center [579, 42] width 64 height 10
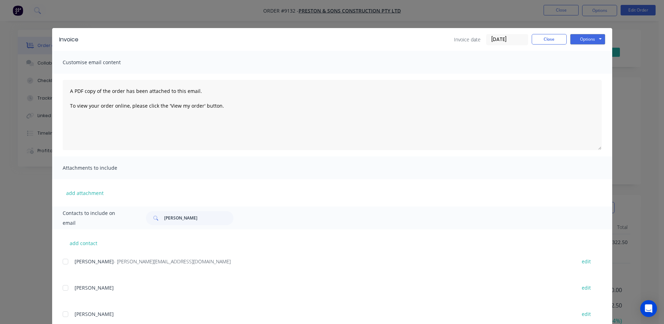
click at [63, 261] on div at bounding box center [65, 261] width 14 height 14
click at [580, 40] on button "Options" at bounding box center [587, 39] width 35 height 11
click at [581, 70] on button "Email" at bounding box center [592, 75] width 45 height 12
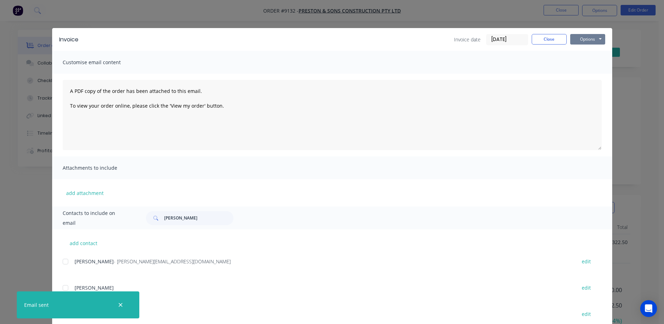
click at [587, 38] on button "Options" at bounding box center [587, 39] width 35 height 11
click at [587, 62] on button "Print" at bounding box center [592, 63] width 45 height 12
click at [547, 37] on button "Close" at bounding box center [549, 39] width 35 height 11
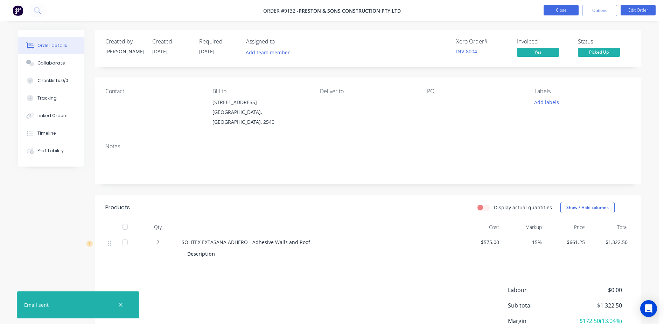
click at [557, 12] on button "Close" at bounding box center [561, 10] width 35 height 11
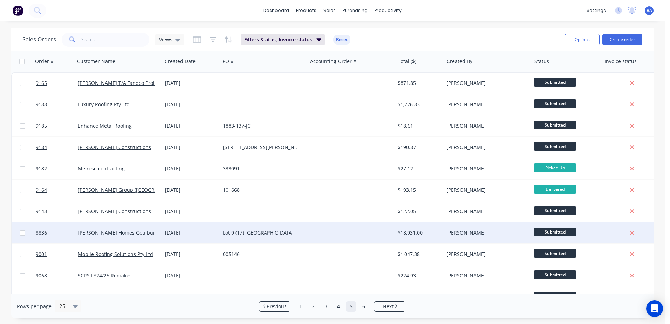
click at [305, 230] on div "Lot 9 (17) [GEOGRAPHIC_DATA]" at bounding box center [263, 232] width 87 height 21
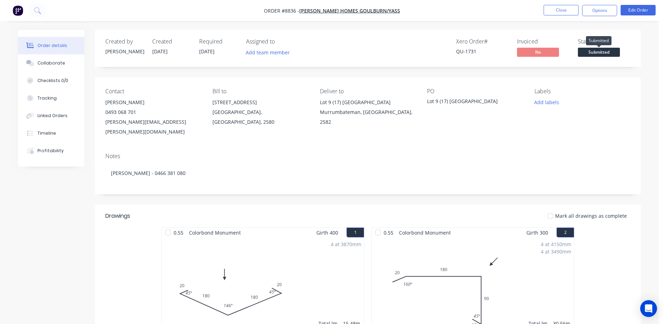
click at [595, 48] on span "Submitted" at bounding box center [599, 52] width 42 height 9
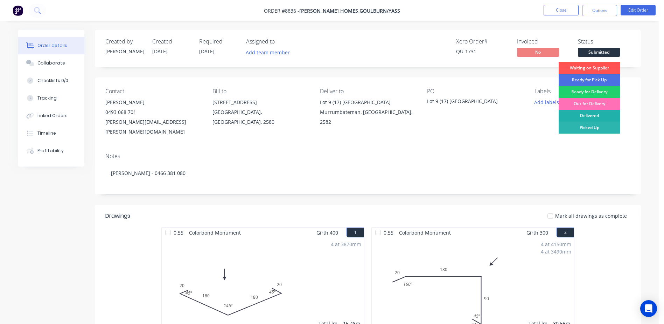
click at [591, 115] on div "Delivered" at bounding box center [589, 116] width 61 height 12
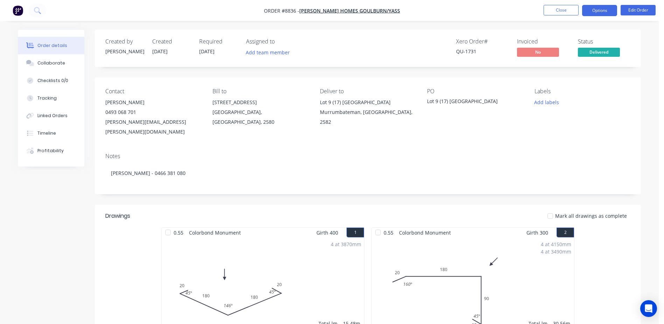
click at [586, 9] on button "Options" at bounding box center [599, 10] width 35 height 11
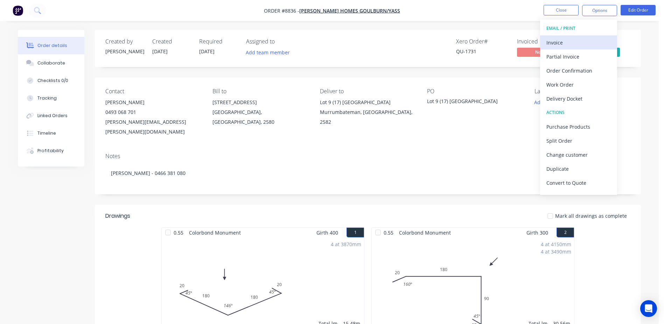
click at [579, 39] on div "Invoice" at bounding box center [579, 42] width 64 height 10
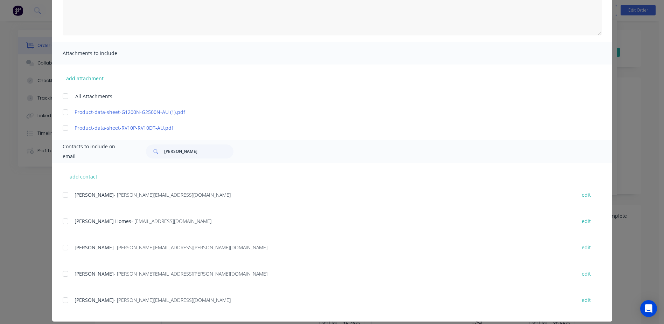
scroll to position [122, 0]
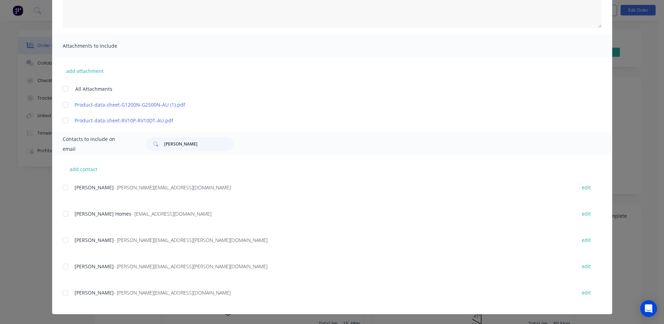
click at [61, 214] on div at bounding box center [65, 214] width 14 height 14
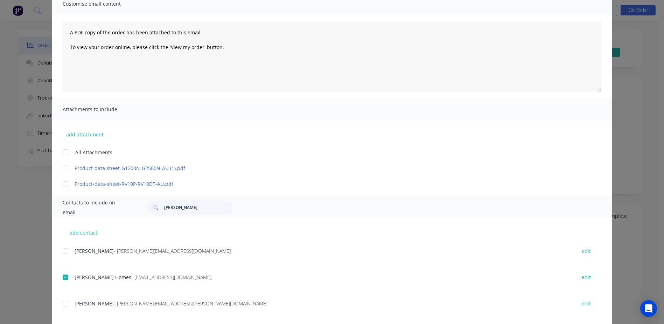
scroll to position [0, 0]
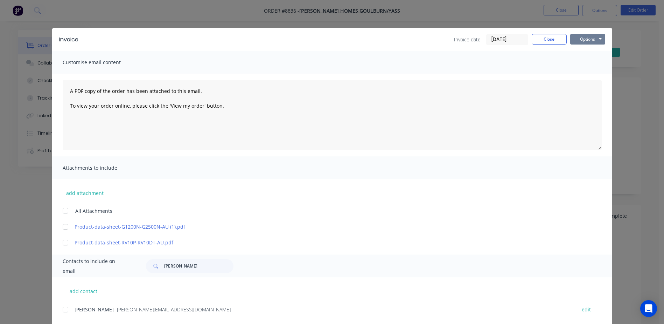
click at [583, 39] on button "Options" at bounding box center [587, 39] width 35 height 11
click at [584, 72] on button "Email" at bounding box center [592, 75] width 45 height 12
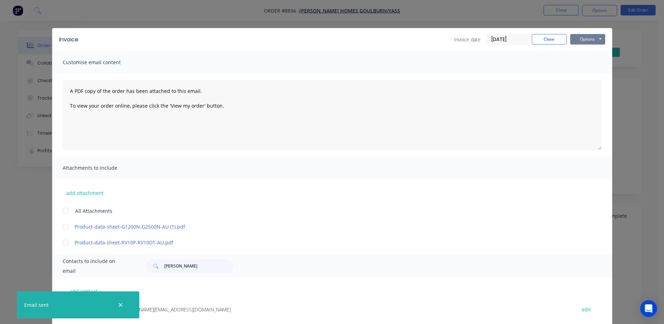
click at [584, 38] on button "Options" at bounding box center [587, 39] width 35 height 11
click at [587, 61] on button "Print" at bounding box center [592, 63] width 45 height 12
click at [542, 41] on button "Close" at bounding box center [549, 39] width 35 height 11
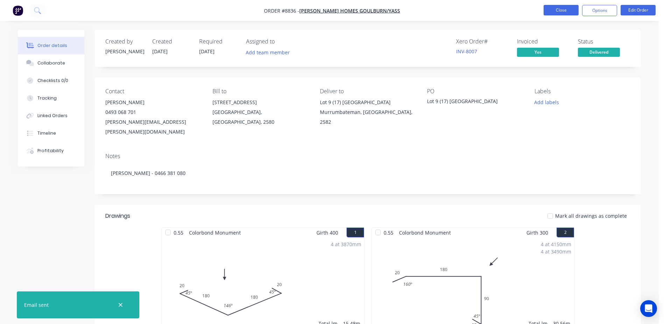
click at [555, 11] on button "Close" at bounding box center [561, 10] width 35 height 11
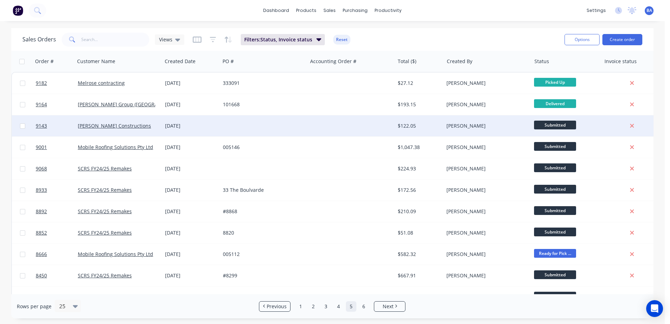
click at [343, 126] on div at bounding box center [350, 125] width 87 height 21
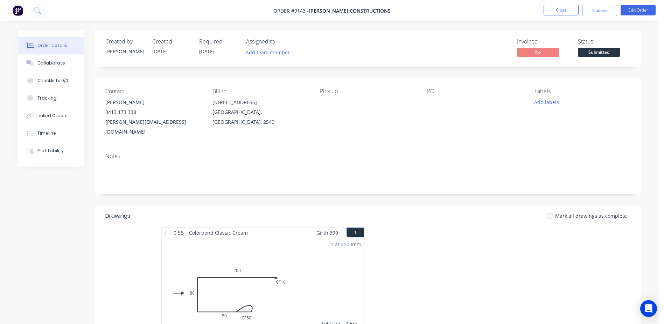
click at [590, 52] on span "Submitted" at bounding box center [599, 52] width 42 height 9
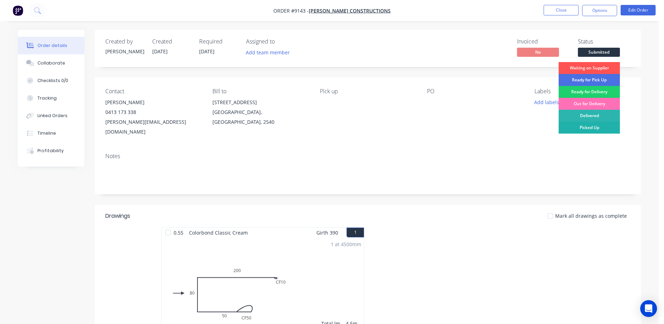
click at [596, 125] on div "Picked Up" at bounding box center [589, 128] width 61 height 12
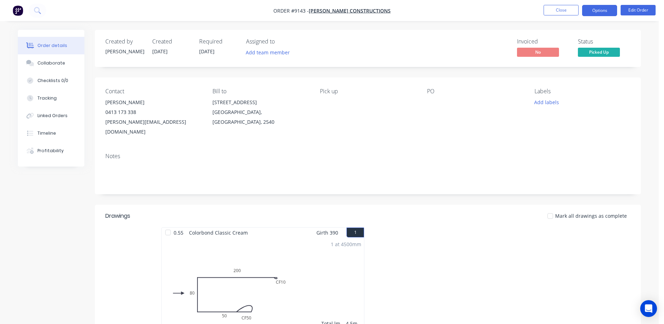
click at [594, 10] on button "Options" at bounding box center [599, 10] width 35 height 11
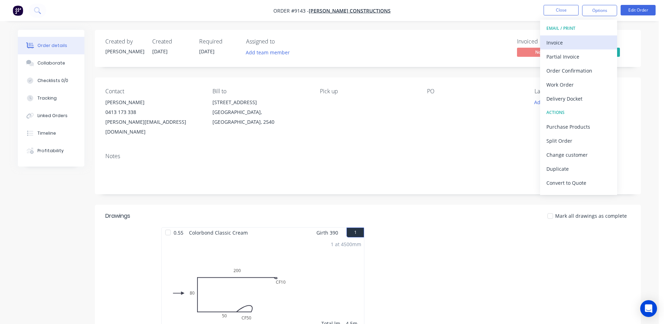
click at [573, 41] on div "Invoice" at bounding box center [579, 42] width 64 height 10
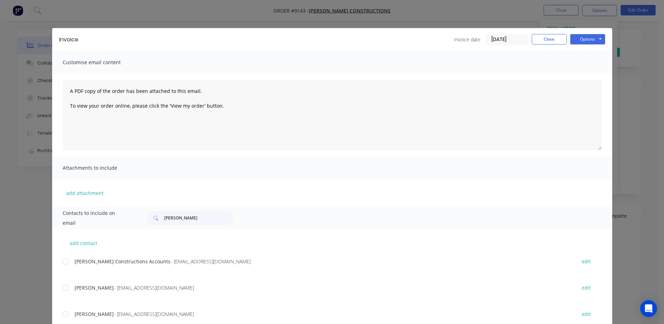
click at [61, 261] on div at bounding box center [65, 261] width 14 height 14
click at [574, 39] on button "Options" at bounding box center [587, 39] width 35 height 11
click at [580, 72] on button "Email" at bounding box center [592, 75] width 45 height 12
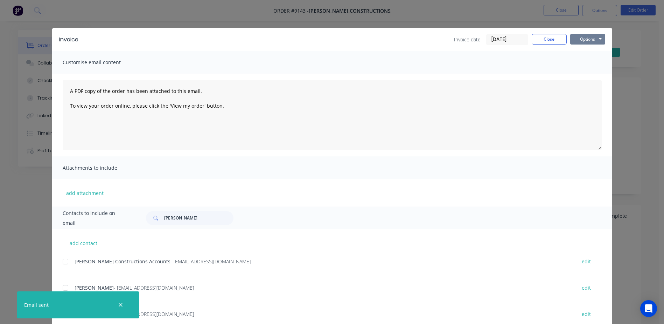
click at [576, 40] on button "Options" at bounding box center [587, 39] width 35 height 11
click at [580, 57] on button "Print" at bounding box center [592, 63] width 45 height 12
click at [547, 36] on button "Close" at bounding box center [549, 39] width 35 height 11
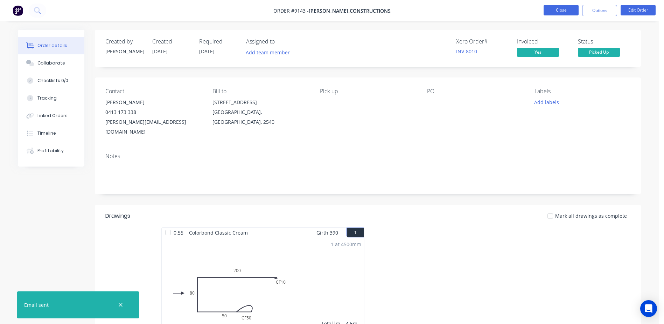
click at [564, 7] on button "Close" at bounding box center [561, 10] width 35 height 11
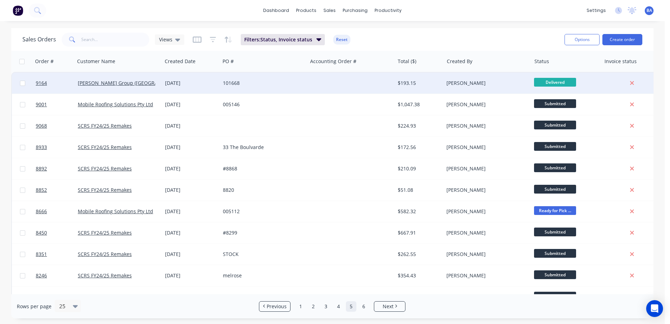
click at [344, 85] on div at bounding box center [350, 82] width 87 height 21
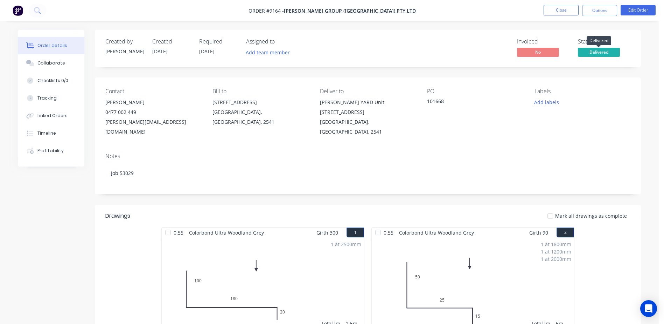
click at [603, 51] on span "Delivered" at bounding box center [599, 52] width 42 height 9
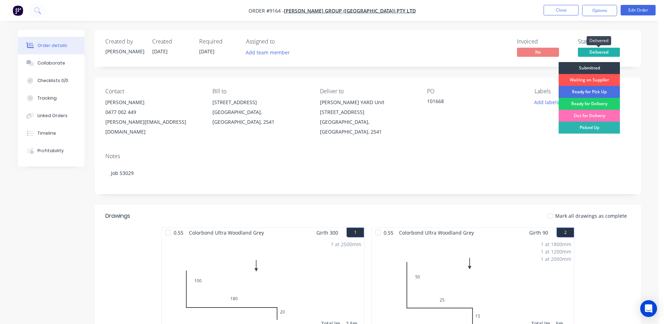
click at [598, 50] on span "Delivered" at bounding box center [599, 52] width 42 height 9
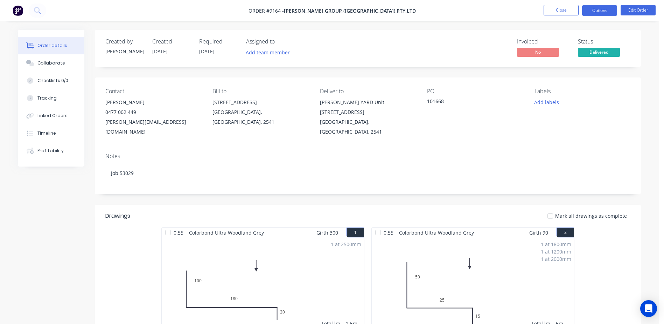
click at [590, 11] on button "Options" at bounding box center [599, 10] width 35 height 11
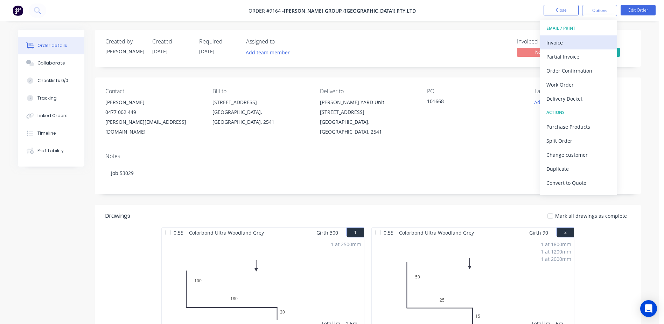
click at [566, 43] on div "Invoice" at bounding box center [579, 42] width 64 height 10
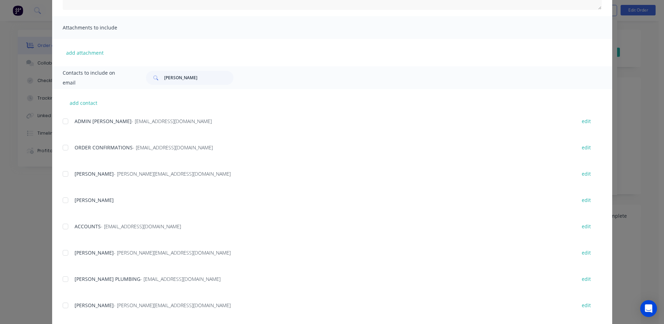
scroll to position [175, 0]
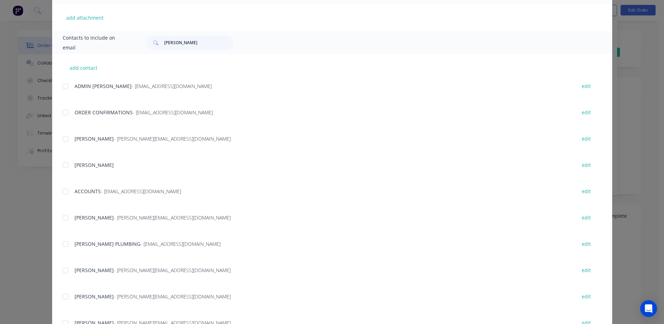
click at [62, 193] on div at bounding box center [65, 191] width 14 height 14
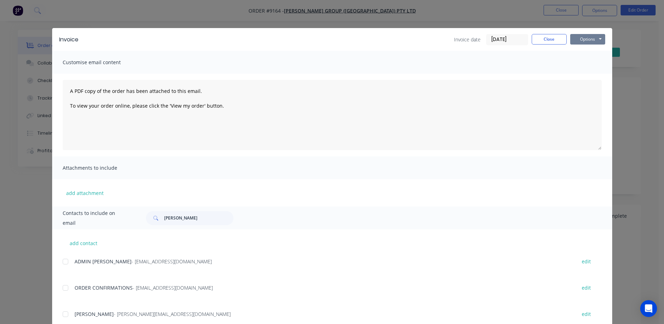
click at [581, 40] on button "Options" at bounding box center [587, 39] width 35 height 11
click at [587, 72] on button "Email" at bounding box center [592, 75] width 45 height 12
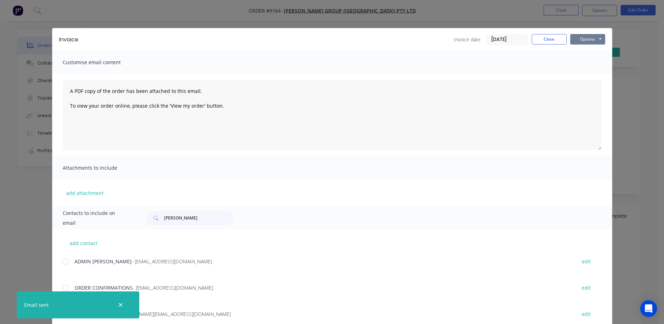
click at [580, 40] on button "Options" at bounding box center [587, 39] width 35 height 11
click at [580, 64] on button "Print" at bounding box center [592, 63] width 45 height 12
click at [552, 39] on button "Close" at bounding box center [549, 39] width 35 height 11
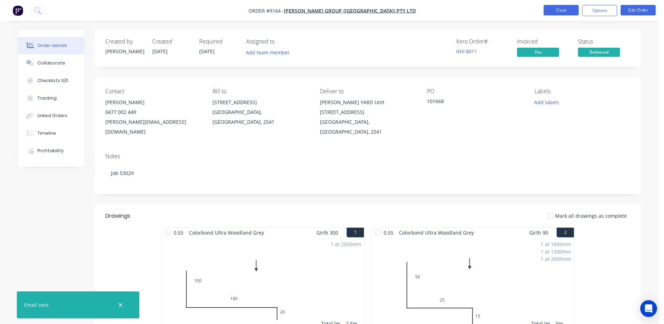
click at [560, 9] on button "Close" at bounding box center [561, 10] width 35 height 11
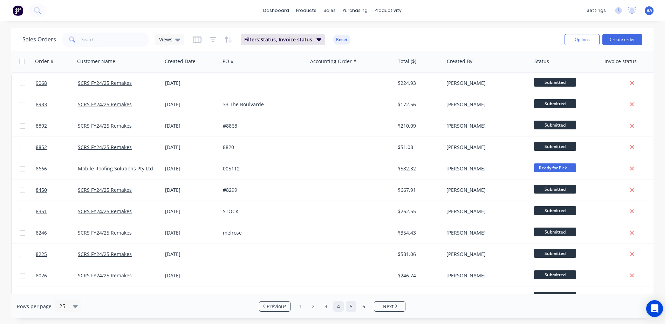
click at [335, 305] on link "4" at bounding box center [338, 306] width 11 height 11
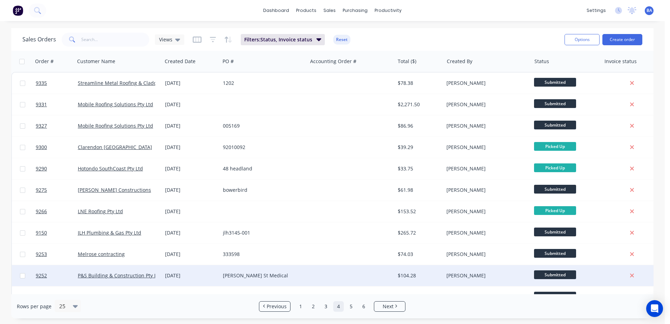
click at [332, 275] on div at bounding box center [350, 275] width 87 height 21
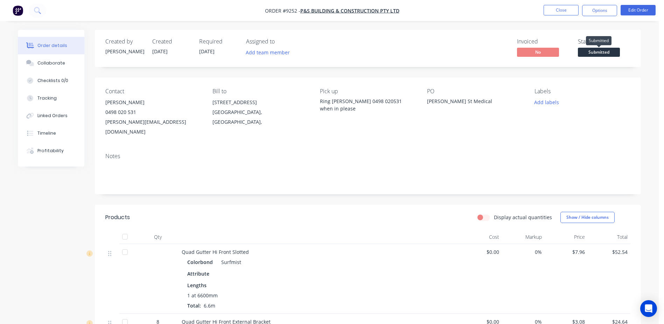
click at [599, 50] on span "Submitted" at bounding box center [599, 52] width 42 height 9
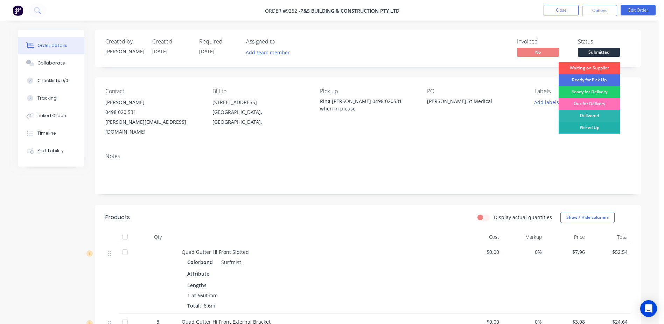
click at [580, 124] on div "Picked Up" at bounding box center [589, 128] width 61 height 12
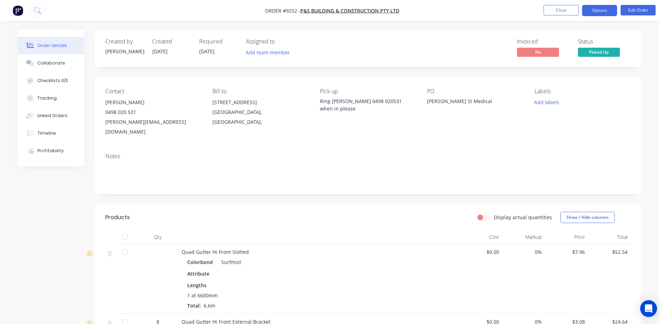
click at [599, 11] on button "Options" at bounding box center [599, 10] width 35 height 11
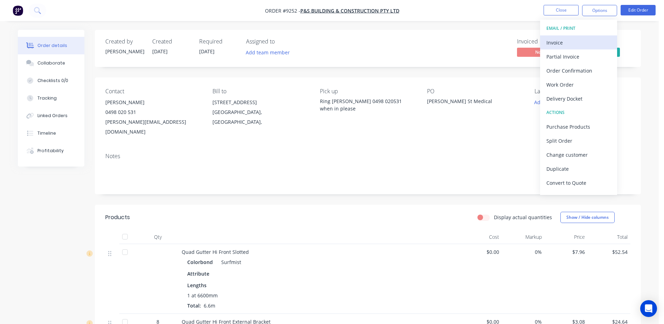
click at [571, 42] on div "Invoice" at bounding box center [579, 42] width 64 height 10
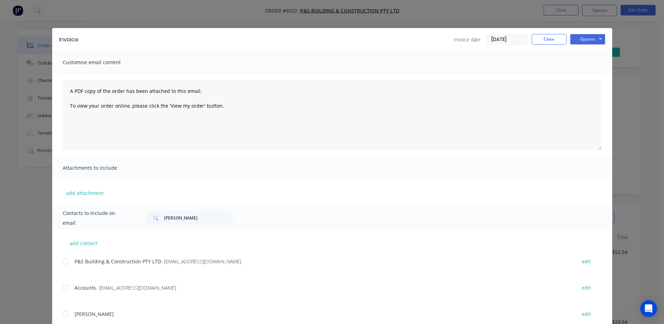
click at [61, 287] on div at bounding box center [65, 288] width 14 height 14
click at [572, 41] on button "Options" at bounding box center [587, 39] width 35 height 11
click at [582, 71] on button "Email" at bounding box center [592, 75] width 45 height 12
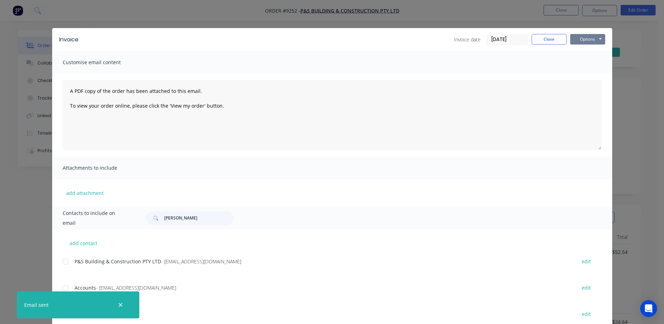
click at [584, 38] on button "Options" at bounding box center [587, 39] width 35 height 11
click at [592, 63] on button "Print" at bounding box center [592, 63] width 45 height 12
click at [538, 40] on button "Close" at bounding box center [549, 39] width 35 height 11
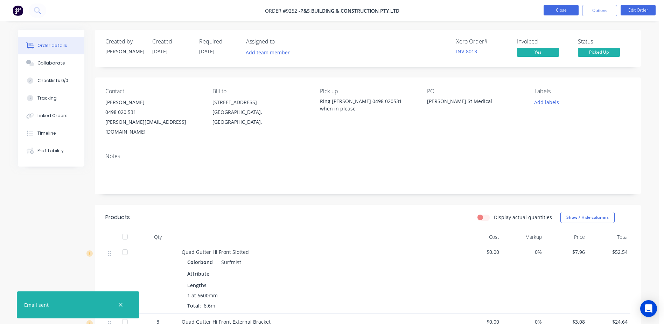
click at [555, 7] on button "Close" at bounding box center [561, 10] width 35 height 11
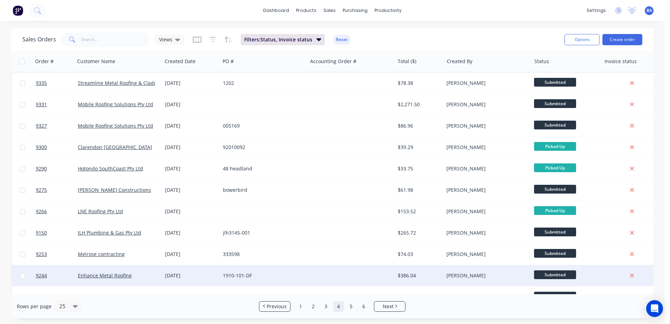
click at [325, 272] on div at bounding box center [350, 275] width 87 height 21
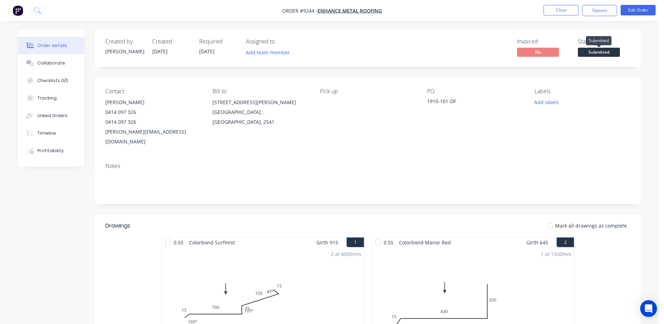
click at [602, 51] on span "Submitted" at bounding box center [599, 52] width 42 height 9
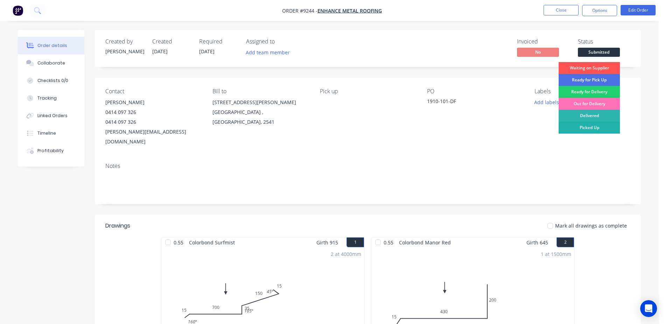
click at [597, 126] on div "Picked Up" at bounding box center [589, 128] width 61 height 12
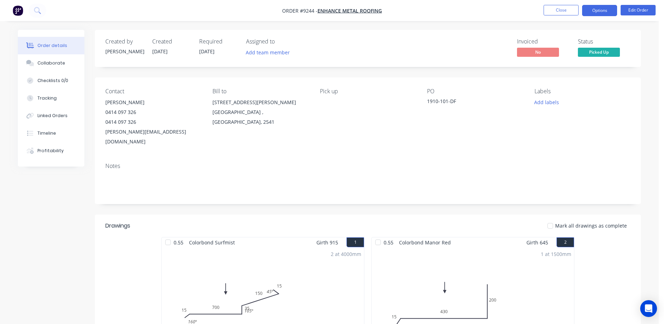
click at [600, 9] on button "Options" at bounding box center [599, 10] width 35 height 11
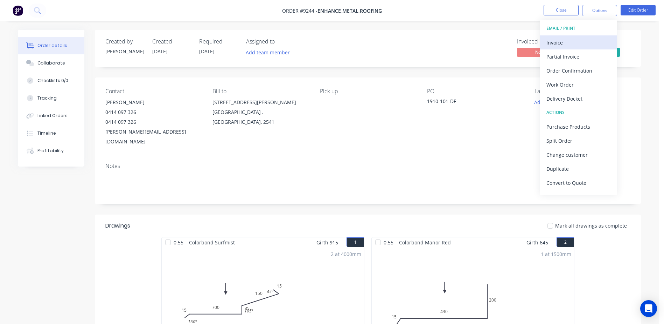
click at [574, 41] on div "Invoice" at bounding box center [579, 42] width 64 height 10
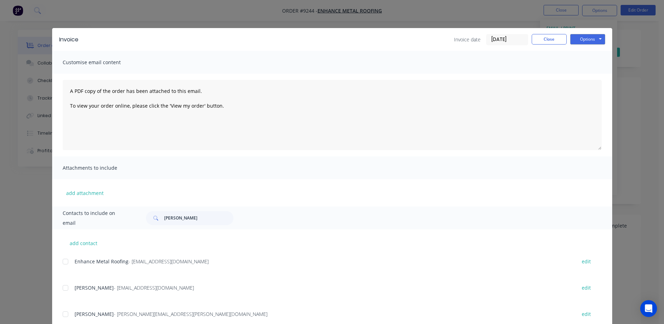
click at [63, 260] on div at bounding box center [65, 261] width 14 height 14
click at [588, 41] on button "Options" at bounding box center [587, 39] width 35 height 11
click at [589, 73] on button "Email" at bounding box center [592, 75] width 45 height 12
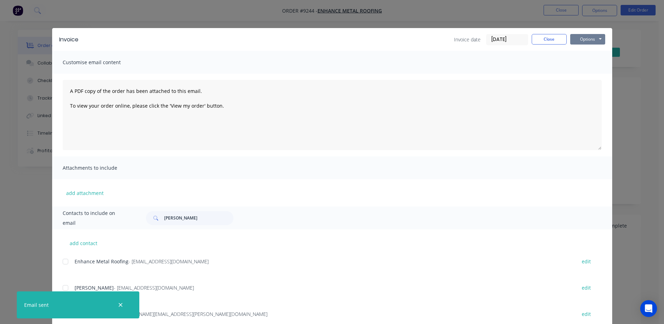
click at [579, 40] on button "Options" at bounding box center [587, 39] width 35 height 11
click at [598, 61] on button "Print" at bounding box center [592, 63] width 45 height 12
click at [542, 37] on button "Close" at bounding box center [549, 39] width 35 height 11
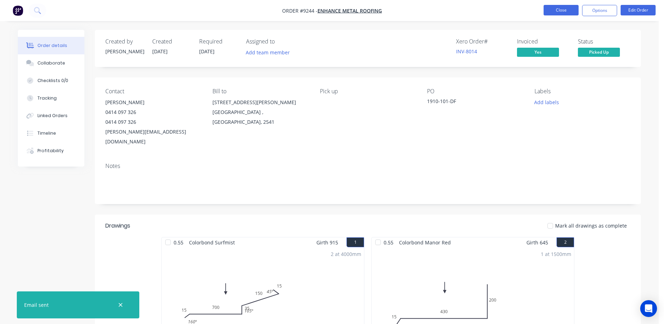
click at [560, 9] on button "Close" at bounding box center [561, 10] width 35 height 11
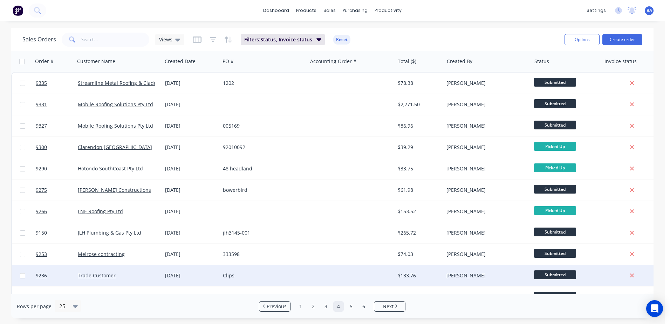
click at [332, 272] on div at bounding box center [350, 275] width 87 height 21
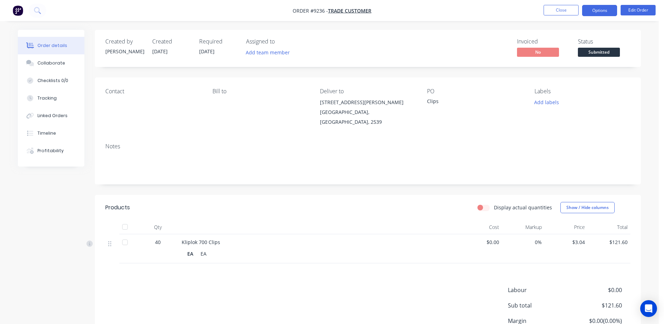
click at [605, 6] on button "Options" at bounding box center [599, 10] width 35 height 11
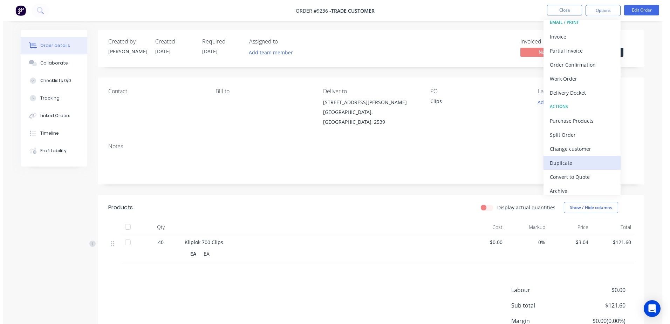
scroll to position [11, 0]
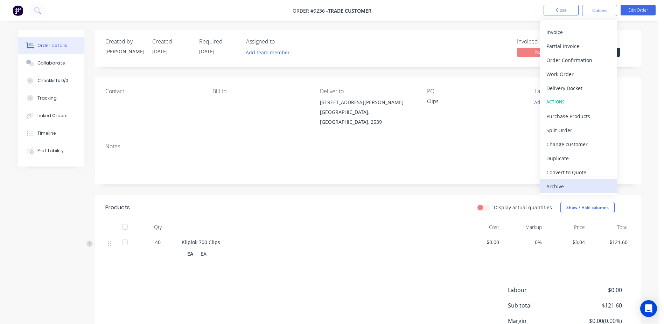
click at [579, 183] on div "Archive" at bounding box center [579, 186] width 64 height 10
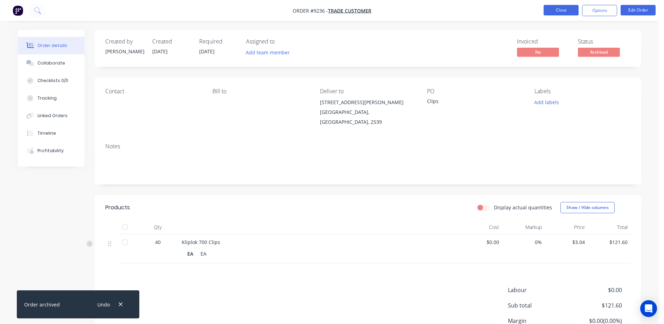
click at [561, 11] on button "Close" at bounding box center [561, 10] width 35 height 11
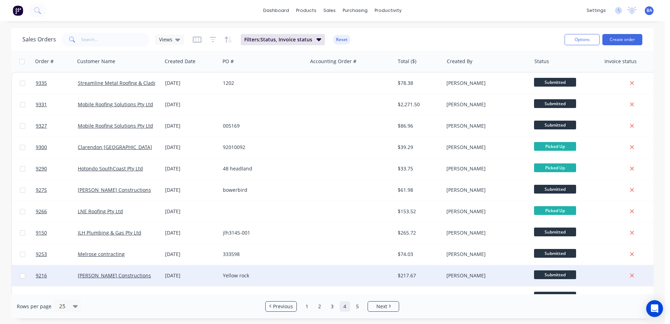
click at [340, 272] on div at bounding box center [350, 275] width 87 height 21
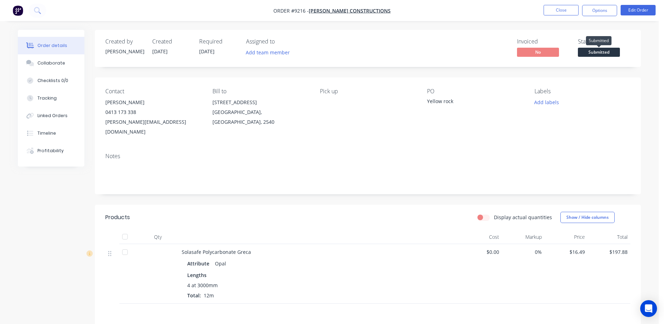
click at [598, 52] on span "Submitted" at bounding box center [599, 52] width 42 height 9
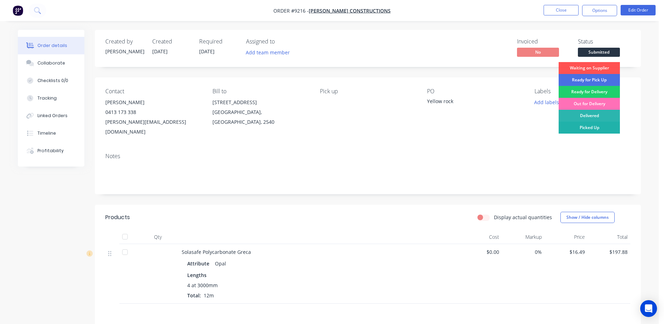
click at [577, 127] on div "Picked Up" at bounding box center [589, 128] width 61 height 12
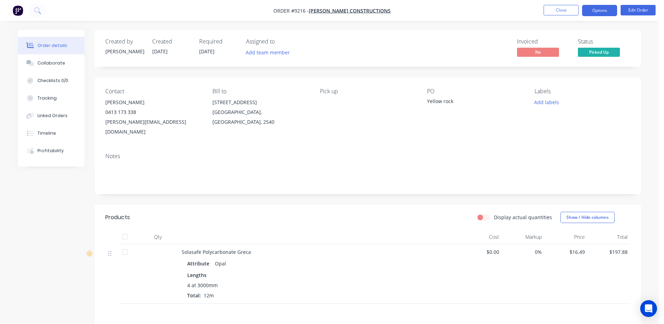
click at [598, 9] on button "Options" at bounding box center [599, 10] width 35 height 11
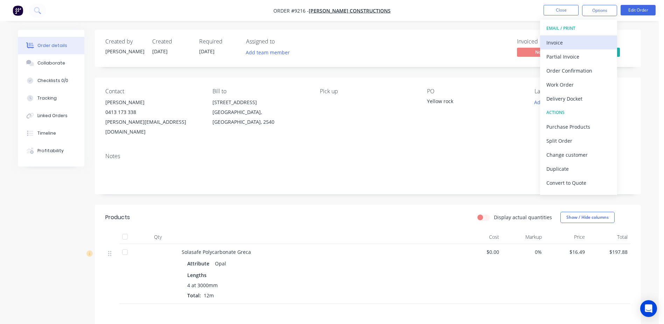
click at [570, 40] on div "Invoice" at bounding box center [579, 42] width 64 height 10
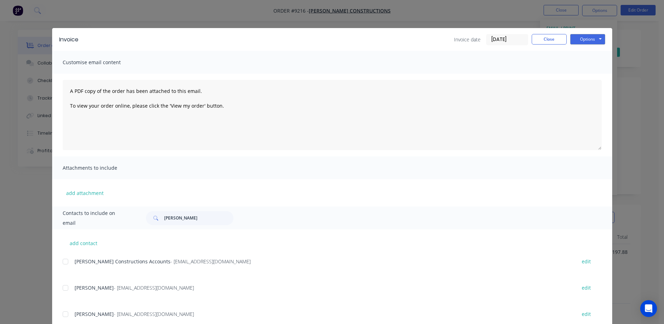
click at [62, 261] on div at bounding box center [65, 261] width 14 height 14
click at [576, 37] on button "Options" at bounding box center [587, 39] width 35 height 11
click at [579, 70] on button "Email" at bounding box center [592, 75] width 45 height 12
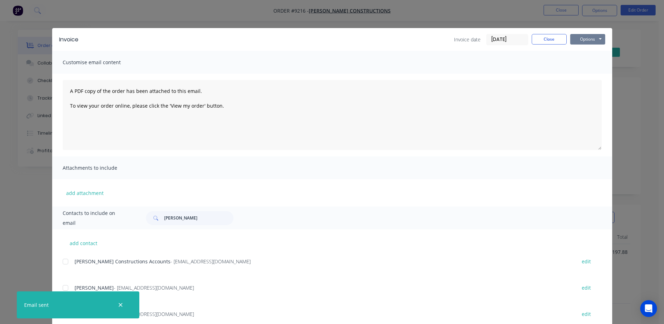
click at [587, 39] on button "Options" at bounding box center [587, 39] width 35 height 11
click at [586, 60] on button "Print" at bounding box center [592, 63] width 45 height 12
click at [535, 38] on button "Close" at bounding box center [549, 39] width 35 height 11
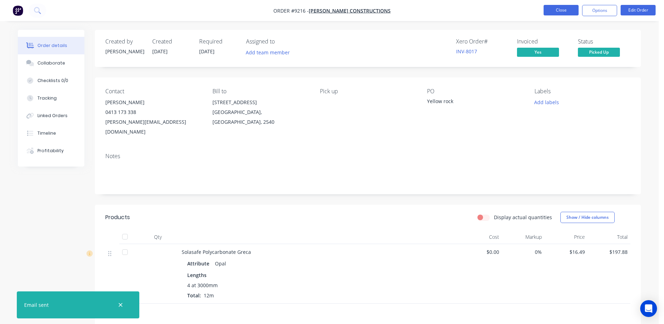
click at [558, 10] on button "Close" at bounding box center [561, 10] width 35 height 11
